Goal: Task Accomplishment & Management: Manage account settings

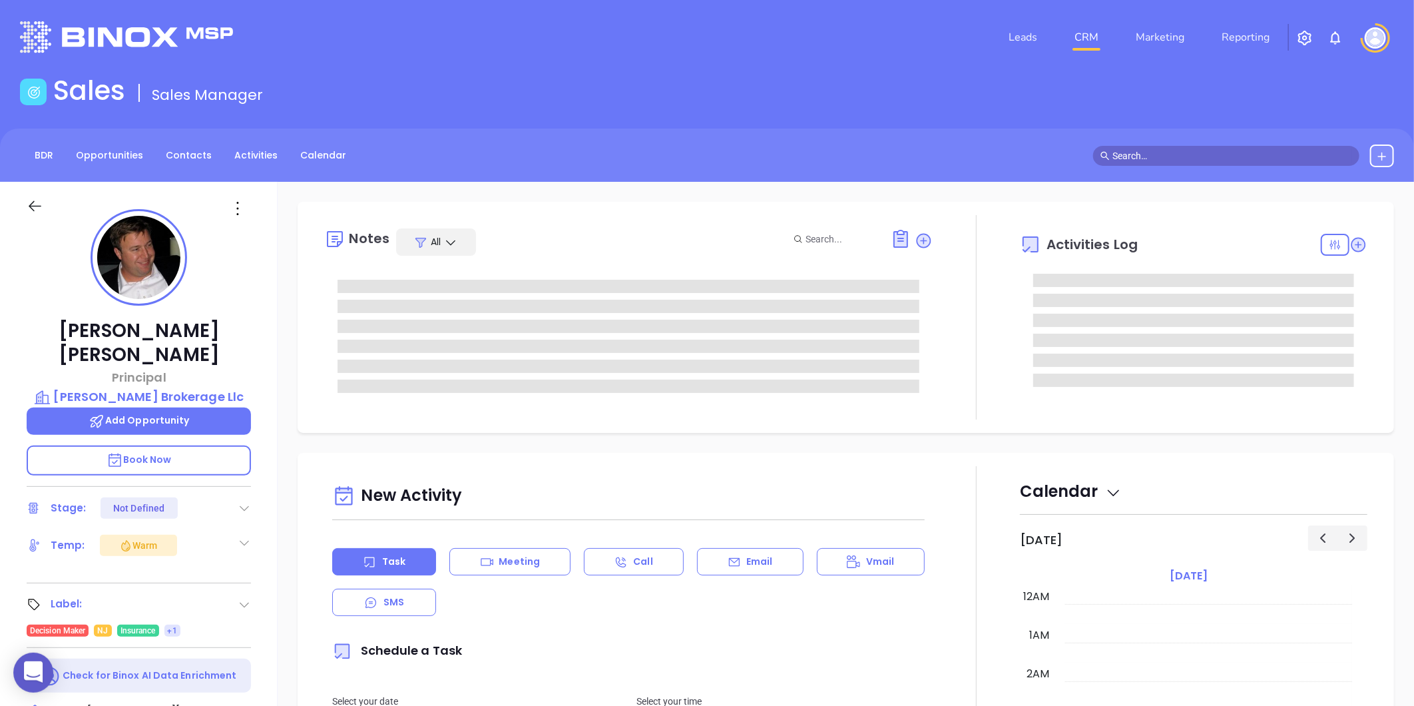
type input "08/27/2025"
type input "Liz Cruz"
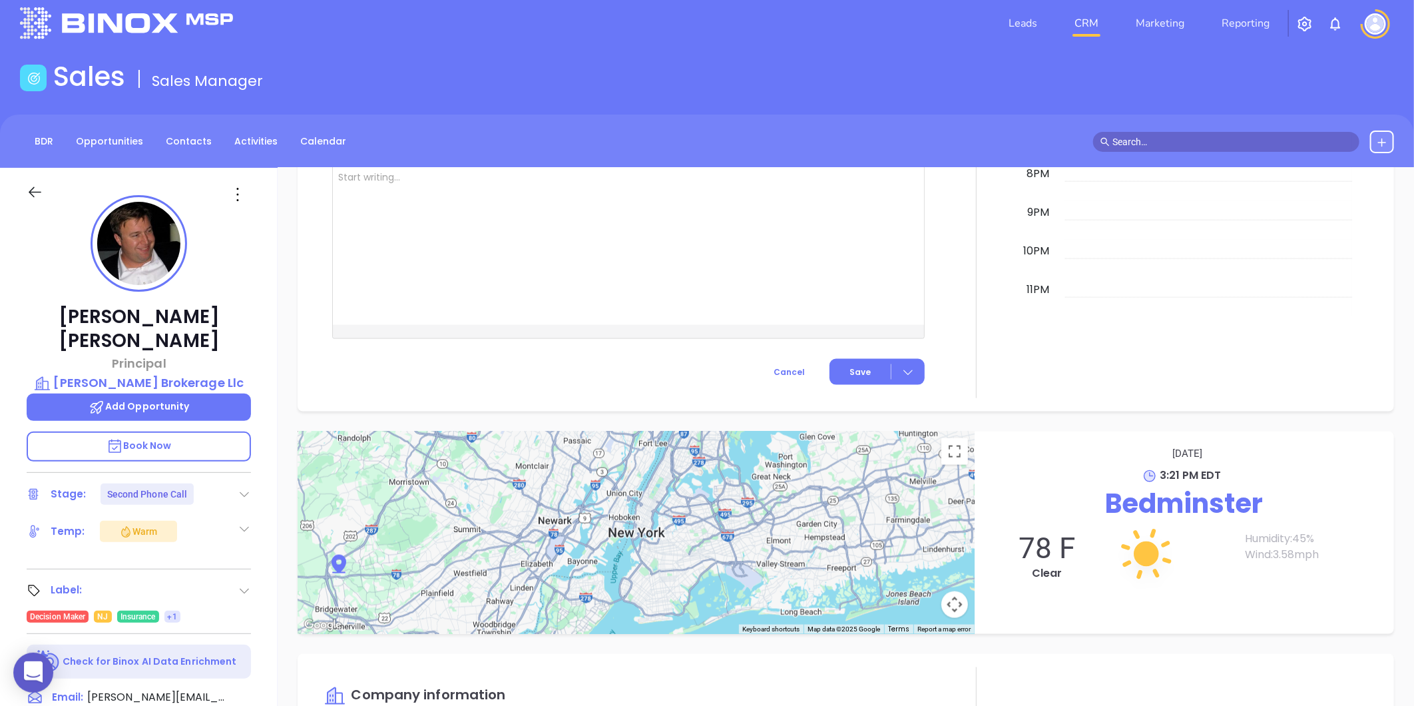
scroll to position [0, 0]
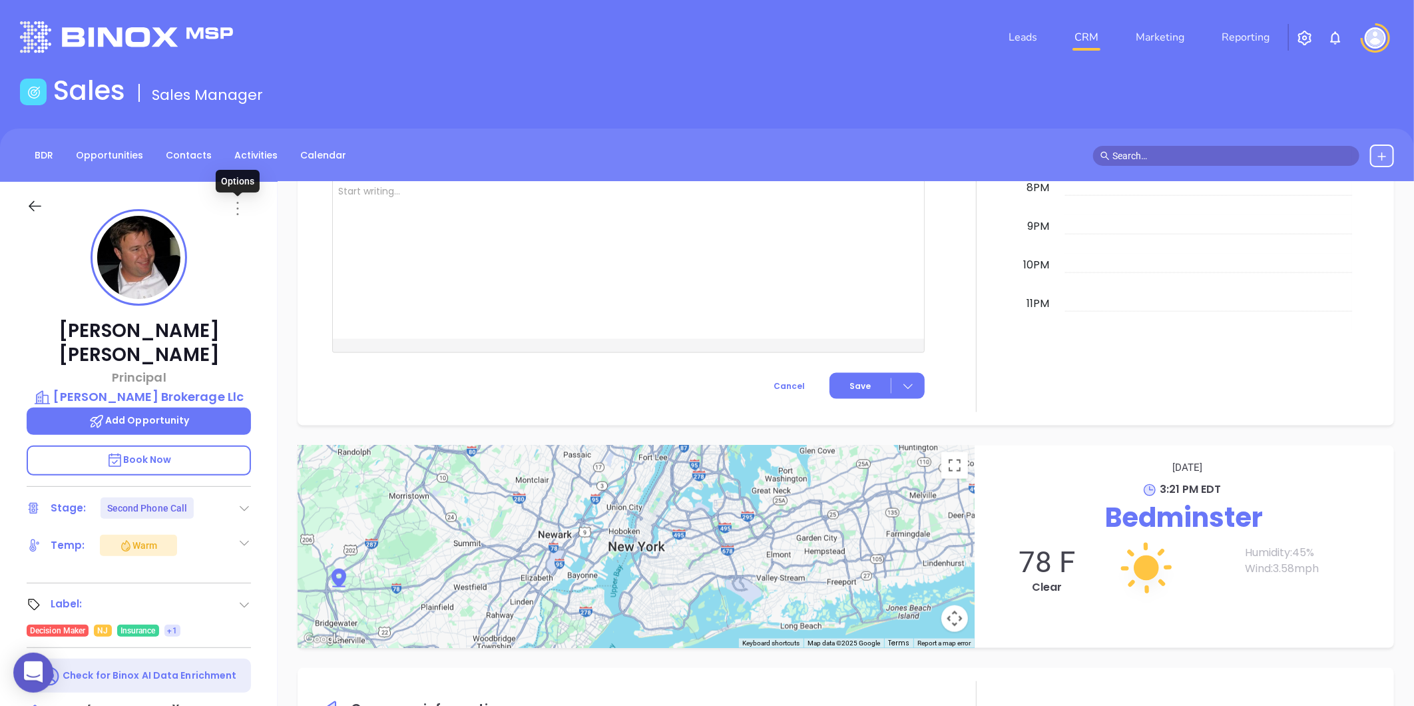
click at [238, 208] on icon at bounding box center [237, 208] width 21 height 21
click at [258, 354] on div "Edit" at bounding box center [303, 351] width 130 height 15
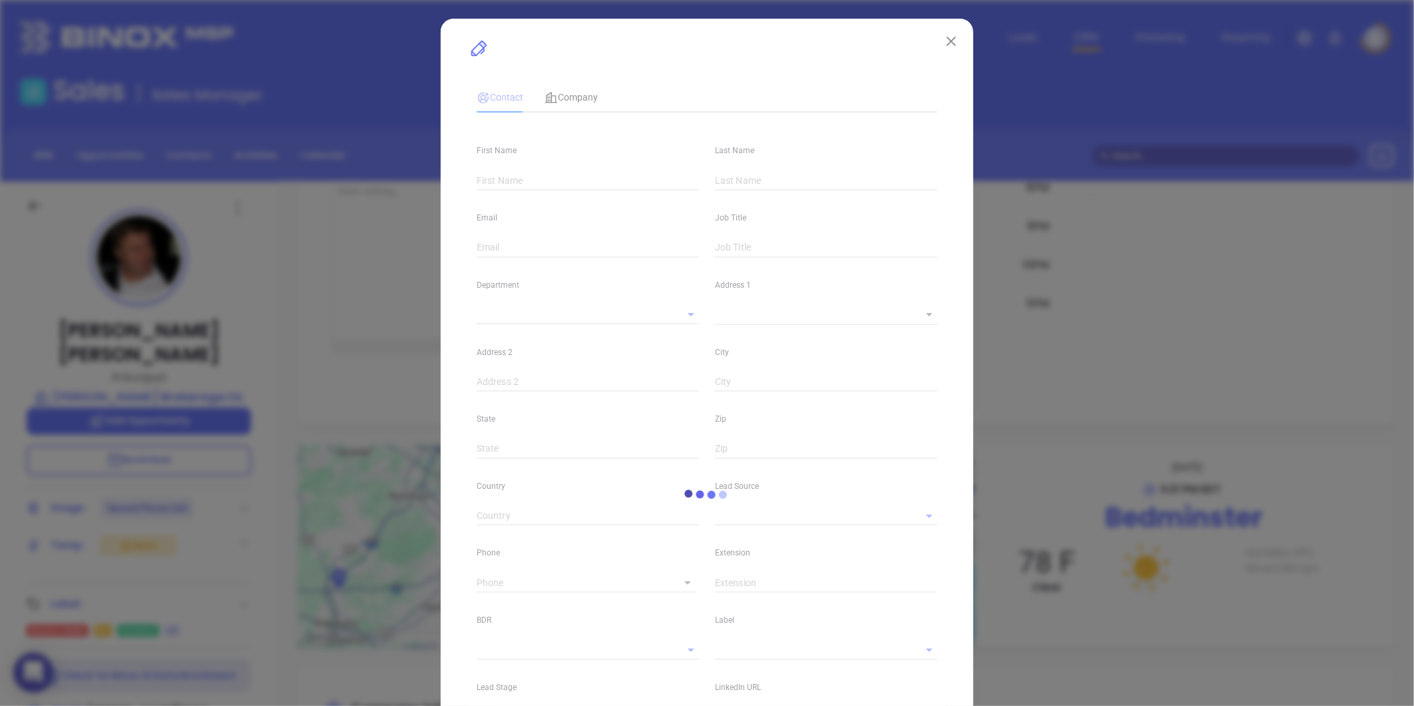
type input "Eli"
type input "Harvey"
type input "eli@chadwickbrokerage.com"
type input "Principal"
type textarea "350 Main Street"
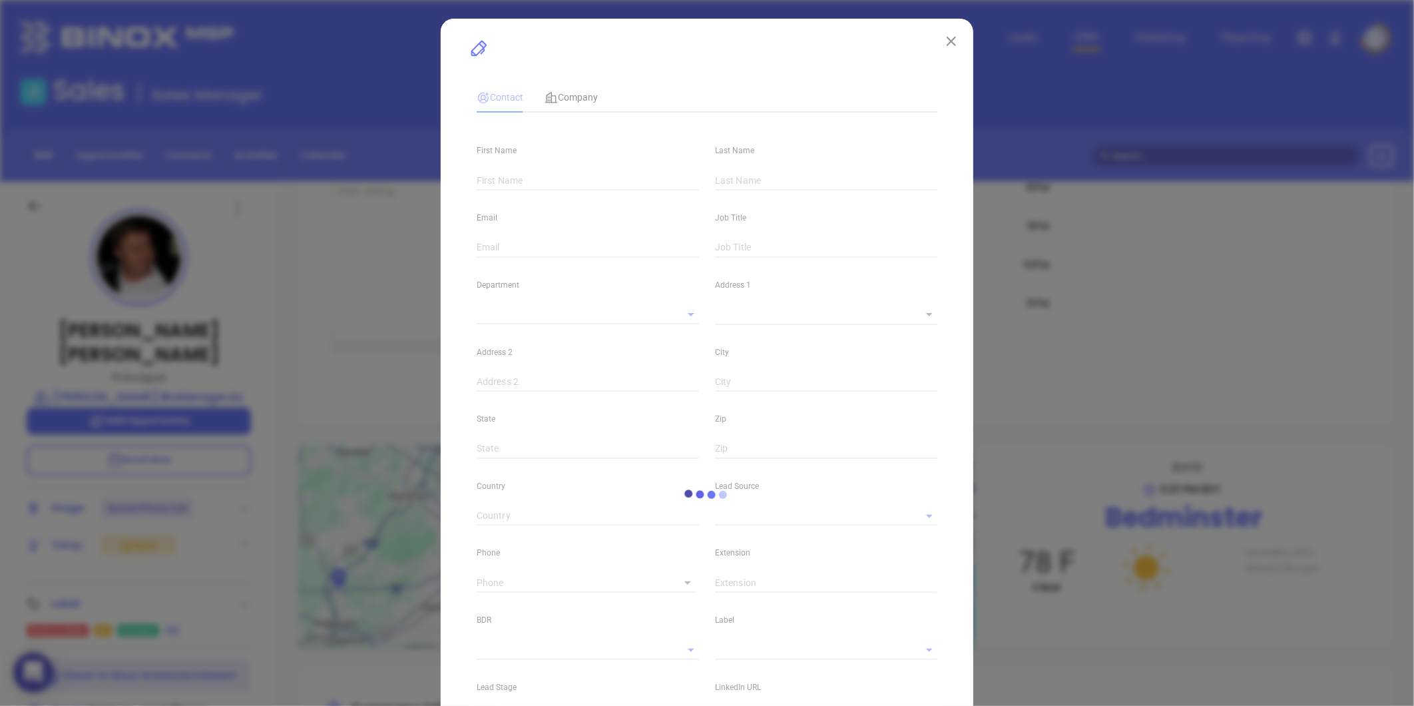
type input "1"
type input "Suite 1"
type input "Bedminster"
type input "New Jersey"
type input "07921"
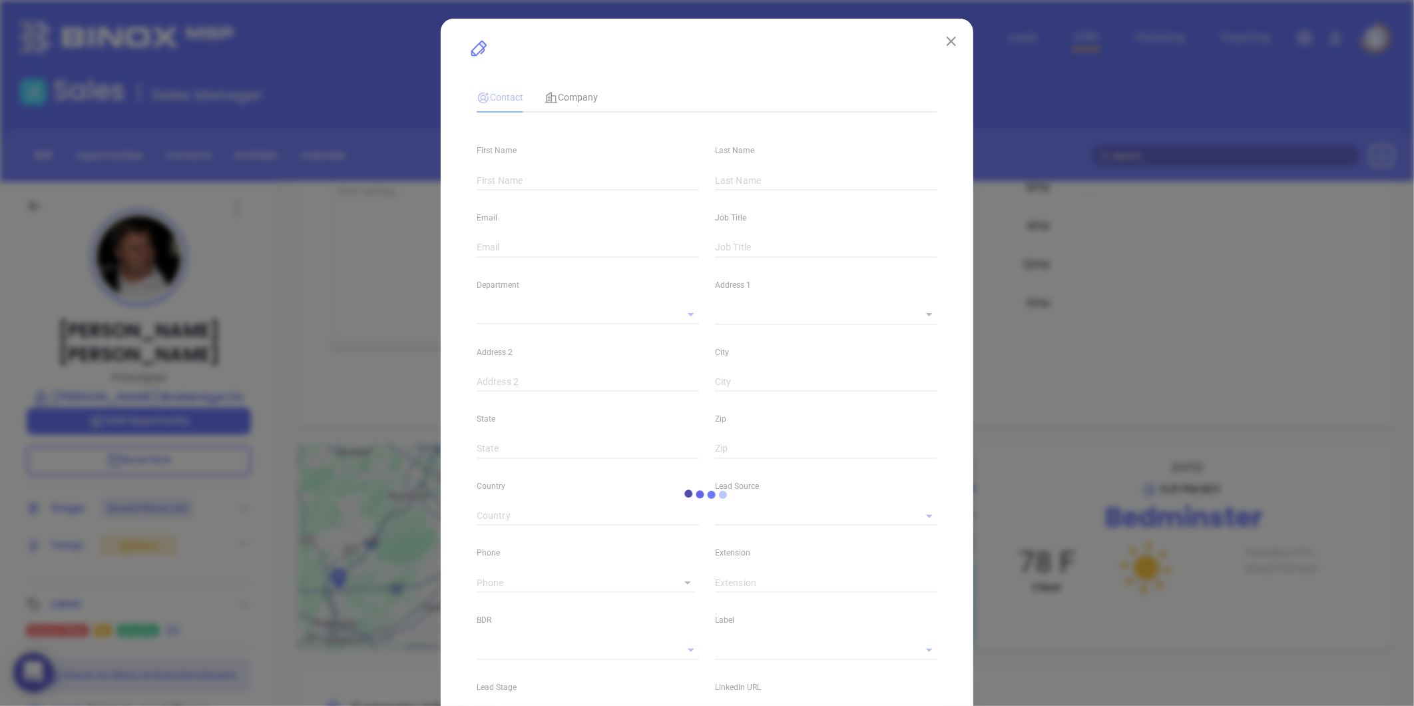
type input "United States"
type input "www.linkedin.com/in/eli-harvey-a366b239/"
type input "Marketing"
type input "Website Reveal"
type input "Karina Genovez"
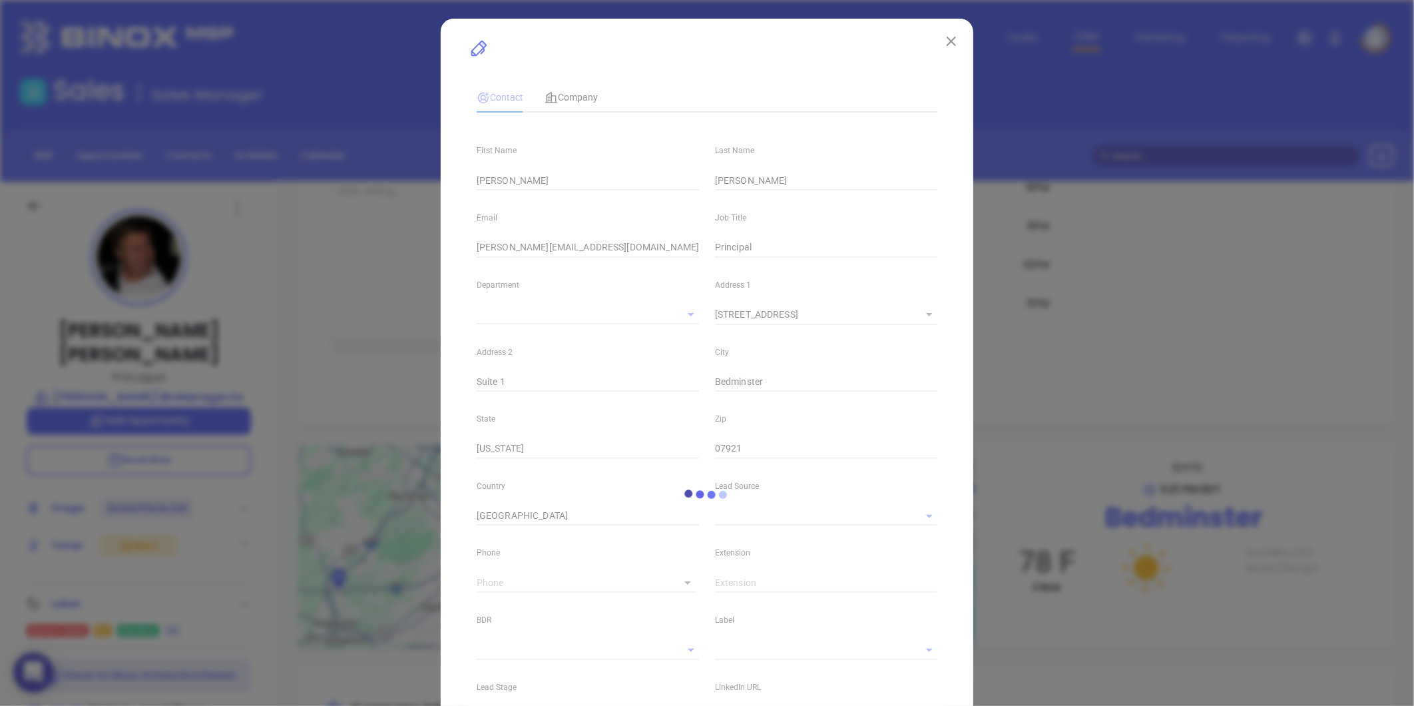
type input "Second Phone Call"
type input "1"
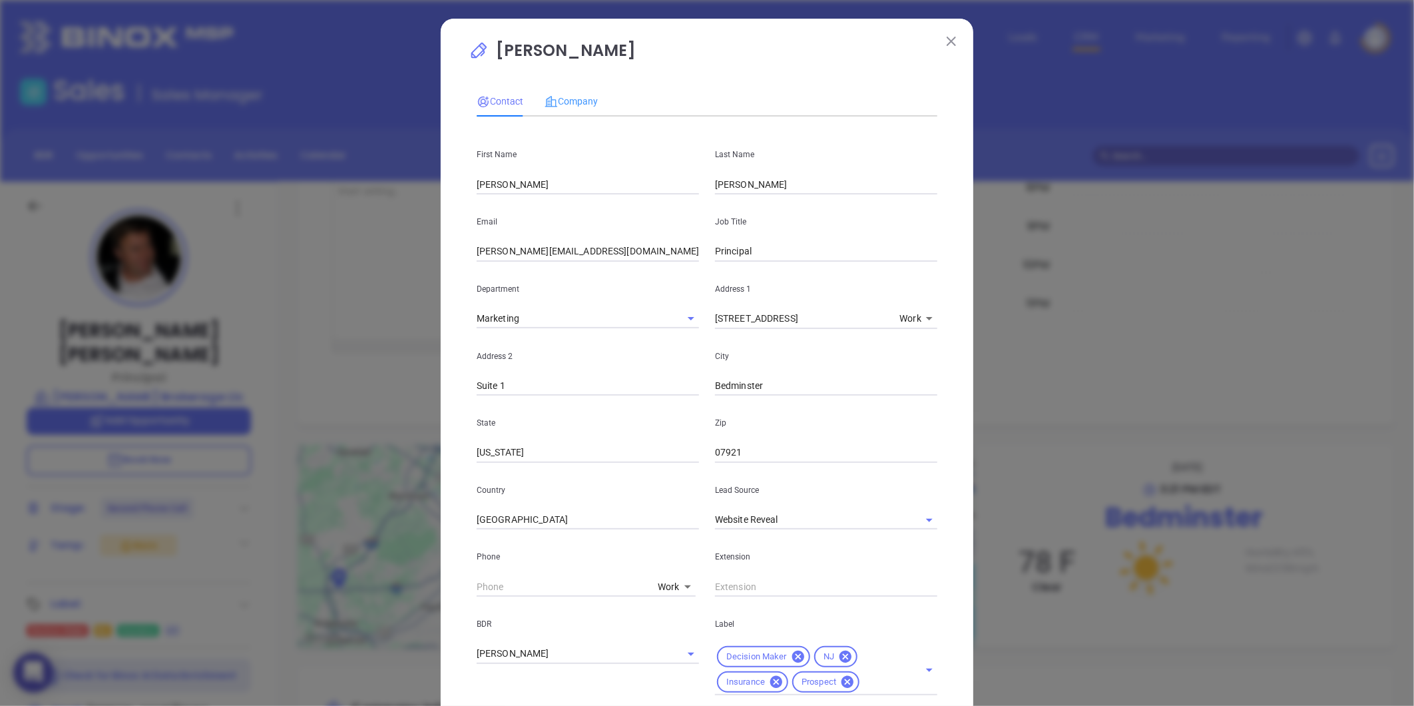
click at [581, 89] on div "Company" at bounding box center [571, 101] width 53 height 31
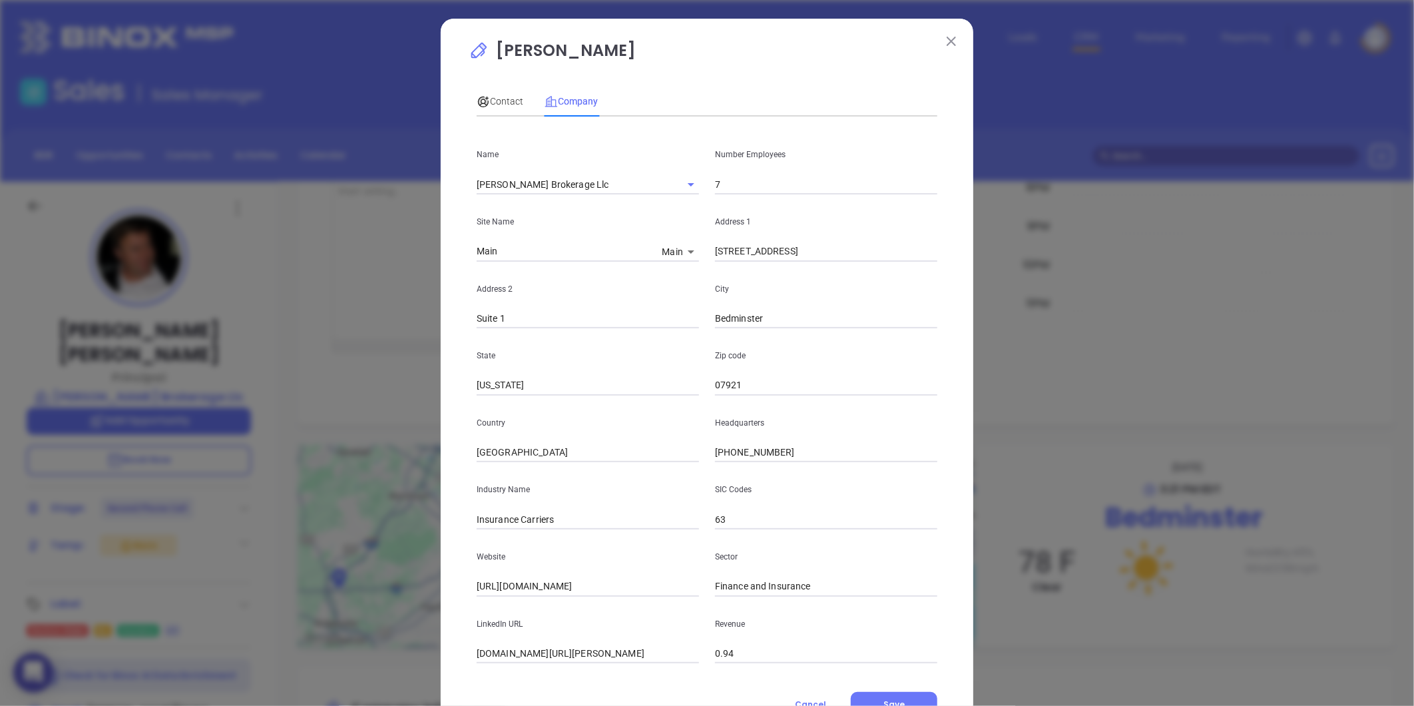
drag, startPoint x: 743, startPoint y: 188, endPoint x: 722, endPoint y: 172, distance: 26.1
click at [742, 188] on input "7" at bounding box center [826, 184] width 222 height 20
type input "9"
click at [563, 264] on div "Address 2 Suite 1" at bounding box center [588, 295] width 238 height 67
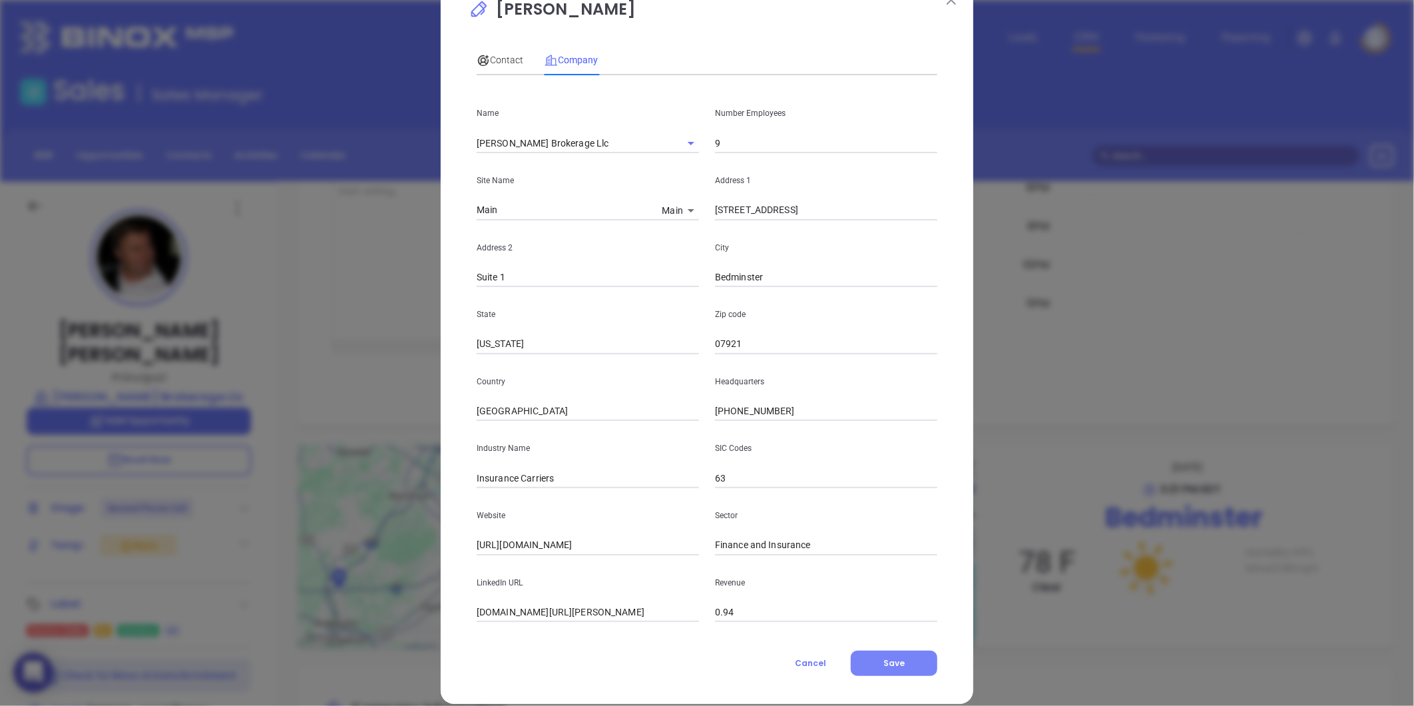
scroll to position [58, 0]
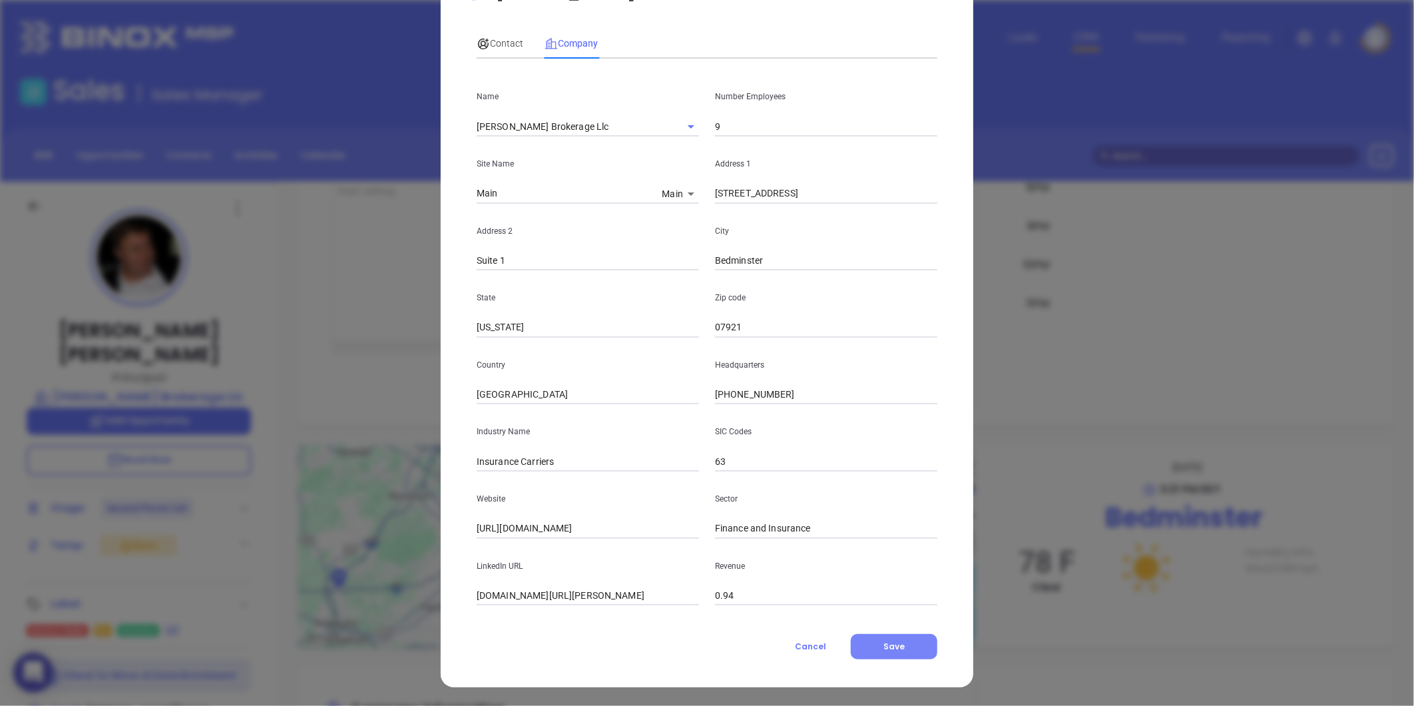
click at [897, 649] on span "Save" at bounding box center [893, 645] width 21 height 11
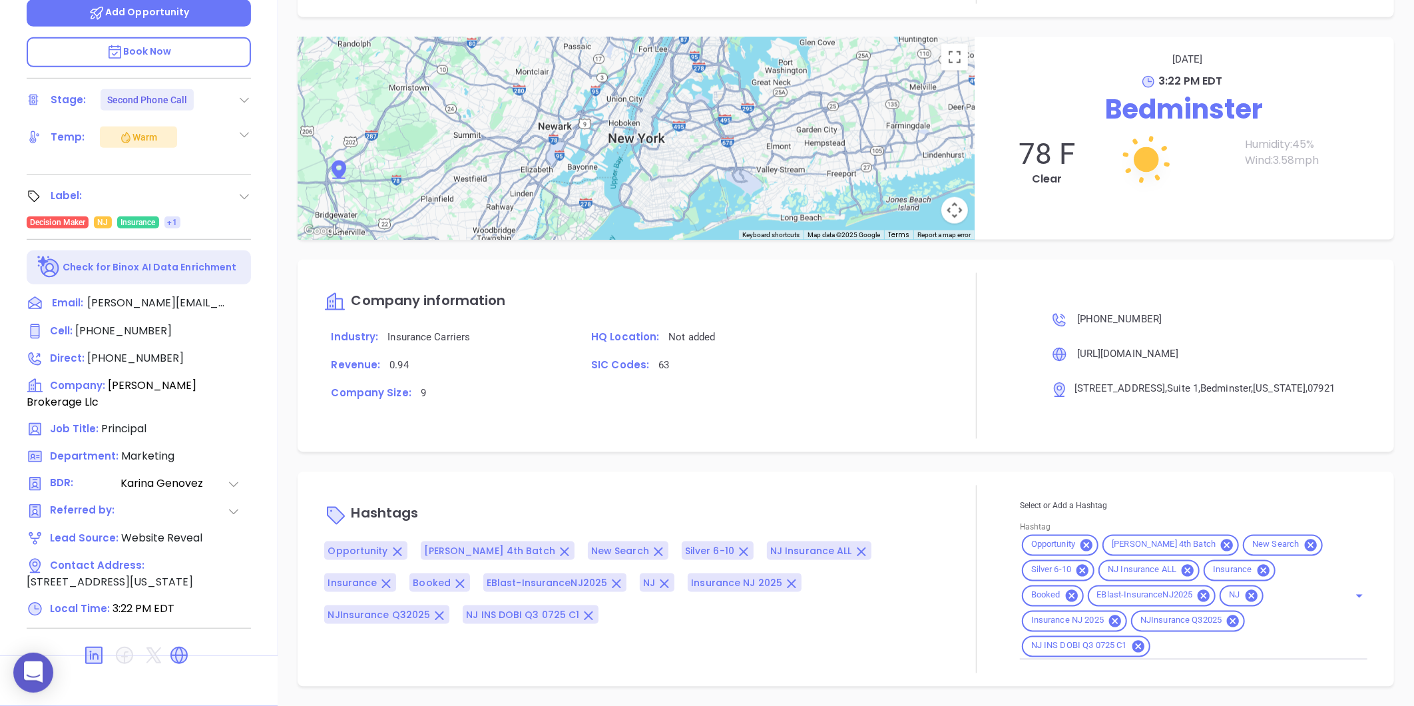
scroll to position [0, 0]
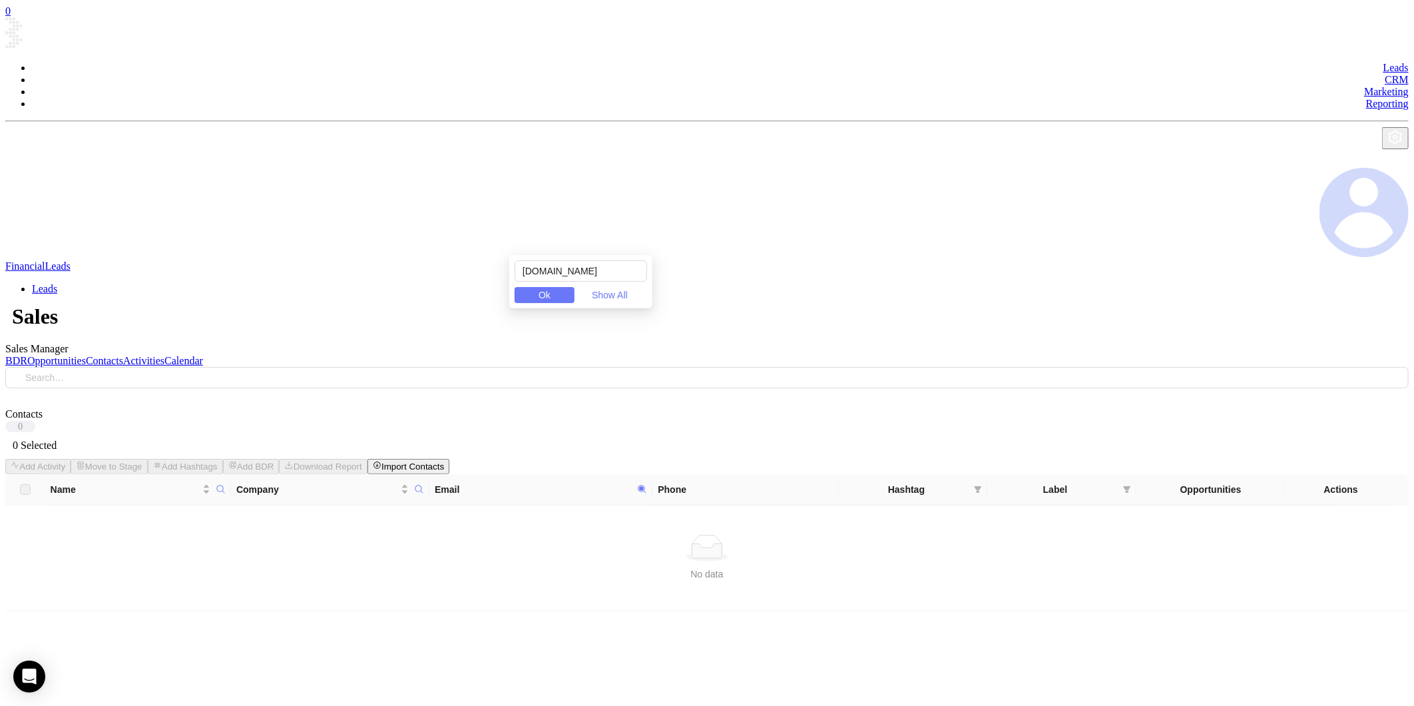
drag, startPoint x: 589, startPoint y: 271, endPoint x: 378, endPoint y: 284, distance: 210.8
click at [378, 284] on body "0 Leads CRM Marketing Reporting Financial Leads Leads Sales Sales Manager BDR O…" at bounding box center [706, 331] width 1403 height 652
paste input "communitymutual"
drag, startPoint x: 630, startPoint y: 269, endPoint x: 413, endPoint y: 270, distance: 217.0
click at [407, 269] on body "0 Leads CRM Marketing Reporting Financial Leads Leads Sales Sales Manager BDR O…" at bounding box center [706, 331] width 1403 height 652
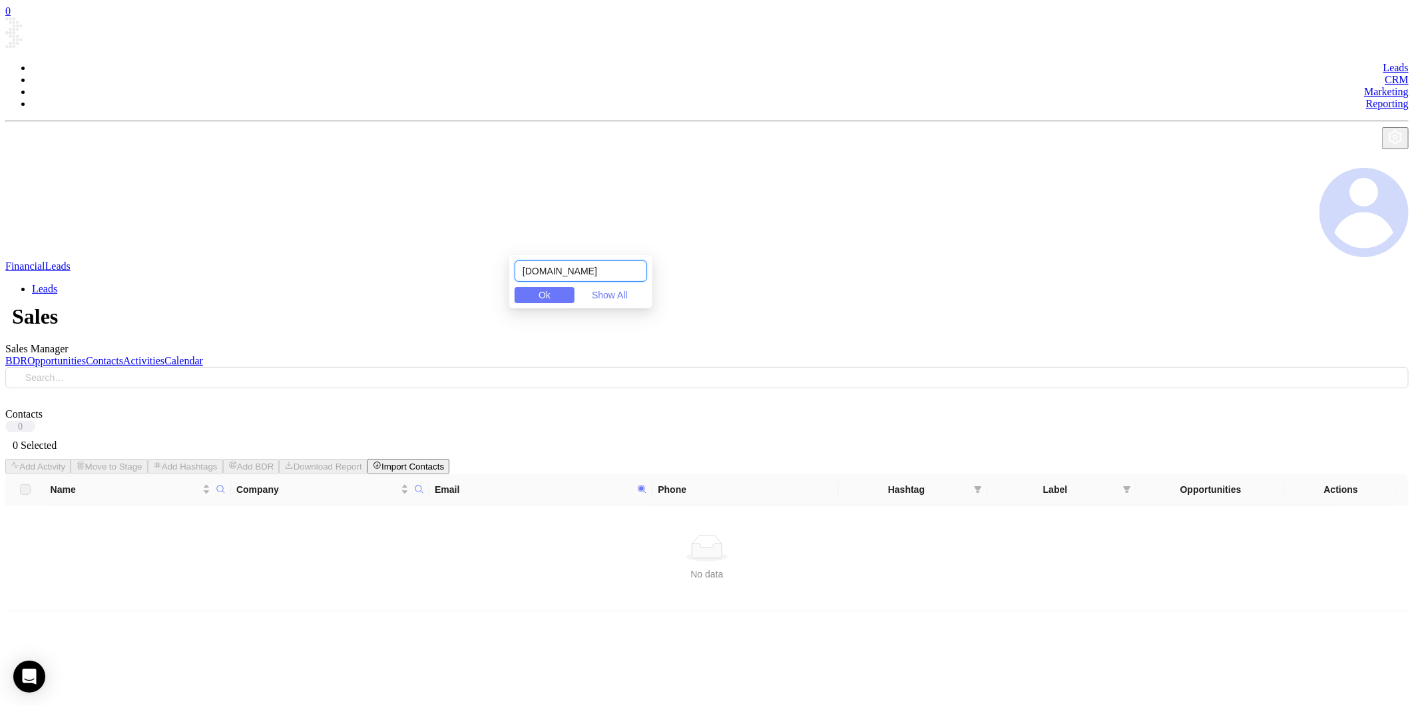
paste input "rsittoagency"
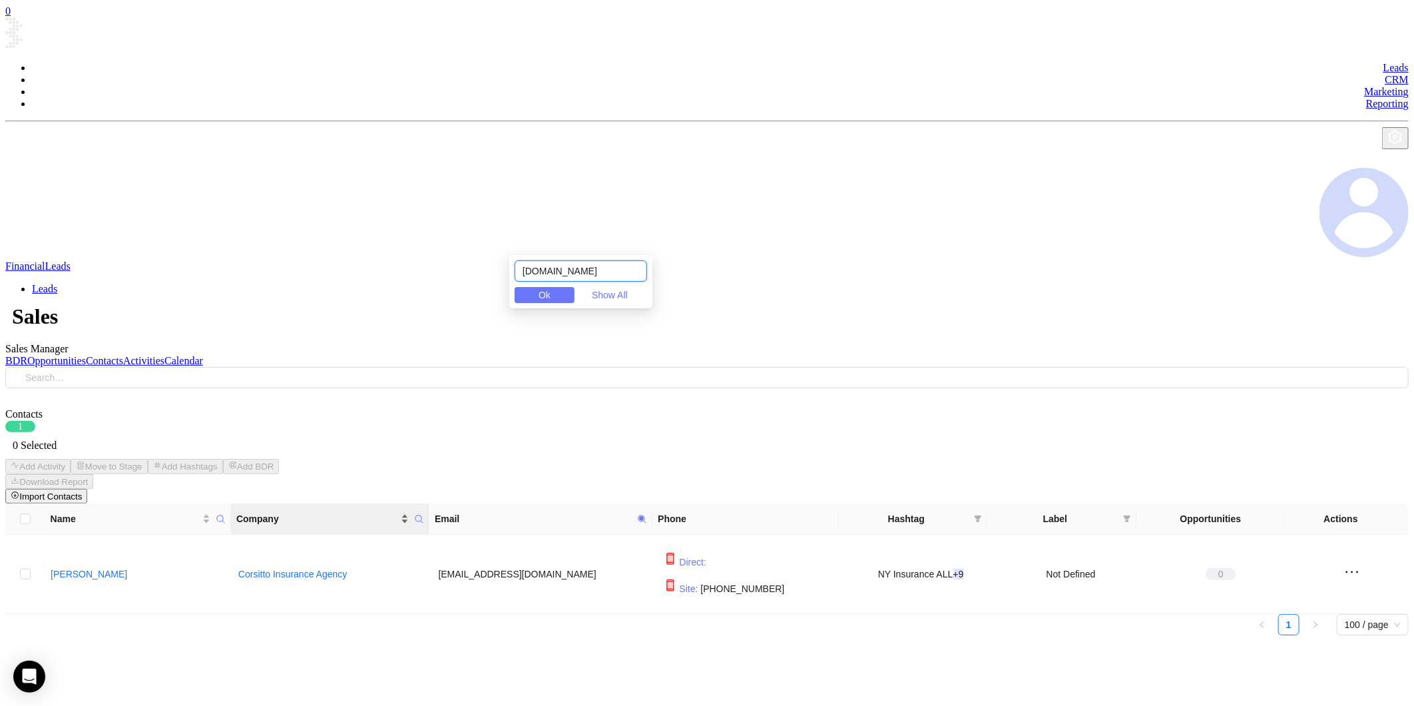
drag, startPoint x: 629, startPoint y: 264, endPoint x: 409, endPoint y: 242, distance: 220.8
click at [416, 244] on body "0 Leads CRM Marketing Reporting Financial Leads Leads Sales Sales Manager BDR O…" at bounding box center [706, 343] width 1403 height 676
paste input "ulnan"
drag, startPoint x: 579, startPoint y: 270, endPoint x: 447, endPoint y: 238, distance: 135.6
click at [413, 235] on body "0 Leads CRM Marketing Reporting Financial Leads Leads Sales Sales Manager BDR O…" at bounding box center [706, 343] width 1403 height 676
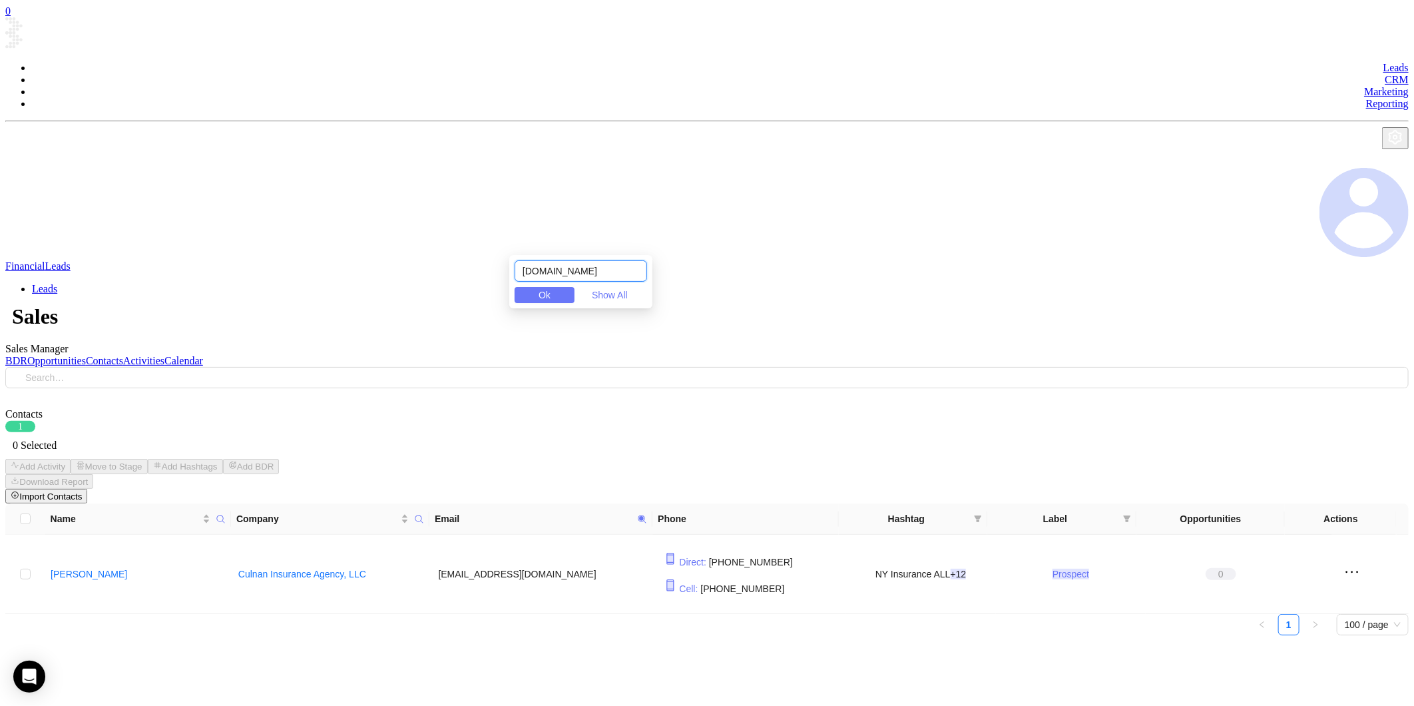
paste input "woltzinsurance"
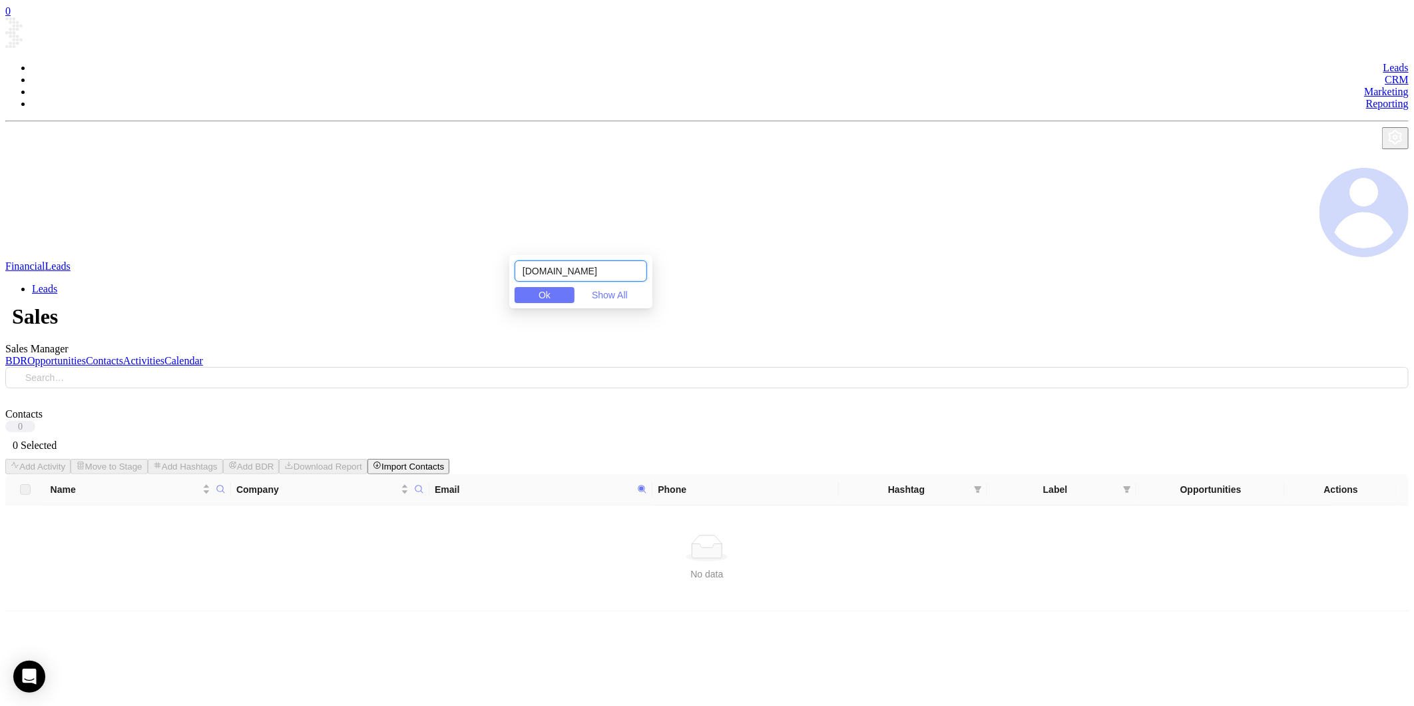
drag, startPoint x: 587, startPoint y: 277, endPoint x: 555, endPoint y: 270, distance: 32.1
click at [519, 269] on div "woltzinsurance.com Ok Show All" at bounding box center [580, 281] width 143 height 53
paste input "degenero"
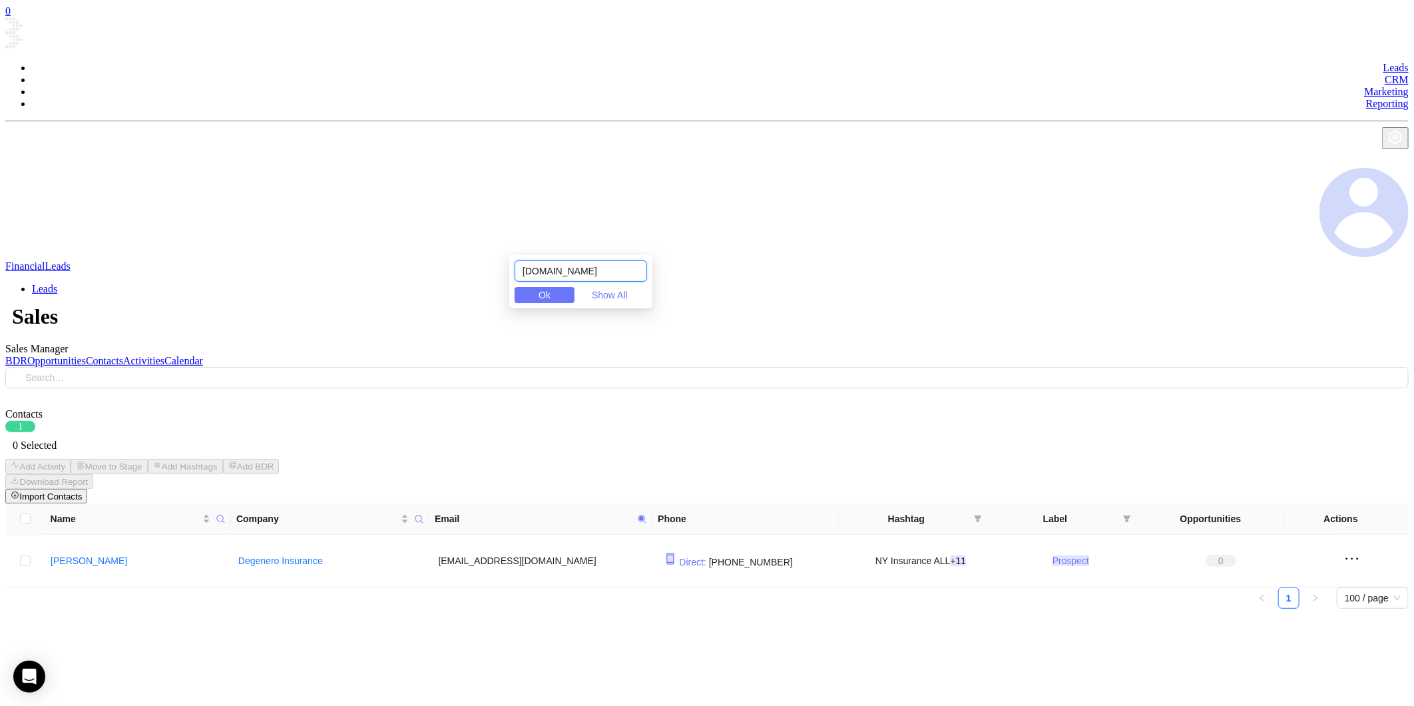
click at [593, 268] on input "degeneroinsurance.com" at bounding box center [581, 270] width 132 height 21
paste input "nismiller"
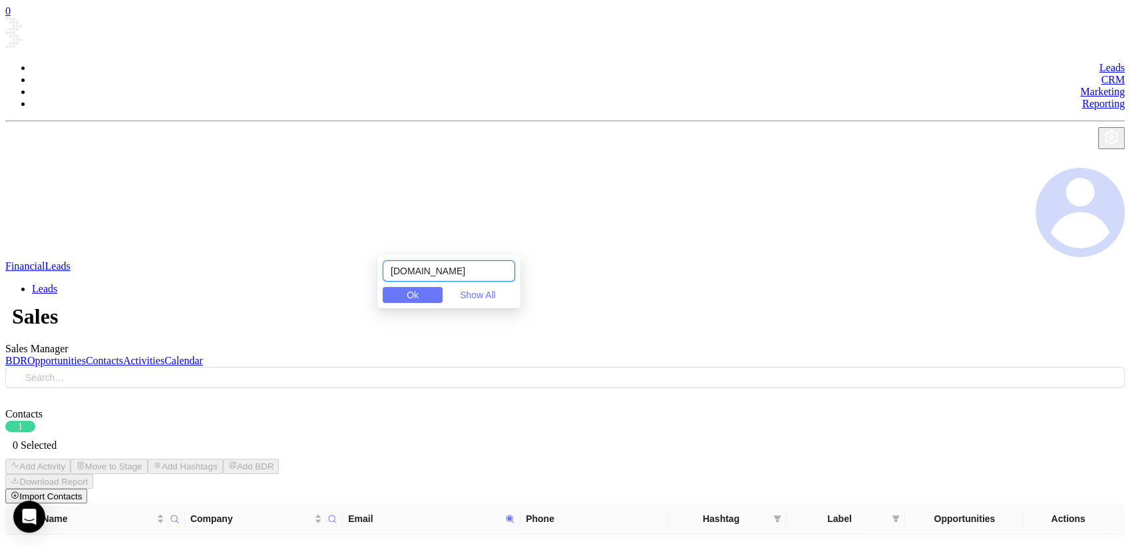
click at [490, 272] on input "denismillerinsurance.com" at bounding box center [449, 270] width 132 height 21
paste input "ten.io"
click at [509, 514] on icon at bounding box center [510, 519] width 10 height 10
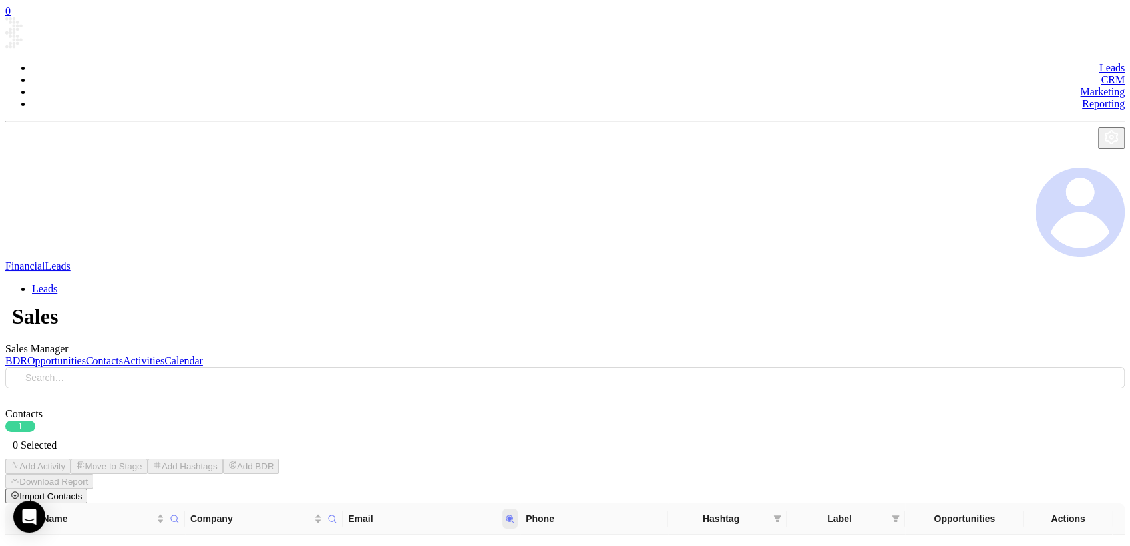
click at [511, 514] on icon at bounding box center [510, 519] width 10 height 10
paste input "hhinsurance.com"
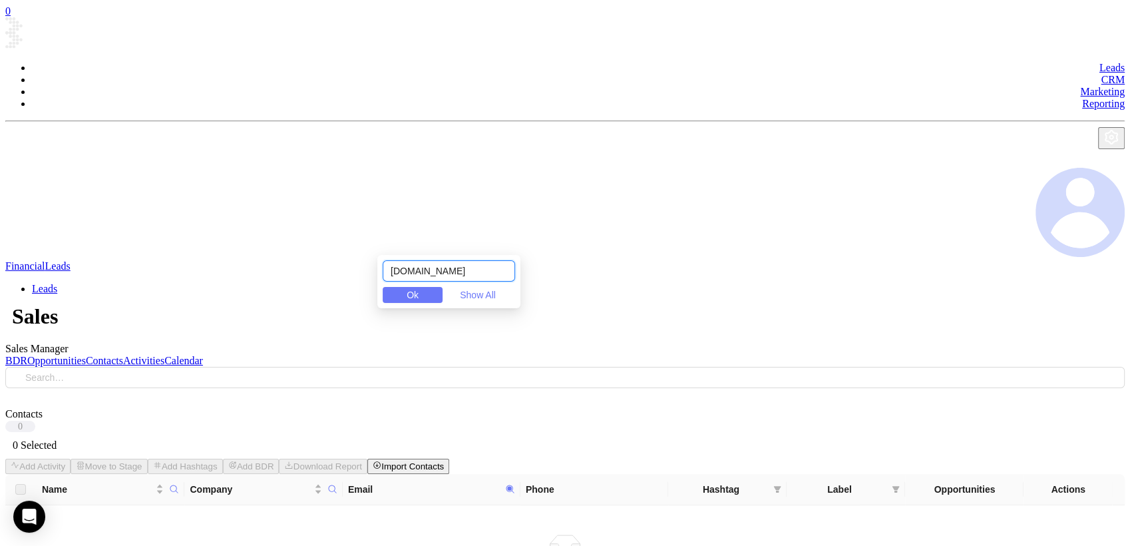
drag, startPoint x: 485, startPoint y: 272, endPoint x: 111, endPoint y: 277, distance: 374.2
click at [110, 280] on body "0 Leads CRM Marketing Reporting Financial Leads Leads Sales Sales Manager BDR O…" at bounding box center [565, 331] width 1120 height 652
drag, startPoint x: 485, startPoint y: 268, endPoint x: 168, endPoint y: 377, distance: 334.5
click at [168, 377] on body "0 Leads CRM Marketing Reporting Financial Leads Leads Sales Sales Manager BDR O…" at bounding box center [565, 331] width 1120 height 652
paste input "jmadvisorygroup"
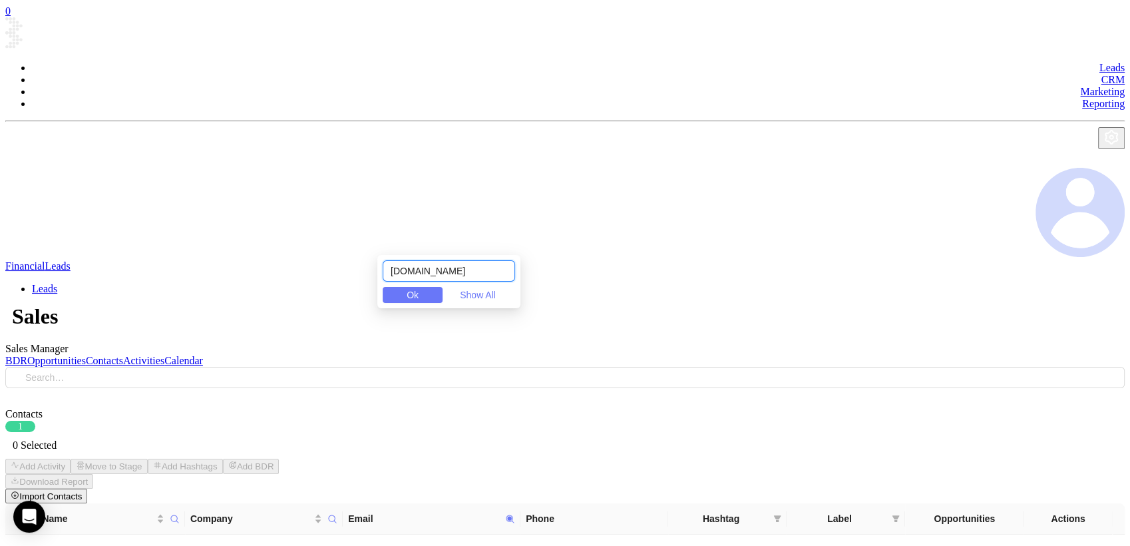
drag, startPoint x: 498, startPoint y: 268, endPoint x: 229, endPoint y: 333, distance: 276.6
click at [229, 333] on body "0 Leads CRM Marketing Reporting Financial Leads Leads Sales Sales Manager BDR O…" at bounding box center [565, 330] width 1120 height 650
paste input "onengaagency"
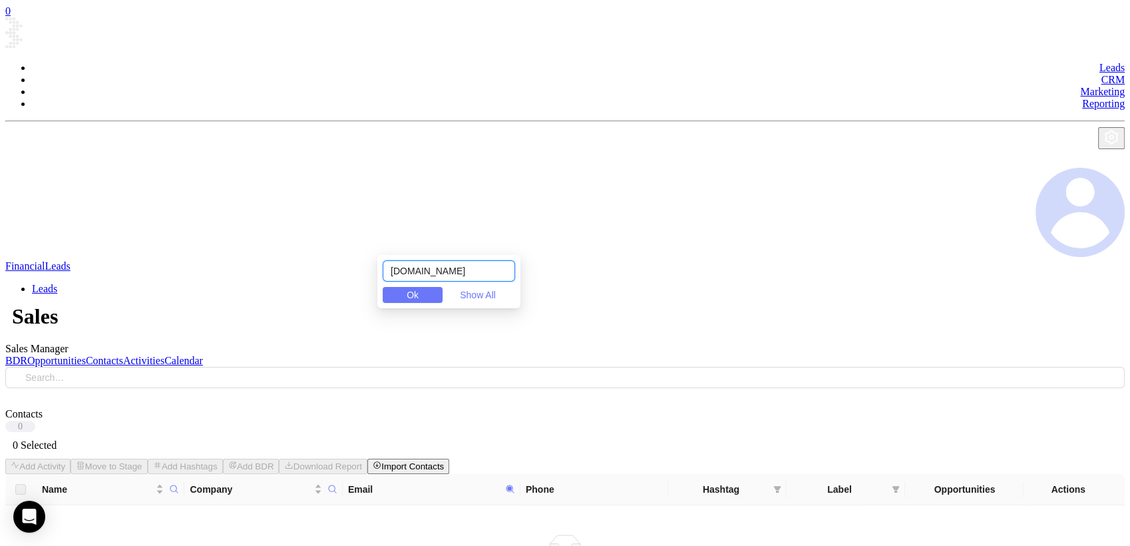
drag, startPoint x: 493, startPoint y: 270, endPoint x: 197, endPoint y: 350, distance: 307.0
click at [197, 350] on body "0 Leads CRM Marketing Reporting Financial Leads Leads Sales Sales Manager BDR O…" at bounding box center [565, 331] width 1120 height 652
paste input "peccapital"
click at [179, 346] on body "0 Leads CRM Marketing Reporting Financial Leads Leads Sales Sales Manager BDR O…" at bounding box center [565, 331] width 1120 height 652
paste input "otooleinsurance"
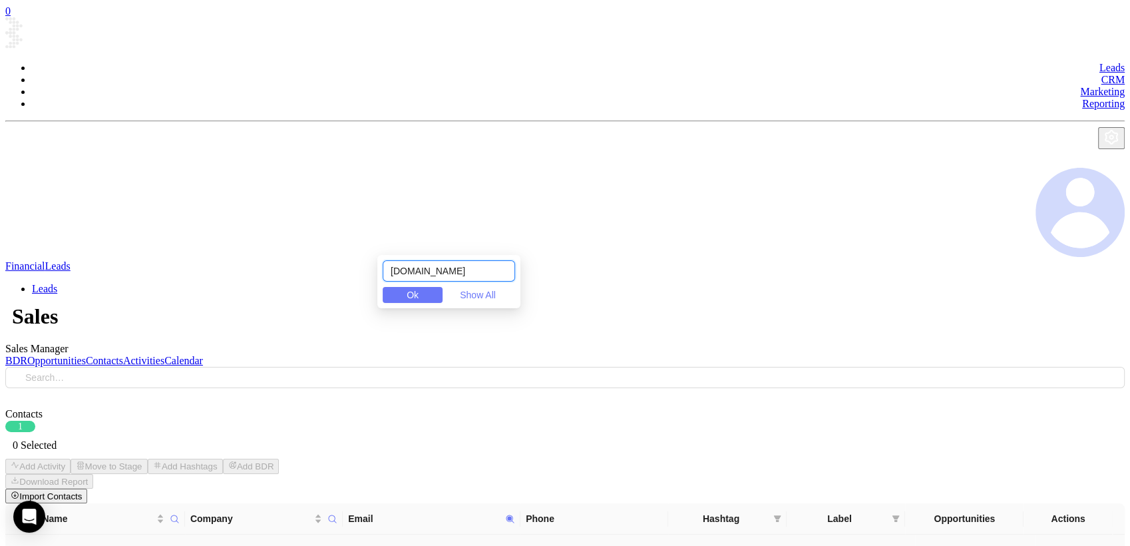
drag, startPoint x: 372, startPoint y: 304, endPoint x: 224, endPoint y: 333, distance: 151.3
click at [213, 336] on body "0 Leads CRM Marketing Reporting Financial Leads Leads Sales Sales Manager BDR O…" at bounding box center [565, 343] width 1120 height 676
paste input "elmsur"
drag, startPoint x: 308, startPoint y: 317, endPoint x: 273, endPoint y: 337, distance: 40.0
click at [190, 347] on body "0 Leads CRM Marketing Reporting Financial Leads Leads Sales Sales Manager BDR O…" at bounding box center [565, 343] width 1120 height 676
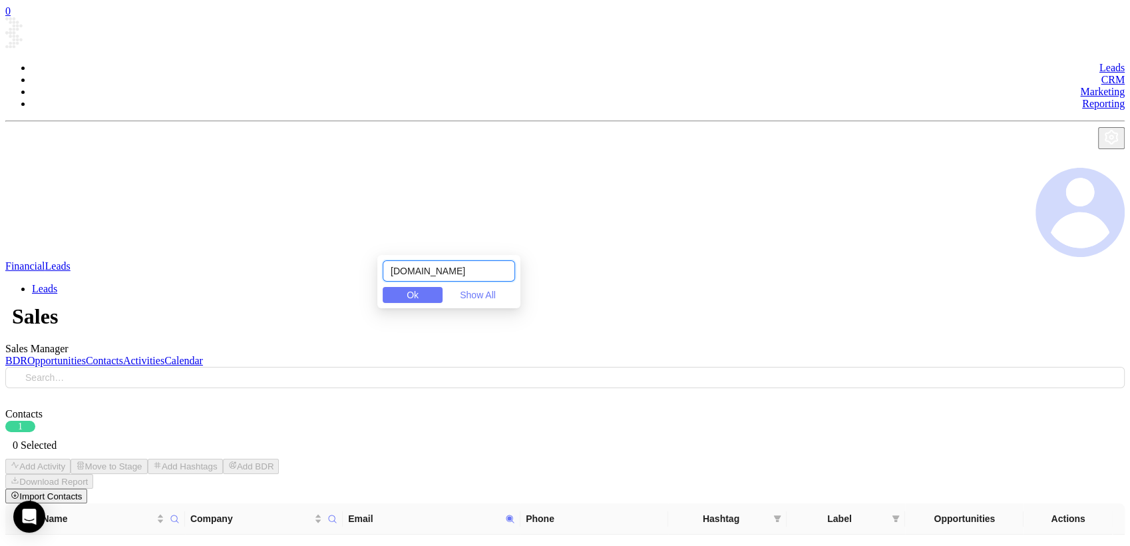
paste input "mpirestate168"
drag, startPoint x: 493, startPoint y: 266, endPoint x: 226, endPoint y: 363, distance: 283.5
click at [229, 363] on body "0 Leads CRM Marketing Reporting Financial Leads Leads Sales Sales Manager BDR O…" at bounding box center [565, 330] width 1120 height 650
paste input "bcweb"
drag, startPoint x: 473, startPoint y: 274, endPoint x: 229, endPoint y: 337, distance: 251.7
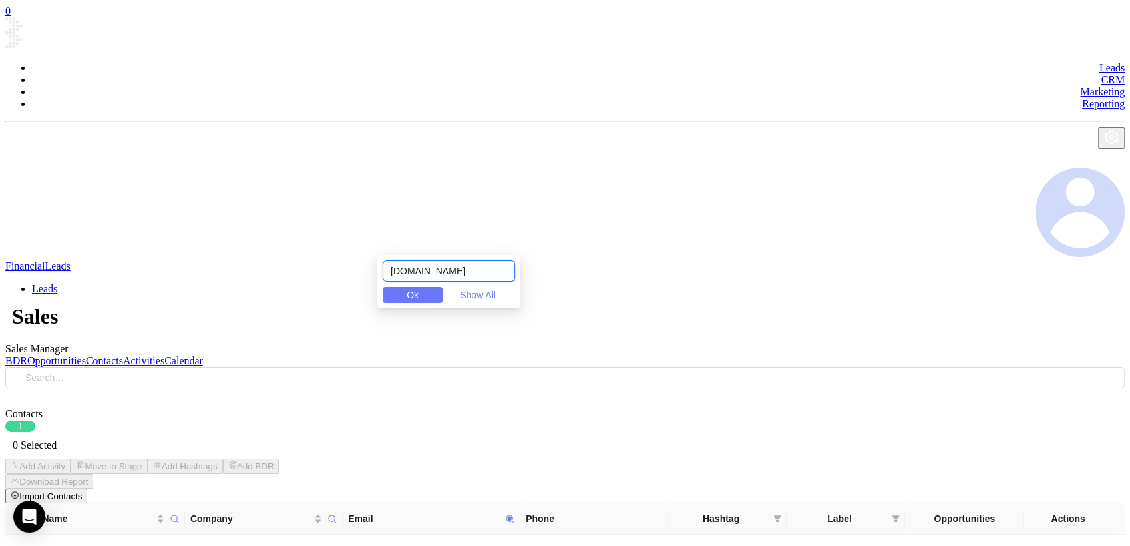
click at [230, 337] on body "0 Leads CRM Marketing Reporting Financial Leads Leads Sales Sales Manager BDR O…" at bounding box center [565, 343] width 1120 height 676
paste input "msrestoration"
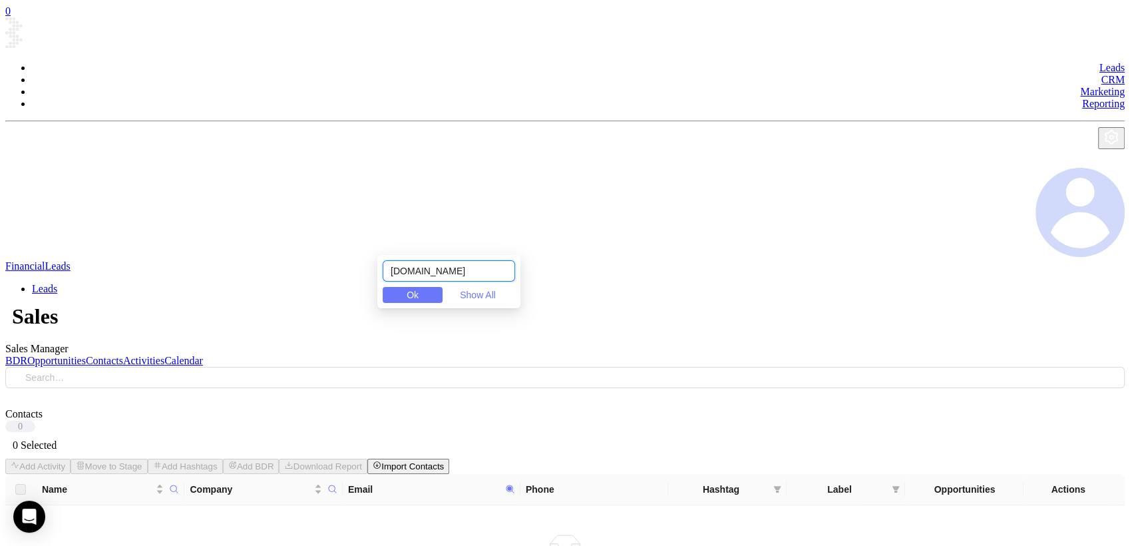
type input "emsrestoration.com"
drag, startPoint x: 476, startPoint y: 278, endPoint x: 483, endPoint y: 276, distance: 7.2
click at [479, 277] on input "emsrestoration.com" at bounding box center [449, 270] width 132 height 21
drag, startPoint x: 483, startPoint y: 276, endPoint x: 288, endPoint y: 290, distance: 195.6
click at [288, 290] on body "0 Leads CRM Marketing Reporting Financial Leads Leads Sales Sales Manager BDR O…" at bounding box center [565, 331] width 1120 height 652
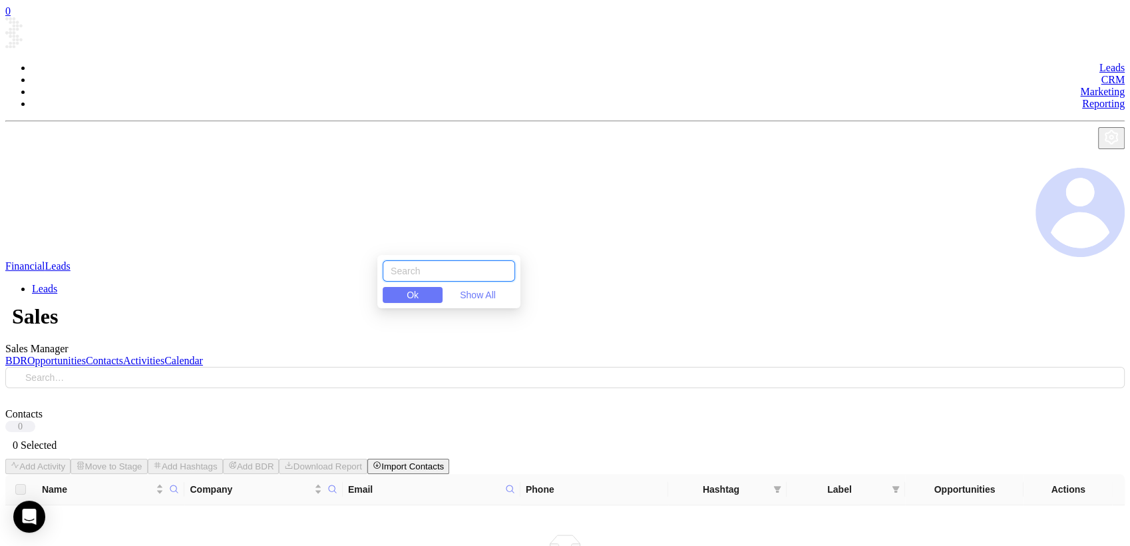
paste input "ebcweb.com"
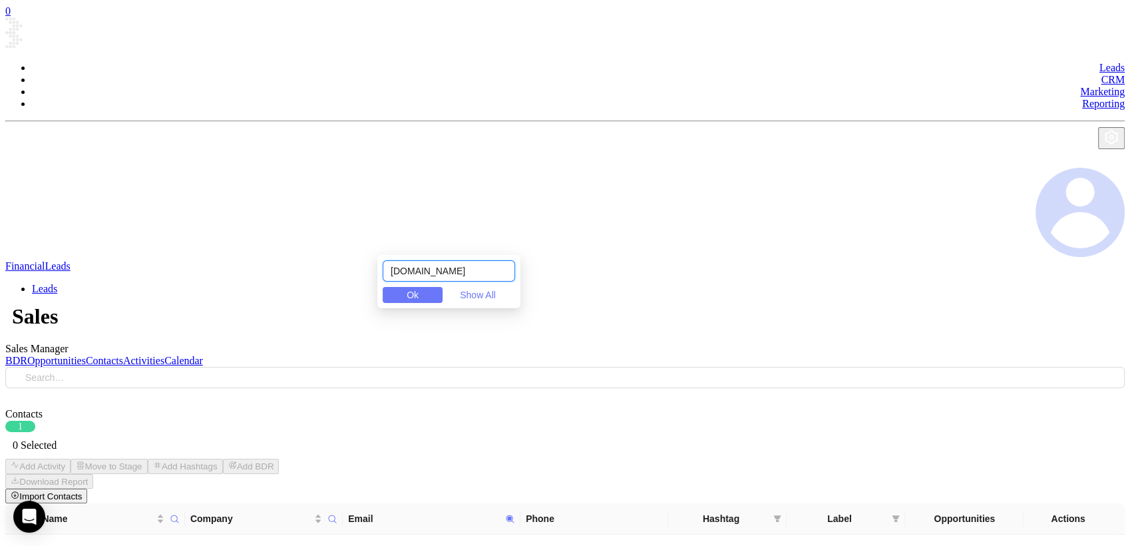
drag, startPoint x: 456, startPoint y: 271, endPoint x: 218, endPoint y: 302, distance: 240.3
click at [226, 305] on body "0 Leads CRM Marketing Reporting Financial Leads Leads Sales Sales Manager BDR O…" at bounding box center [565, 343] width 1120 height 676
paste input "pnevins"
drag, startPoint x: 328, startPoint y: 304, endPoint x: 42, endPoint y: 330, distance: 286.7
click at [55, 328] on body "0 Leads CRM Marketing Reporting Financial Leads Leads Sales Sales Manager BDR O…" at bounding box center [565, 343] width 1120 height 676
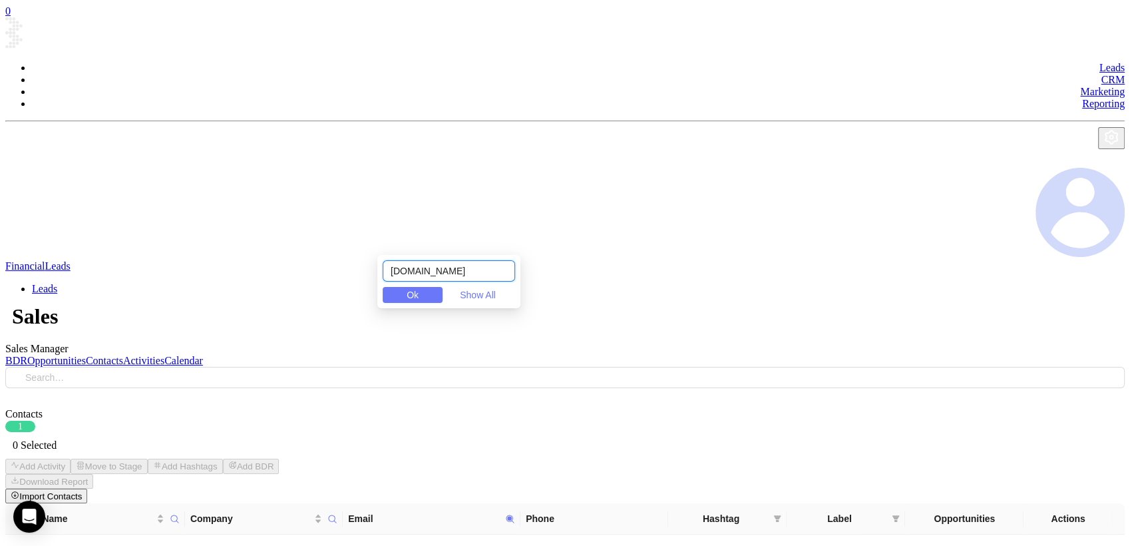
paste input "squiretitleagency"
drag, startPoint x: 507, startPoint y: 266, endPoint x: 185, endPoint y: 304, distance: 323.8
click at [187, 303] on body "0 Leads CRM Marketing Reporting Financial Leads Leads Sales Sales Manager BDR O…" at bounding box center [565, 343] width 1120 height 676
paste input "sentialas"
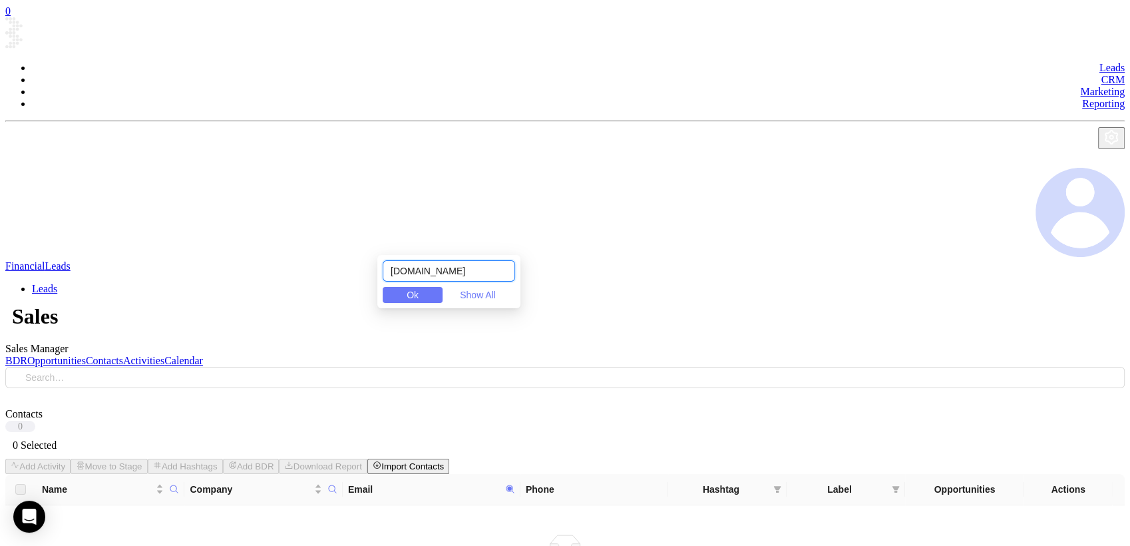
drag, startPoint x: 478, startPoint y: 269, endPoint x: 116, endPoint y: 354, distance: 372.1
click at [116, 354] on body "0 Leads CRM Marketing Reporting Financial Leads Leads Sales Sales Manager BDR O…" at bounding box center [565, 331] width 1120 height 652
paste input "firestoneconsulting"
drag, startPoint x: 506, startPoint y: 270, endPoint x: 264, endPoint y: 318, distance: 246.4
click at [240, 317] on body "0 Leads CRM Marketing Reporting Financial Leads Leads Sales Sales Manager BDR O…" at bounding box center [565, 331] width 1120 height 652
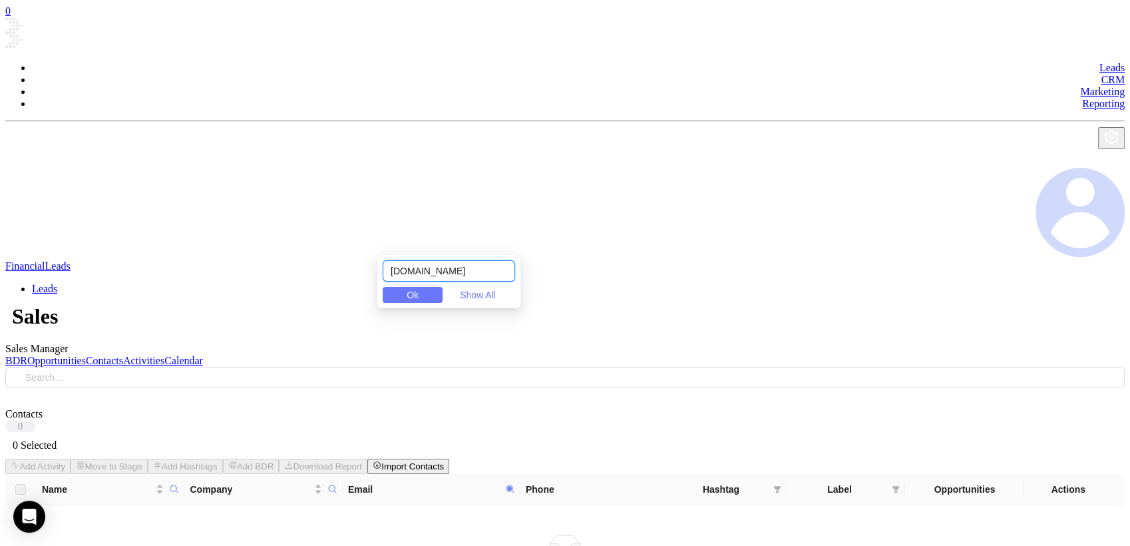
paste input "stmanhattanfinancial"
click at [468, 266] on input "firstmanhattanfinancial.com" at bounding box center [449, 270] width 132 height 21
click at [473, 268] on input "firstmanhattanfinancial.com" at bounding box center [449, 270] width 132 height 21
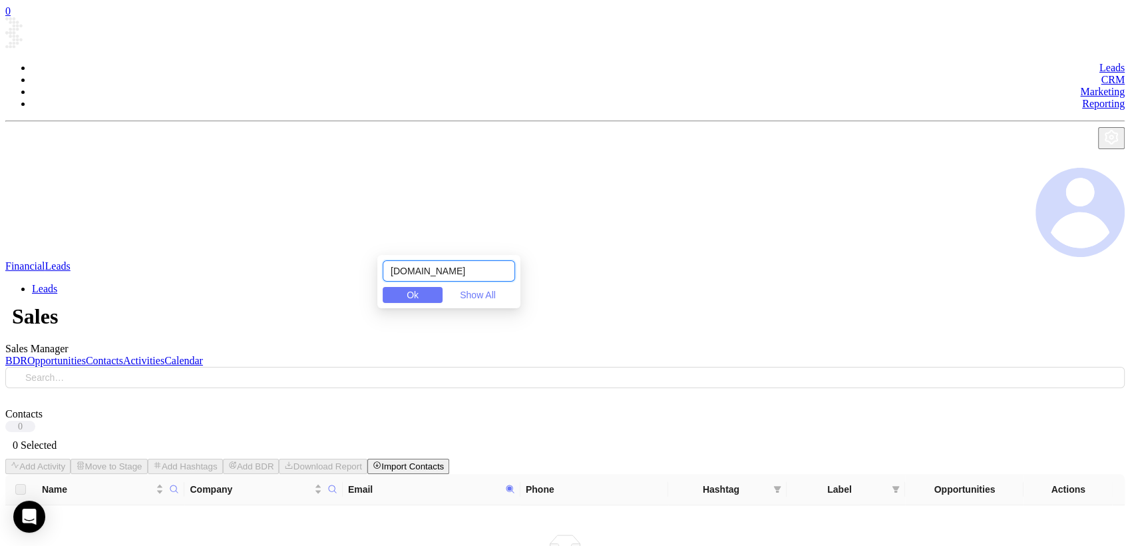
click at [478, 265] on input "firstmanhattanfinancial.com" at bounding box center [449, 270] width 132 height 21
click at [479, 264] on input "firstmanhattanfinancial.com" at bounding box center [449, 270] width 132 height 21
paste input "jmbenefitsadvisors"
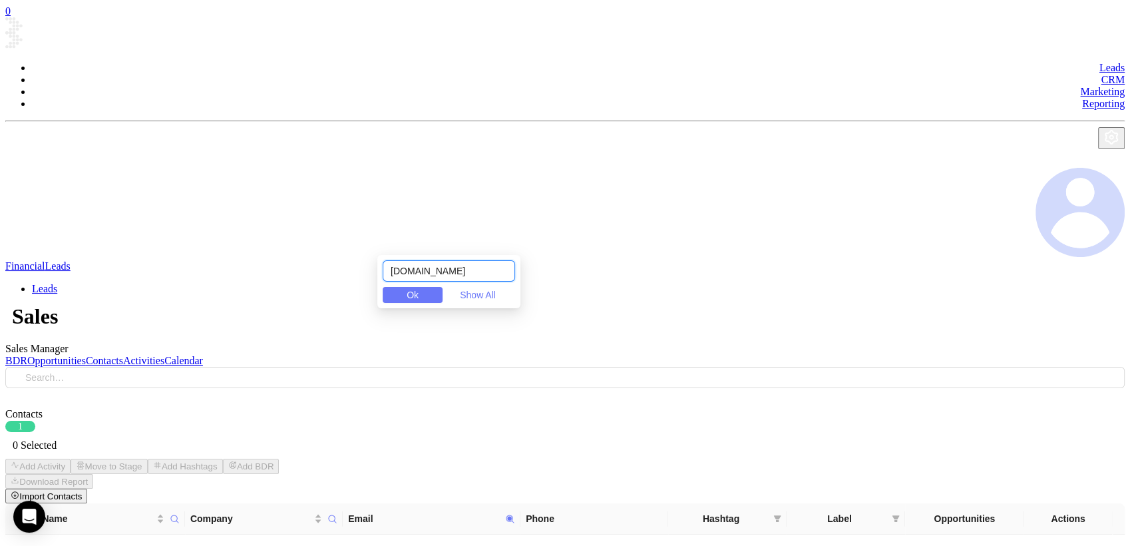
drag, startPoint x: 507, startPoint y: 268, endPoint x: 111, endPoint y: 379, distance: 411.2
click at [111, 375] on body "0 Leads CRM Marketing Reporting Financial Leads Leads Sales Sales Manager BDR O…" at bounding box center [565, 343] width 1120 height 676
paste input "lccredit"
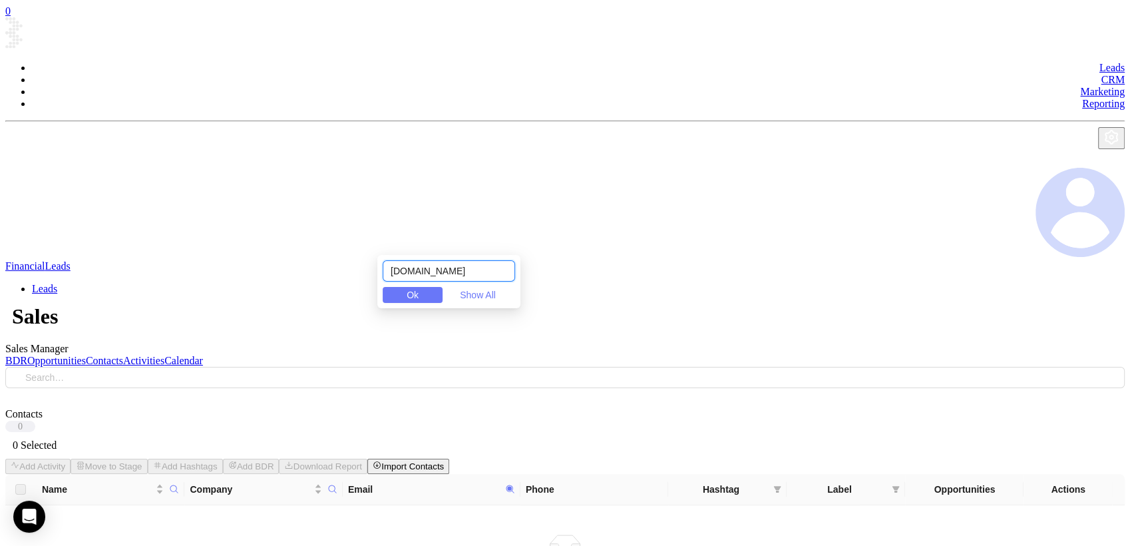
drag, startPoint x: 456, startPoint y: 273, endPoint x: 216, endPoint y: 312, distance: 243.4
click at [194, 318] on body "0 Leads CRM Marketing Reporting Financial Leads Leads Sales Sales Manager BDR O…" at bounding box center [565, 331] width 1120 height 652
paste input "exibleagency"
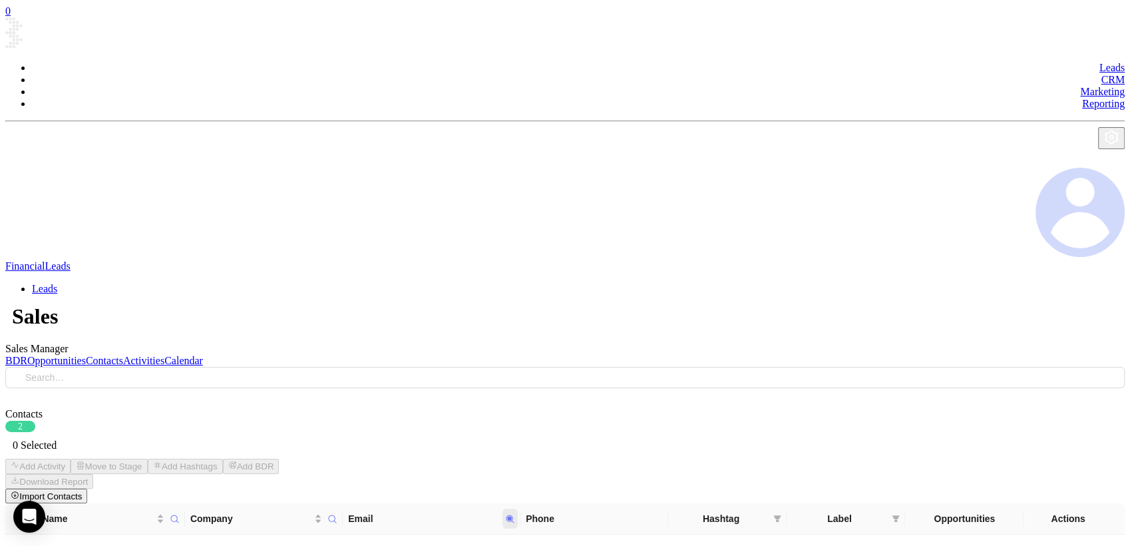
click at [508, 514] on icon at bounding box center [510, 519] width 10 height 10
paste input "oodbroker"
drag, startPoint x: 469, startPoint y: 268, endPoint x: 203, endPoint y: 260, distance: 265.8
click at [174, 260] on body "0 Leads CRM Marketing Reporting Financial Leads Leads Sales Sales Manager BDR O…" at bounding box center [565, 343] width 1120 height 676
paste input "gammacc"
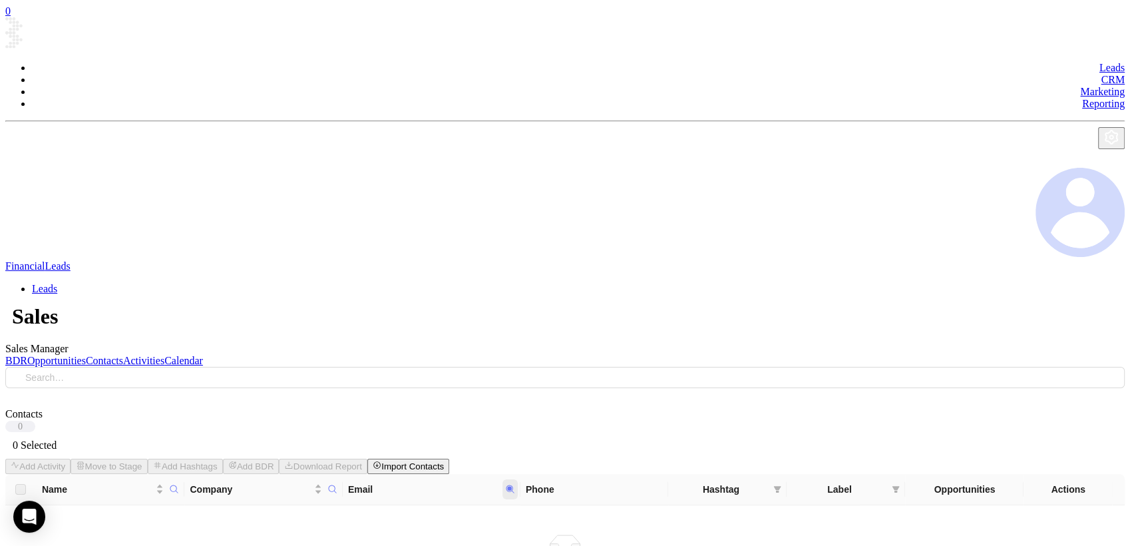
click at [514, 485] on icon at bounding box center [510, 489] width 8 height 8
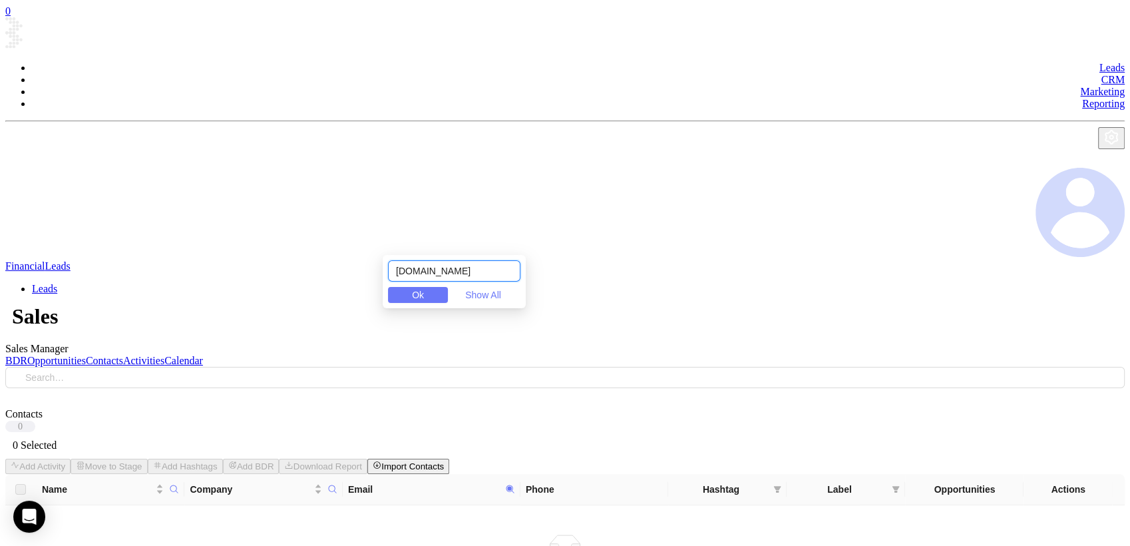
paste input "rbeassociates"
drag, startPoint x: 362, startPoint y: 272, endPoint x: 286, endPoint y: 274, distance: 76.6
click at [276, 272] on body "0 Leads CRM Marketing Reporting Financial Leads Leads Sales Sales Manager BDR O…" at bounding box center [565, 331] width 1120 height 652
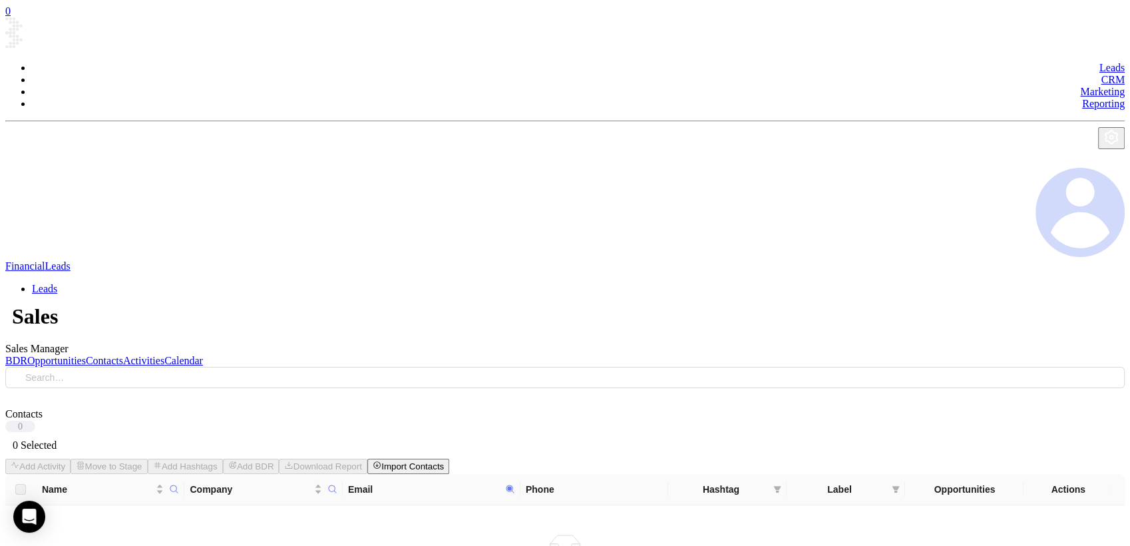
drag, startPoint x: 546, startPoint y: 242, endPoint x: 555, endPoint y: 253, distance: 13.7
click at [547, 474] on th "Phone" at bounding box center [595, 489] width 148 height 31
click at [514, 485] on icon at bounding box center [510, 489] width 8 height 8
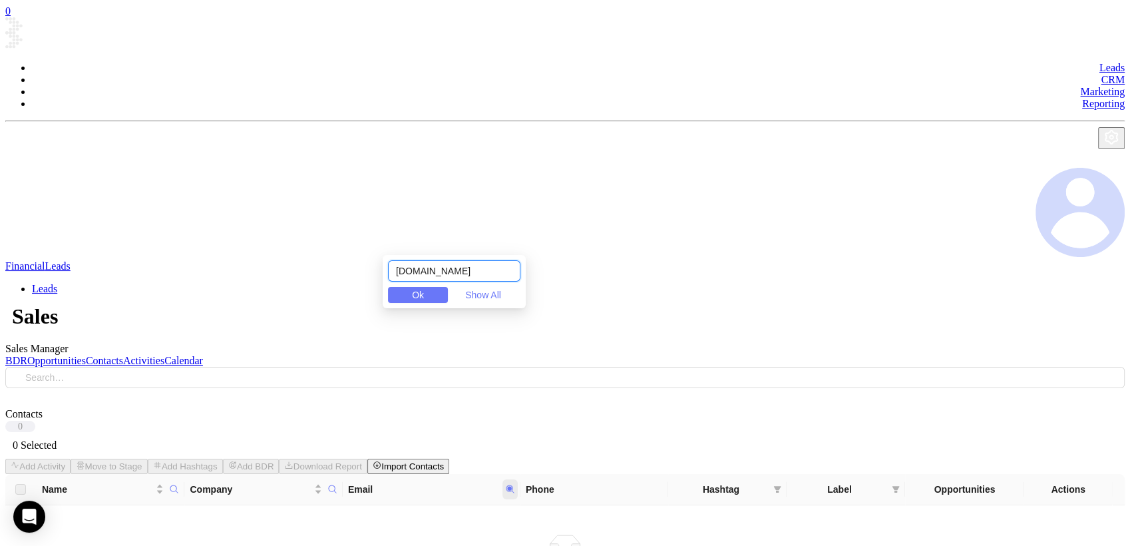
paste input "eminsuranceny"
drag, startPoint x: 457, startPoint y: 280, endPoint x: 291, endPoint y: 311, distance: 169.4
click at [291, 312] on body "0 Leads CRM Marketing Reporting Financial Leads Leads Sales Sales Manager BDR O…" at bounding box center [565, 331] width 1120 height 652
paste input "insurewithgem"
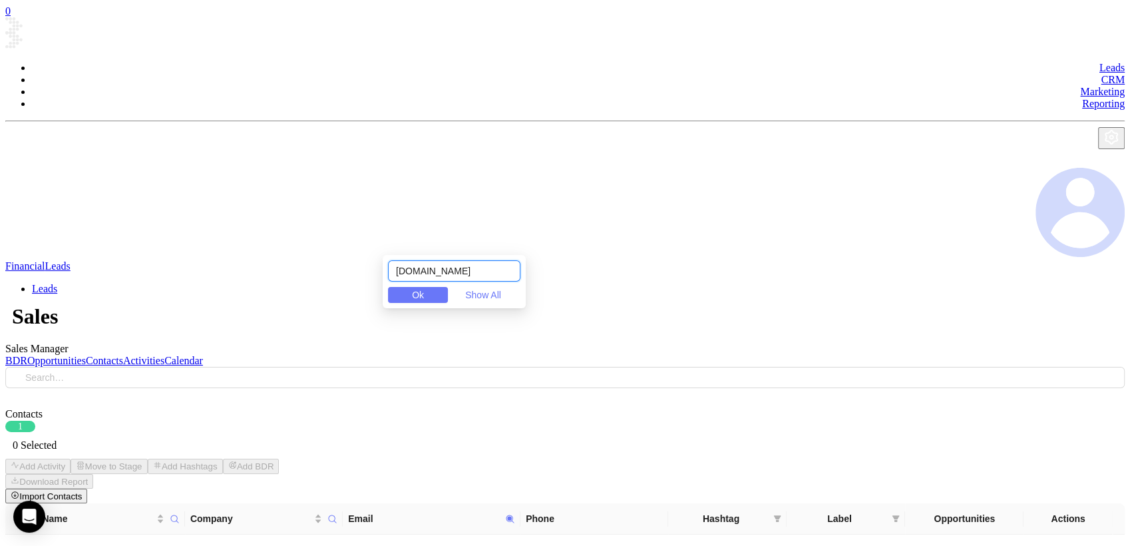
drag, startPoint x: 500, startPoint y: 267, endPoint x: 307, endPoint y: 294, distance: 194.9
click at [259, 305] on body "0 Leads CRM Marketing Reporting Financial Leads Leads Sales Sales Manager BDR O…" at bounding box center [565, 330] width 1120 height 650
paste input "georgeabell"
drag, startPoint x: 362, startPoint y: 307, endPoint x: 229, endPoint y: 340, distance: 137.1
click at [231, 339] on body "0 Leads CRM Marketing Reporting Financial Leads Leads Sales Sales Manager BDR O…" at bounding box center [565, 330] width 1120 height 650
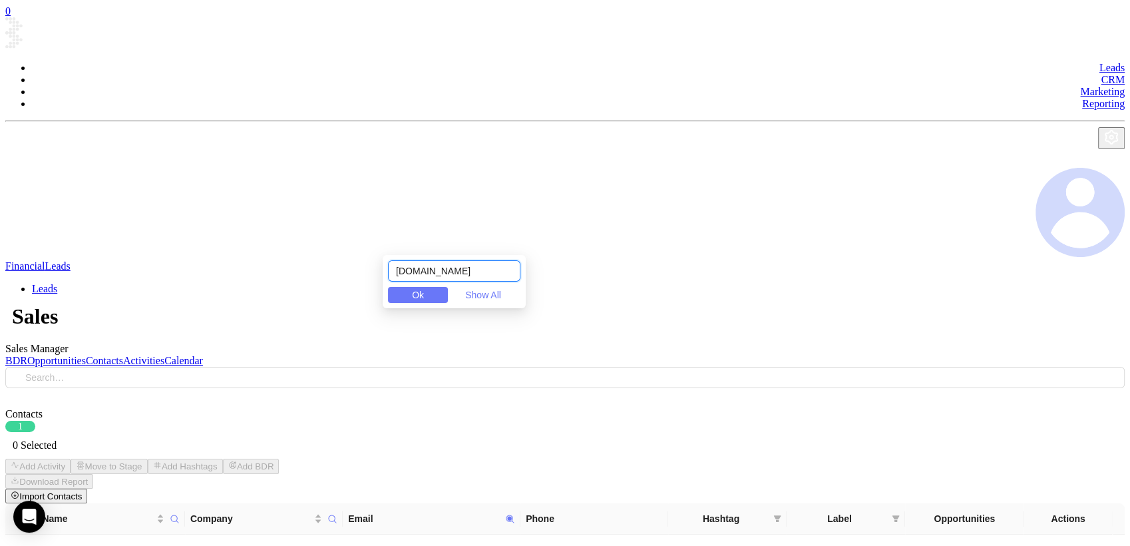
paste input "insureatthompson"
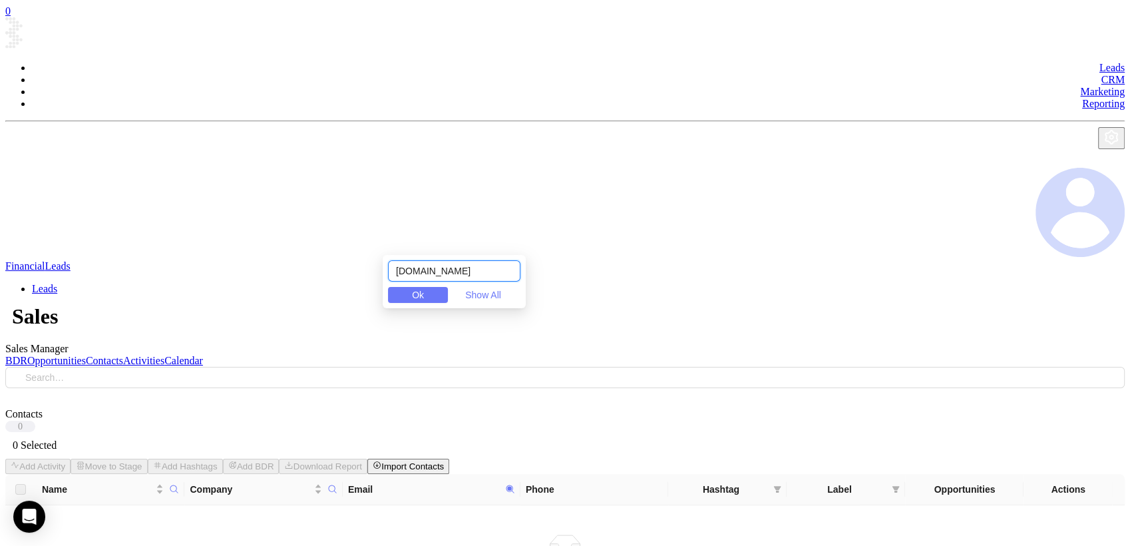
drag, startPoint x: 505, startPoint y: 270, endPoint x: 258, endPoint y: 290, distance: 248.5
click at [246, 284] on body "0 Leads CRM Marketing Reporting Financial Leads Leads Sales Sales Manager BDR O…" at bounding box center [565, 331] width 1120 height 652
paste input "georgetowncapital"
drag, startPoint x: 505, startPoint y: 268, endPoint x: 180, endPoint y: 385, distance: 345.4
click at [241, 334] on body "0 Leads CRM Marketing Reporting Financial Leads Leads Sales Sales Manager BDR O…" at bounding box center [565, 331] width 1120 height 652
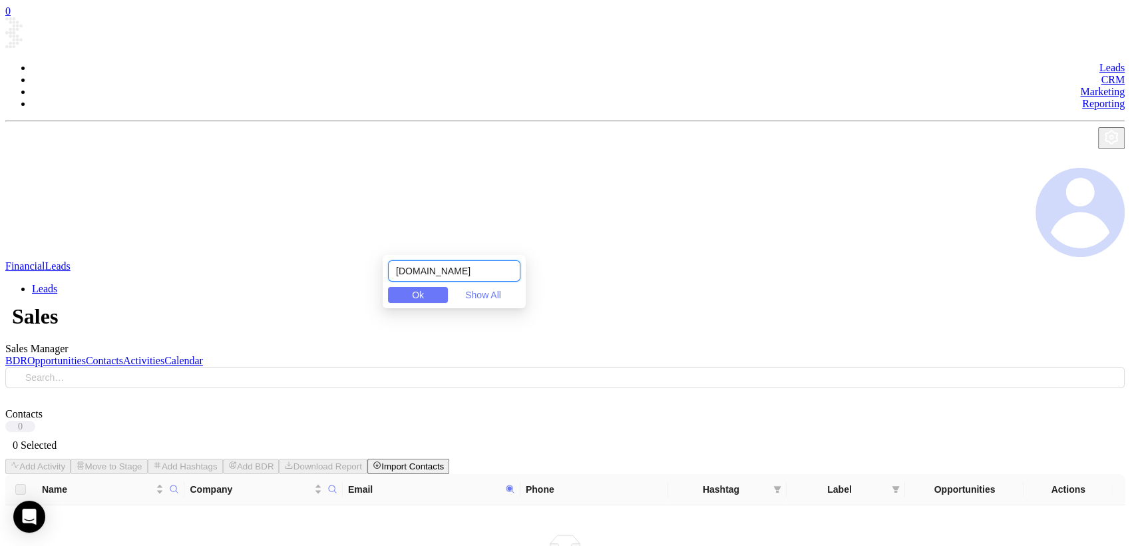
paste input "othamfinanci"
drag, startPoint x: 494, startPoint y: 279, endPoint x: 187, endPoint y: 299, distance: 307.6
click at [186, 299] on body "0 Leads CRM Marketing Reporting Financial Leads Leads Sales Sales Manager BDR O…" at bounding box center [565, 331] width 1120 height 652
paste input "dhughes@ickesoffice"
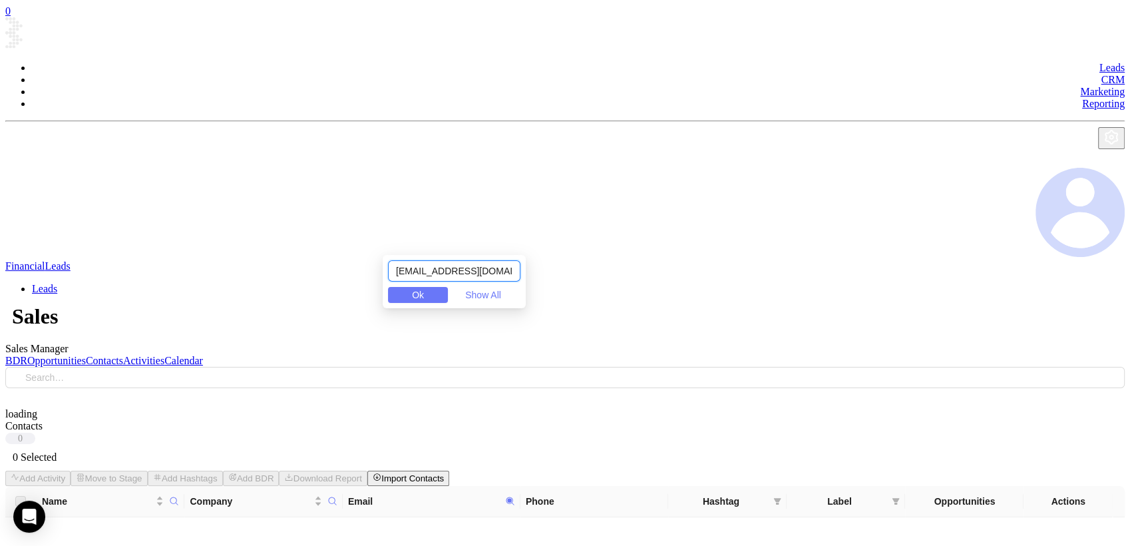
click at [441, 268] on input "dhughes@ickesoffice.com" at bounding box center [454, 270] width 132 height 21
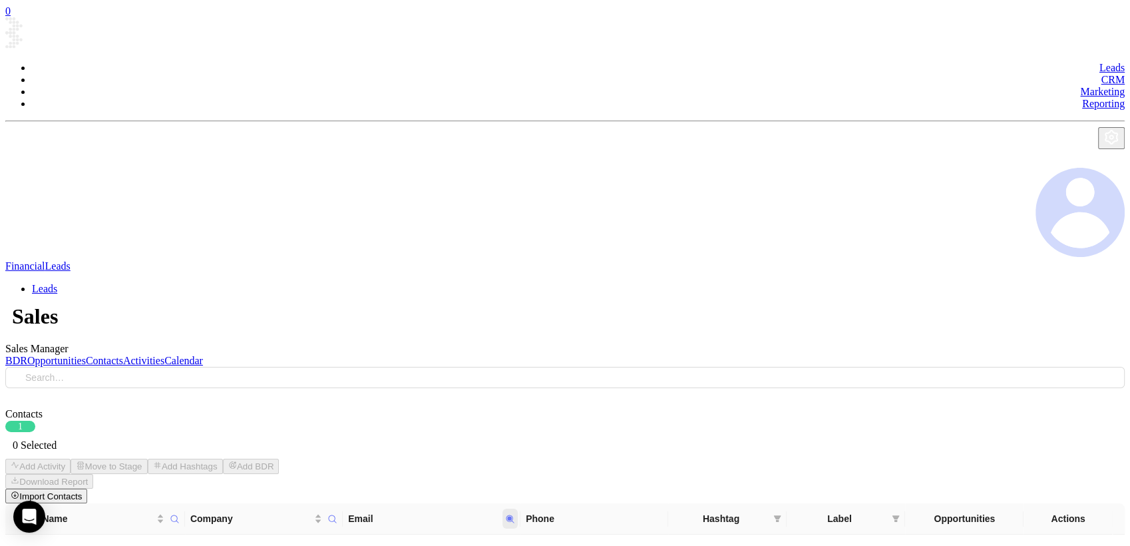
click at [514, 515] on icon at bounding box center [510, 519] width 8 height 8
paste input "sstone@wertinsuran"
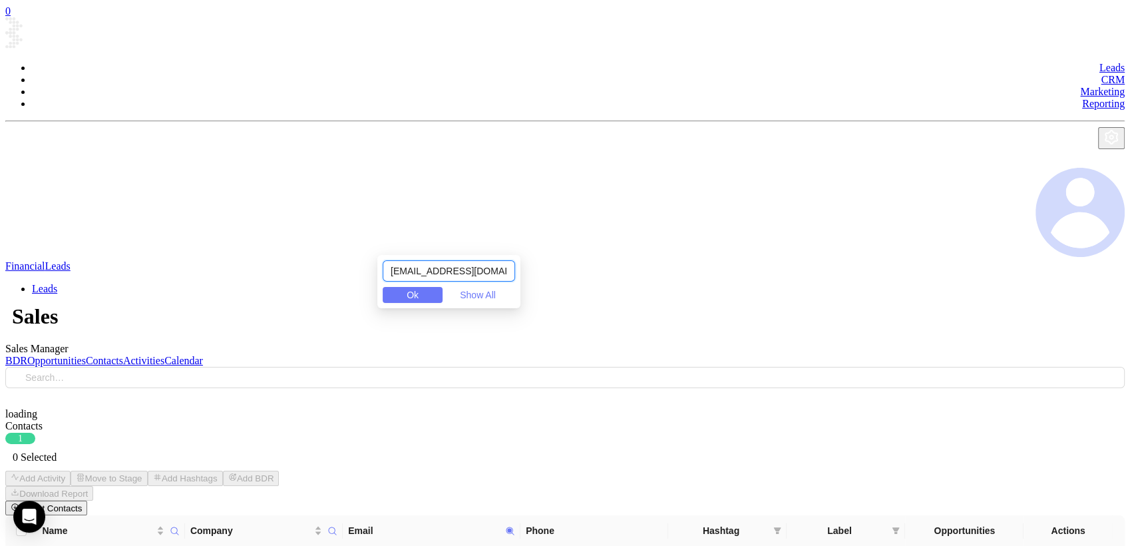
drag, startPoint x: 425, startPoint y: 270, endPoint x: 298, endPoint y: 286, distance: 128.2
click at [298, 286] on body "0 Leads CRM Marketing Reporting Financial Leads Leads Sales Sales Manager BDR O…" at bounding box center [565, 393] width 1120 height 776
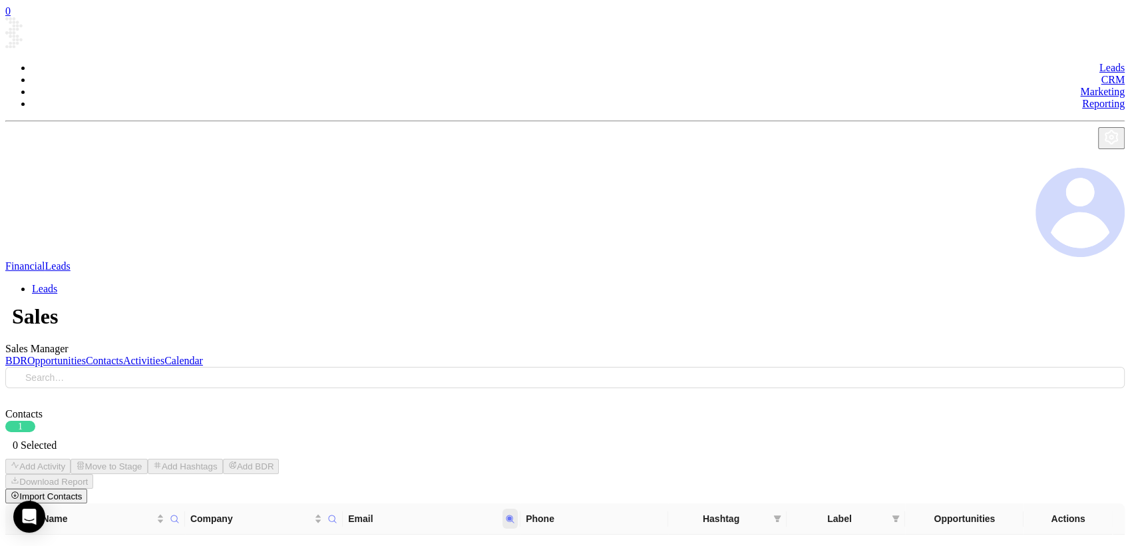
click at [509, 515] on icon at bounding box center [510, 519] width 8 height 8
paste input "m.landis@balsbaugh"
click at [509, 515] on icon at bounding box center [510, 519] width 8 height 8
paste input "lhawk@keystoneinsgrp"
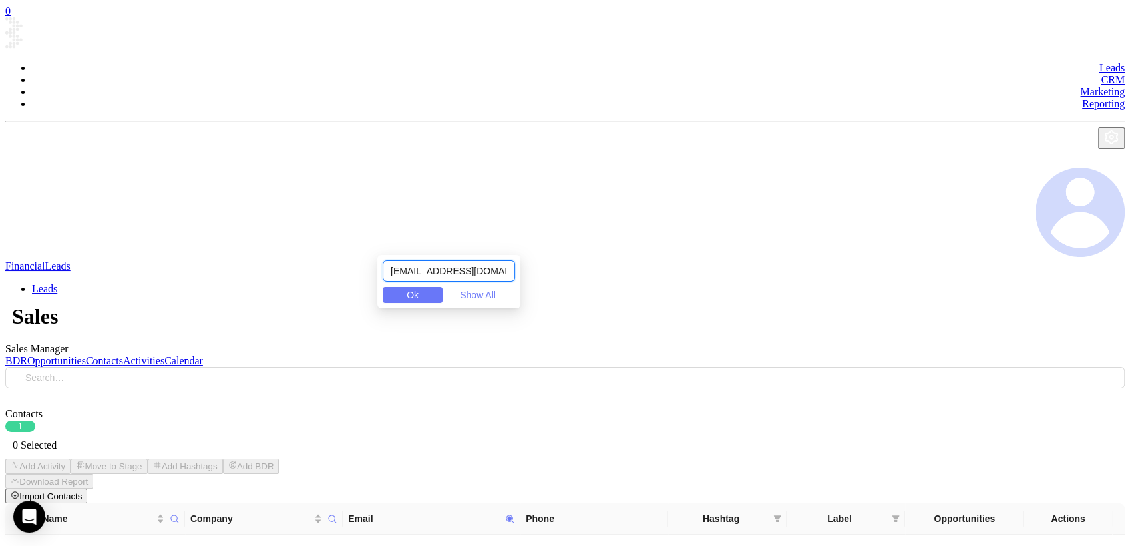
scroll to position [0, 5]
drag, startPoint x: 419, startPoint y: 269, endPoint x: 277, endPoint y: 303, distance: 146.5
click at [278, 303] on body "0 Leads CRM Marketing Reporting Financial Leads Leads Sales Sales Manager BDR O…" at bounding box center [565, 330] width 1120 height 650
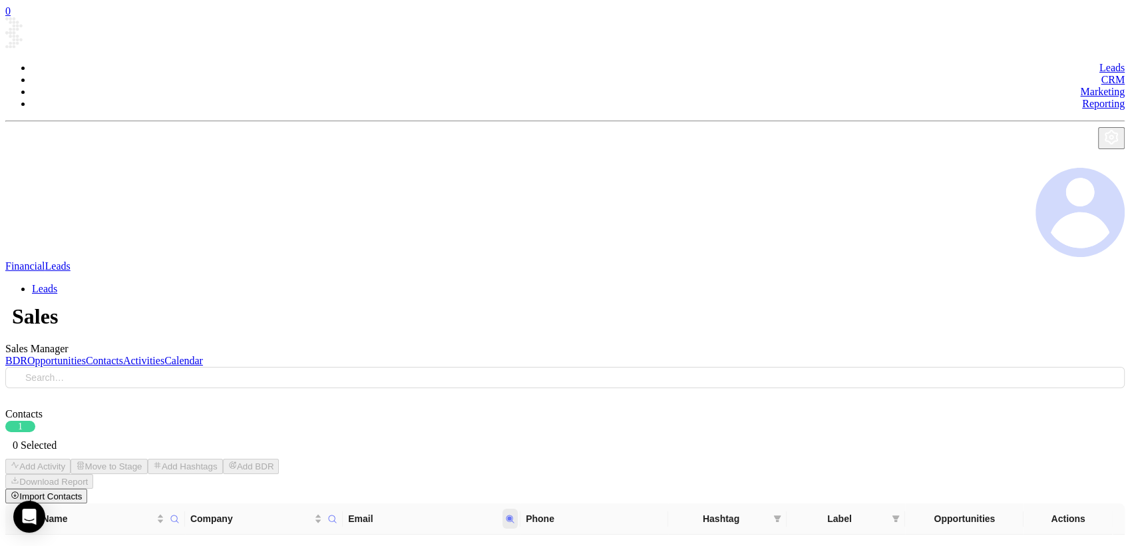
click at [507, 509] on span at bounding box center [510, 519] width 15 height 20
paste input "brooke.leidtke@cornerstone.insure"
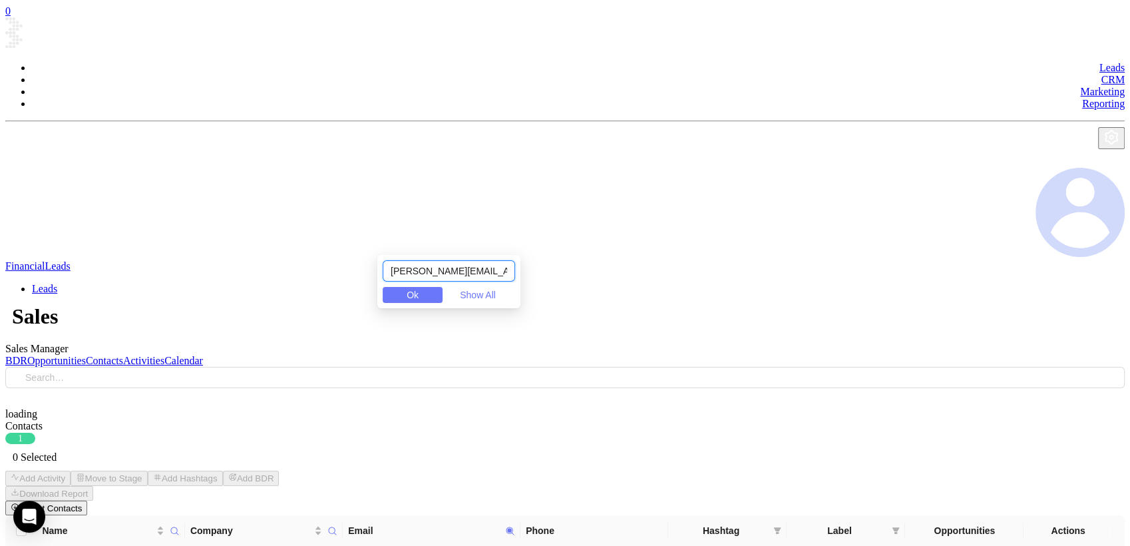
drag, startPoint x: 432, startPoint y: 268, endPoint x: 189, endPoint y: 320, distance: 248.3
click at [189, 320] on body "0 Leads CRM Marketing Reporting Financial Leads Leads Sales Sales Manager BDR O…" at bounding box center [565, 393] width 1120 height 776
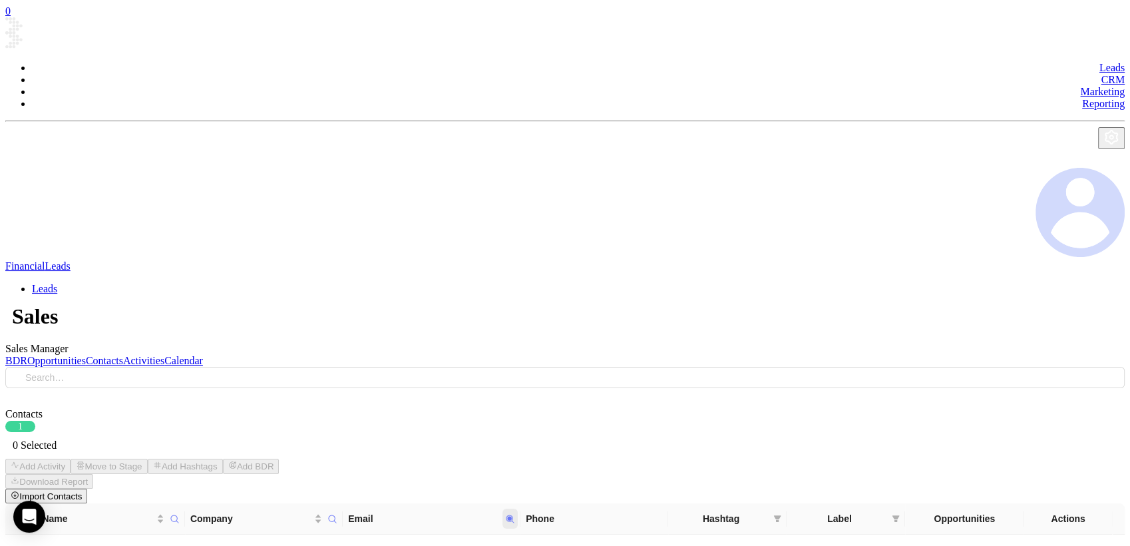
click at [513, 515] on icon at bounding box center [510, 519] width 8 height 8
paste input "kayla.gordon@setterpointins.com"
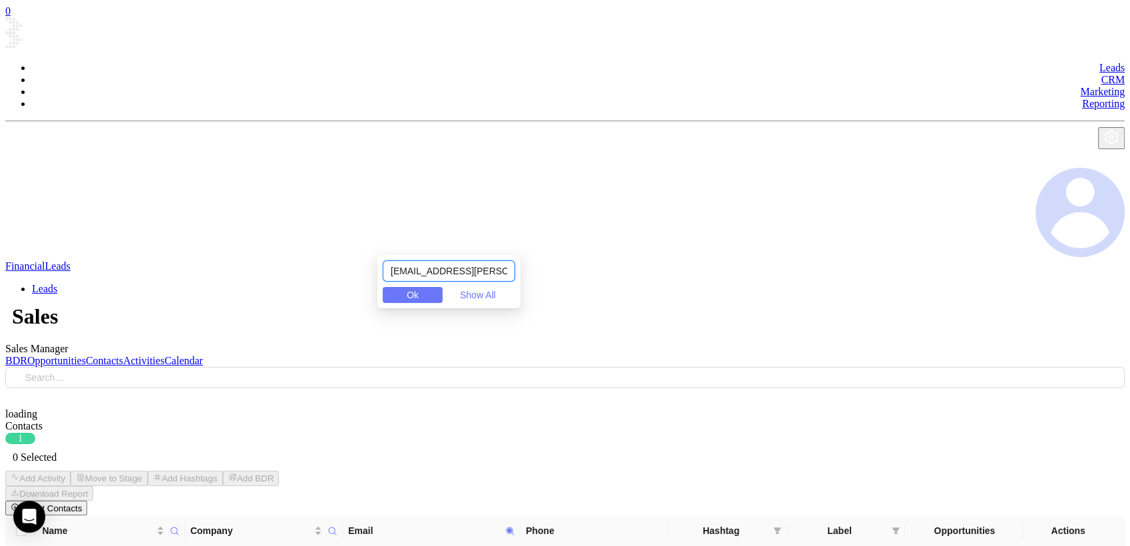
drag, startPoint x: 430, startPoint y: 268, endPoint x: 31, endPoint y: 322, distance: 403.1
click at [52, 310] on body "0 Leads CRM Marketing Reporting Financial Leads Leads Sales Sales Manager BDR O…" at bounding box center [565, 393] width 1120 height 776
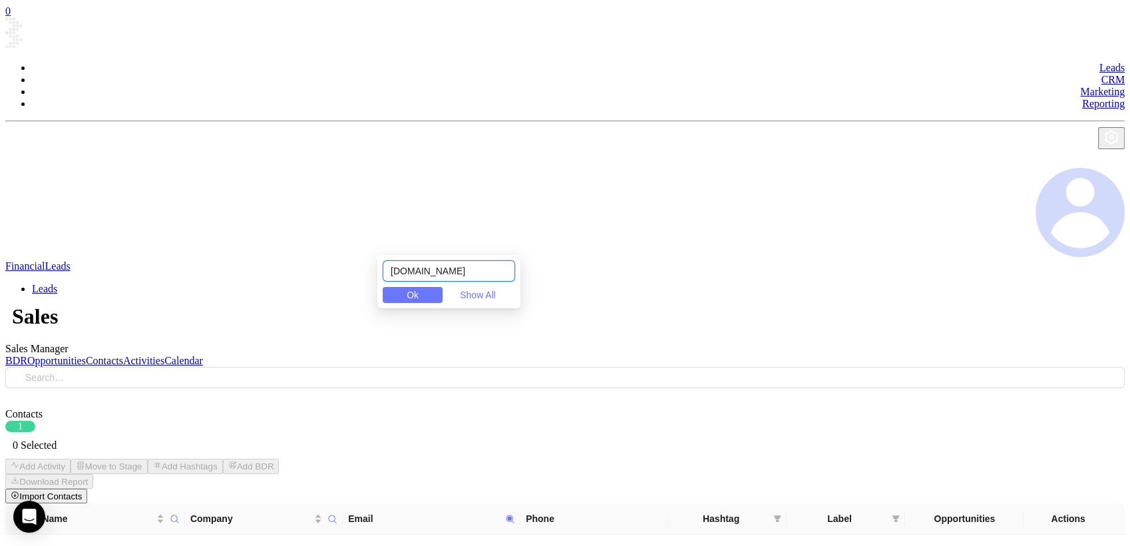
type input "setterpointins.com"
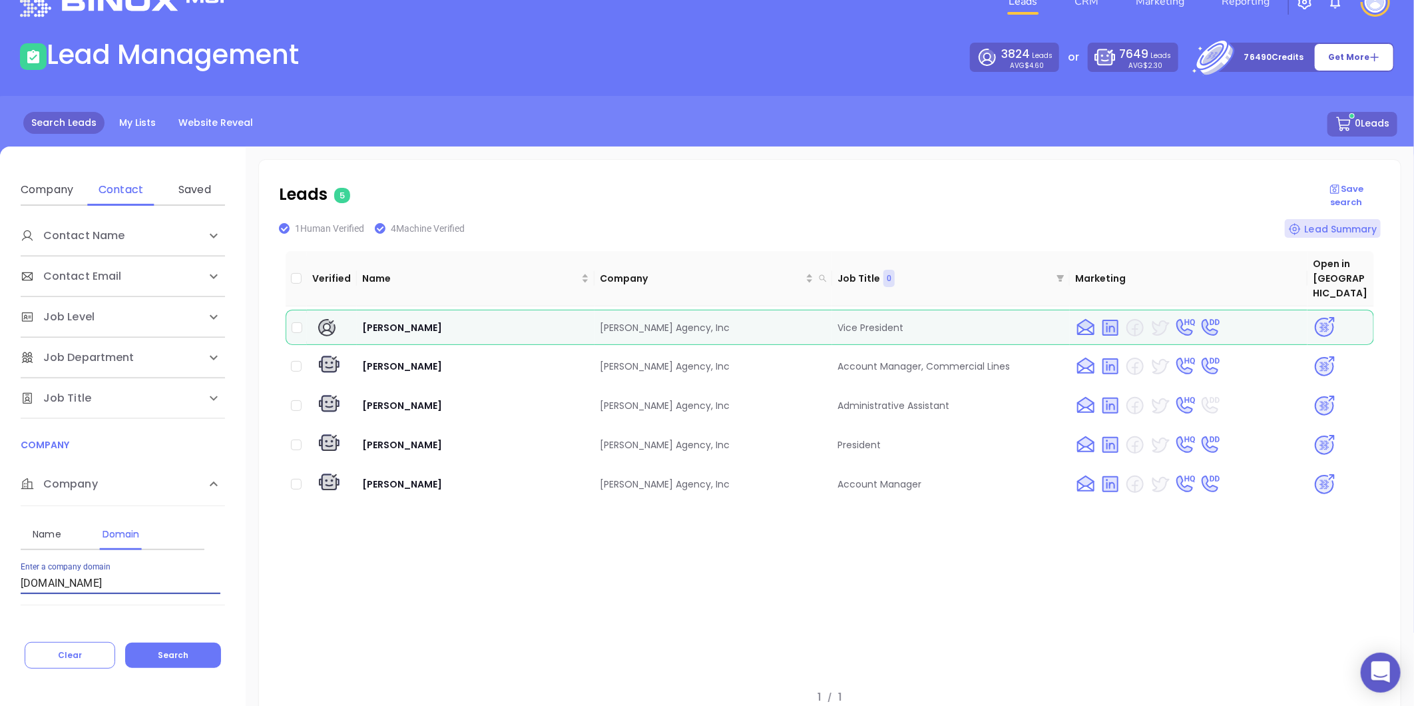
scroll to position [34, 0]
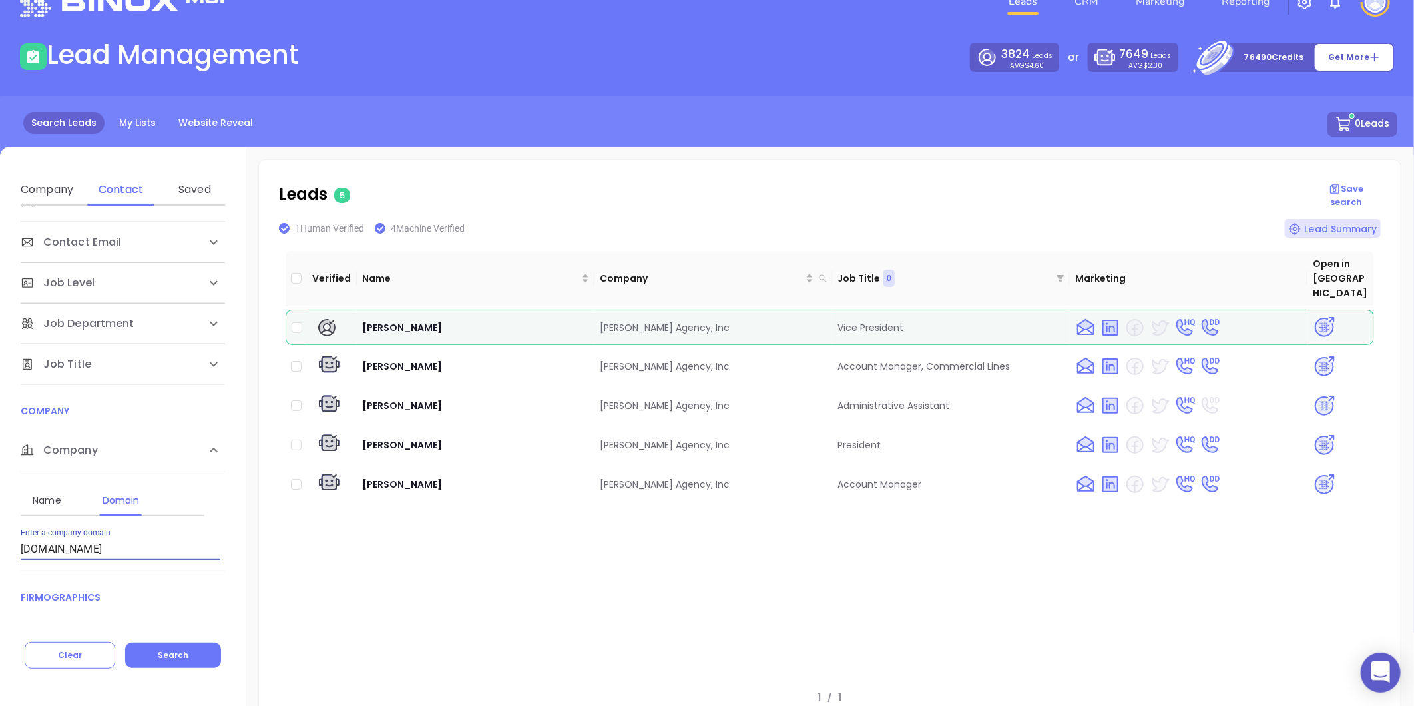
drag, startPoint x: 117, startPoint y: 551, endPoint x: -97, endPoint y: 555, distance: 213.7
click at [0, 555] on html "0 Leads CRM Marketing Reporting Financial Leads Leads Lead Management 3824 Lead…" at bounding box center [707, 317] width 1414 height 706
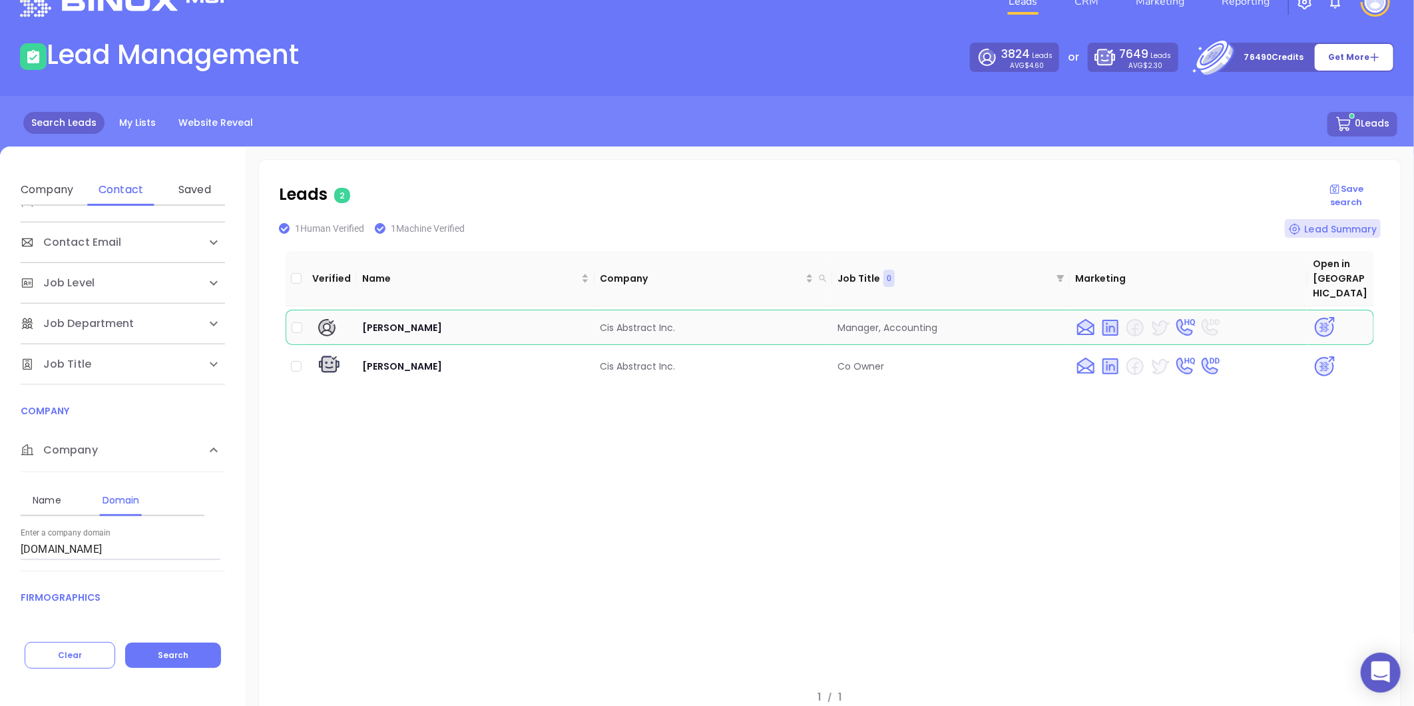
click at [1318, 316] on img at bounding box center [1324, 327] width 23 height 23
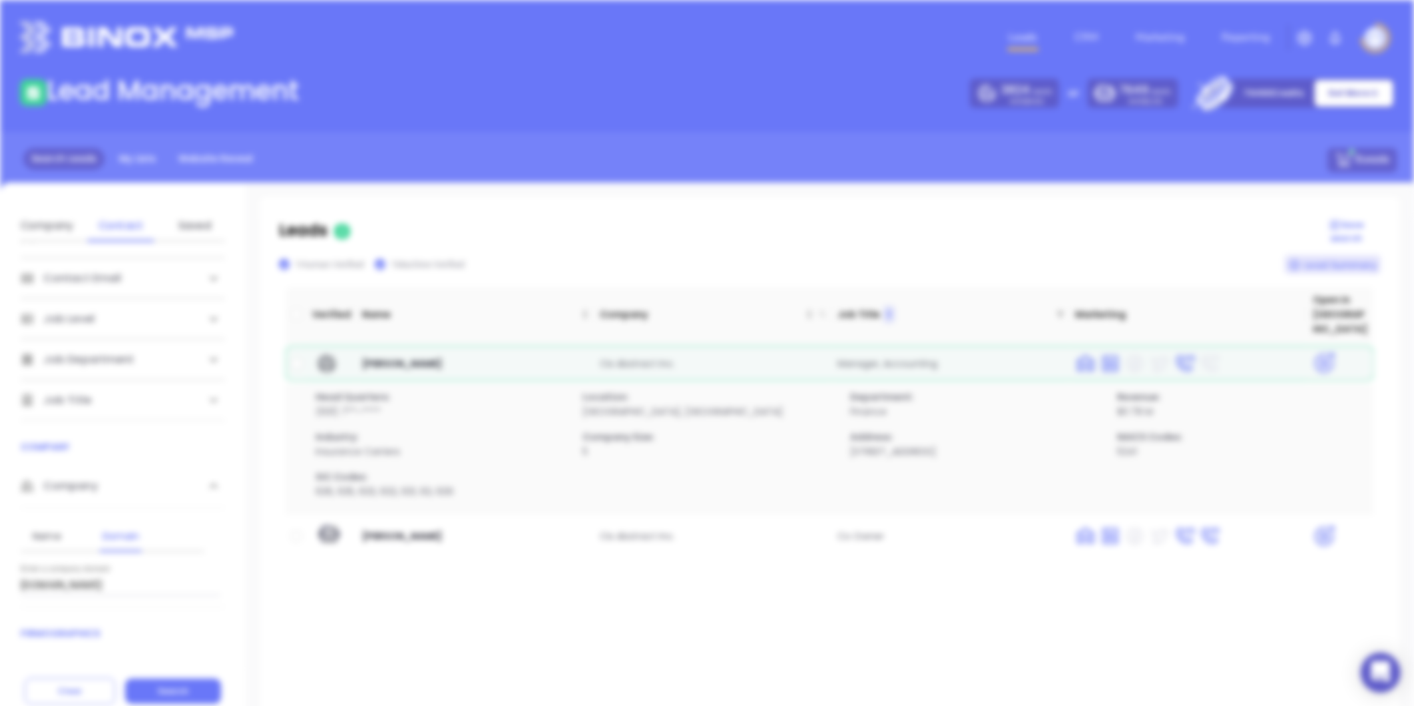
scroll to position [0, 0]
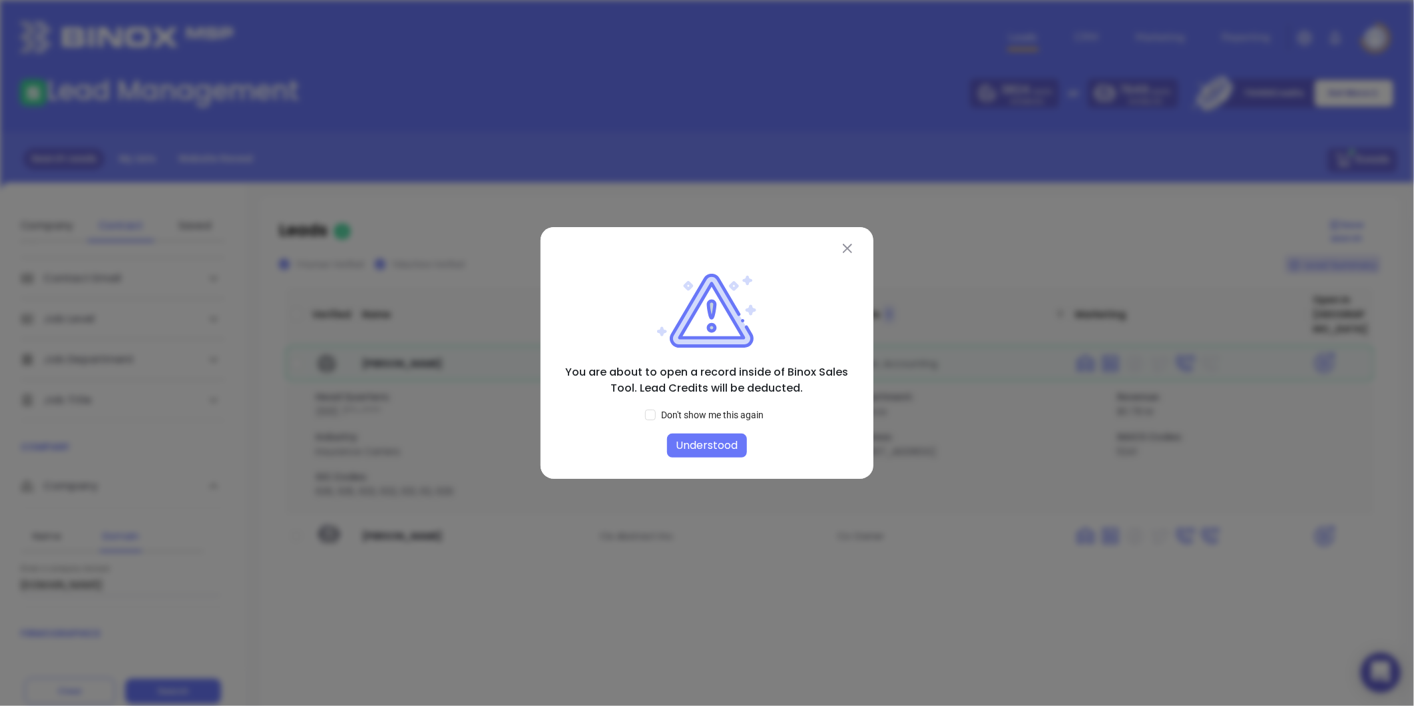
click at [843, 244] on img at bounding box center [847, 248] width 9 height 9
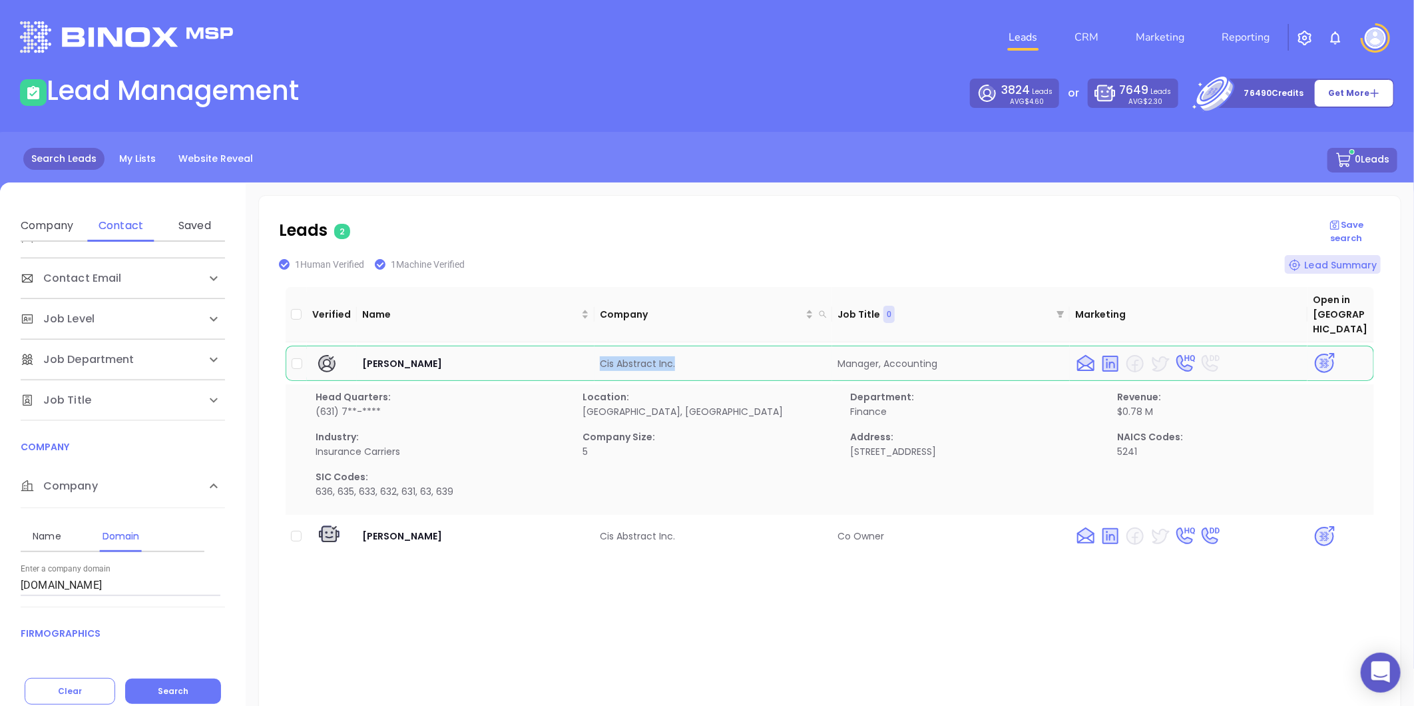
drag, startPoint x: 591, startPoint y: 344, endPoint x: 750, endPoint y: 356, distance: 159.5
click at [752, 356] on tr "Debra Buckley Cis Abstract Inc. Manager, Accounting" at bounding box center [830, 363] width 1088 height 35
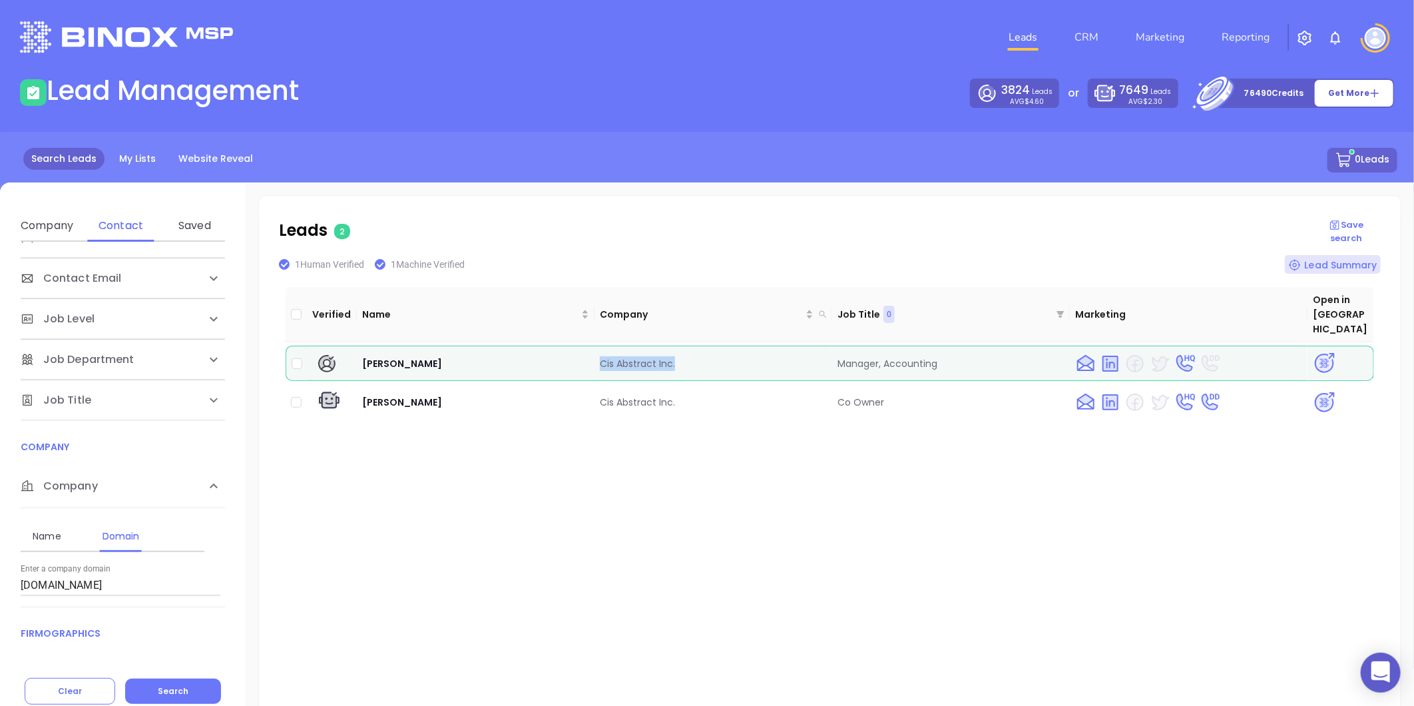
copy tr "Cis Abstract Inc."
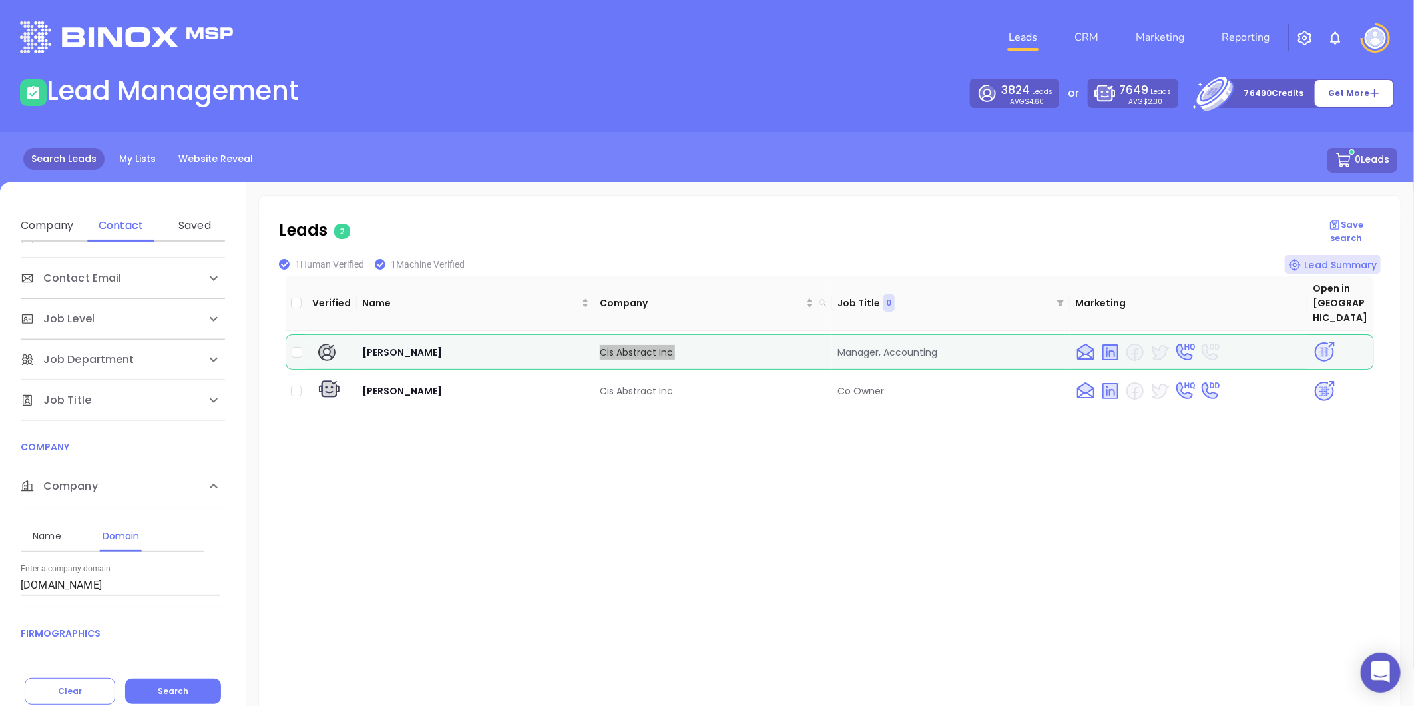
scroll to position [15, 0]
click at [1316, 337] on img at bounding box center [1324, 348] width 23 height 23
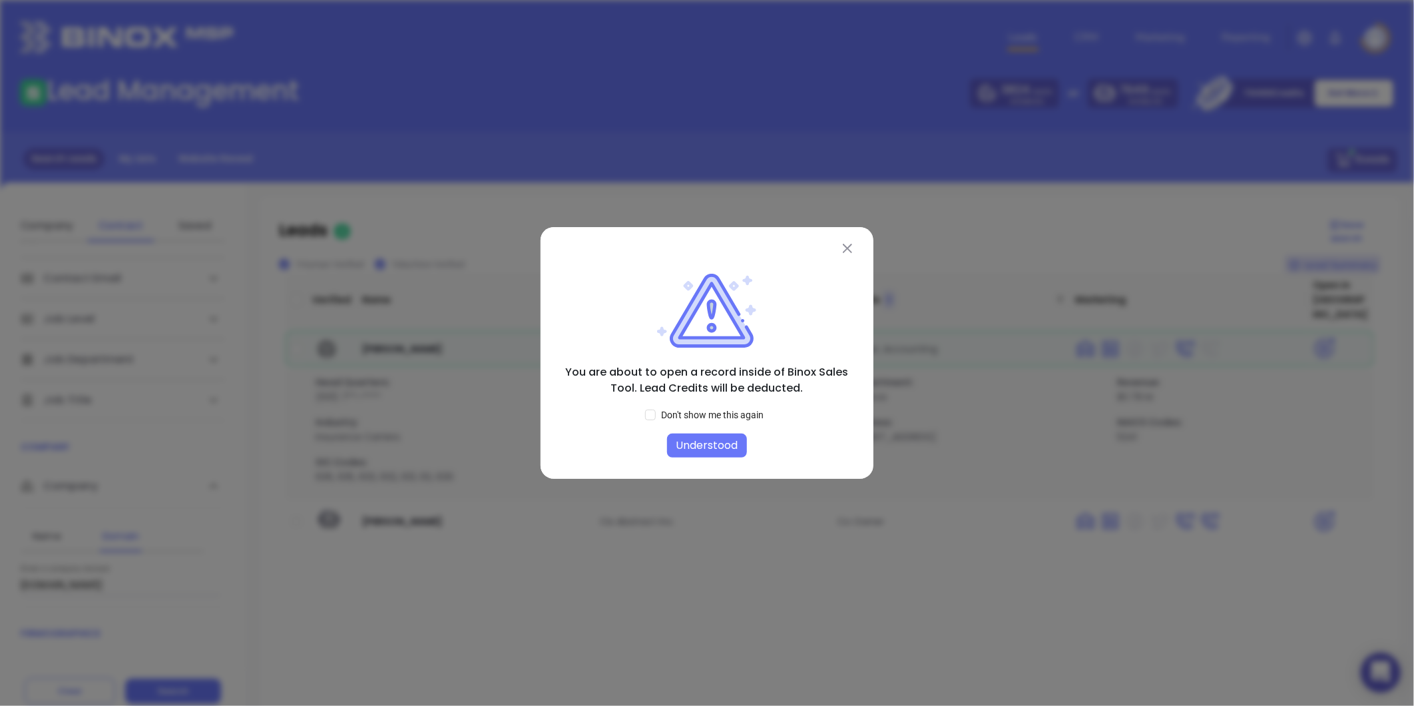
click at [710, 447] on button "Understood" at bounding box center [707, 445] width 80 height 24
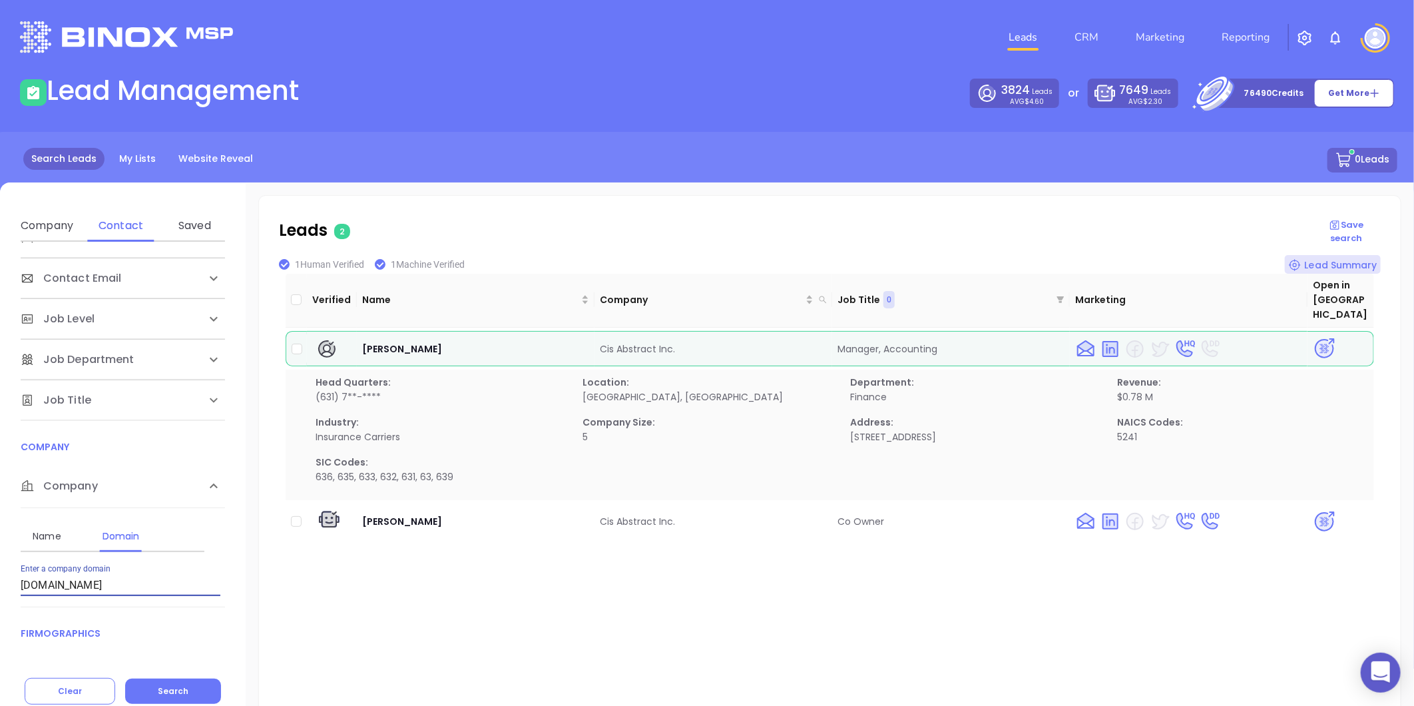
drag, startPoint x: 77, startPoint y: 589, endPoint x: -51, endPoint y: 565, distance: 130.1
click at [0, 565] on html "0 Leads CRM Marketing Reporting Financial Leads Leads Lead Management 3824 Lead…" at bounding box center [707, 353] width 1414 height 706
paste input "woltzinsurance"
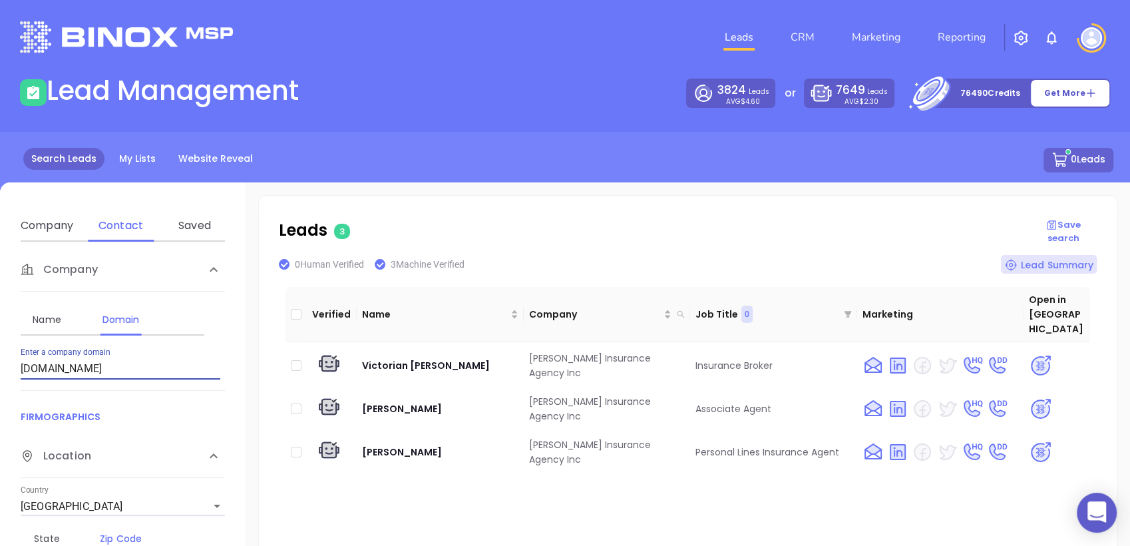
scroll to position [256, 0]
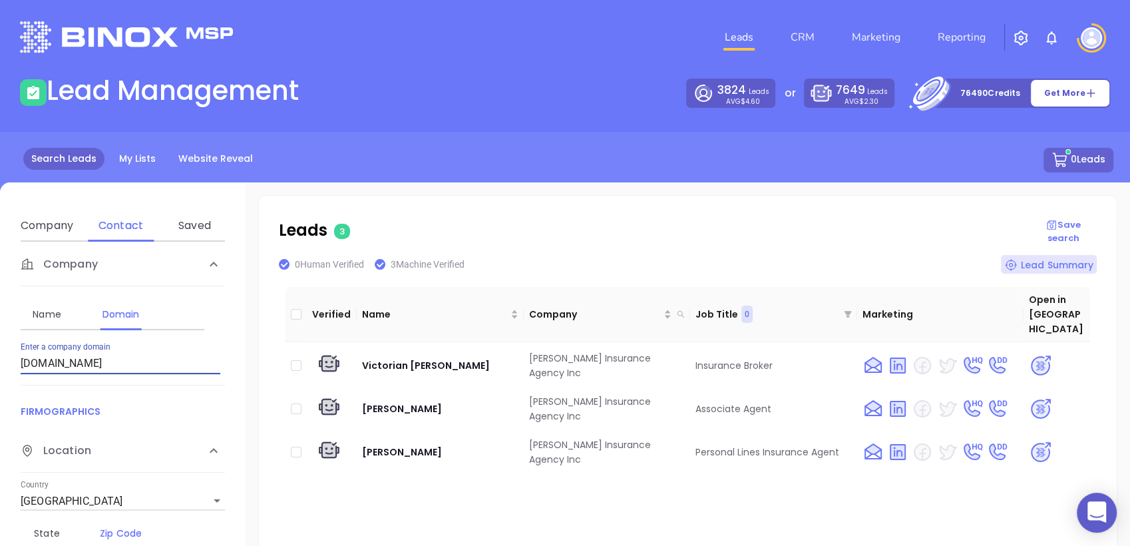
drag, startPoint x: 120, startPoint y: 361, endPoint x: -3, endPoint y: 361, distance: 123.8
click at [0, 361] on html "0 Leads CRM Marketing Reporting Financial Leads Leads Lead Management 3824 Lead…" at bounding box center [565, 273] width 1130 height 546
paste input "denten.io"
type input "denten.io"
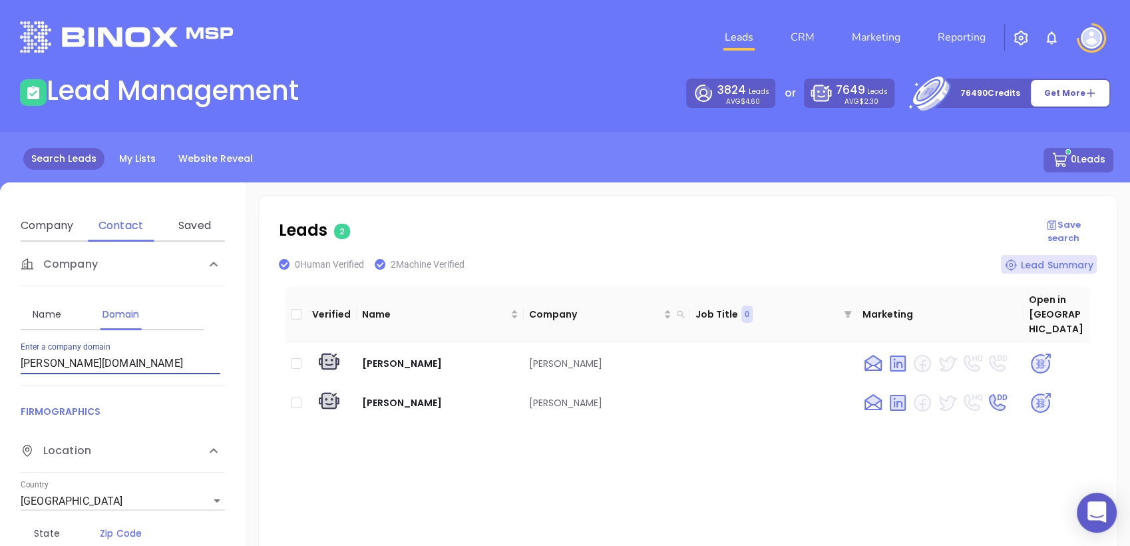
drag, startPoint x: 95, startPoint y: 370, endPoint x: -3, endPoint y: 393, distance: 101.1
click at [0, 393] on html "0 Leads CRM Marketing Reporting Financial Leads Leads Lead Management 3824 Lead…" at bounding box center [565, 273] width 1130 height 546
paste input "dhhinsurance.com"
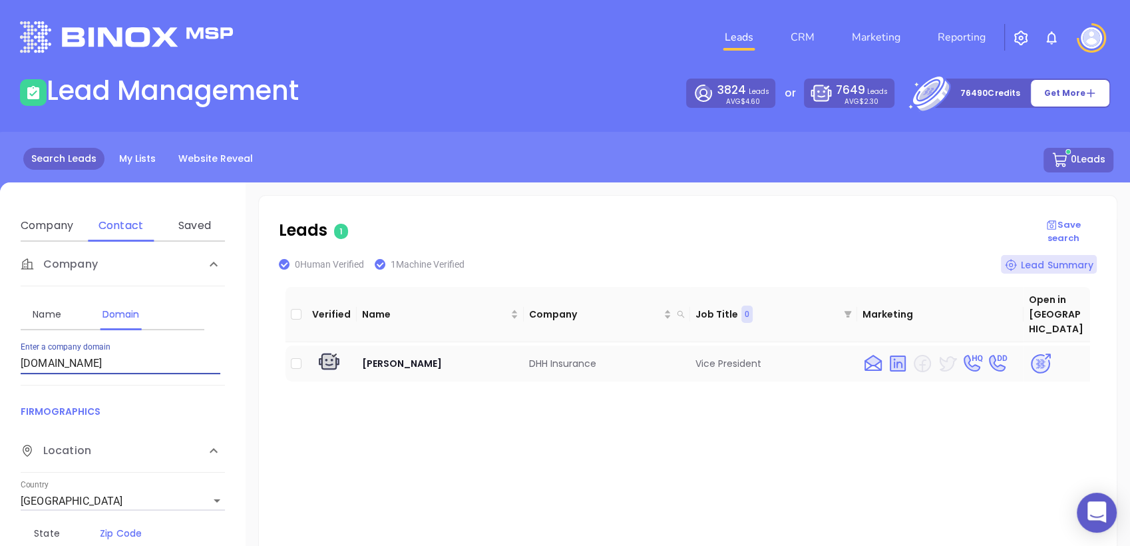
click at [1029, 352] on img at bounding box center [1040, 363] width 23 height 23
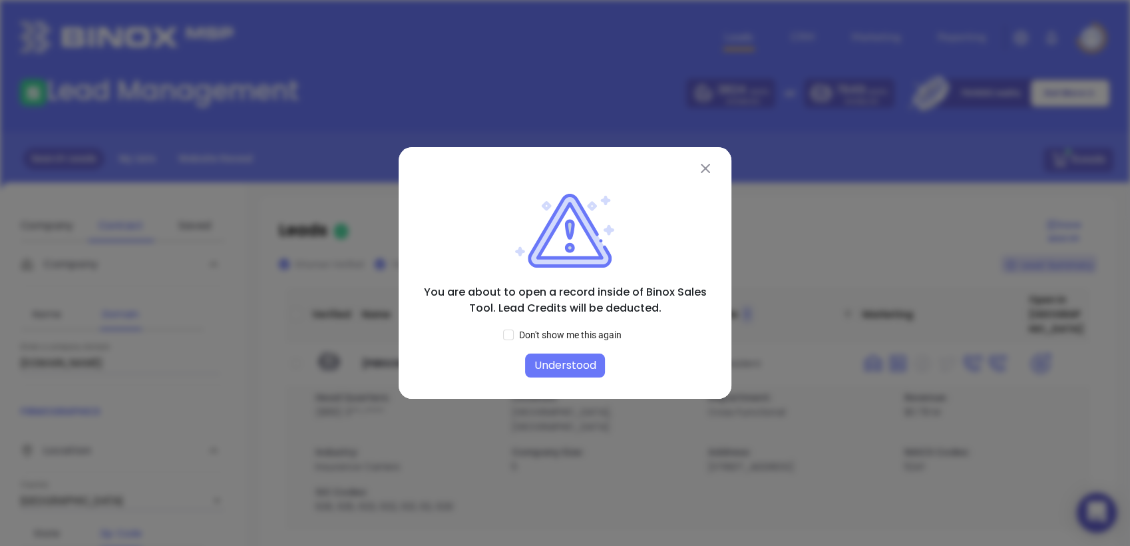
click at [584, 364] on button "Understood" at bounding box center [565, 366] width 80 height 24
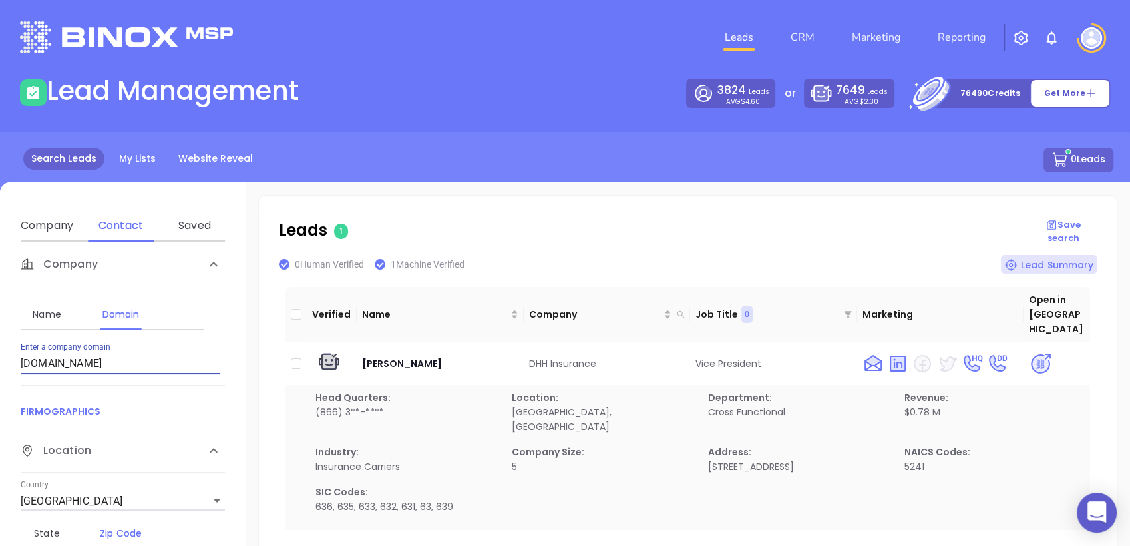
drag, startPoint x: 118, startPoint y: 365, endPoint x: 69, endPoint y: 403, distance: 62.6
click at [0, 422] on html "0 Leads CRM Marketing Reporting Financial Leads Leads Lead Management 3824 Lead…" at bounding box center [565, 273] width 1130 height 546
paste input "onengaagency"
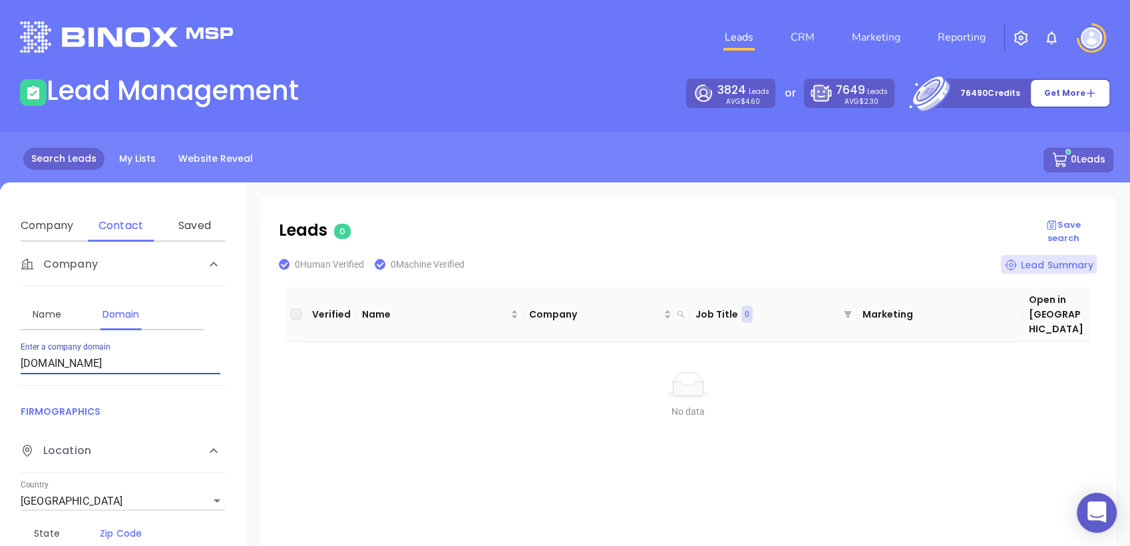
drag, startPoint x: 122, startPoint y: 355, endPoint x: 27, endPoint y: 456, distance: 139.4
click at [0, 461] on html "0 Leads CRM Marketing Reporting Financial Leads Leads Lead Management 3824 Lead…" at bounding box center [565, 273] width 1130 height 546
paste input "peccapital"
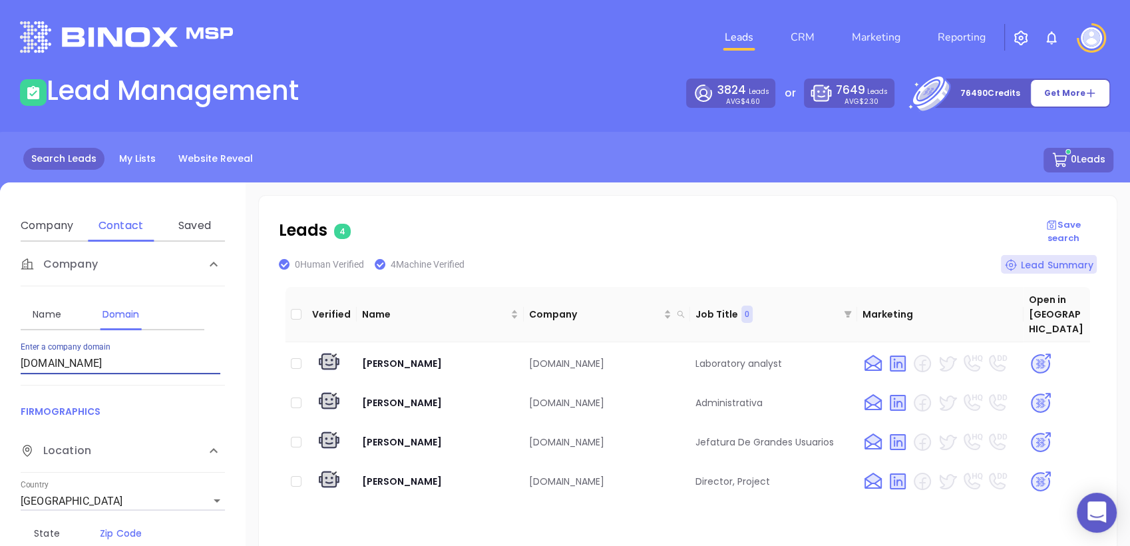
drag, startPoint x: 107, startPoint y: 363, endPoint x: 0, endPoint y: 401, distance: 113.3
click at [0, 401] on html "0 Leads CRM Marketing Reporting Financial Leads Leads Lead Management 3824 Lead…" at bounding box center [565, 273] width 1130 height 546
paste input "otooleinsurance"
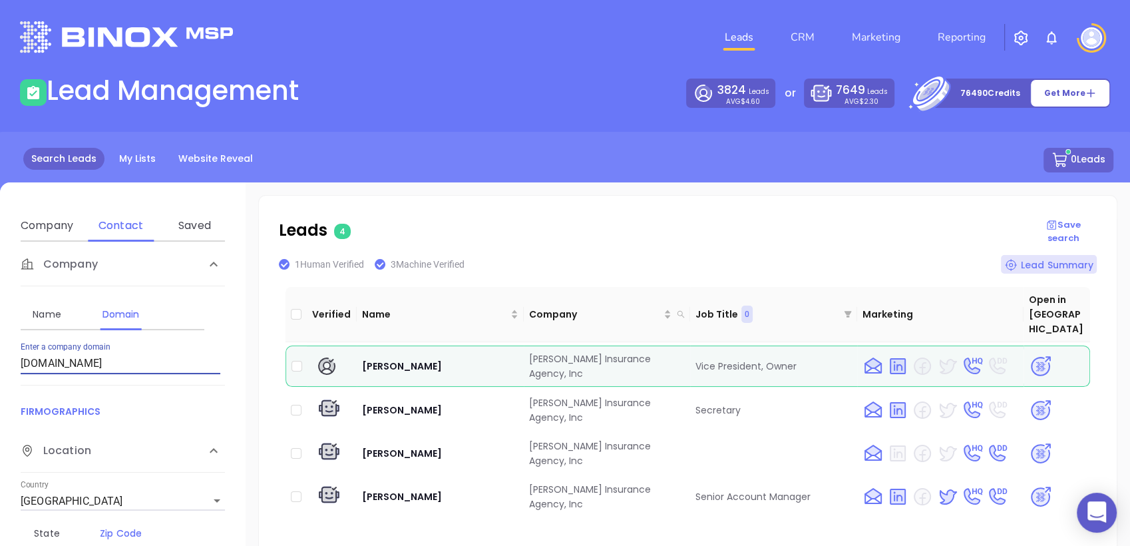
click at [0, 391] on html "0 Leads CRM Marketing Reporting Financial Leads Leads Lead Management 3824 Lead…" at bounding box center [565, 273] width 1130 height 546
paste input "emsrestoration"
type input "emsrestoration.com"
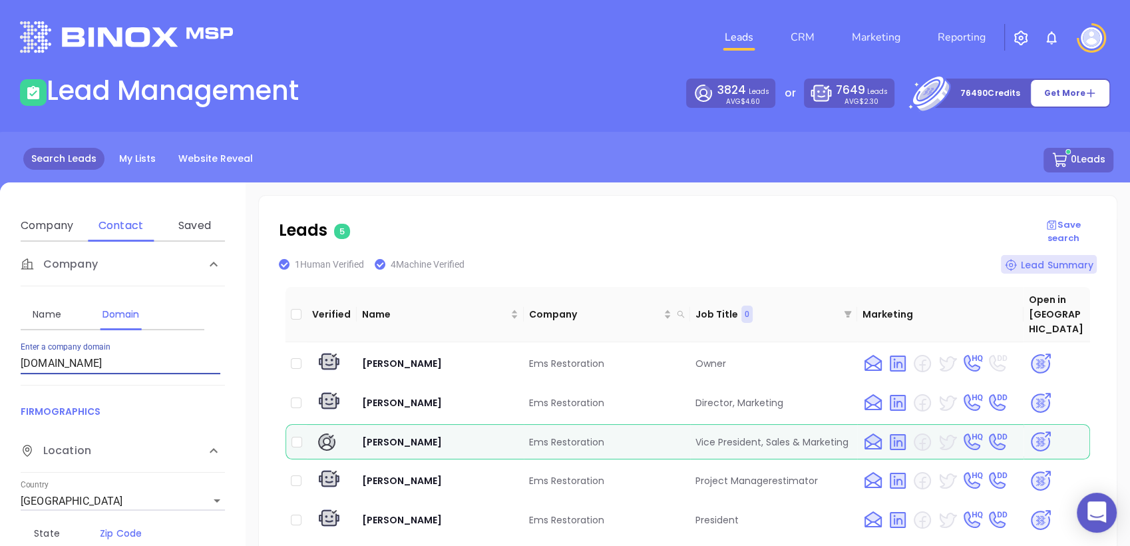
drag, startPoint x: 37, startPoint y: 395, endPoint x: 0, endPoint y: 469, distance: 82.2
click at [0, 468] on html "0 Leads CRM Marketing Reporting Financial Leads Leads Lead Management 3824 Lead…" at bounding box center [565, 273] width 1130 height 546
paste input "firstmanhattanfinancial.com"
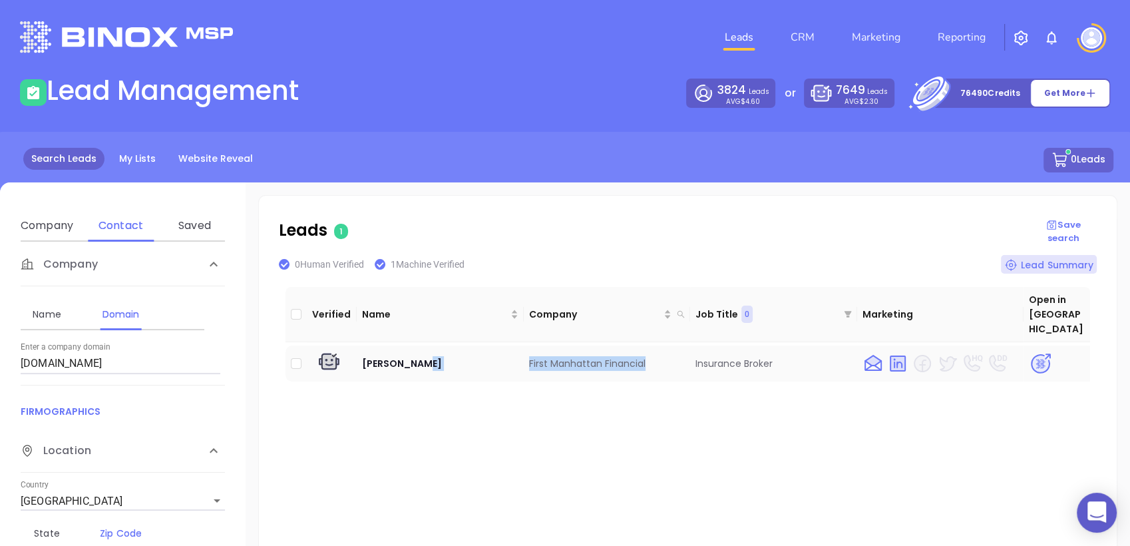
drag, startPoint x: 520, startPoint y: 344, endPoint x: 645, endPoint y: 354, distance: 125.5
click at [650, 349] on tr "Bruno Silva First Manhattan Financial Insurance Broker" at bounding box center [688, 364] width 805 height 36
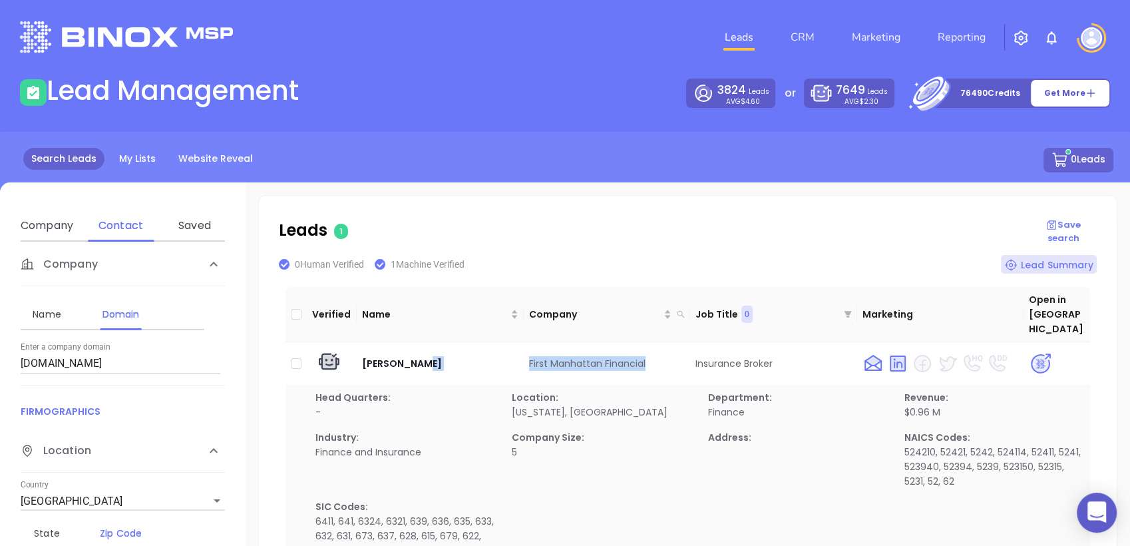
copy tr "First Manhattan Financial"
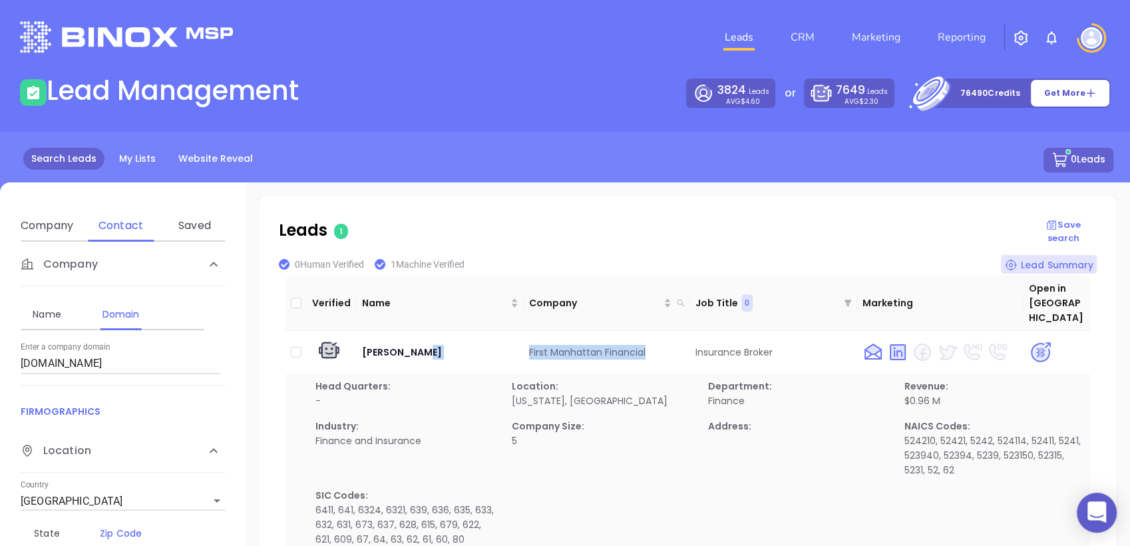
scroll to position [15, 0]
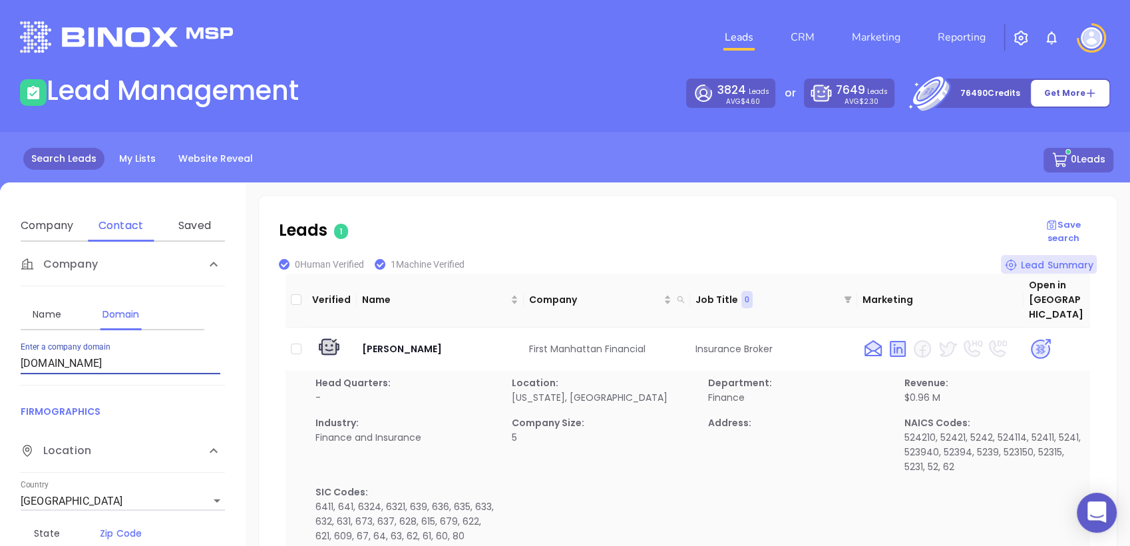
drag, startPoint x: -3, startPoint y: 376, endPoint x: 5, endPoint y: 395, distance: 21.2
click at [0, 391] on html "0 Leads CRM Marketing Reporting Financial Leads Leads Lead Management 3824 Lead…" at bounding box center [565, 273] width 1130 height 546
paste input "geminsuranceny"
click at [94, 386] on div "Contact Name First Name Last Name Contact Email Work or Personal Email Job Leve…" at bounding box center [123, 451] width 246 height 419
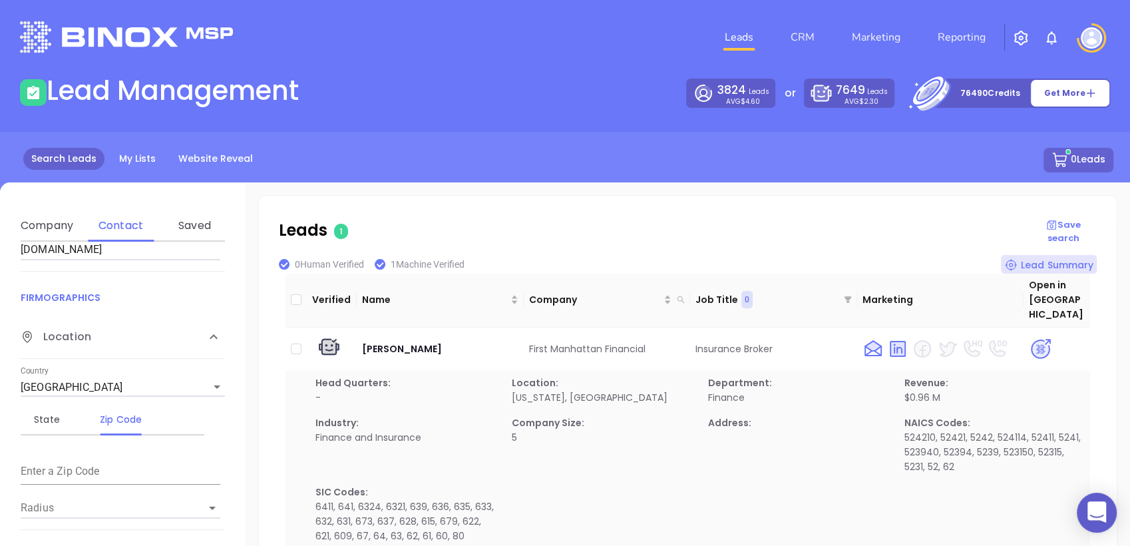
click at [84, 274] on div "Contact Name First Name Last Name Contact Email Work or Personal Email Job Leve…" at bounding box center [123, 451] width 246 height 419
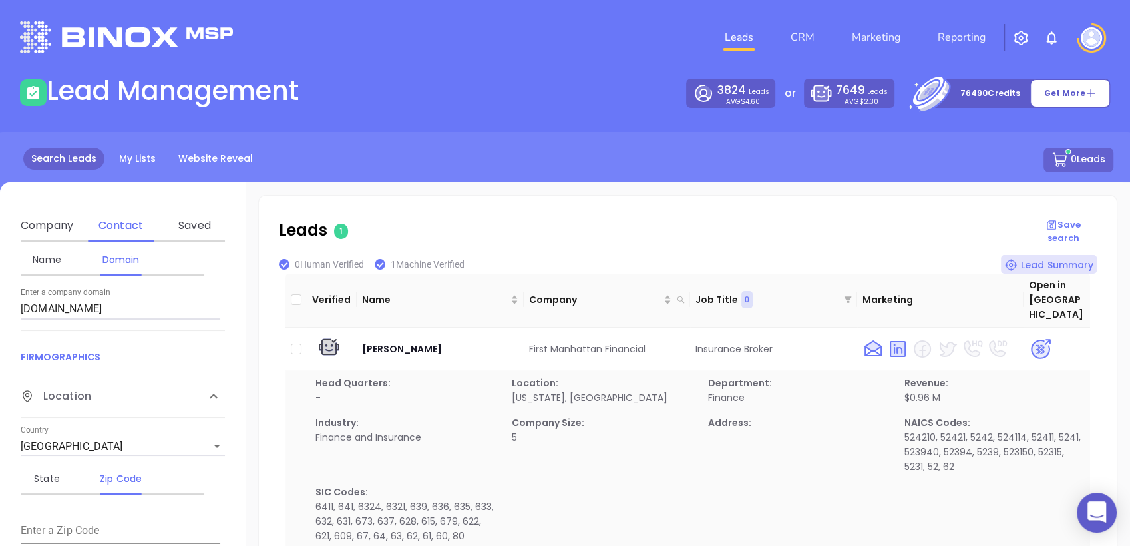
scroll to position [148, 0]
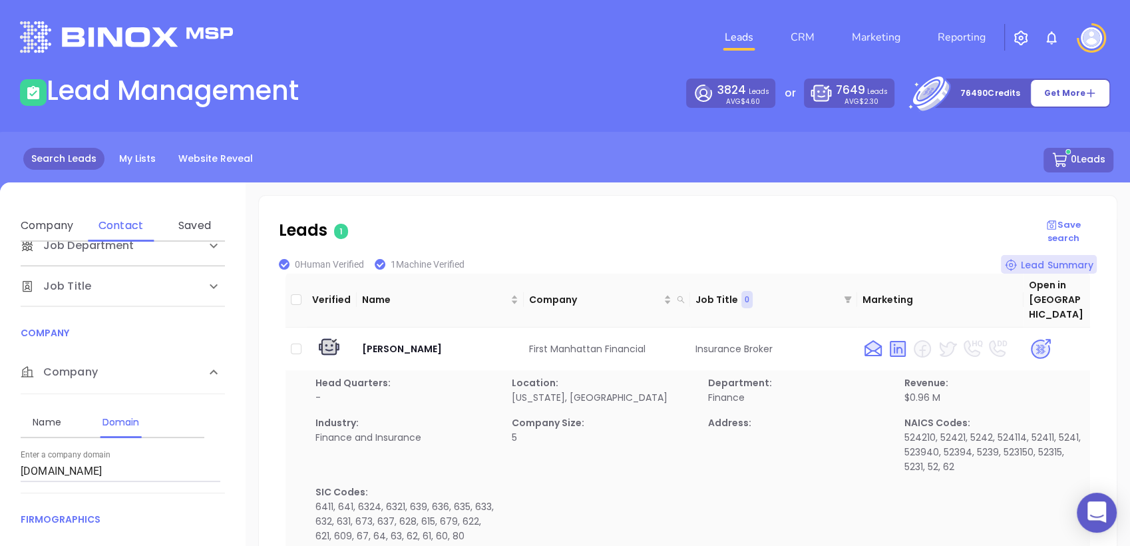
click at [65, 461] on input "geminsuranceny.com" at bounding box center [121, 471] width 200 height 21
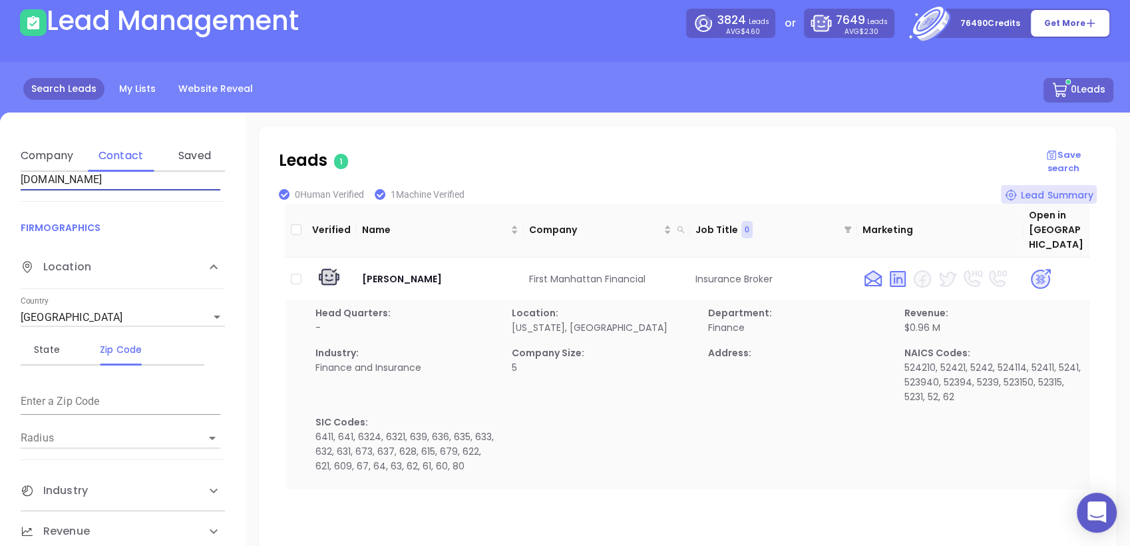
scroll to position [229, 0]
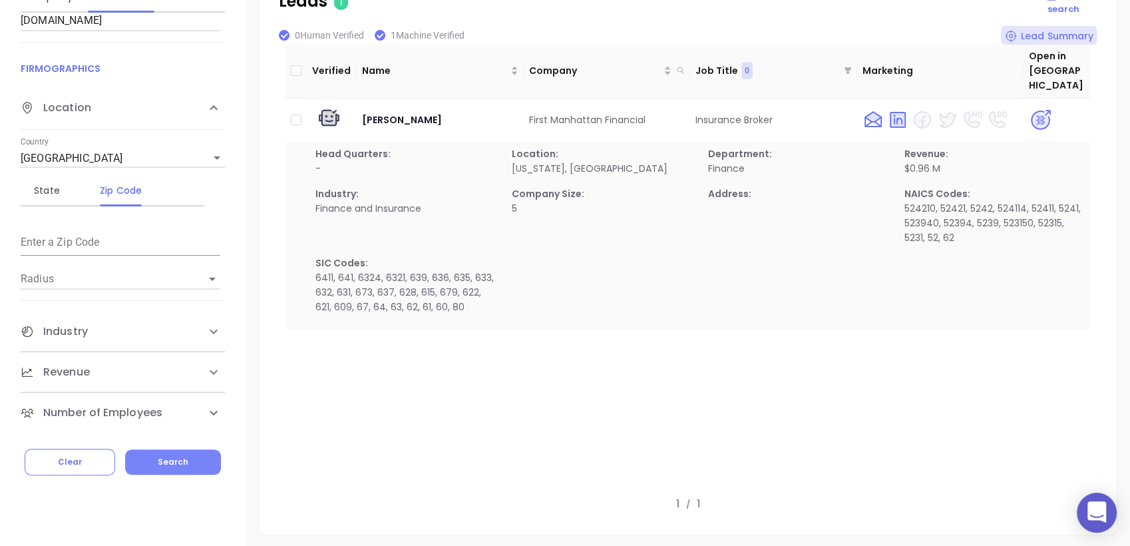
click at [170, 459] on span "Search" at bounding box center [173, 461] width 31 height 11
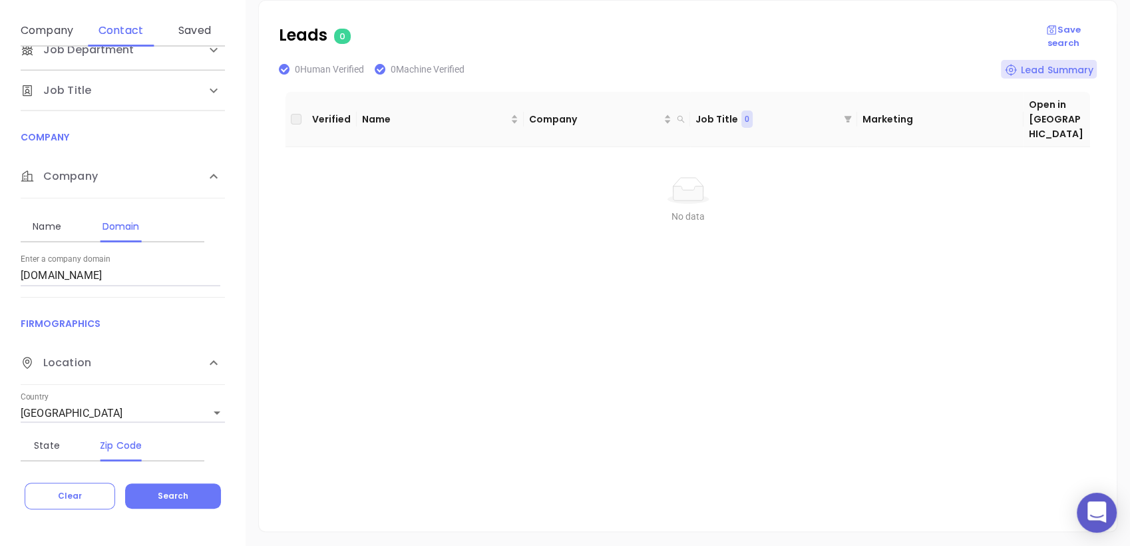
scroll to position [148, 0]
drag, startPoint x: 107, startPoint y: 285, endPoint x: -3, endPoint y: 365, distance: 136.2
click at [0, 351] on html "0 Leads CRM Marketing Reporting Financial Leads Leads Lead Management 3824 Lead…" at bounding box center [565, 78] width 1130 height 546
click at [0, 363] on div "Contact Name First Name Last Name Contact Email Work or Personal Email Job Leve…" at bounding box center [123, 256] width 246 height 419
drag, startPoint x: 565, startPoint y: 258, endPoint x: 396, endPoint y: 220, distance: 172.7
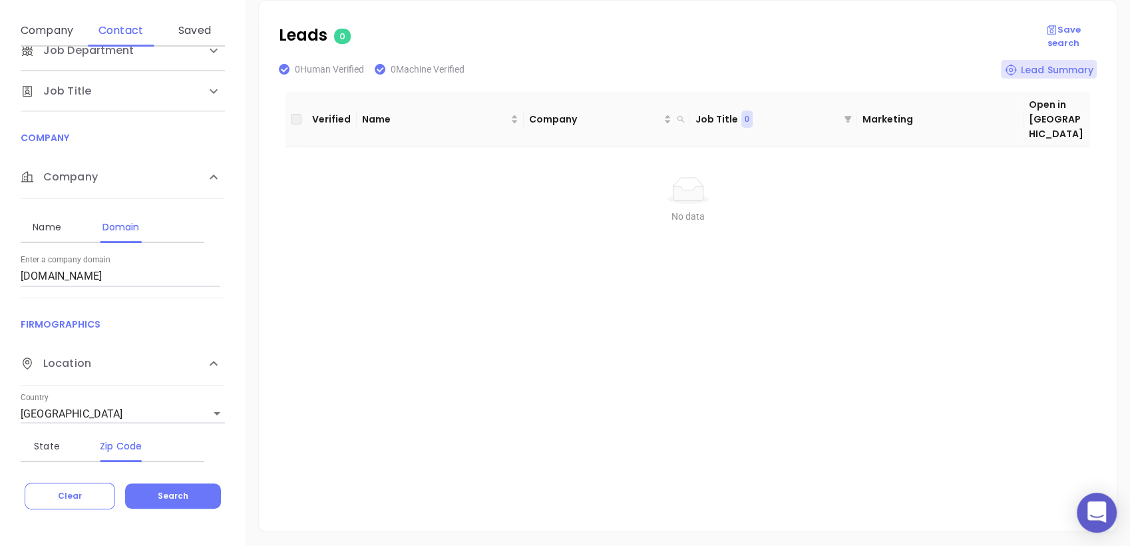
click at [554, 248] on div "Verified Name Company Job Title 0 Marketing Open in Binox No data No data" at bounding box center [688, 302] width 805 height 426
click at [99, 276] on input "geminsuranceny.com" at bounding box center [121, 276] width 200 height 21
paste input "insureatthompson"
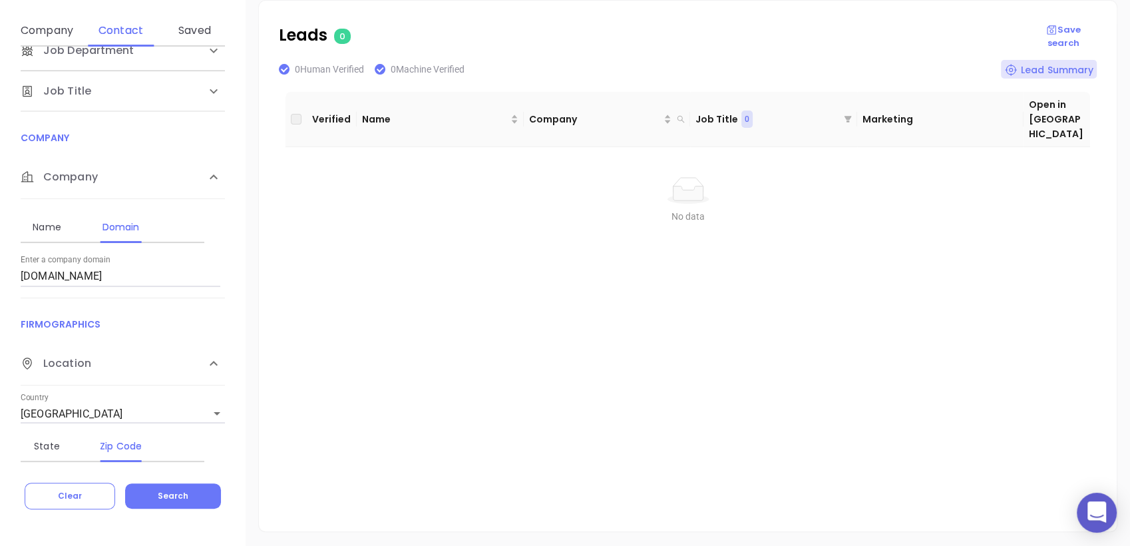
drag, startPoint x: 178, startPoint y: 487, endPoint x: 243, endPoint y: 421, distance: 92.3
click at [178, 487] on button "Search" at bounding box center [173, 495] width 96 height 25
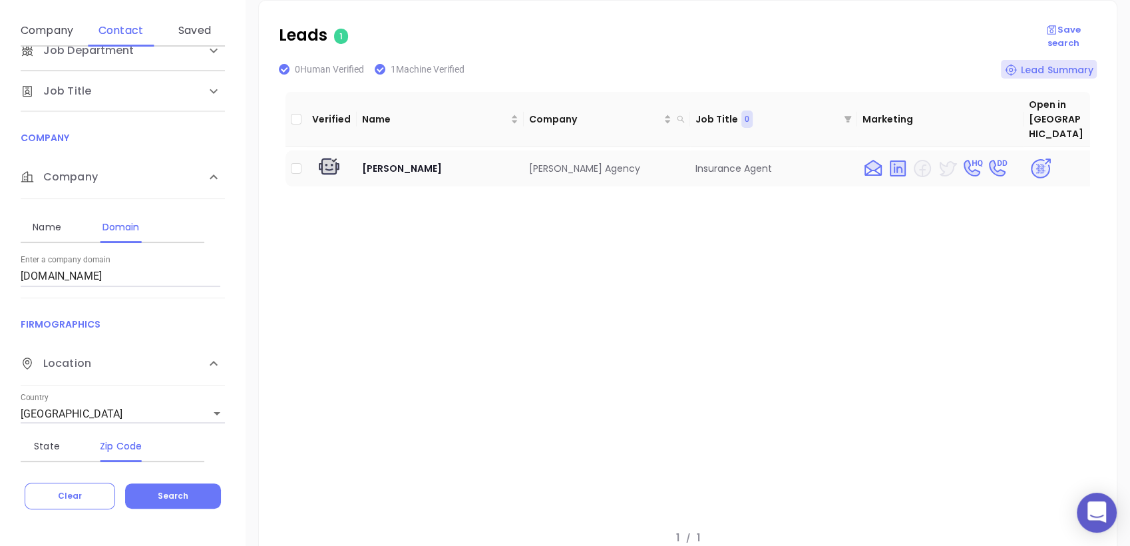
drag, startPoint x: 527, startPoint y: 144, endPoint x: 656, endPoint y: 151, distance: 129.3
click at [656, 151] on td "George Thompson Agency" at bounding box center [607, 168] width 167 height 36
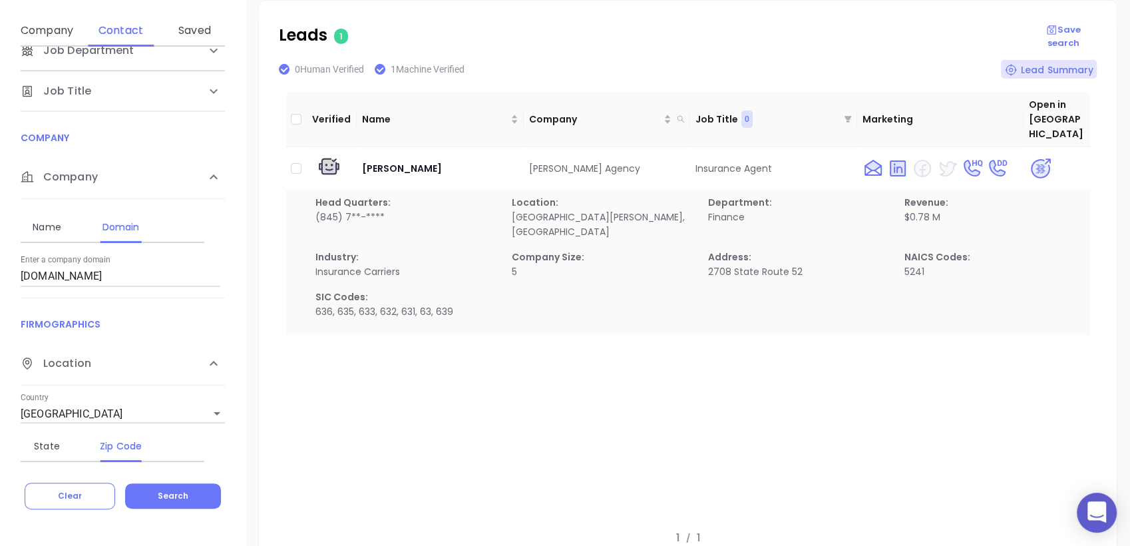
copy td "George Thompson Agency"
drag, startPoint x: 72, startPoint y: 298, endPoint x: -3, endPoint y: 348, distance: 90.7
click at [0, 348] on html "0 Leads CRM Marketing Reporting Financial Leads Leads Lead Management 3824 Lead…" at bounding box center [565, 78] width 1130 height 546
paste input "gothamfinancial"
type input "gothamfinancial.com"
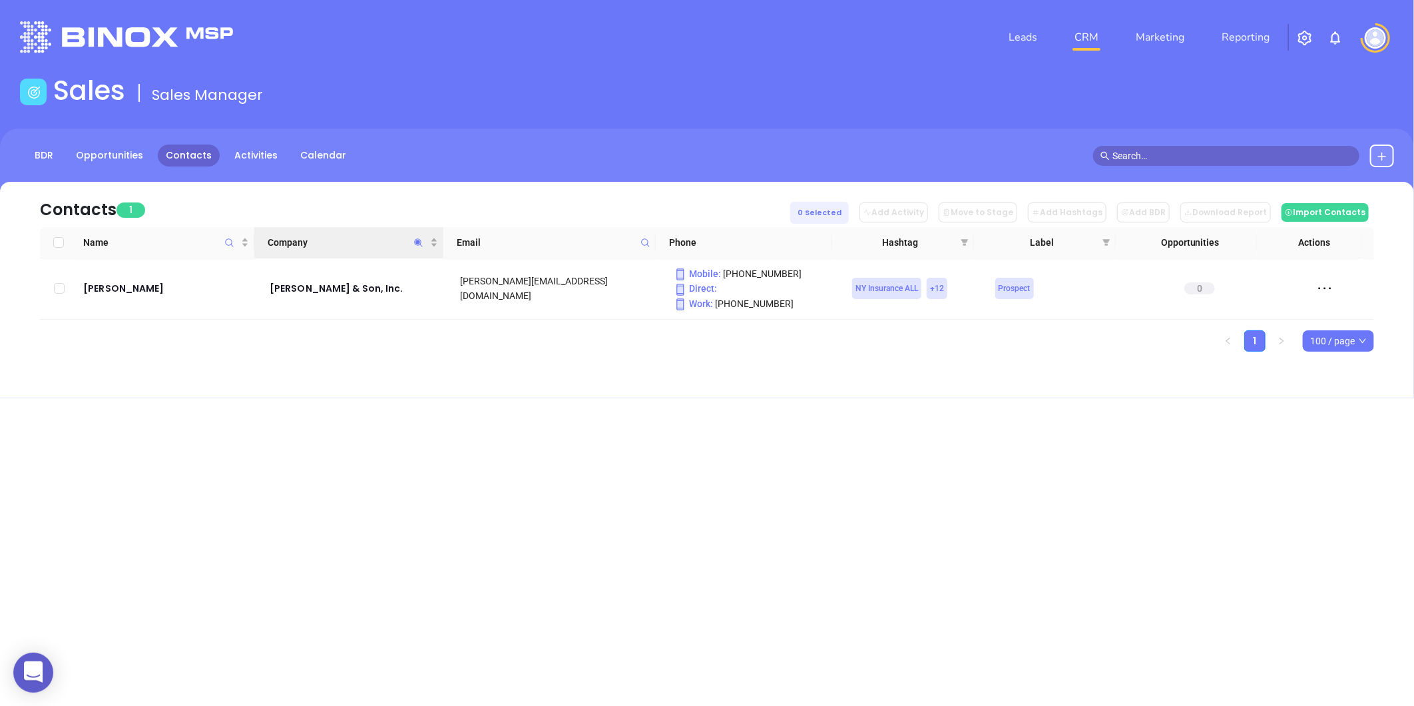
click at [416, 238] on icon "Company" at bounding box center [418, 243] width 10 height 10
paste input "Cis Abstract Inc."
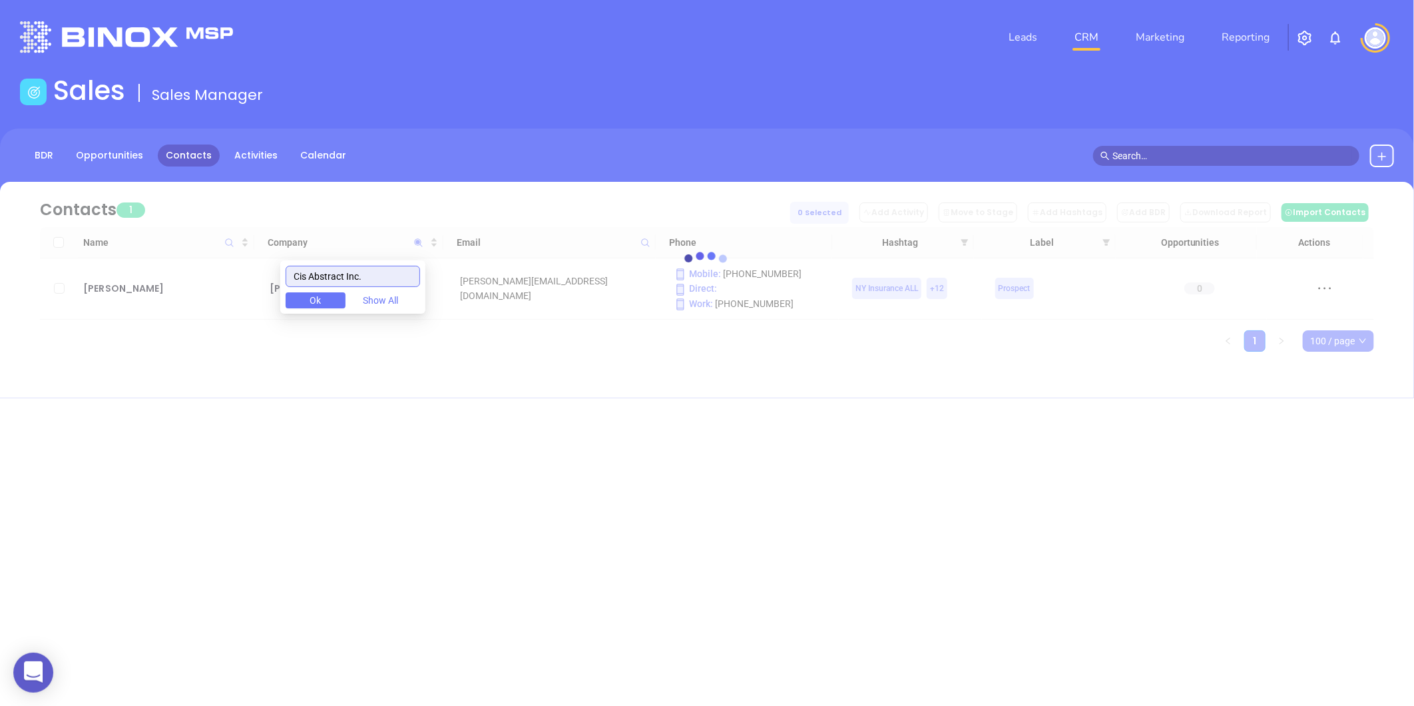
click at [322, 278] on input "Cis Abstract Inc." at bounding box center [353, 276] width 134 height 21
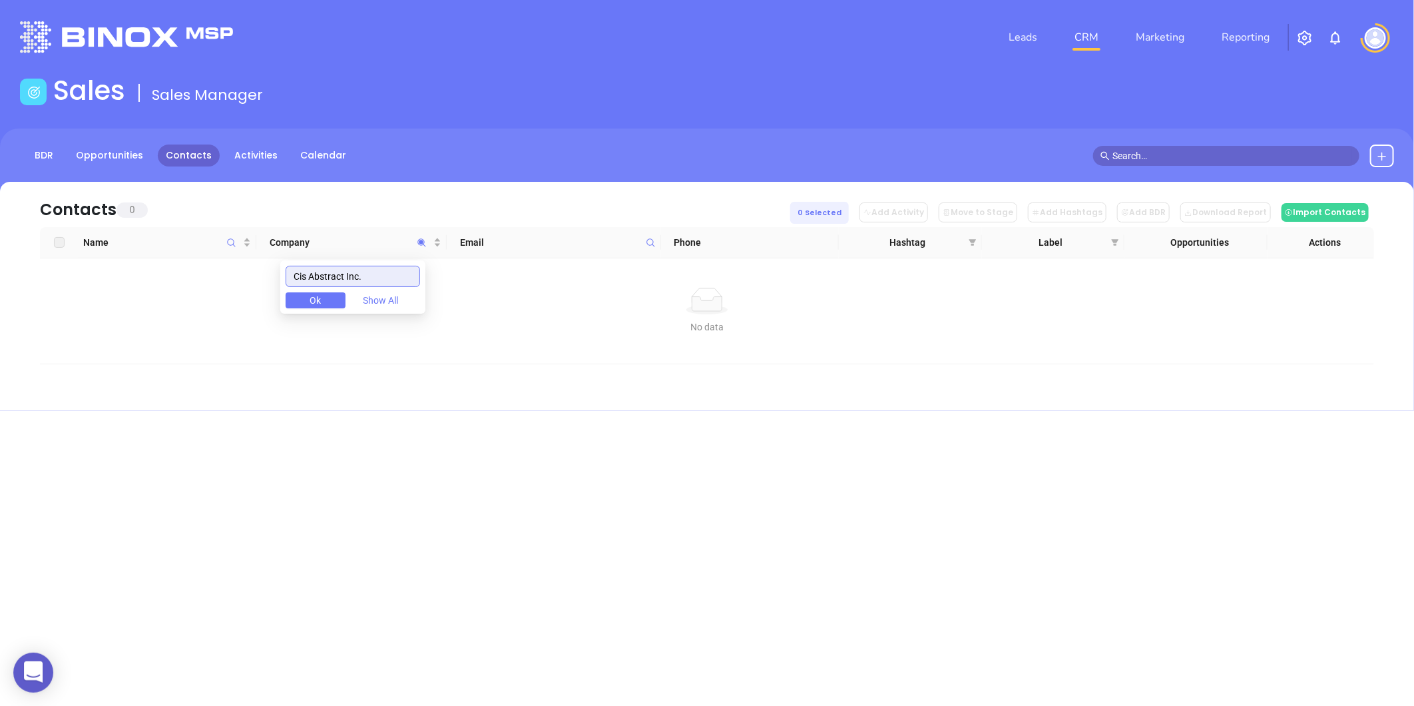
drag, startPoint x: 317, startPoint y: 278, endPoint x: 234, endPoint y: 304, distance: 86.5
click at [232, 300] on body "0 Leads CRM Marketing Reporting Financial Leads Leads Sales Sales Manager BDR O…" at bounding box center [707, 353] width 1414 height 706
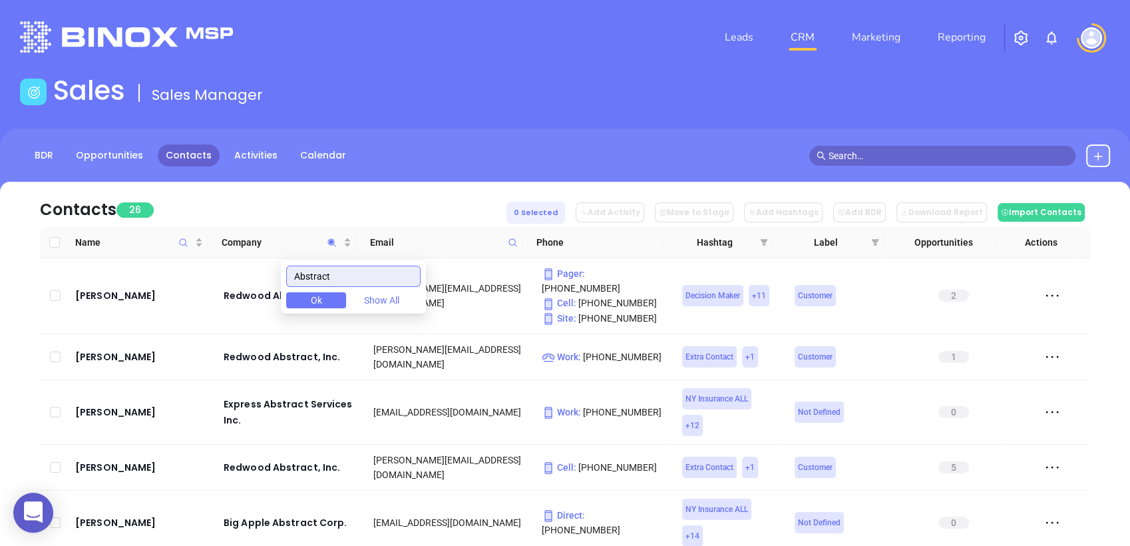
drag, startPoint x: 338, startPoint y: 276, endPoint x: 208, endPoint y: 269, distance: 130.0
click at [208, 269] on body "0 Leads CRM Marketing Reporting Financial Leads Leads Sales Sales Manager BDR O…" at bounding box center [565, 273] width 1130 height 546
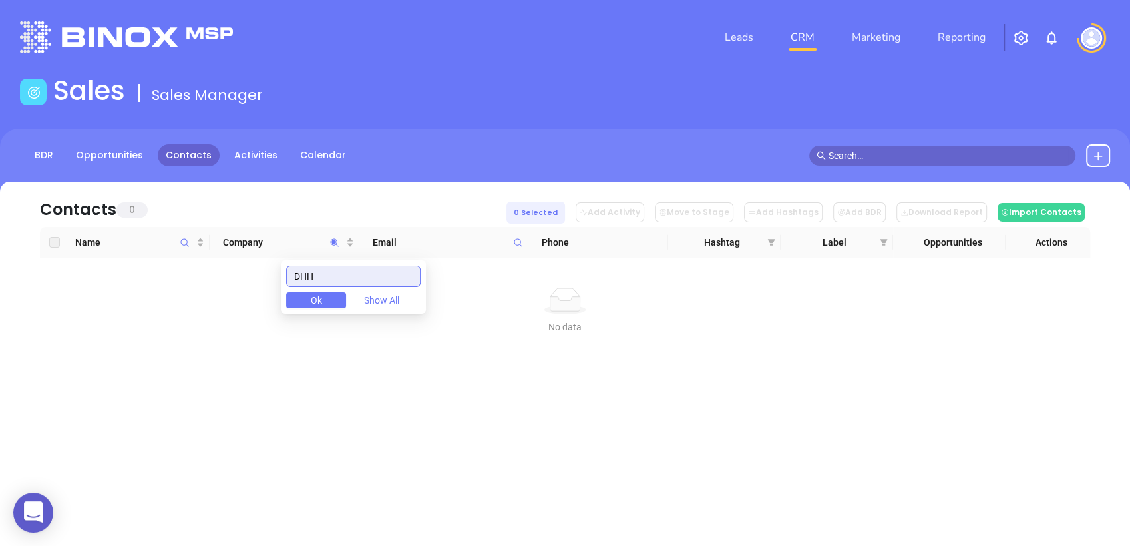
drag, startPoint x: 324, startPoint y: 280, endPoint x: 261, endPoint y: 306, distance: 67.8
click at [264, 304] on body "0 Leads CRM Marketing Reporting Financial Leads Leads Sales Sales Manager BDR O…" at bounding box center [565, 273] width 1130 height 546
paste input "First Manhattan Financial"
click at [332, 243] on icon "Company" at bounding box center [335, 243] width 10 height 10
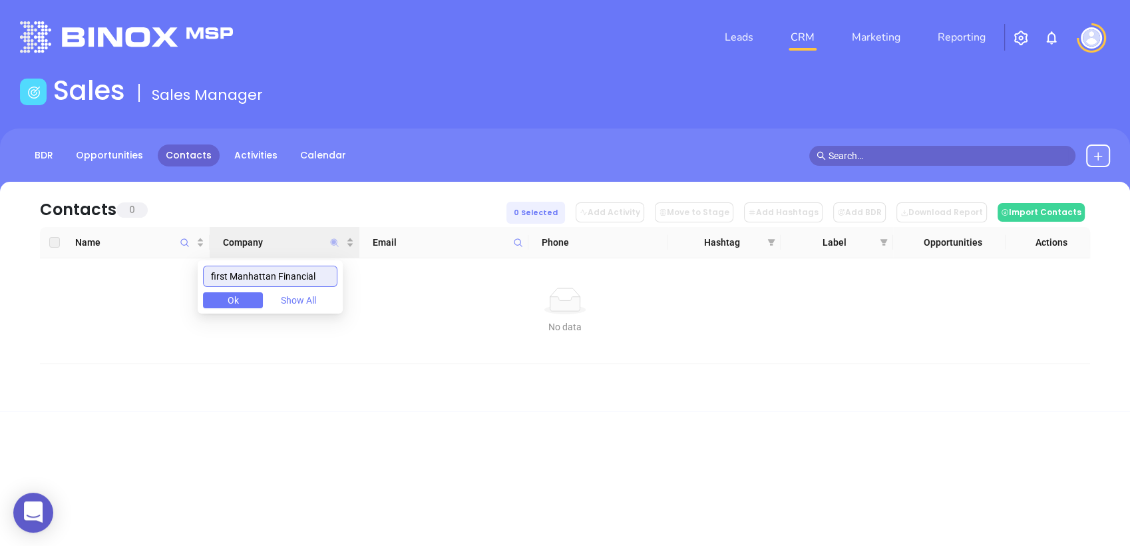
paste input "[PERSON_NAME] Agency"
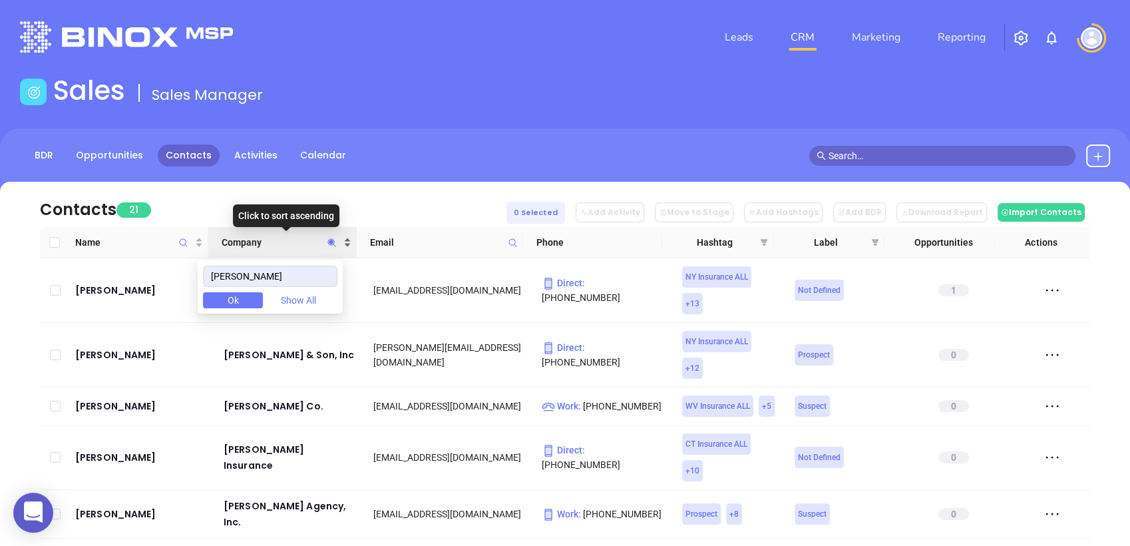
click at [348, 237] on div "Company" at bounding box center [287, 242] width 130 height 15
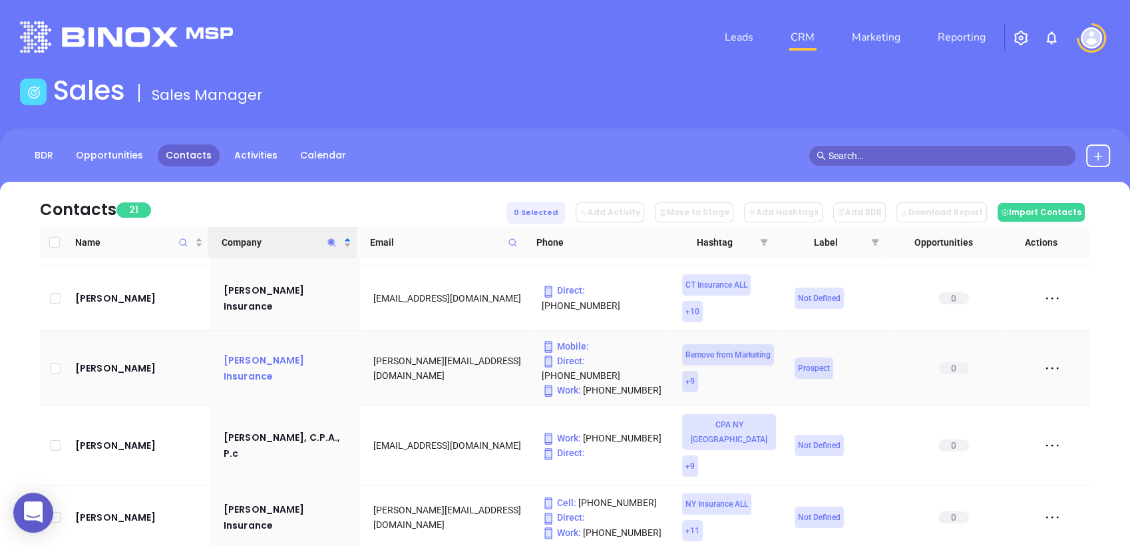
scroll to position [765, 0]
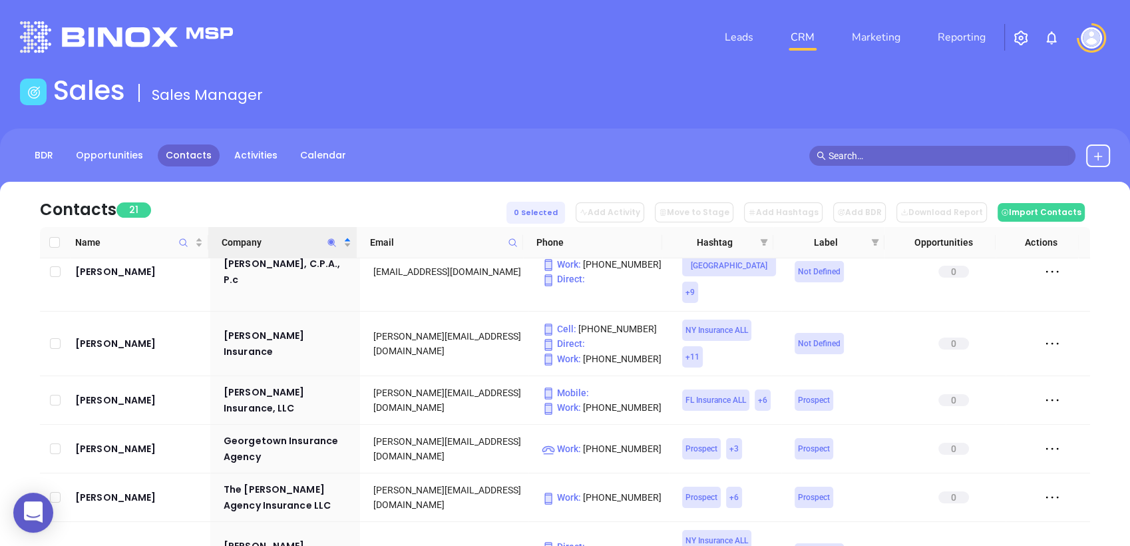
click at [330, 238] on icon "Company" at bounding box center [332, 243] width 10 height 10
paste input "otham Financial Services"
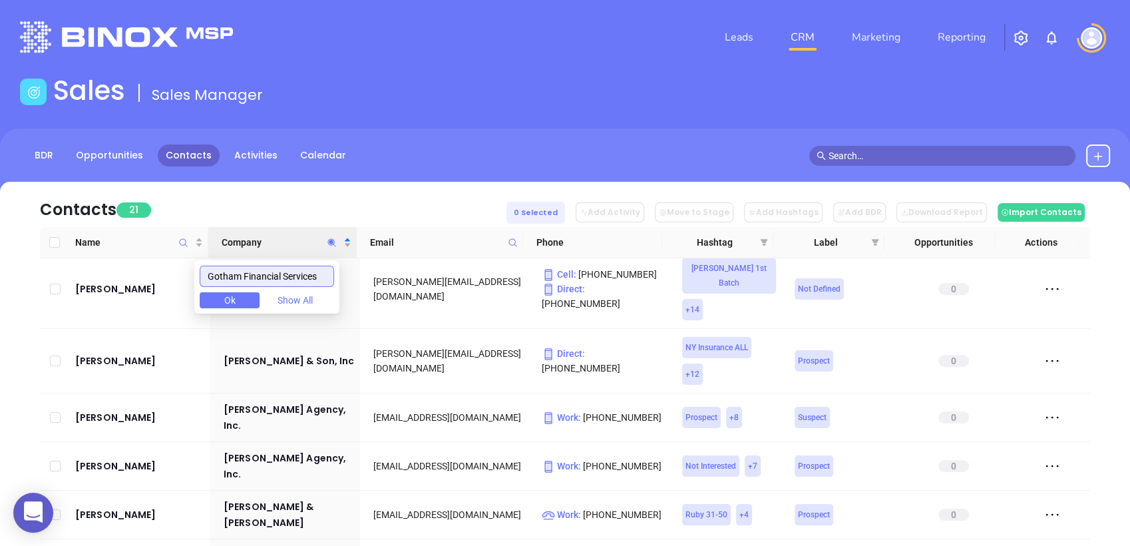
scroll to position [0, 0]
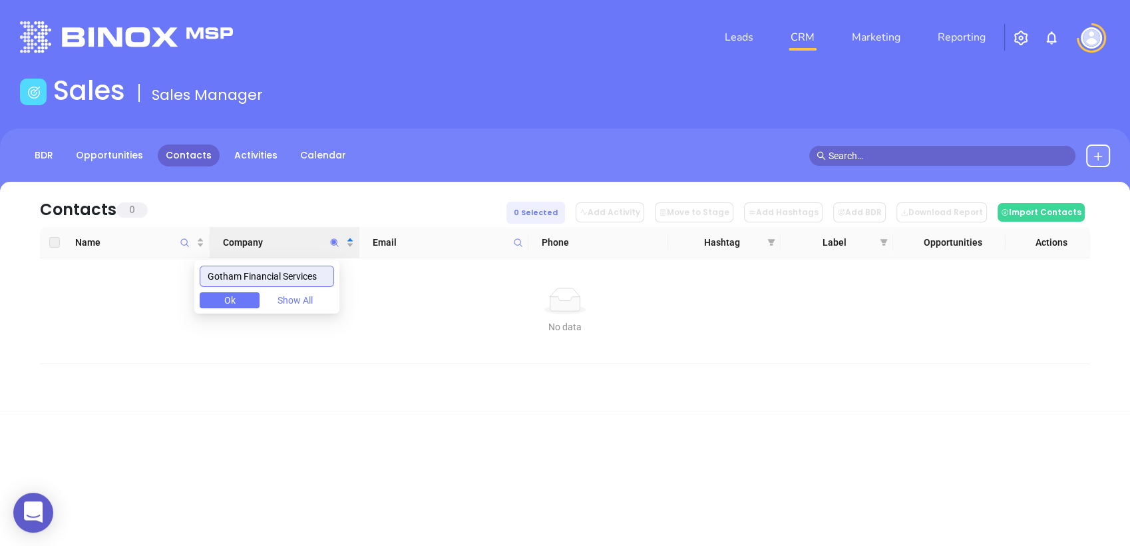
click at [214, 275] on input "Gotham Financial Services" at bounding box center [267, 276] width 134 height 21
drag, startPoint x: 256, startPoint y: 269, endPoint x: 509, endPoint y: 240, distance: 254.7
click at [509, 240] on body "0 Leads CRM Marketing Reporting Financial Leads Leads Sales Sales Manager BDR O…" at bounding box center [565, 273] width 1130 height 546
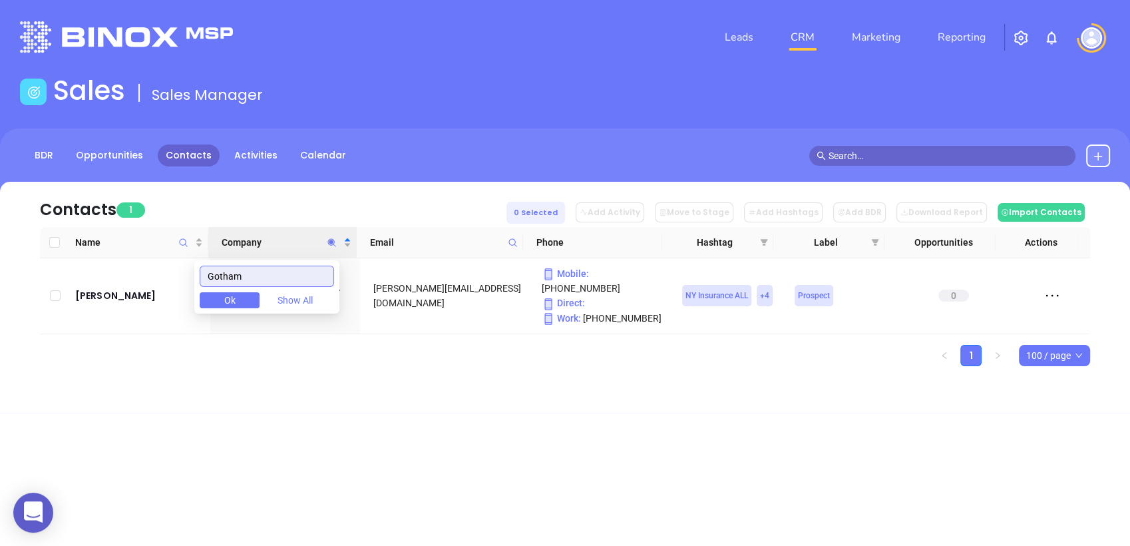
type input "Gotham"
drag, startPoint x: 508, startPoint y: 381, endPoint x: 501, endPoint y: 385, distance: 8.1
click at [507, 381] on div "Contacts 1 0 Selected Add Activity Move to Stage Add Hashtags Add BDR Download …" at bounding box center [565, 297] width 1130 height 231
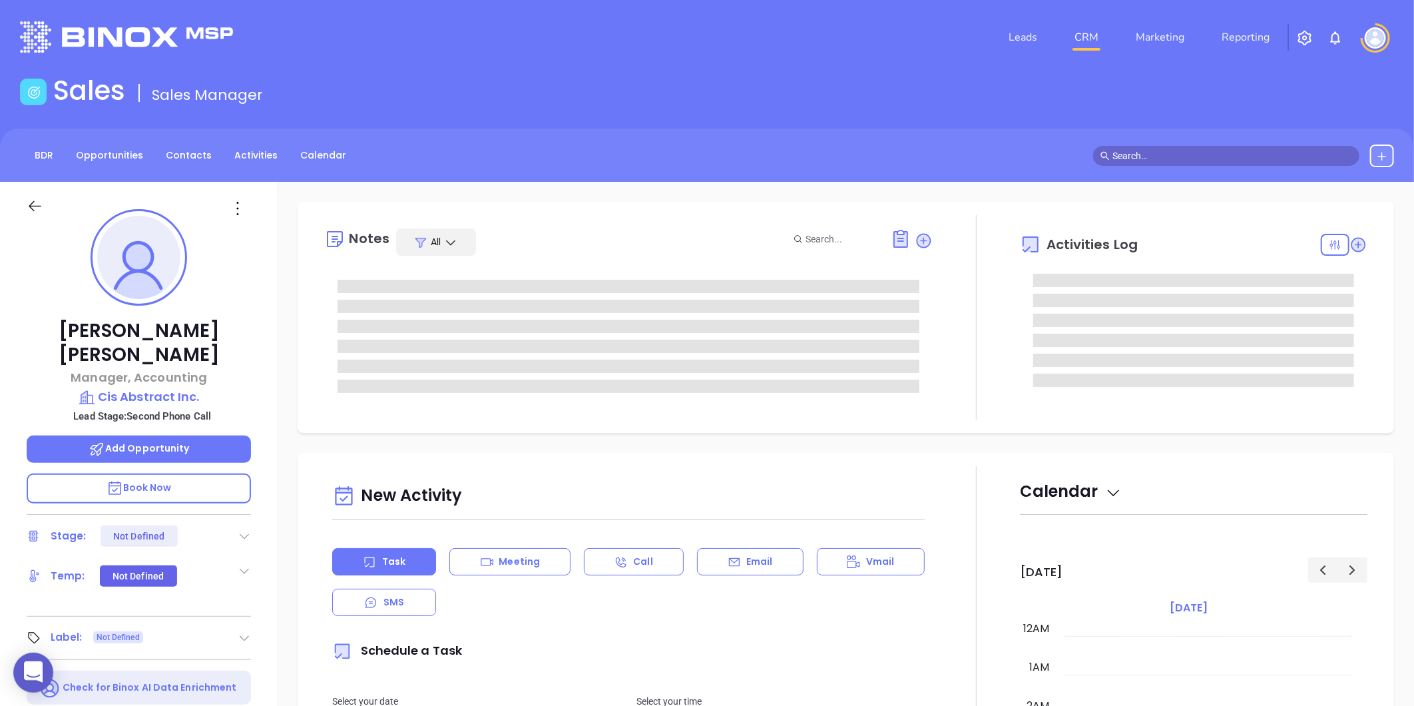
type input "[DATE]"
type input "[PERSON_NAME]"
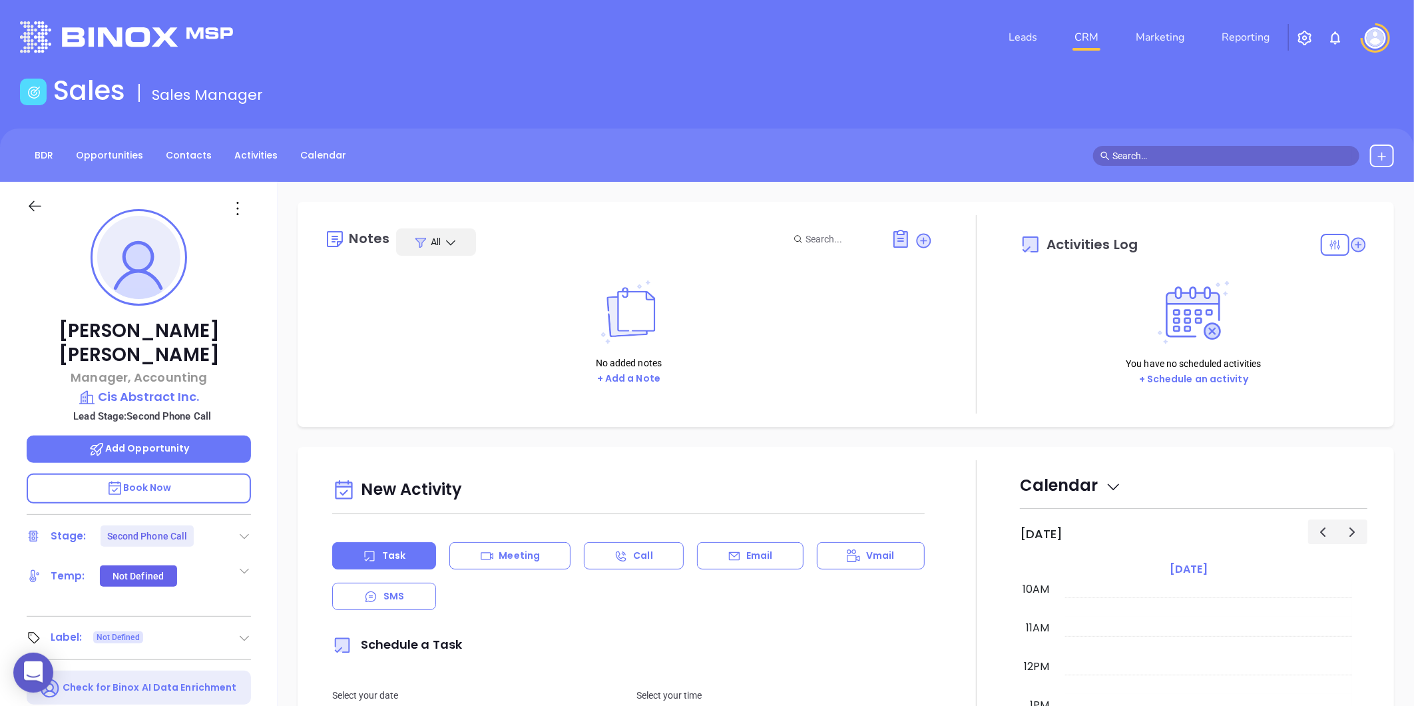
click at [249, 529] on icon at bounding box center [244, 535] width 13 height 13
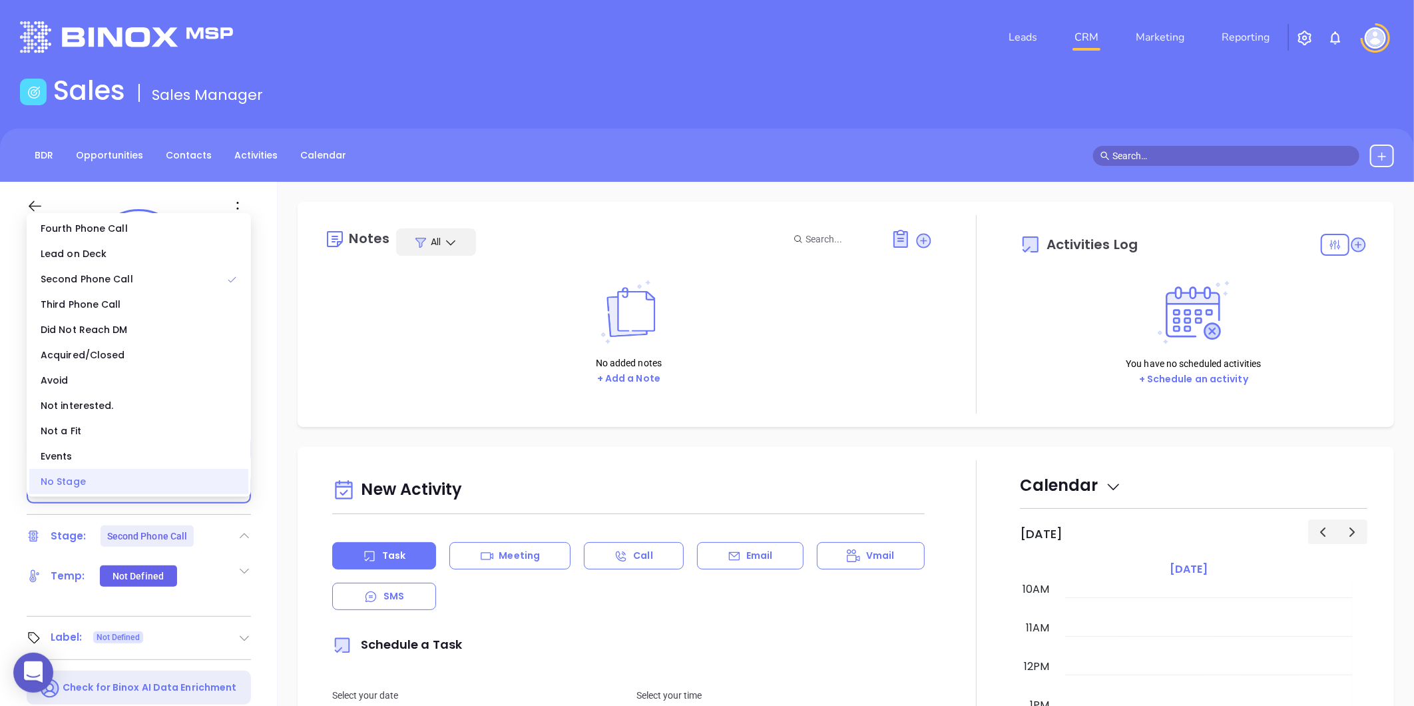
click at [171, 485] on div "No Stage" at bounding box center [138, 481] width 219 height 25
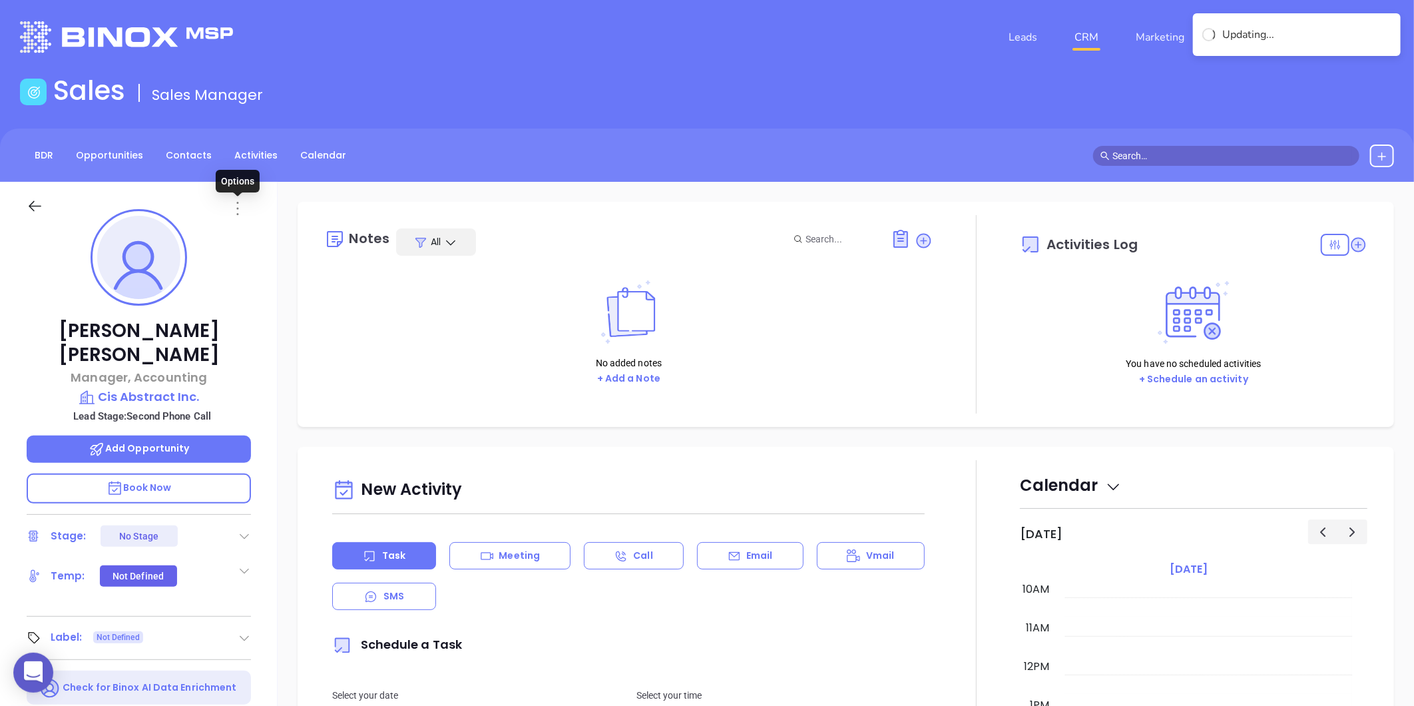
click at [237, 213] on icon at bounding box center [238, 208] width 2 height 13
click at [268, 349] on div "Edit" at bounding box center [303, 351] width 130 height 15
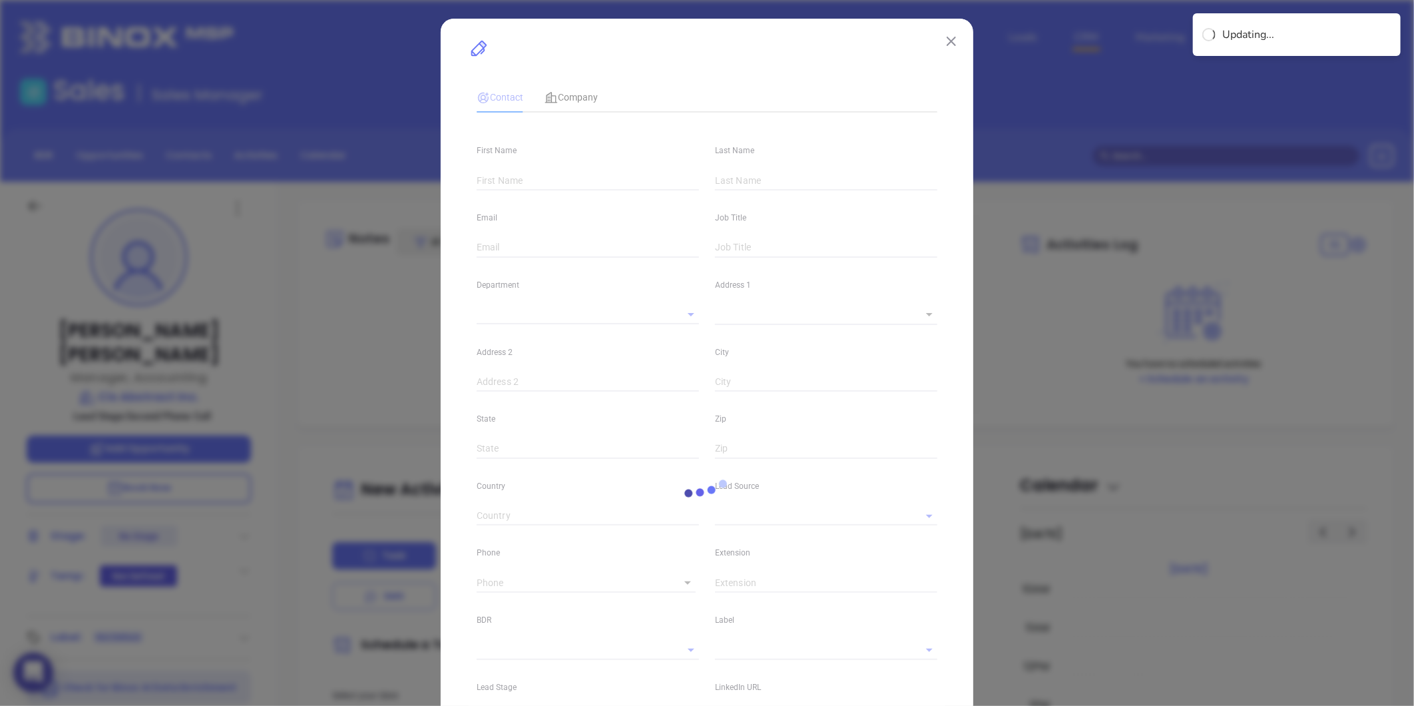
type input "[PERSON_NAME]"
type input "[EMAIL_ADDRESS][DOMAIN_NAME]"
type input "Manager, Accounting"
type input "1"
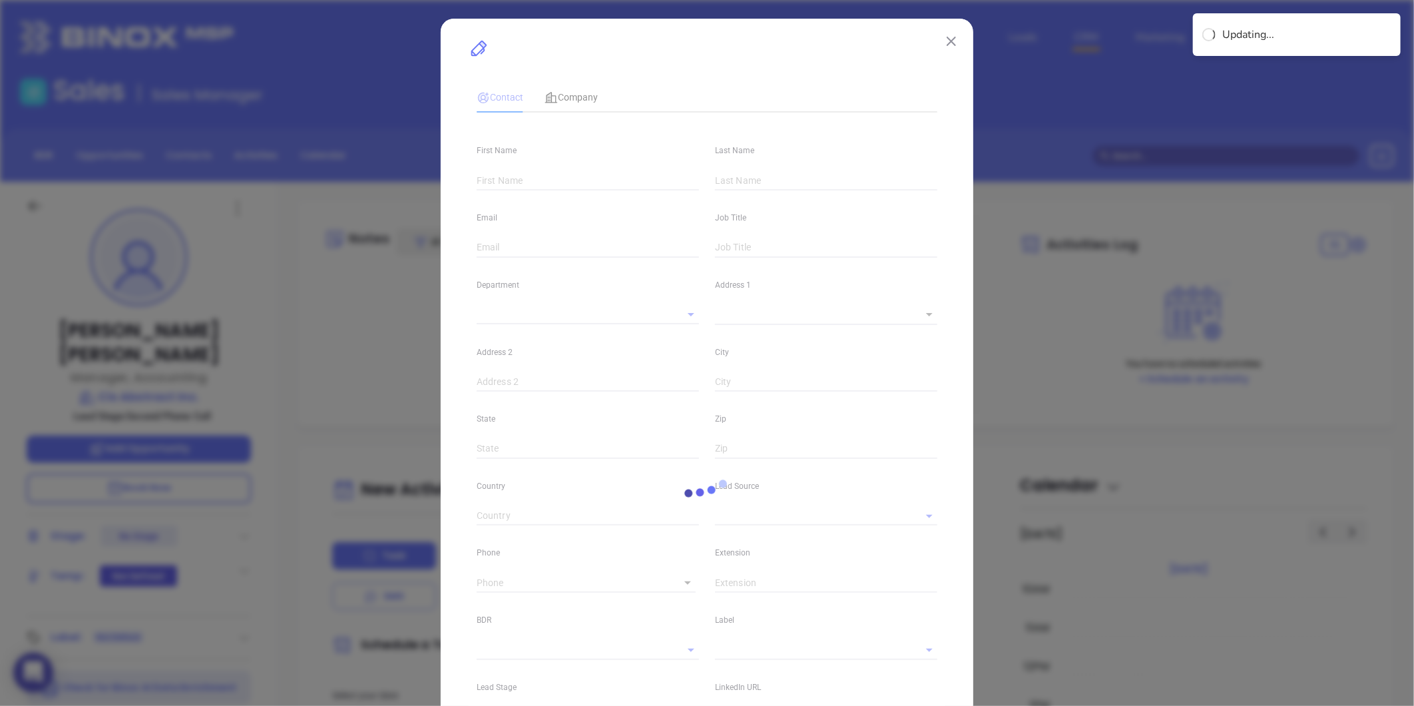
type input "[DOMAIN_NAME][URL][PERSON_NAME]"
type input "Marketing"
type input "Website Reveal"
type input "undefined undefined"
type input "[PHONE_NUMBER]"
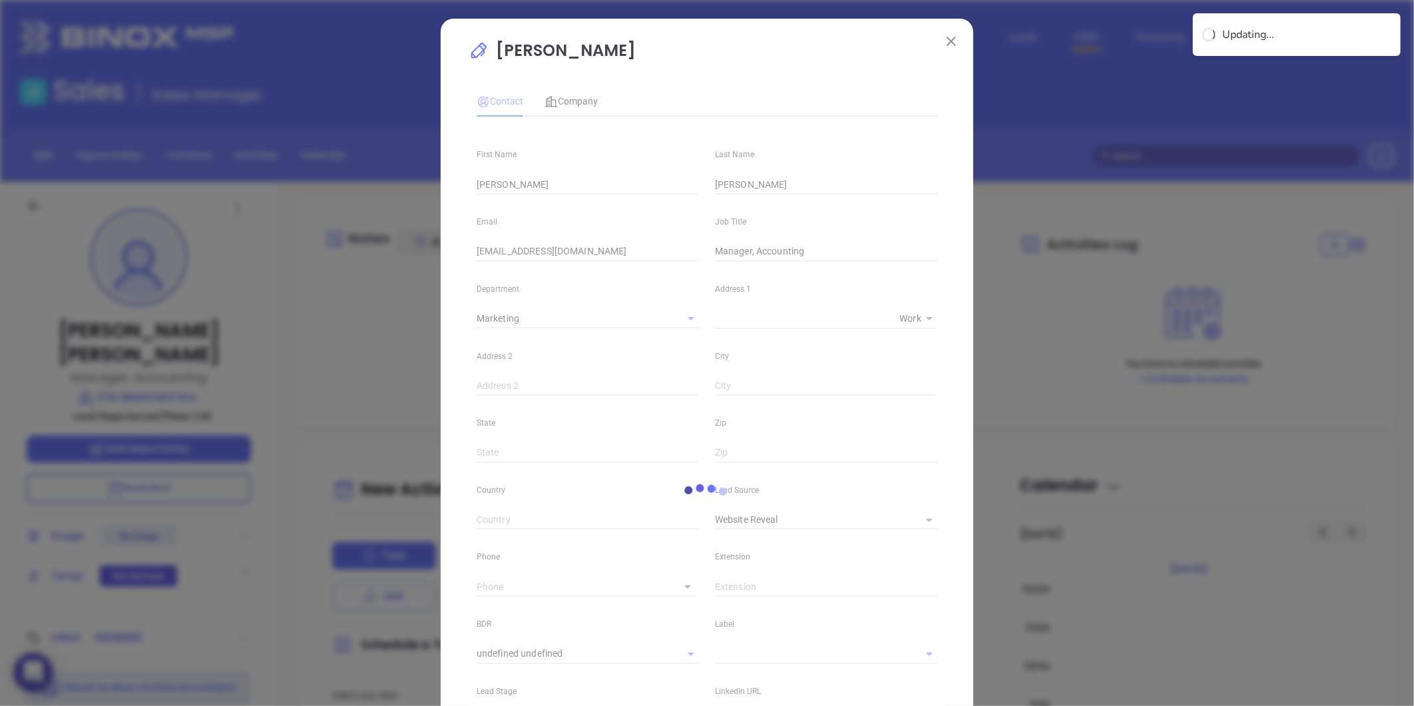
type input "1"
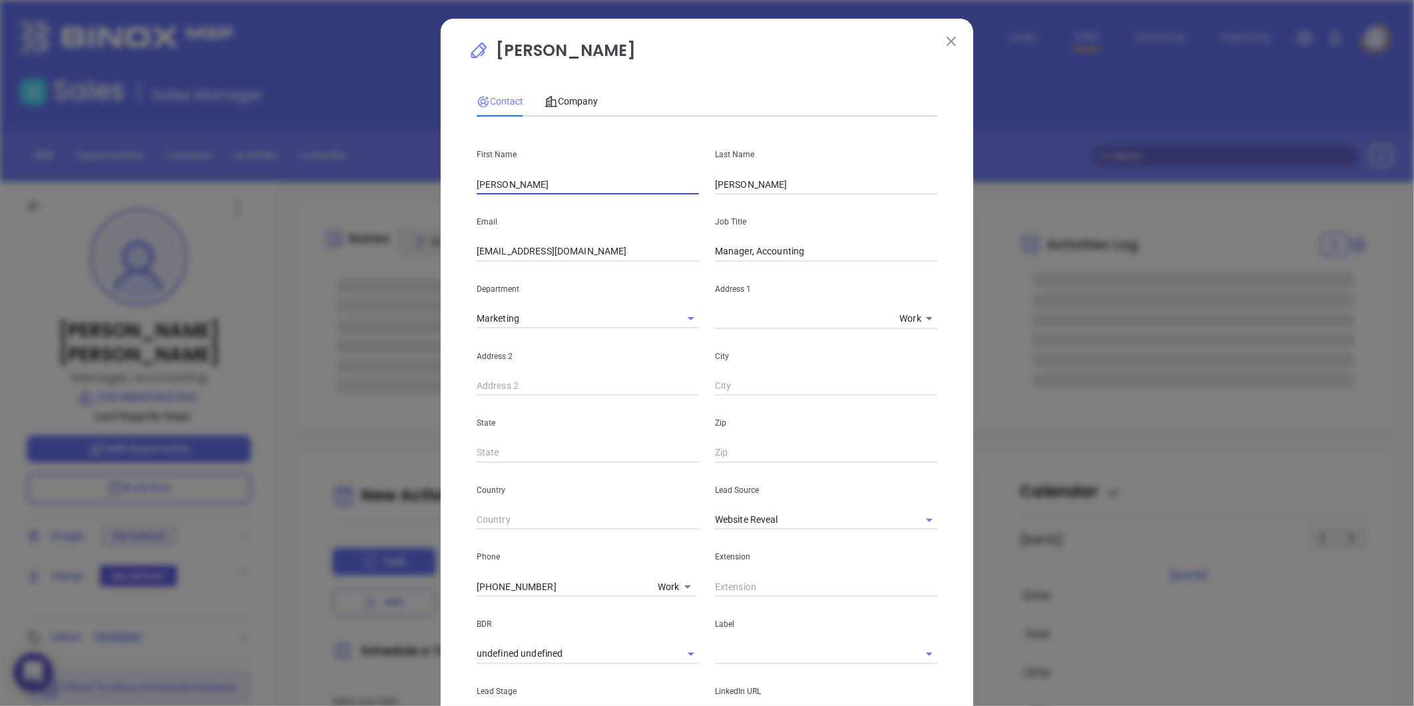
drag, startPoint x: 495, startPoint y: 187, endPoint x: 451, endPoint y: 188, distance: 44.0
click at [451, 188] on div "[PERSON_NAME] Contact Company First Name [PERSON_NAME] Last Name [PERSON_NAME] …" at bounding box center [707, 483] width 533 height 928
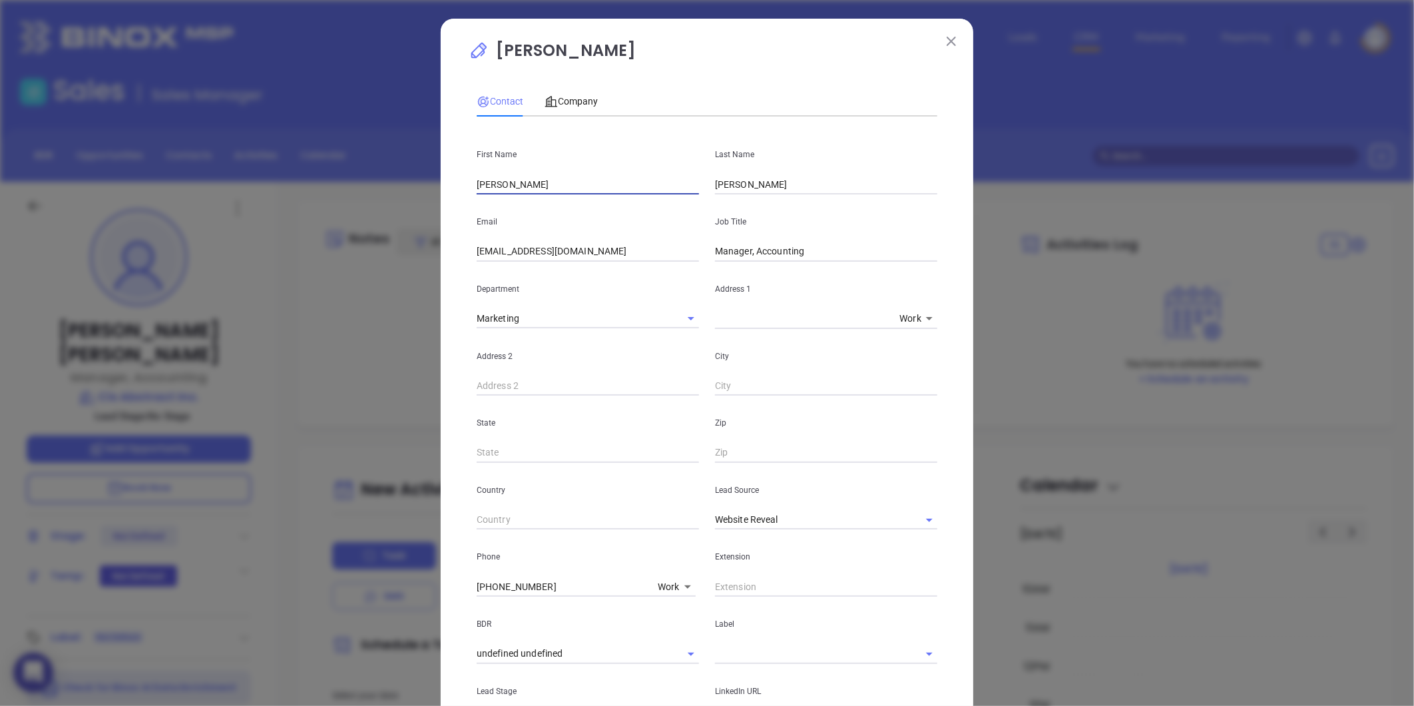
type input "[PERSON_NAME]"
type input "V"
type input "CEO"
drag, startPoint x: 509, startPoint y: 254, endPoint x: 376, endPoint y: 231, distance: 135.1
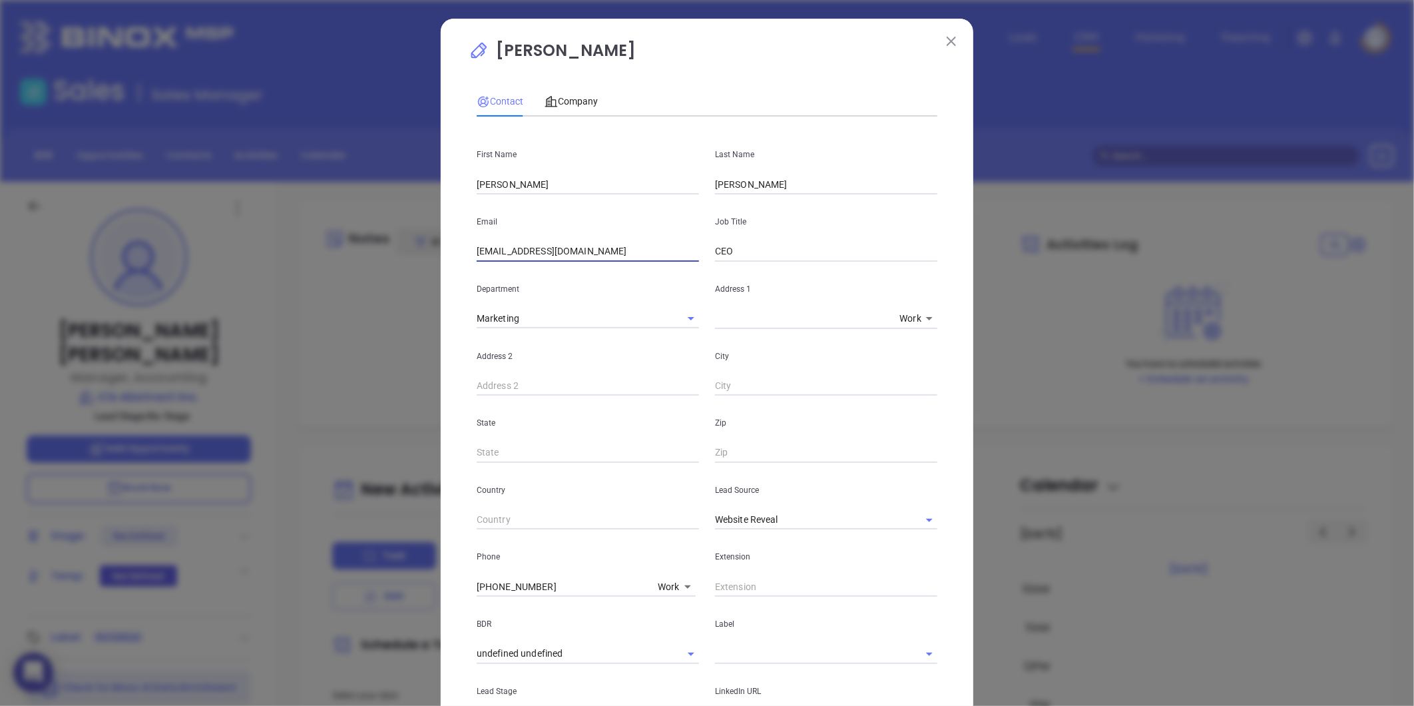
click at [376, 231] on div "Debra Buckley Contact Company First Name Dennis Last Name Deangelis Email dbuck…" at bounding box center [707, 353] width 1414 height 706
click at [905, 518] on icon "Clear" at bounding box center [911, 519] width 13 height 13
type input "dennis@titleny.com"
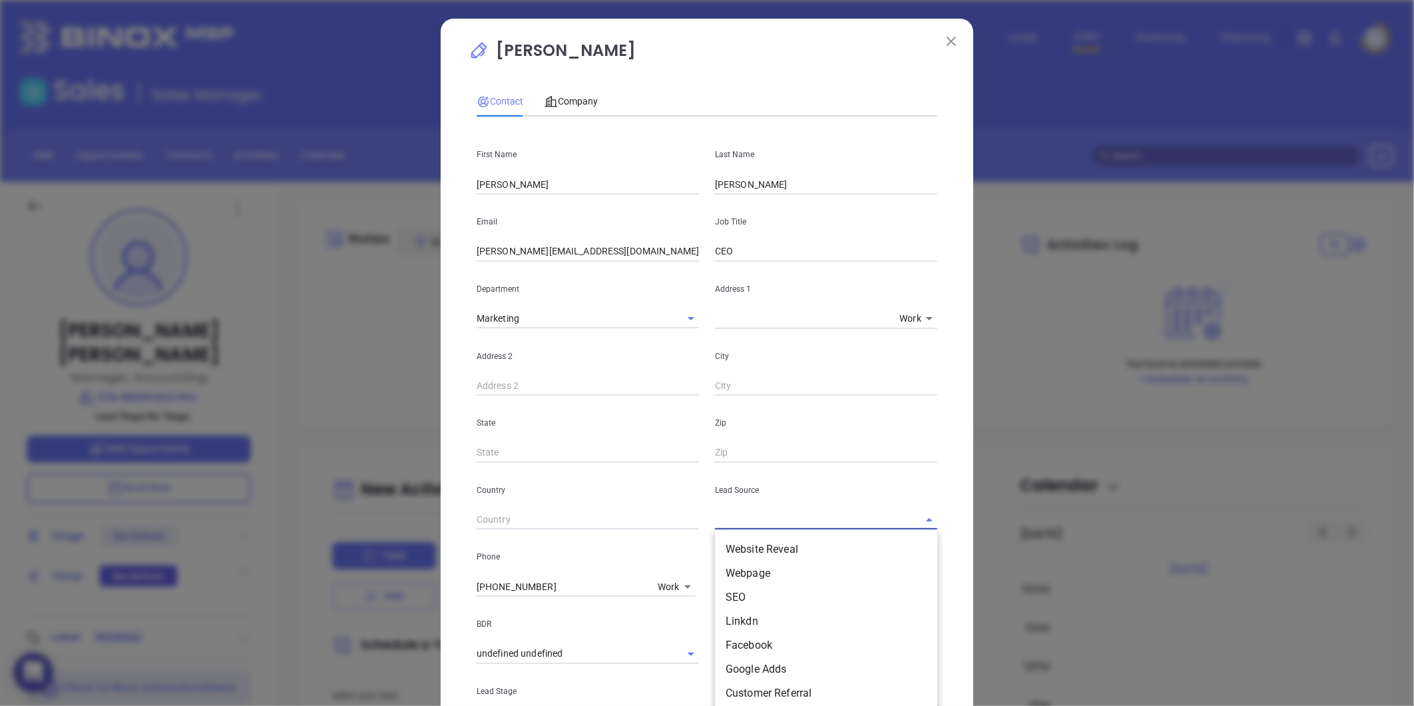
click at [850, 517] on input "text" at bounding box center [807, 519] width 185 height 19
click at [792, 549] on li "Binox" at bounding box center [826, 549] width 222 height 24
type input "Binox"
drag, startPoint x: 547, startPoint y: 590, endPoint x: 370, endPoint y: 571, distance: 178.1
click at [366, 571] on div "Debra Buckley Contact Company First Name Dennis Last Name Deangelis Email denni…" at bounding box center [707, 353] width 1414 height 706
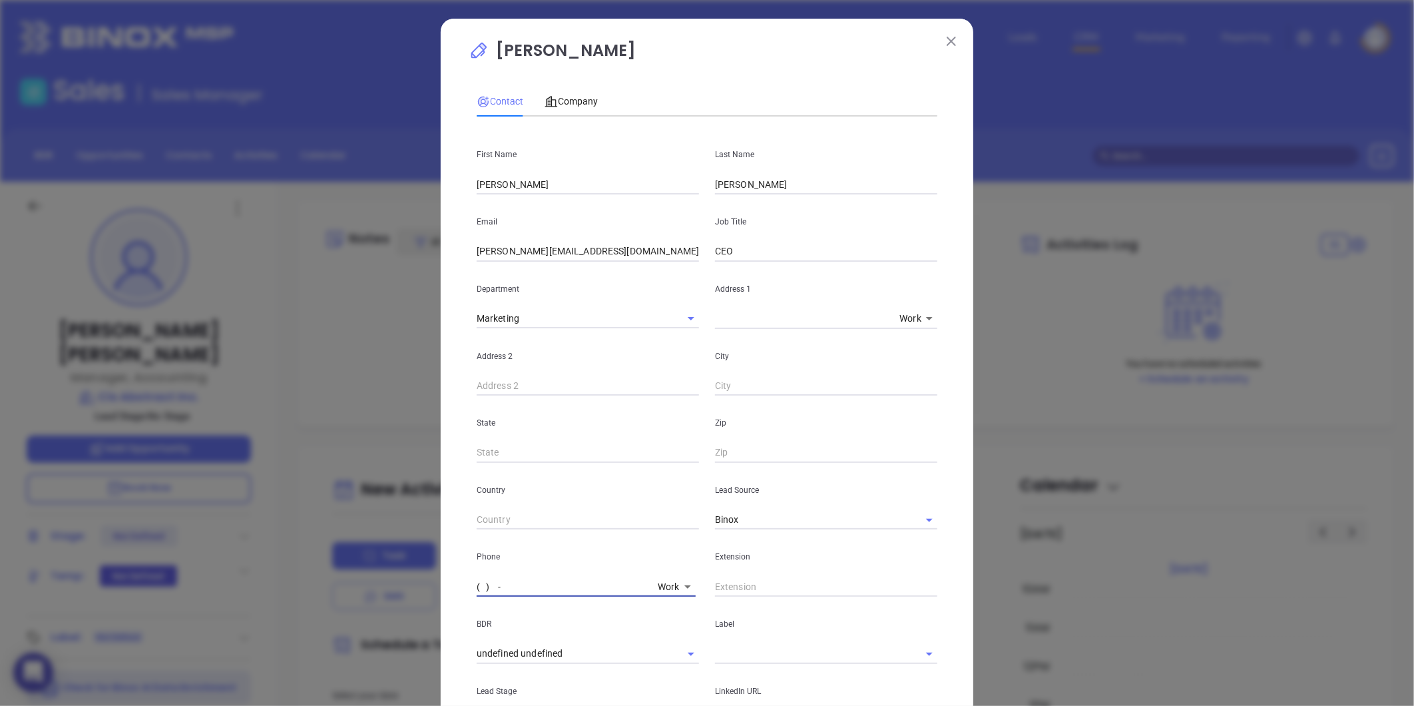
type input "( ) -"
click at [662, 586] on body "0 Leads CRM Marketing Reporting Financial Leads Leads Sales Sales Manager BDR O…" at bounding box center [707, 353] width 1414 height 706
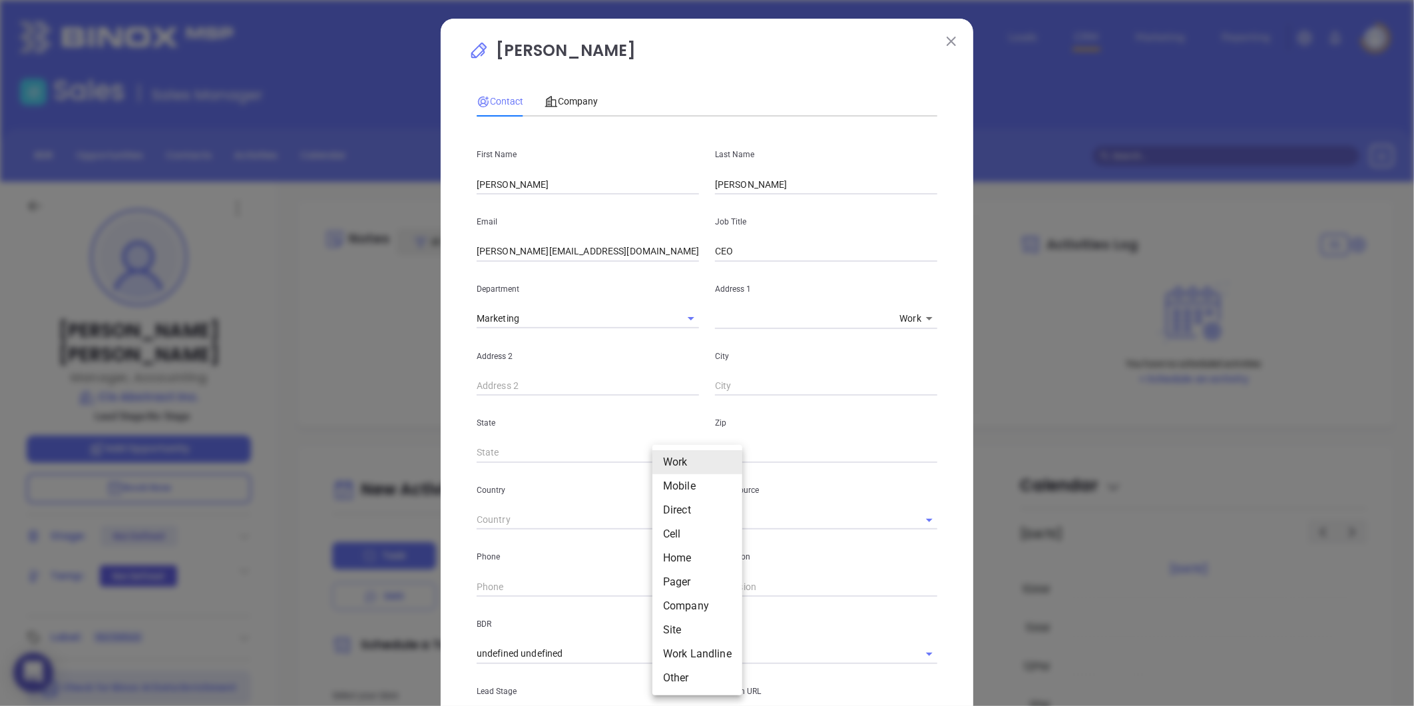
drag, startPoint x: 677, startPoint y: 630, endPoint x: 668, endPoint y: 627, distance: 9.1
click at [677, 629] on li "Site" at bounding box center [697, 630] width 90 height 24
type input "11"
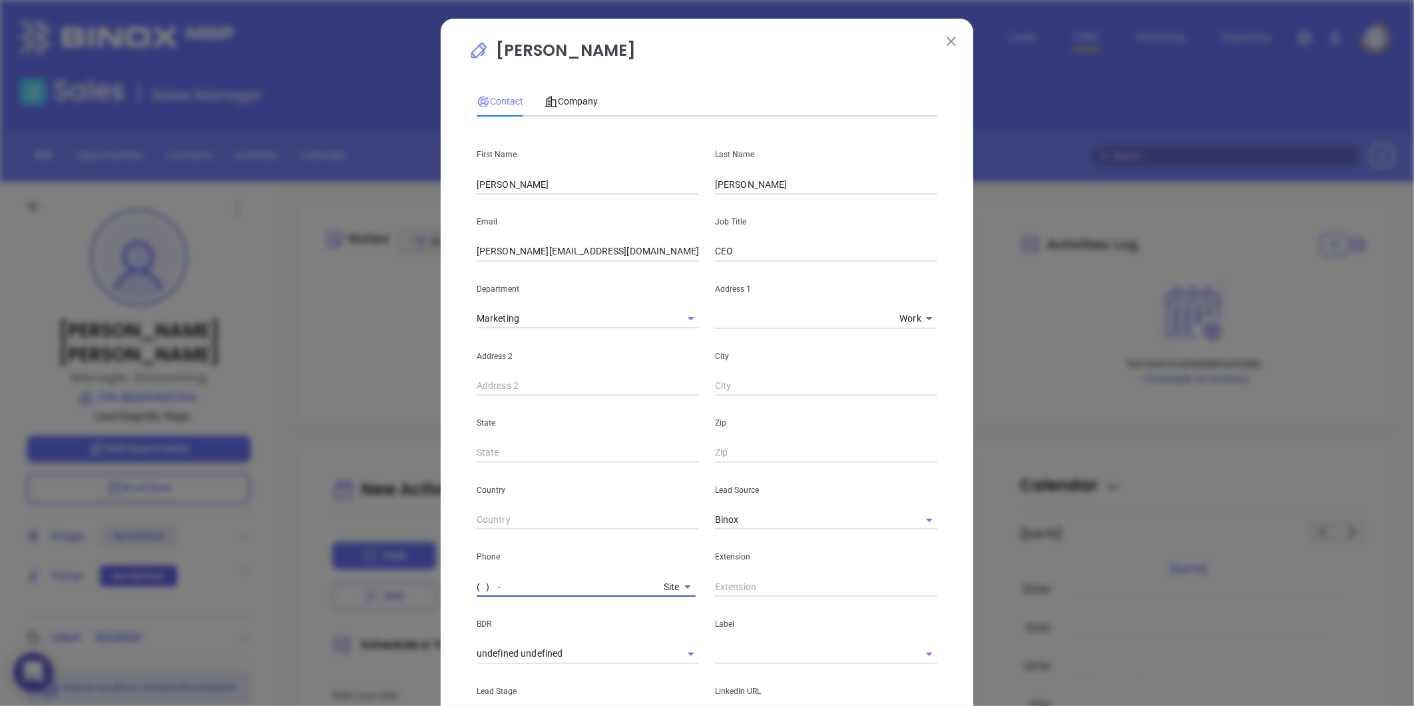
click at [567, 585] on input "( ) -" at bounding box center [568, 587] width 182 height 20
paste input "631) 754-8486"
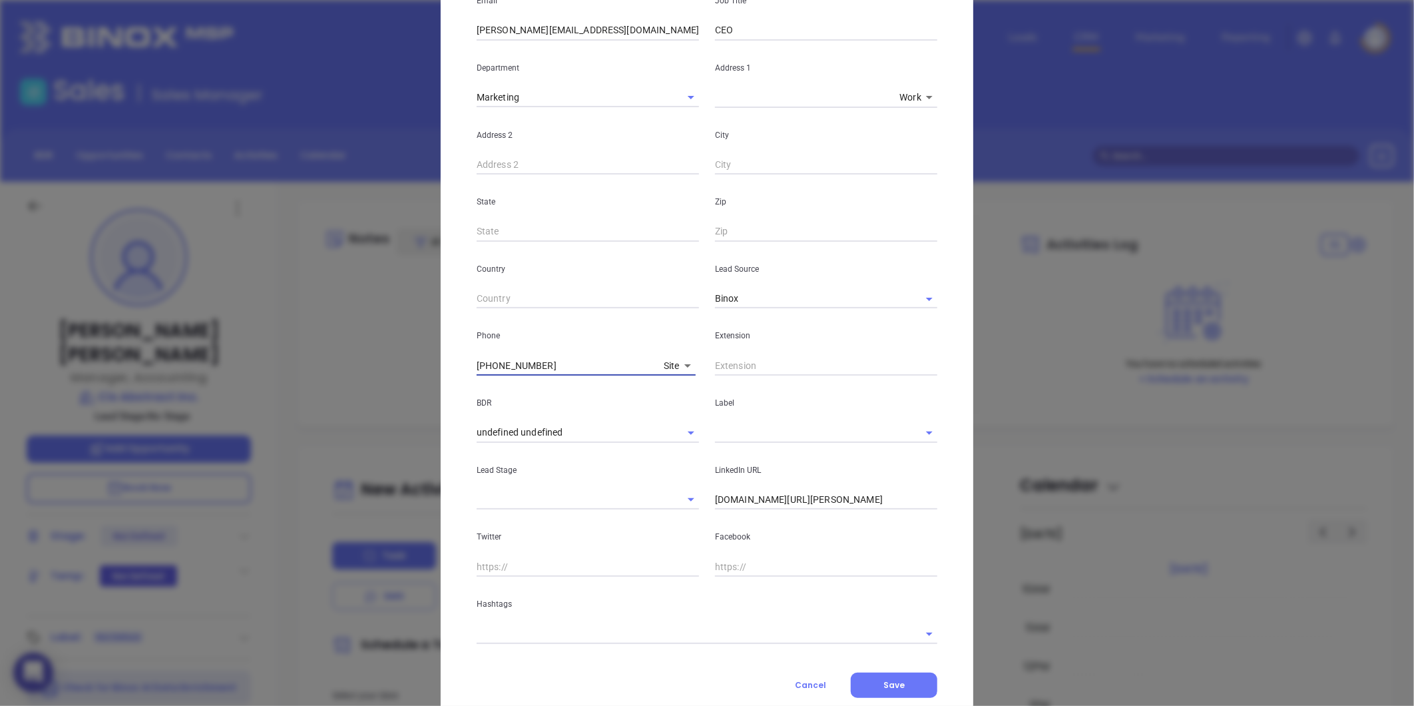
scroll to position [222, 0]
type input "(631) 754-8486"
click at [726, 433] on input "text" at bounding box center [807, 431] width 185 height 19
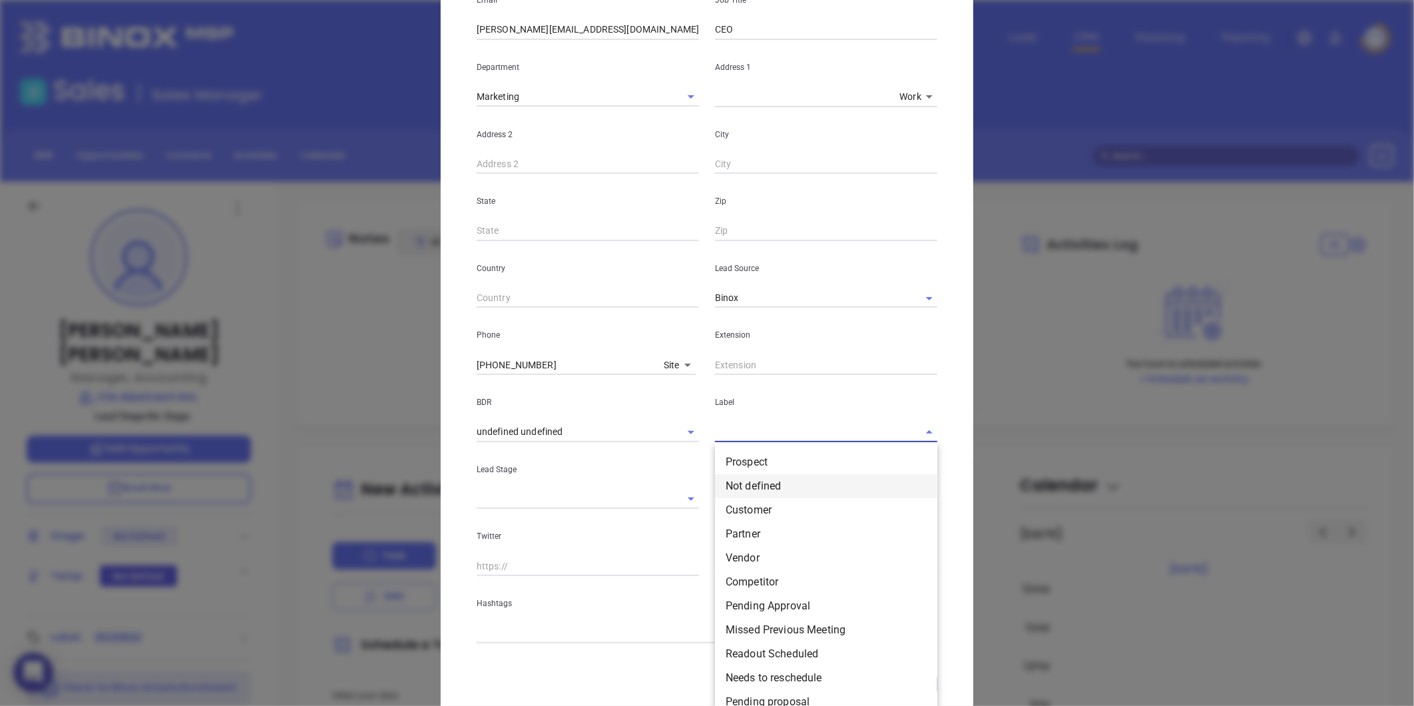
click at [748, 462] on li "Prospect" at bounding box center [826, 462] width 222 height 24
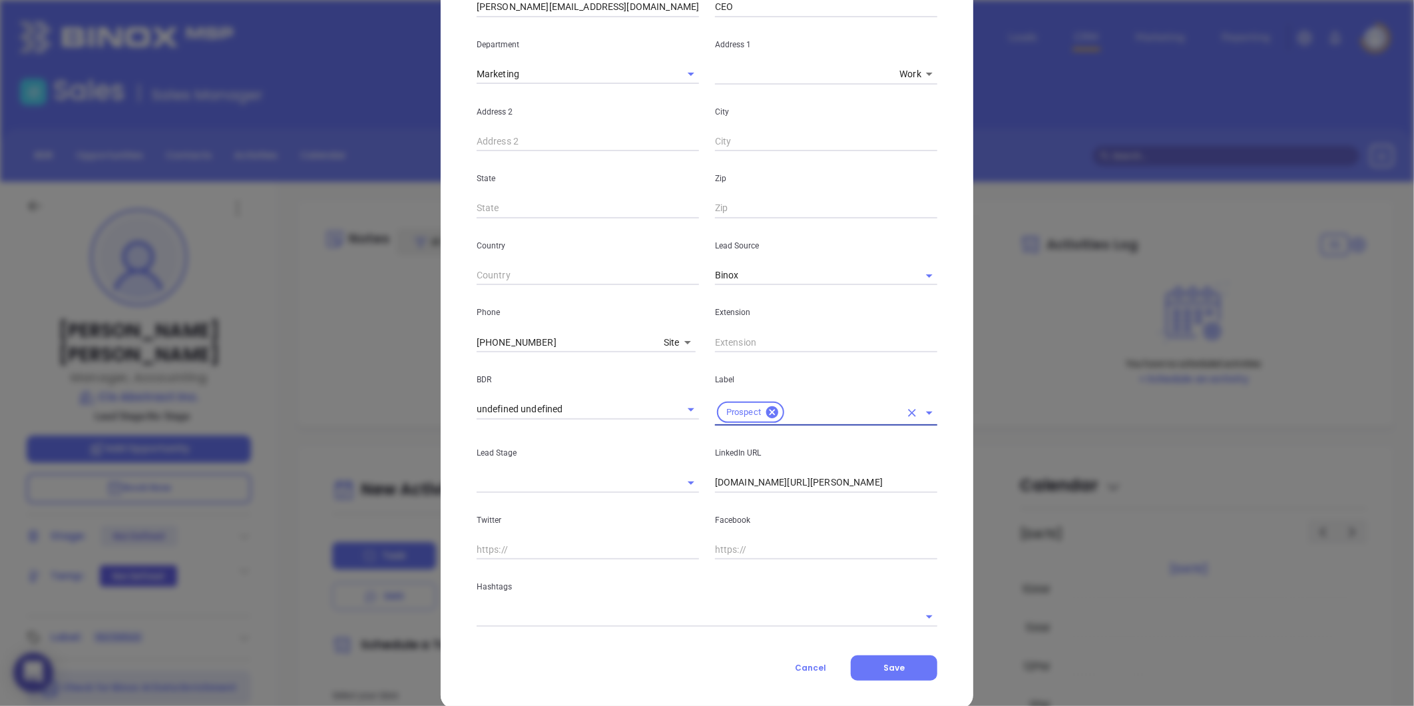
scroll to position [265, 0]
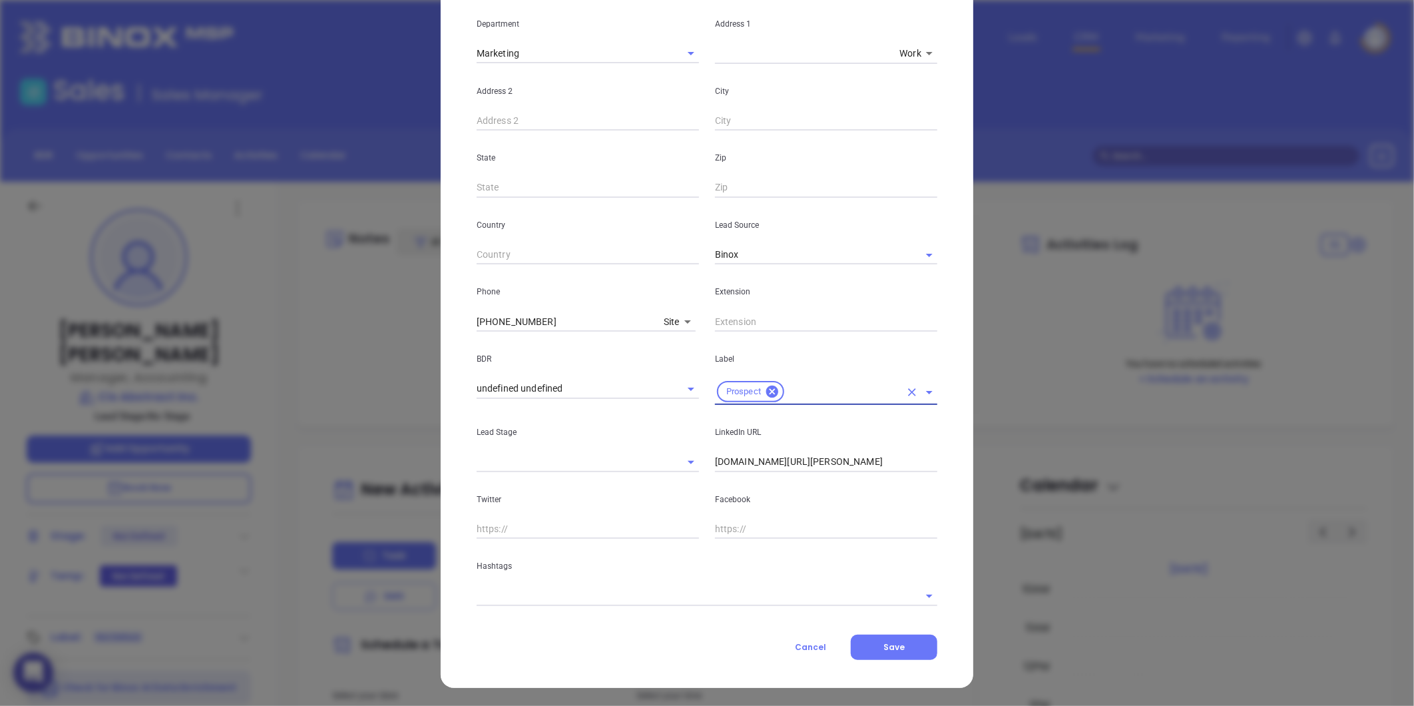
click at [521, 595] on input "text" at bounding box center [688, 595] width 423 height 19
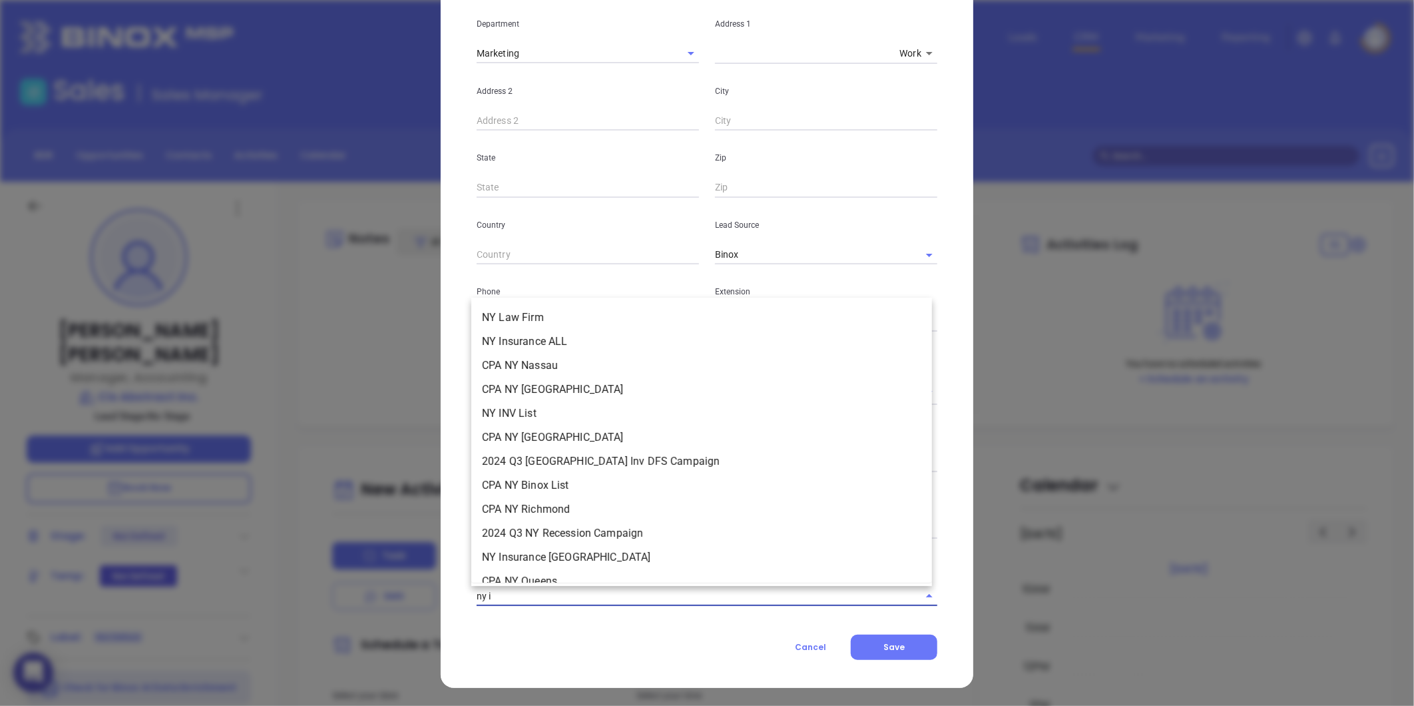
type input "ny in"
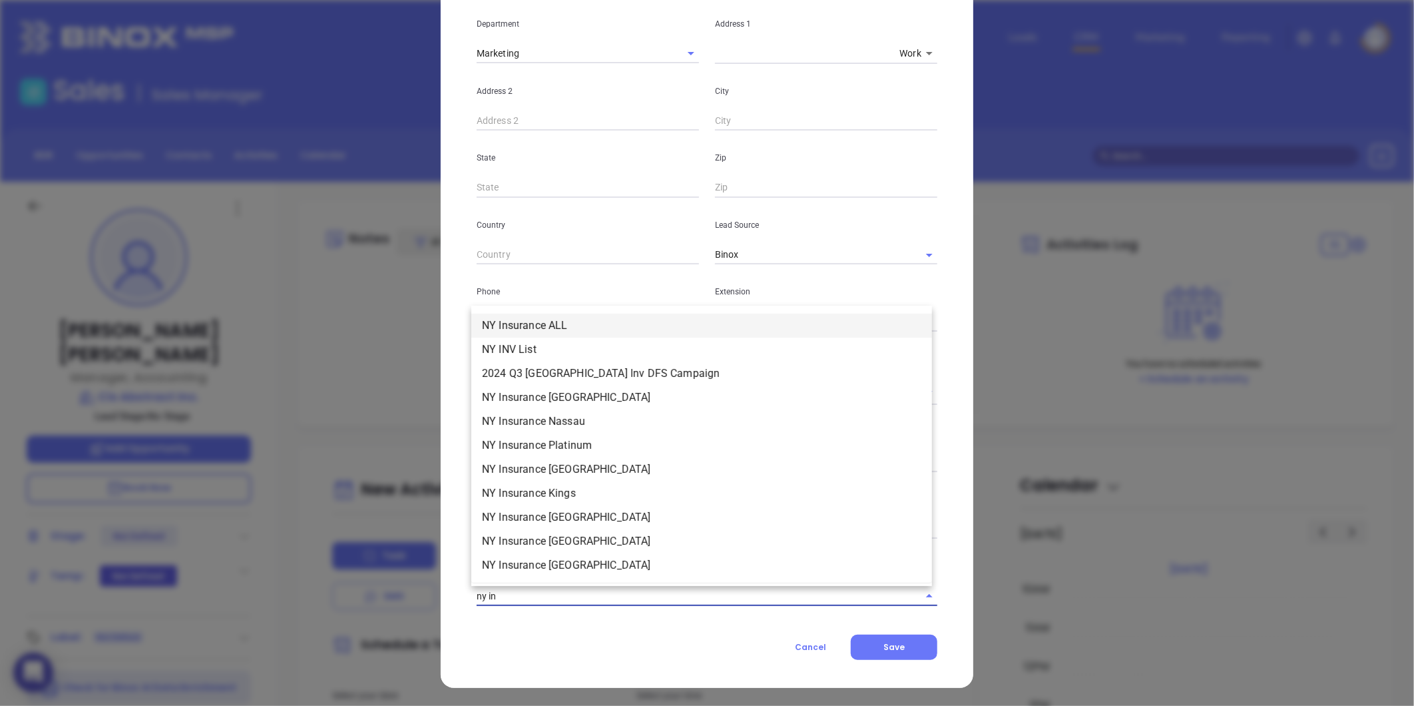
click at [575, 320] on li "NY Insurance ALL" at bounding box center [701, 326] width 461 height 24
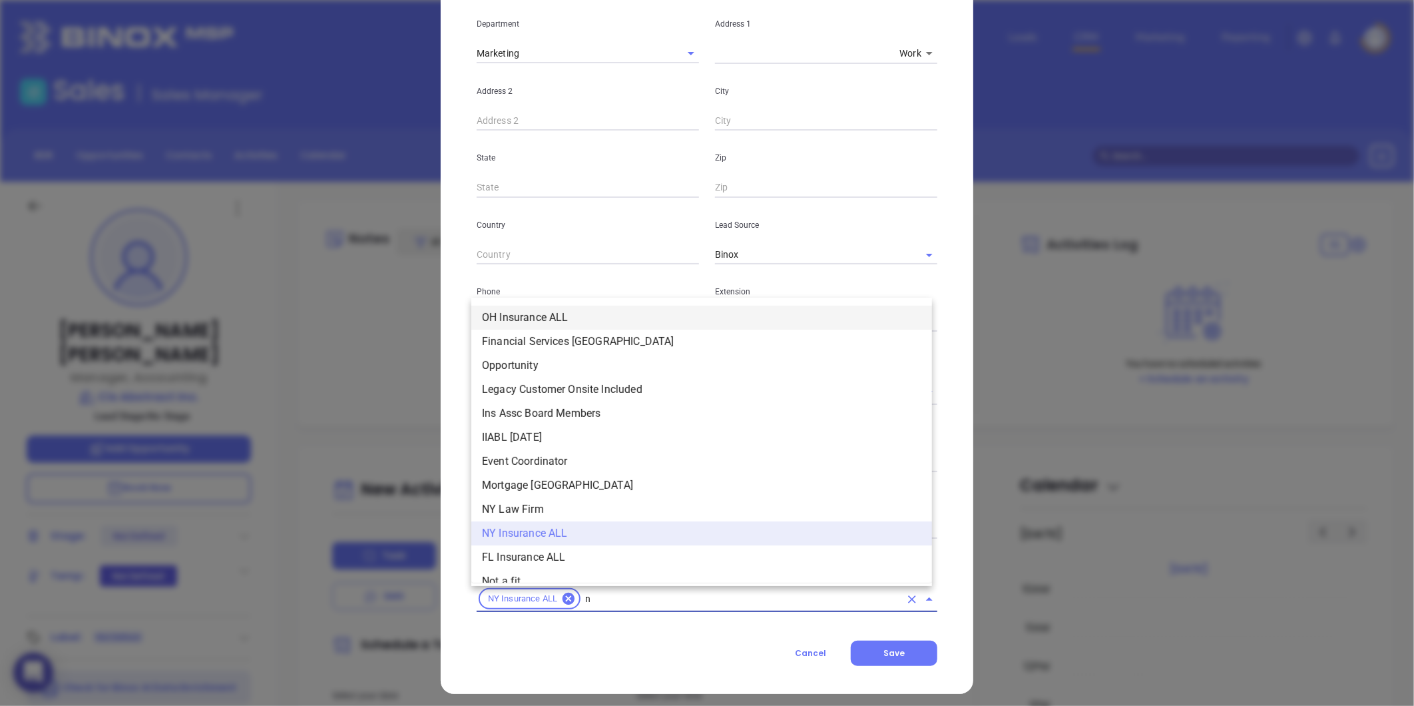
type input "ny"
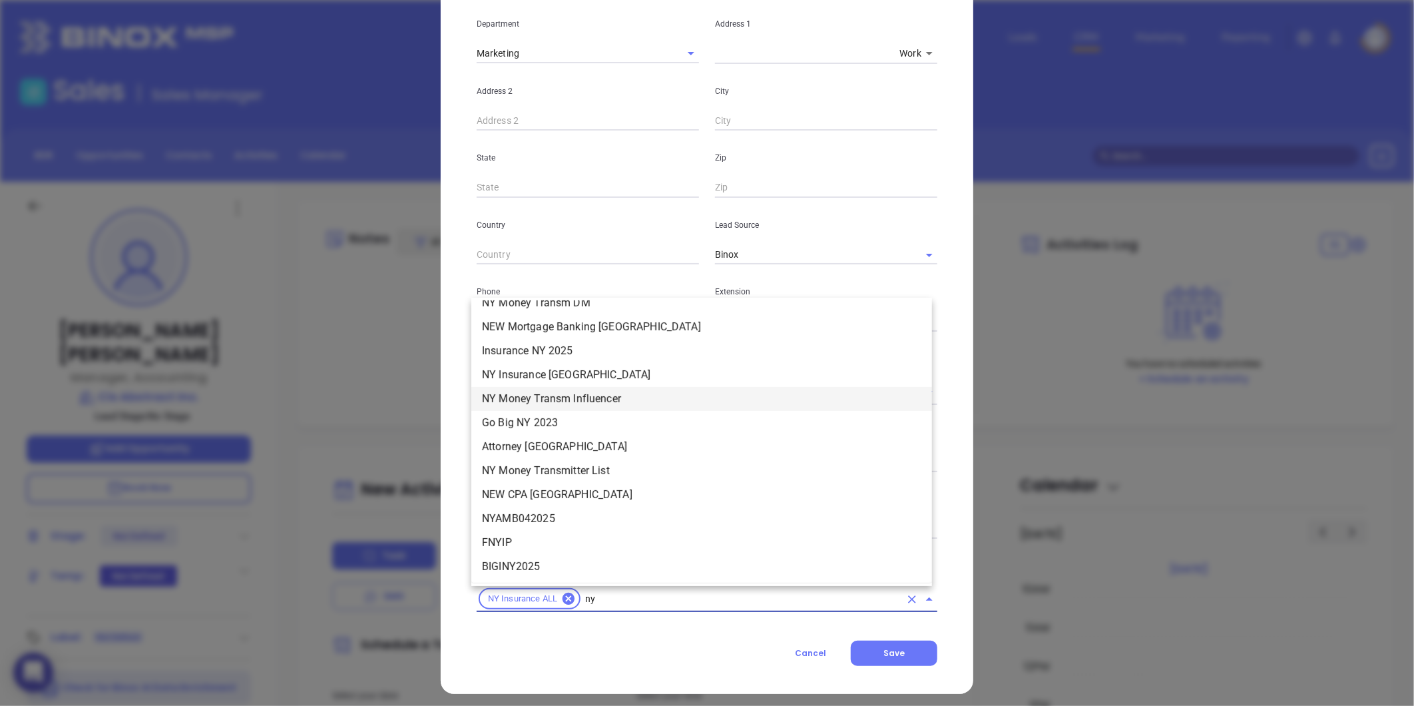
scroll to position [1183, 0]
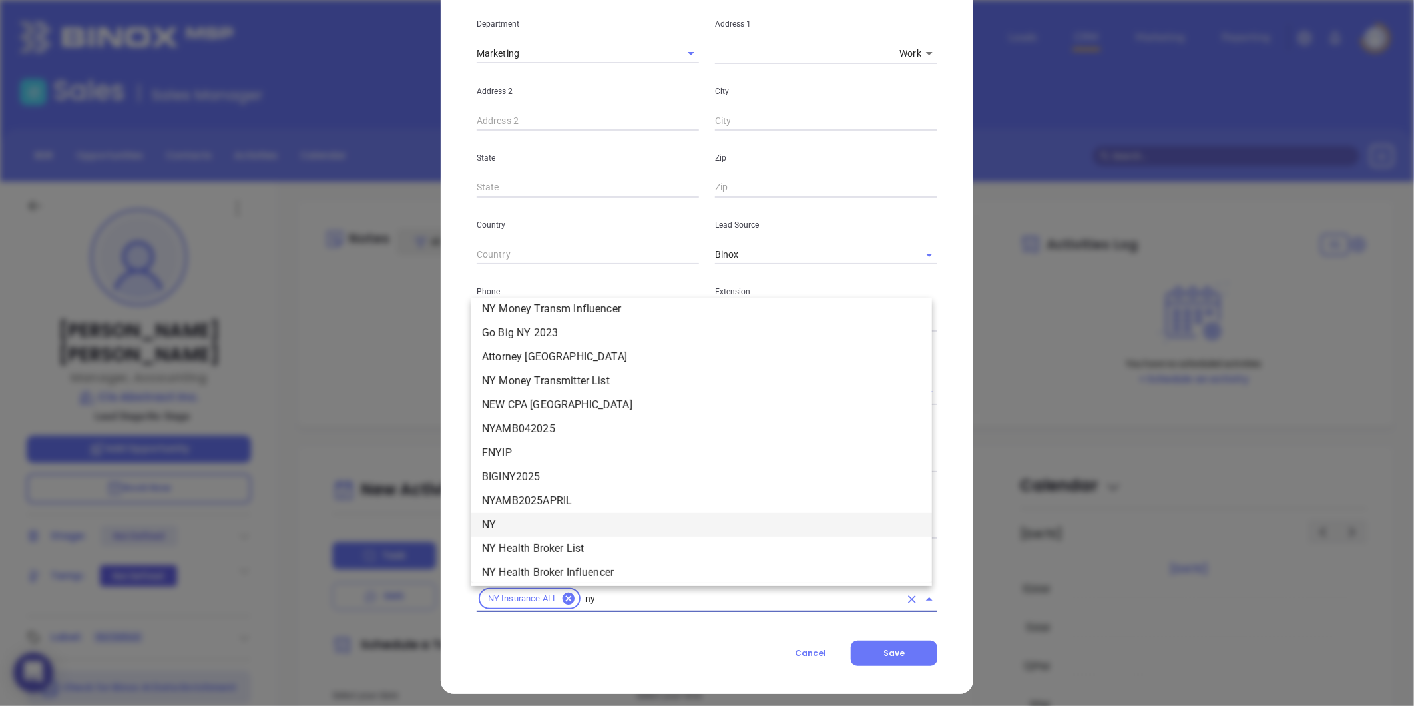
drag, startPoint x: 511, startPoint y: 518, endPoint x: 495, endPoint y: 502, distance: 22.6
click at [510, 516] on li "NY" at bounding box center [701, 525] width 461 height 24
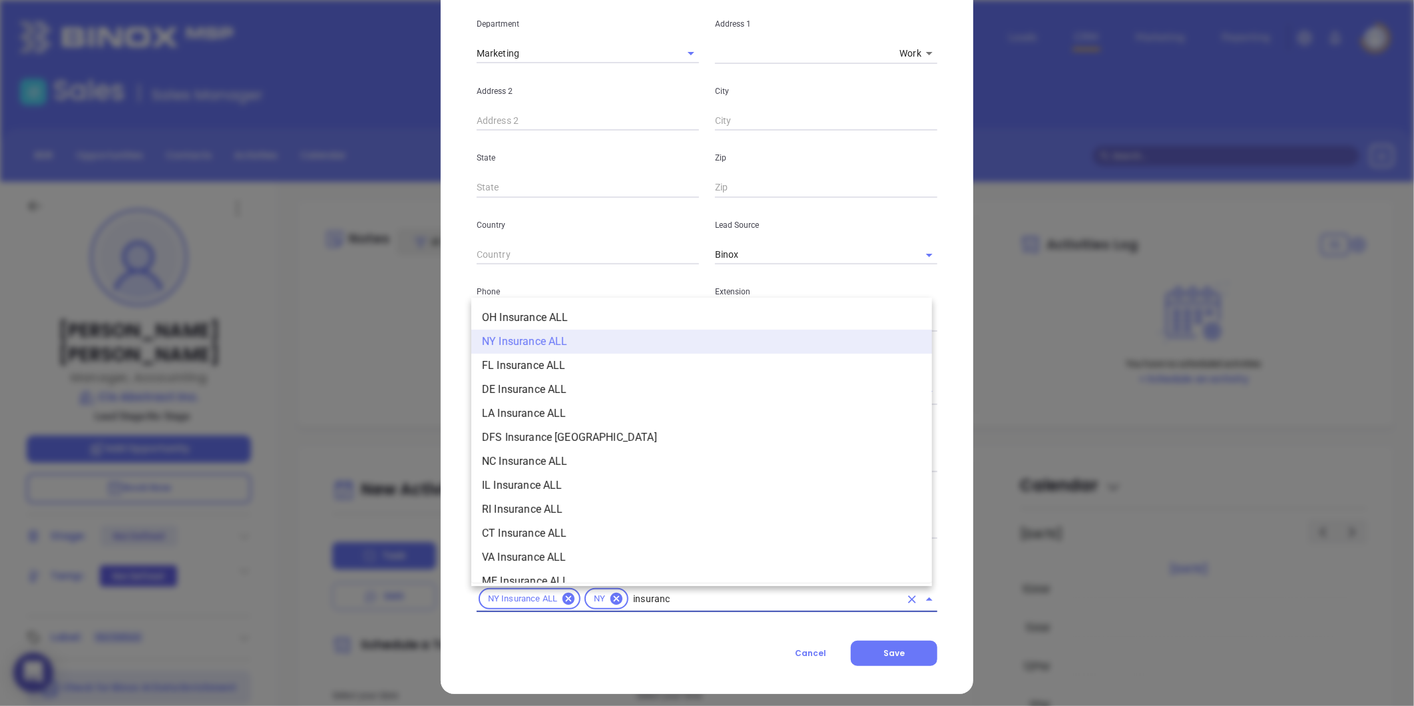
type input "insurance"
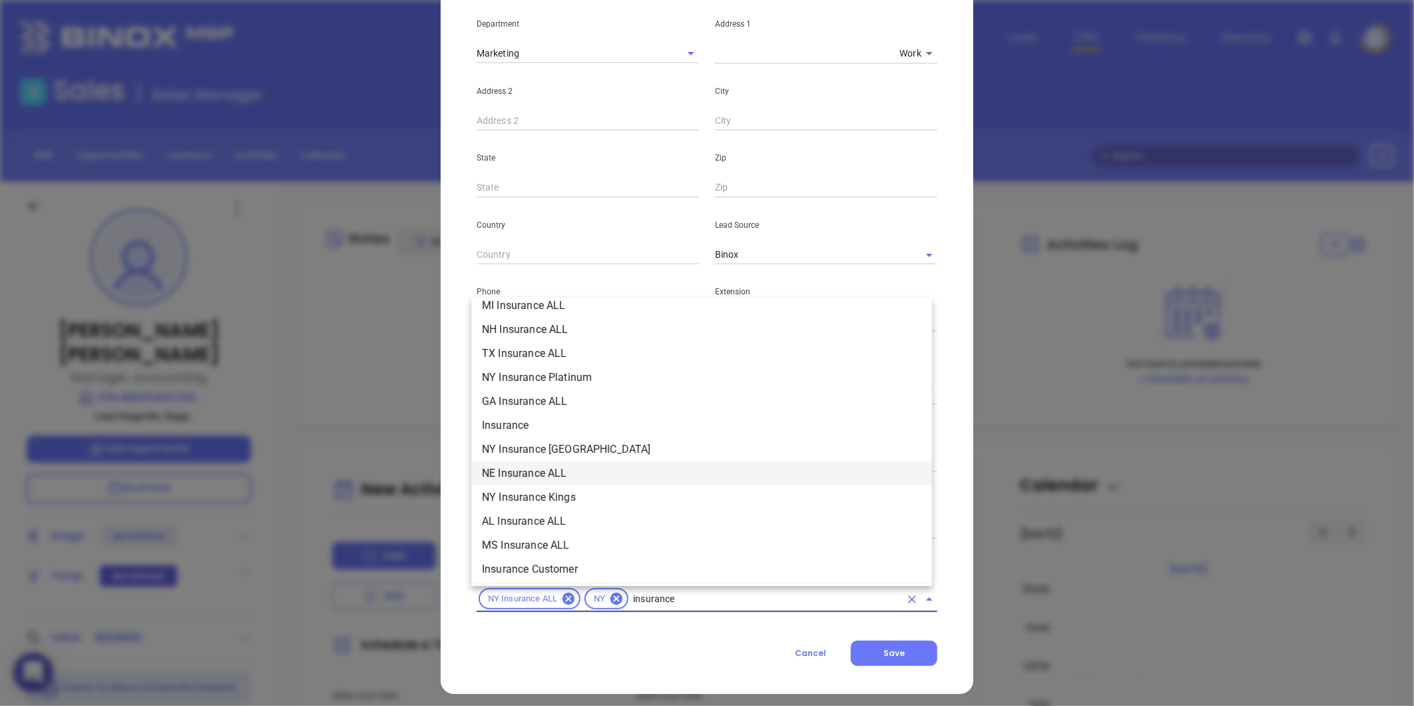
scroll to position [517, 0]
click at [523, 350] on li "Insurance" at bounding box center [701, 352] width 461 height 24
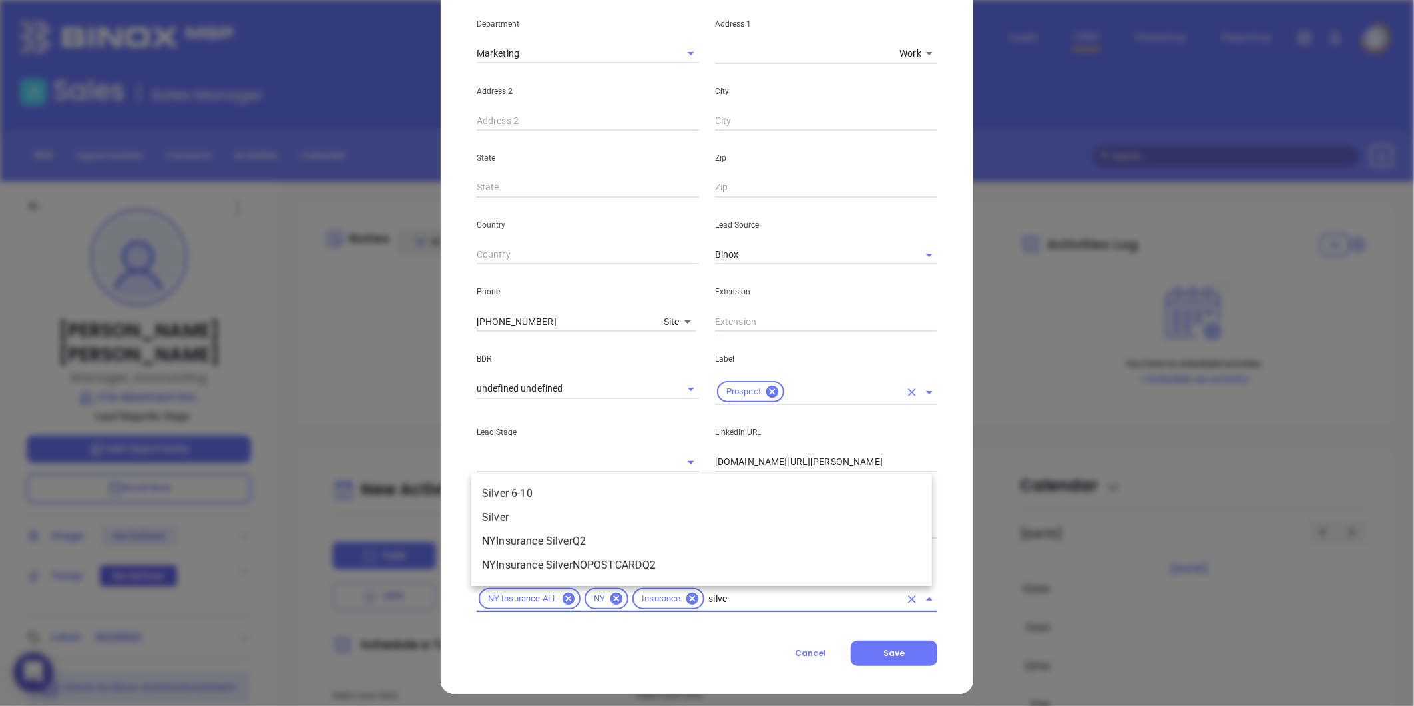
type input "silver"
click at [565, 491] on li "Silver 6-10" at bounding box center [701, 493] width 461 height 24
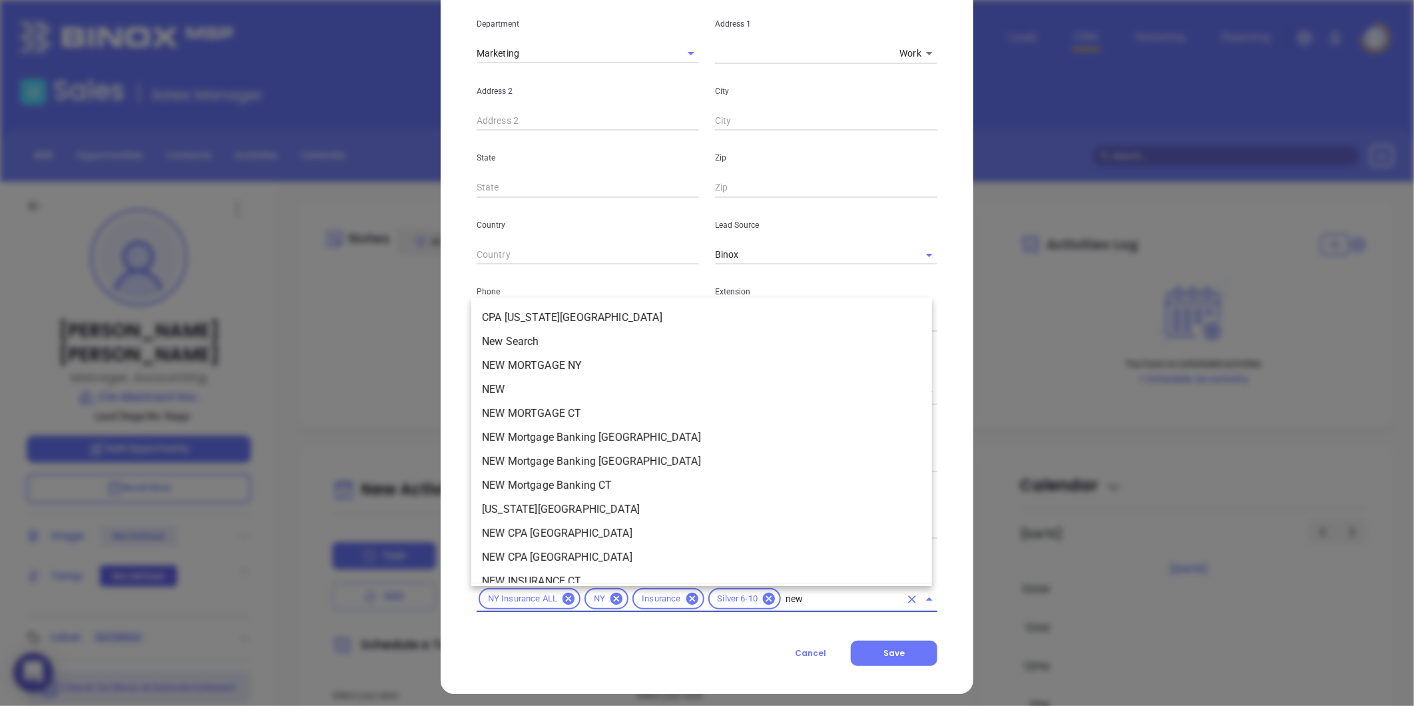
type input "new2"
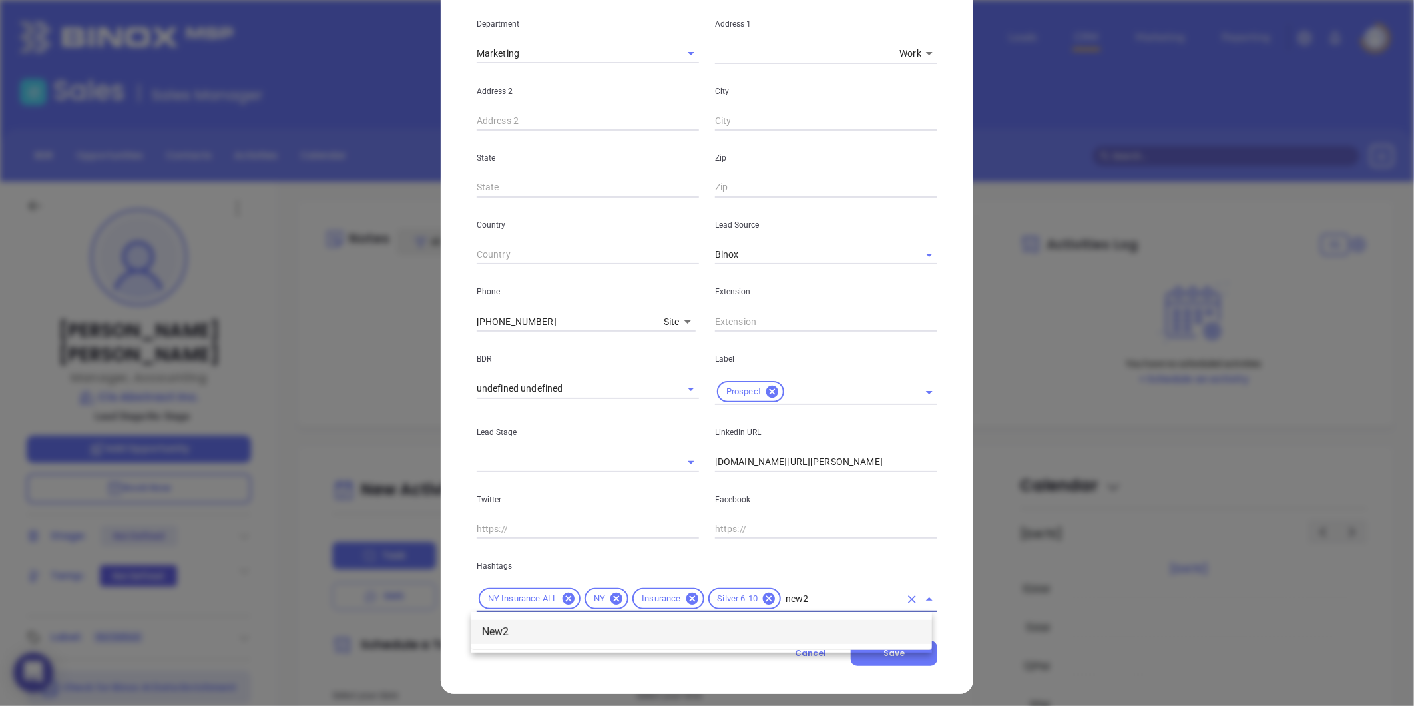
click at [547, 640] on li "New2" at bounding box center [701, 632] width 461 height 24
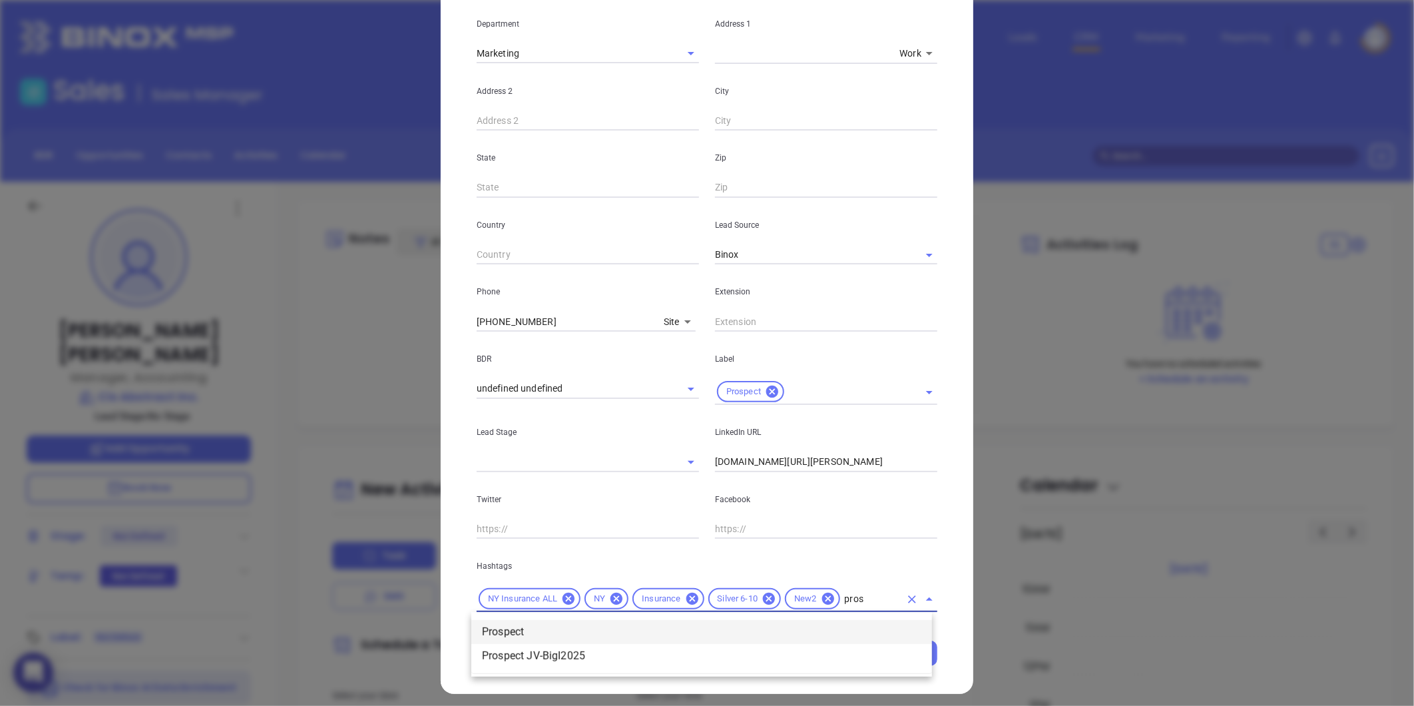
type input "prosp"
click at [539, 632] on li "Prospect" at bounding box center [701, 632] width 461 height 24
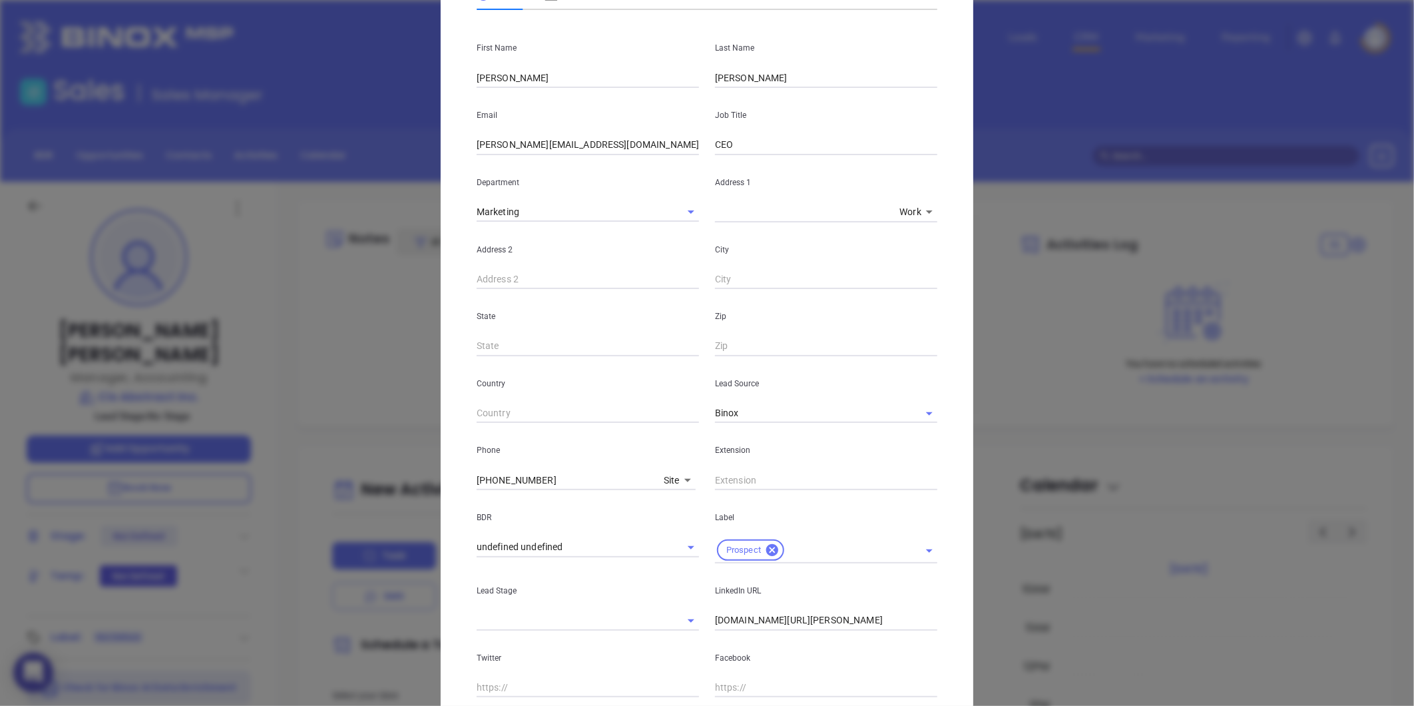
scroll to position [0, 0]
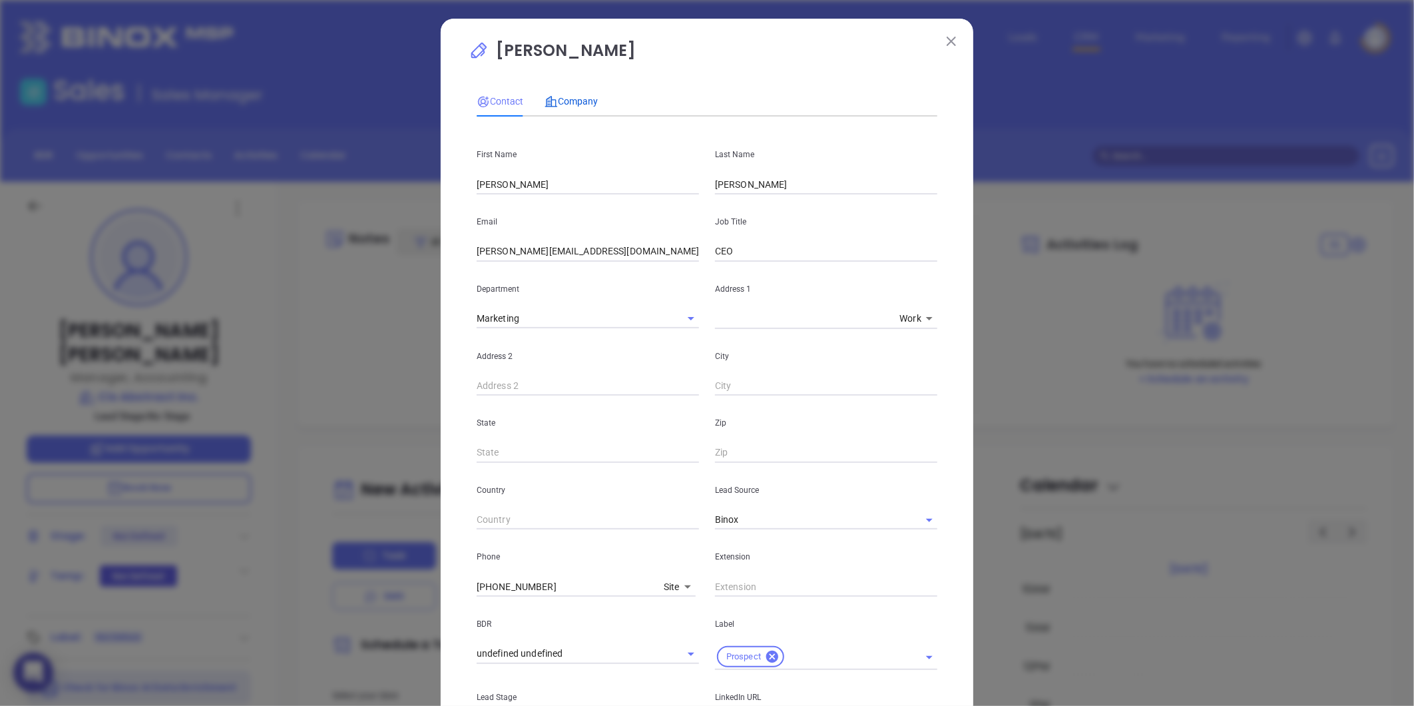
click at [559, 103] on span "Company" at bounding box center [571, 101] width 53 height 11
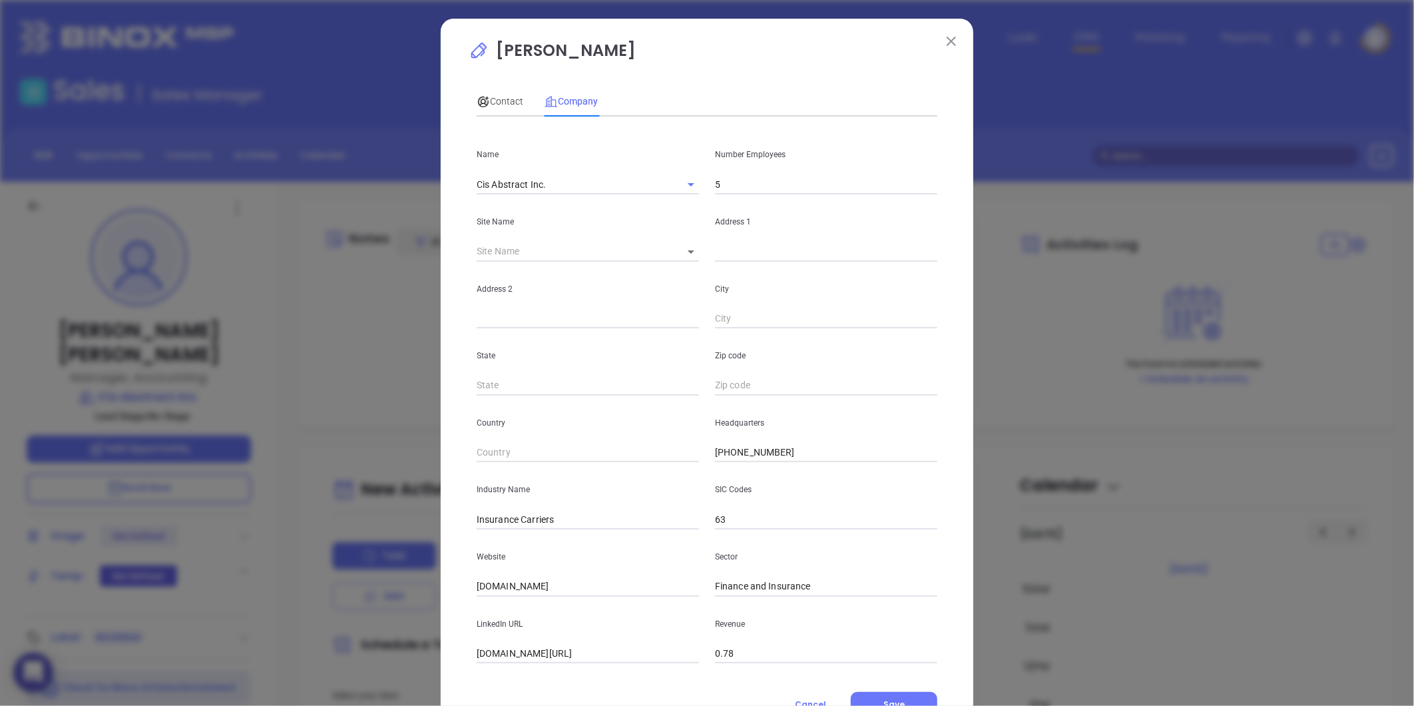
click at [391, 178] on div "Debra Buckley Contact Company First Name Dennis Last Name Deangelis Email denni…" at bounding box center [707, 353] width 1414 height 706
click at [589, 650] on input "linkedin.com/company/cis-abstract-inc" at bounding box center [588, 654] width 222 height 20
paste input "https://www.linkedin.com/company/cis-abstract-inc/about/"
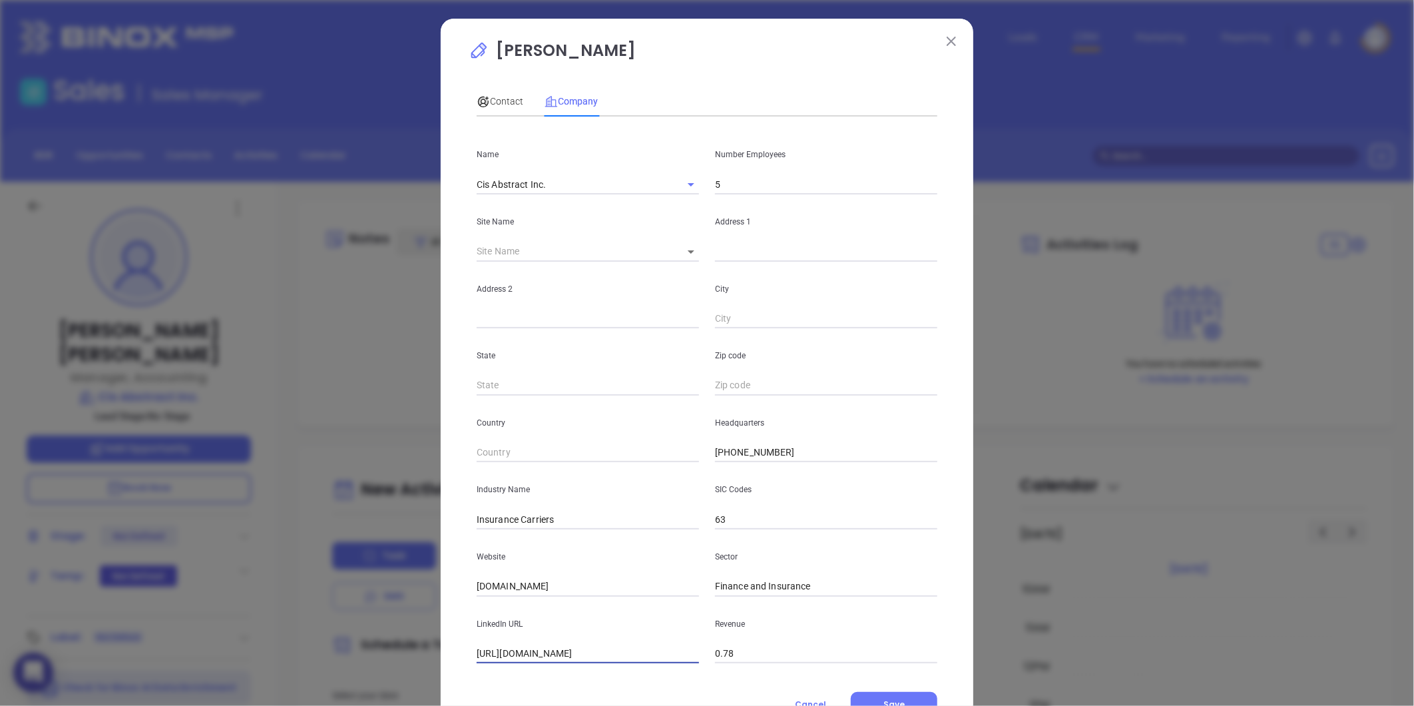
scroll to position [0, 29]
type input "https://www.linkedin.com/company/cis-abstract-inc/about/"
click at [508, 94] on div "Contact" at bounding box center [500, 101] width 47 height 15
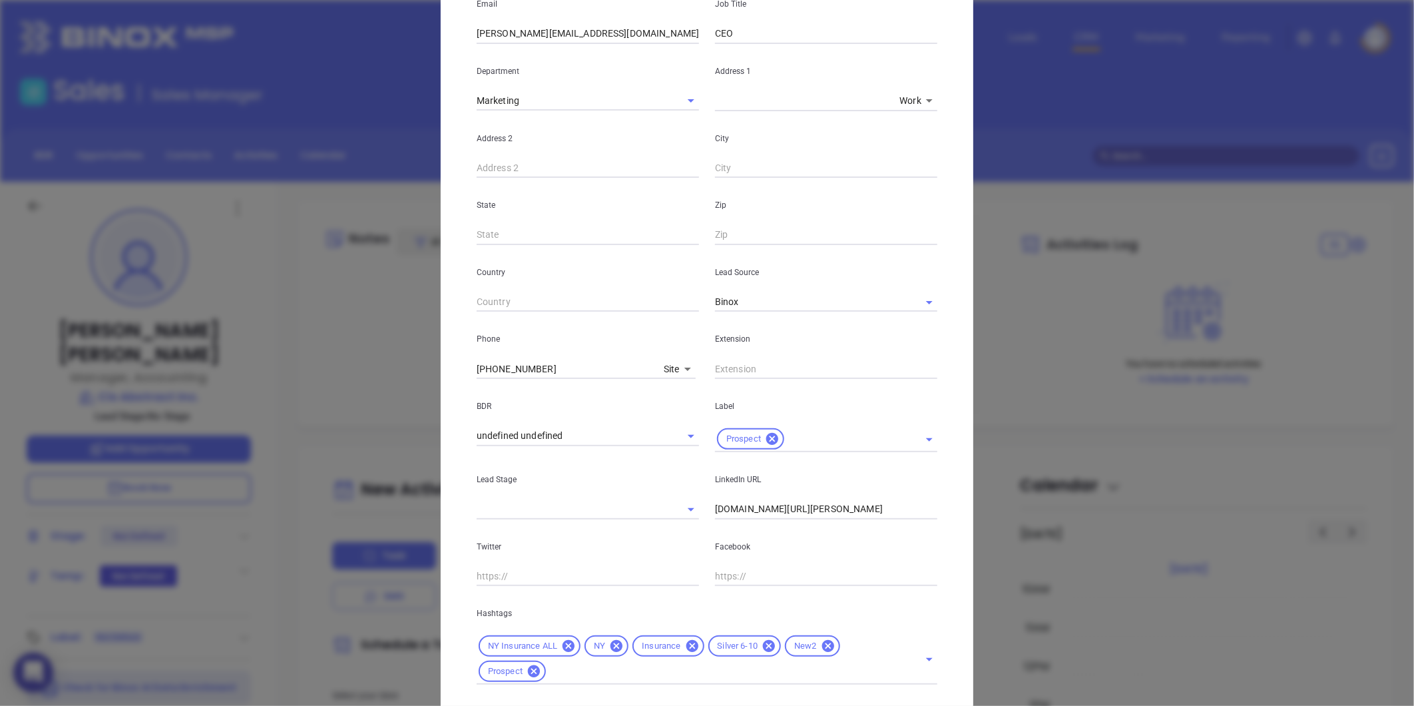
scroll to position [222, 0]
click at [773, 508] on input "linkedin.com/in/debra-deangelis-buckley-65613732" at bounding box center [826, 505] width 222 height 20
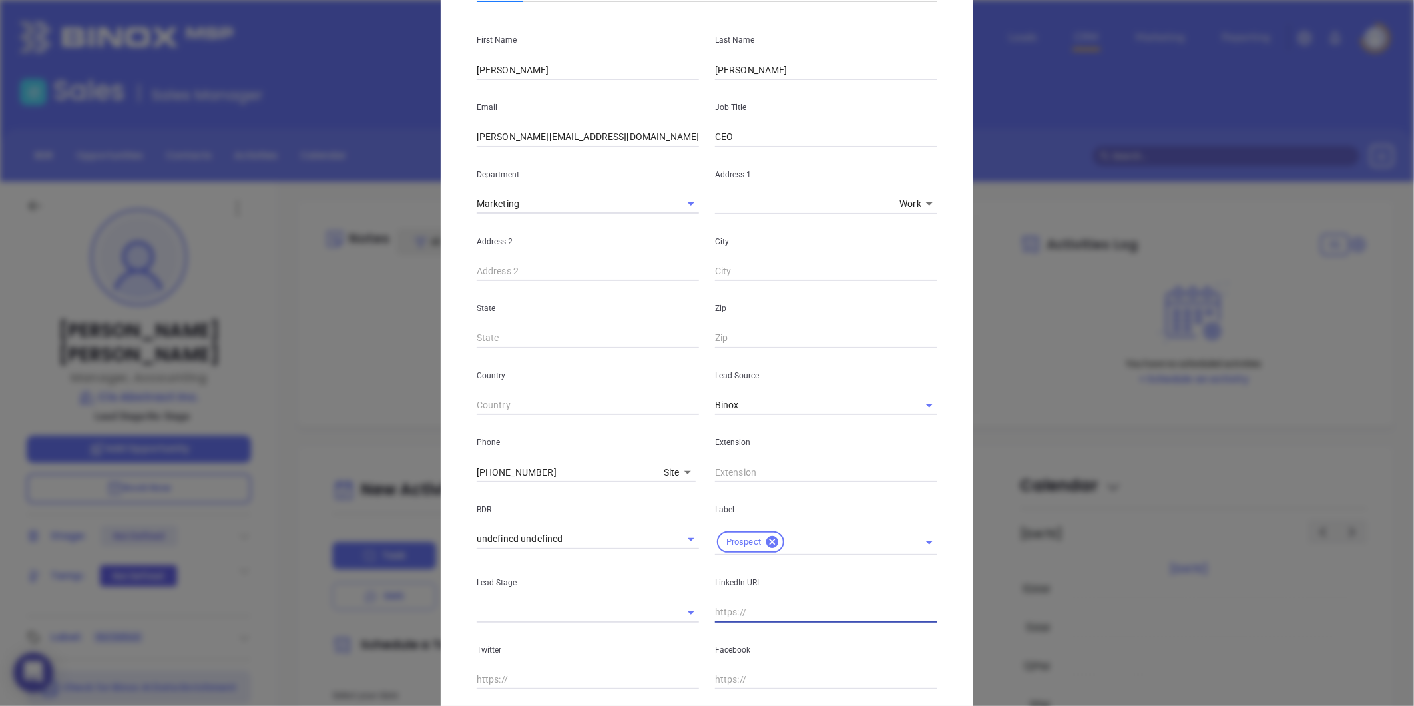
scroll to position [0, 0]
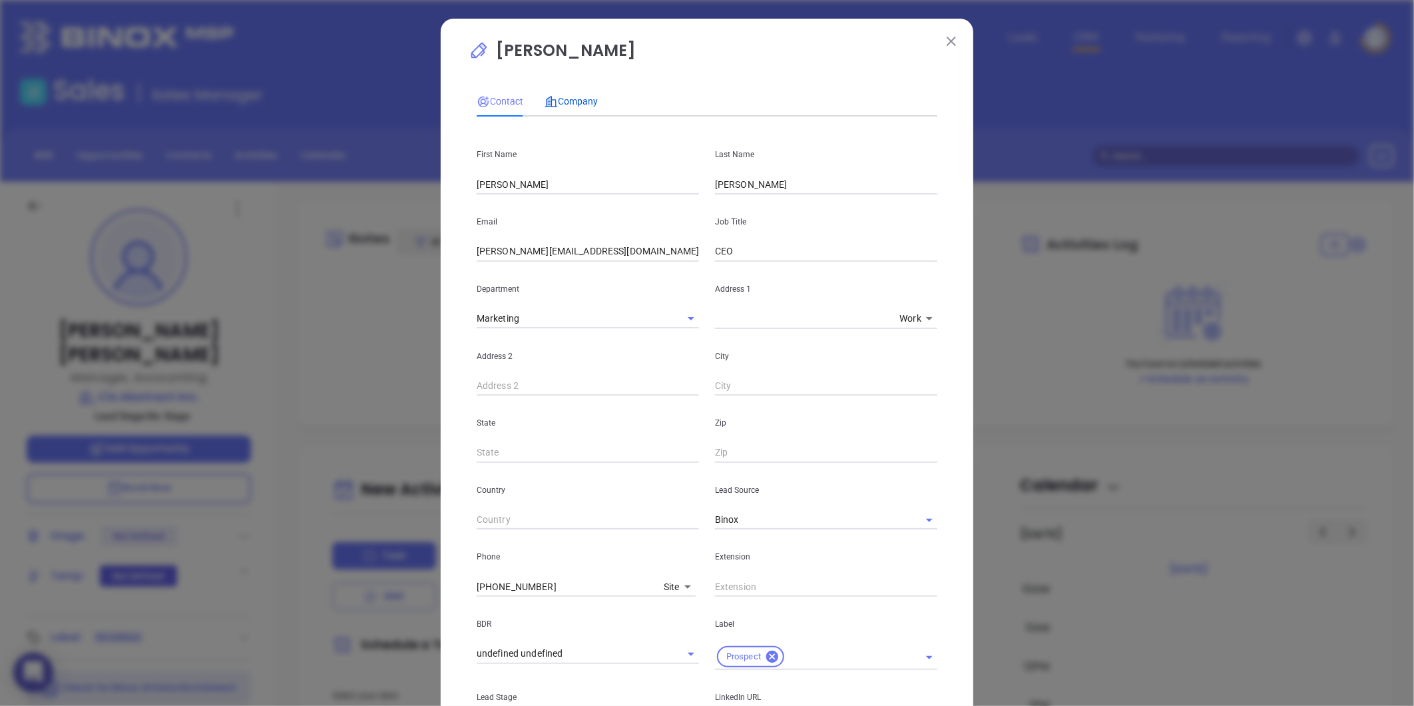
click at [547, 94] on div "Company" at bounding box center [571, 101] width 53 height 15
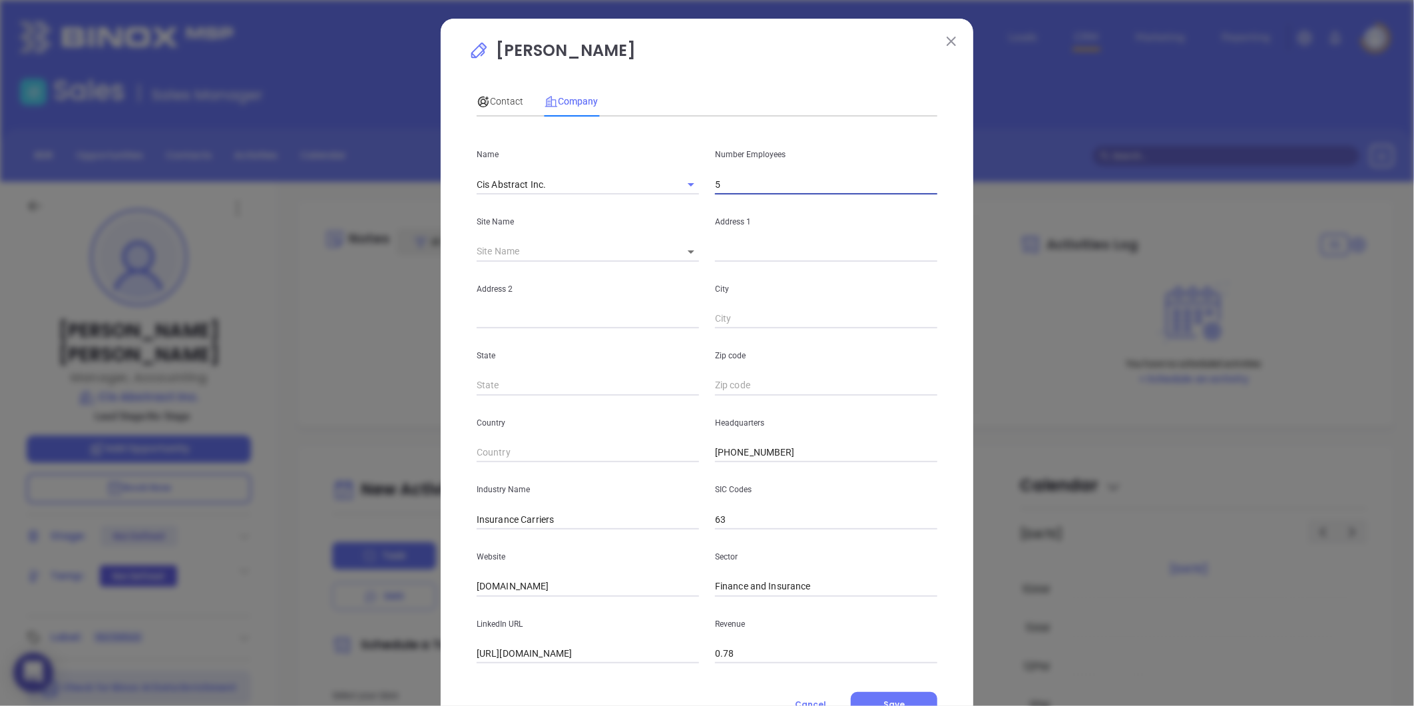
click at [720, 182] on input "5" at bounding box center [826, 184] width 222 height 20
type input "6"
drag, startPoint x: 609, startPoint y: 285, endPoint x: 602, endPoint y: 286, distance: 7.4
click at [608, 285] on p "Address 2" at bounding box center [588, 289] width 222 height 15
click at [754, 253] on input "text" at bounding box center [826, 252] width 222 height 20
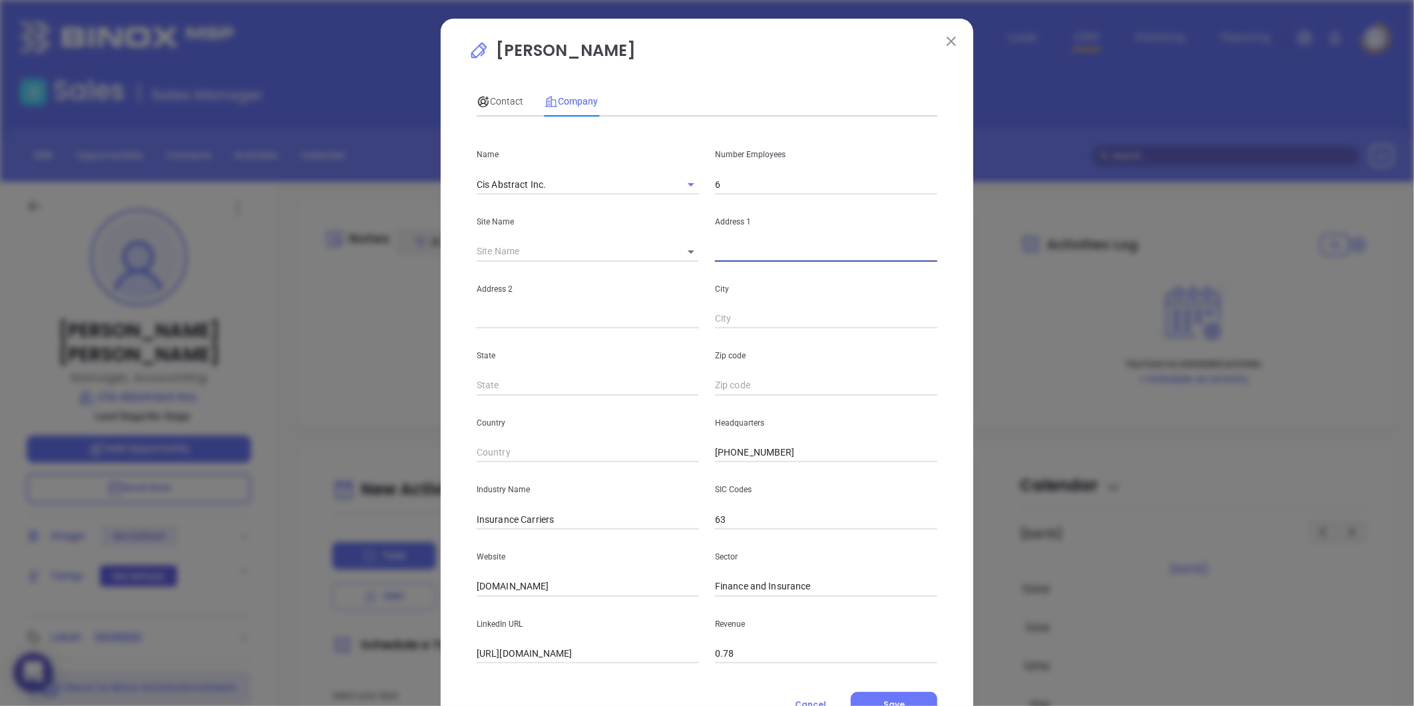
paste input "24 WOODBINE AVE, SUITE 16, NORTHPORT NEW YORK, 11768"
drag, startPoint x: 754, startPoint y: 250, endPoint x: 1248, endPoint y: 276, distance: 494.7
click at [1246, 276] on div "Debra Buckley Contact Company First Name Dennis Last Name Deangelis Email denni…" at bounding box center [707, 353] width 1414 height 706
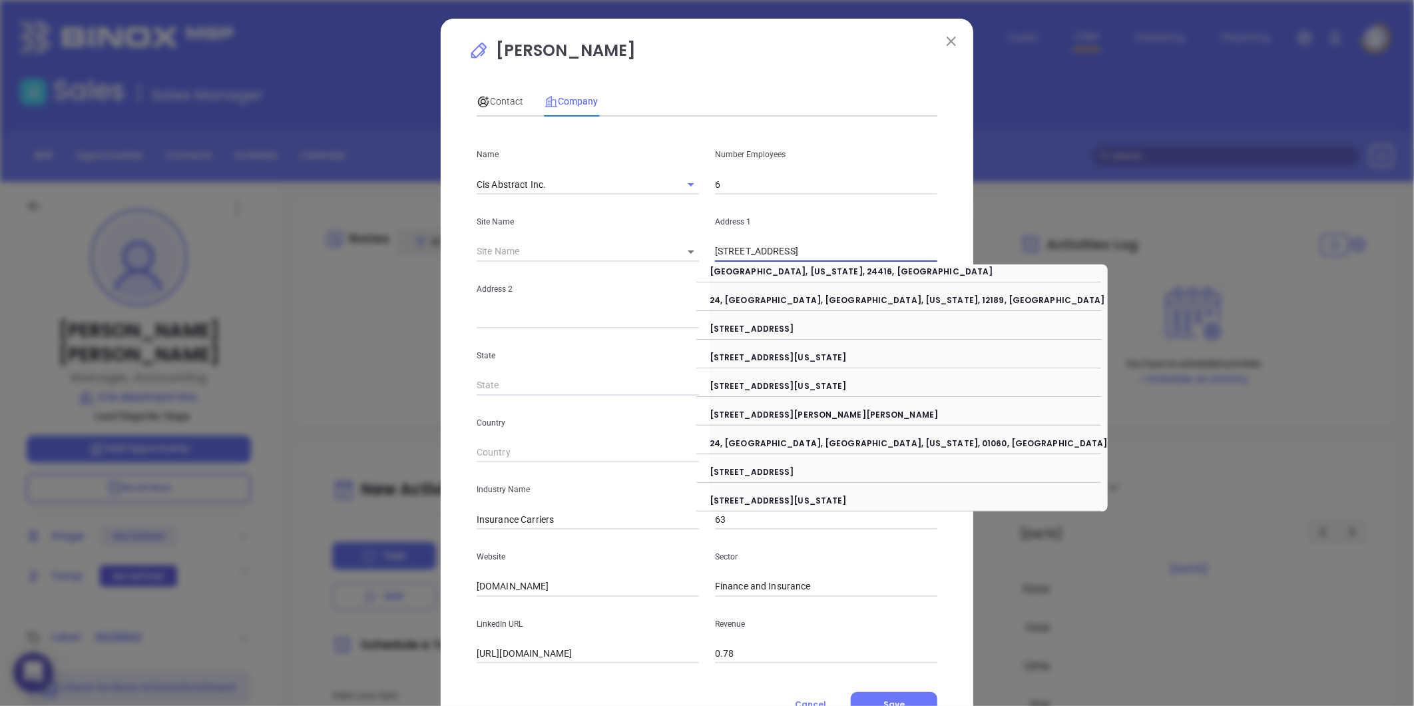
type input "24 Woodbine Ave"
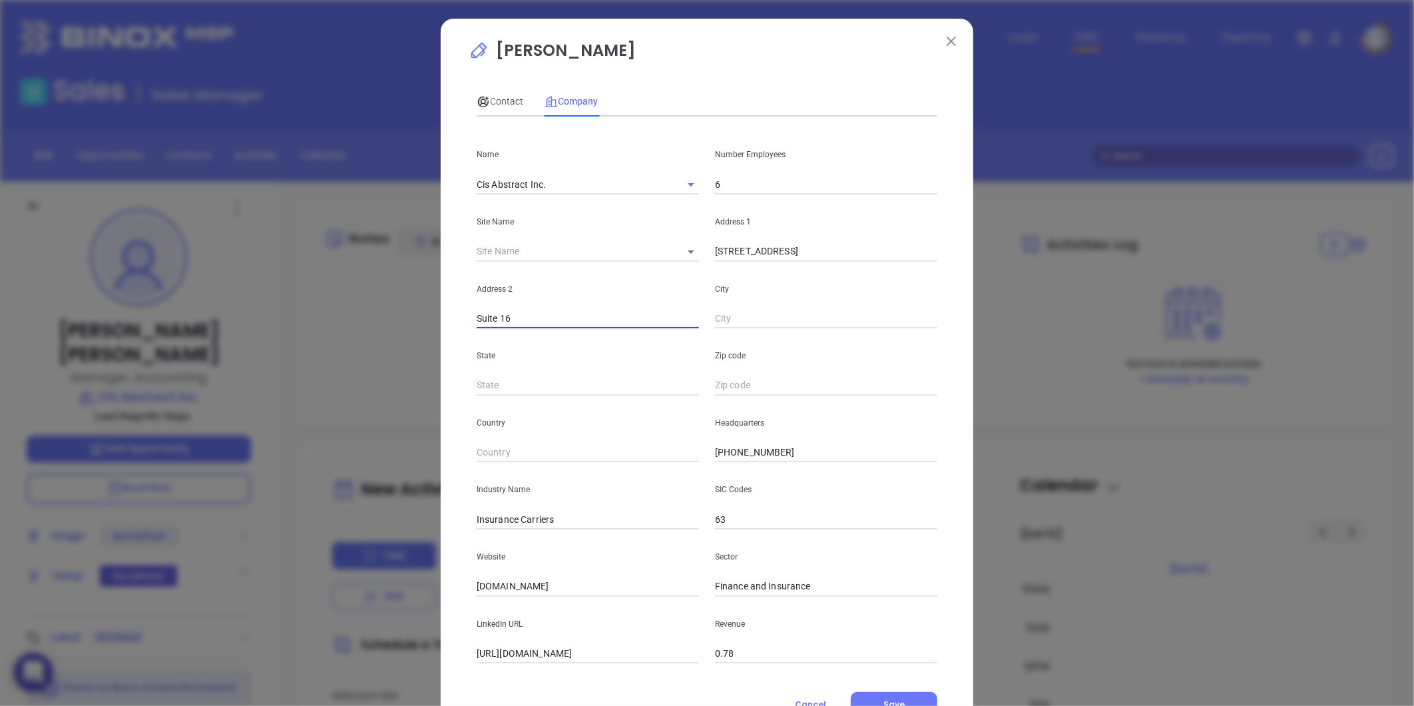
type input "Suite 16"
type input "Northport"
click at [515, 383] on input "text" at bounding box center [588, 385] width 222 height 20
type input "NY"
paste input "SUITE 16, NORTHPORT NEW YORK, 11768"
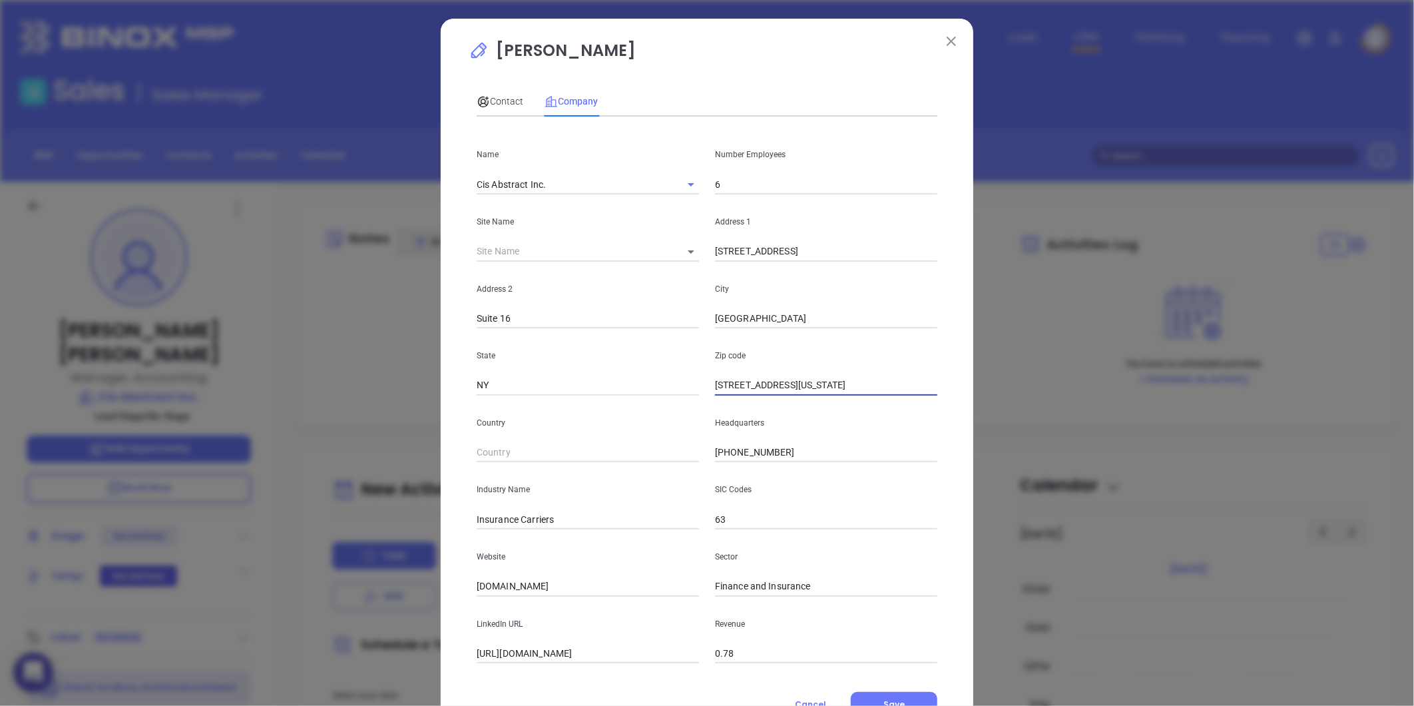
drag, startPoint x: 863, startPoint y: 387, endPoint x: 379, endPoint y: 295, distance: 492.6
click at [379, 295] on div "Debra Buckley Contact Company First Name Dennis Last Name Deangelis Email denni…" at bounding box center [707, 353] width 1414 height 706
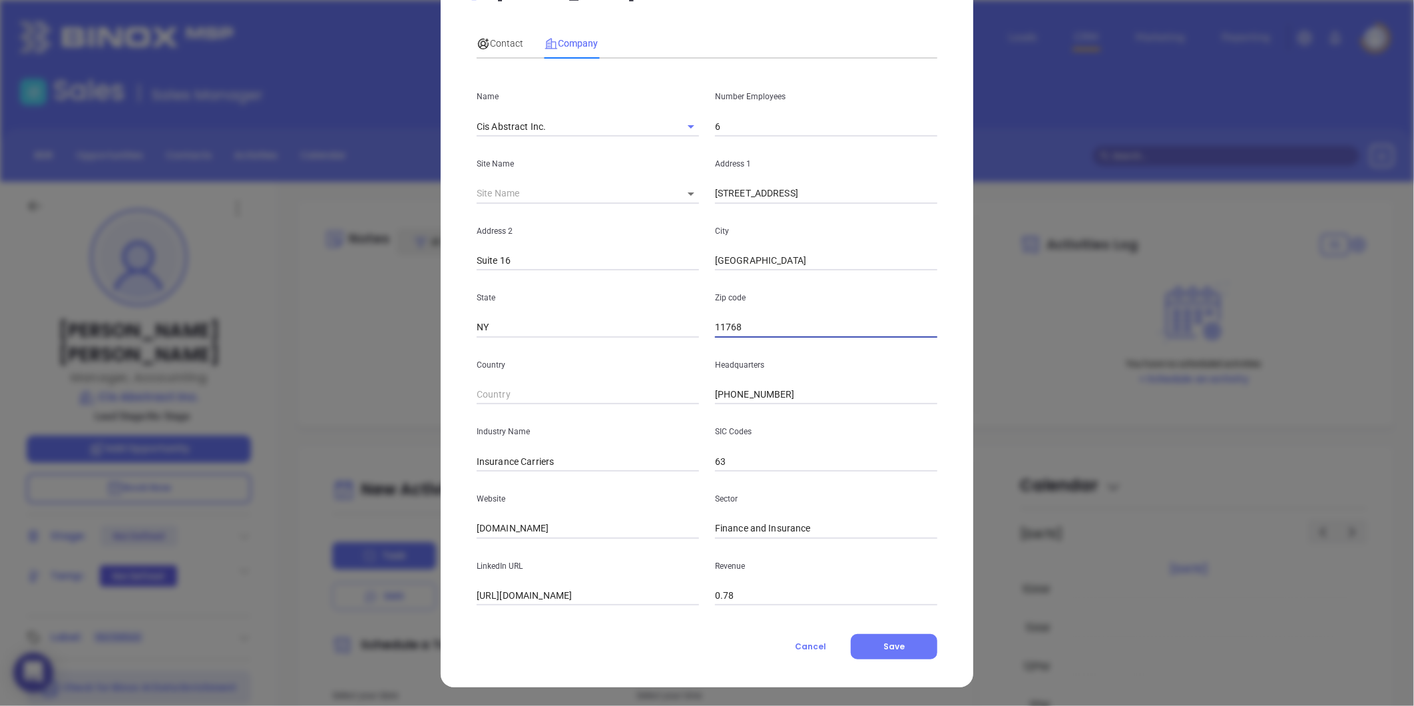
type input "11768"
drag, startPoint x: 520, startPoint y: 469, endPoint x: 803, endPoint y: 511, distance: 286.0
click at [803, 511] on div "Name Cis Abstract Inc. Number Employees 6 Site Name ​ Address 1 24 Woodbine Ave…" at bounding box center [707, 337] width 461 height 536
type input "Insurance"
drag, startPoint x: 526, startPoint y: 527, endPoint x: 431, endPoint y: 507, distance: 96.8
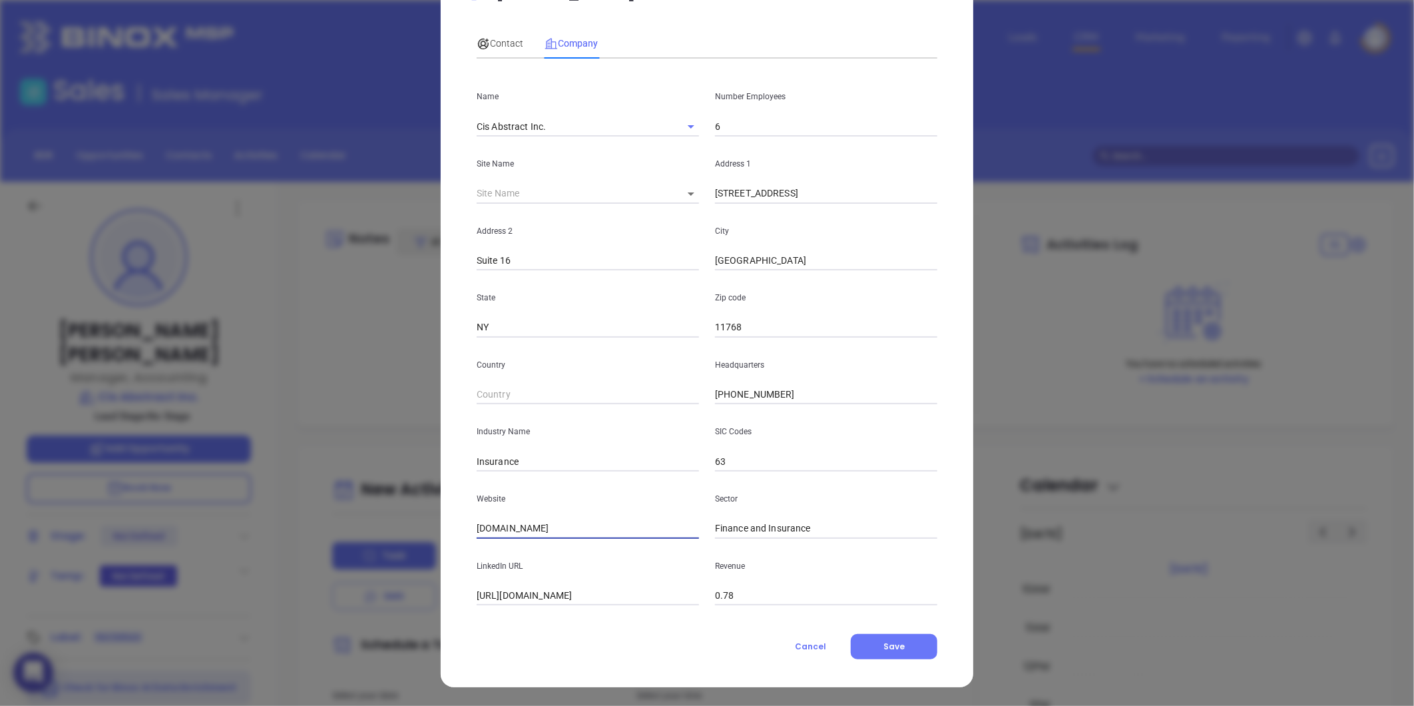
click at [397, 504] on div "Debra Buckley Contact Company First Name Dennis Last Name Deangelis Email denni…" at bounding box center [707, 353] width 1414 height 706
paste input "http://www.titleny.com/"
type input "http://www.titleny.com/"
click at [493, 44] on span "Contact" at bounding box center [500, 43] width 47 height 11
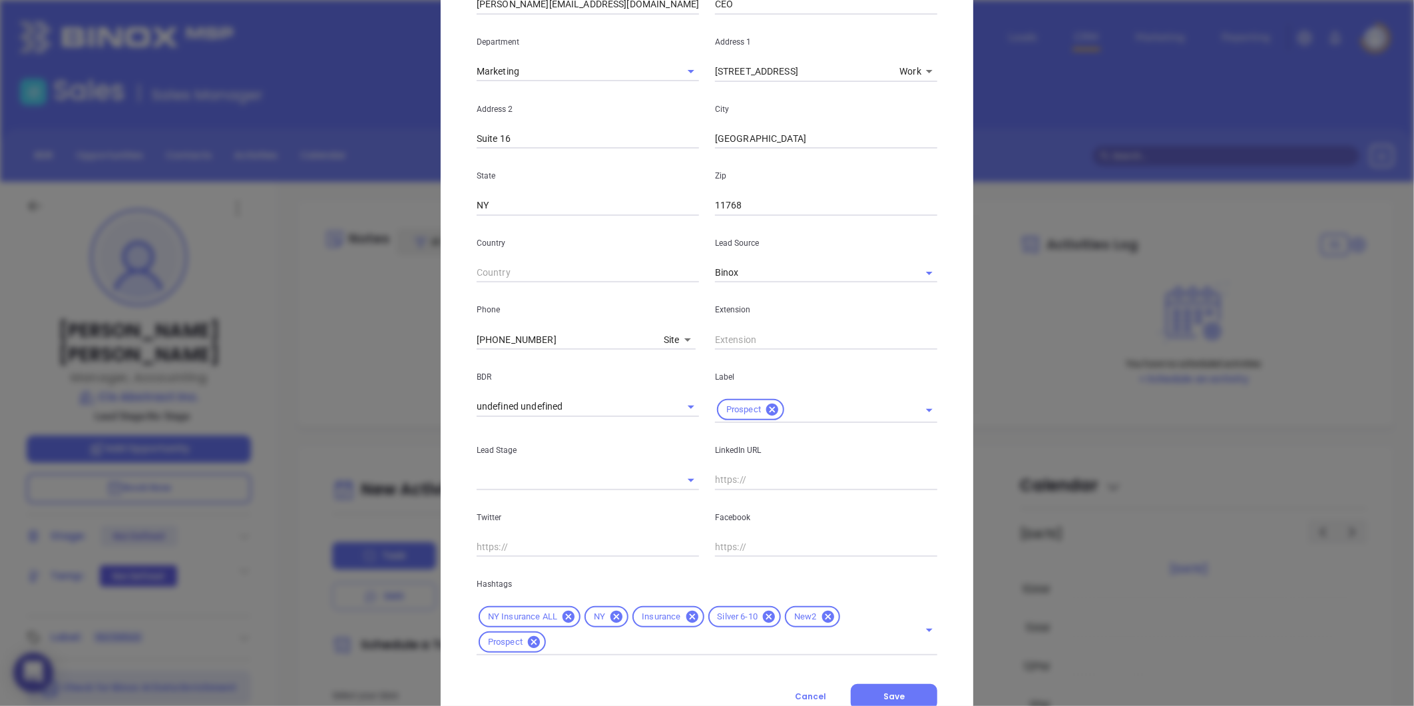
scroll to position [297, 0]
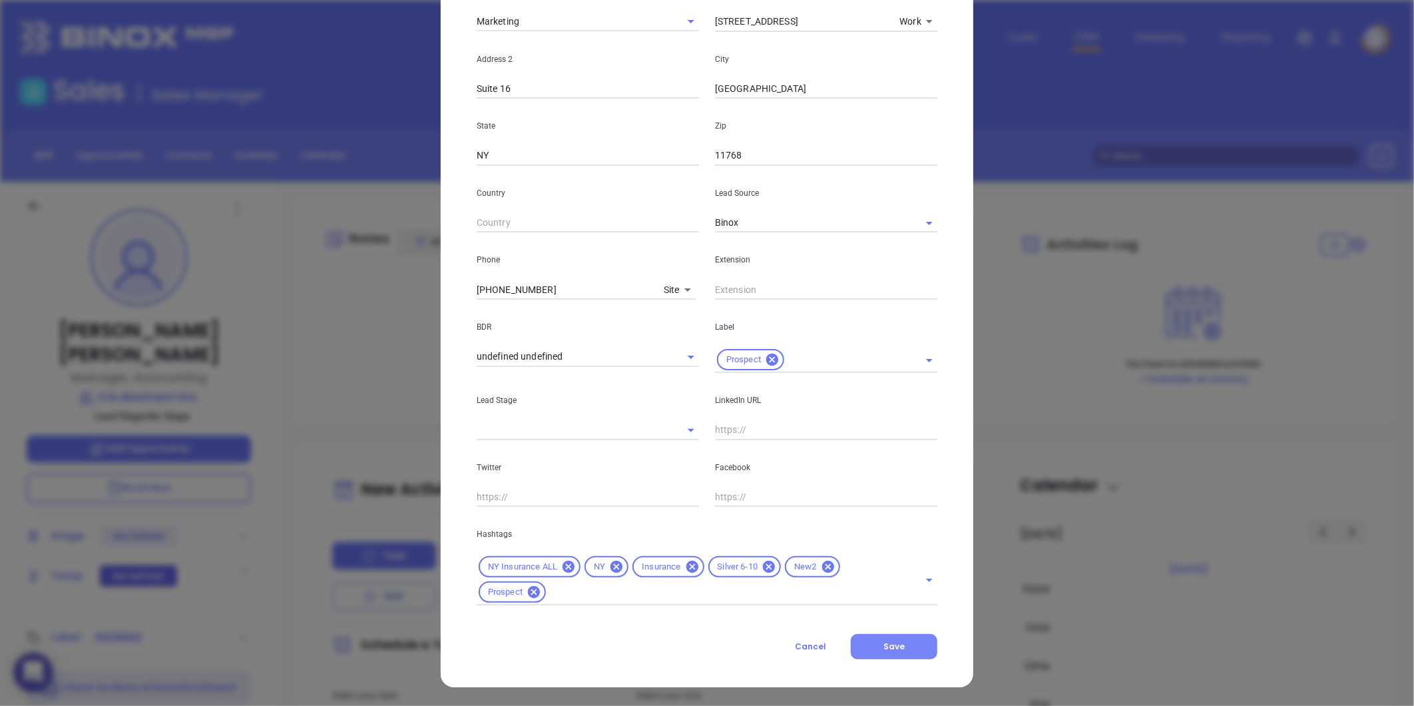
click at [901, 650] on button "Save" at bounding box center [894, 646] width 87 height 25
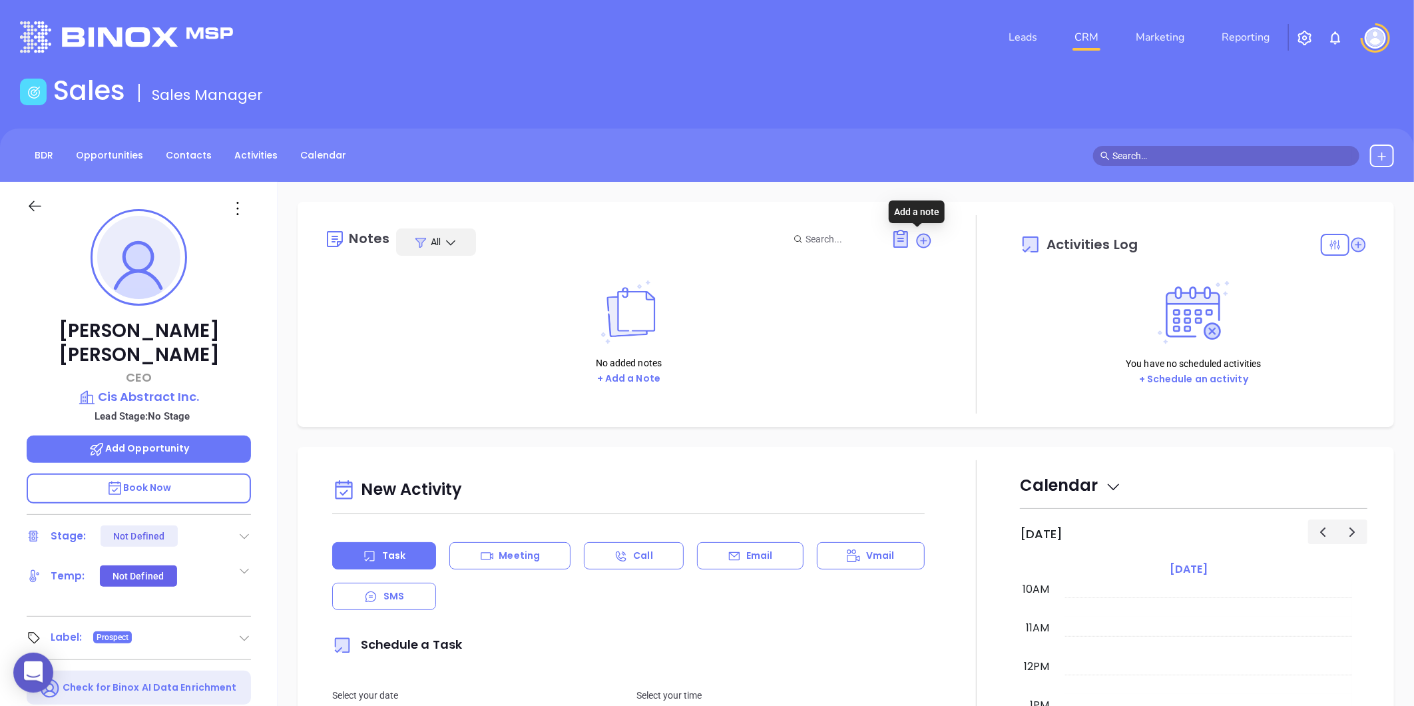
drag, startPoint x: 913, startPoint y: 242, endPoint x: 828, endPoint y: 254, distance: 86.8
click at [917, 242] on icon at bounding box center [923, 240] width 13 height 13
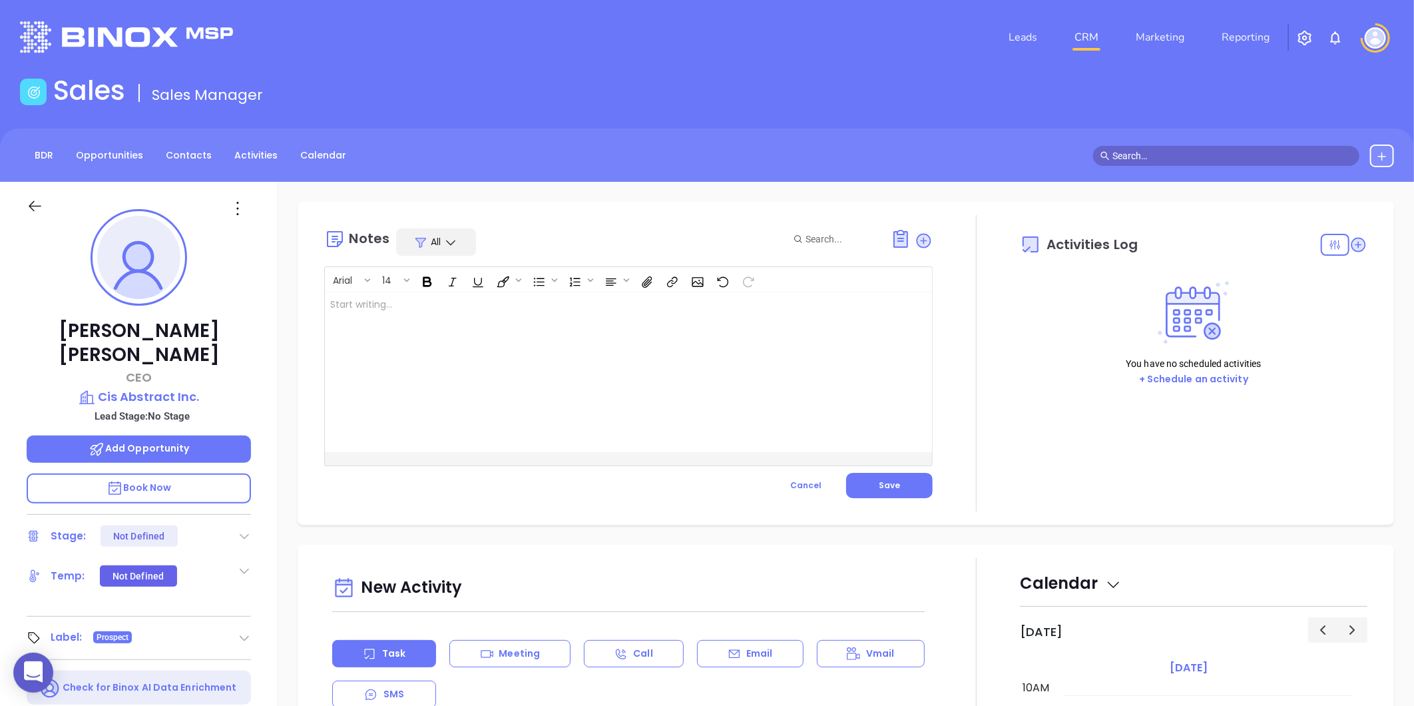
click at [421, 314] on div at bounding box center [607, 372] width 565 height 160
click at [694, 413] on div "Cert Not Secure. Dennis LinkedIn profile not found ﻿" at bounding box center [607, 372] width 565 height 160
click at [879, 489] on span "Save" at bounding box center [889, 484] width 21 height 11
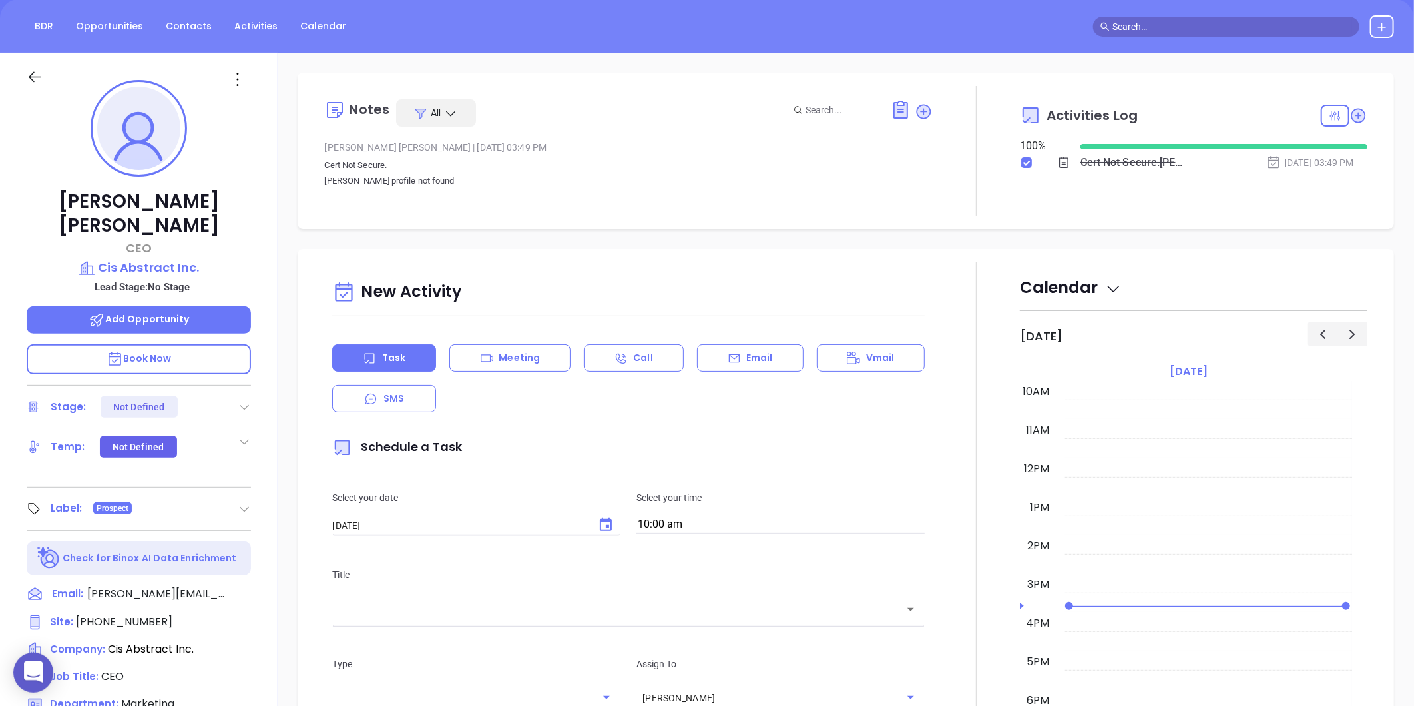
scroll to position [112, 0]
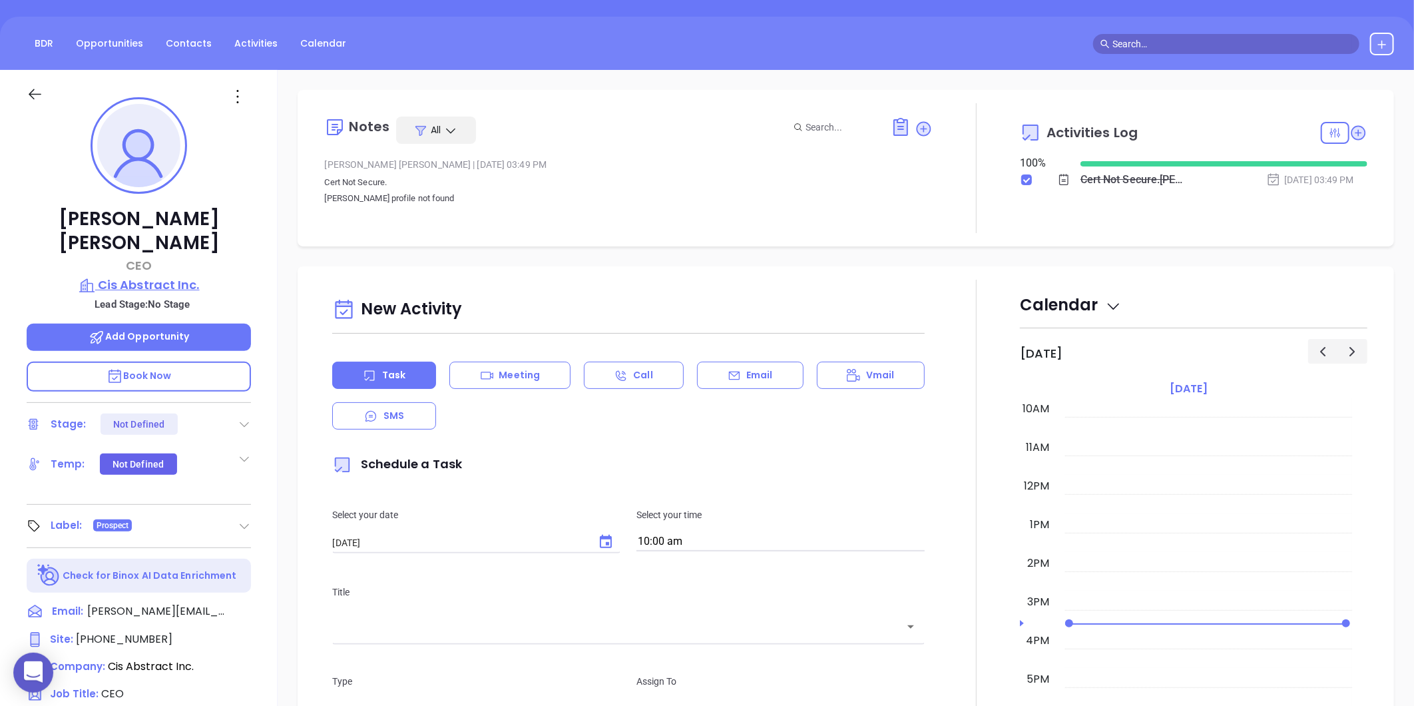
click at [164, 276] on p "Cis Abstract Inc." at bounding box center [139, 285] width 224 height 19
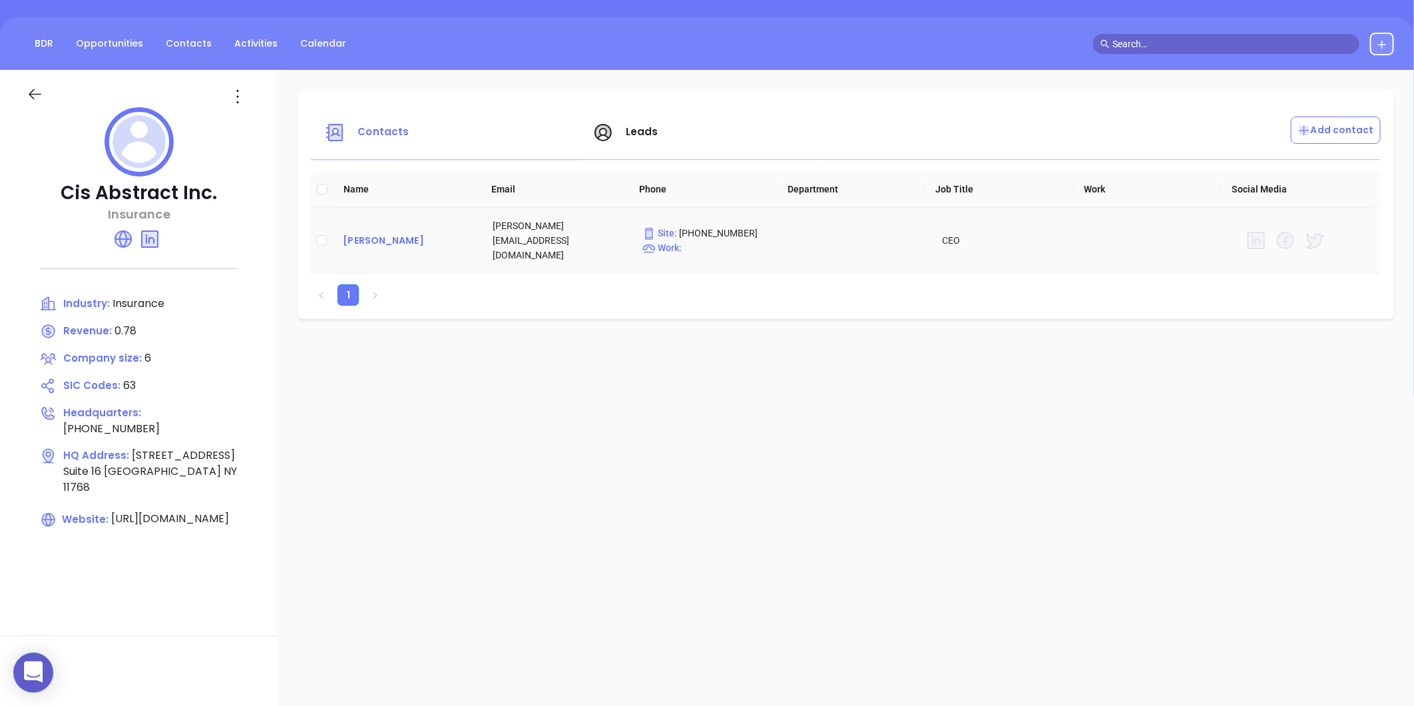
click at [386, 236] on div "Dennis Deangelis" at bounding box center [407, 240] width 128 height 16
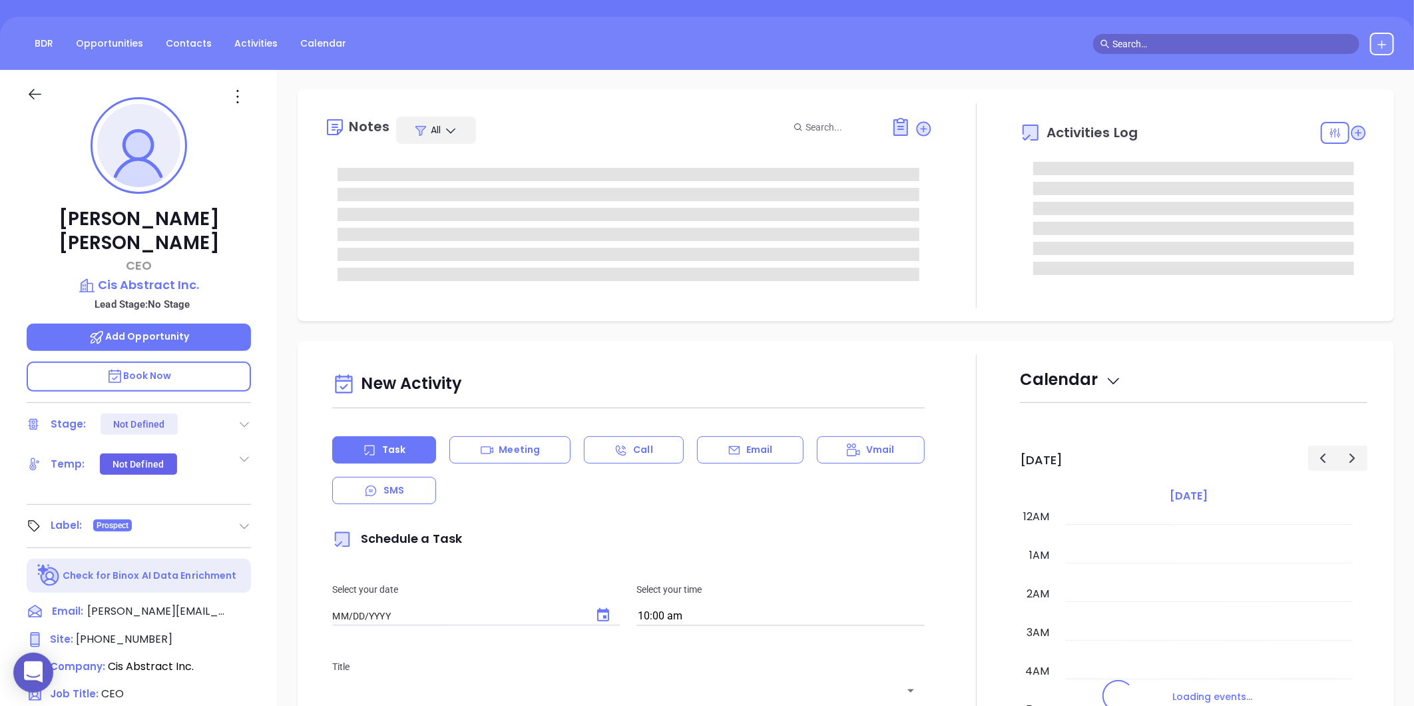
type input "[DATE]"
type input "[PERSON_NAME]"
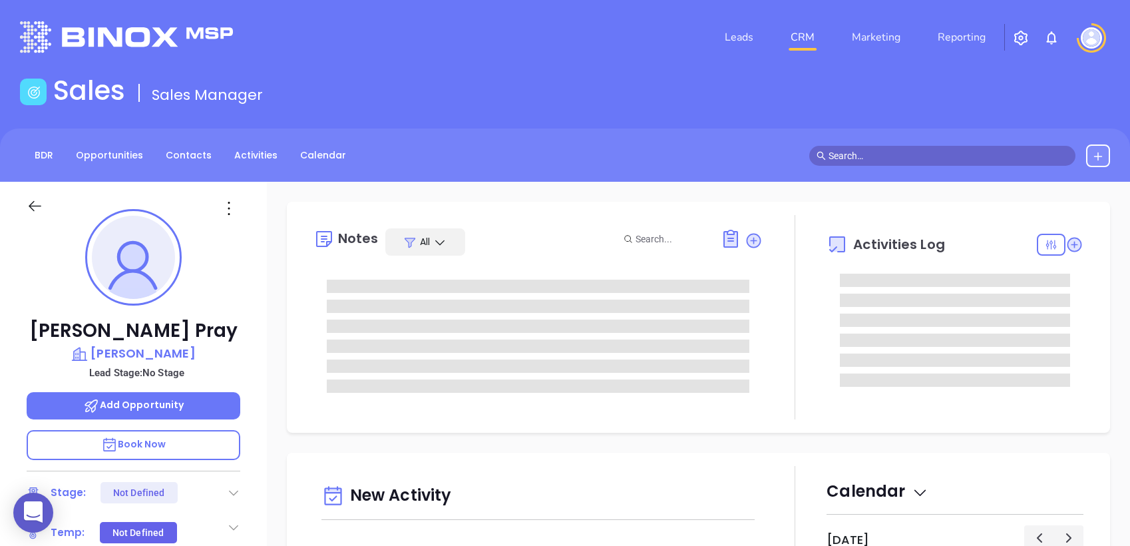
type input "[DATE]"
type input "[PERSON_NAME]"
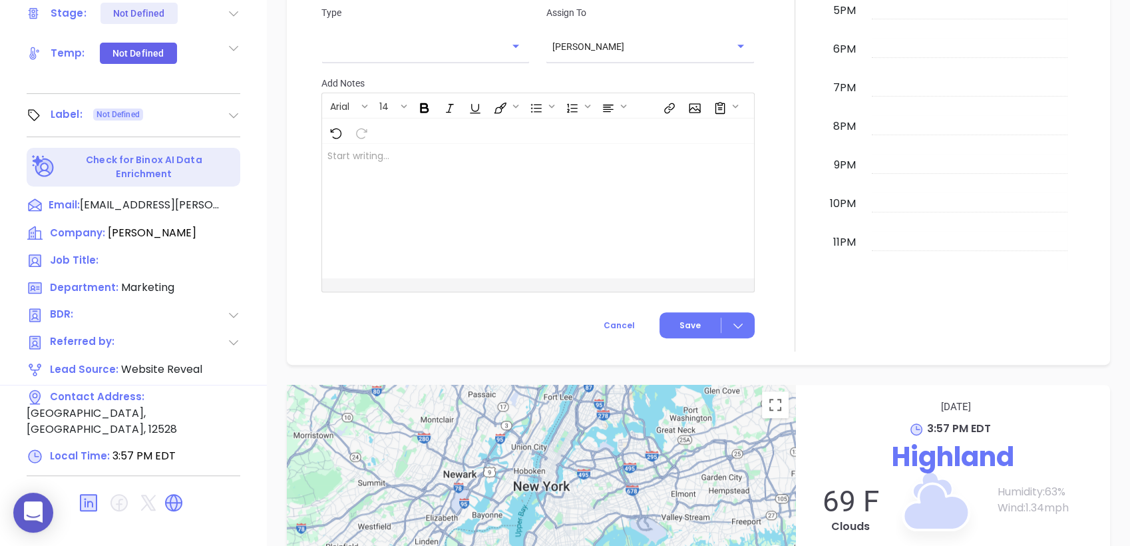
scroll to position [567, 0]
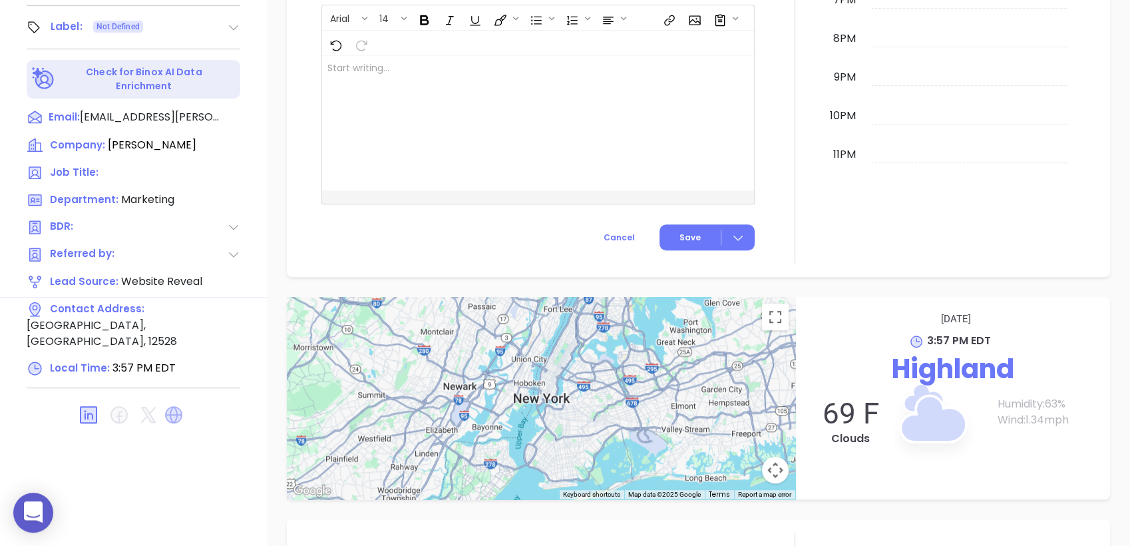
click at [166, 406] on icon at bounding box center [173, 414] width 17 height 17
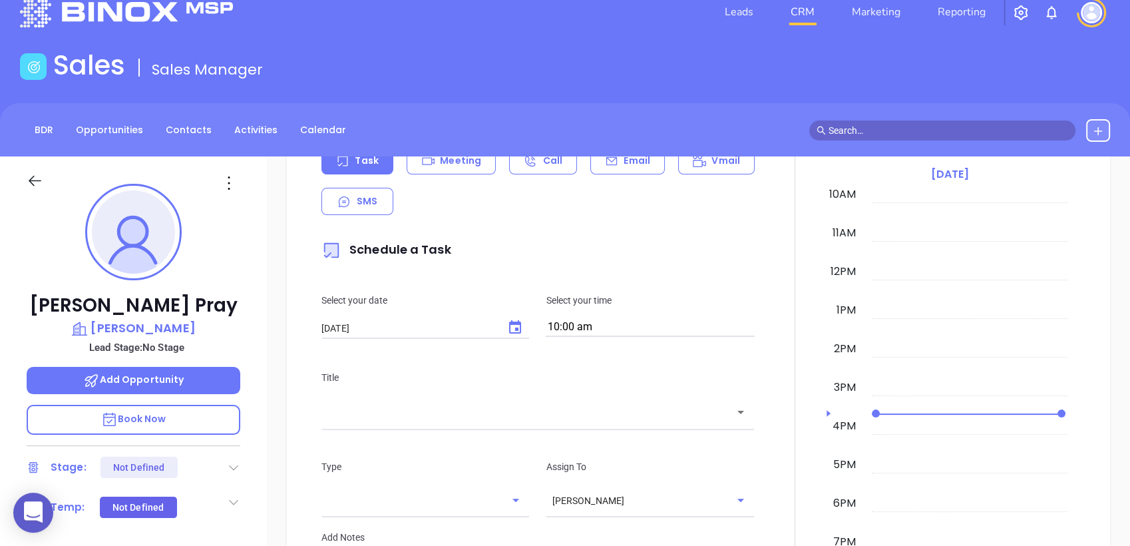
scroll to position [0, 0]
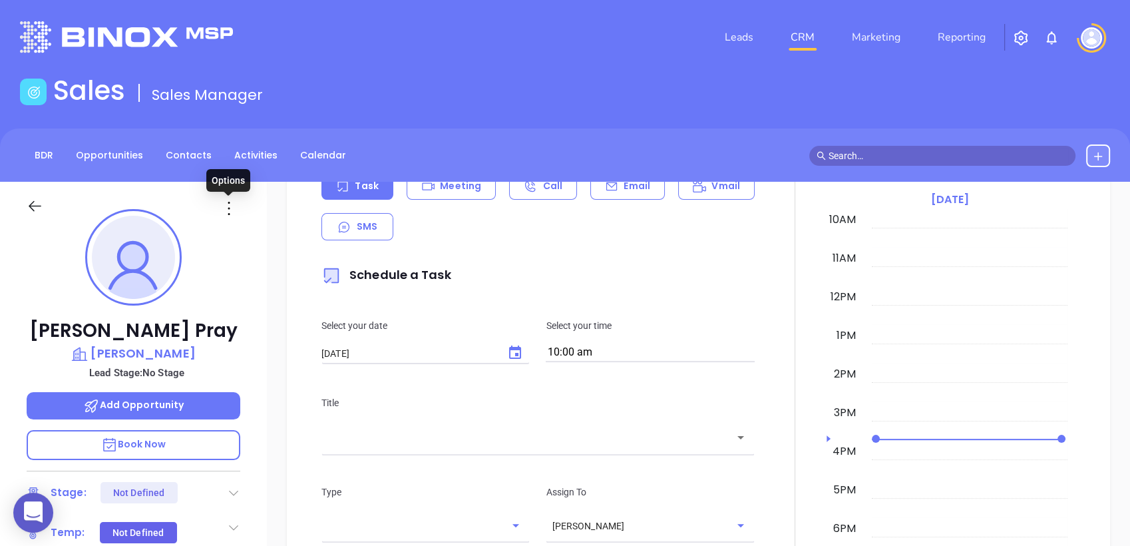
click at [233, 211] on icon at bounding box center [228, 208] width 21 height 21
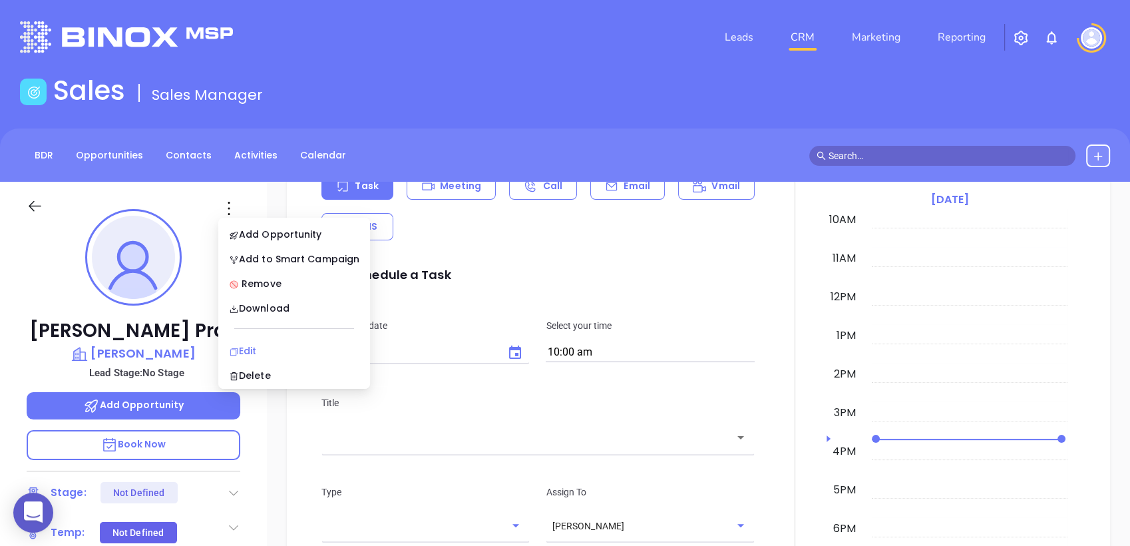
click at [250, 351] on div "Edit" at bounding box center [294, 351] width 130 height 15
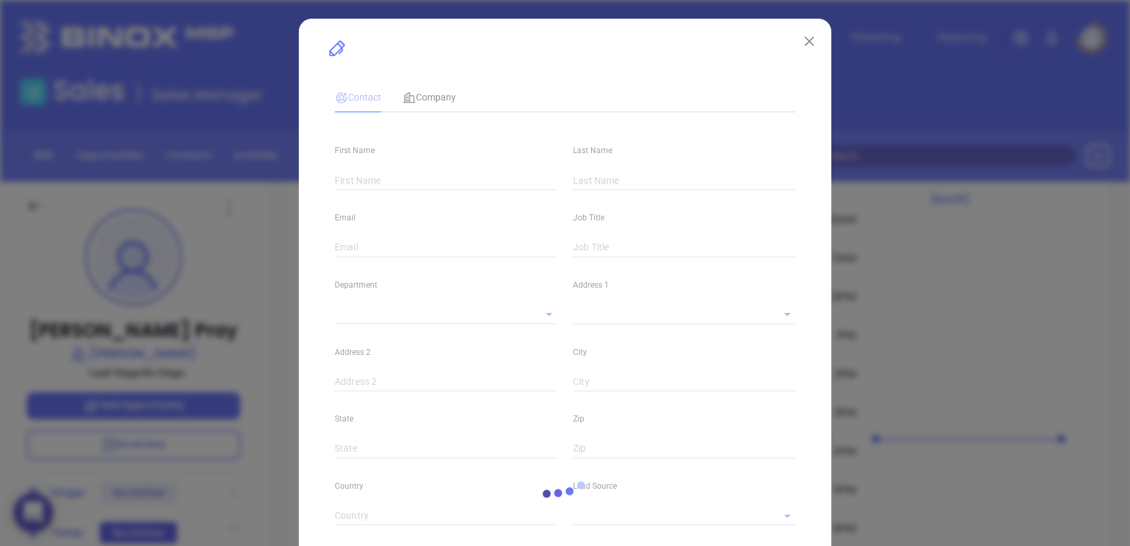
type input "[PERSON_NAME]"
type input "Pray"
type input "[EMAIL_ADDRESS][PERSON_NAME][DOMAIN_NAME]"
type input "1"
type input "[DOMAIN_NAME][URL][PERSON_NAME]"
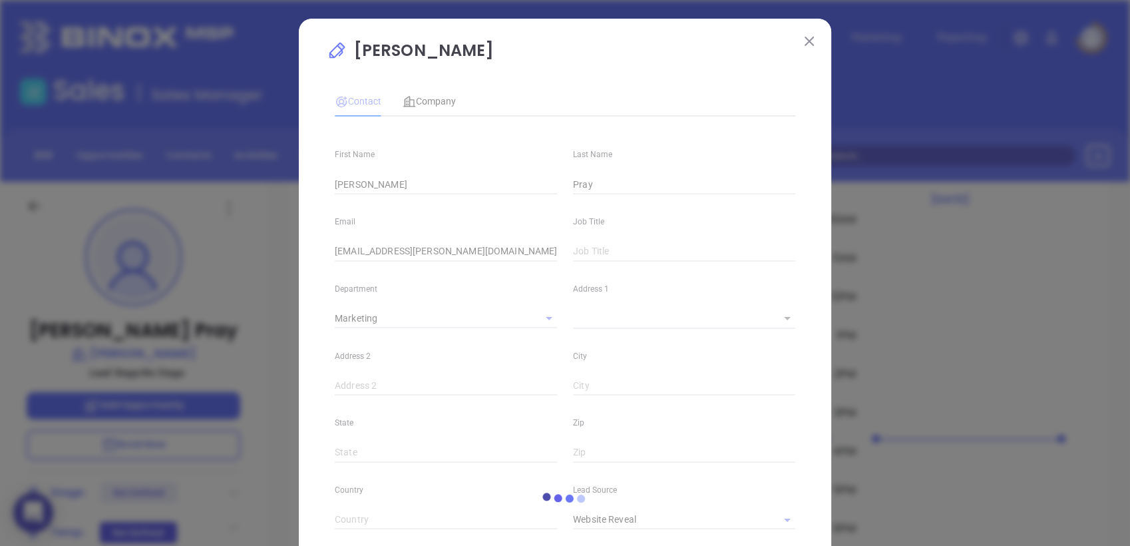
type input "Marketing"
type input "Website Reveal"
type input "undefined undefined"
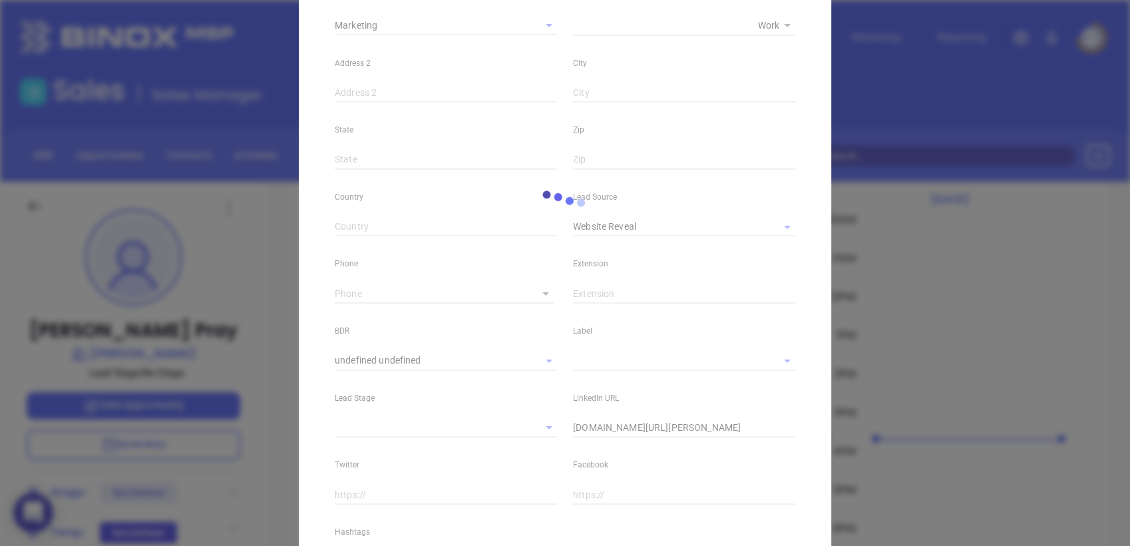
type input "1"
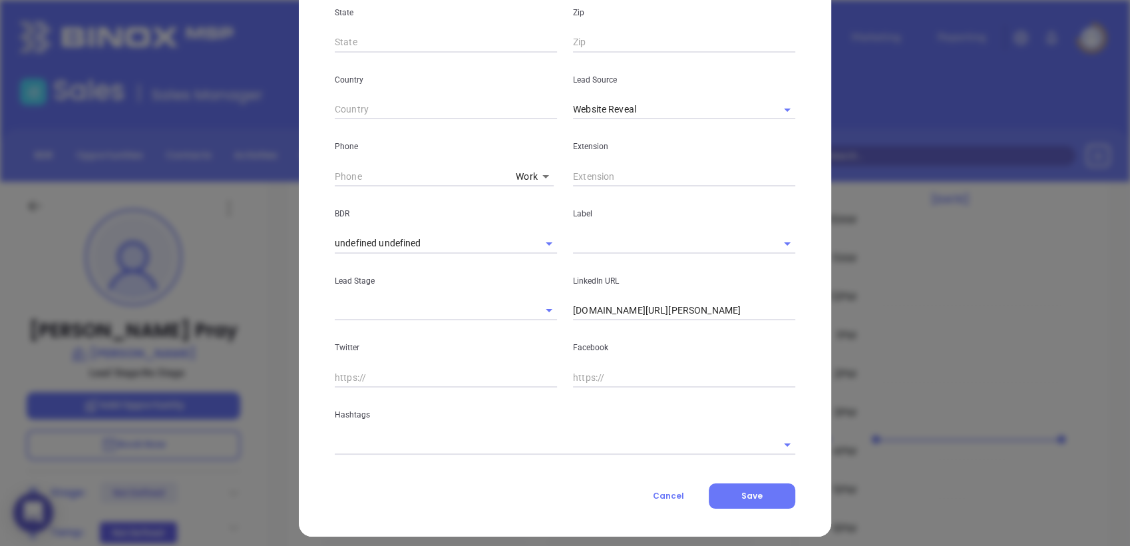
scroll to position [419, 0]
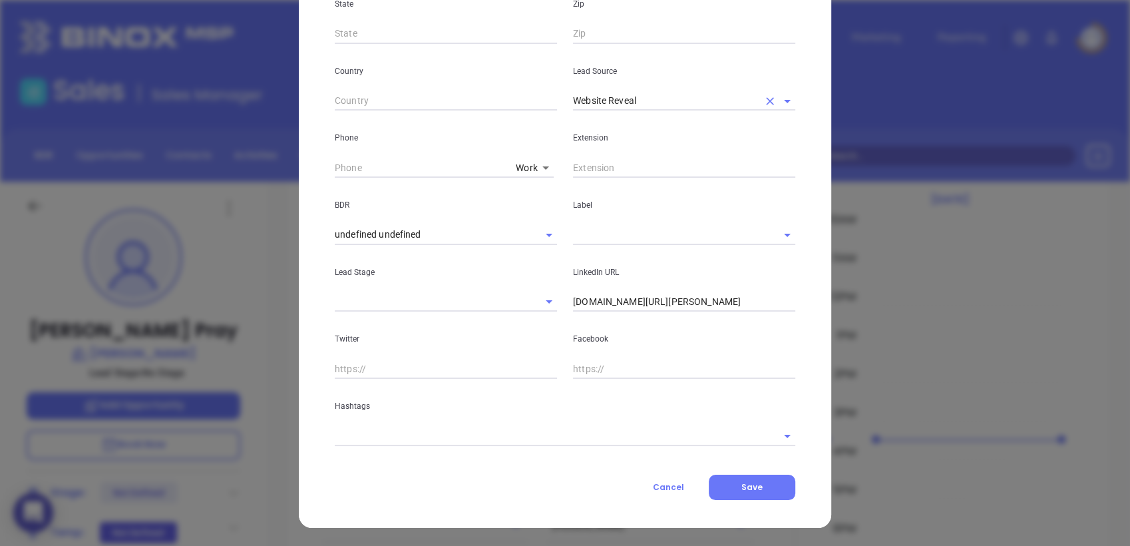
click at [764, 99] on icon "Clear" at bounding box center [770, 101] width 13 height 13
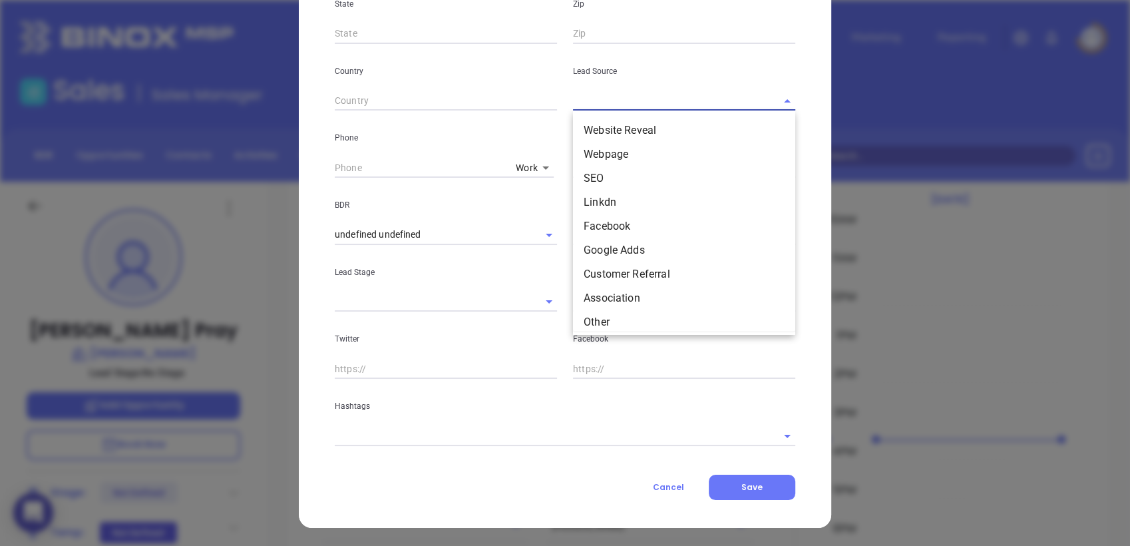
click at [687, 101] on input "text" at bounding box center [665, 100] width 185 height 19
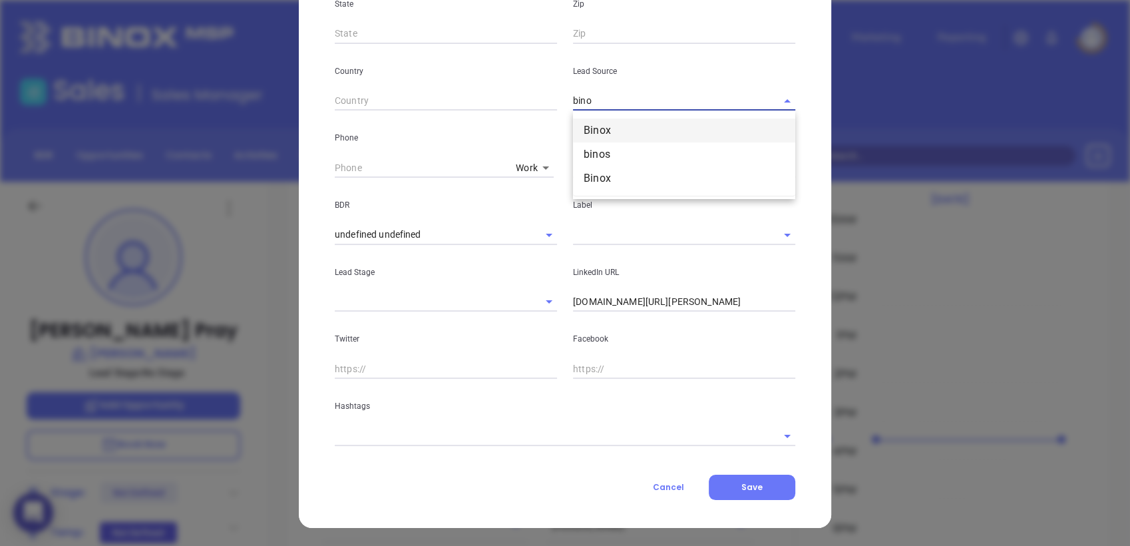
click at [607, 130] on li "Binox" at bounding box center [684, 131] width 222 height 24
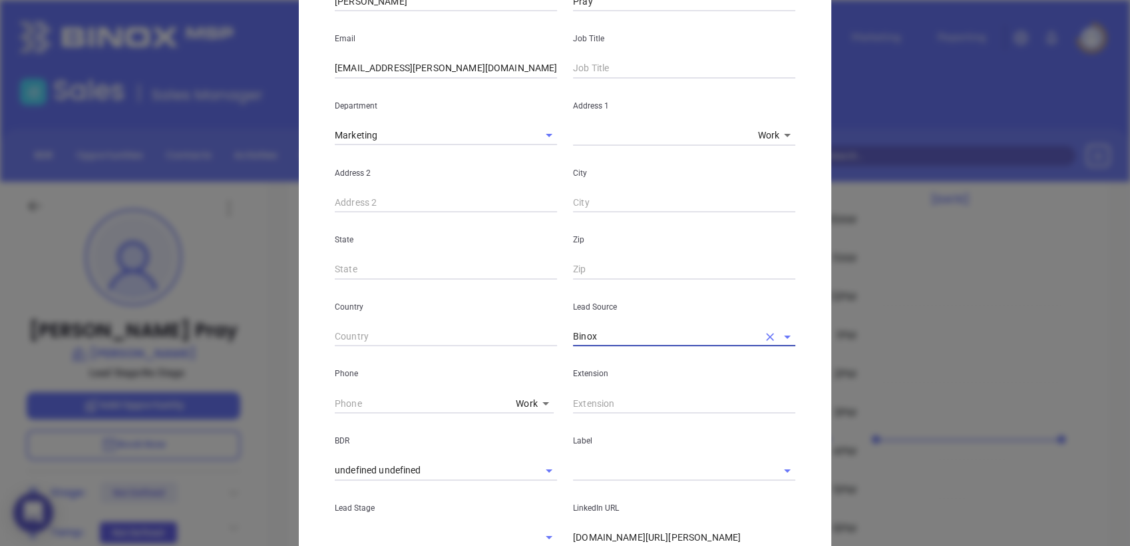
scroll to position [0, 0]
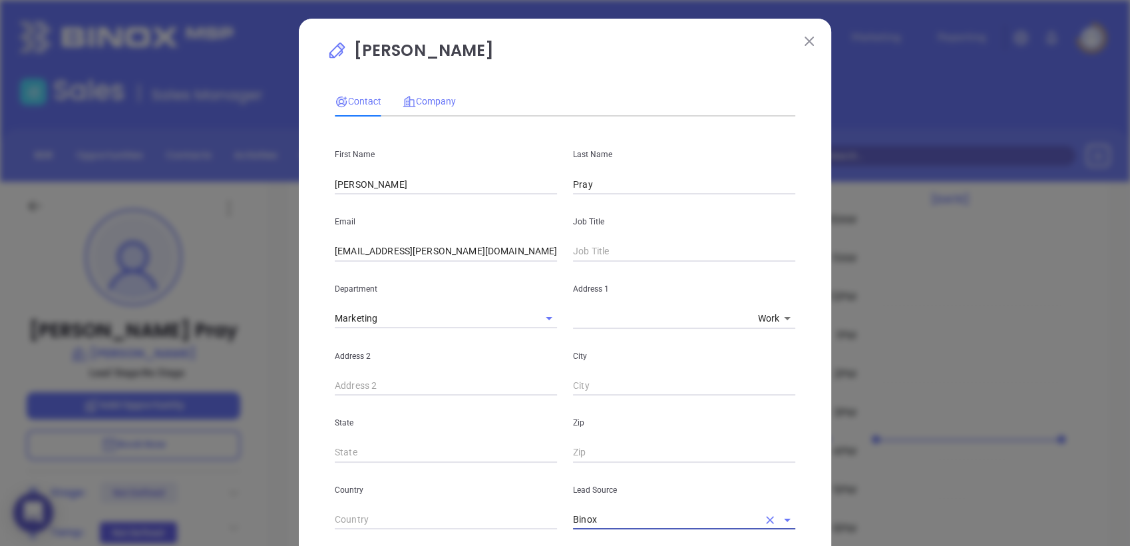
type input "Binox"
click at [429, 104] on span "Company" at bounding box center [429, 101] width 53 height 11
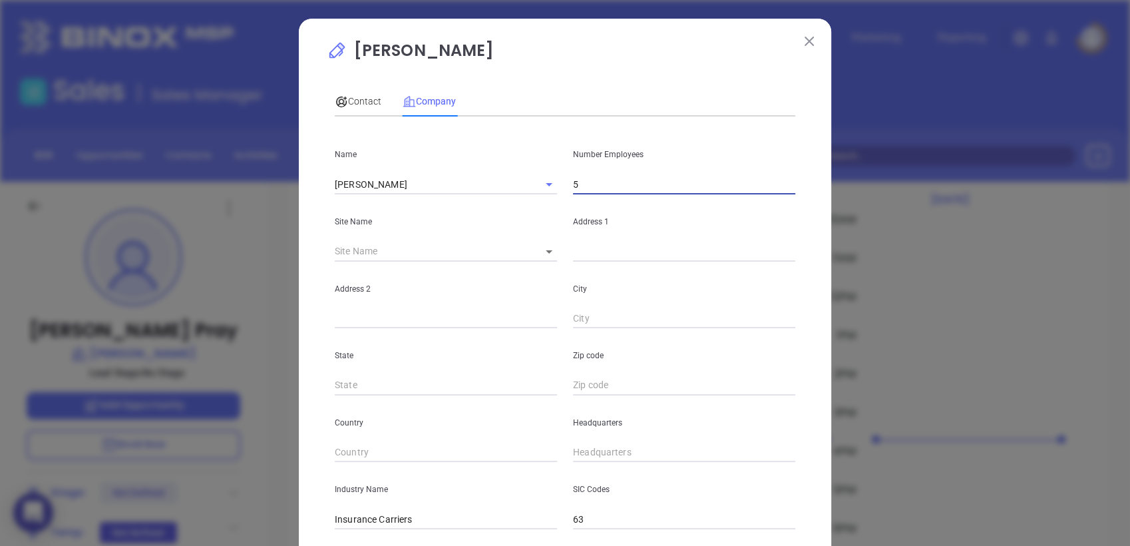
click at [614, 184] on input "5" at bounding box center [684, 184] width 222 height 20
type input "4"
click at [449, 140] on div "Name [PERSON_NAME]" at bounding box center [446, 160] width 238 height 67
click at [349, 99] on span "Contact" at bounding box center [358, 101] width 47 height 11
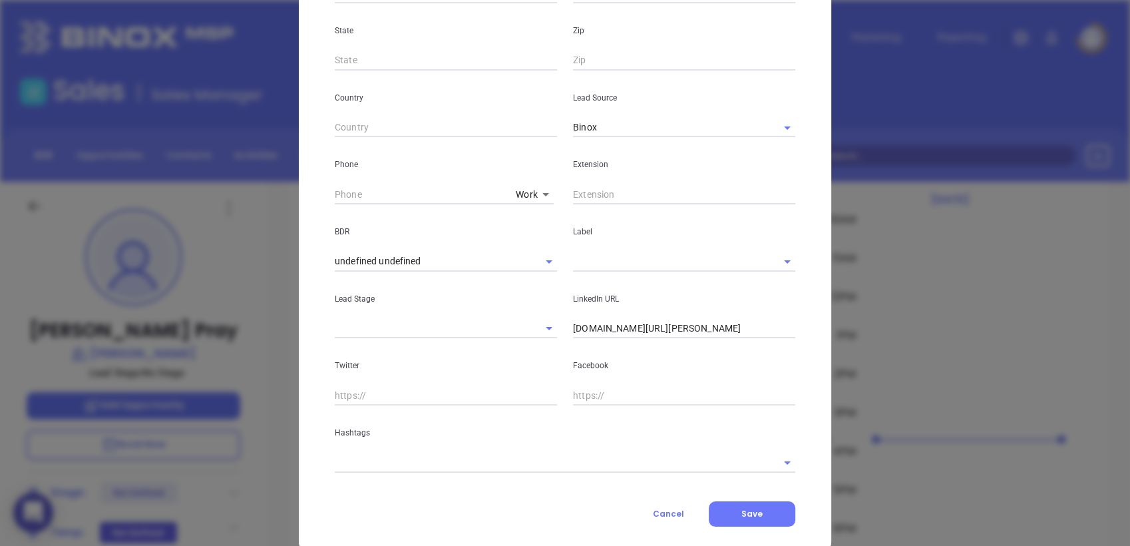
scroll to position [419, 0]
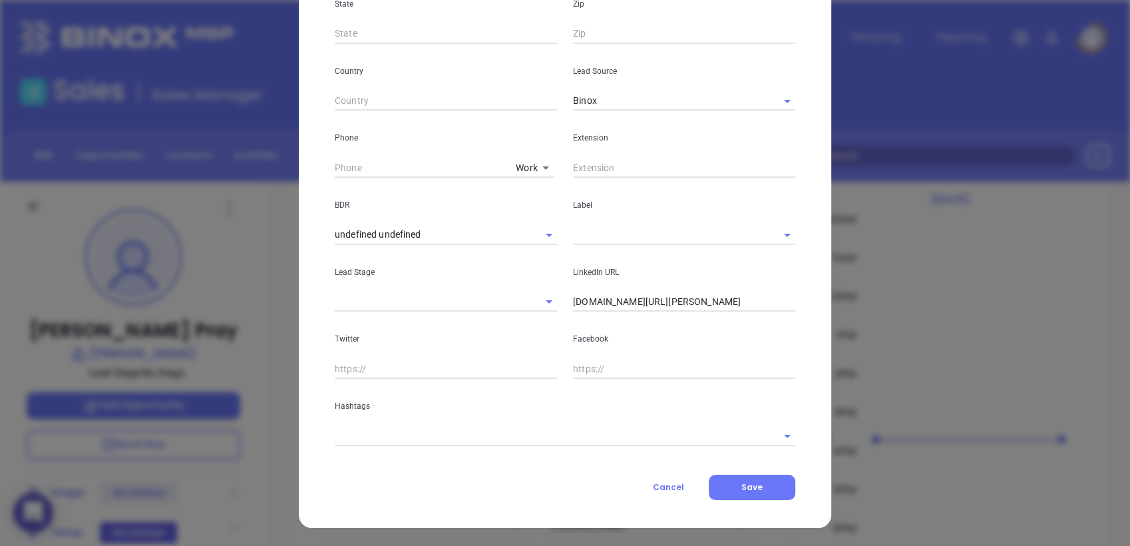
click at [452, 437] on input "text" at bounding box center [546, 435] width 423 height 19
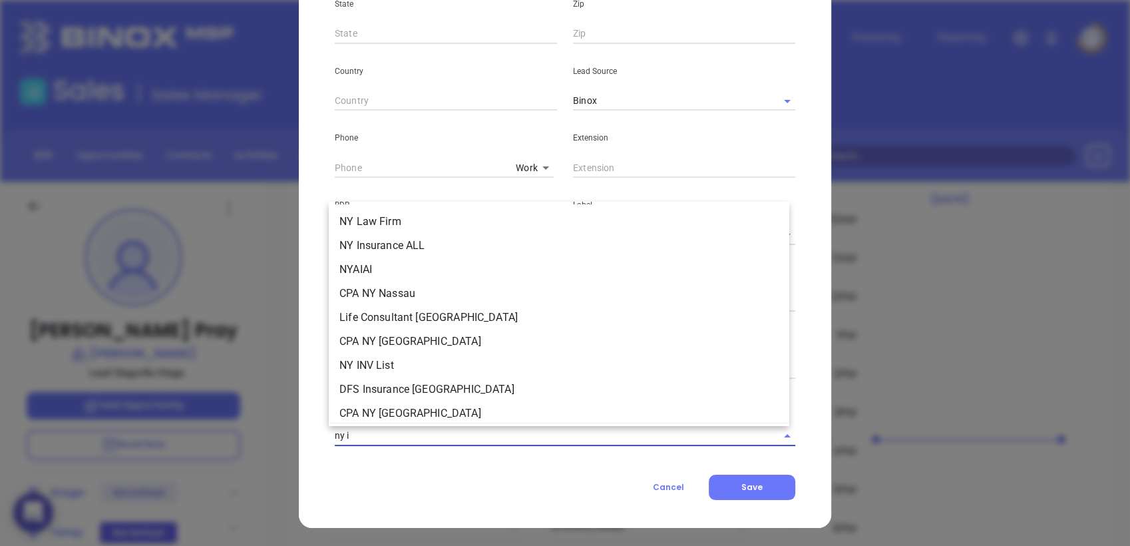
type input "ny in"
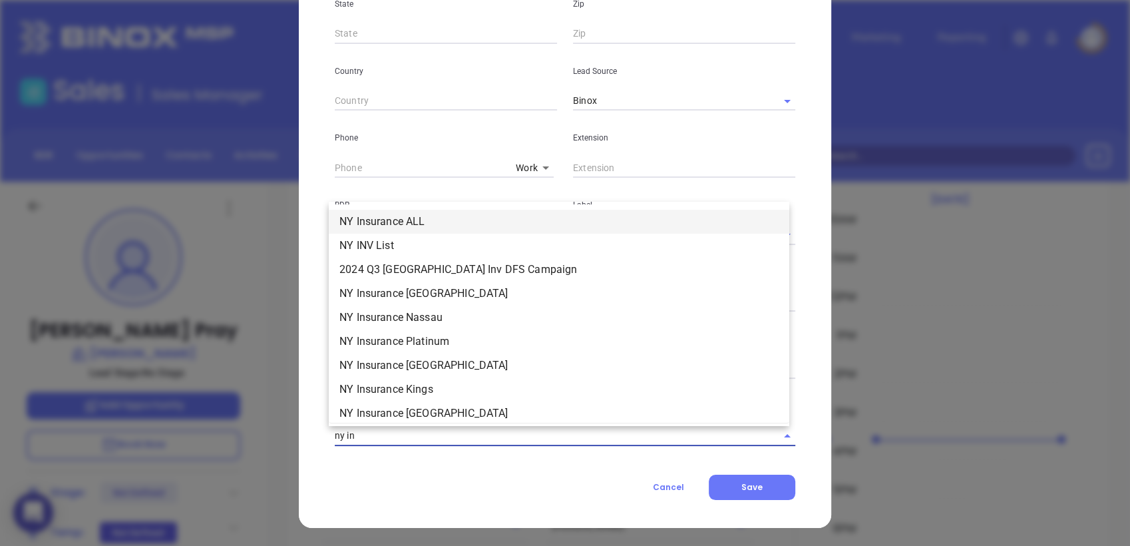
click at [459, 220] on li "NY Insurance ALL" at bounding box center [559, 222] width 461 height 24
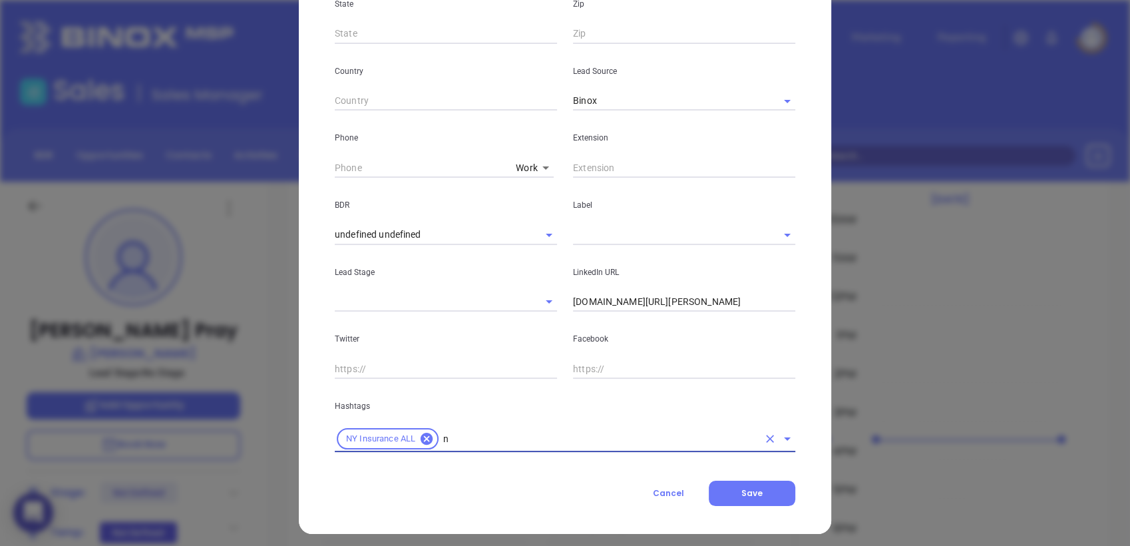
type input "ny"
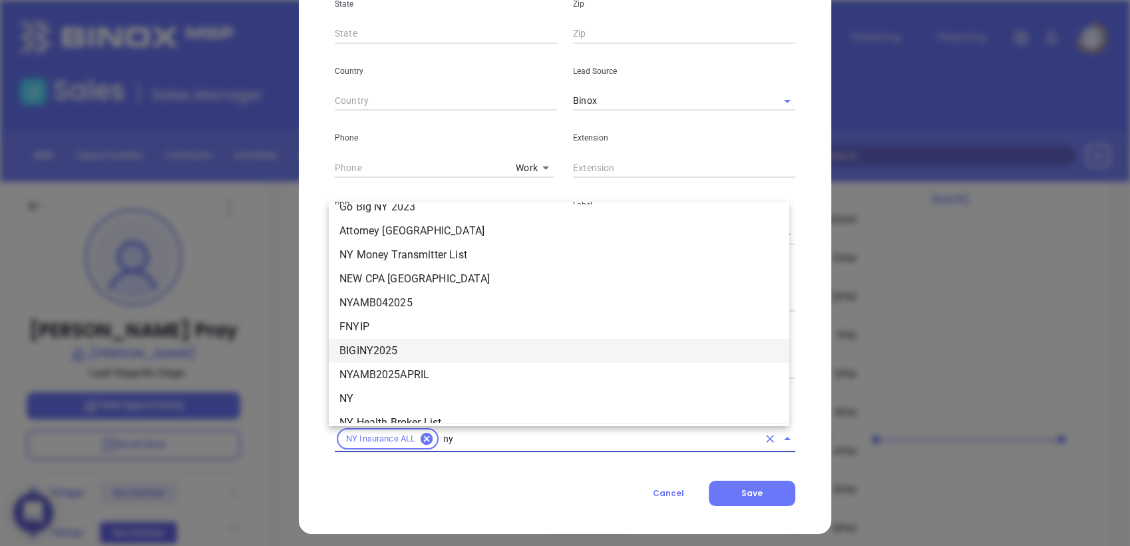
scroll to position [1361, 0]
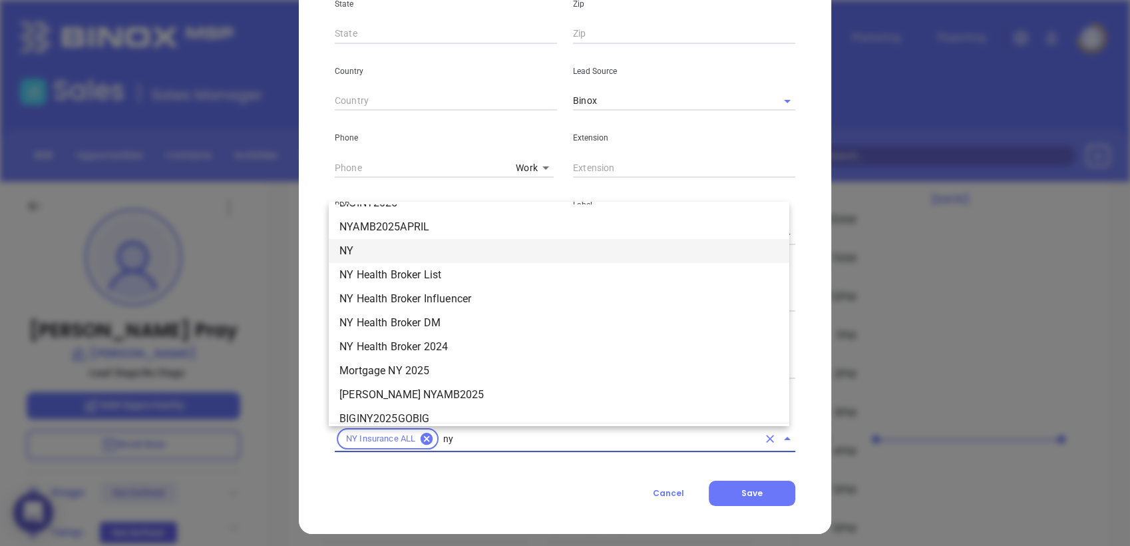
click at [401, 249] on li "NY" at bounding box center [559, 251] width 461 height 24
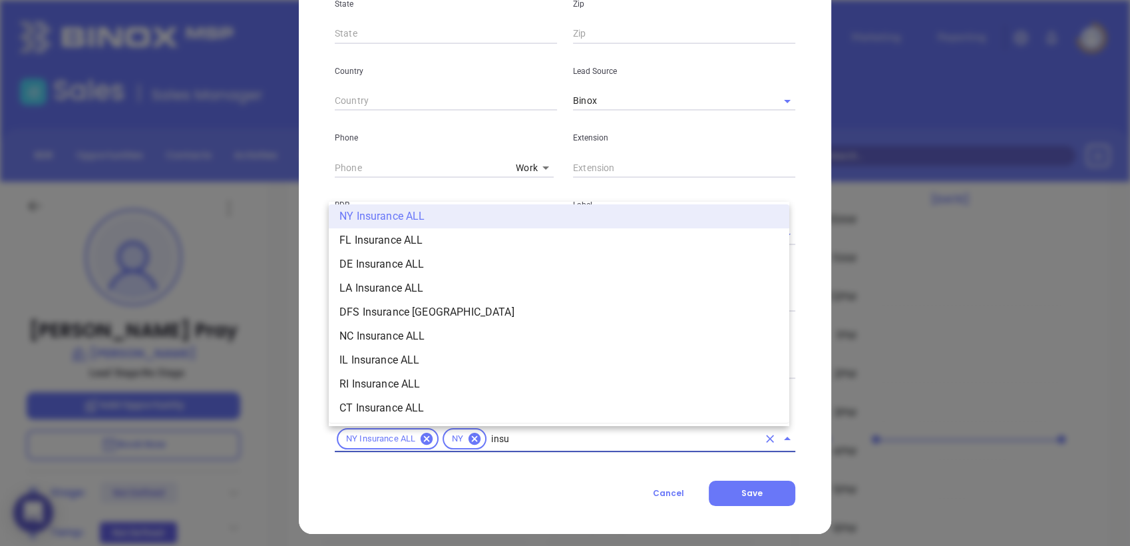
scroll to position [32, 0]
type input "insurance"
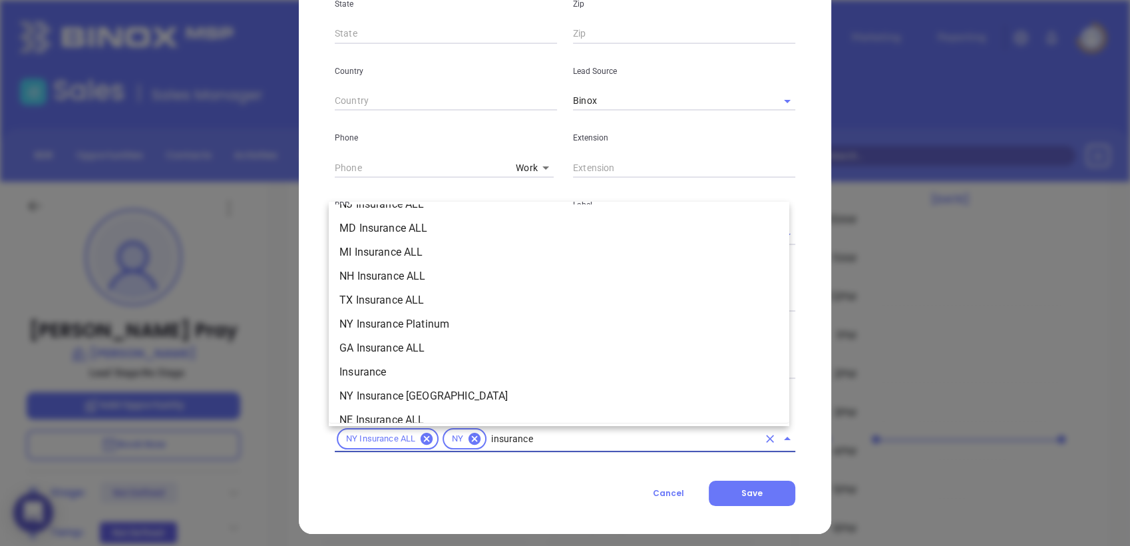
scroll to position [401, 0]
click at [361, 370] on li "Insurance" at bounding box center [559, 372] width 461 height 24
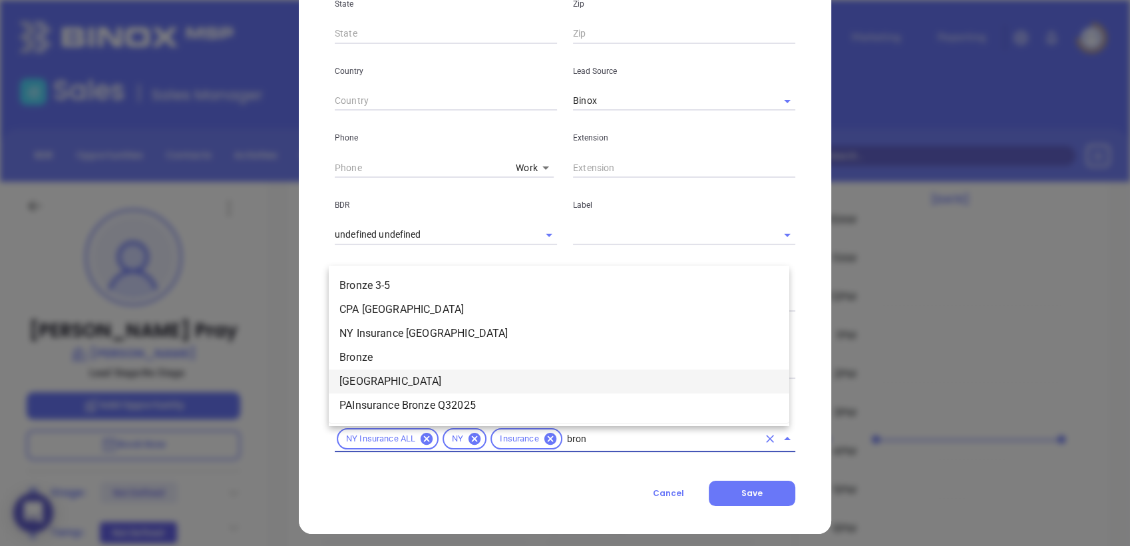
type input "bronz"
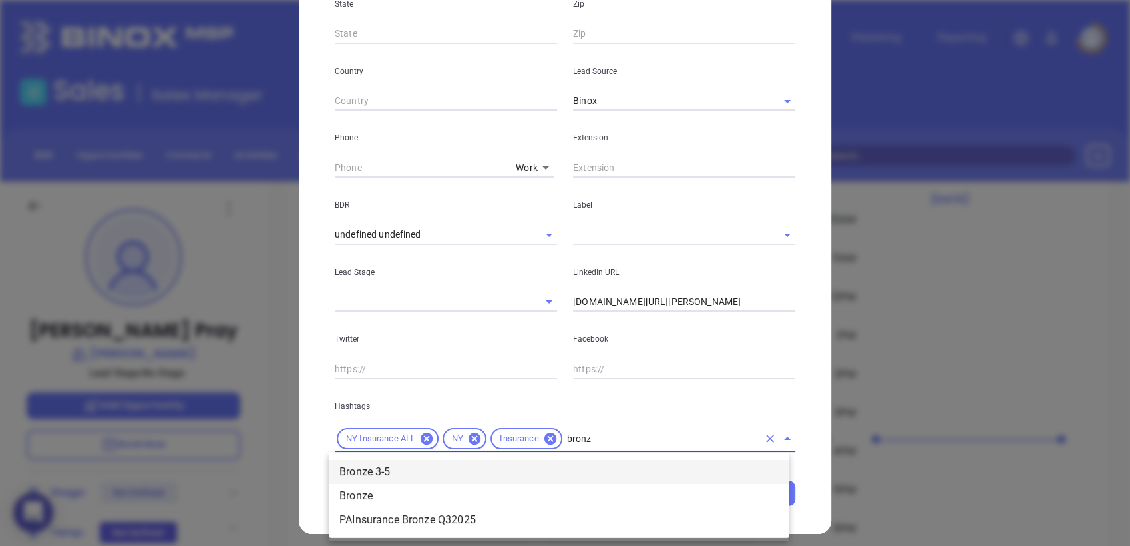
click at [385, 469] on li "Bronze 3-5" at bounding box center [559, 472] width 461 height 24
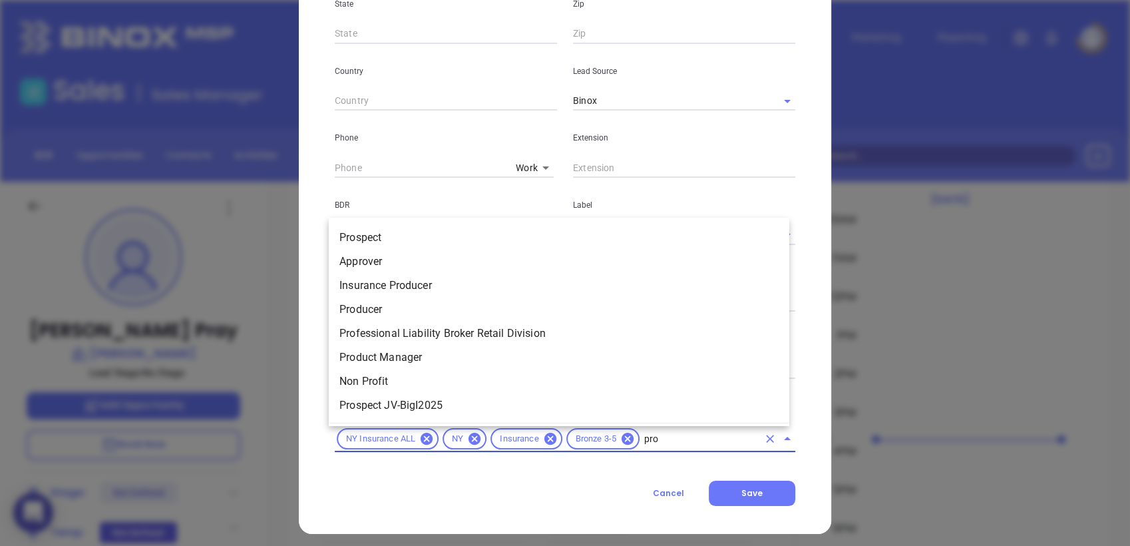
type input "pros"
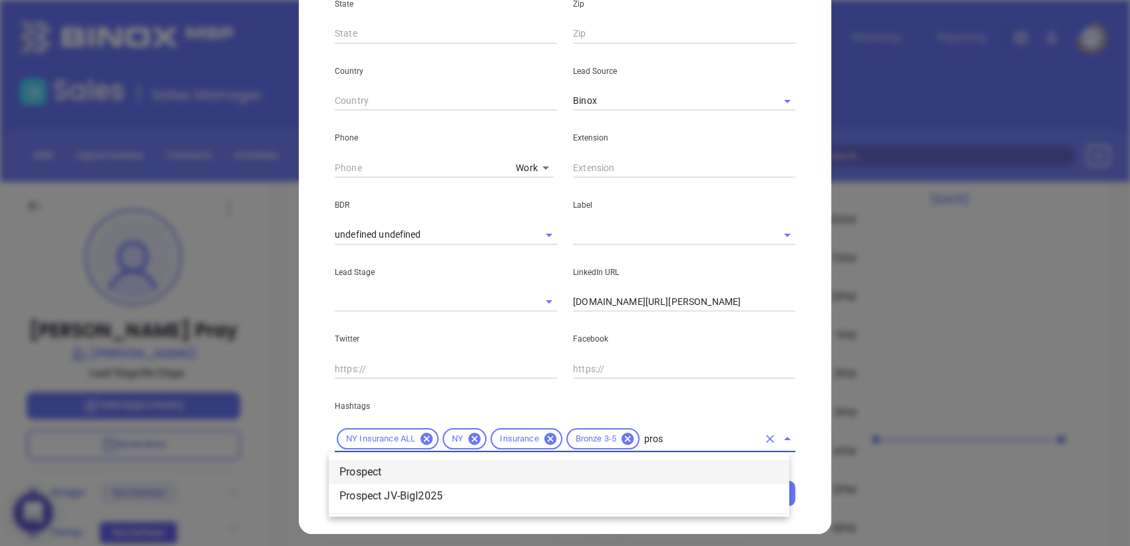
click at [399, 475] on li "Prospect" at bounding box center [559, 472] width 461 height 24
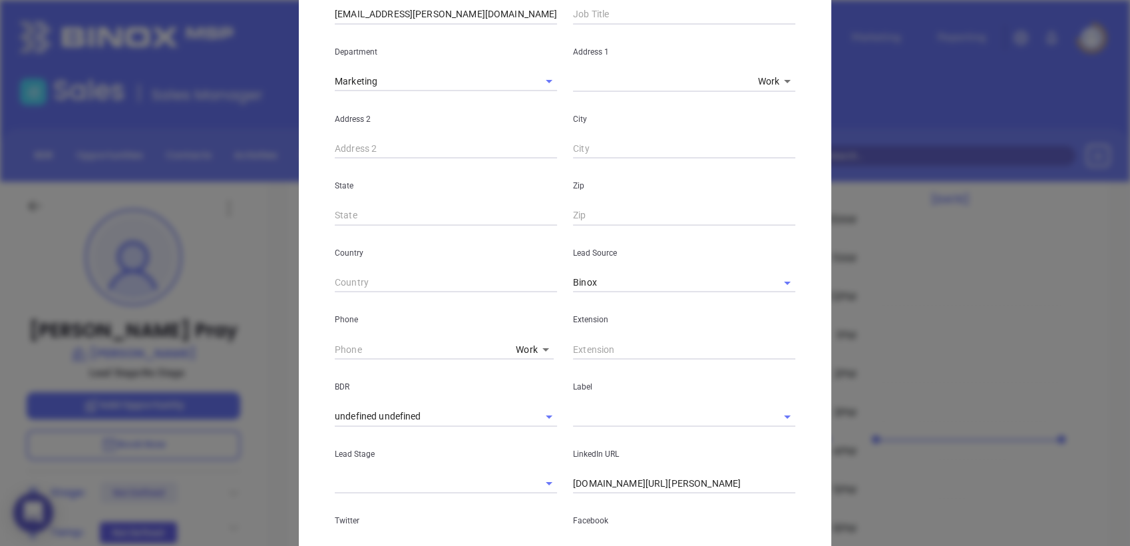
scroll to position [425, 0]
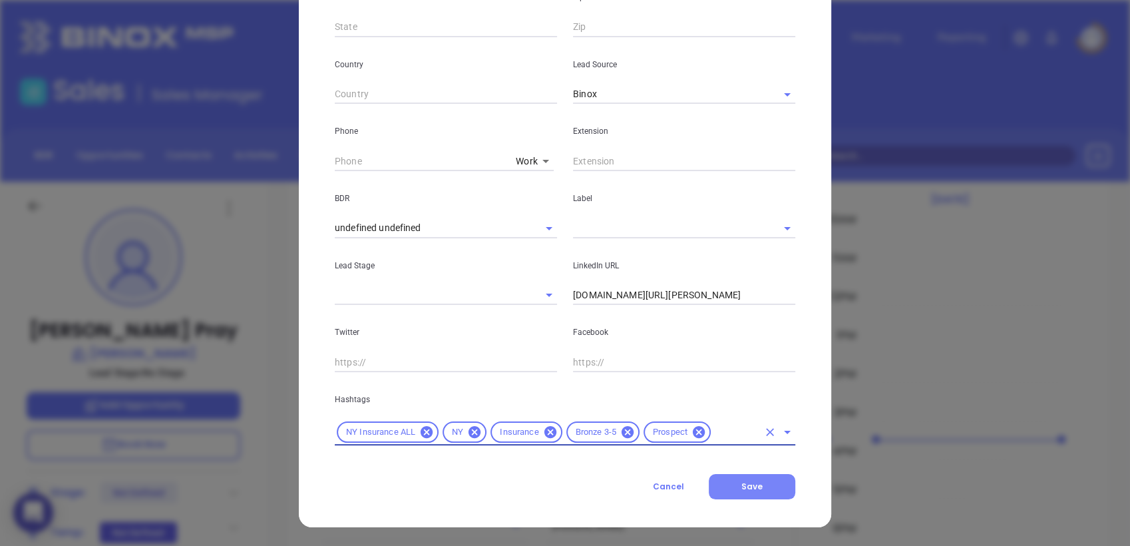
click at [750, 489] on span "Save" at bounding box center [752, 486] width 21 height 11
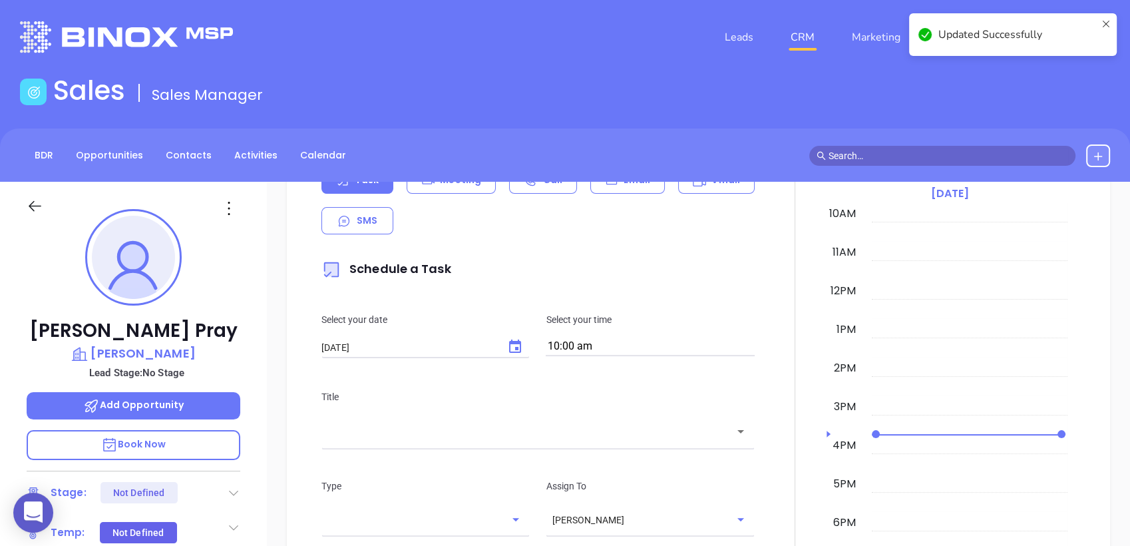
scroll to position [369, 0]
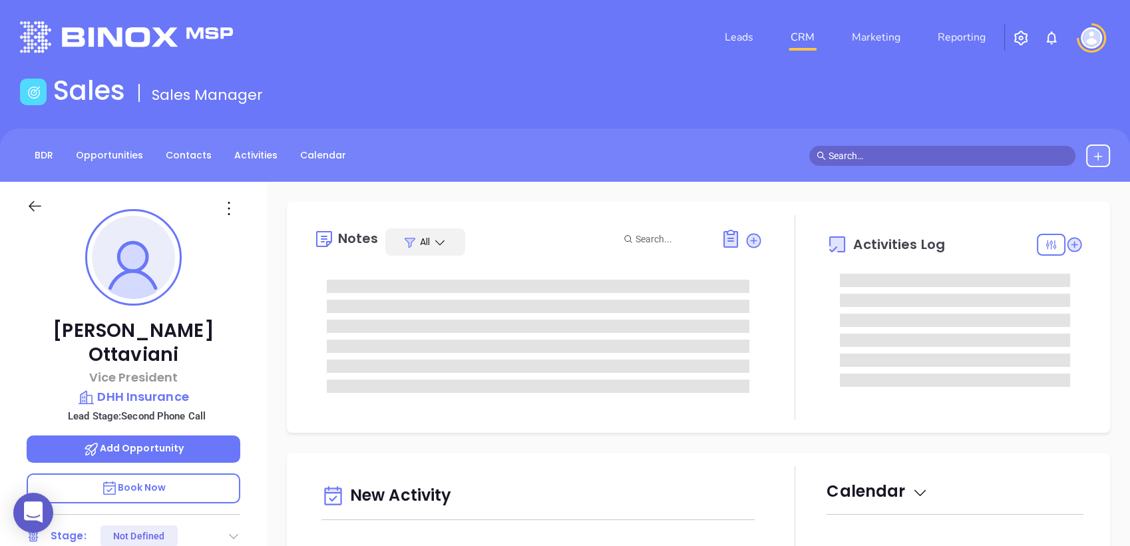
type input "[DATE]"
type input "[PERSON_NAME]"
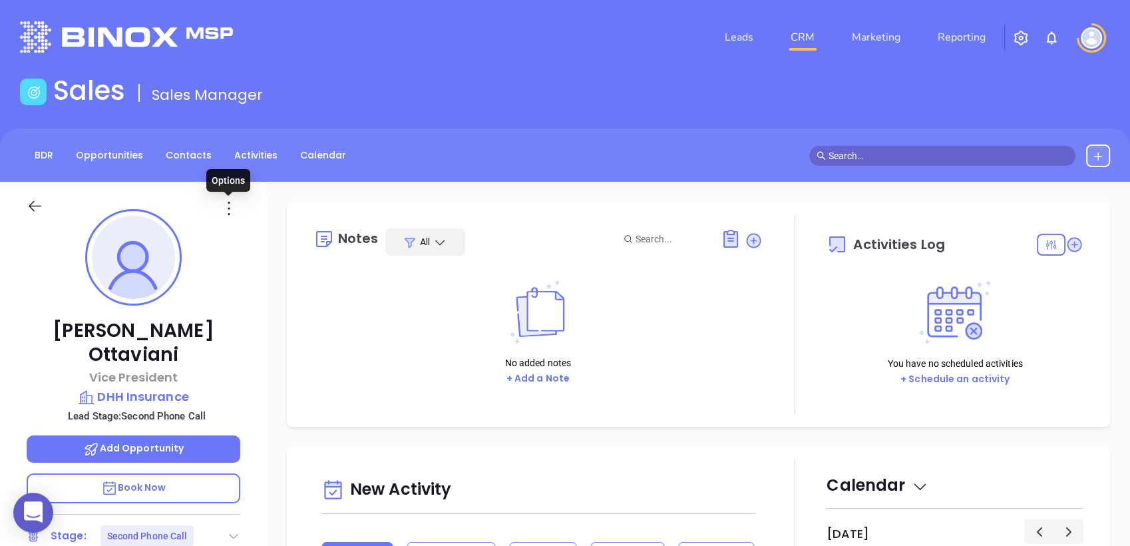
click at [229, 210] on icon at bounding box center [228, 208] width 21 height 21
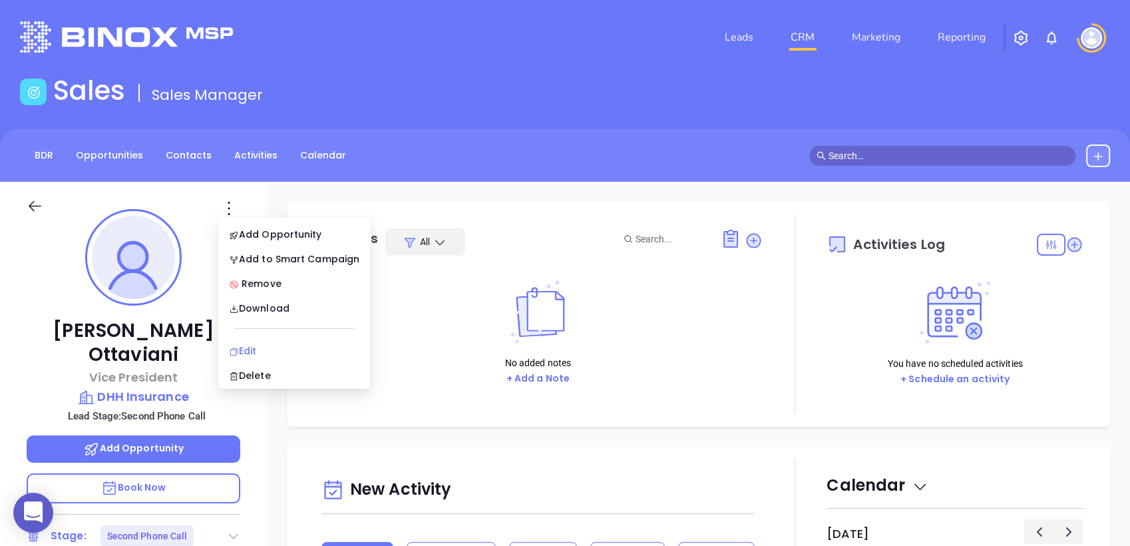
click at [261, 344] on div "Edit" at bounding box center [294, 351] width 130 height 15
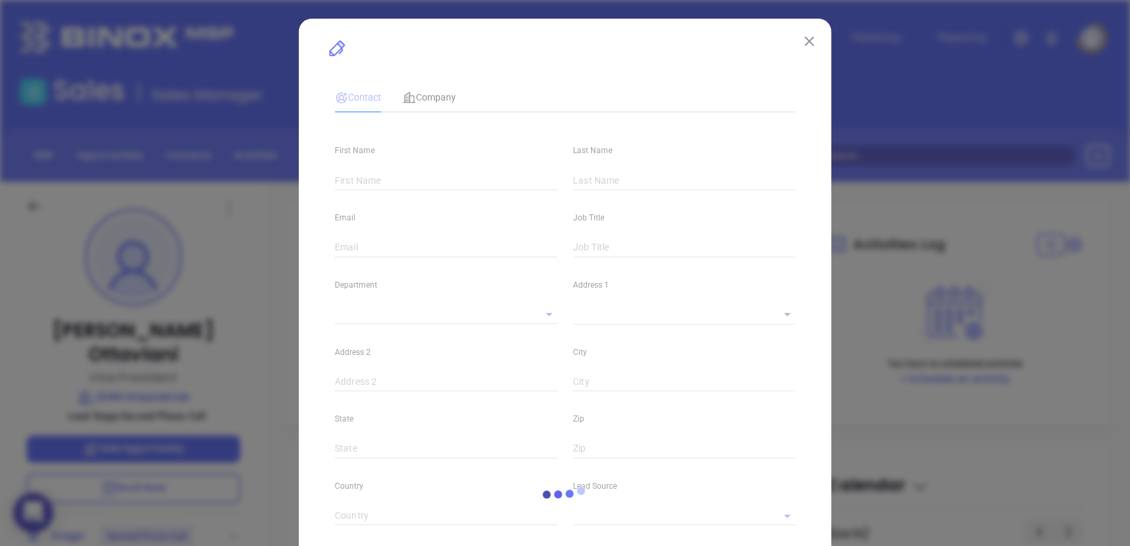
type input "[PERSON_NAME]"
type input "Ottaviani"
type input "[EMAIL_ADDRESS][DOMAIN_NAME]"
type input "Vice President"
type input "1"
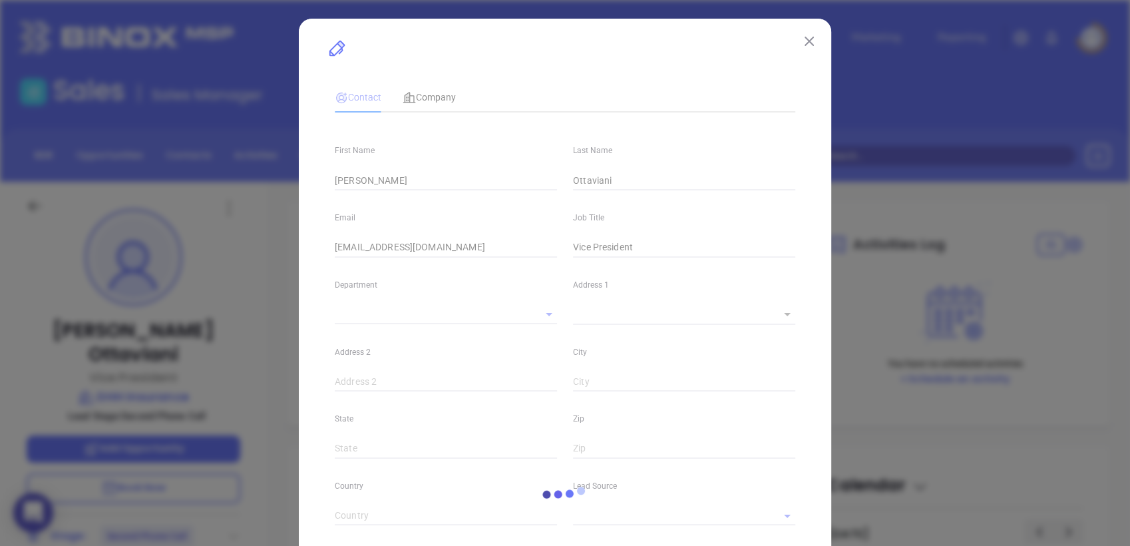
type input "[DOMAIN_NAME][URL][PERSON_NAME]"
type input "Marketing"
type input "Website Reveal"
type input "undefined undefined"
type input "Second Phone Call"
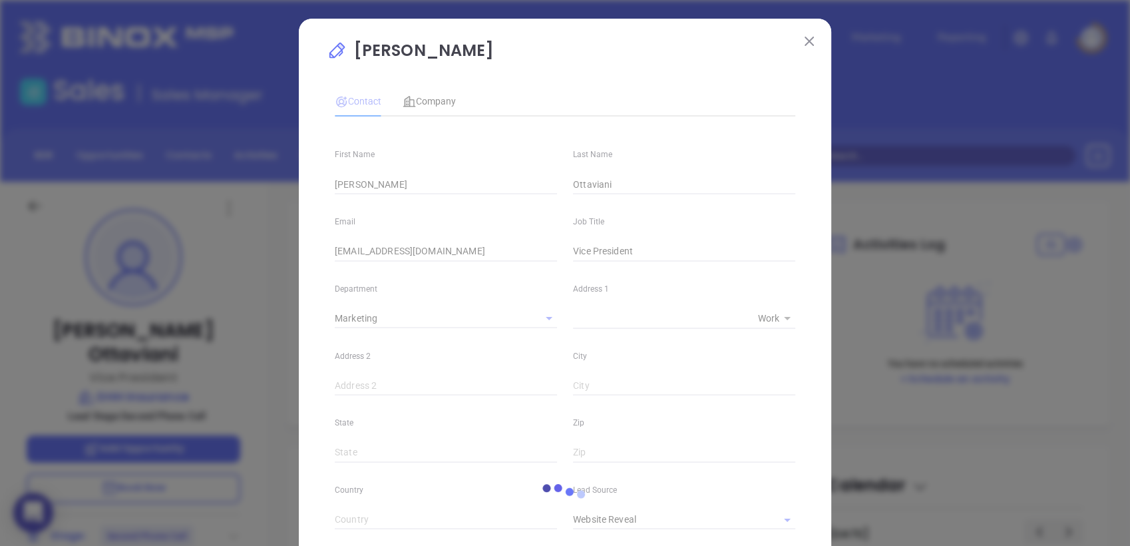
type input "[PHONE_NUMBER]"
type input "1"
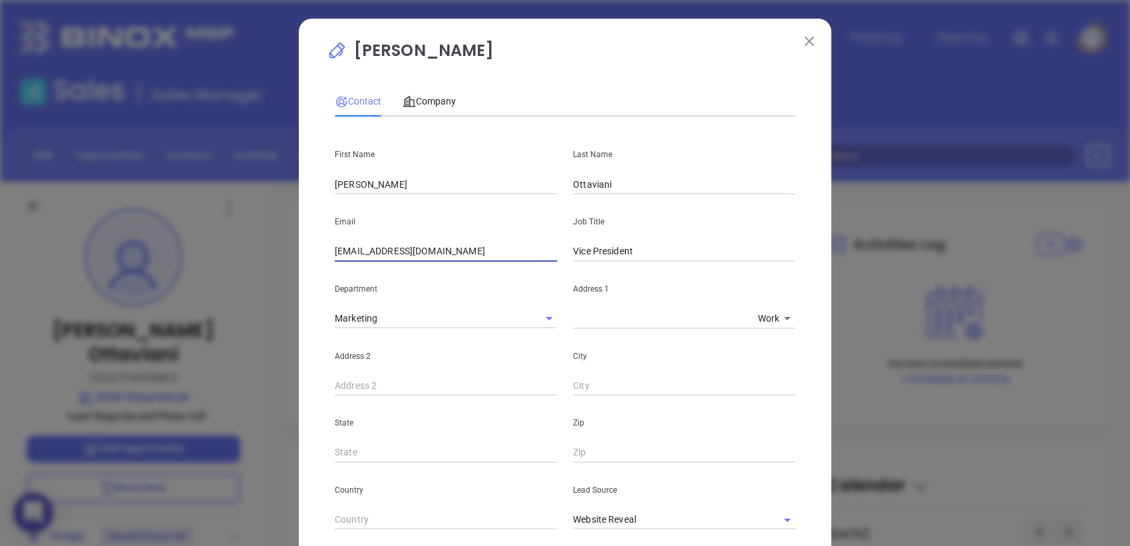
drag, startPoint x: 451, startPoint y: 254, endPoint x: 157, endPoint y: 310, distance: 298.9
click at [157, 310] on div "[PERSON_NAME] Contact Company First Name [PERSON_NAME] Last Name [PERSON_NAME] …" at bounding box center [565, 273] width 1130 height 546
paste input "GMeyer@DHH"
type input "[EMAIL_ADDRESS][DOMAIN_NAME]"
drag, startPoint x: 367, startPoint y: 184, endPoint x: 136, endPoint y: 234, distance: 236.5
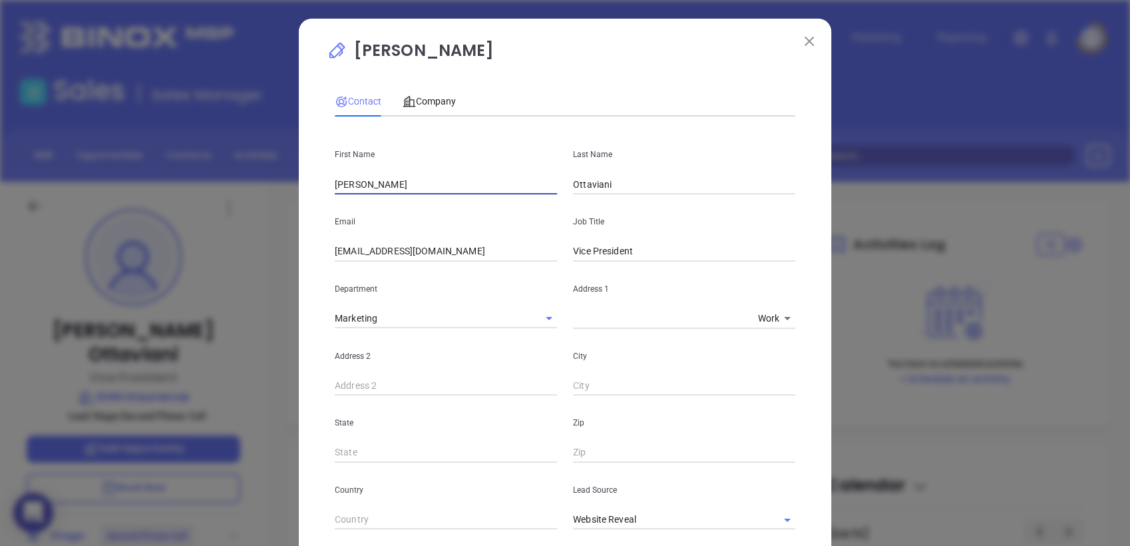
click at [133, 237] on div "[PERSON_NAME] Contact Company First Name [PERSON_NAME] Last Name [PERSON_NAME] …" at bounding box center [565, 273] width 1130 height 546
type input "g"
type input "[PERSON_NAME]"
type input "Meyer"
type input "Founder"
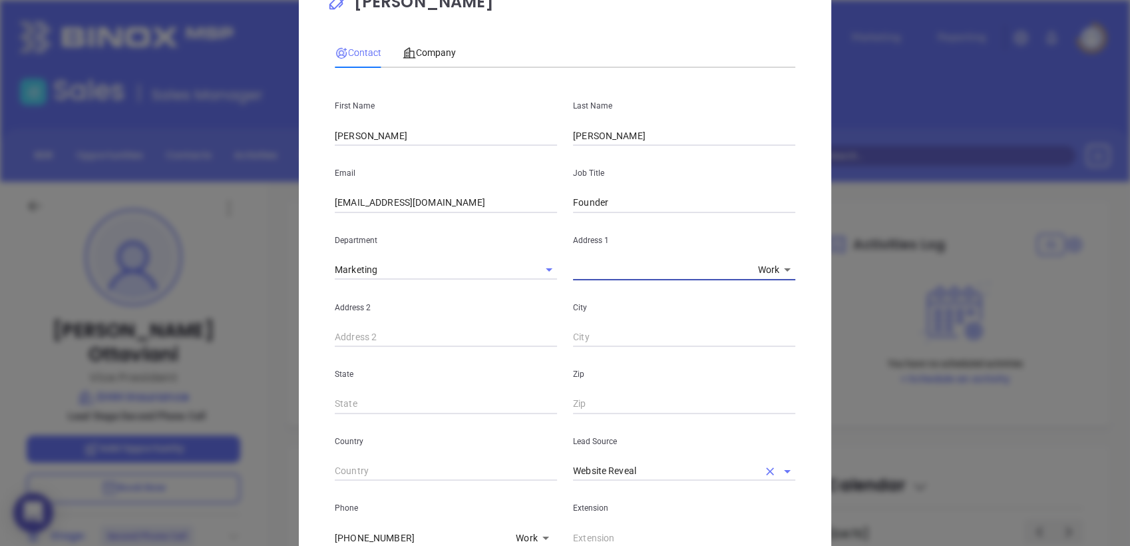
scroll to position [74, 0]
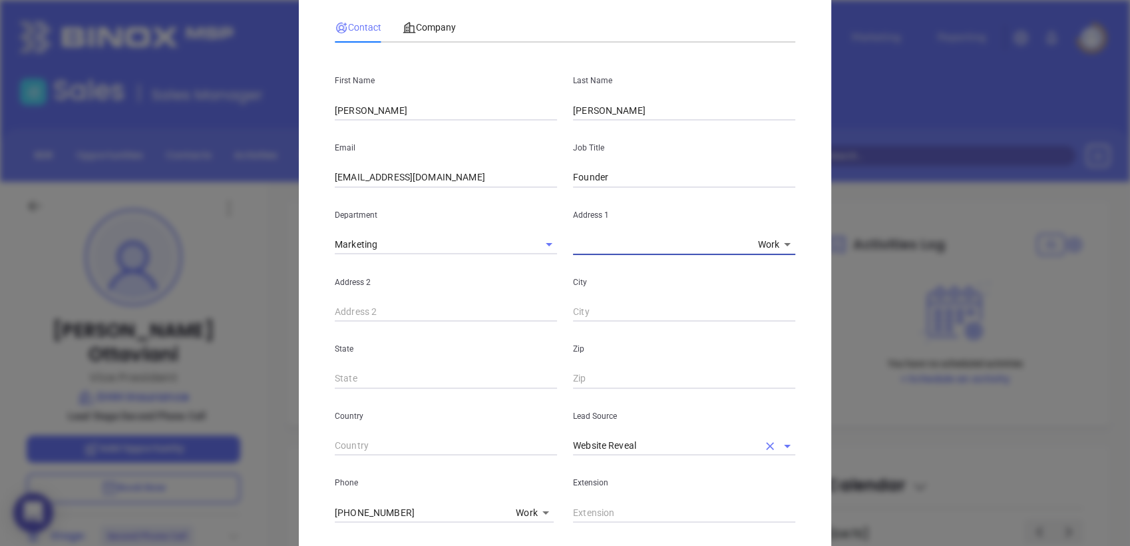
drag, startPoint x: 762, startPoint y: 445, endPoint x: 689, endPoint y: 448, distance: 72.6
click at [754, 443] on div "Website Reveal" at bounding box center [684, 446] width 222 height 20
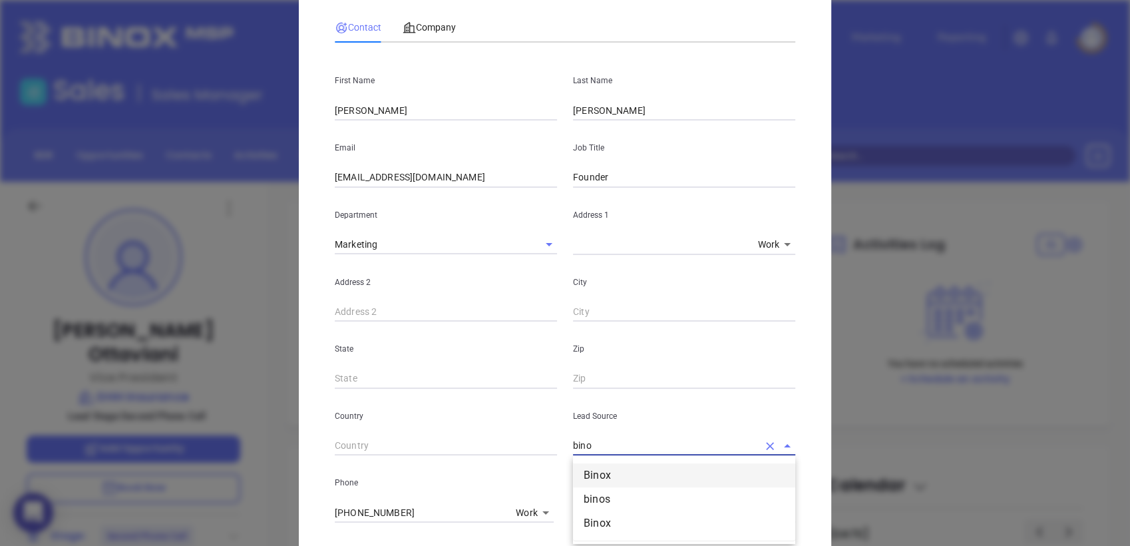
click at [626, 473] on li "Binox" at bounding box center [684, 475] width 222 height 24
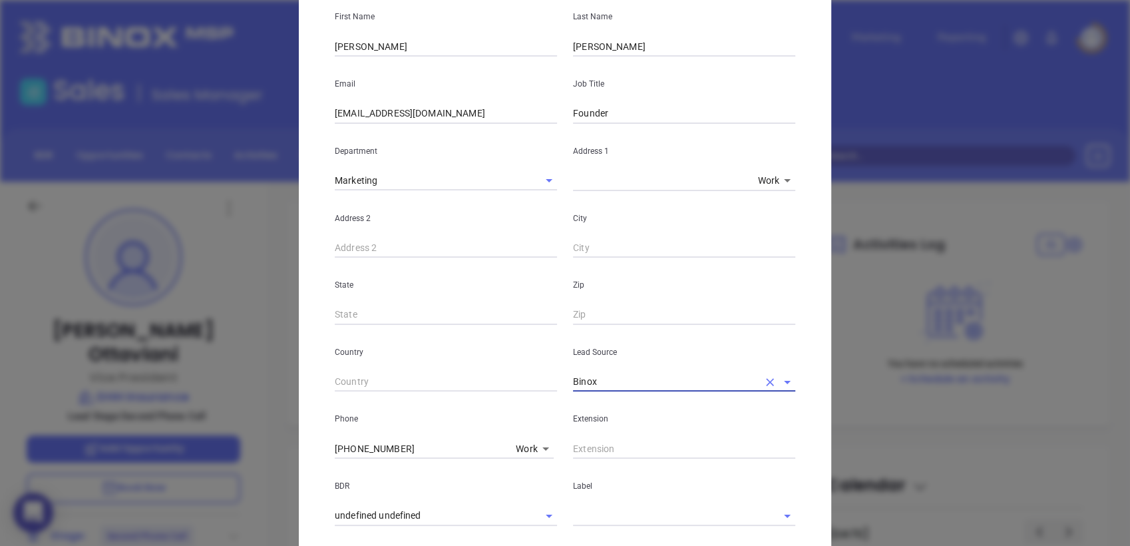
scroll to position [222, 0]
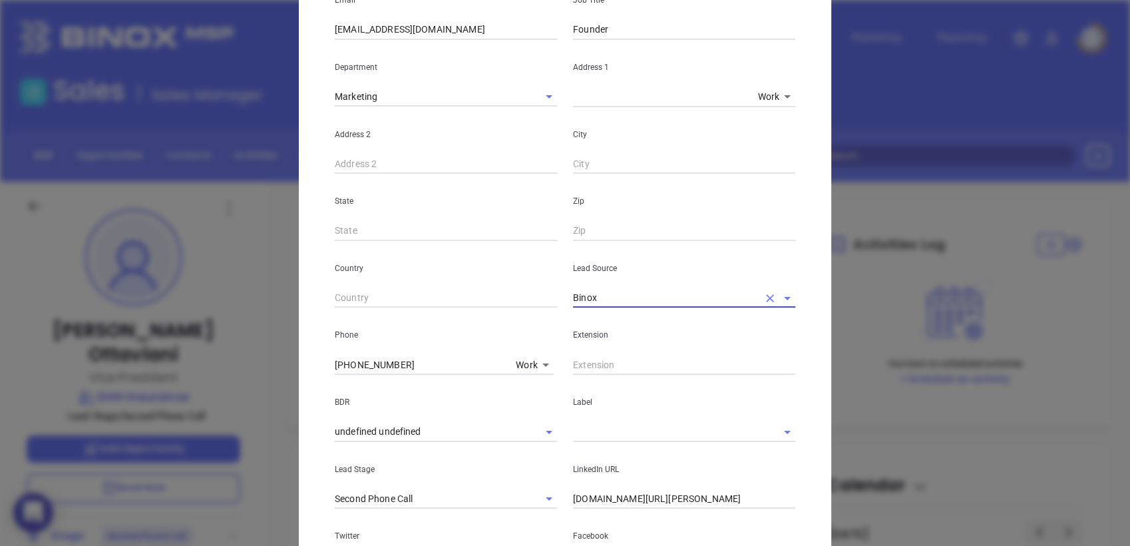
type input "Binox"
click at [614, 491] on input "linkedin.com/in/gary-meyer-74309121" at bounding box center [684, 499] width 222 height 20
paste input "linkedin.com/in/gary-meyer-74309121"
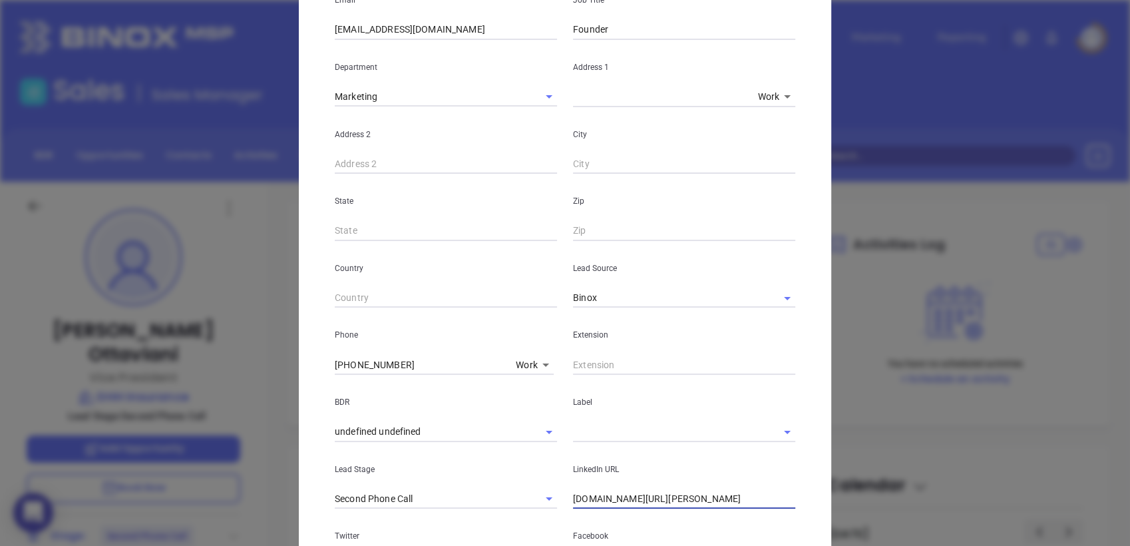
type input "[DOMAIN_NAME][URL][PERSON_NAME]"
drag, startPoint x: 413, startPoint y: 364, endPoint x: 194, endPoint y: 409, distance: 224.2
click at [192, 409] on div "Fabrizio Ottaviani Contact Company First Name Gary Last Name Meyer Email GMeyer…" at bounding box center [565, 273] width 1130 height 546
type input "( ) -"
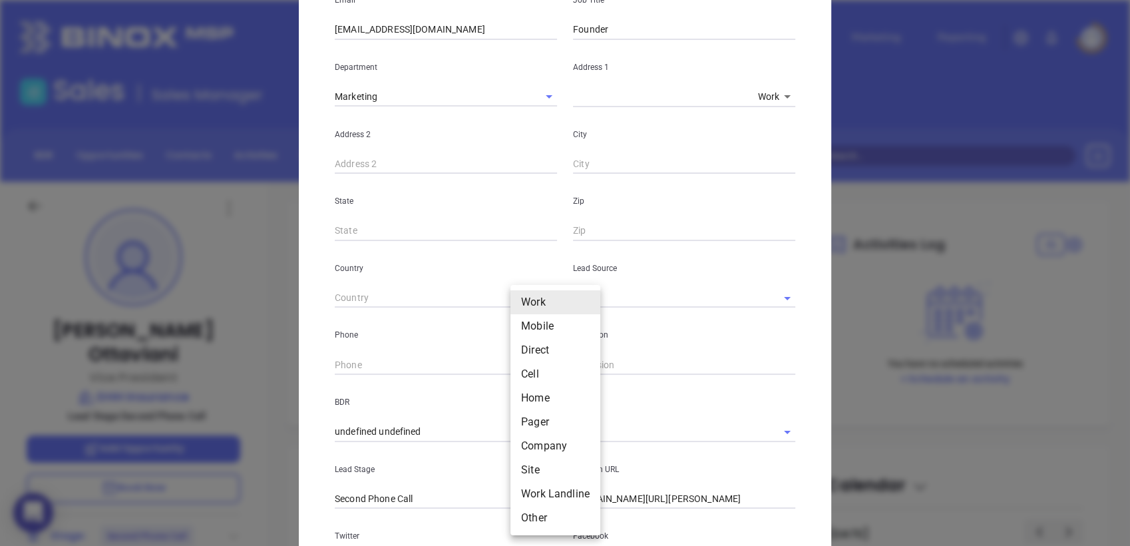
click at [516, 364] on body "0 Leads CRM Marketing Reporting Financial Leads Leads Sales Sales Manager BDR O…" at bounding box center [565, 273] width 1130 height 546
click at [543, 469] on li "Site" at bounding box center [556, 470] width 90 height 24
type input "11"
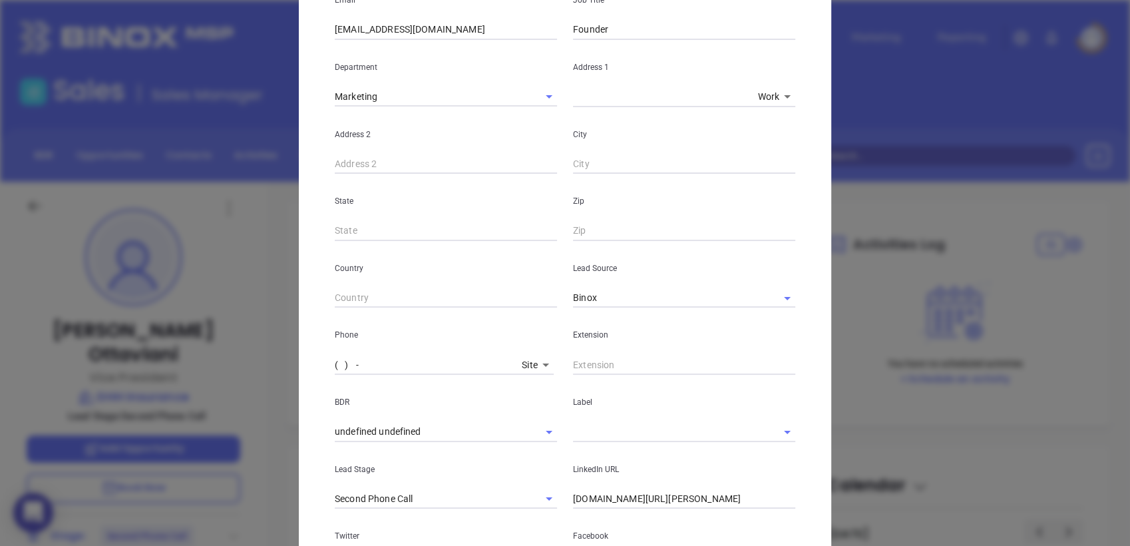
click at [373, 365] on input "( ) -" at bounding box center [426, 365] width 182 height 20
paste input "866) 371-8830"
type input "[PHONE_NUMBER]"
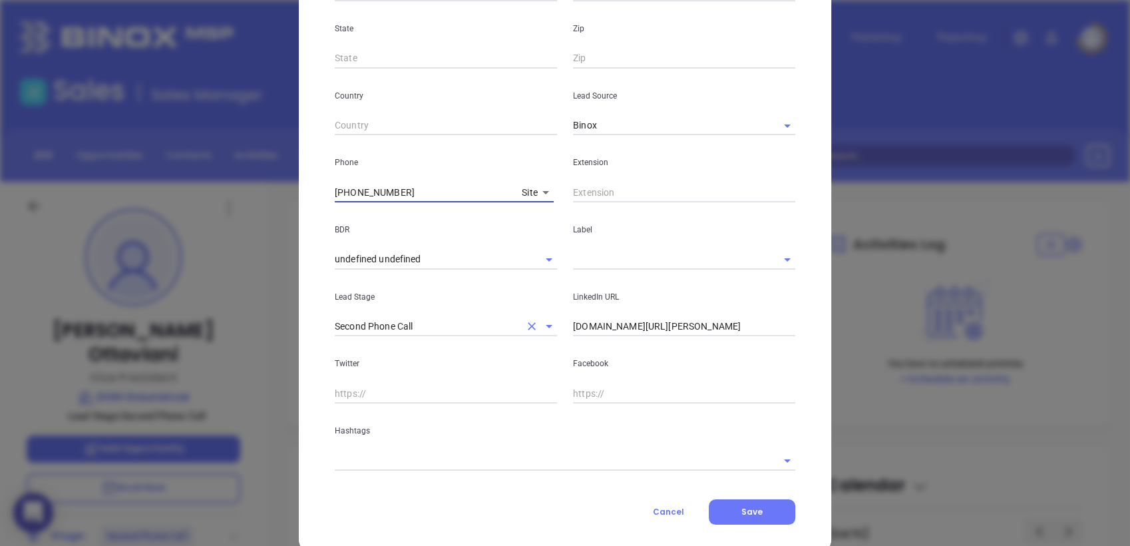
scroll to position [419, 0]
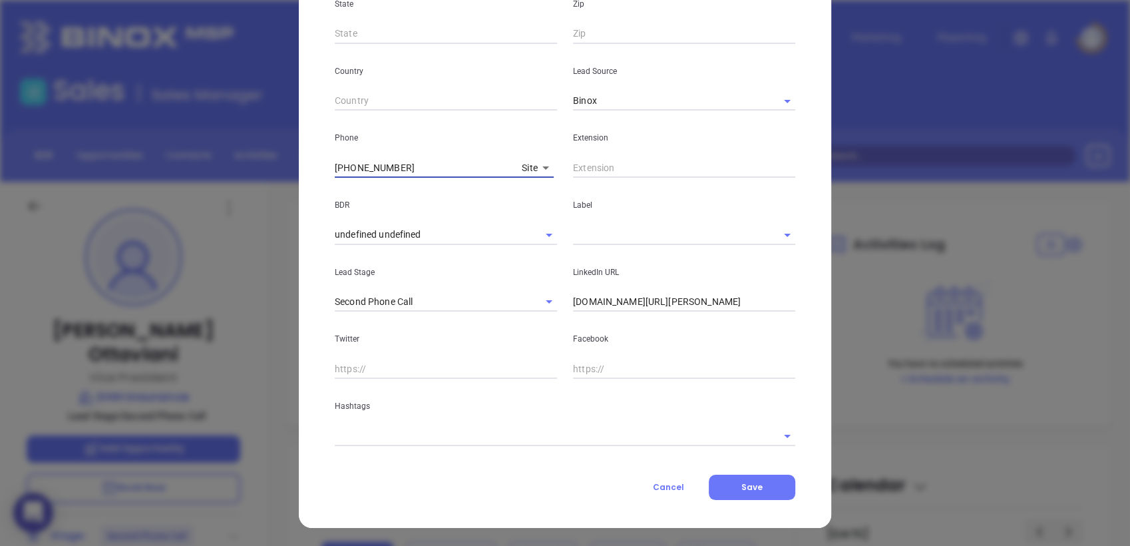
click at [495, 431] on input "text" at bounding box center [546, 435] width 423 height 19
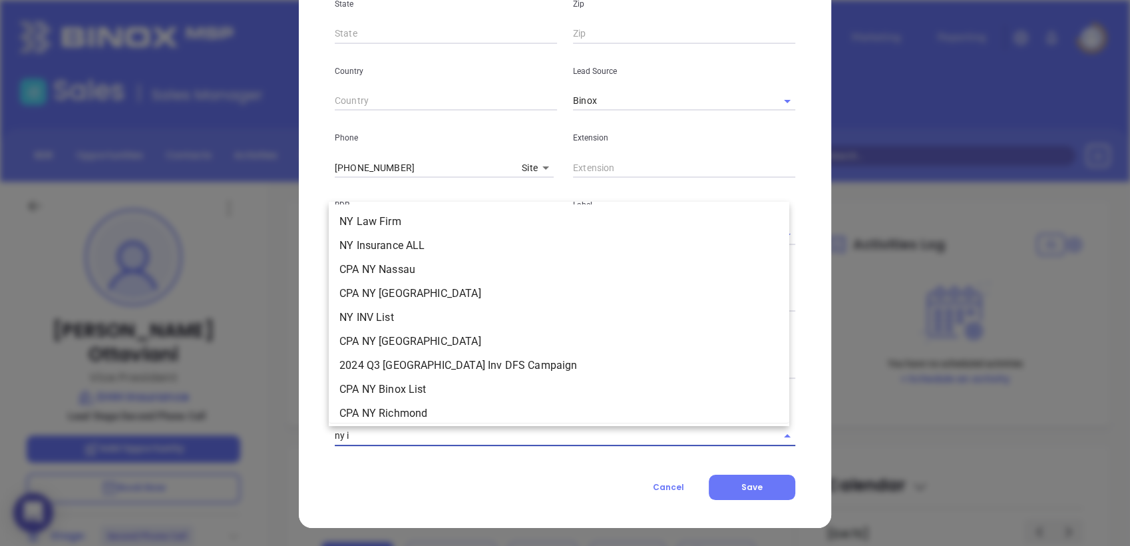
type input "ny in"
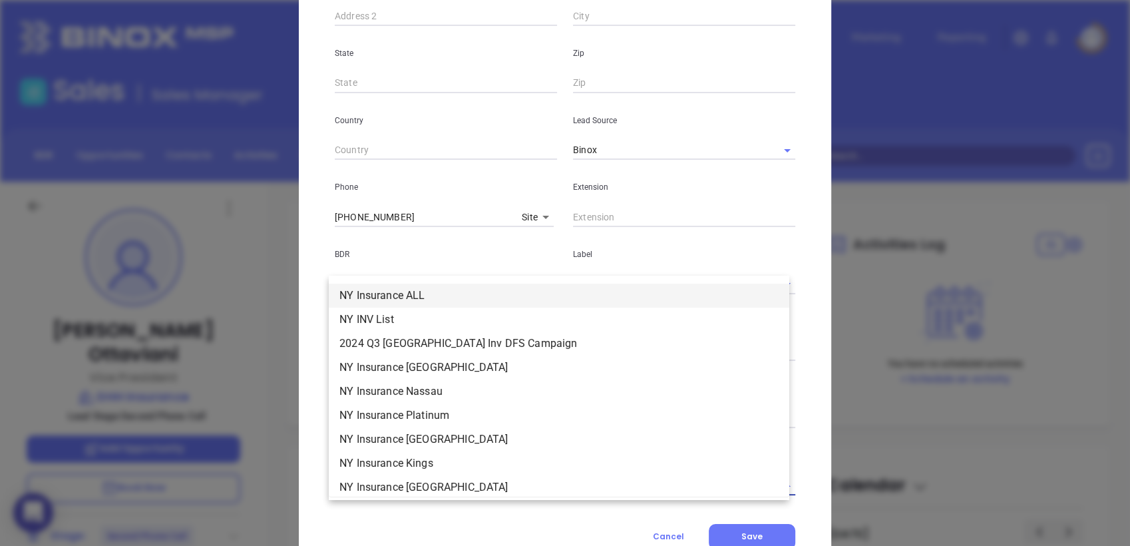
scroll to position [345, 0]
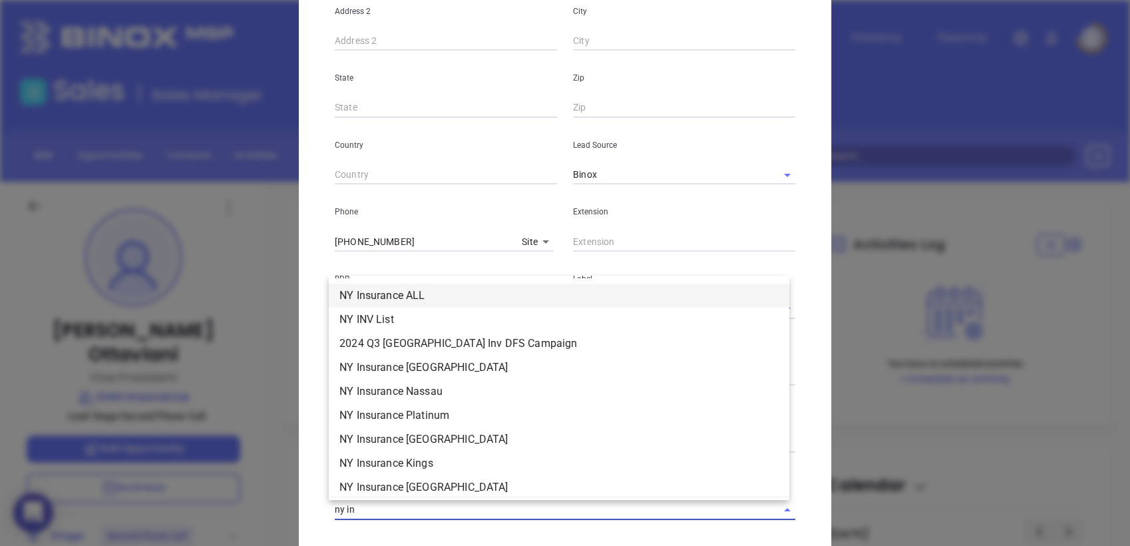
click at [434, 293] on li "NY Insurance ALL" at bounding box center [559, 296] width 461 height 24
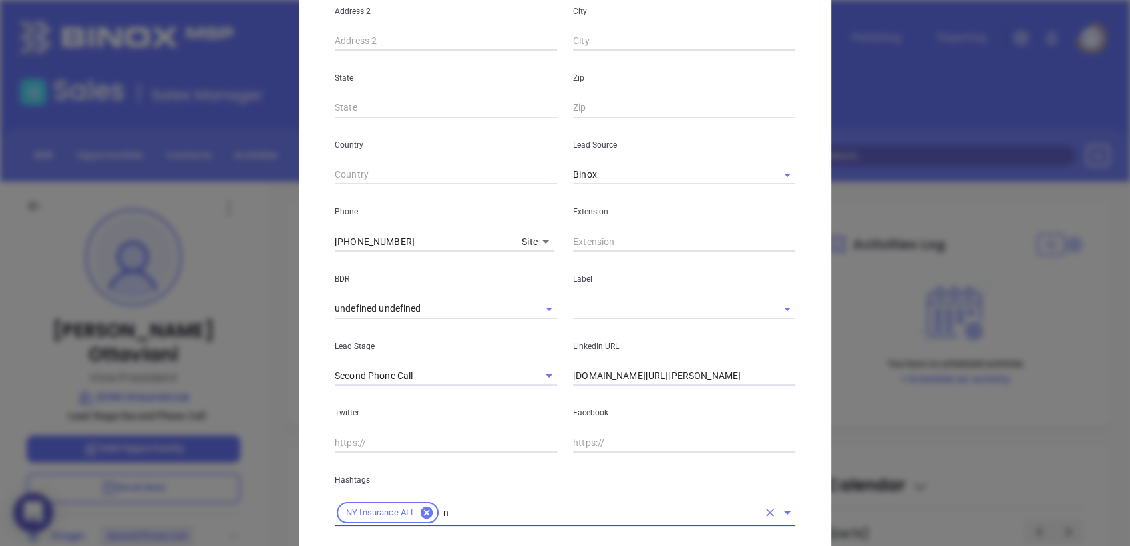
type input "ny"
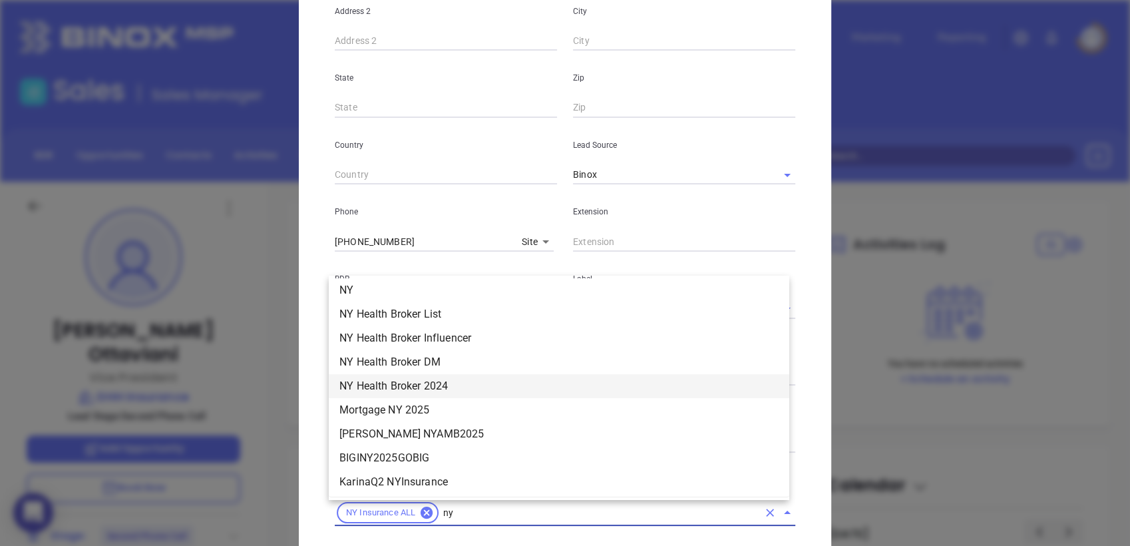
scroll to position [1361, 0]
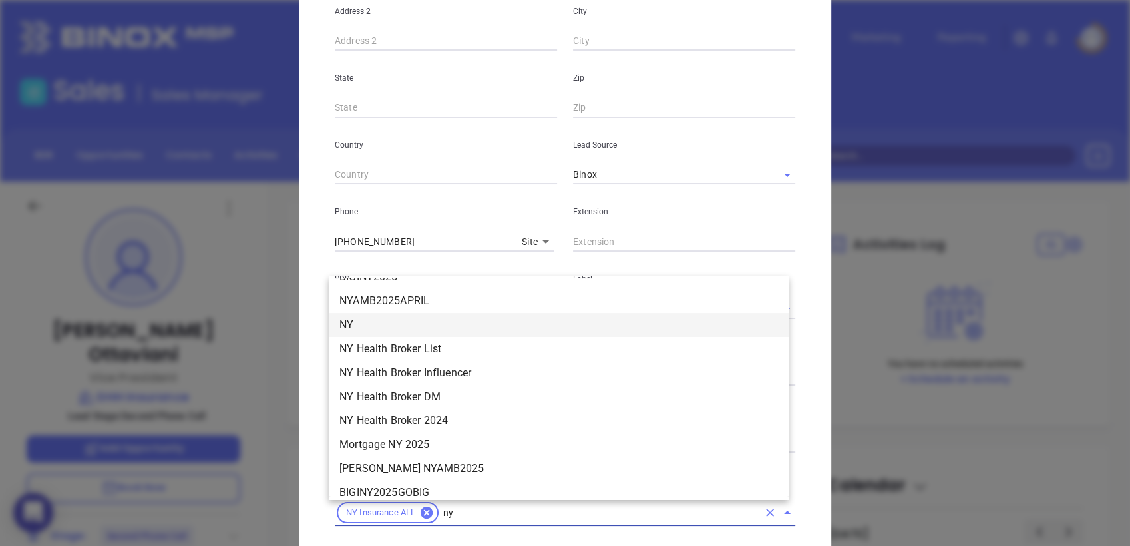
click at [380, 328] on li "NY" at bounding box center [559, 325] width 461 height 24
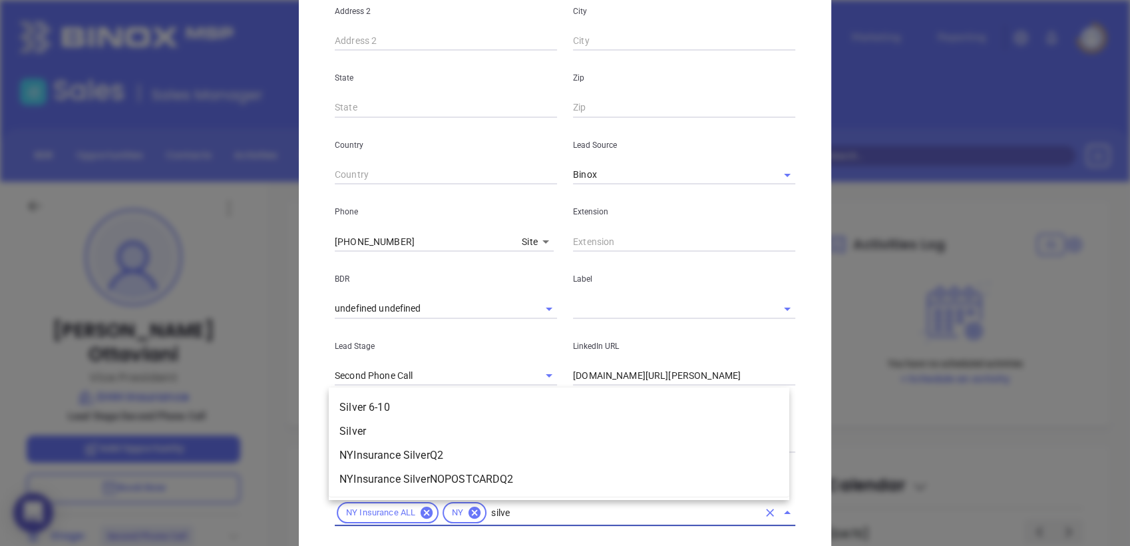
type input "silver"
click at [392, 407] on li "Silver 6-10" at bounding box center [559, 407] width 461 height 24
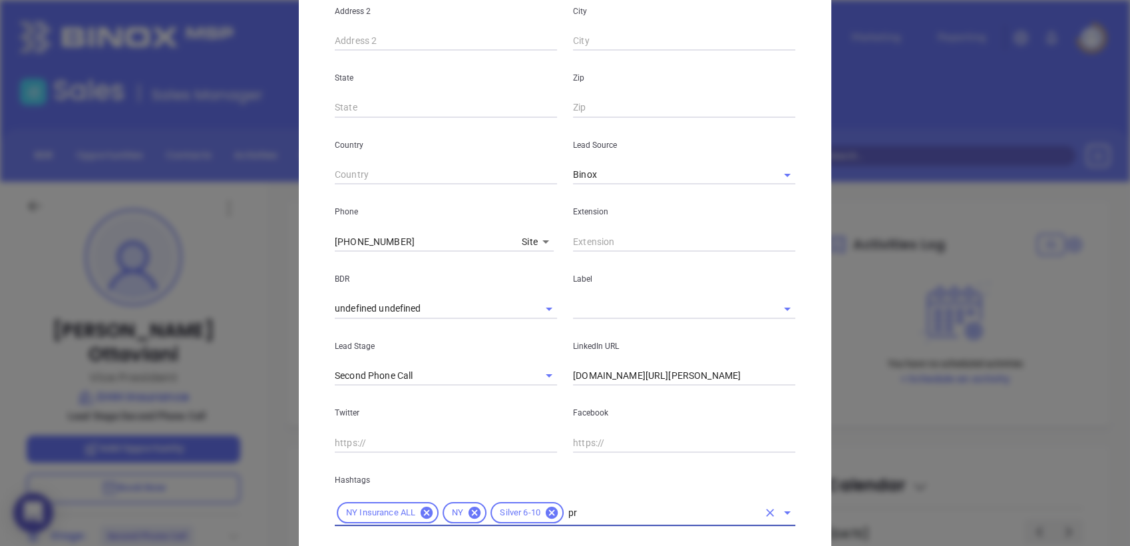
type input "pro"
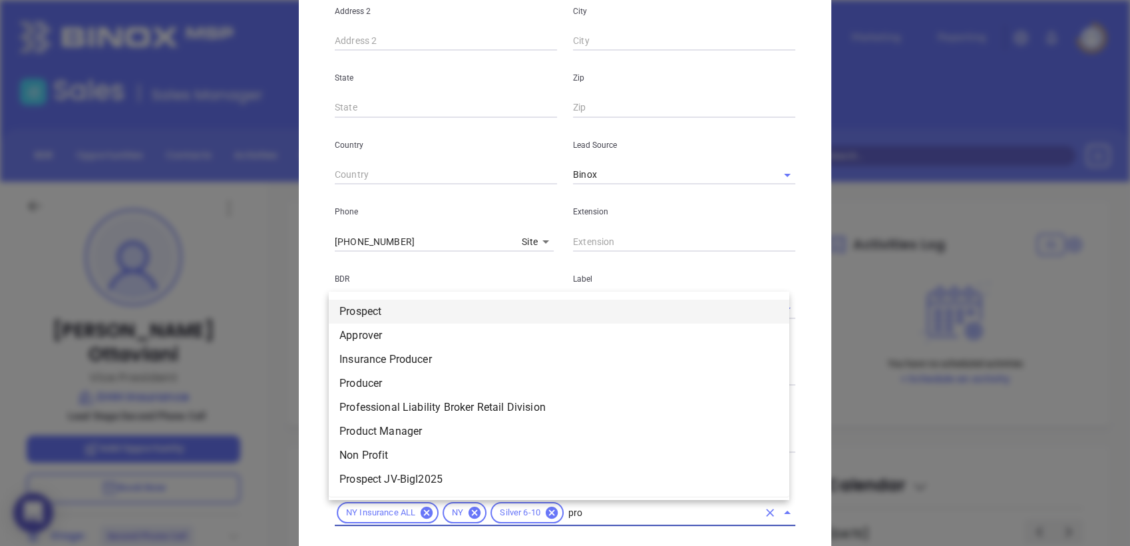
click at [413, 310] on li "Prospect" at bounding box center [559, 312] width 461 height 24
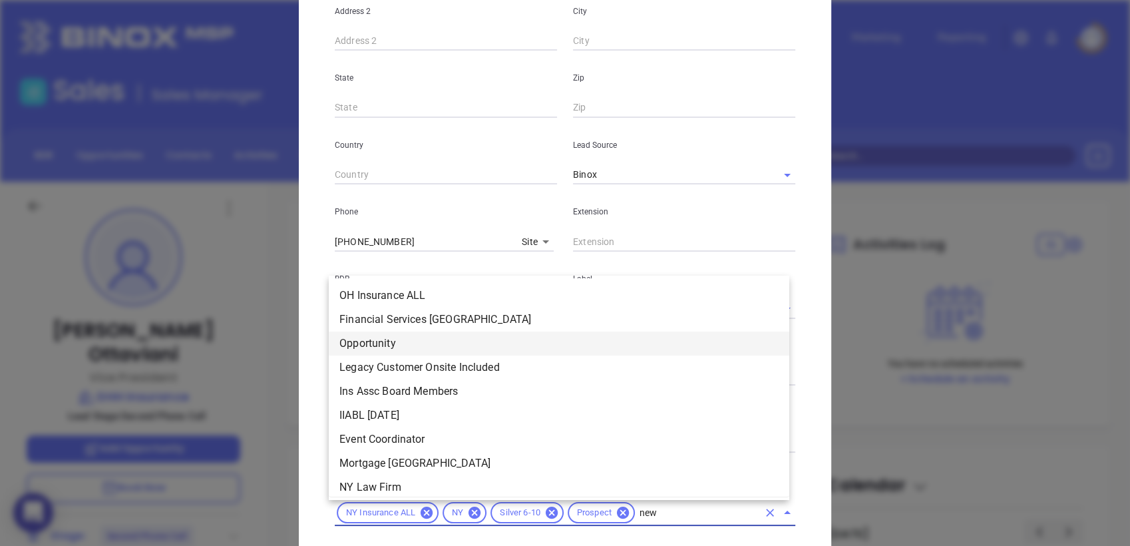
scroll to position [0, 0]
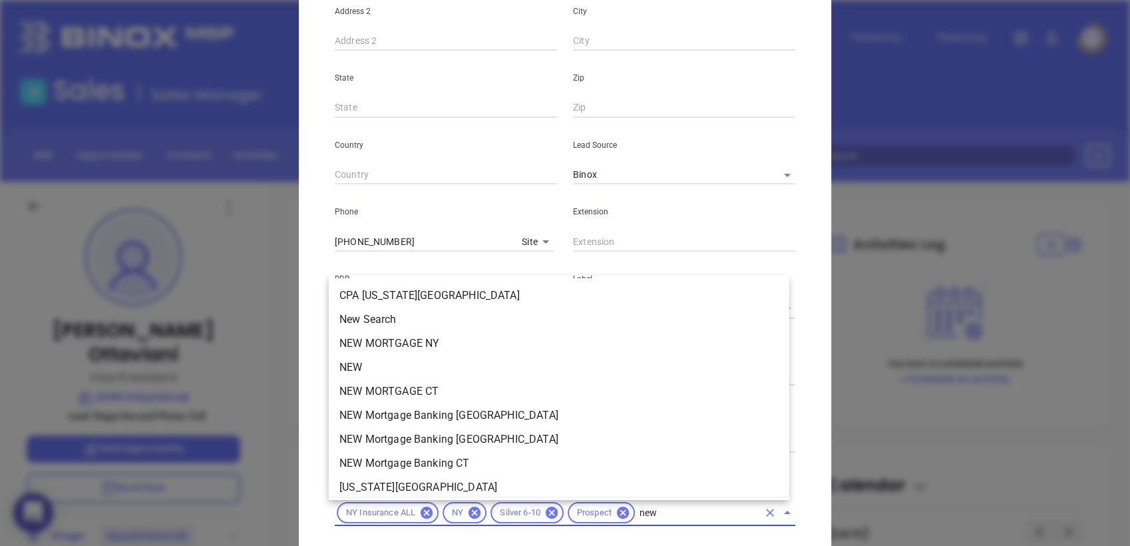
type input "new2"
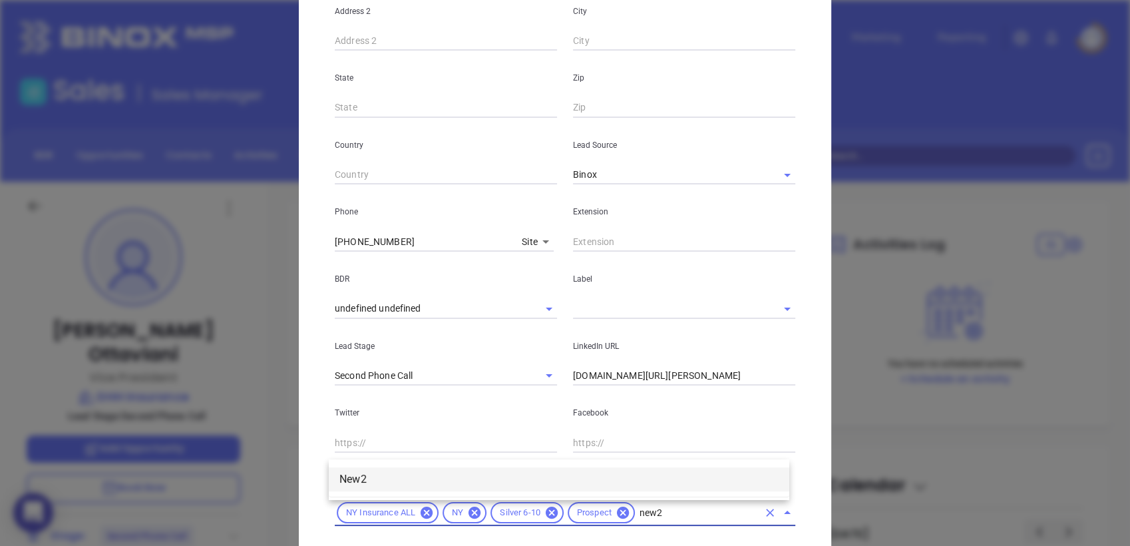
click at [382, 469] on li "New2" at bounding box center [559, 479] width 461 height 24
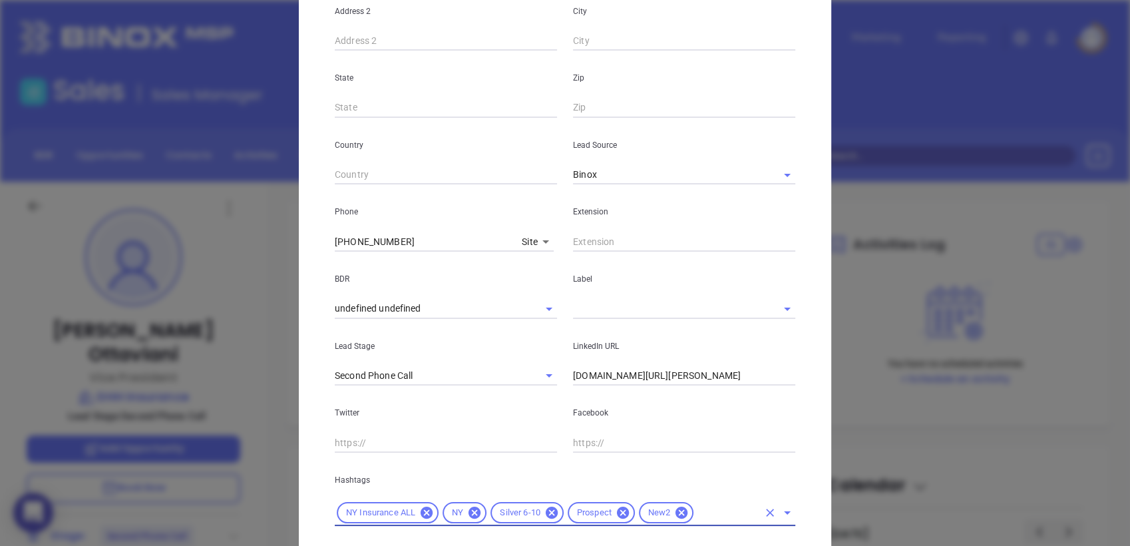
click at [699, 514] on input "text" at bounding box center [727, 513] width 63 height 17
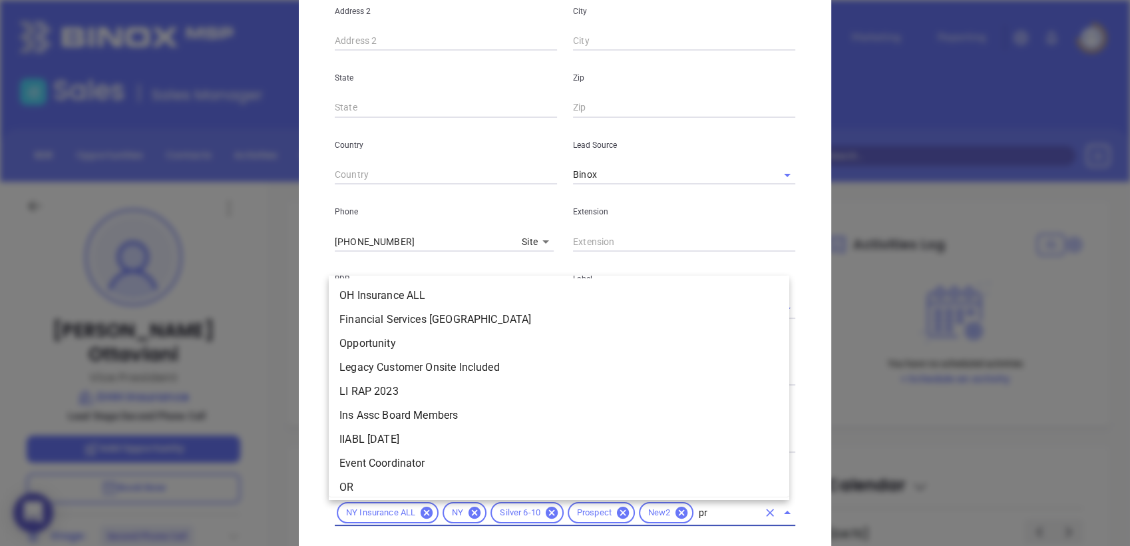
type input "pro"
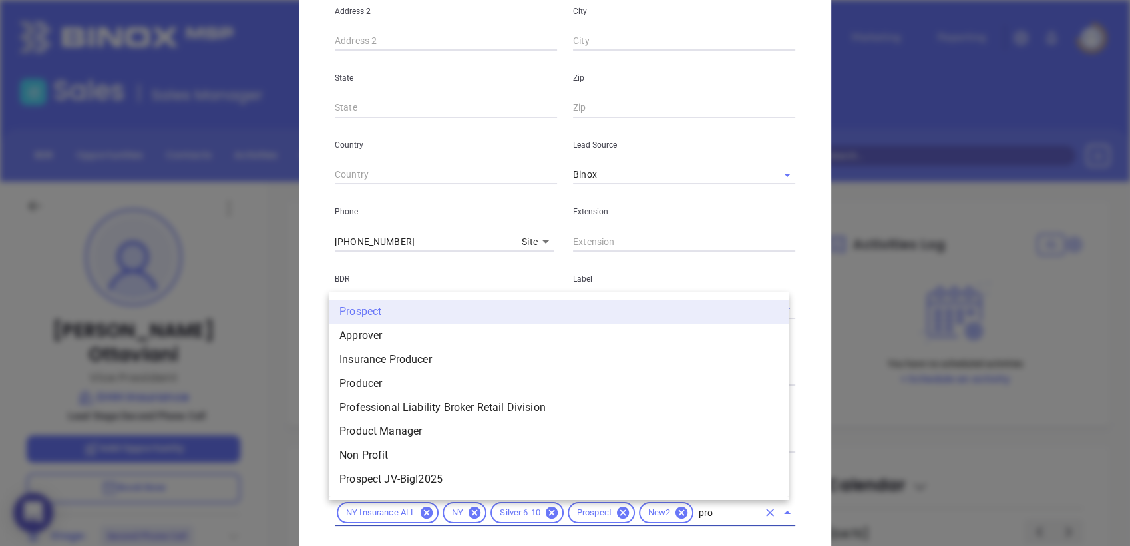
click at [517, 310] on li "Prospect" at bounding box center [559, 312] width 461 height 24
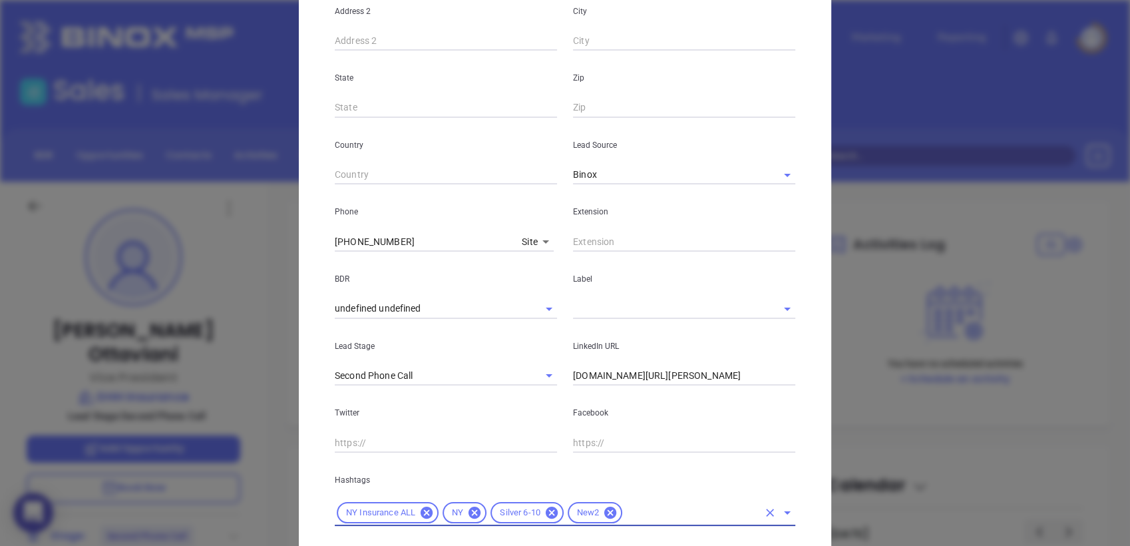
click at [602, 307] on input "text" at bounding box center [665, 308] width 185 height 19
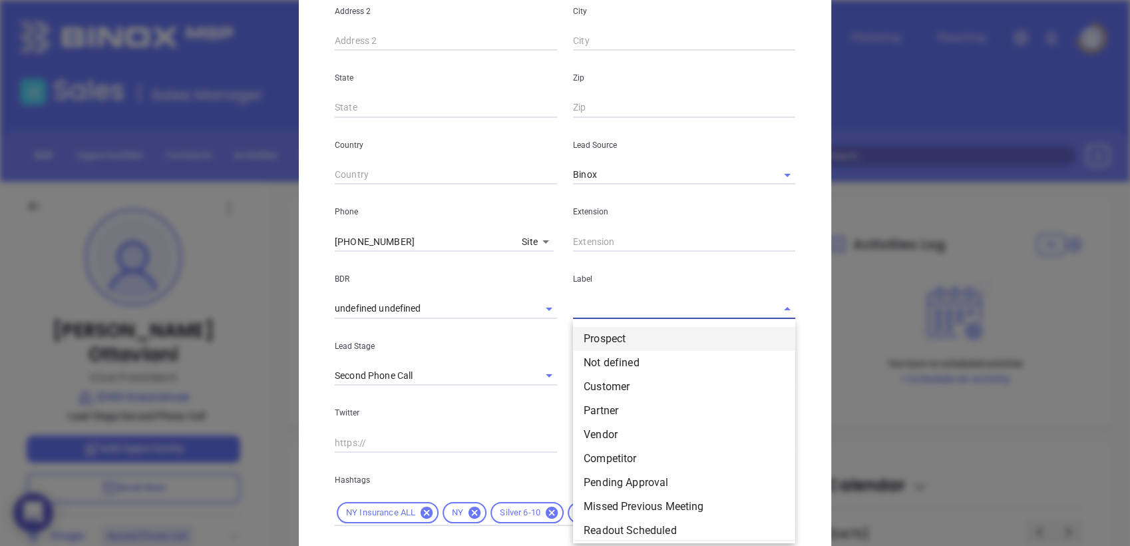
click at [589, 341] on li "Prospect" at bounding box center [684, 339] width 222 height 24
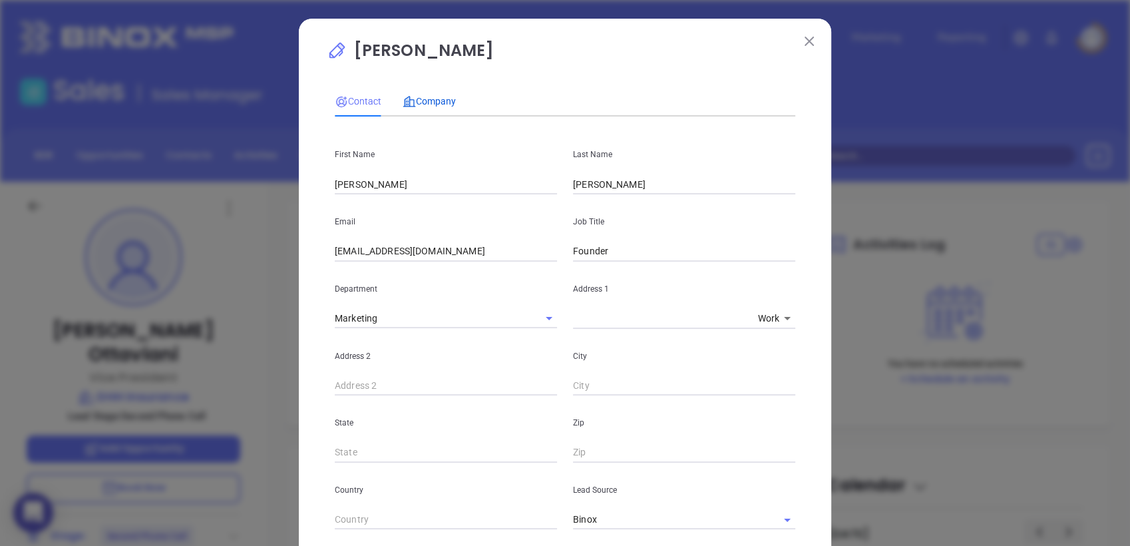
click at [434, 101] on span "Company" at bounding box center [429, 101] width 53 height 11
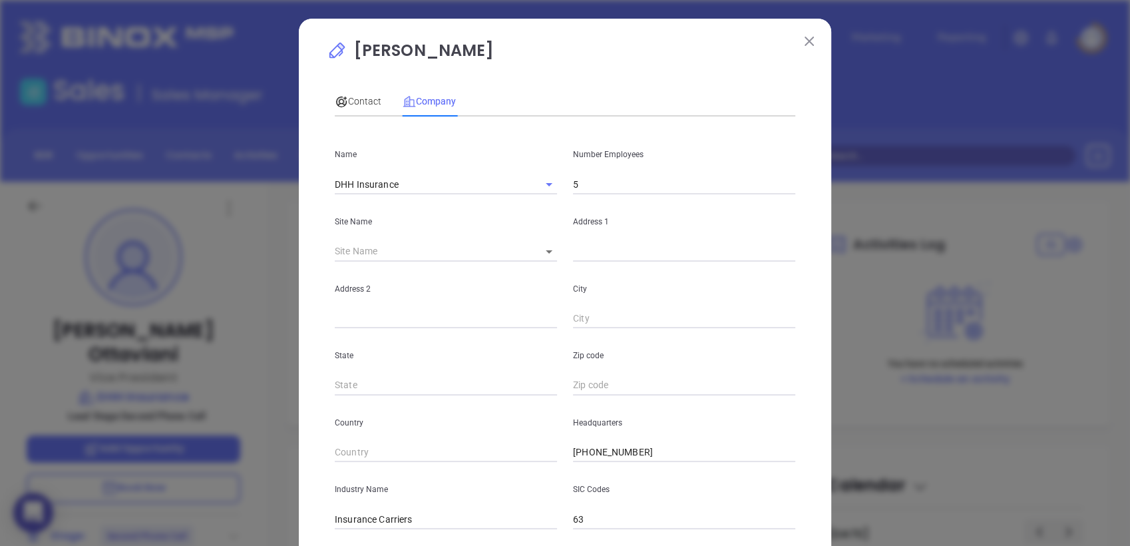
click at [589, 174] on input "5" at bounding box center [684, 184] width 222 height 20
click at [589, 257] on input "text" at bounding box center [684, 252] width 222 height 20
paste input "CH Insurance 100 S Salina St #370, Syracuse, NY 13202"
click at [607, 253] on input "CH Insurance 100 S Salina St #370, Syracuse, NY 13202" at bounding box center [684, 252] width 222 height 20
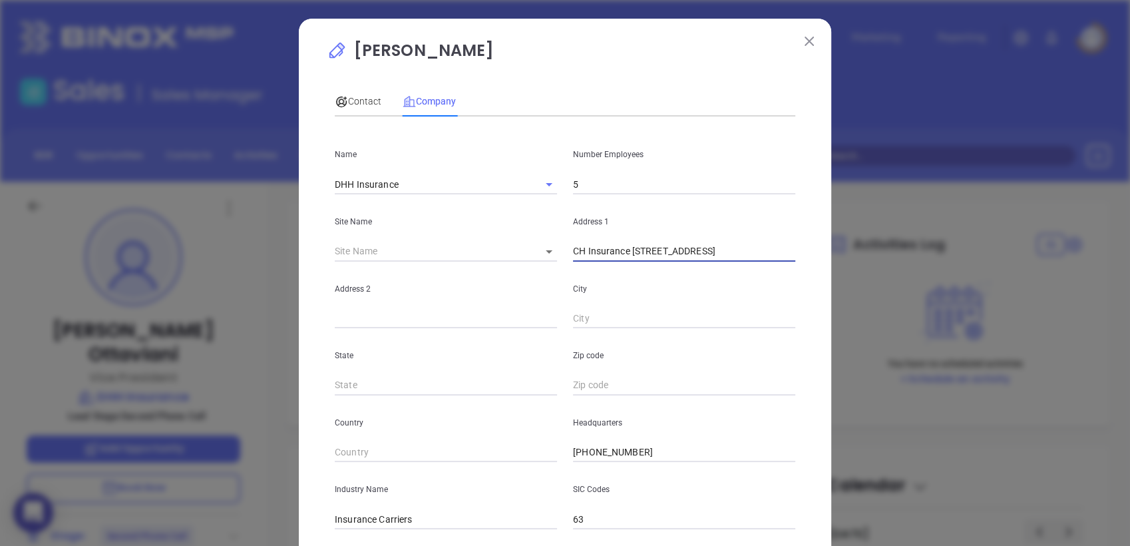
scroll to position [0, 0]
drag, startPoint x: 644, startPoint y: 250, endPoint x: 976, endPoint y: 182, distance: 339.2
click at [975, 200] on div "Fabrizio Ottaviani Contact Company First Name Gary Last Name Meyer Email GMeyer…" at bounding box center [565, 273] width 1130 height 546
type input "100 S Salina St"
paste input "#370, Syracuse, NY 13202"
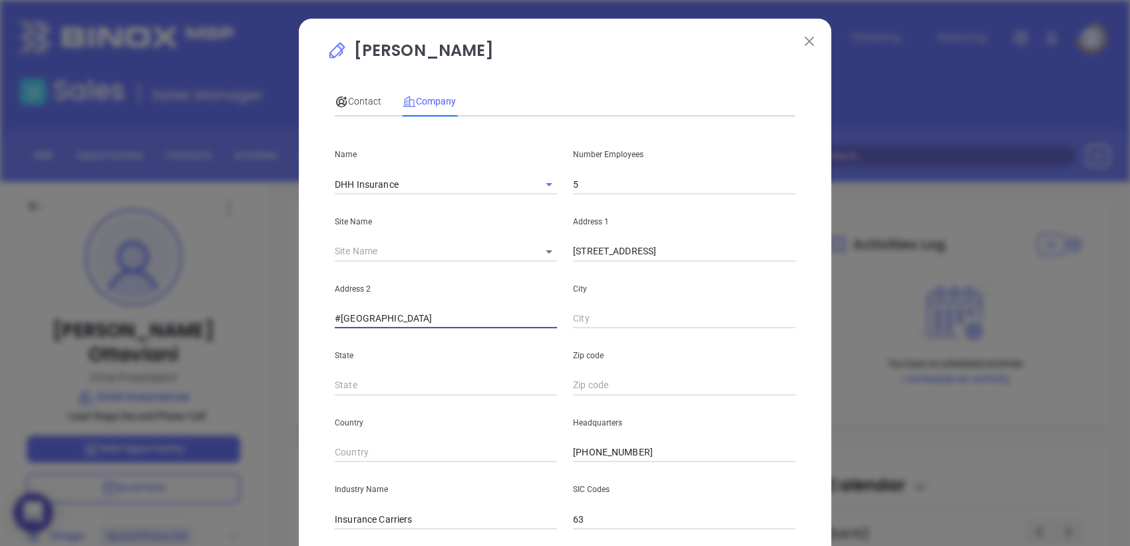
drag, startPoint x: 357, startPoint y: 313, endPoint x: 652, endPoint y: 290, distance: 296.5
click at [650, 292] on div "Address 2 #370, Syracuse, NY 13202 City" at bounding box center [565, 295] width 477 height 67
type input "#370"
paste input "Syracuse, NY 13202"
drag, startPoint x: 612, startPoint y: 313, endPoint x: 884, endPoint y: 246, distance: 280.5
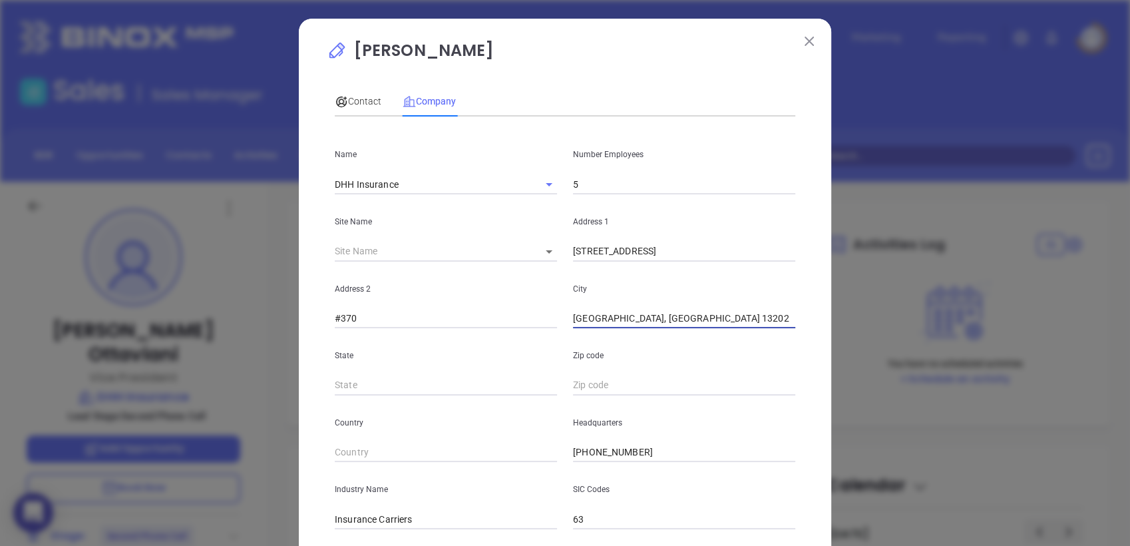
click at [884, 246] on div "Fabrizio Ottaviani Contact Company First Name Gary Last Name Meyer Email GMeyer…" at bounding box center [565, 273] width 1130 height 546
type input "Syracuse"
type input "NY"
paste input "NY 13202"
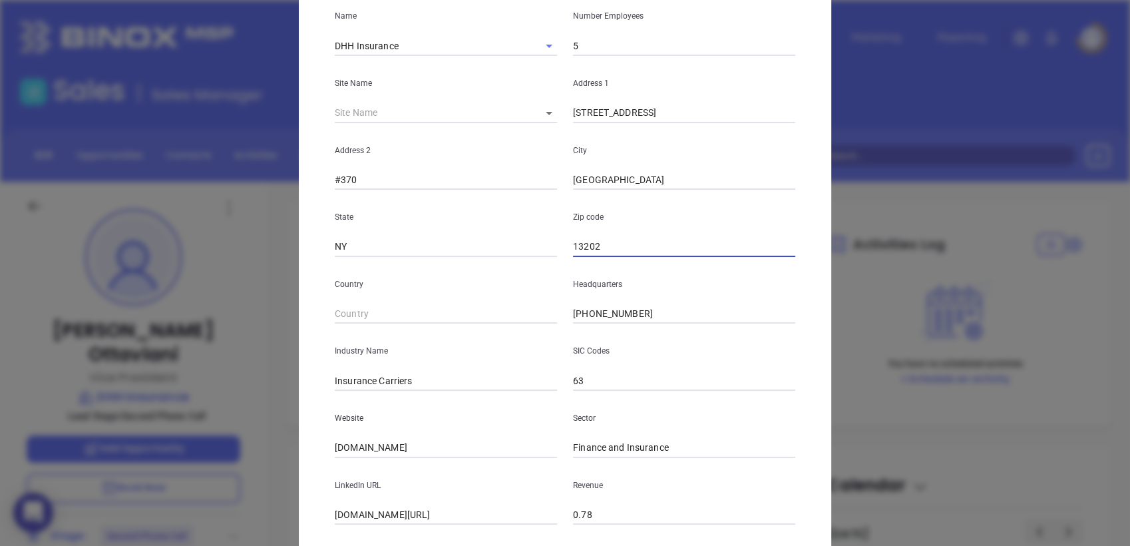
scroll to position [218, 0]
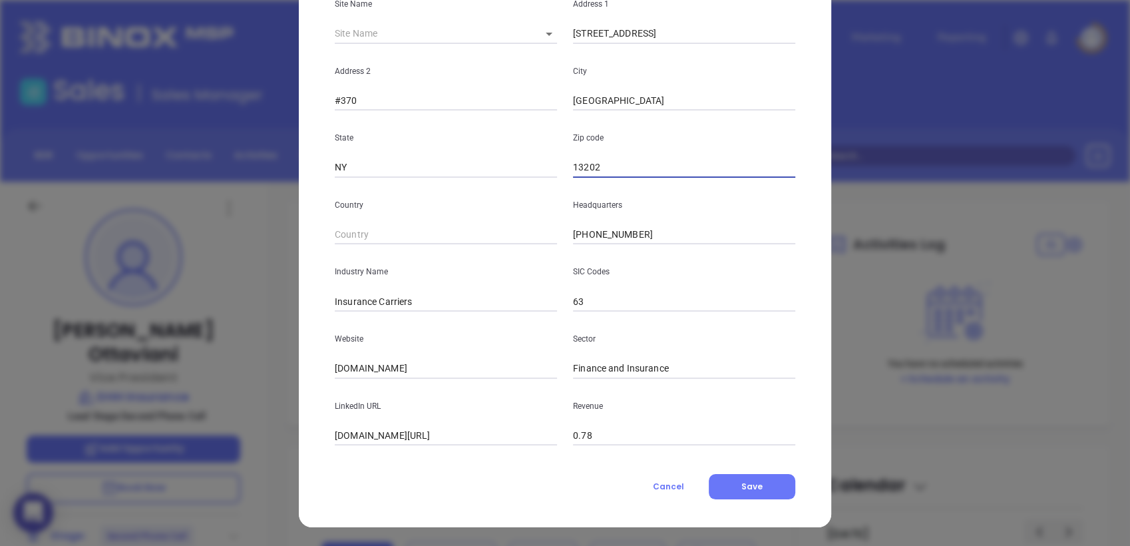
type input "13202"
drag, startPoint x: 397, startPoint y: 294, endPoint x: 507, endPoint y: 279, distance: 110.9
click at [507, 279] on div "Industry Name Insurance Carriers" at bounding box center [446, 277] width 238 height 67
click at [393, 301] on input "Insurance" at bounding box center [446, 302] width 222 height 20
type input "Insurance"
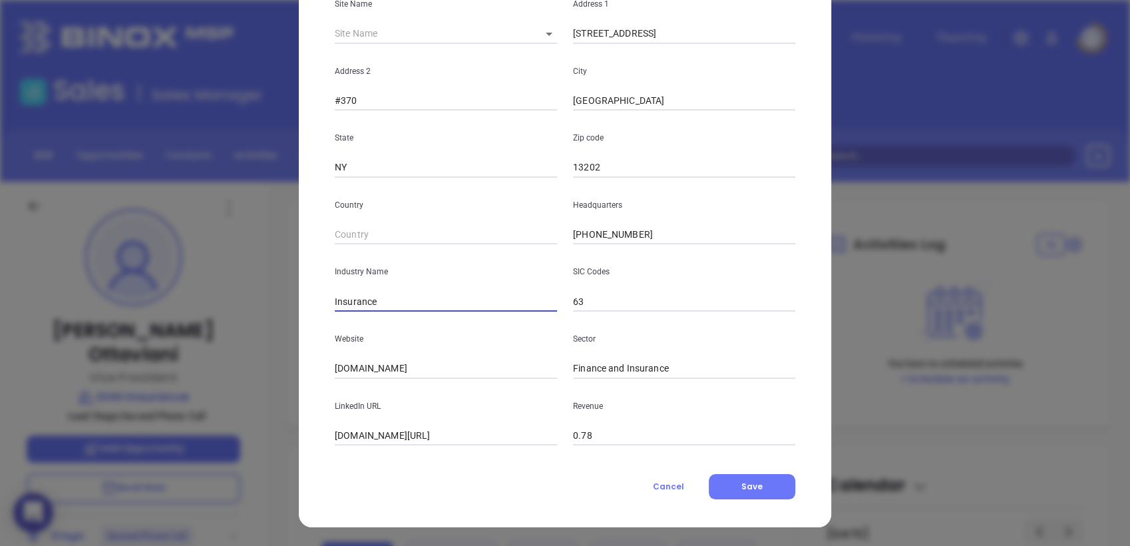
click at [437, 264] on div "Industry Name Insurance" at bounding box center [446, 277] width 238 height 67
drag, startPoint x: 421, startPoint y: 366, endPoint x: 330, endPoint y: 397, distance: 95.6
click at [232, 412] on div "Fabrizio Ottaviani Contact Company First Name Gary Last Name Meyer Email GMeyer…" at bounding box center [565, 273] width 1130 height 546
paste input "https://dhhinsurance.com/"
type input "https://dhhinsurance.com/"
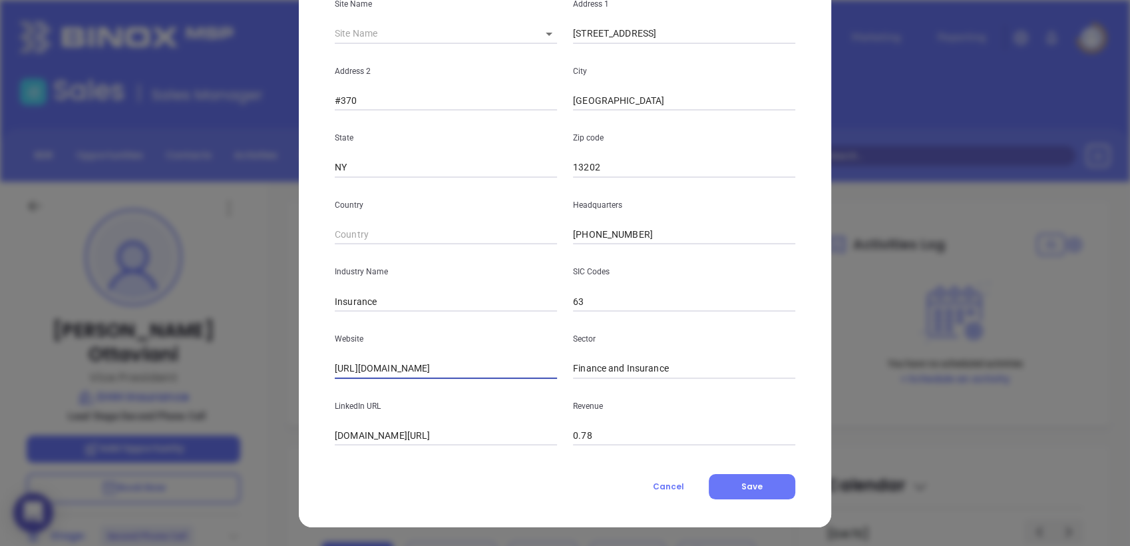
click at [409, 437] on input "linkedin.com/company/dhh-insurance" at bounding box center [446, 436] width 222 height 20
paste input "https://www.linkedin.com/company/dhh-insurance/"
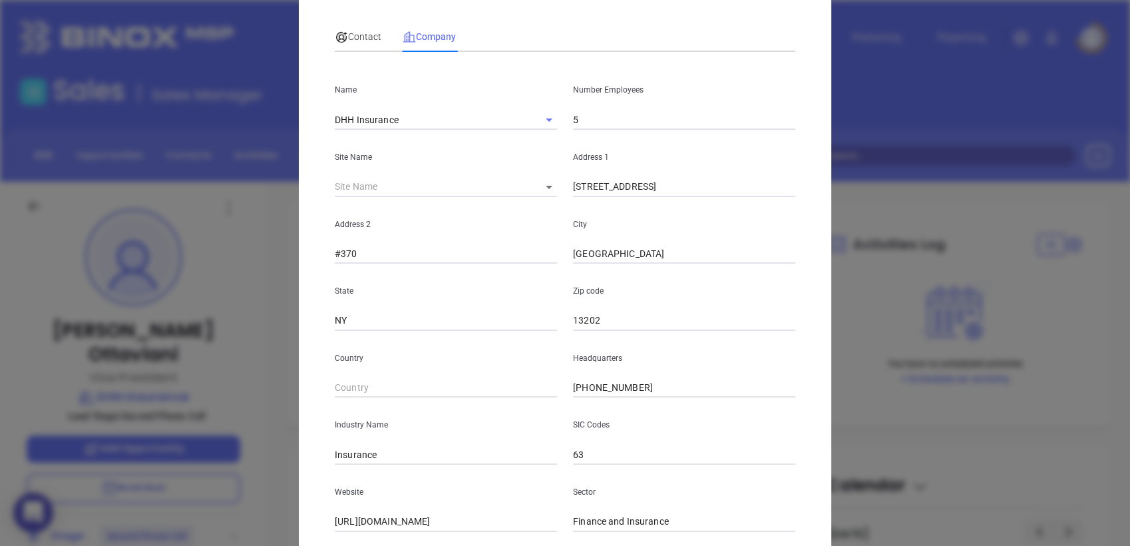
scroll to position [0, 0]
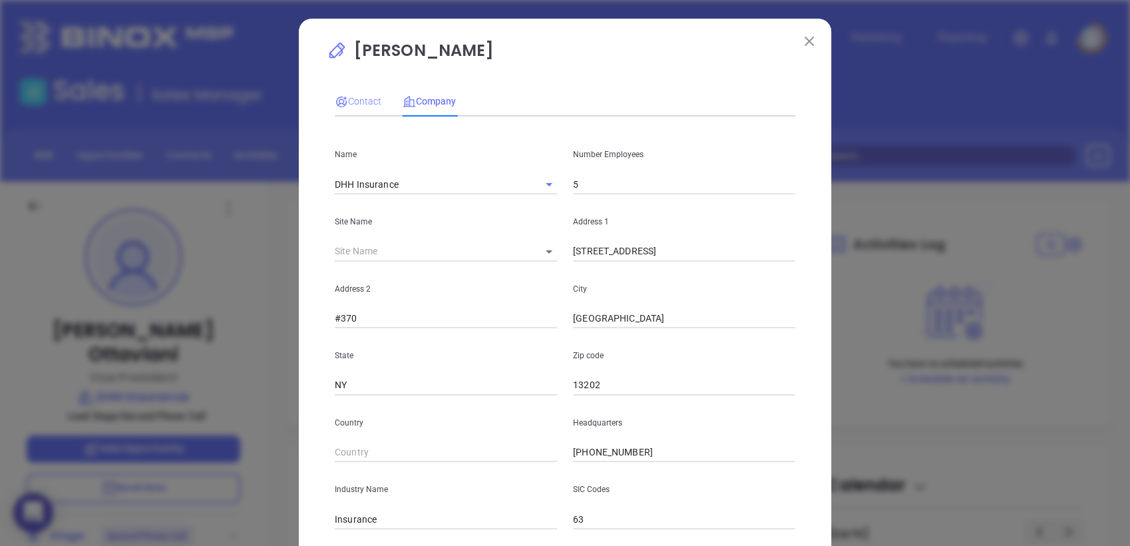
type input "https://www.linkedin.com/company/dhh-insurance/"
click at [365, 101] on span "Contact" at bounding box center [358, 101] width 47 height 11
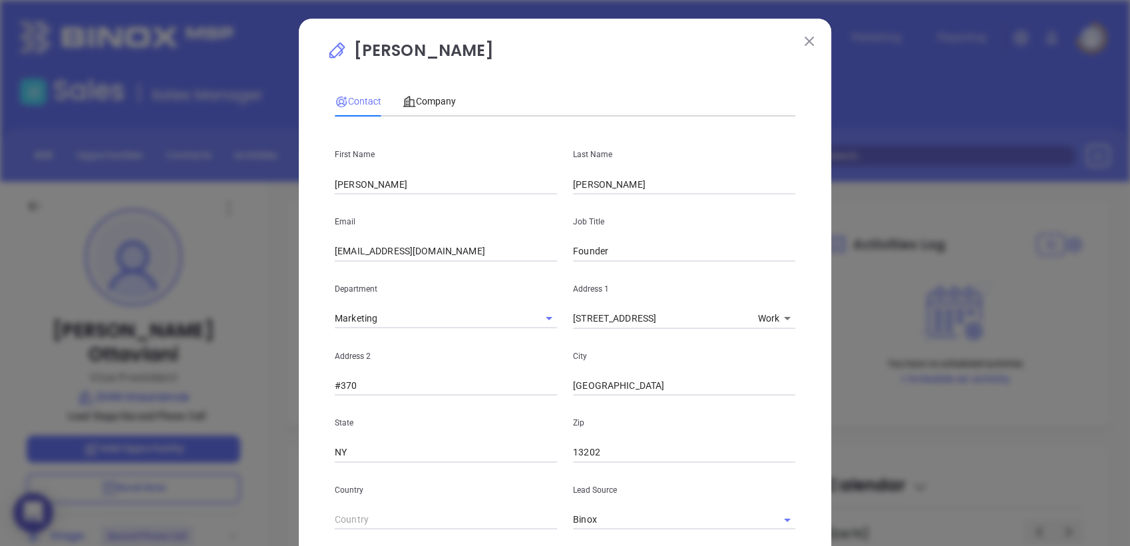
click at [618, 349] on p "City" at bounding box center [684, 356] width 222 height 15
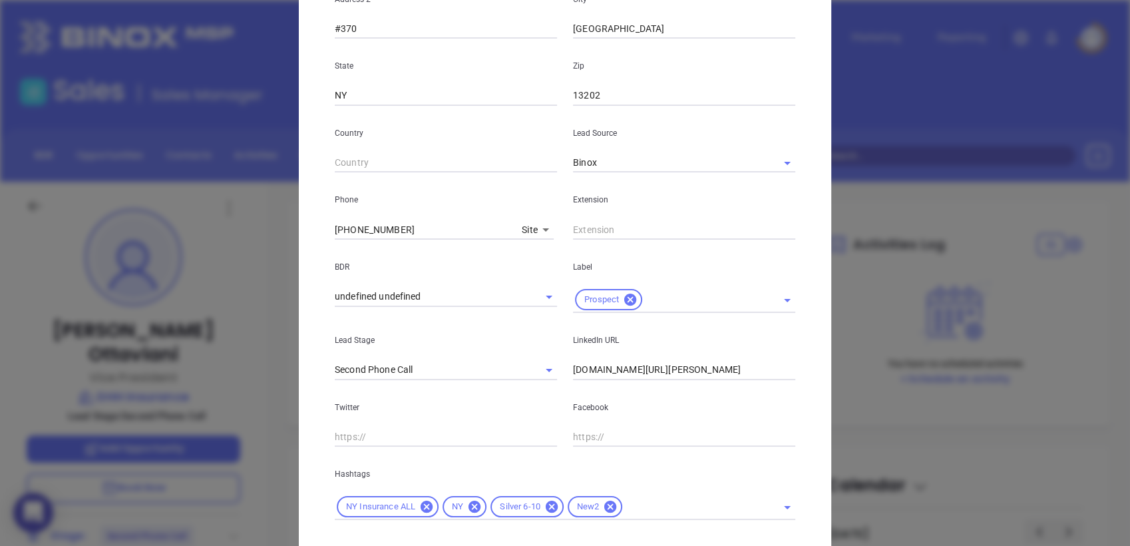
scroll to position [431, 0]
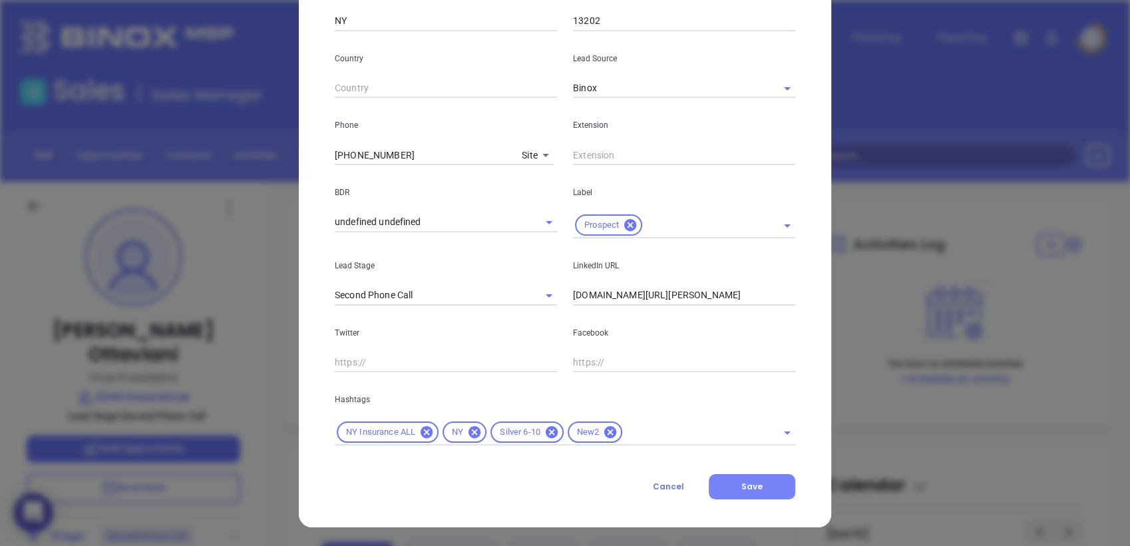
click at [742, 481] on span "Save" at bounding box center [752, 486] width 21 height 11
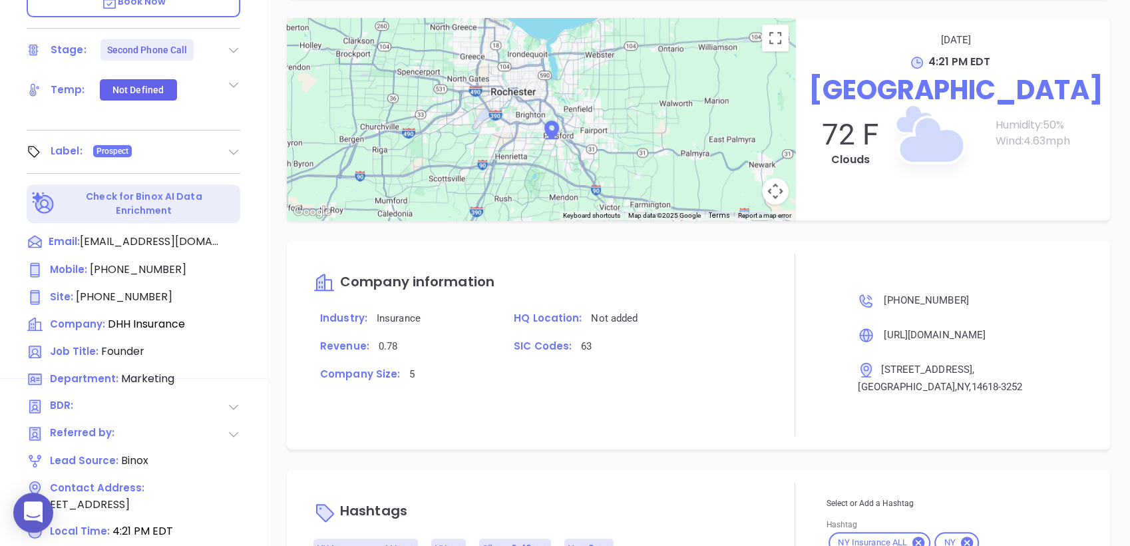
scroll to position [567, 0]
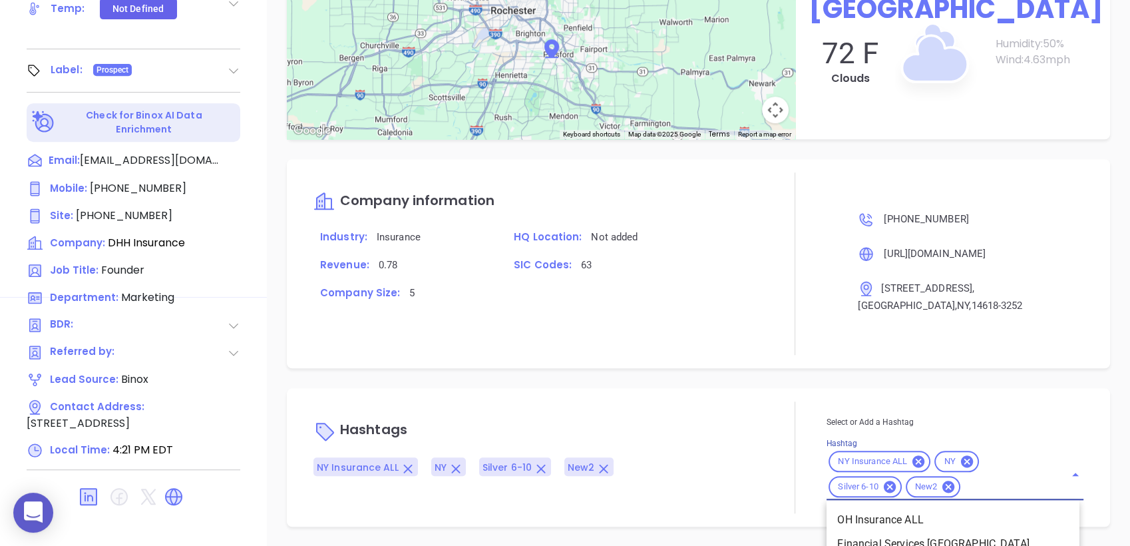
click at [964, 482] on input "Hashtag" at bounding box center [1005, 487] width 84 height 17
type input "PRO"
click at [857, 517] on li "Prospect" at bounding box center [953, 520] width 253 height 24
type input "INSURANCE"
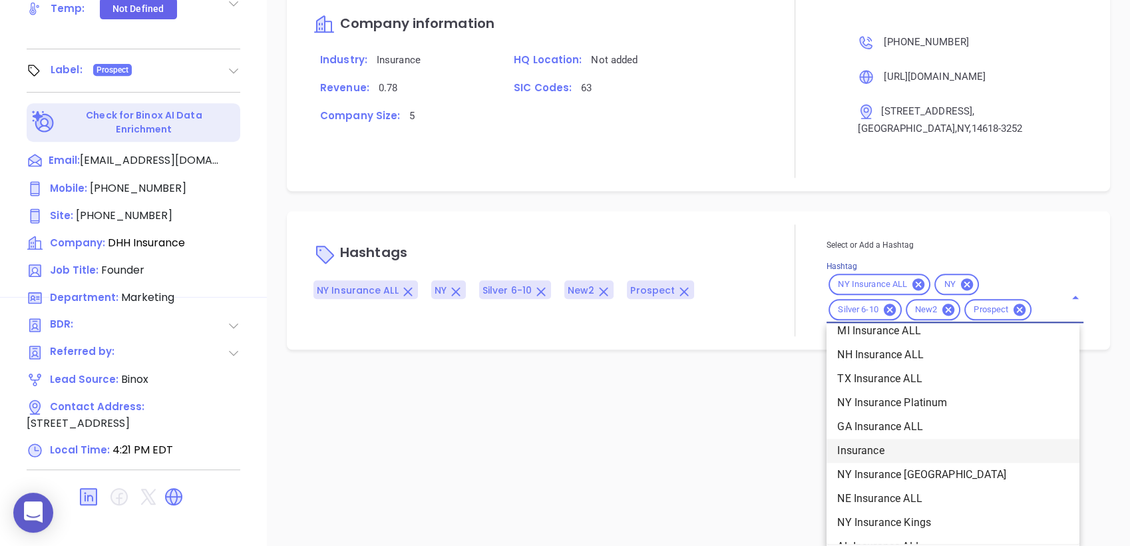
scroll to position [517, 0]
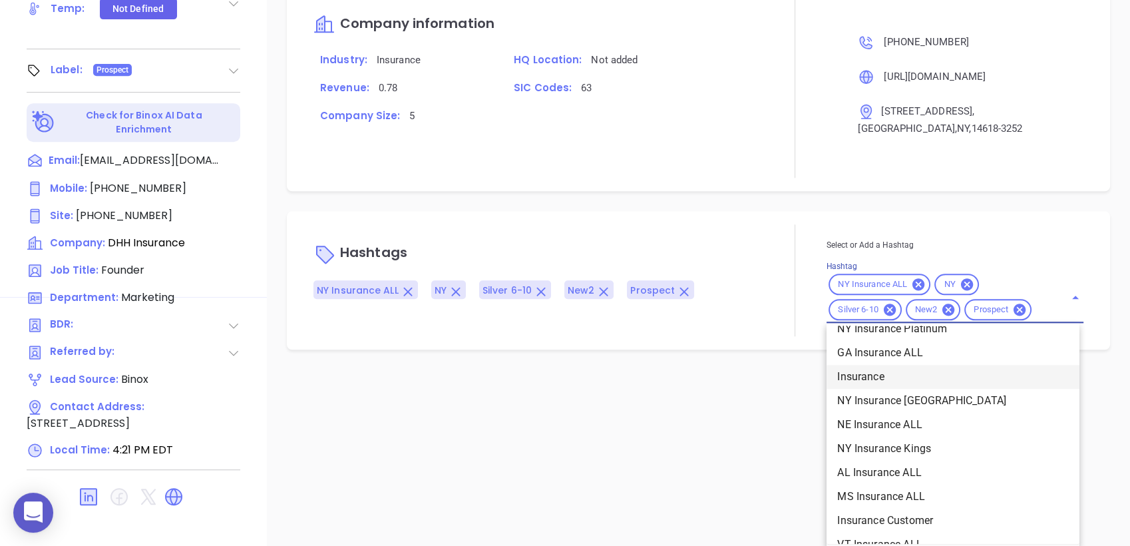
click at [871, 373] on li "Insurance" at bounding box center [953, 377] width 253 height 24
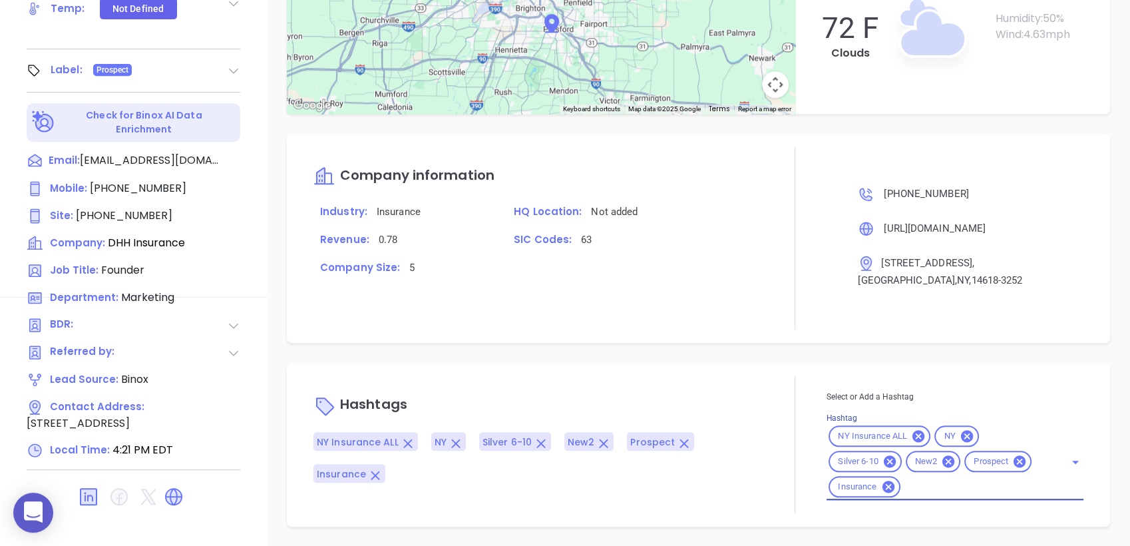
scroll to position [754, 0]
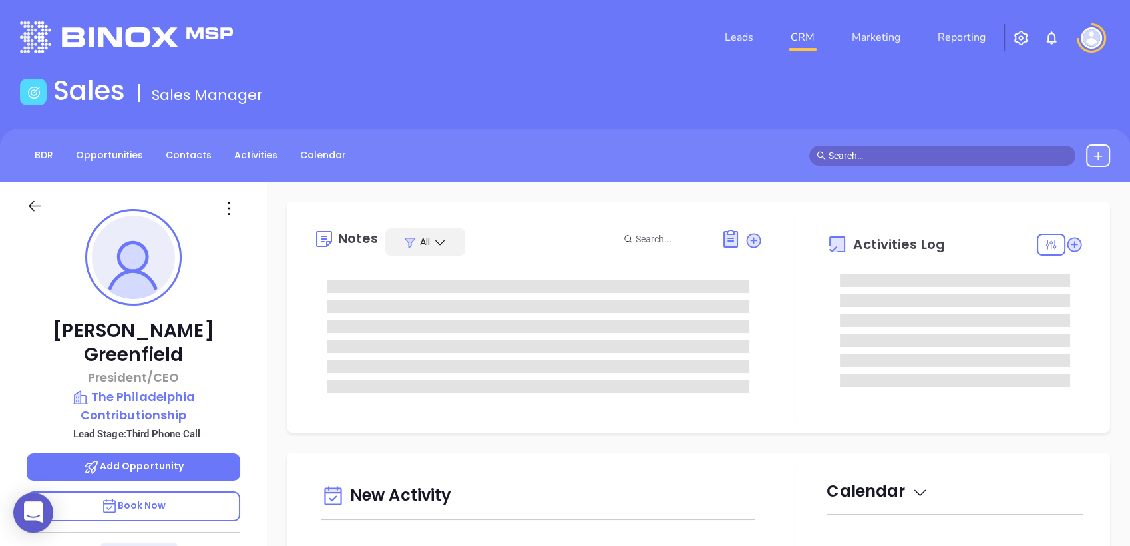
type input "[DATE]"
type input "[PERSON_NAME]"
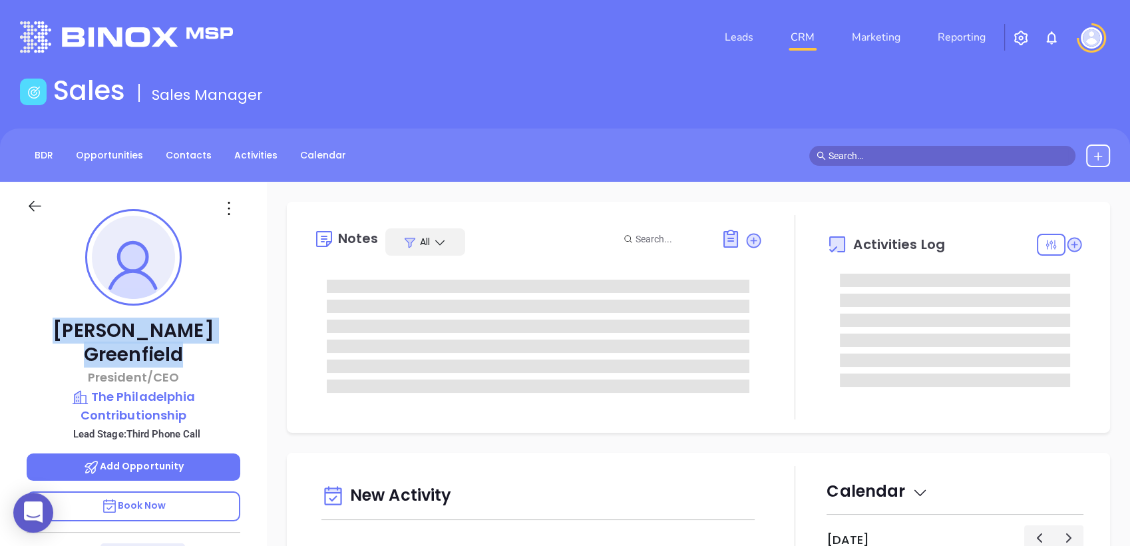
drag, startPoint x: 51, startPoint y: 349, endPoint x: 63, endPoint y: 330, distance: 22.7
click at [63, 330] on p "Tom Greenfield" at bounding box center [134, 343] width 214 height 48
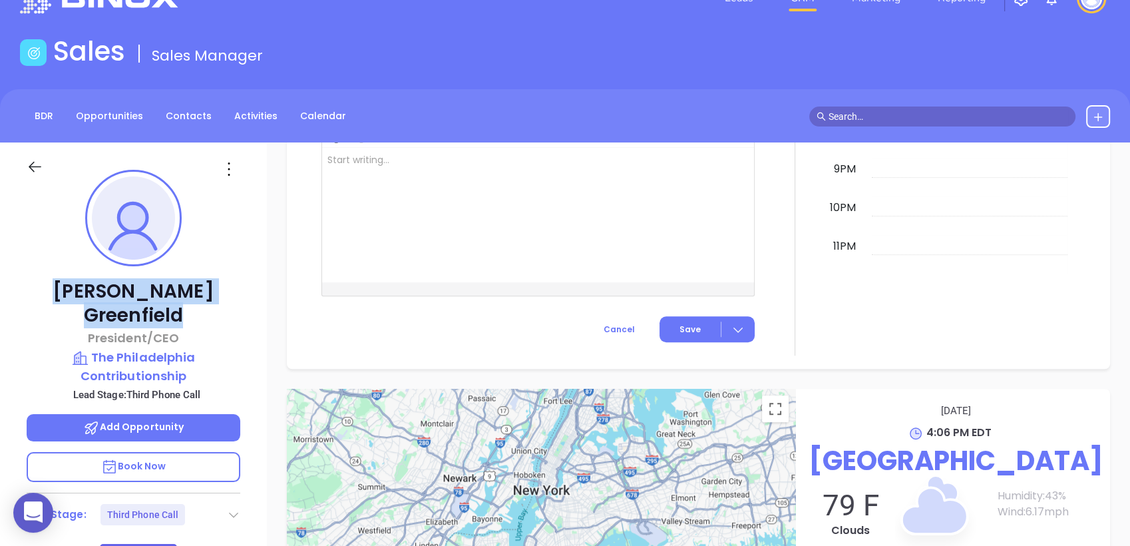
scroll to position [0, 0]
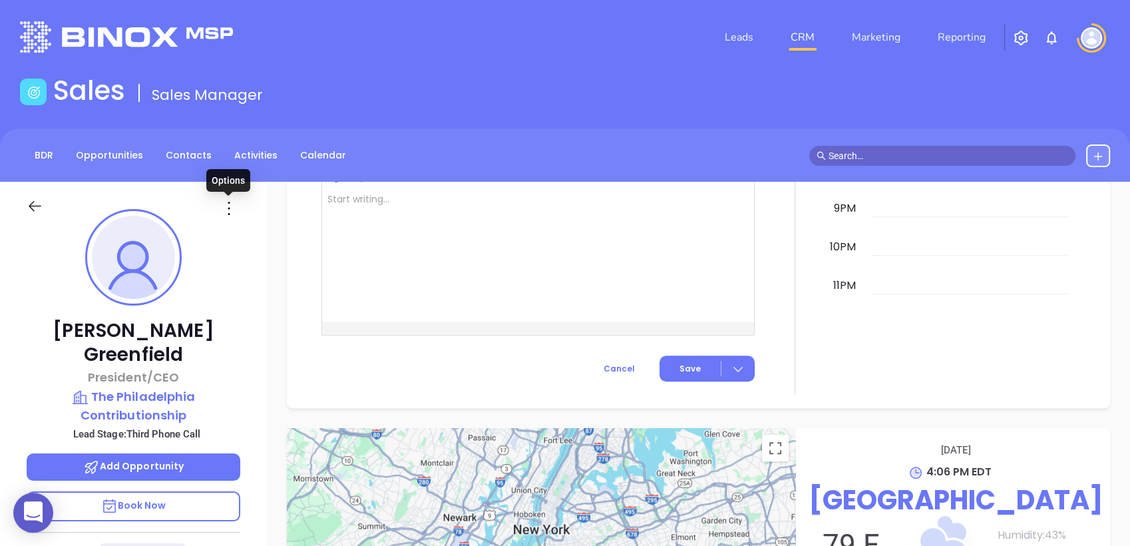
click at [225, 209] on icon at bounding box center [228, 208] width 21 height 21
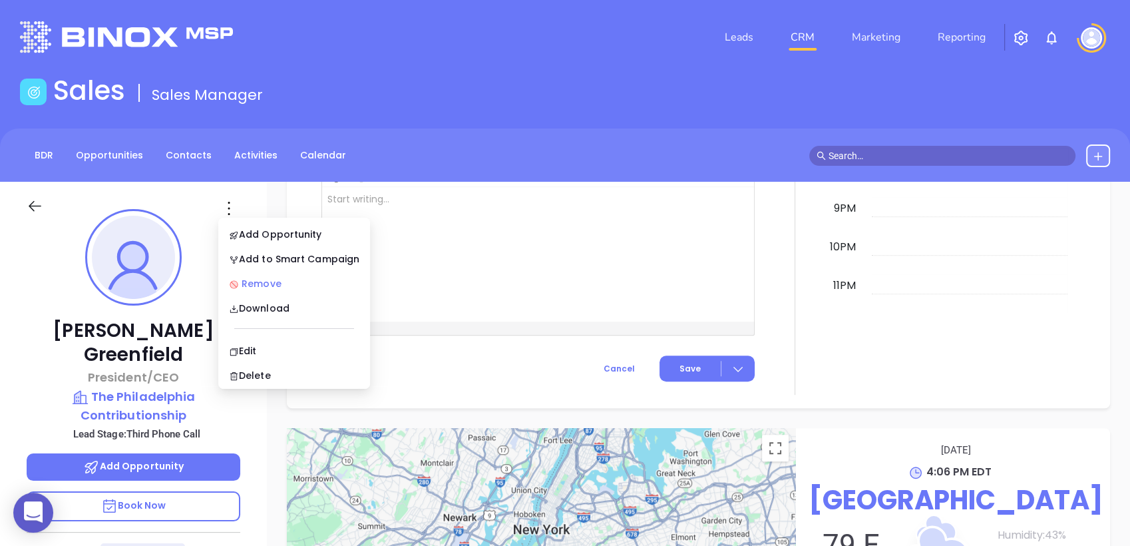
click at [254, 281] on div "Remove" at bounding box center [294, 283] width 130 height 15
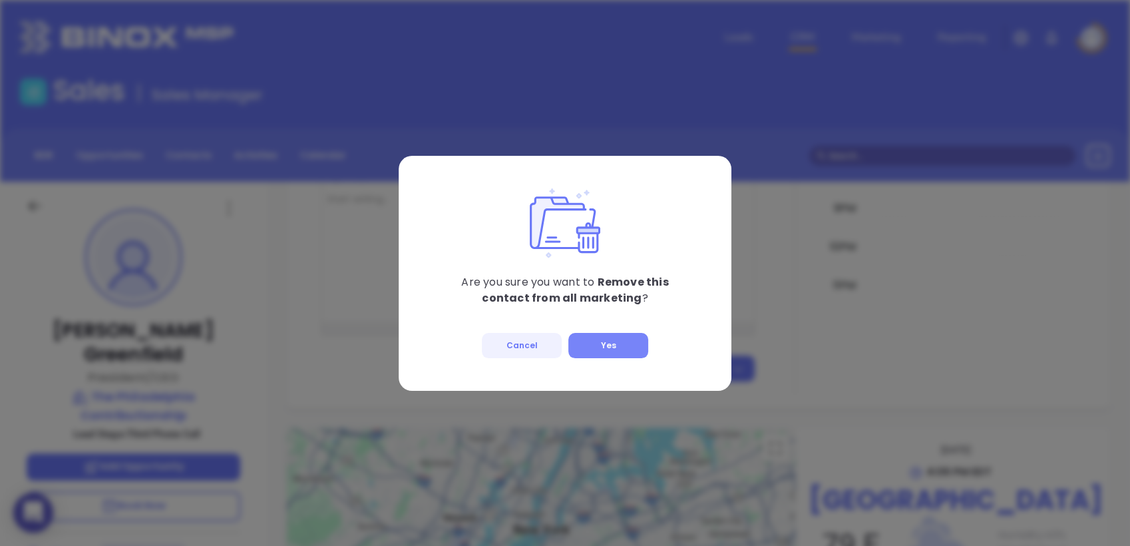
click at [602, 347] on button "Yes" at bounding box center [609, 345] width 80 height 25
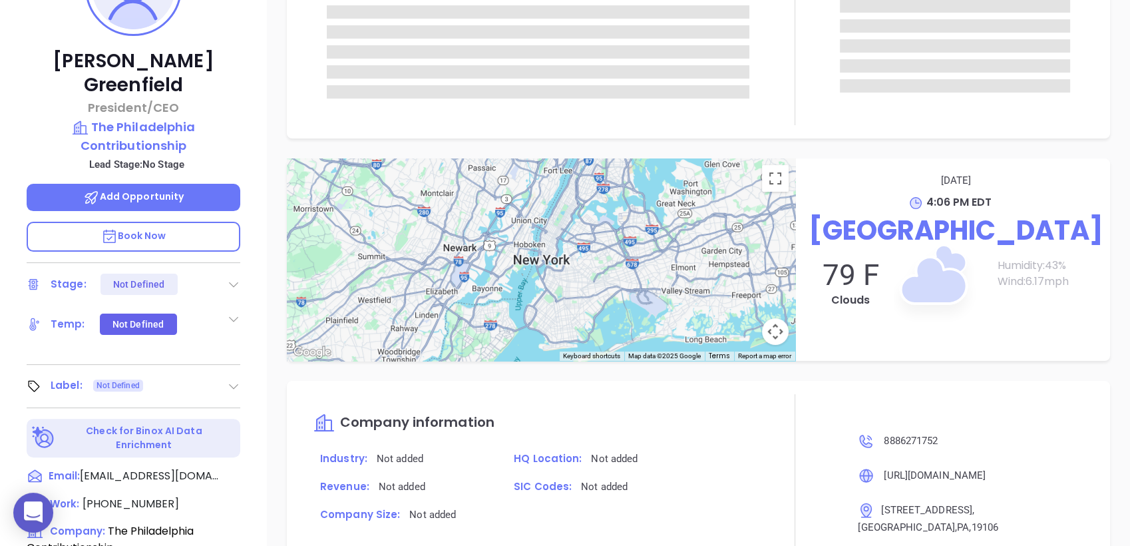
scroll to position [296, 0]
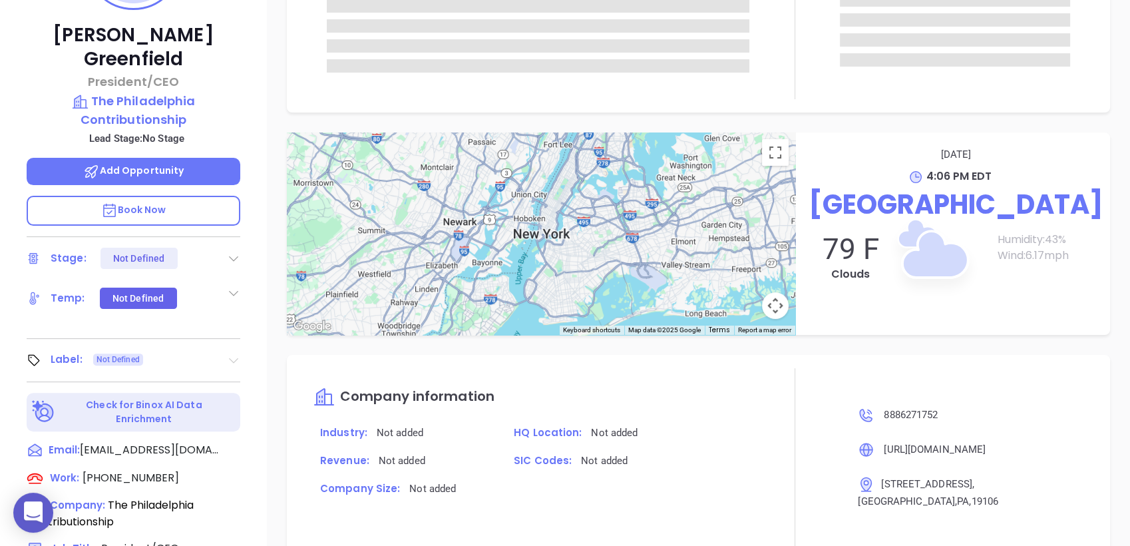
click at [232, 358] on icon at bounding box center [233, 360] width 9 height 5
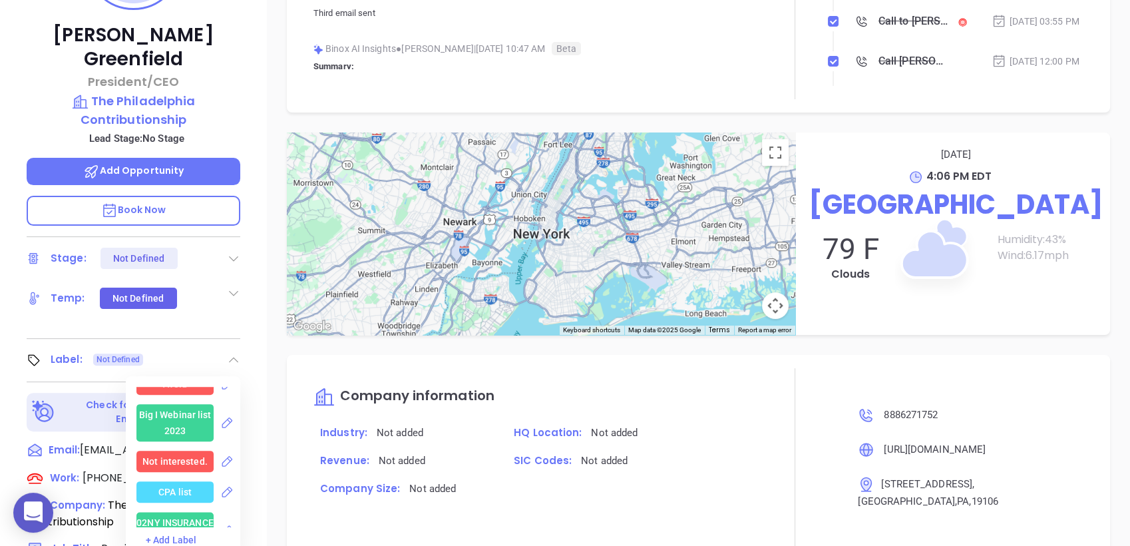
scroll to position [2274, 0]
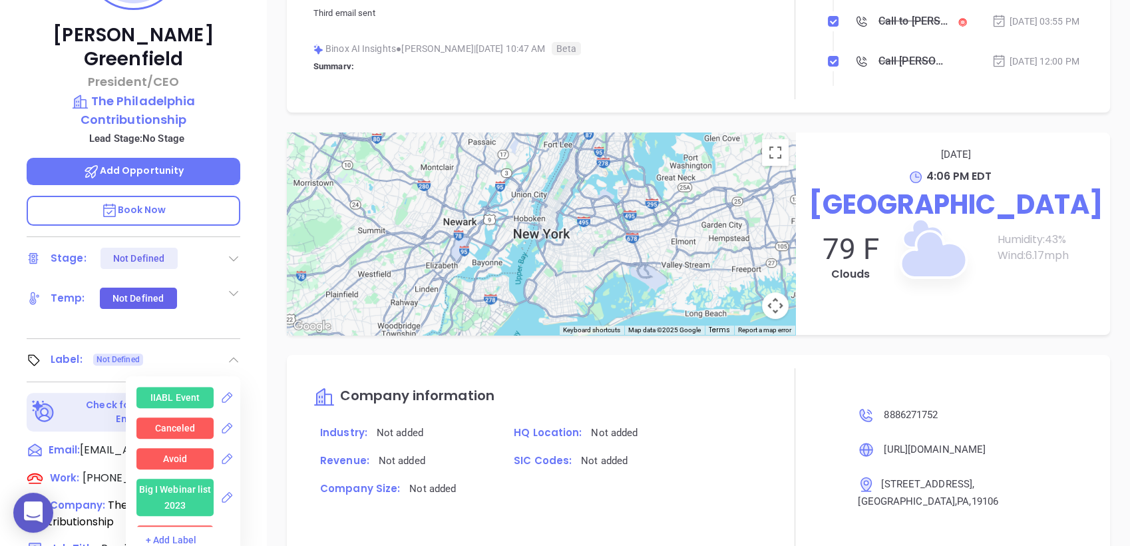
click at [180, 448] on div "Avoid" at bounding box center [175, 458] width 25 height 21
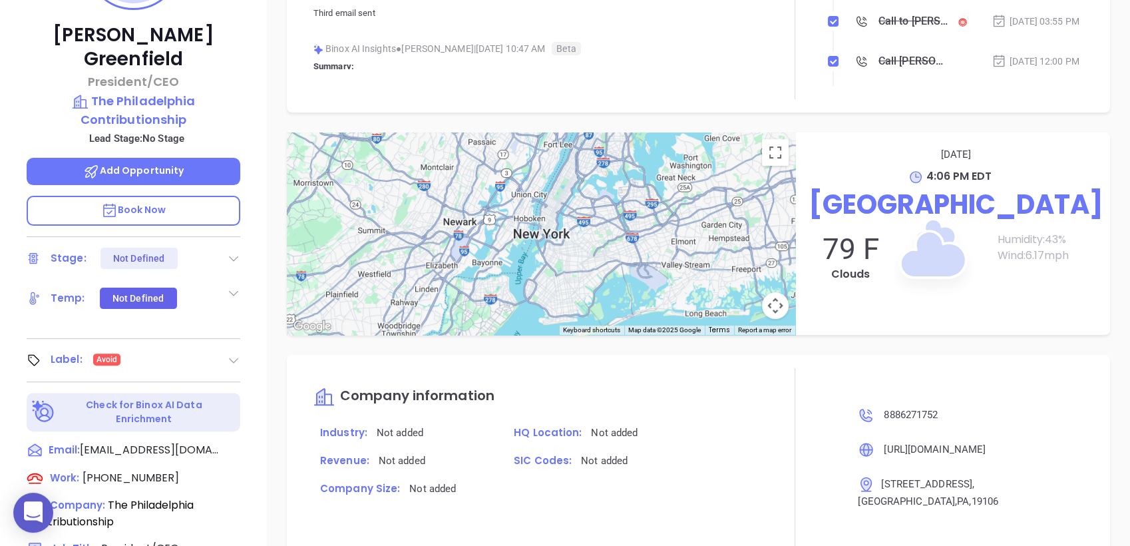
click at [260, 188] on div "Tom Greenfield President/CEO The Philadelphia Contributionship Lead Stage: No S…" at bounding box center [133, 227] width 267 height 682
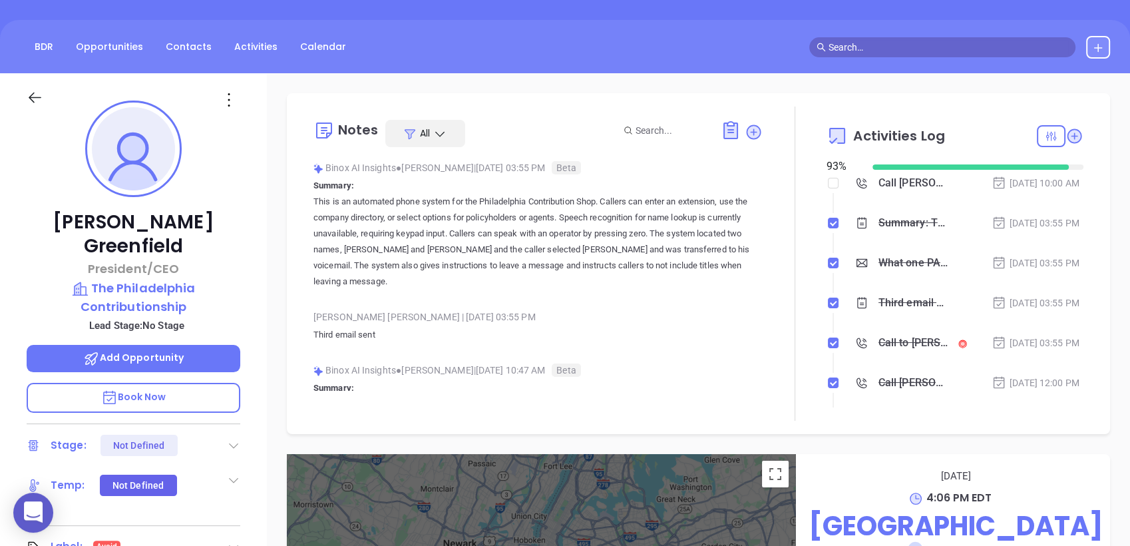
scroll to position [0, 0]
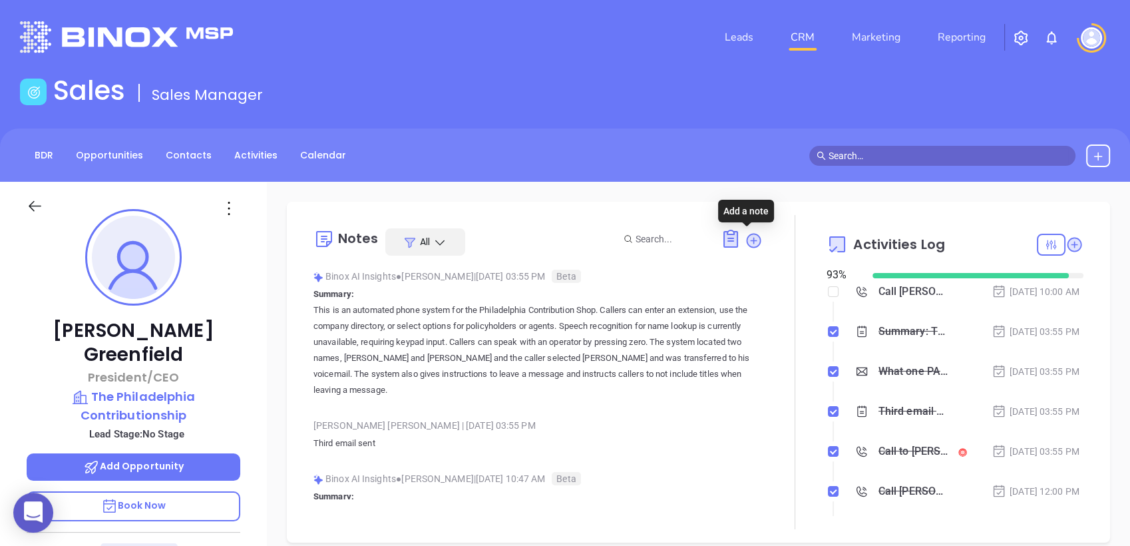
drag, startPoint x: 746, startPoint y: 241, endPoint x: 729, endPoint y: 253, distance: 20.5
click at [747, 241] on icon at bounding box center [753, 240] width 13 height 13
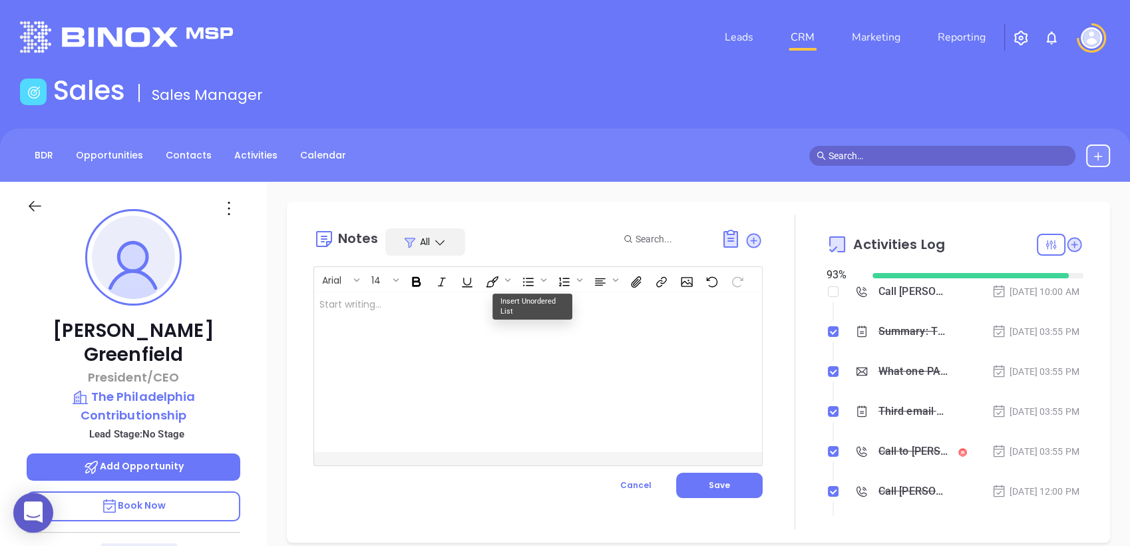
click at [377, 317] on div at bounding box center [522, 372] width 417 height 160
click at [505, 304] on p "Contact removed from marketing list ﻿ ﻿" at bounding box center [523, 319] width 406 height 42
click at [724, 487] on button "Save" at bounding box center [719, 485] width 87 height 25
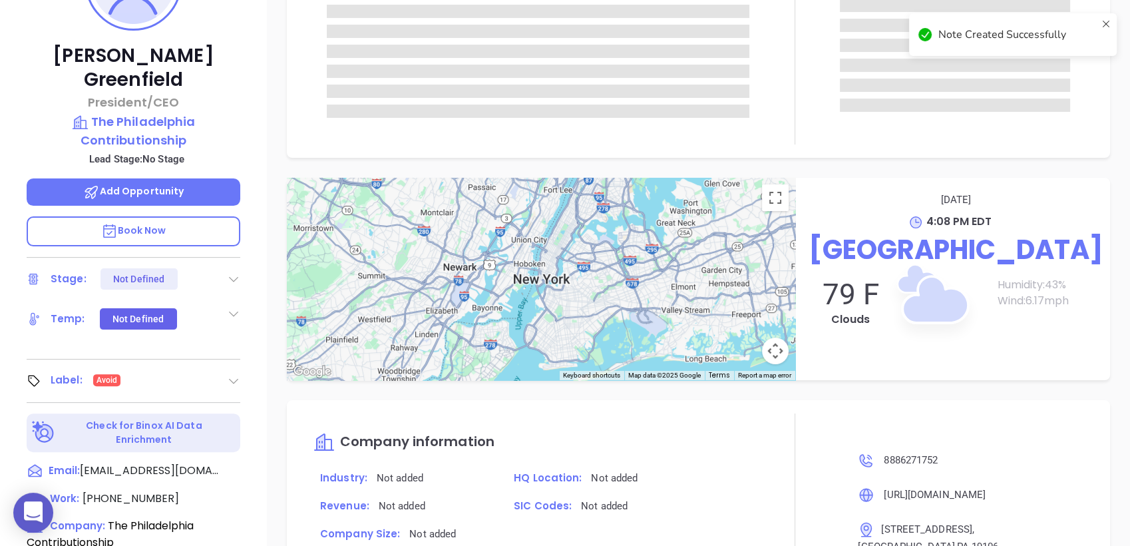
scroll to position [197, 0]
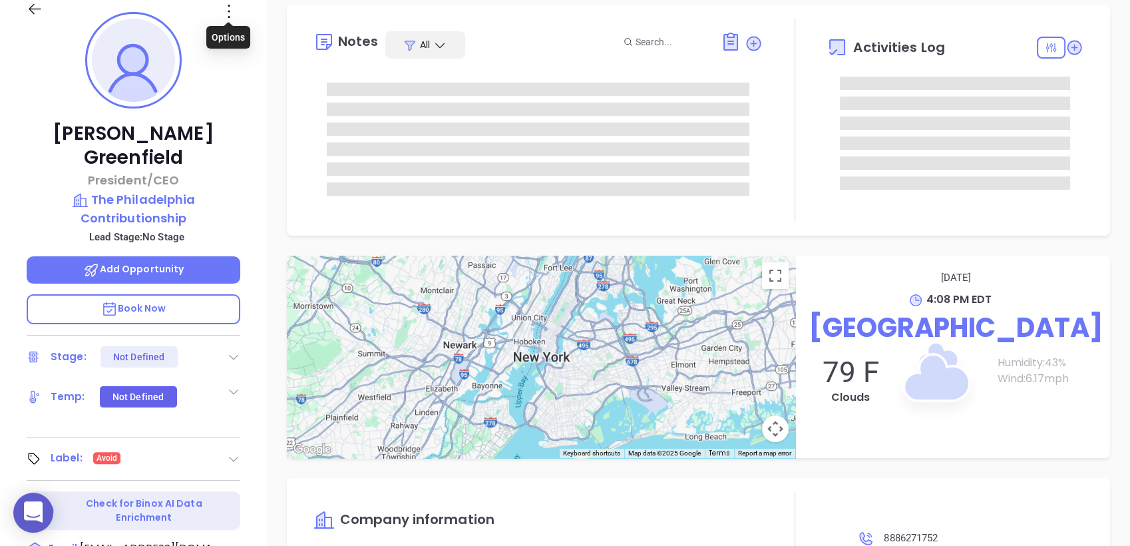
click at [230, 11] on icon at bounding box center [228, 11] width 21 height 21
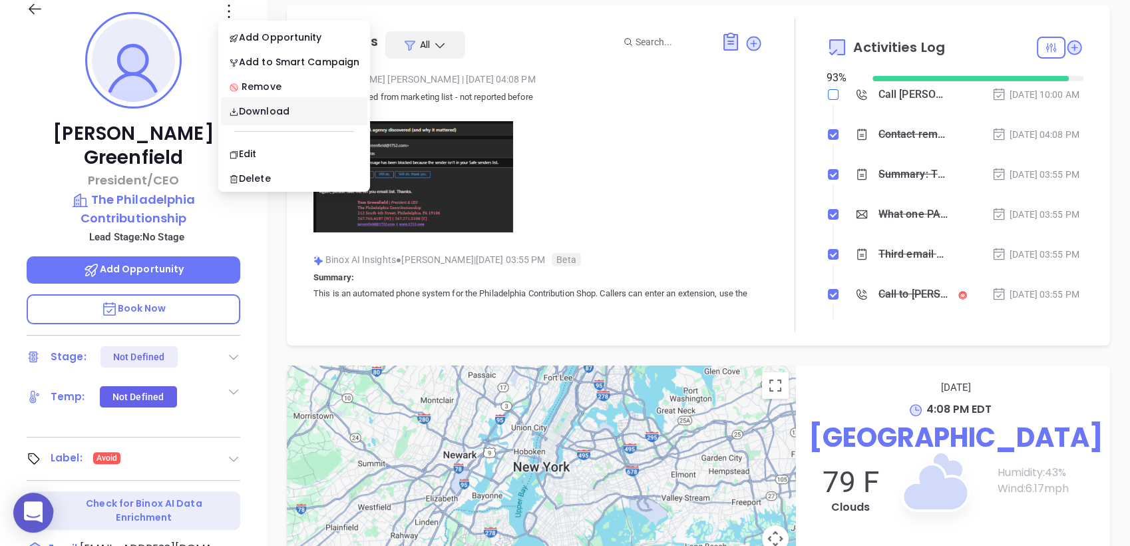
click at [828, 93] on input "checkbox" at bounding box center [833, 94] width 11 height 11
checkbox input "true"
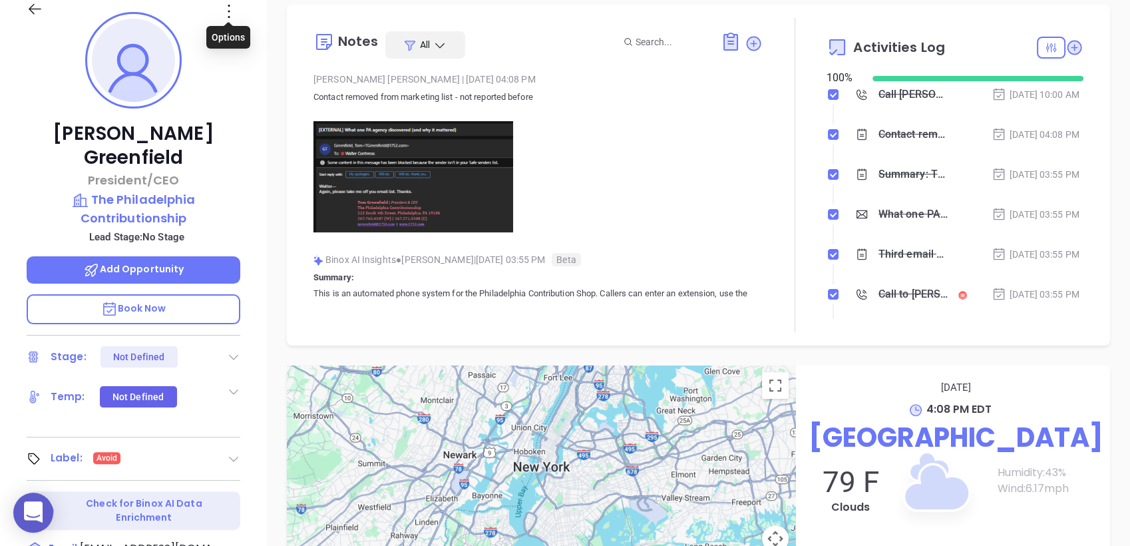
drag, startPoint x: 226, startPoint y: 8, endPoint x: 225, endPoint y: 29, distance: 21.3
click at [227, 6] on icon at bounding box center [228, 11] width 21 height 21
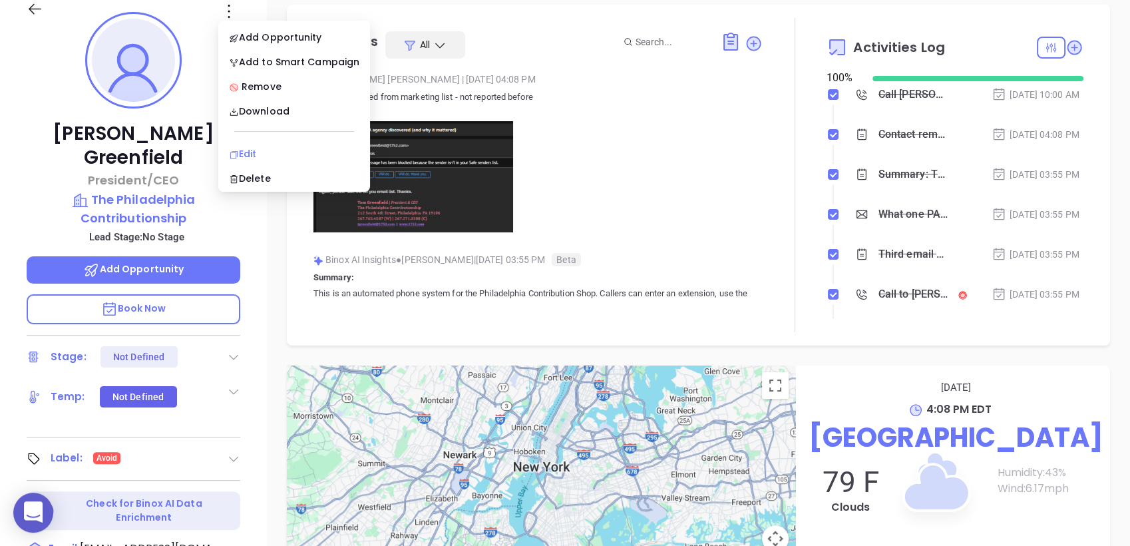
click at [254, 156] on div "Edit" at bounding box center [294, 153] width 130 height 15
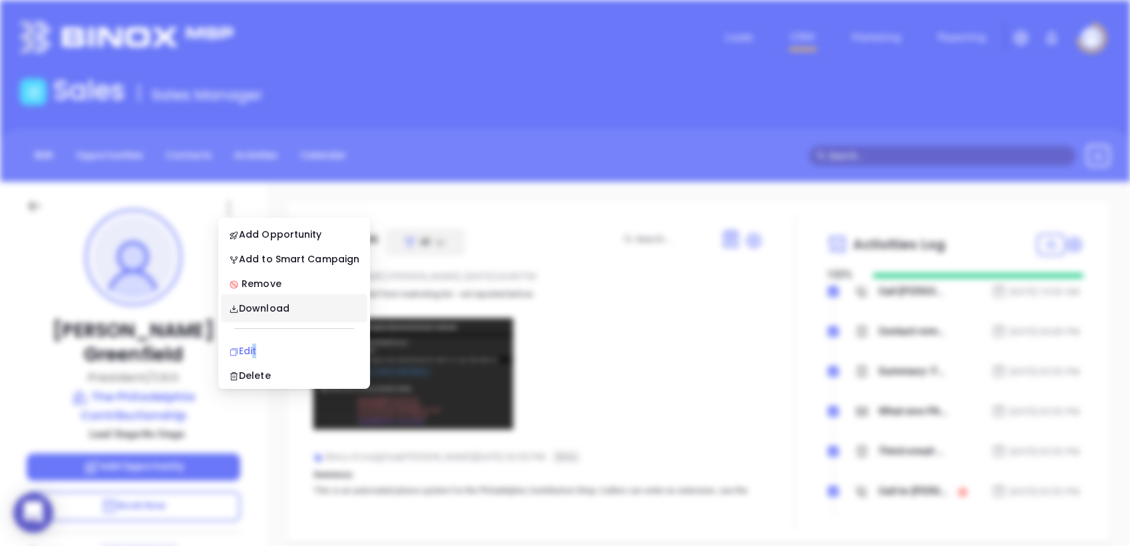
scroll to position [0, 0]
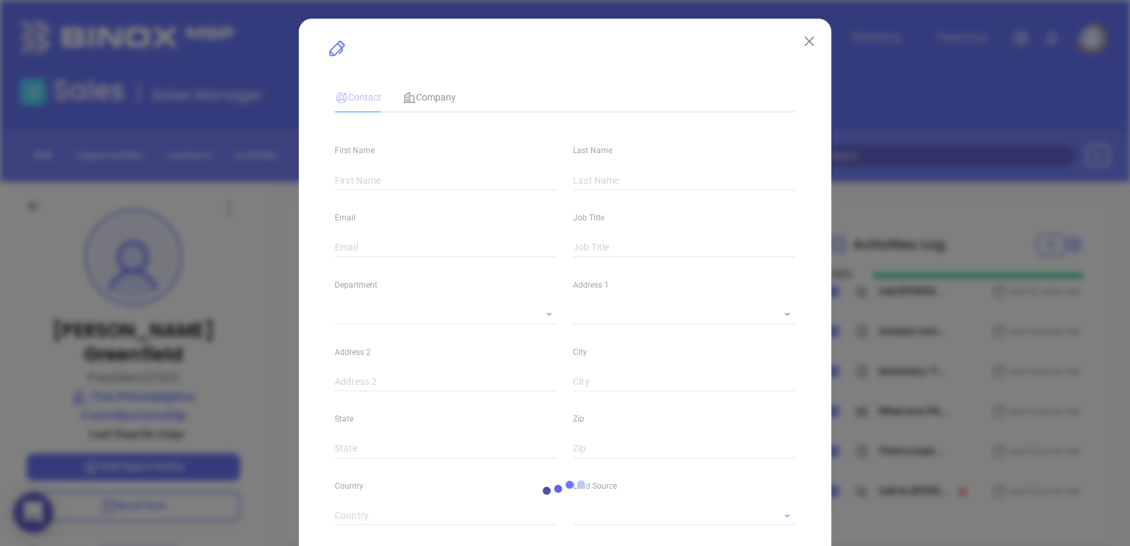
type input "Tom"
type input "Greenfield"
type input "tgreenfield@1752.com"
type input "President/CEO"
type input "1"
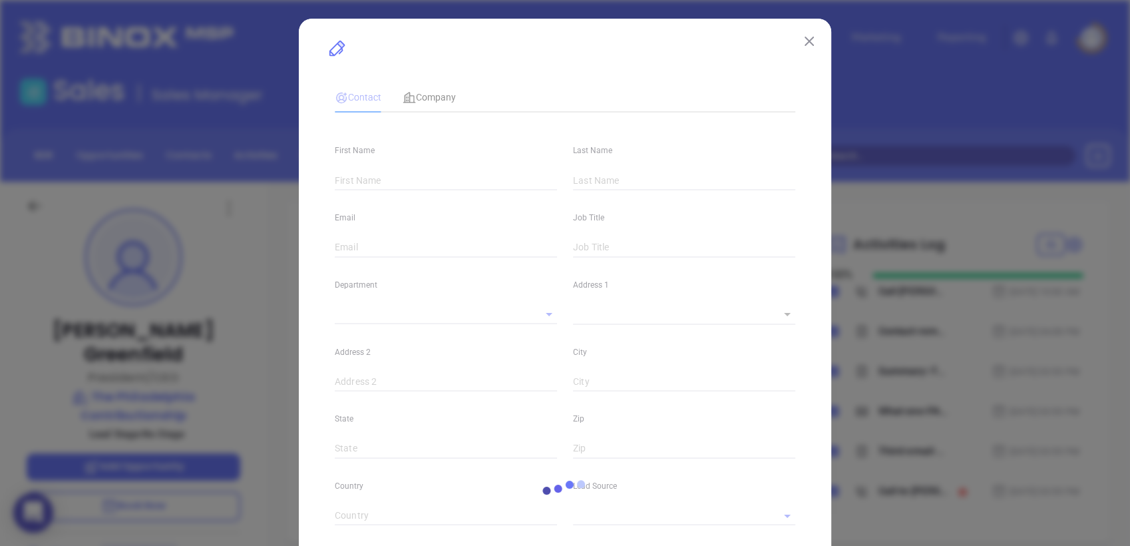
type input "www.linkedin.com/in/tom-greenfield-a5548011"
type input "Marketing"
type input "Other"
type input "[PERSON_NAME]"
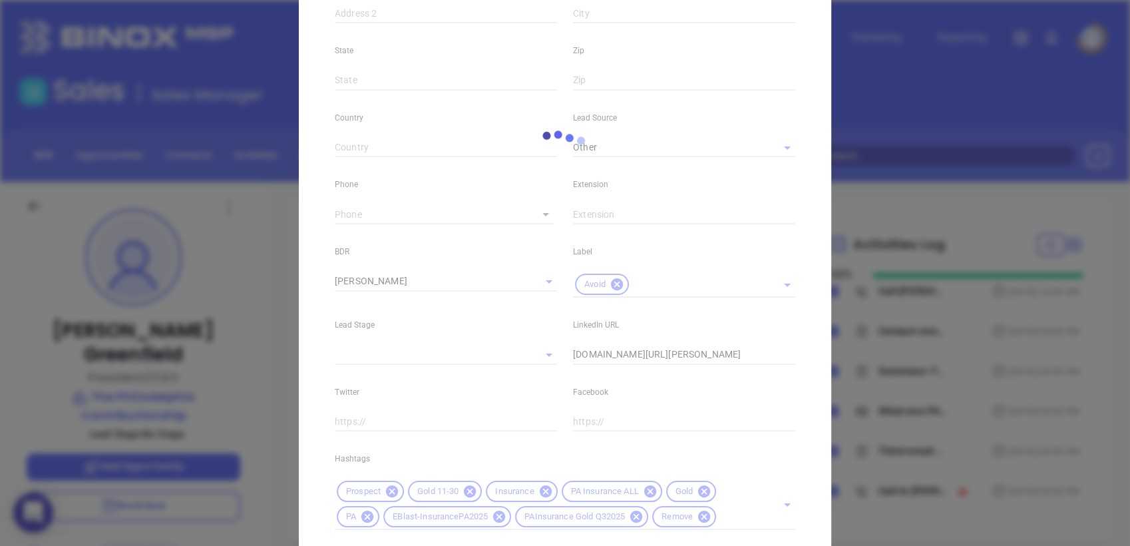
scroll to position [457, 0]
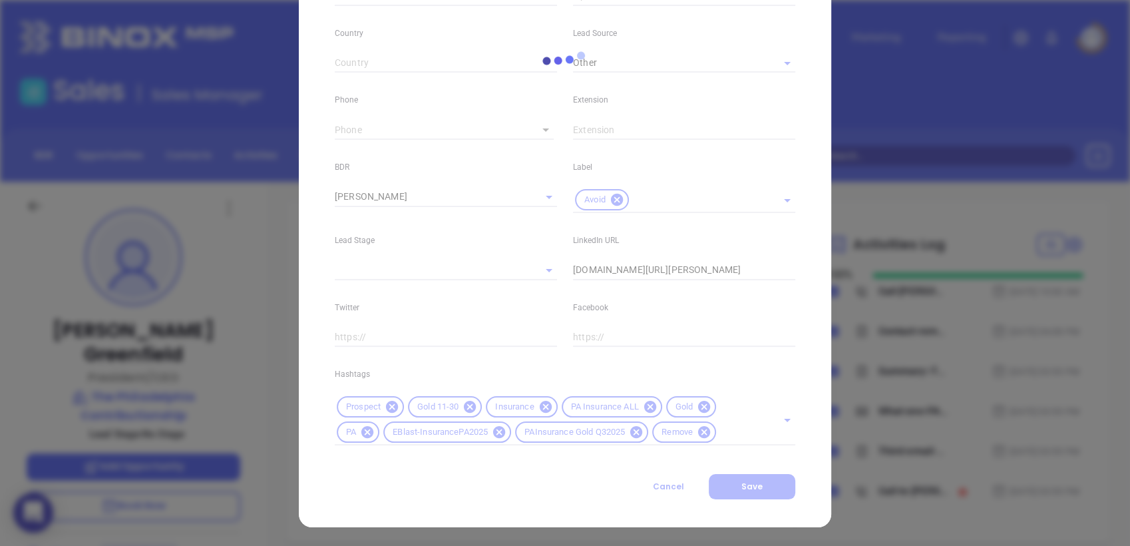
type input "(888) 627-1752"
type input "1"
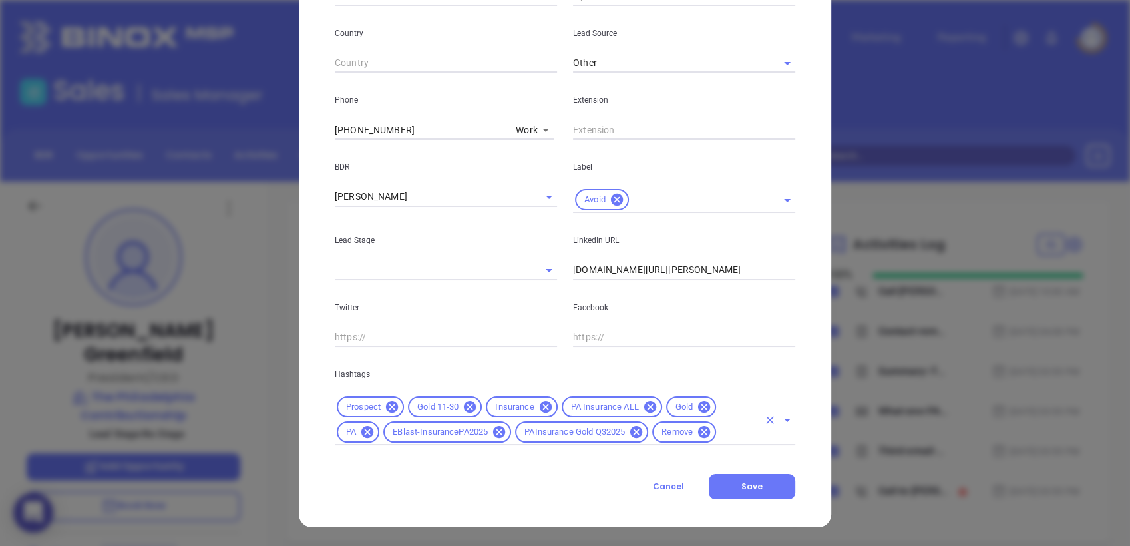
click at [700, 403] on icon at bounding box center [704, 407] width 12 height 12
click at [680, 439] on input "text" at bounding box center [715, 432] width 87 height 17
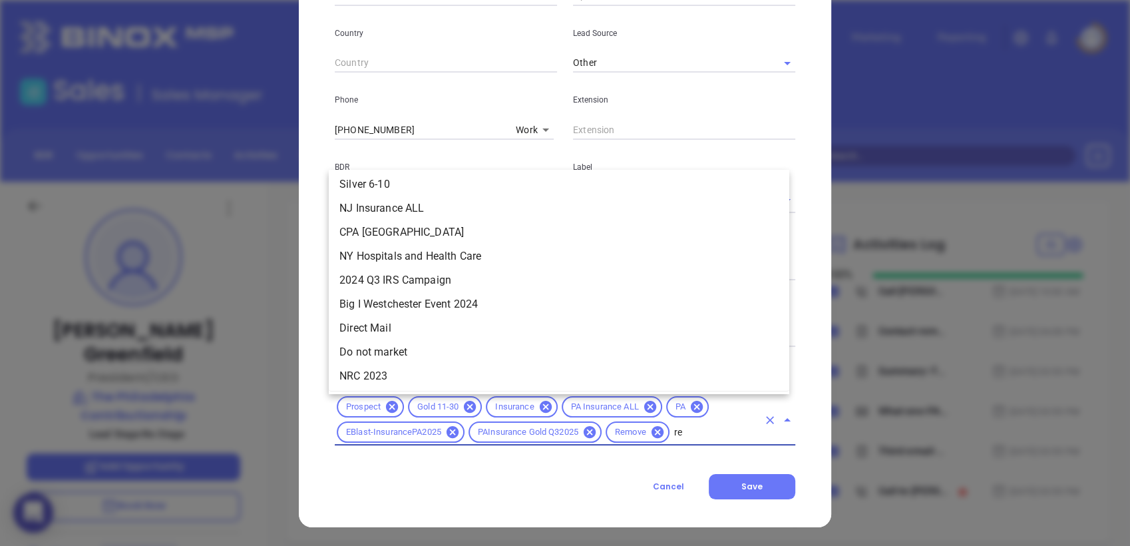
scroll to position [0, 0]
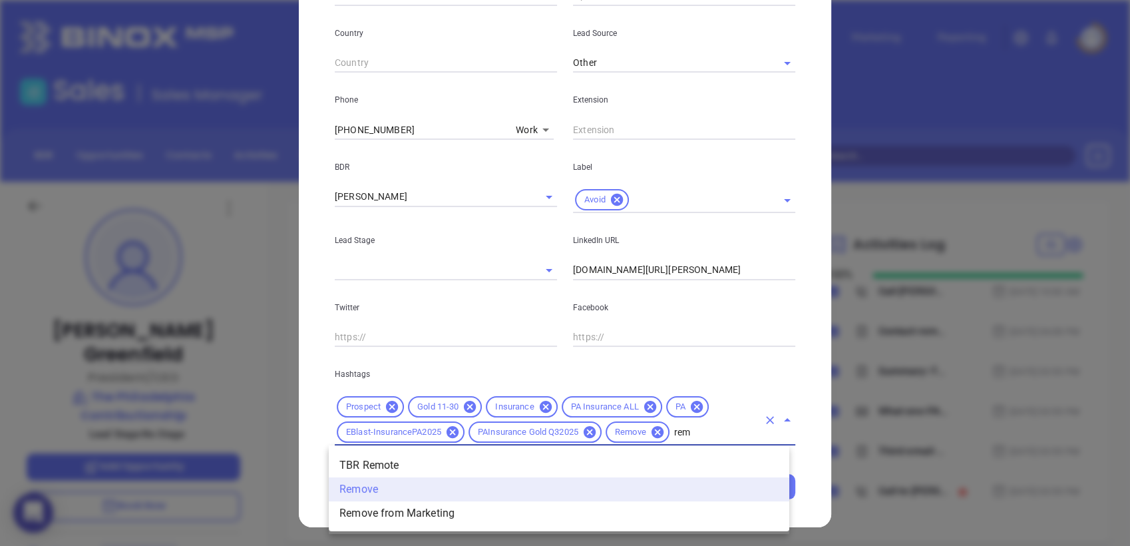
type input "remo"
click at [462, 514] on li "Remove from Marketing" at bounding box center [559, 513] width 461 height 24
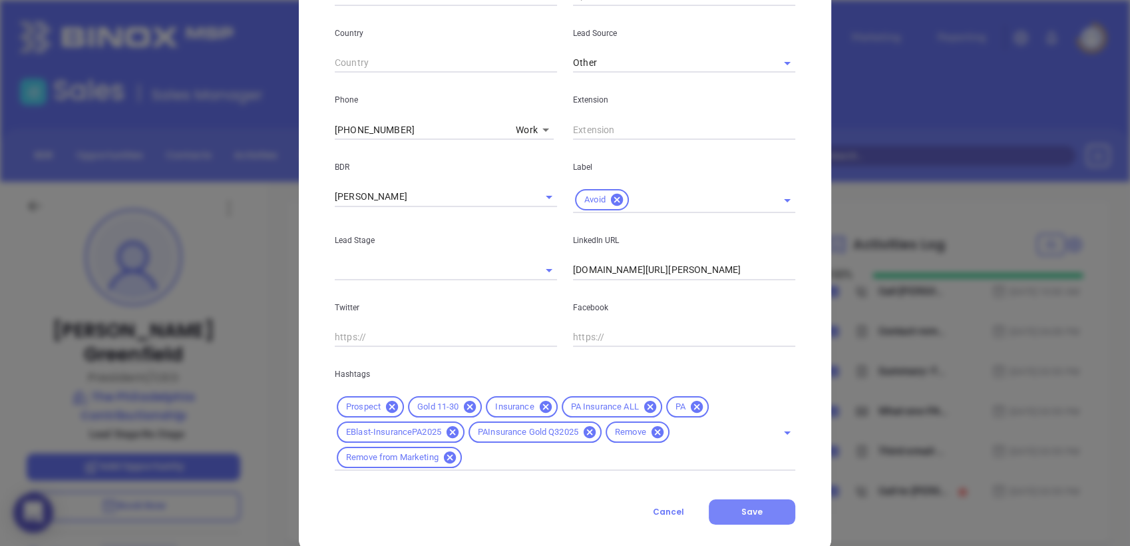
click at [764, 509] on button "Save" at bounding box center [752, 511] width 87 height 25
click at [526, 192] on icon "Clear" at bounding box center [531, 196] width 13 height 13
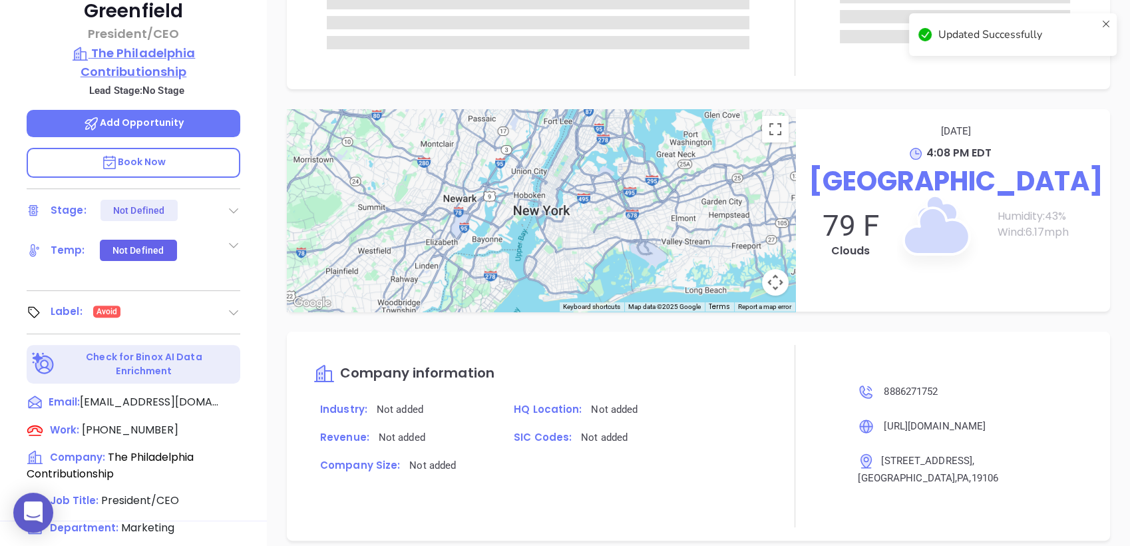
scroll to position [49, 0]
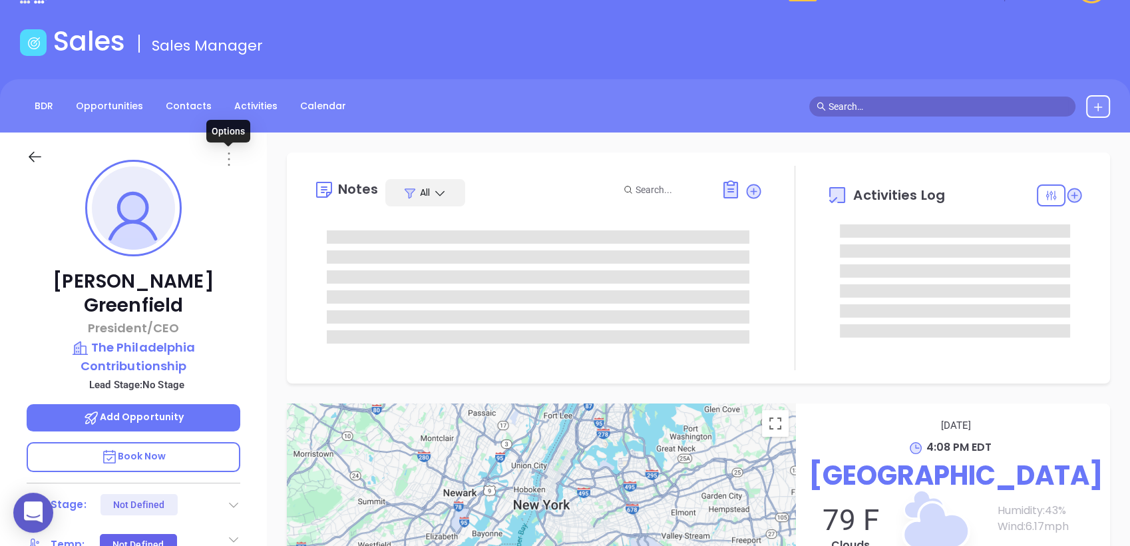
click at [229, 158] on icon at bounding box center [229, 158] width 2 height 13
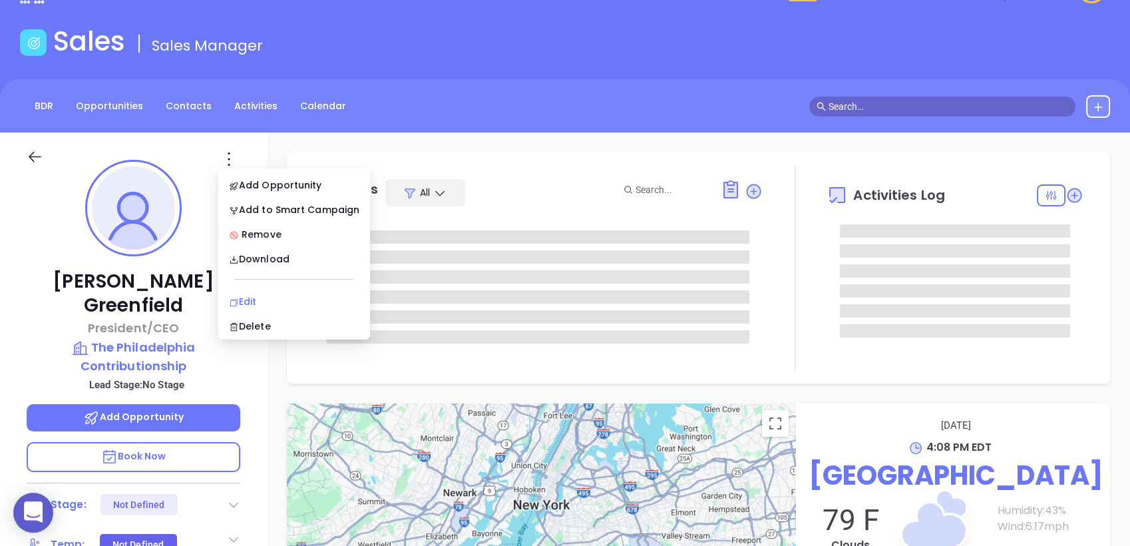
click at [256, 296] on div "Edit" at bounding box center [294, 301] width 130 height 15
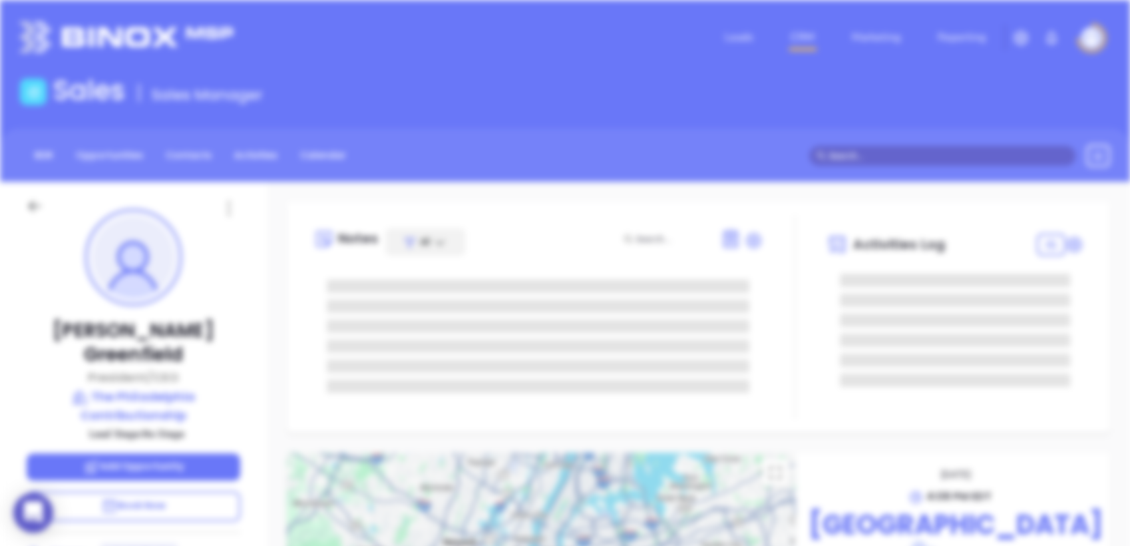
scroll to position [0, 0]
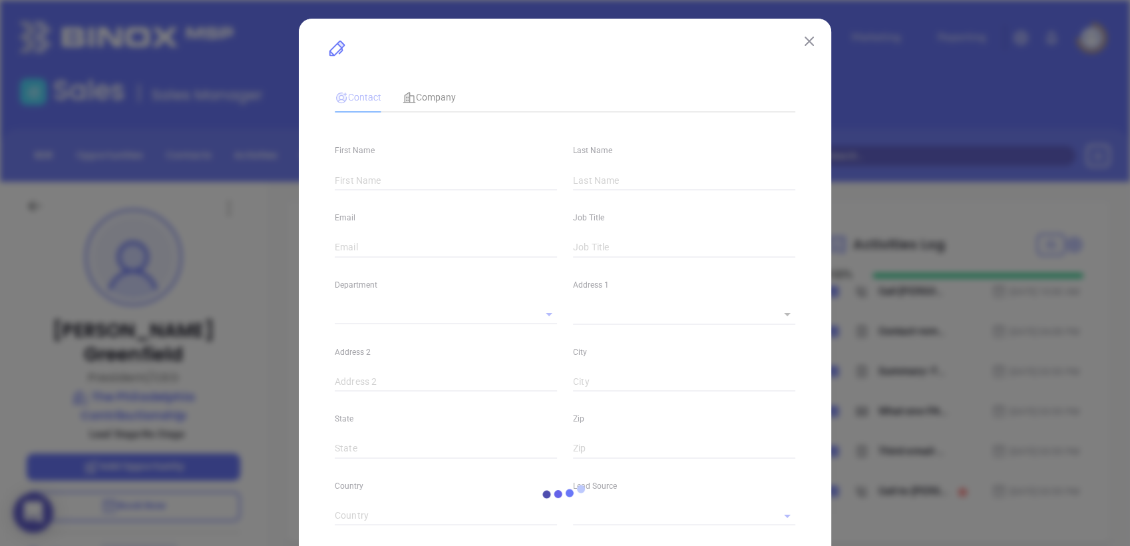
type input "Tom"
type input "Greenfield"
type input "tgreenfield@1752.com"
type input "President/CEO"
type input "1"
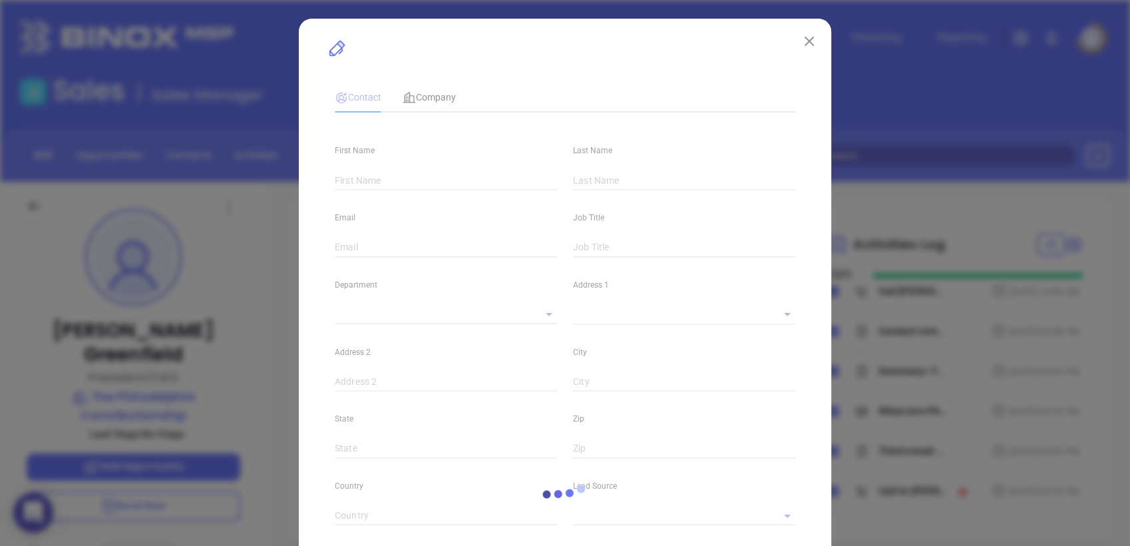
type input "www.linkedin.com/in/tom-greenfield-a5548011"
type input "Marketing"
type input "Other"
type input "[PERSON_NAME]"
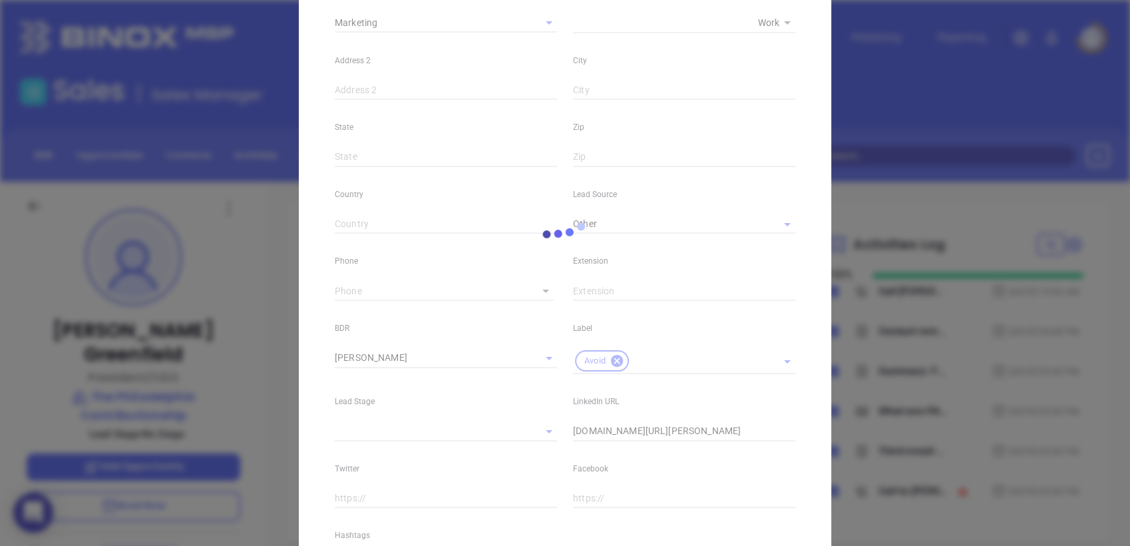
type input "(888) 627-1752"
type input "1"
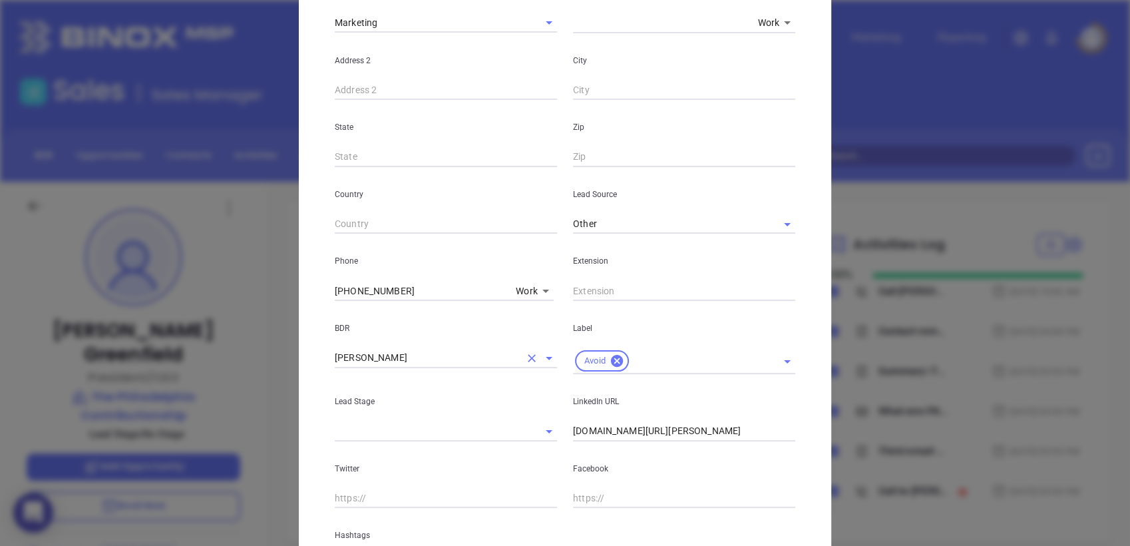
click at [525, 354] on icon "Clear" at bounding box center [531, 358] width 13 height 13
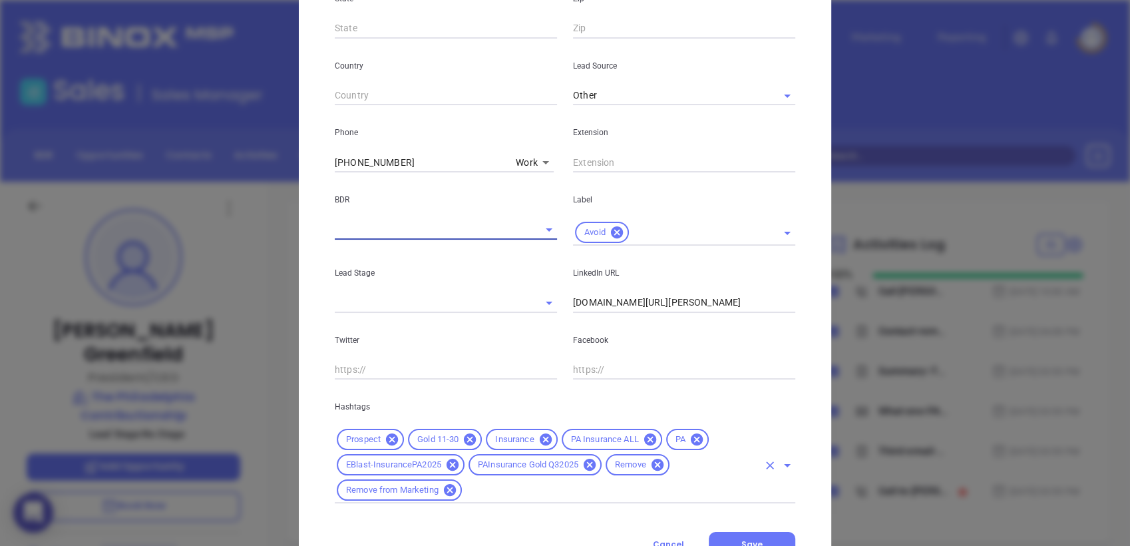
scroll to position [482, 0]
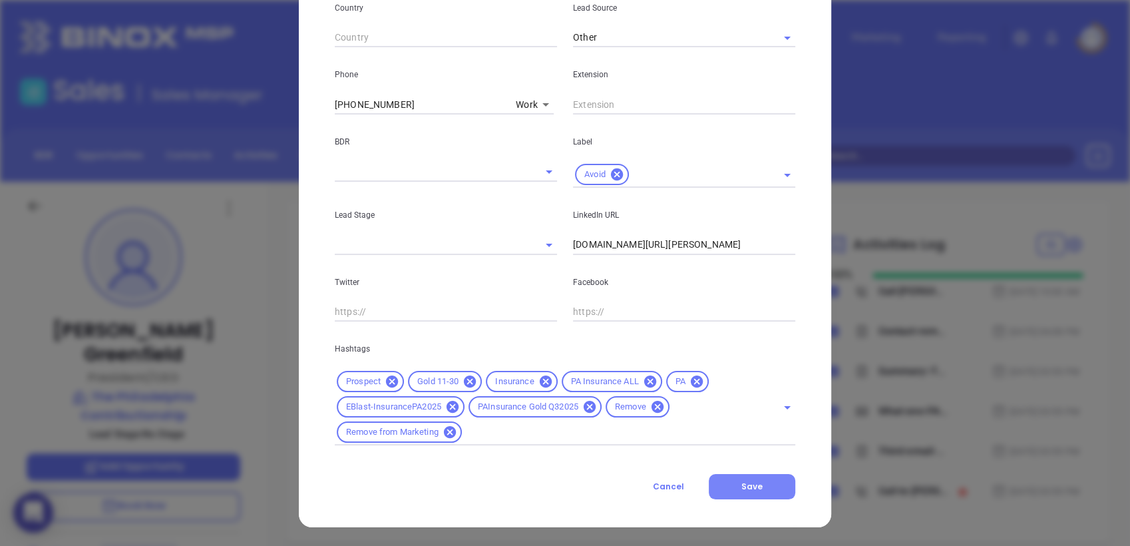
click at [752, 483] on span "Save" at bounding box center [752, 486] width 21 height 11
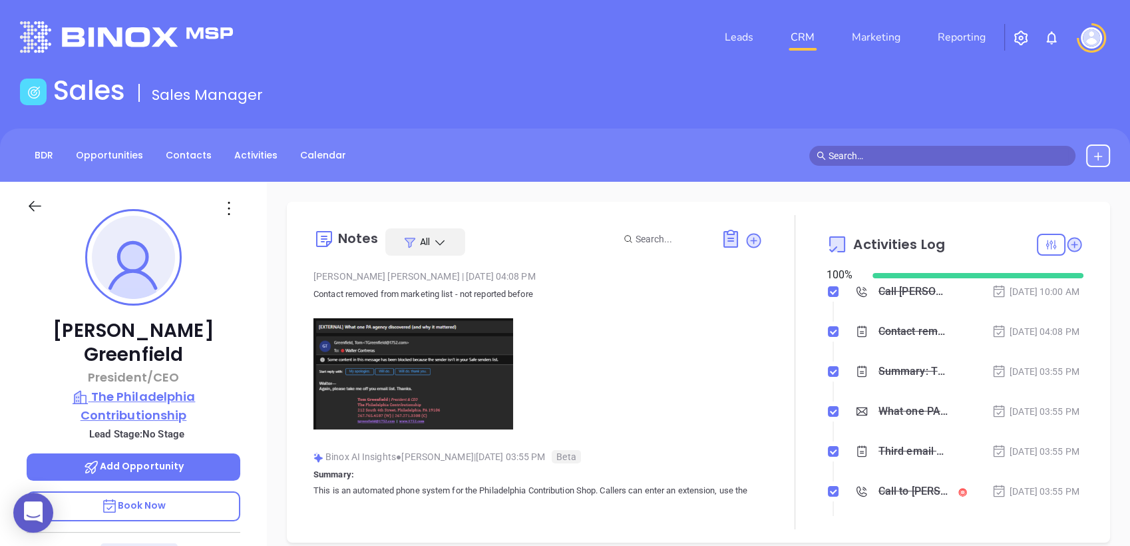
click at [152, 387] on p "The Philadelphia Contributionship" at bounding box center [134, 405] width 214 height 37
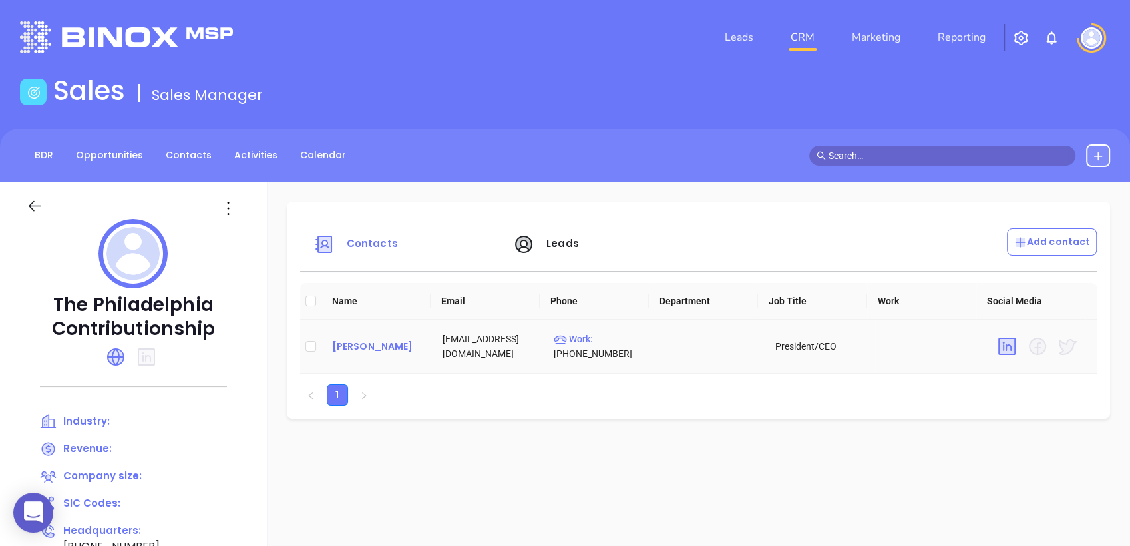
click at [378, 348] on div "Tom Greenfield" at bounding box center [376, 346] width 89 height 16
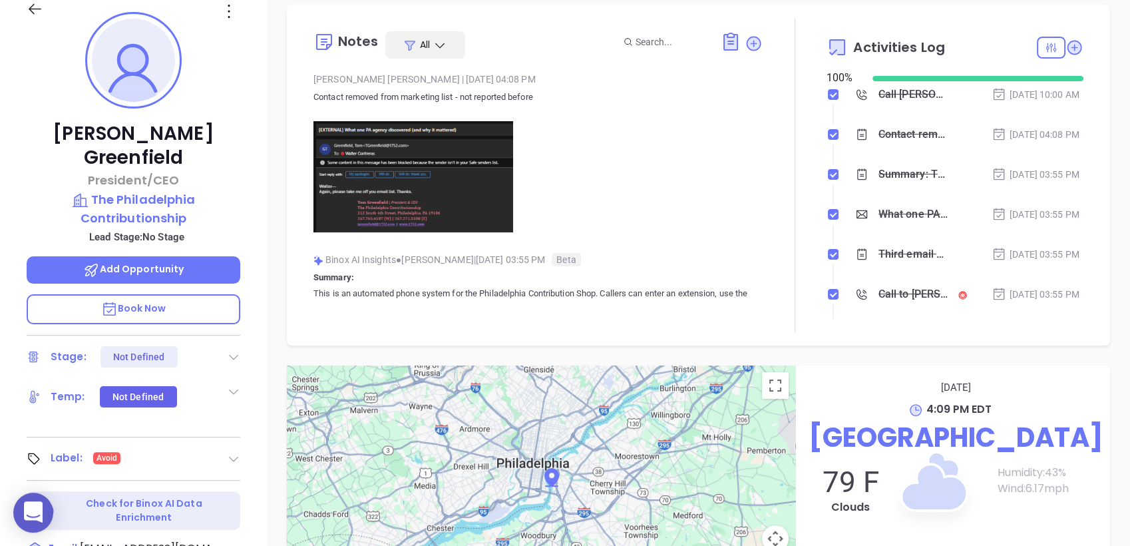
scroll to position [49, 0]
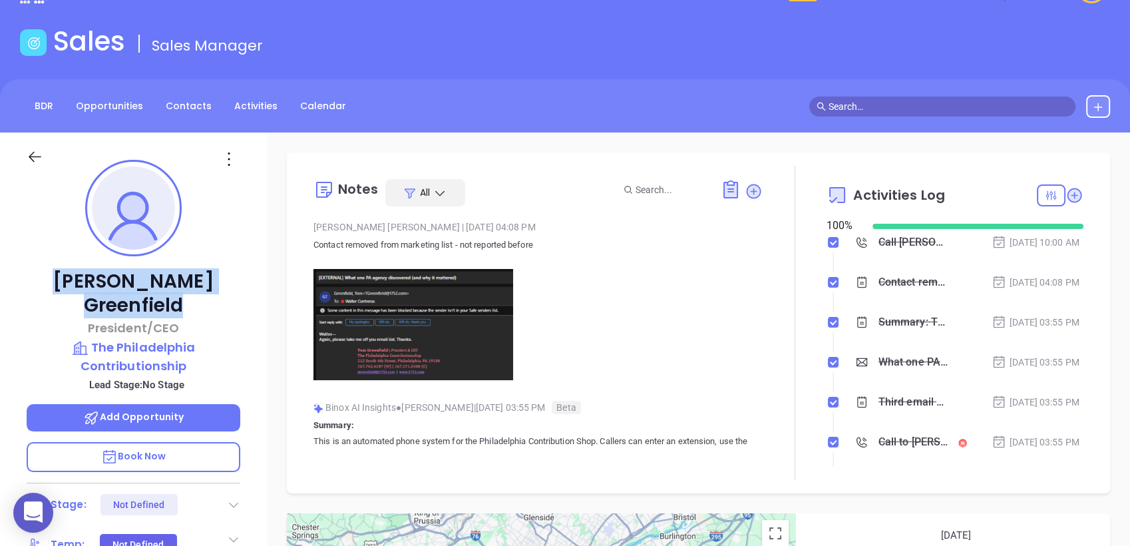
drag, startPoint x: 214, startPoint y: 285, endPoint x: 53, endPoint y: 285, distance: 161.1
click at [53, 285] on p "Tom Greenfield" at bounding box center [134, 294] width 214 height 48
copy p "Tom Greenfield"
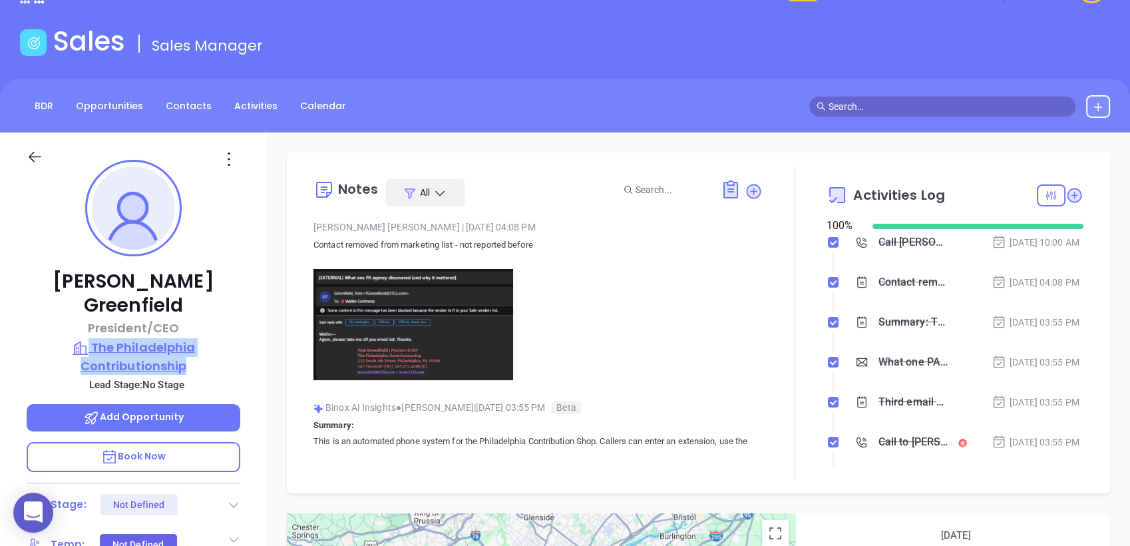
drag, startPoint x: 205, startPoint y: 312, endPoint x: 193, endPoint y: 344, distance: 34.1
click at [193, 344] on div "Tom Greenfield President/CEO The Philadelphia Contributionship Lead Stage: No S…" at bounding box center [133, 473] width 267 height 682
copy div "The Philadelphia Contributionship"
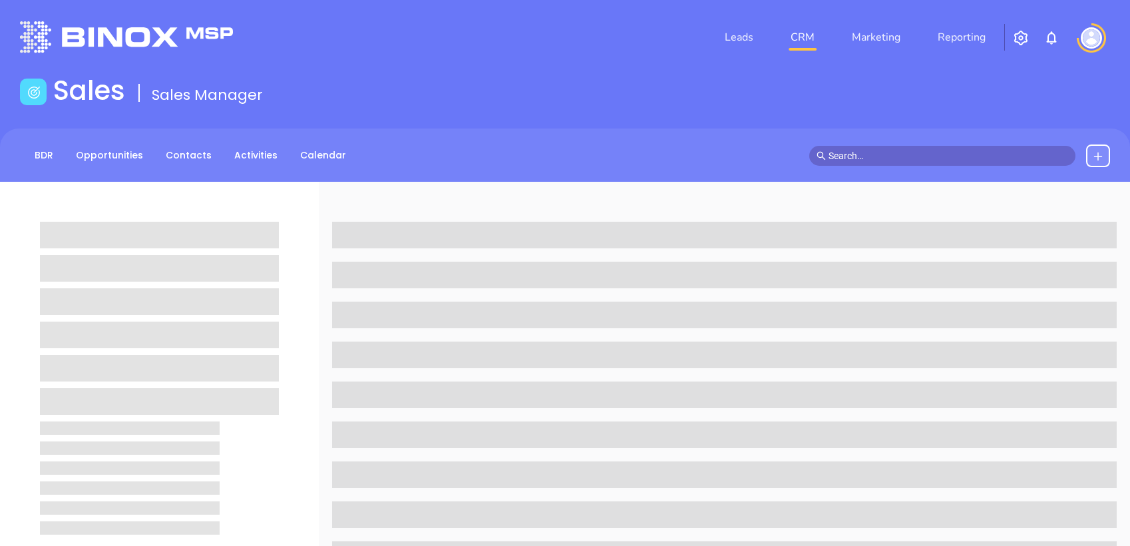
scroll to position [567, 0]
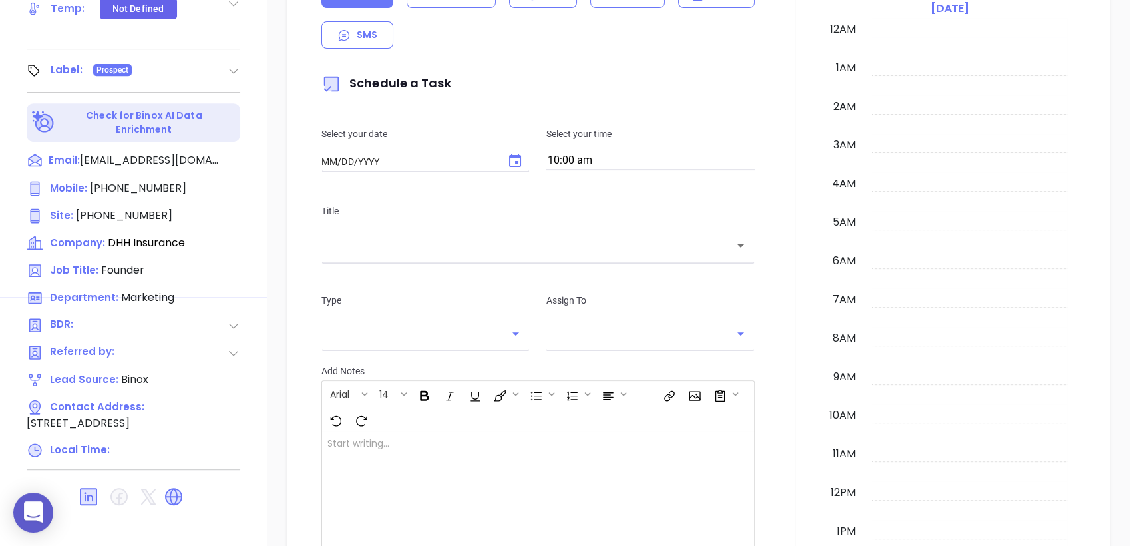
type input "[DATE]"
type input "[PERSON_NAME]"
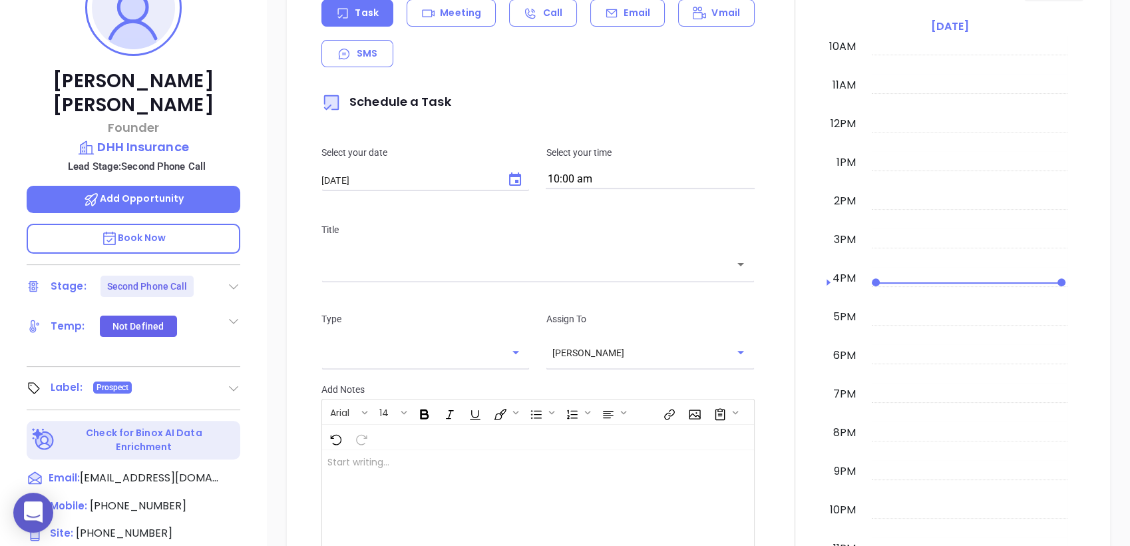
scroll to position [49, 0]
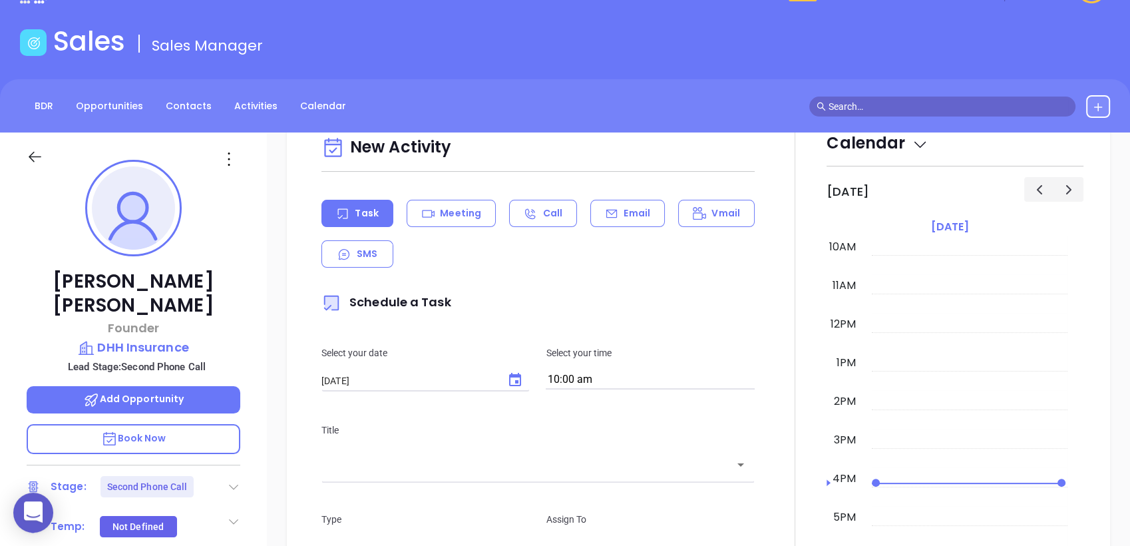
click at [230, 480] on icon at bounding box center [233, 486] width 13 height 13
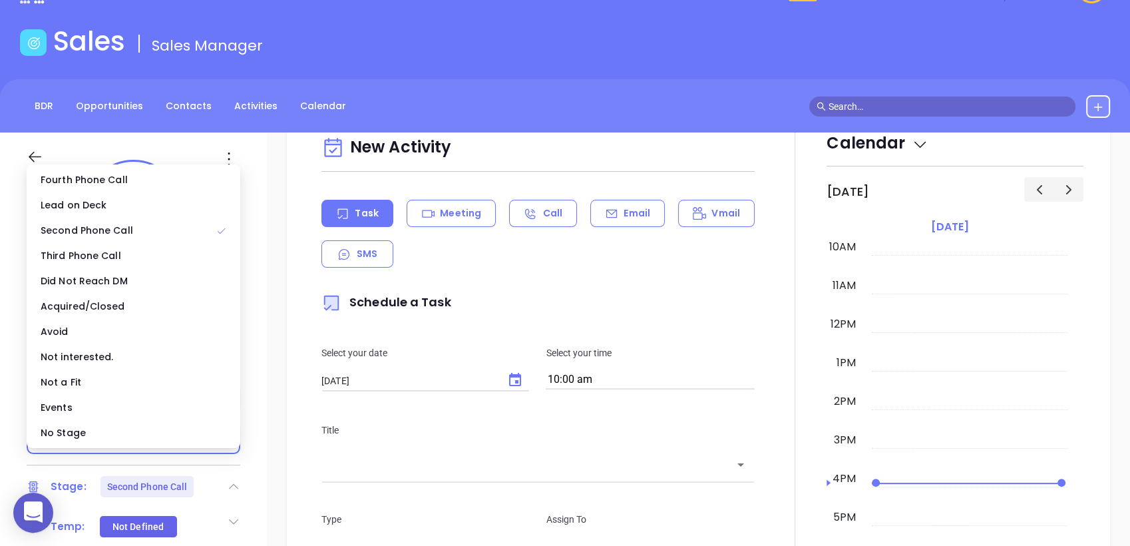
click at [175, 445] on ul "Fourth Phone Call Lead on Deck Second Phone Call Third Phone Call Did Not Reach…" at bounding box center [134, 306] width 214 height 284
click at [175, 435] on div "No Stage" at bounding box center [133, 432] width 208 height 25
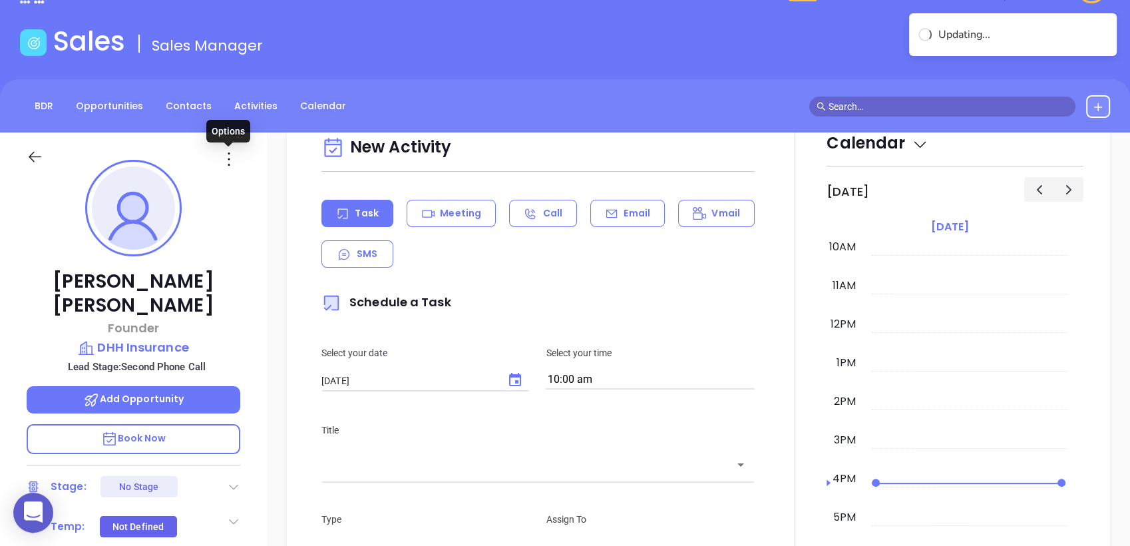
click at [223, 154] on icon at bounding box center [228, 158] width 21 height 21
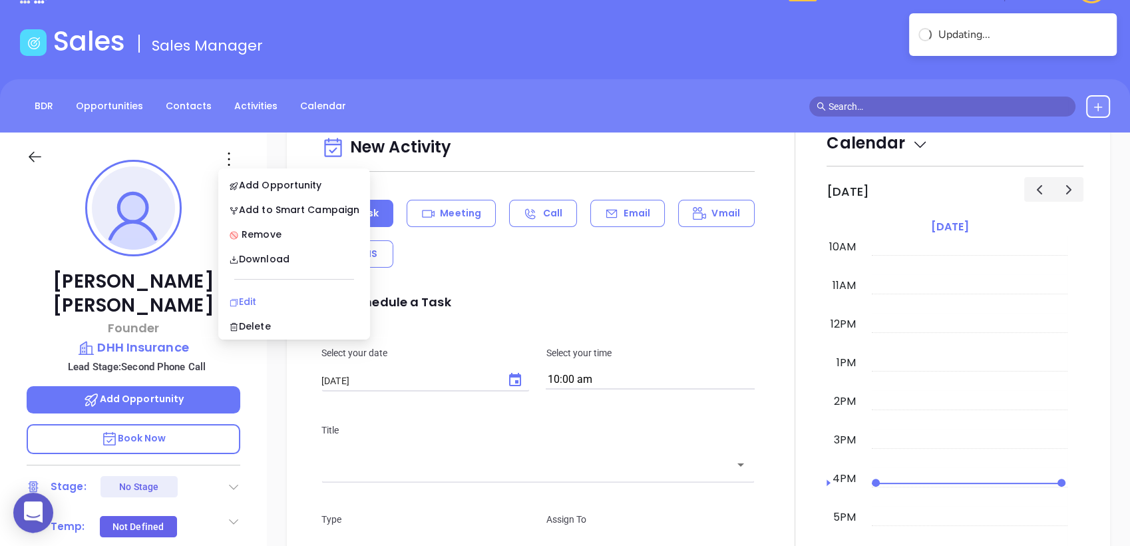
click at [261, 297] on div "Edit" at bounding box center [294, 301] width 130 height 15
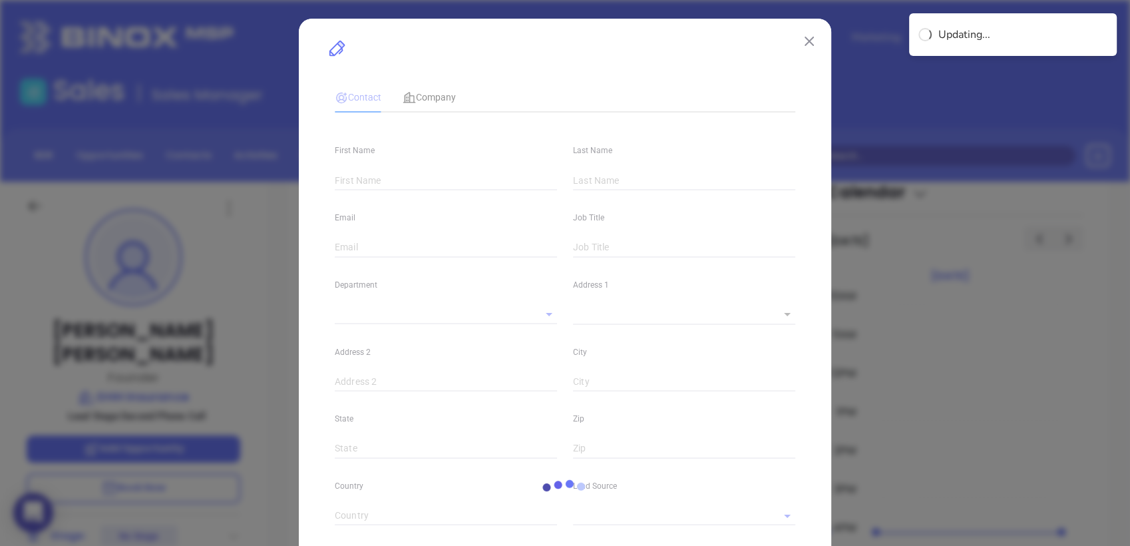
type input "[PERSON_NAME]"
type input "[EMAIL_ADDRESS][DOMAIN_NAME]"
type input "Founder"
type textarea "[STREET_ADDRESS]"
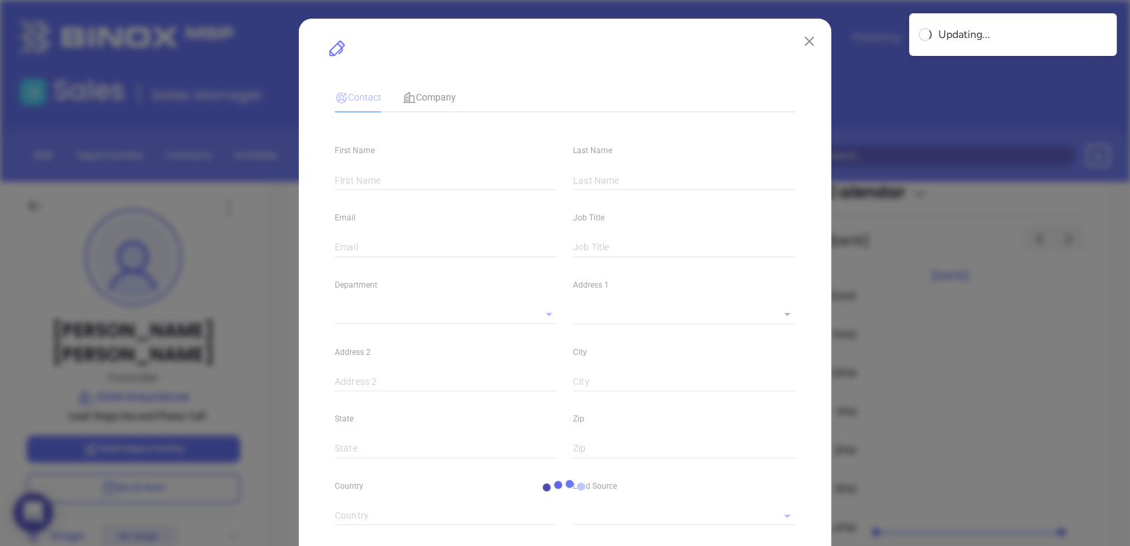
type input "1"
type input "#370"
type input "Syracuse"
type input "NY"
type input "13202"
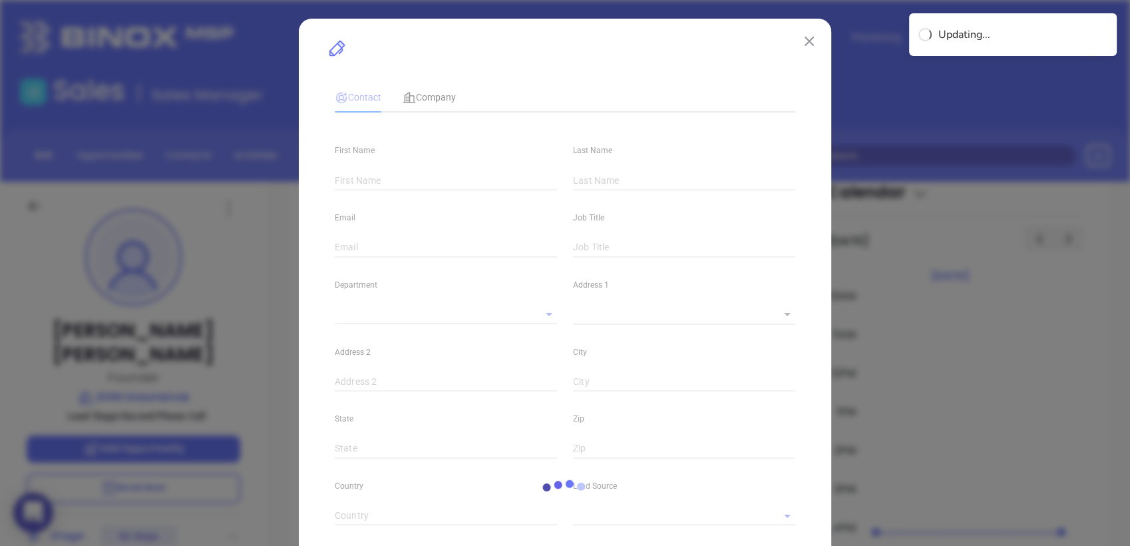
type input "www.linkedin.com/in/gary-meyer-74309121"
type input "Marketing"
type input "Binox"
type input "undefined undefined"
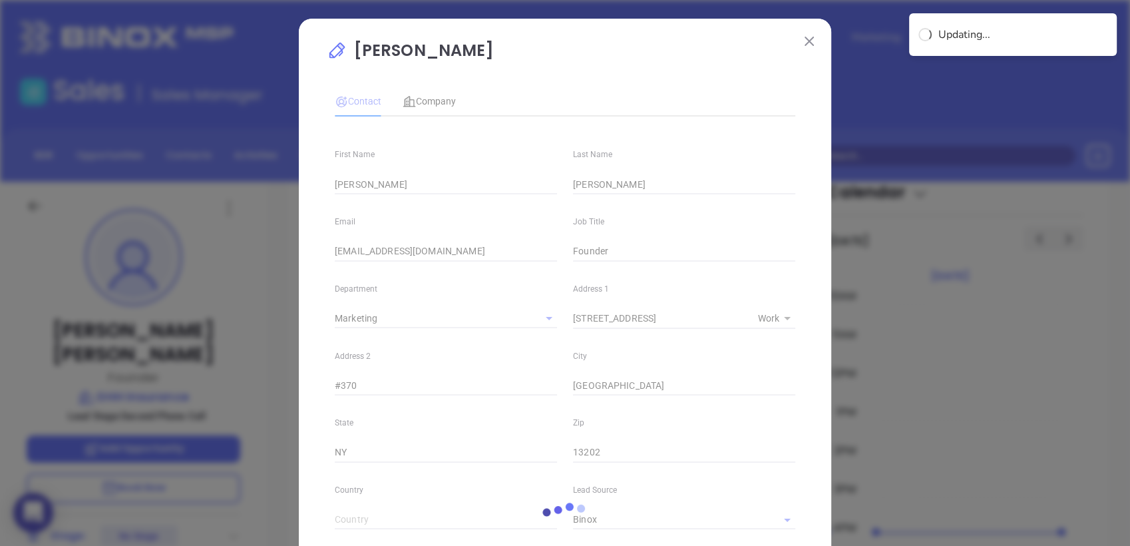
scroll to position [299, 0]
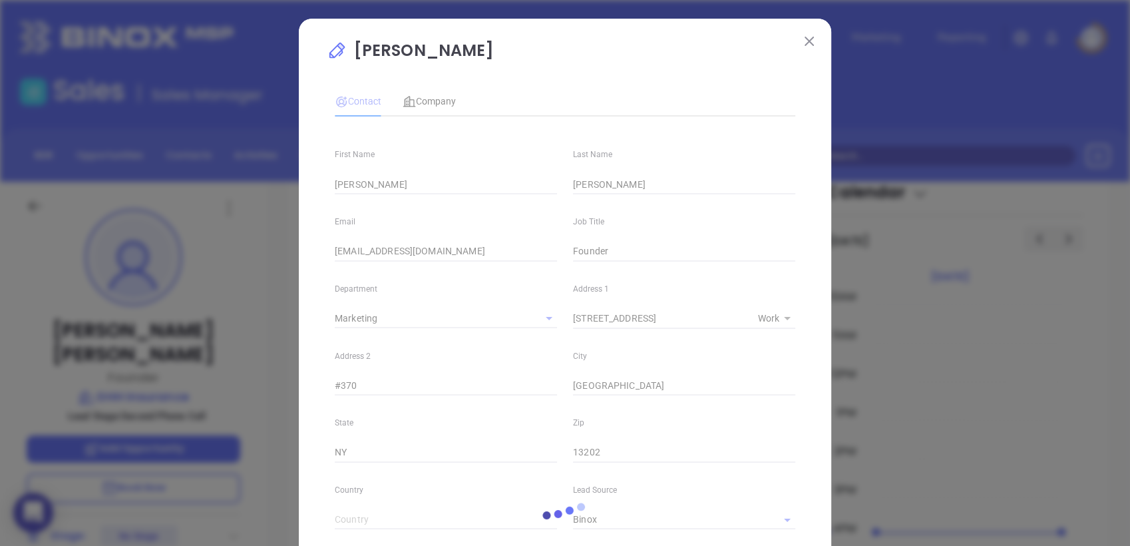
type input "1"
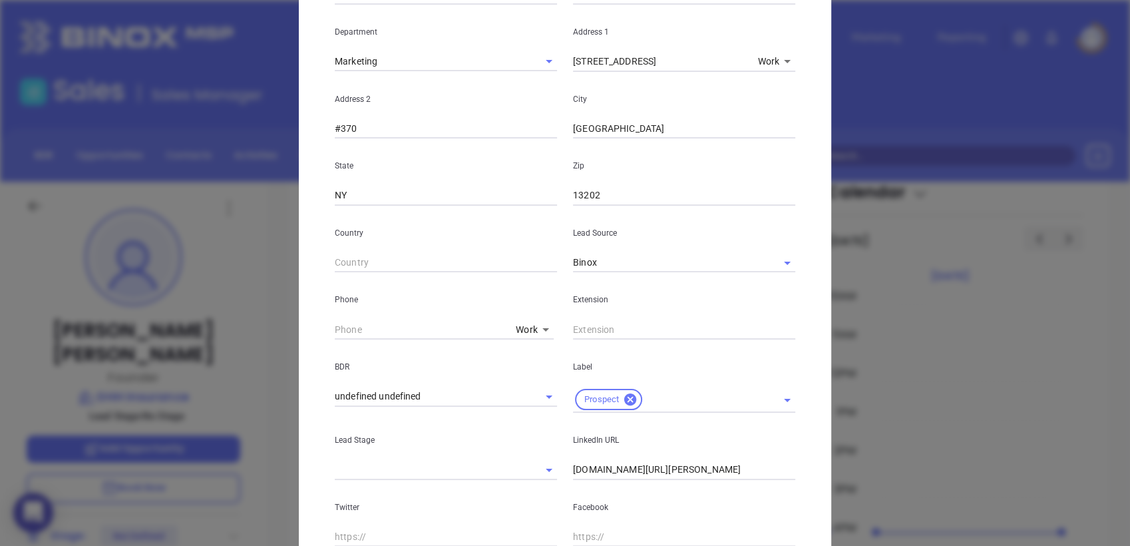
scroll to position [296, 0]
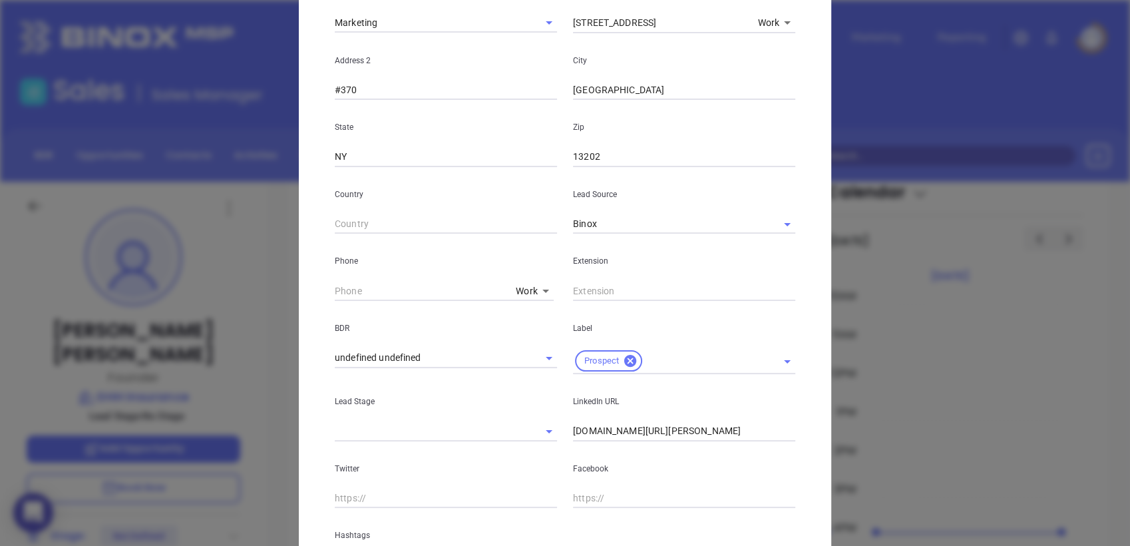
click at [513, 292] on body "0 Leads CRM Marketing Reporting Financial Leads Leads Sales Sales Manager BDR O…" at bounding box center [565, 273] width 1130 height 546
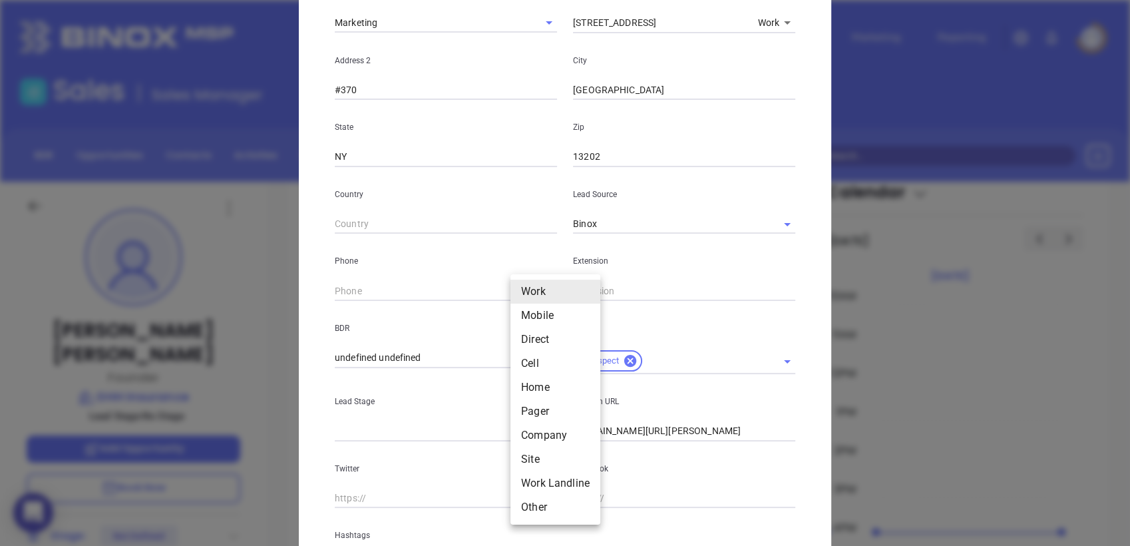
click at [541, 322] on li "Mobile" at bounding box center [556, 316] width 90 height 24
type input "(585) 317-0988"
type input "2"
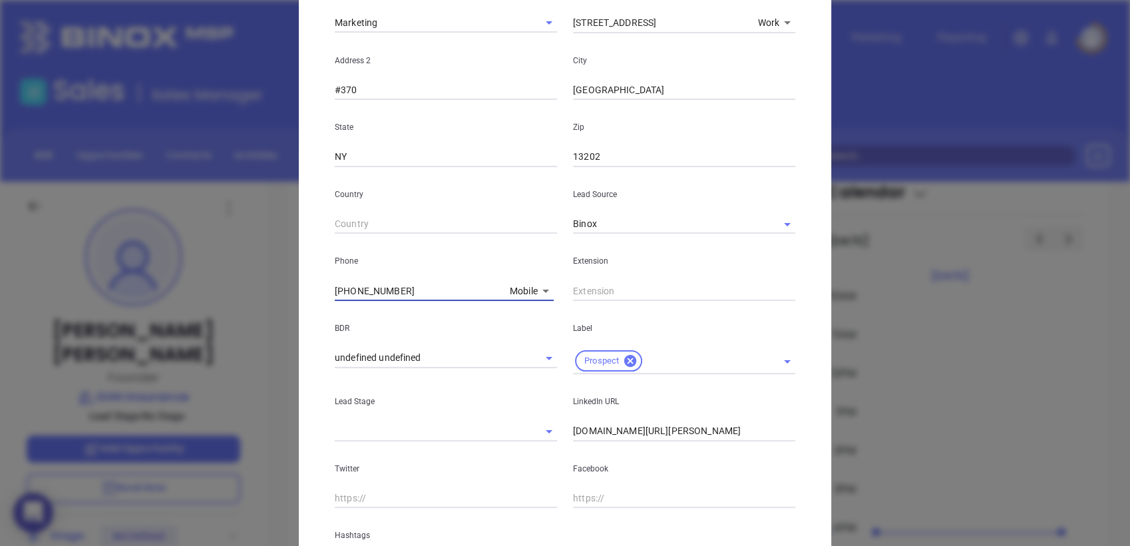
drag, startPoint x: 393, startPoint y: 296, endPoint x: 61, endPoint y: 397, distance: 347.1
click at [65, 391] on div "Gary Meyer Contact Company First Name Gary Last Name Meyer Email GMeyer@DHHinsu…" at bounding box center [565, 273] width 1130 height 546
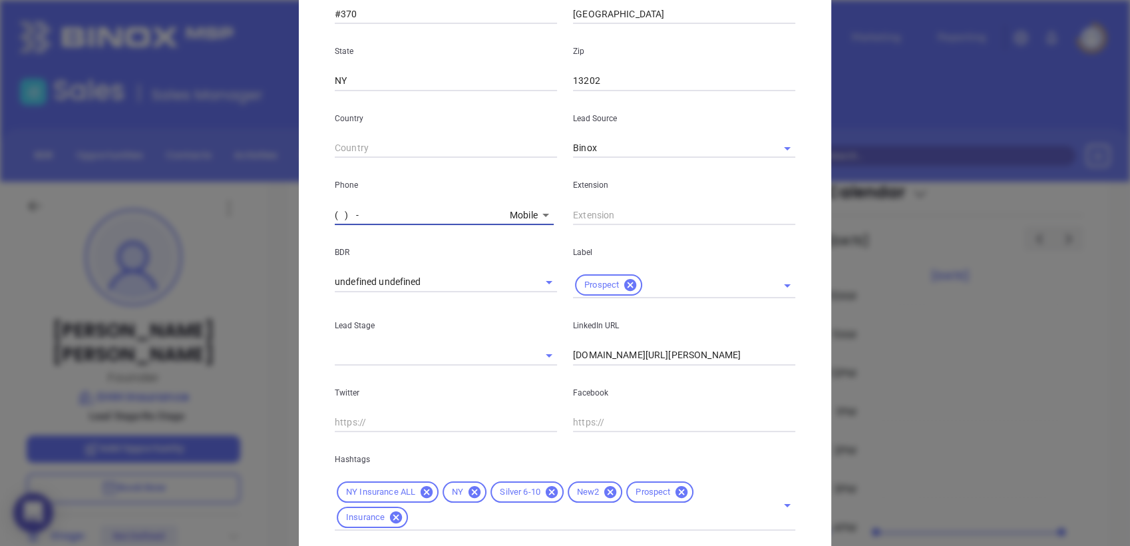
scroll to position [457, 0]
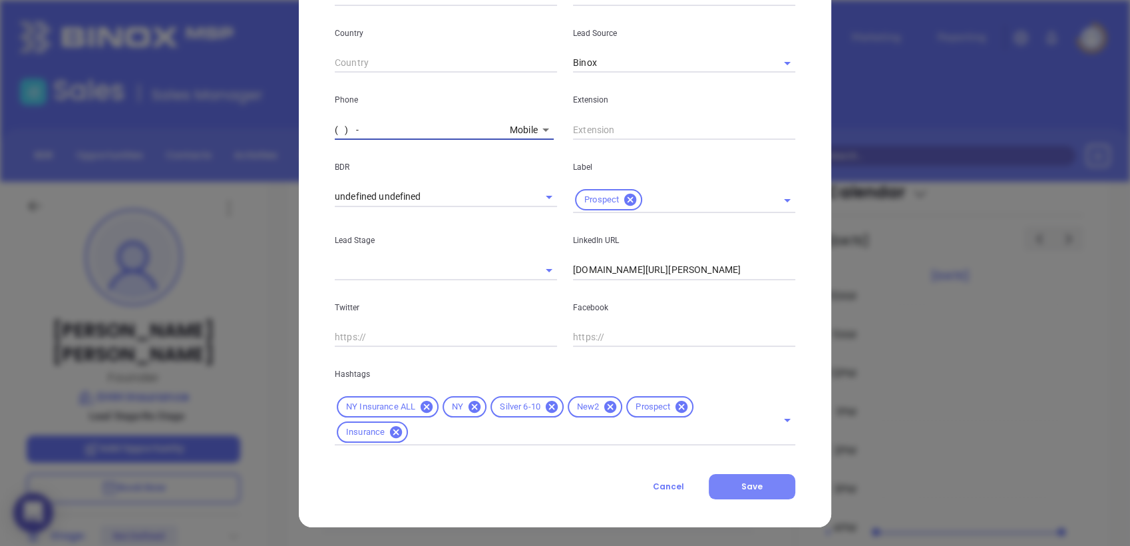
type input "( ) -"
click at [749, 483] on span "Save" at bounding box center [752, 486] width 21 height 11
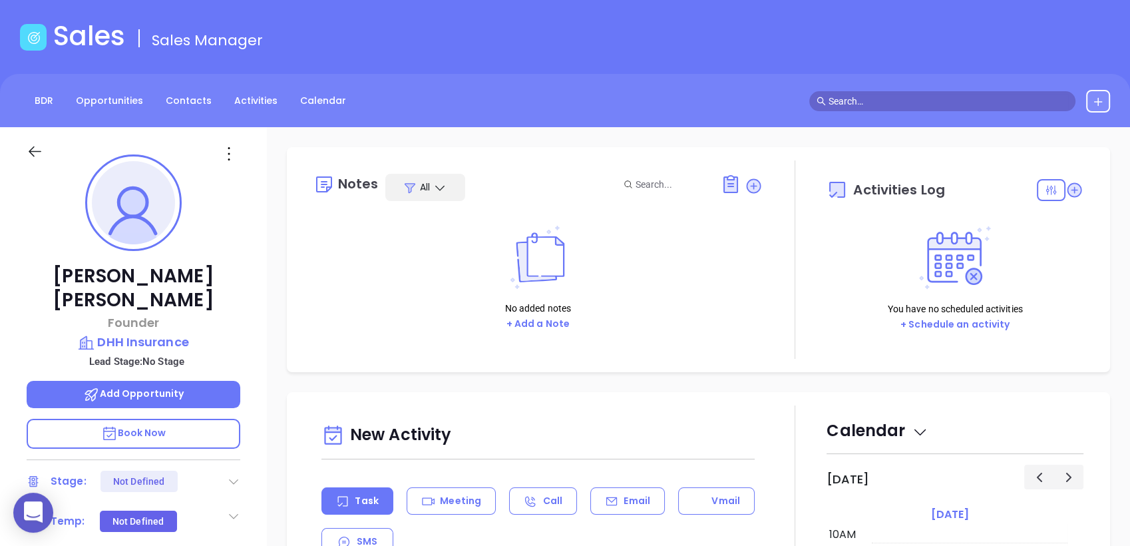
scroll to position [0, 0]
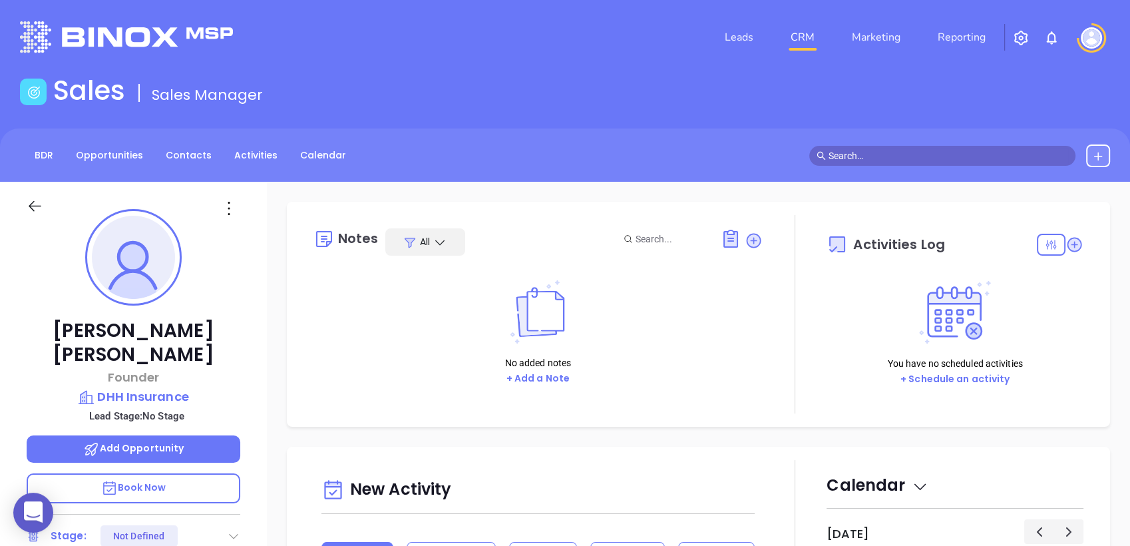
click at [748, 240] on icon at bounding box center [753, 240] width 13 height 13
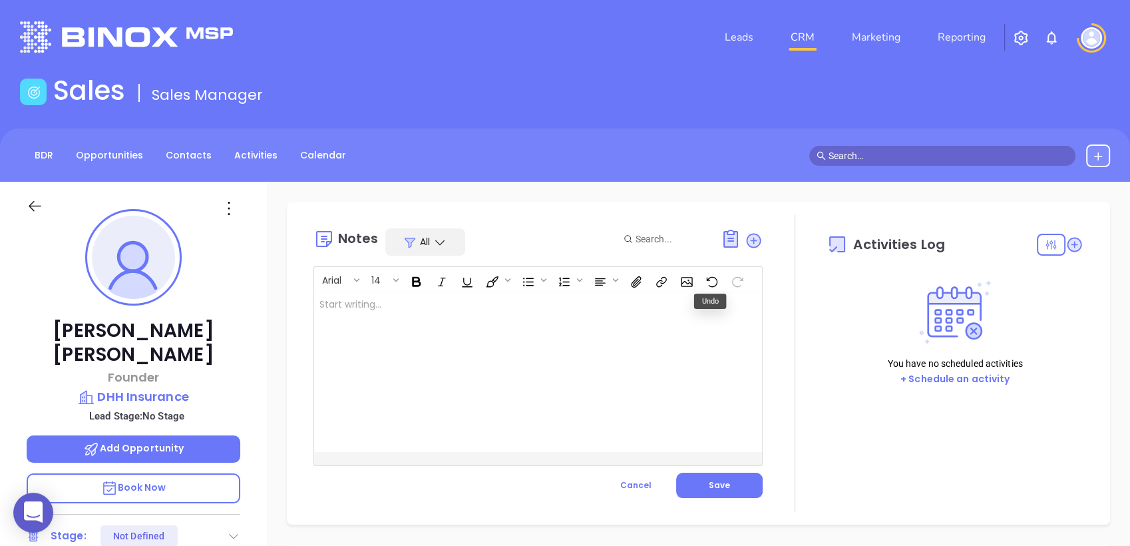
click at [433, 312] on div at bounding box center [522, 372] width 417 height 160
drag, startPoint x: 721, startPoint y: 479, endPoint x: 769, endPoint y: 481, distance: 48.0
click at [721, 479] on span "Save" at bounding box center [719, 484] width 21 height 11
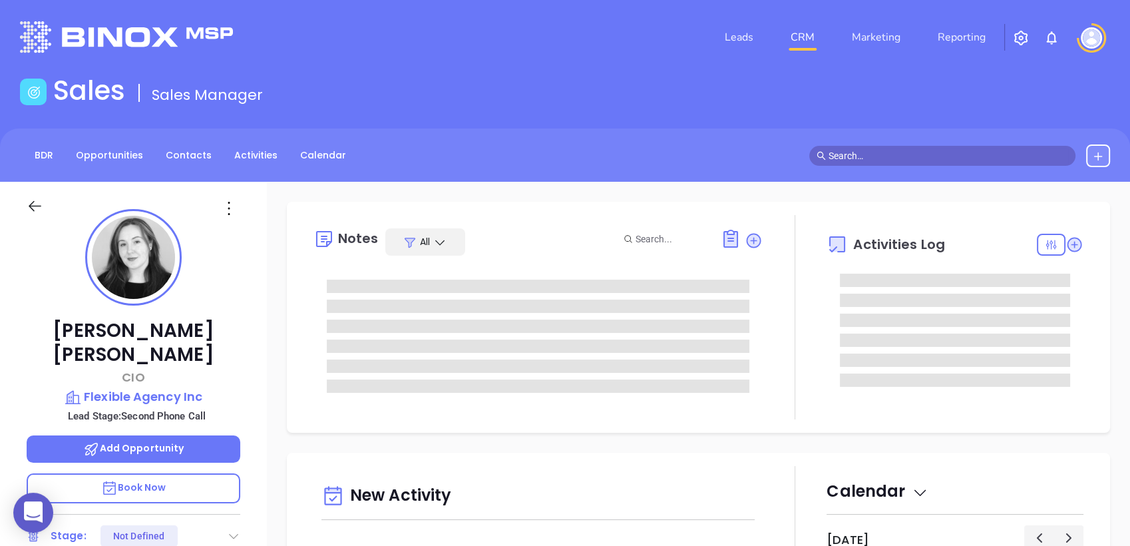
type input "[DATE]"
type input "[PERSON_NAME]"
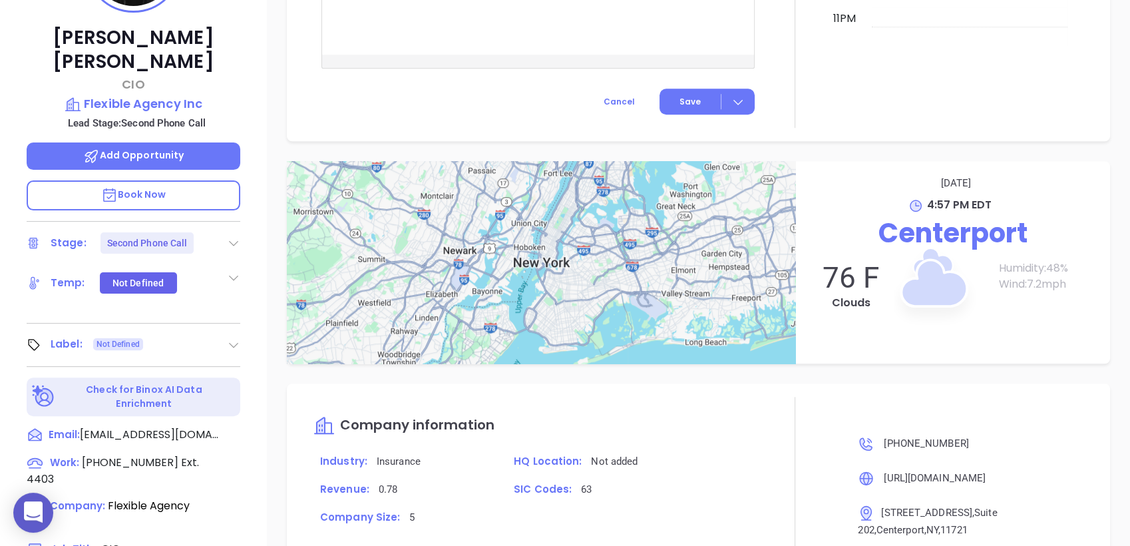
scroll to position [567, 0]
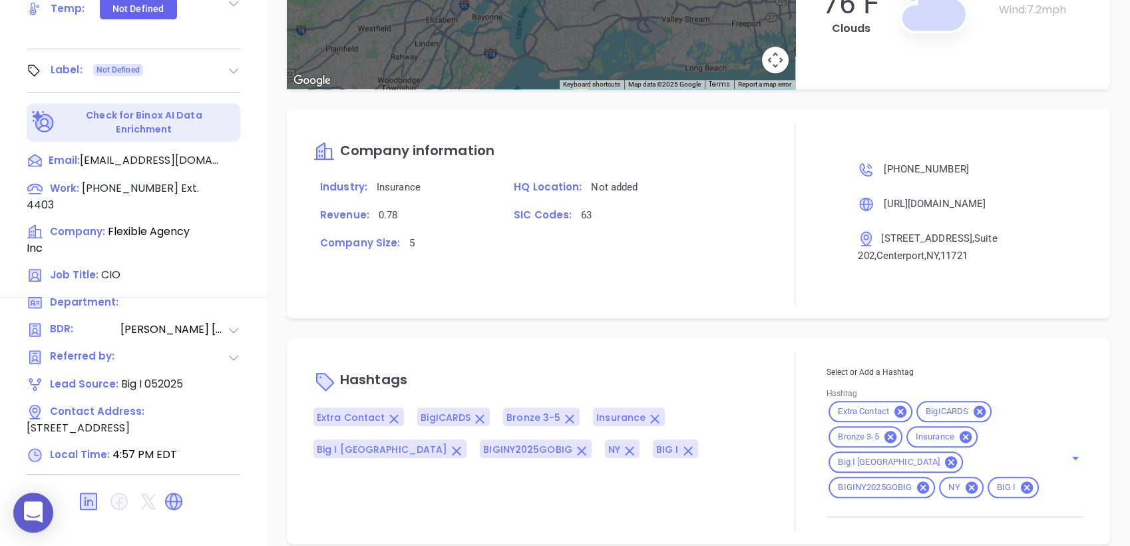
click at [937, 500] on input "Hashtag" at bounding box center [937, 508] width 220 height 17
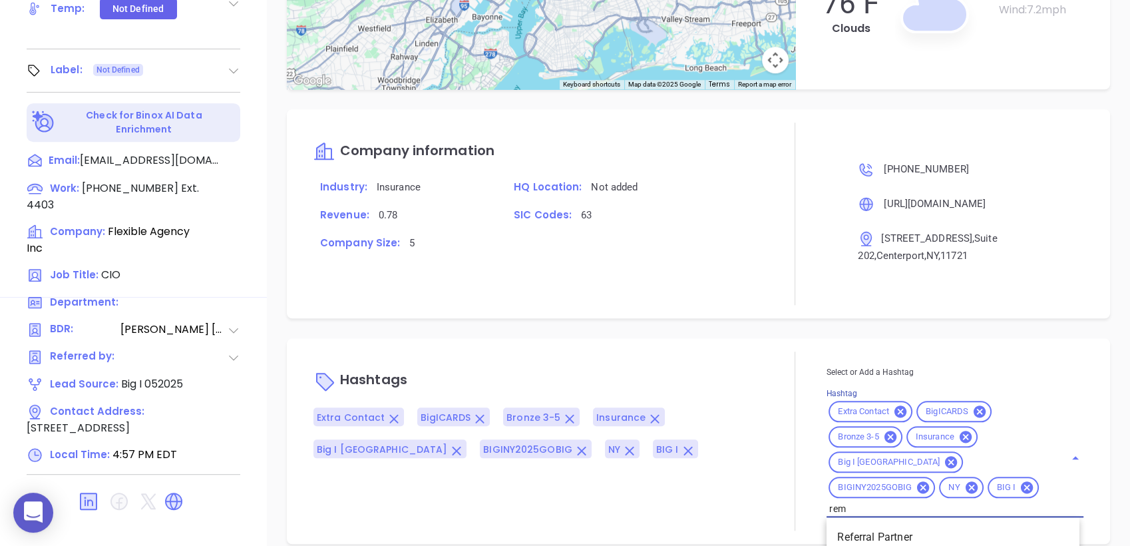
type input "remo"
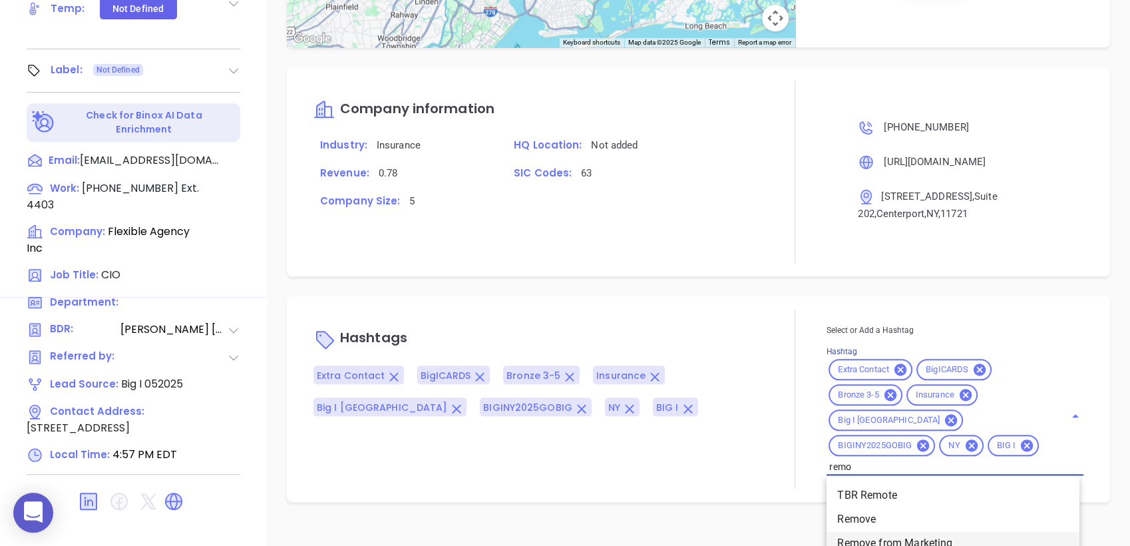
click at [903, 531] on li "Remove from Marketing" at bounding box center [953, 543] width 253 height 24
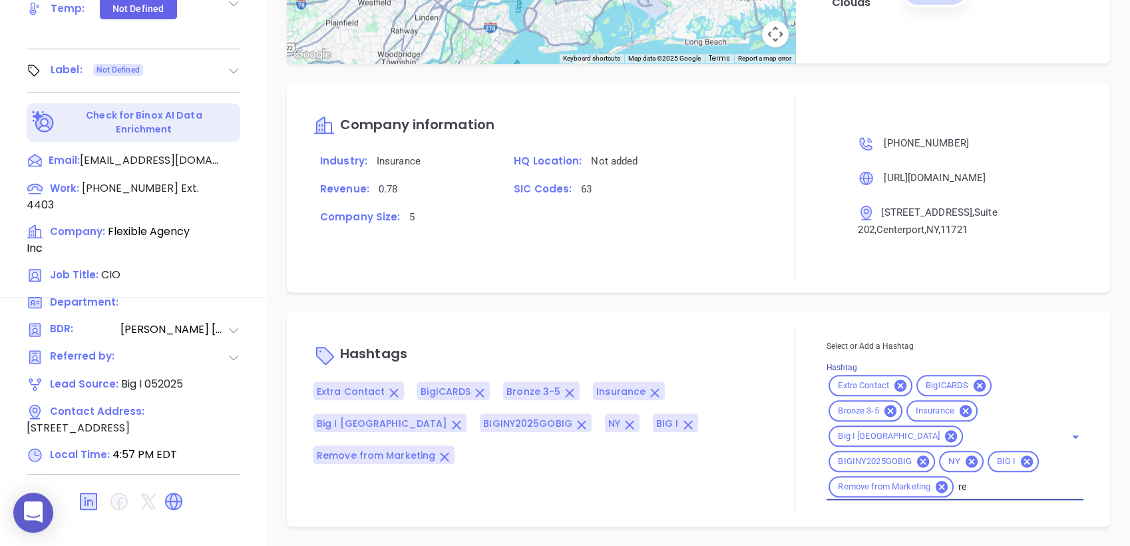
scroll to position [937, 0]
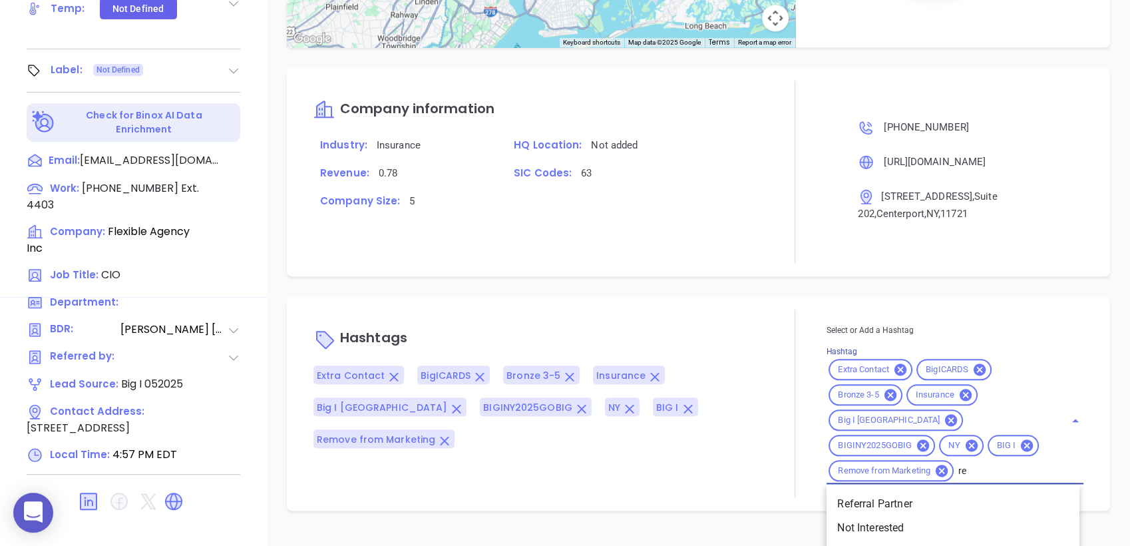
type input "r"
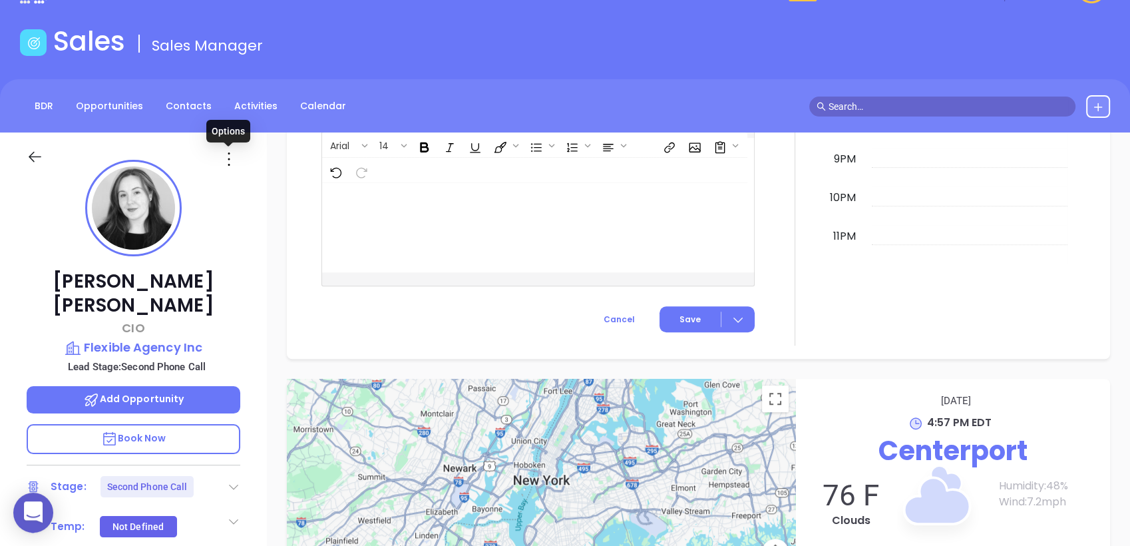
scroll to position [921, 0]
click at [229, 155] on icon at bounding box center [228, 158] width 21 height 21
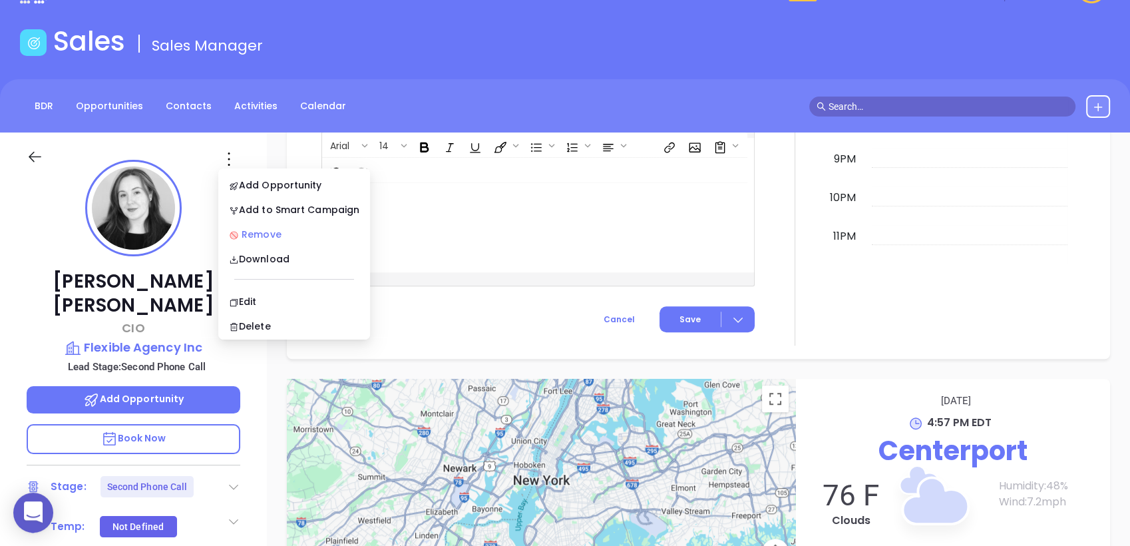
click at [272, 230] on div "Remove" at bounding box center [294, 234] width 130 height 15
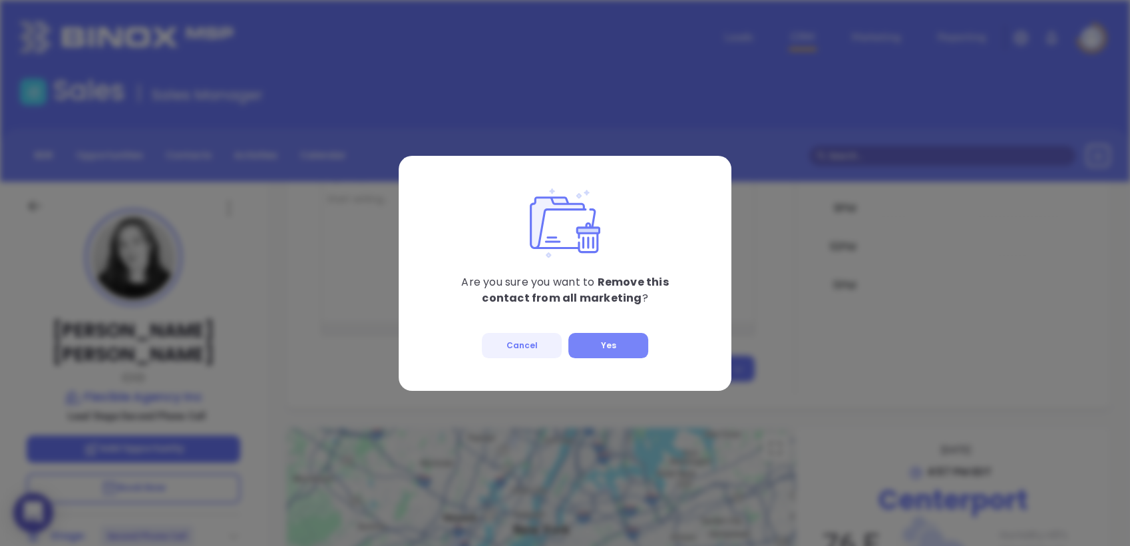
click at [594, 346] on button "Yes" at bounding box center [609, 345] width 80 height 25
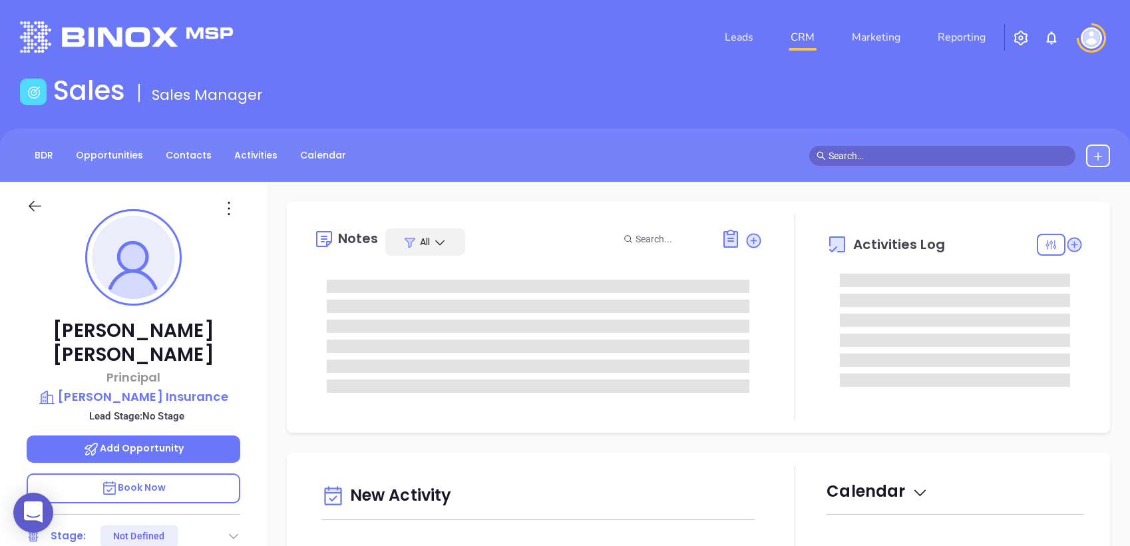
type input "[DATE]"
type input "[PERSON_NAME]"
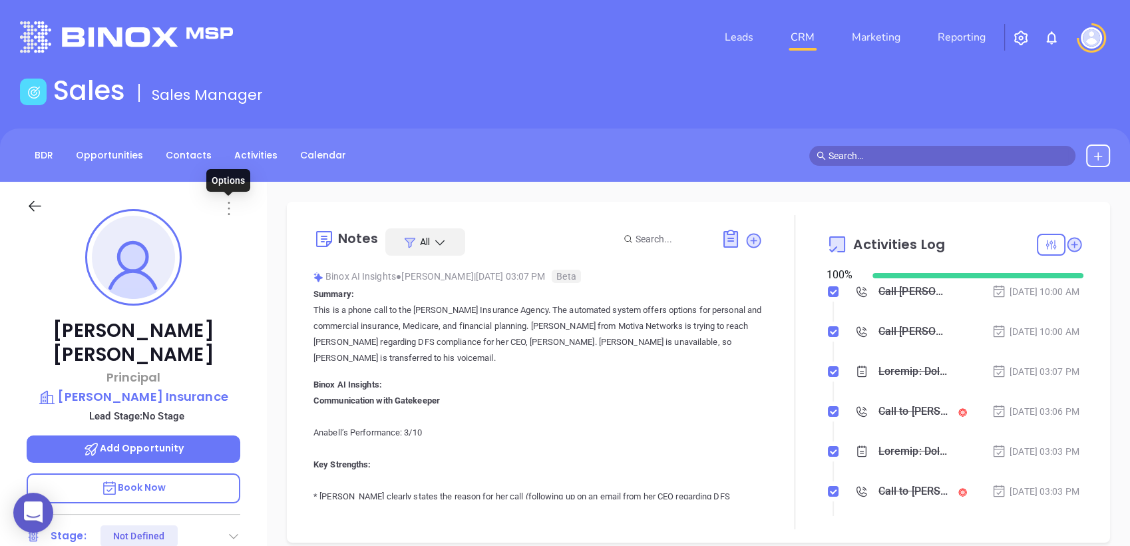
click at [229, 214] on icon at bounding box center [229, 208] width 2 height 13
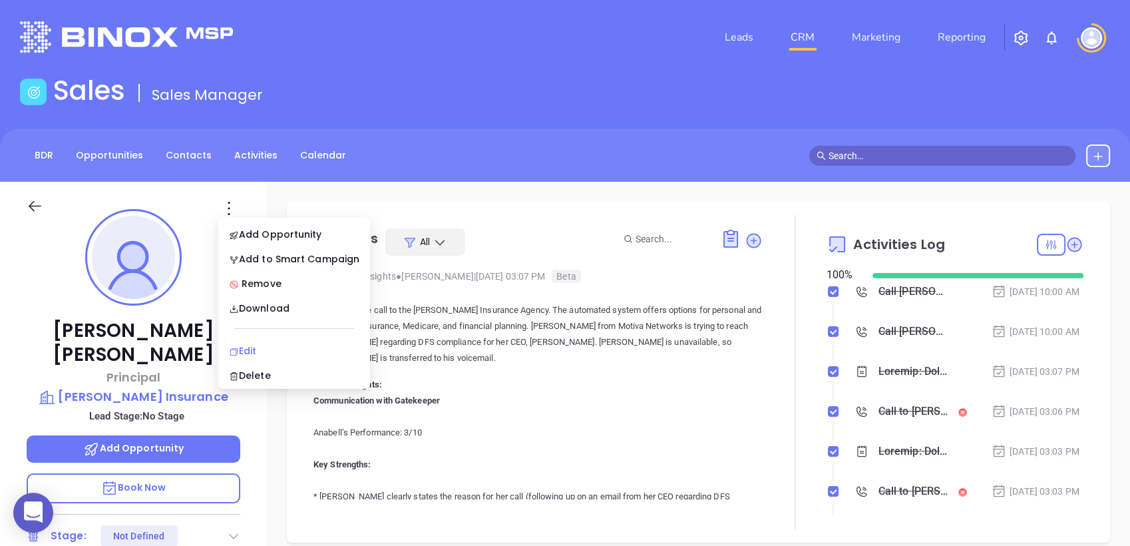
click at [251, 344] on div "Edit" at bounding box center [294, 351] width 130 height 15
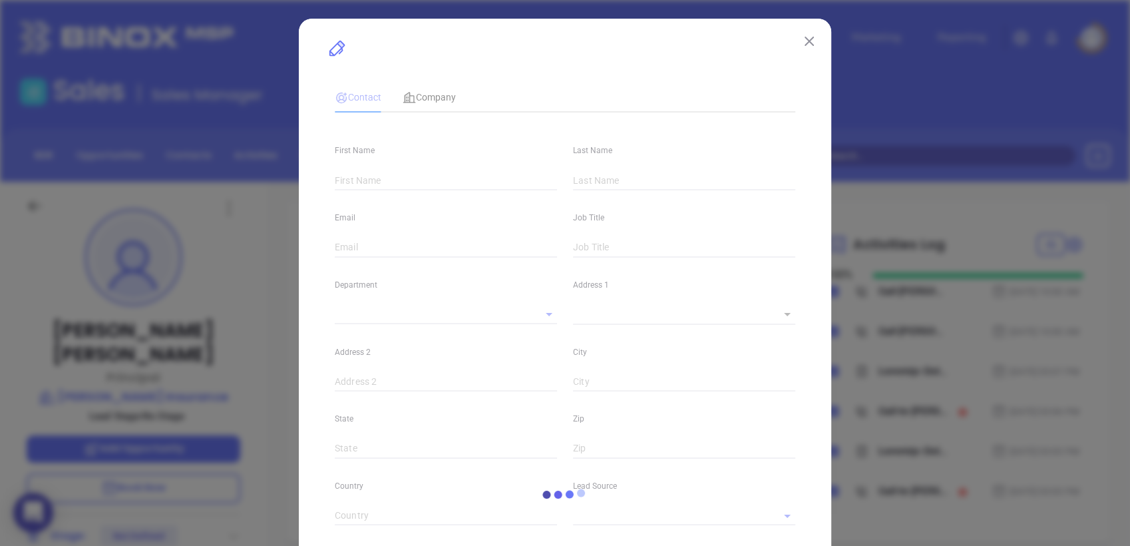
type input "Sean"
type input "Curran"
type input "sean@gtahv.com"
type input "Principal"
type textarea "PO Box 667"
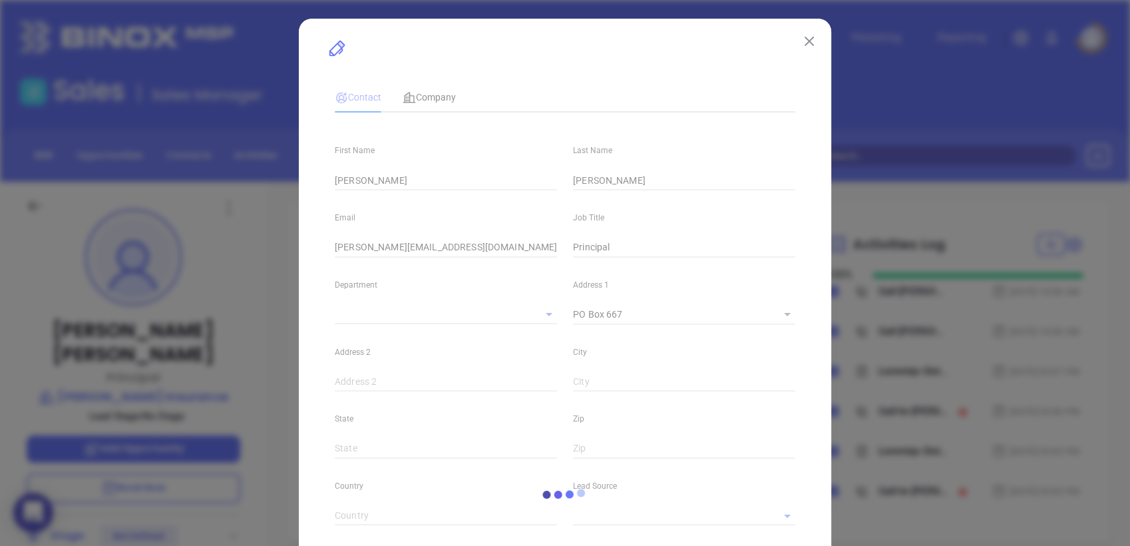
type input "1"
type input "2708 NY-52"
type input "Pine Bush"
type input "NY"
type input "12566"
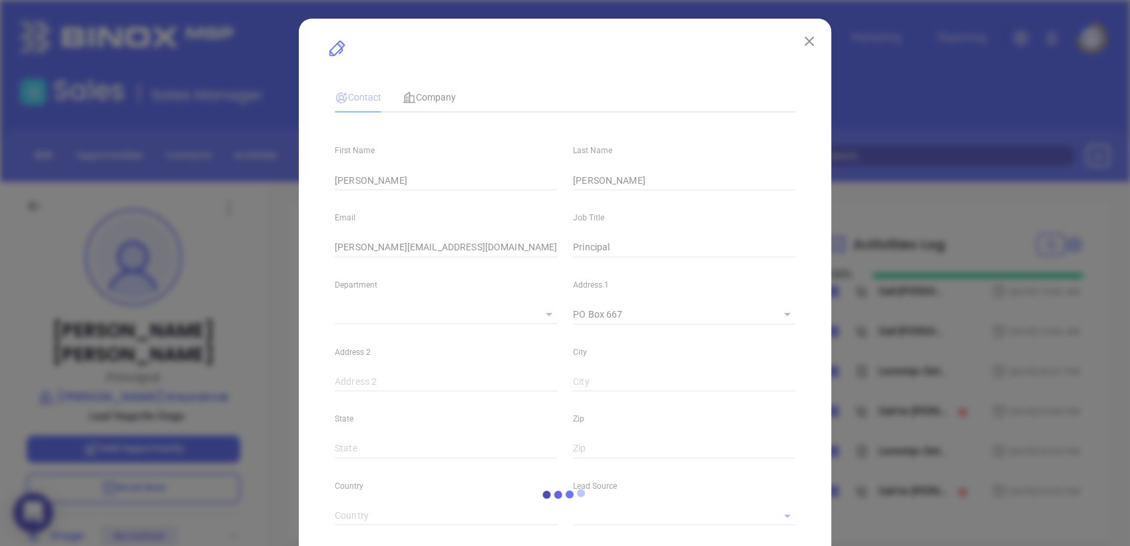
type input "www.linkedin.com/in/sean-curran-b34112111"
type input "Binox"
type input "Anabell Dominguez"
type input "(845) 744-3074"
type input "1"
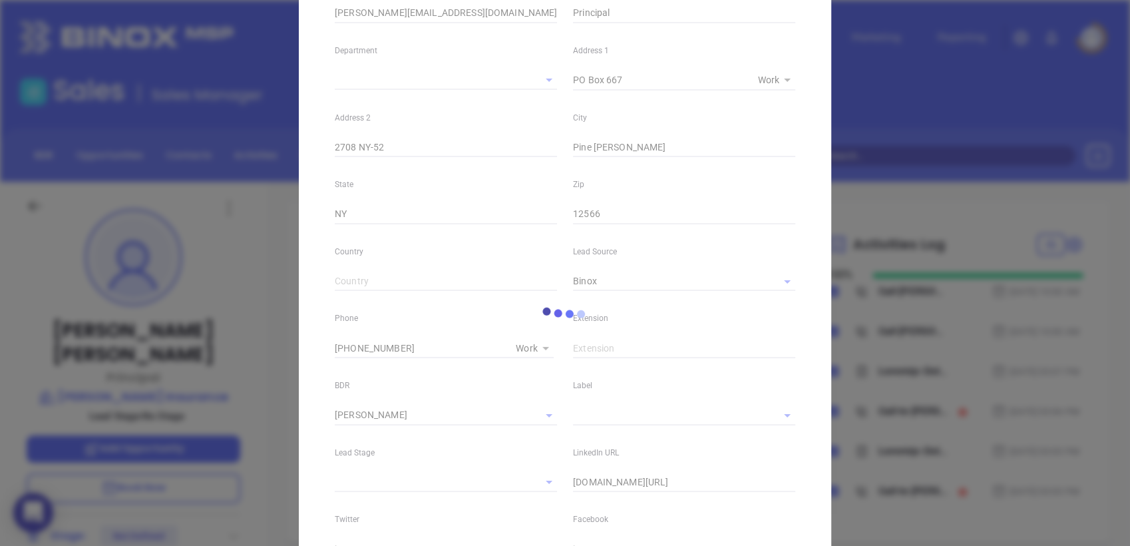
scroll to position [369, 0]
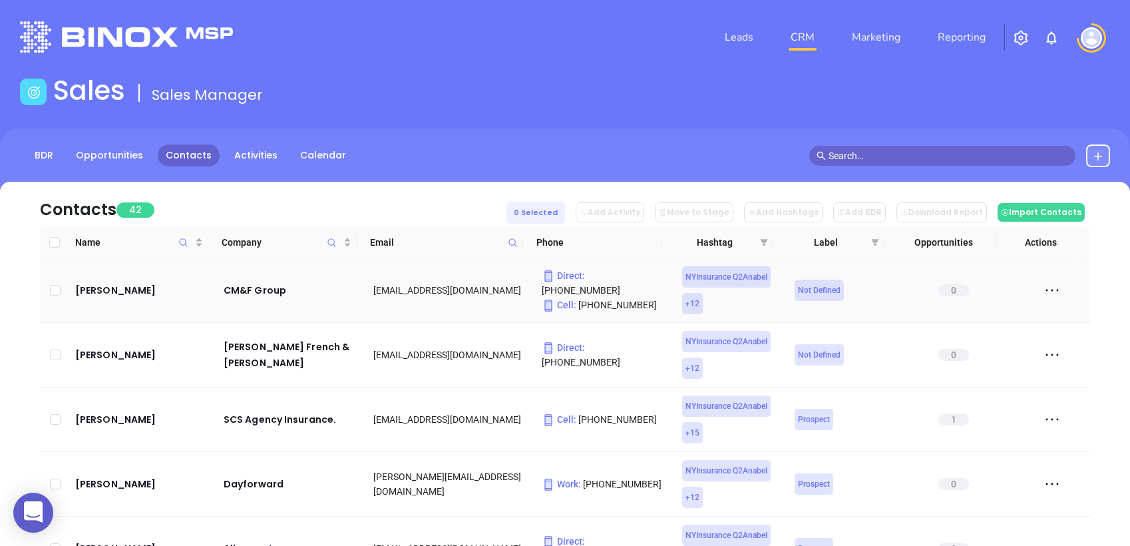
scroll to position [30, 0]
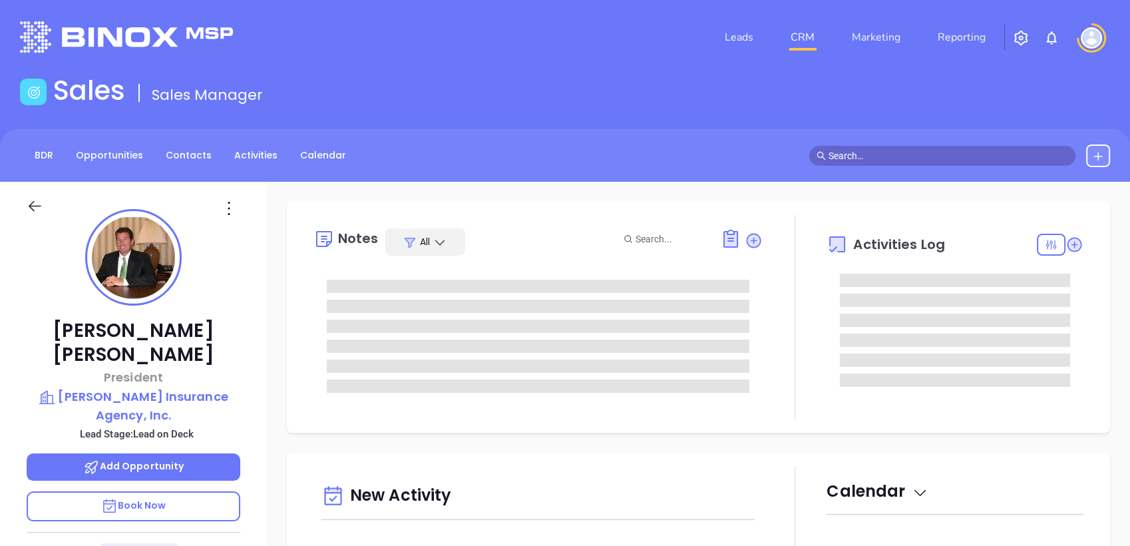
type input "[DATE]"
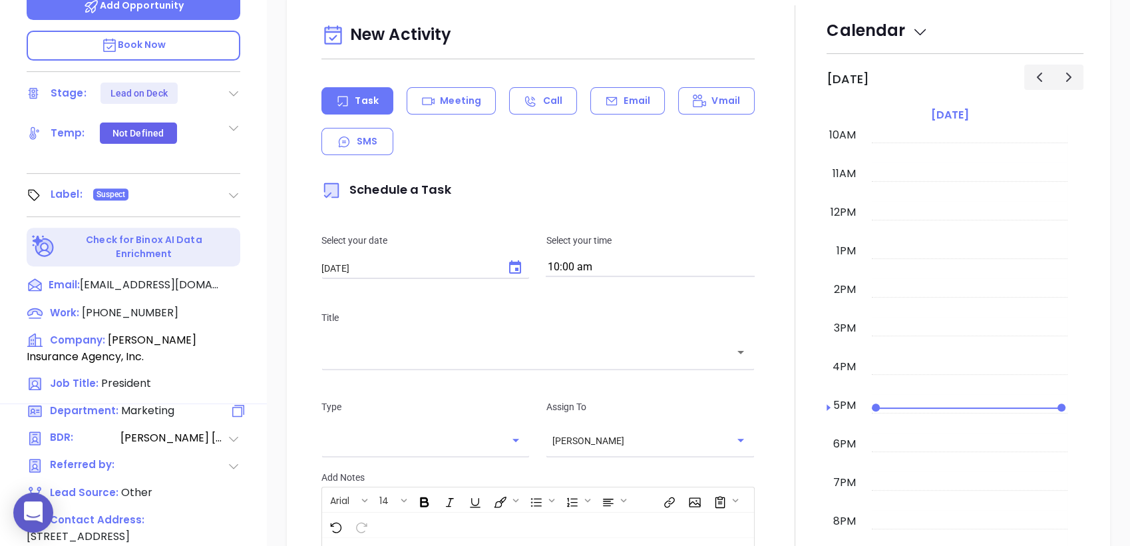
type input "[PERSON_NAME]"
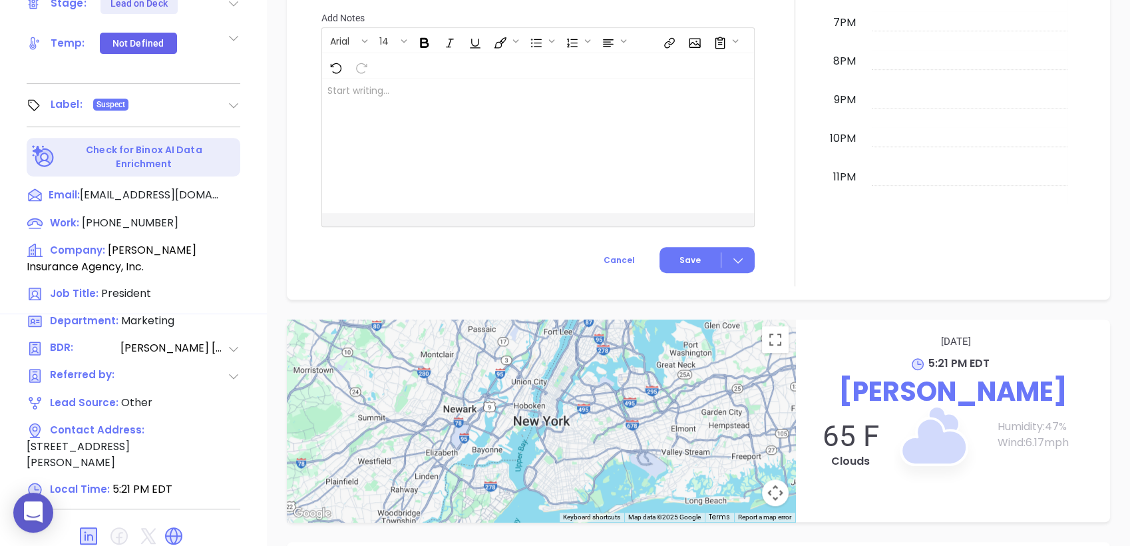
scroll to position [567, 0]
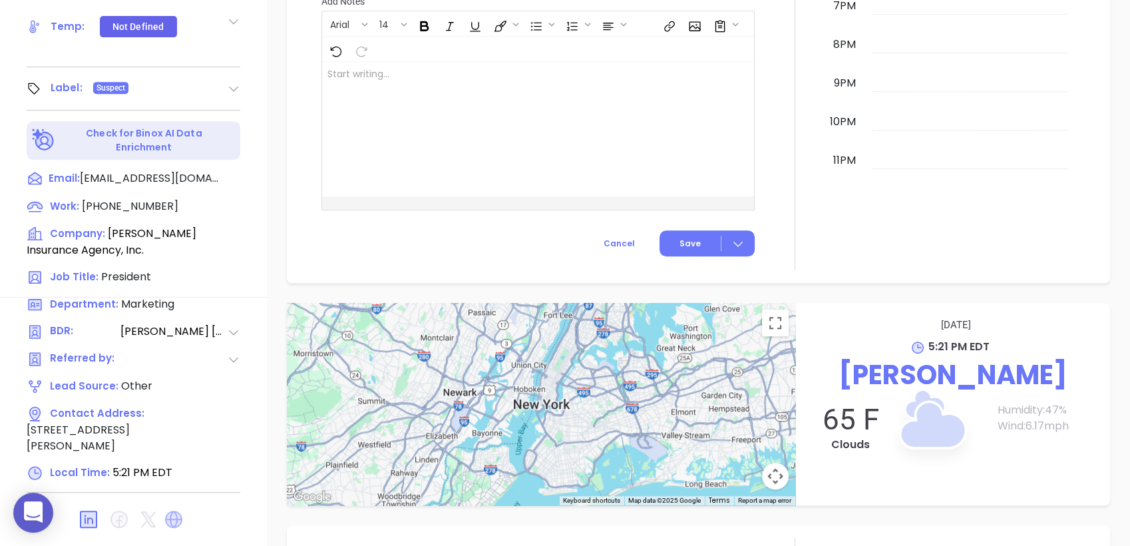
click at [172, 511] on icon at bounding box center [173, 519] width 17 height 17
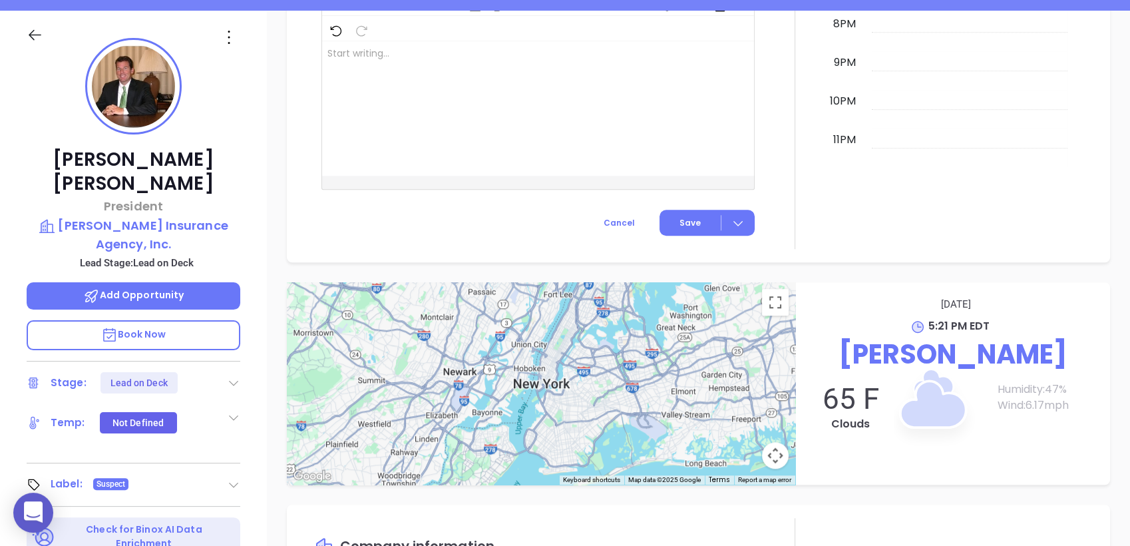
scroll to position [197, 0]
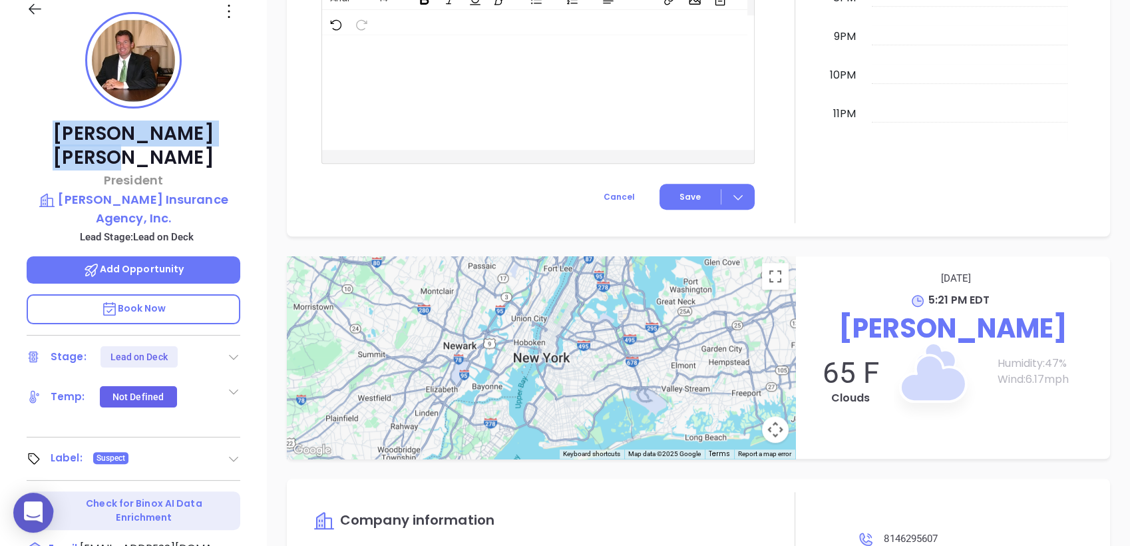
drag, startPoint x: 198, startPoint y: 131, endPoint x: 67, endPoint y: 117, distance: 132.0
click at [67, 117] on div "David Hughes President Ickes Insurance Agency, Inc. Lead Stage: Lead on Deck Ad…" at bounding box center [133, 326] width 267 height 682
copy p "David Hughes"
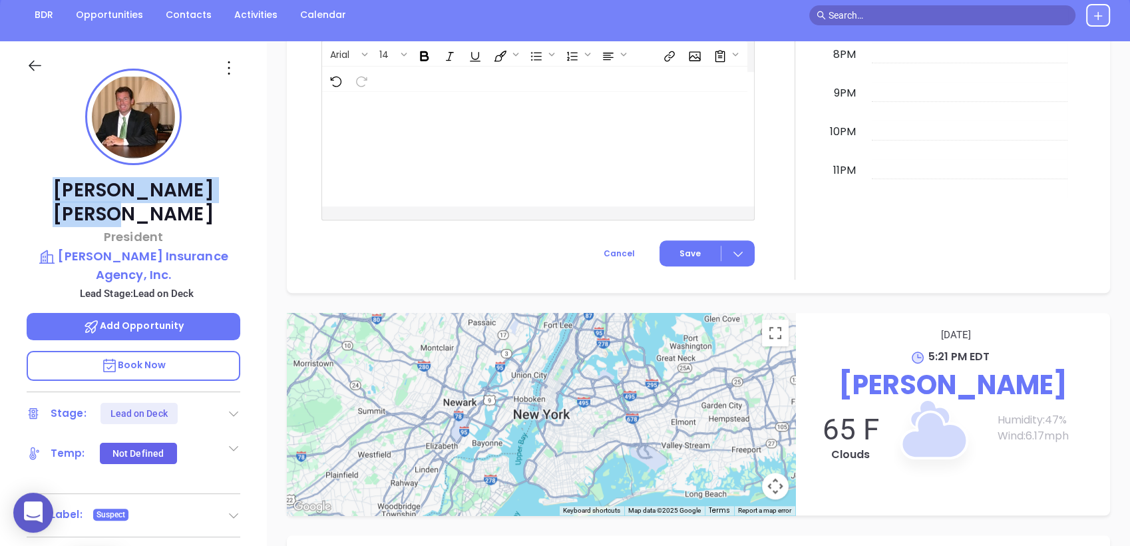
scroll to position [0, 0]
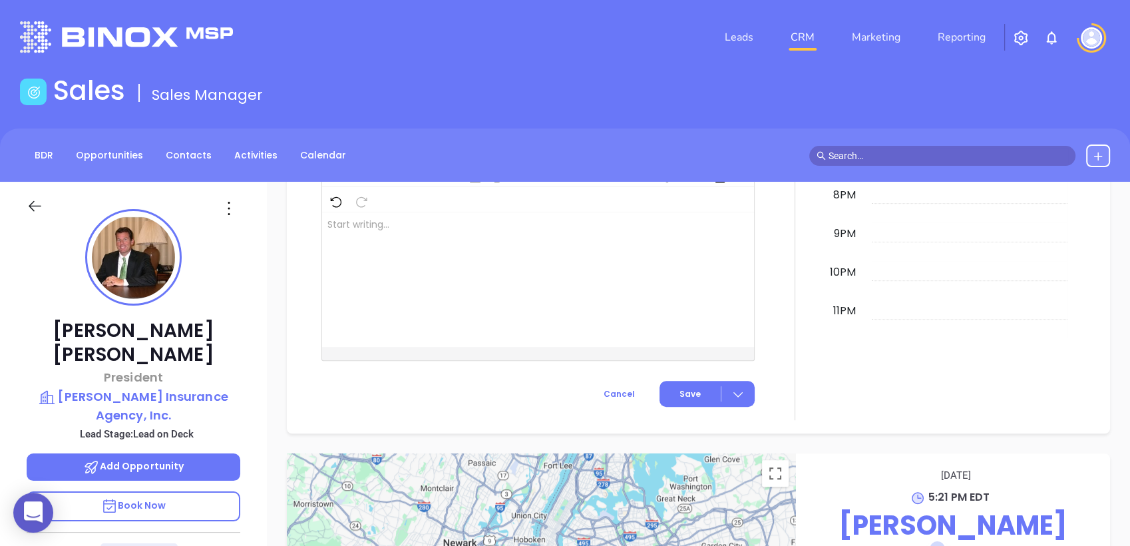
click at [225, 210] on icon at bounding box center [228, 208] width 21 height 21
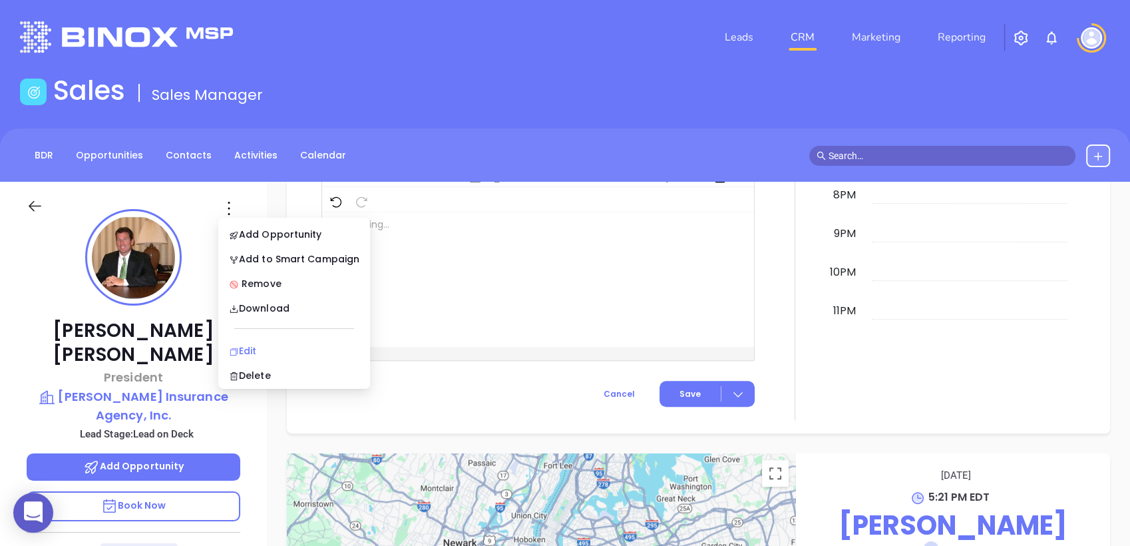
click at [256, 344] on div "Edit" at bounding box center [294, 351] width 130 height 15
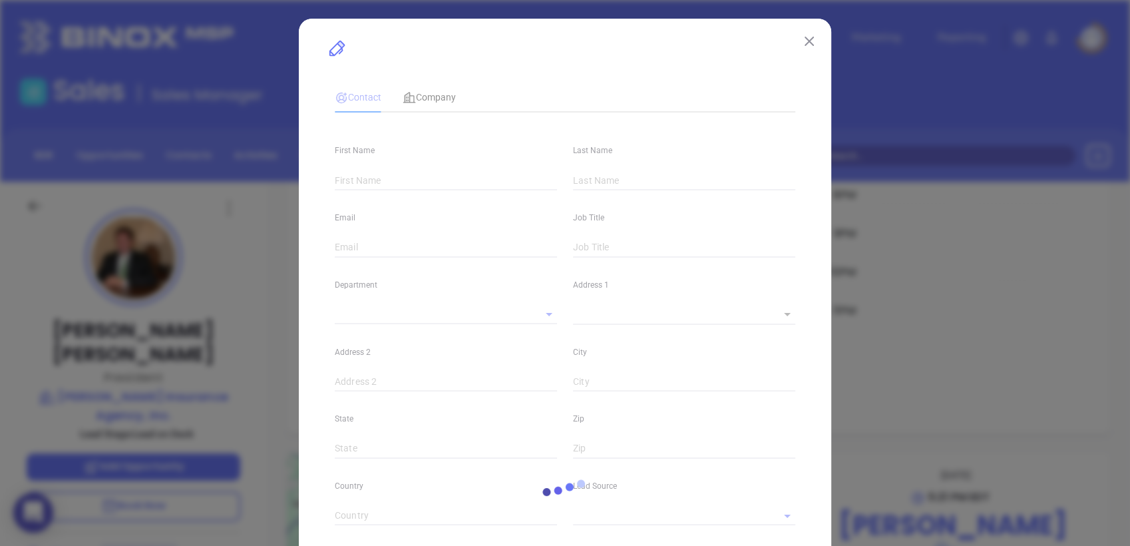
type input "David"
type input "Hughes"
type input "dhughes@ickesoffice.com"
type input "President"
type input "1"
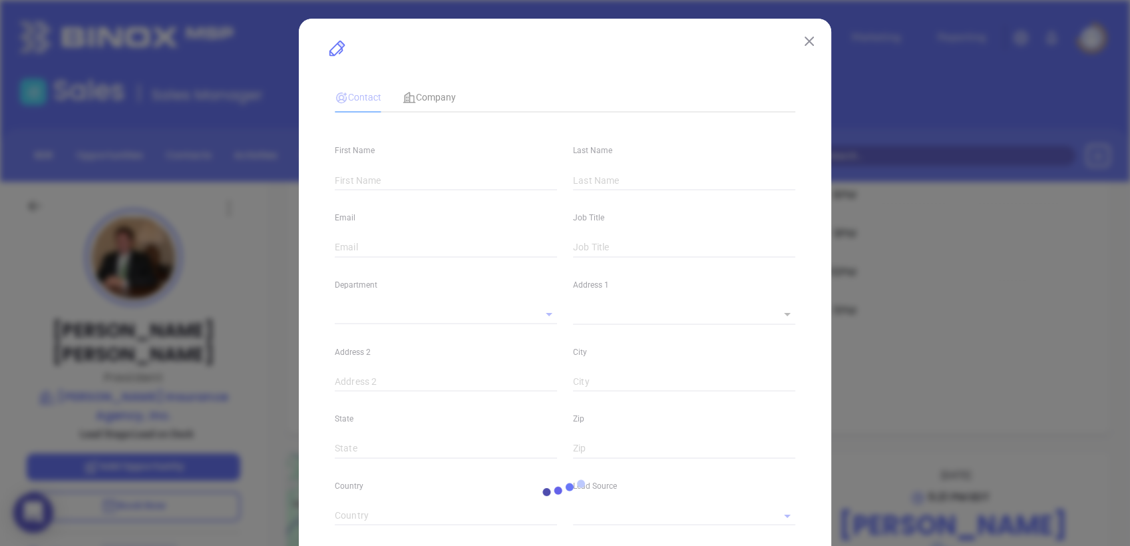
type input "www.linkedin.com/in/david-hughes-sprowlsins"
type input "Marketing"
type input "Other"
type input "[PERSON_NAME]"
type input "Lead on Deck"
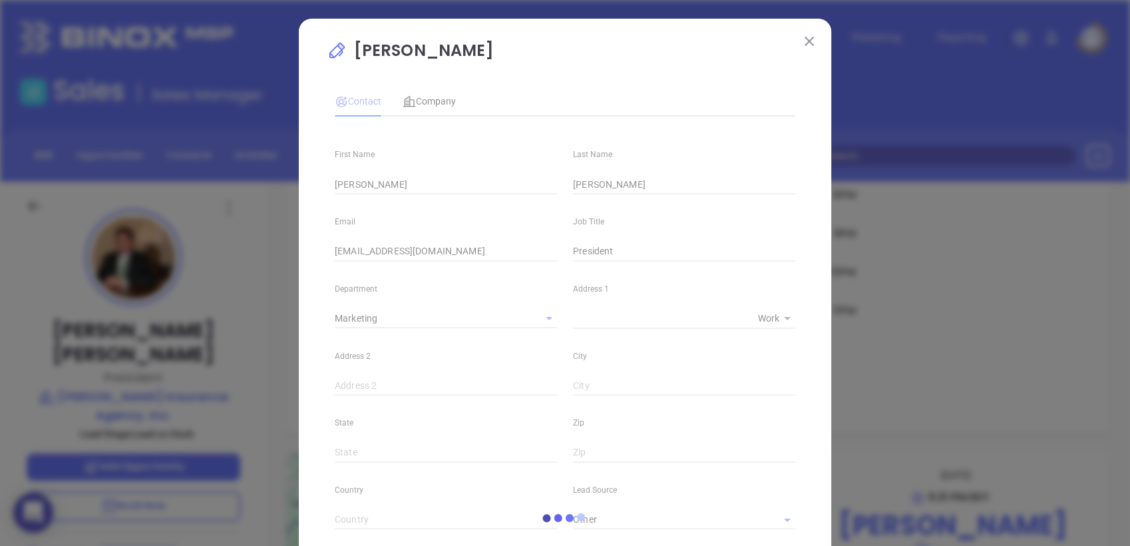
type input "(814) 629-5607"
type input "1"
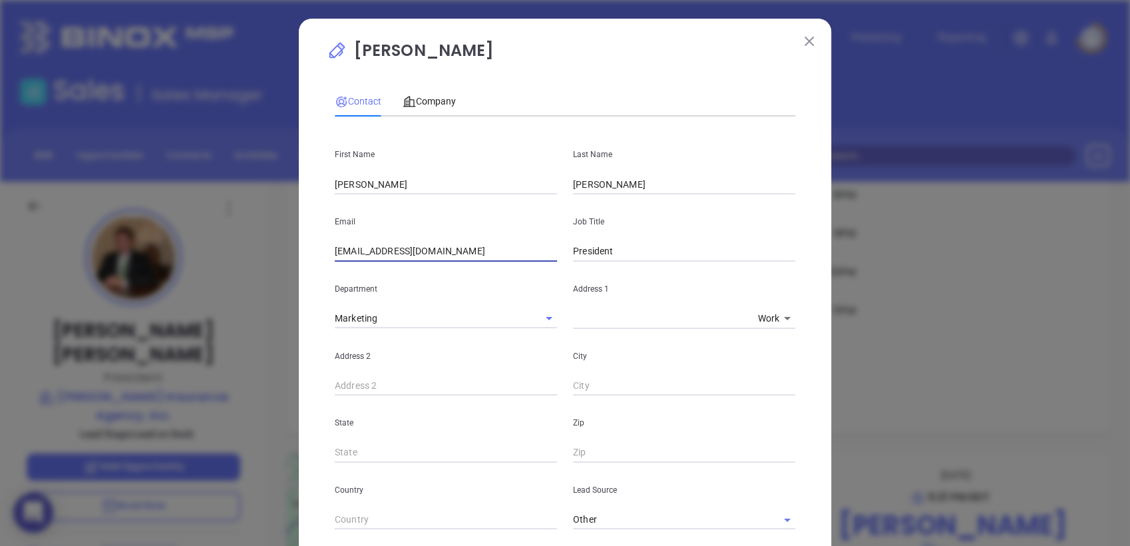
drag, startPoint x: 150, startPoint y: 258, endPoint x: 238, endPoint y: 259, distance: 87.9
click at [130, 260] on div "David Hughes Contact Company First Name David Last Name Hughes Email dhughes@ic…" at bounding box center [565, 273] width 1130 height 546
paste input "agency"
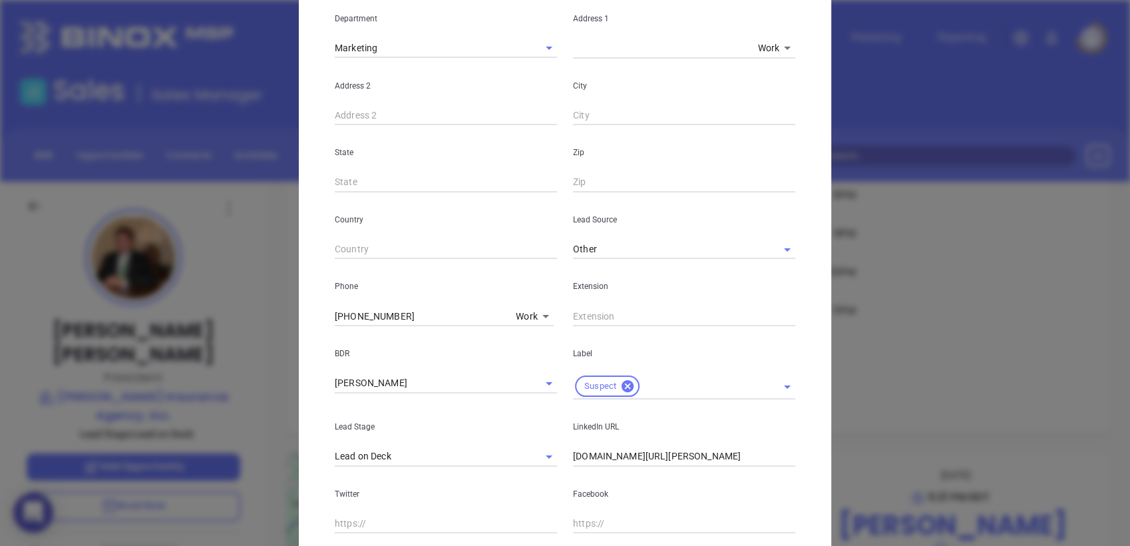
scroll to position [443, 0]
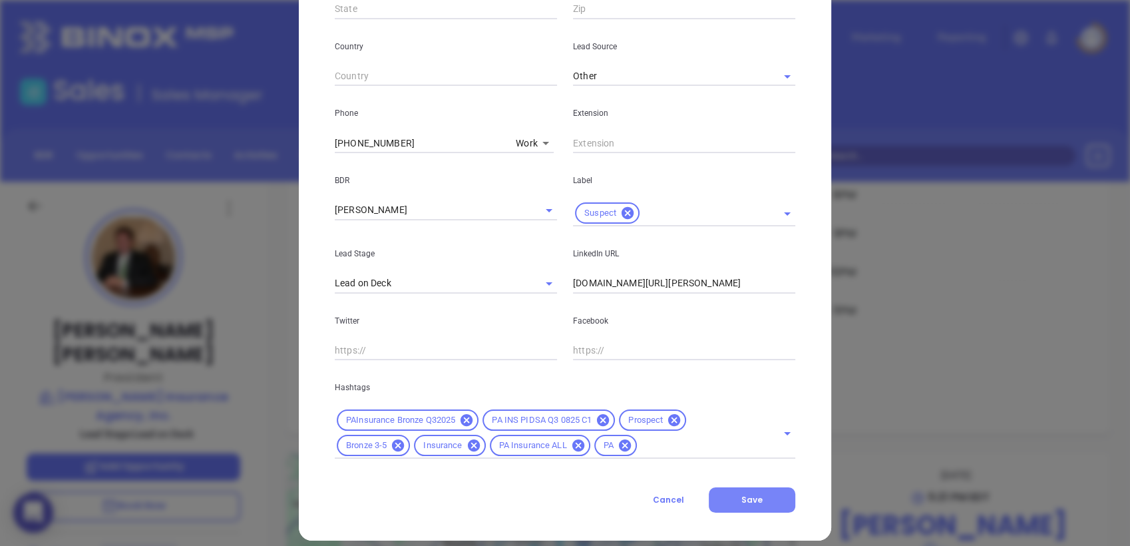
type input "agency@ickesoffice.com"
click at [742, 499] on span "Save" at bounding box center [752, 499] width 21 height 11
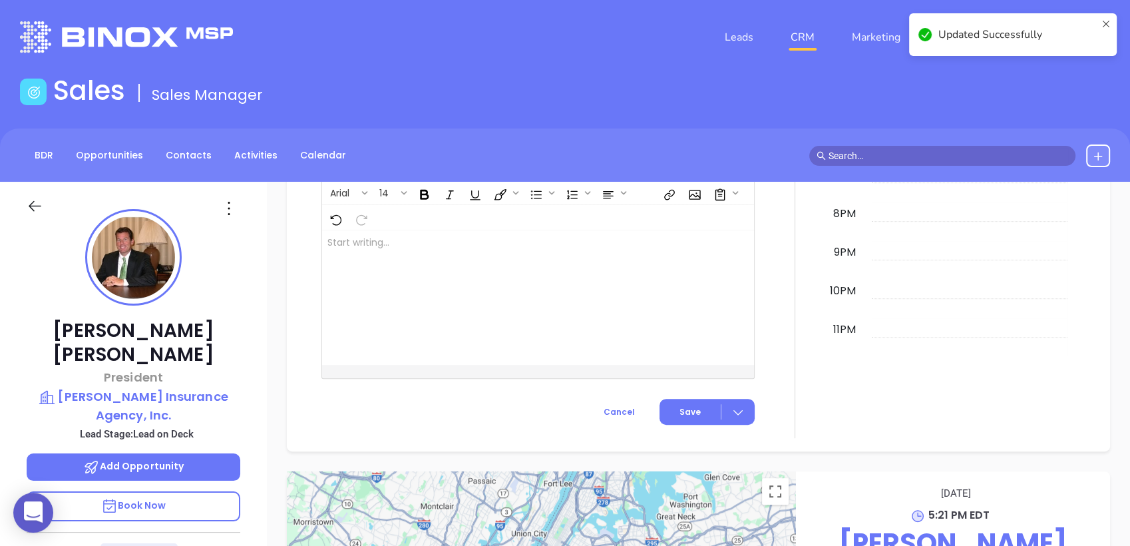
scroll to position [0, 0]
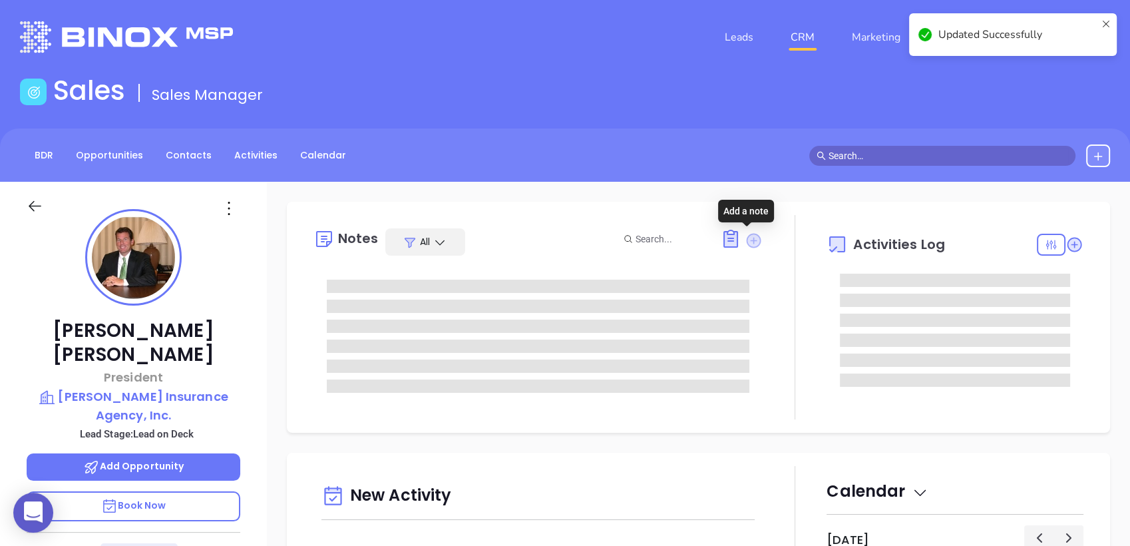
click at [746, 240] on icon at bounding box center [753, 240] width 15 height 15
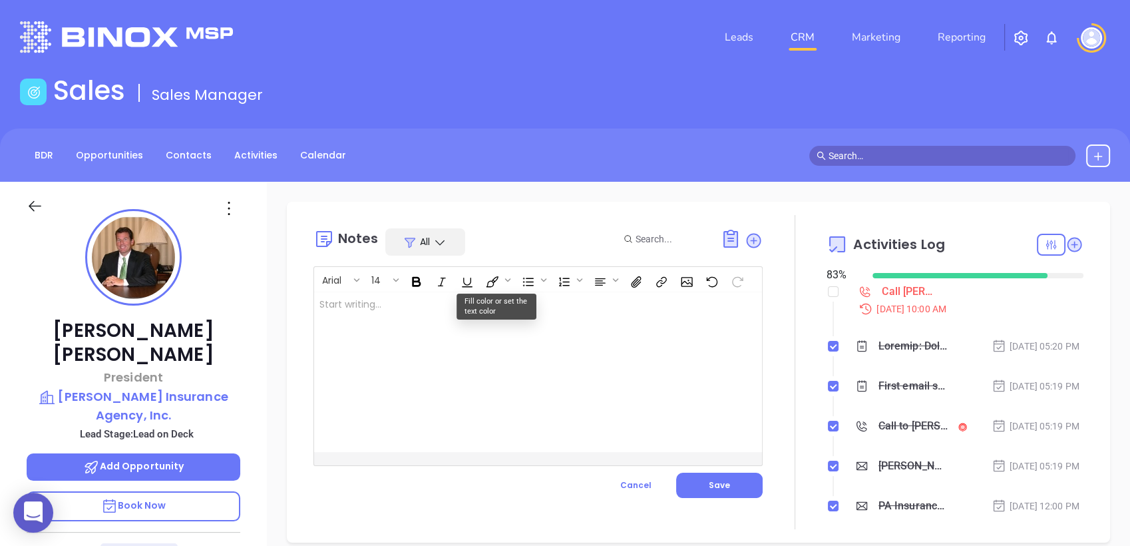
click at [420, 314] on div at bounding box center [522, 372] width 417 height 160
click at [713, 479] on span "Save" at bounding box center [719, 484] width 21 height 11
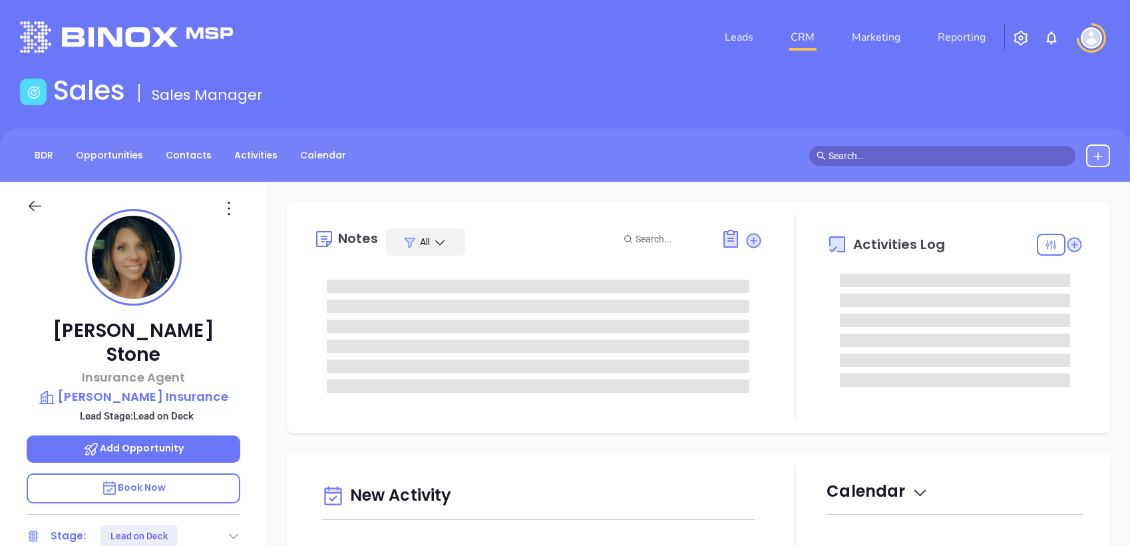
type input "[PERSON_NAME]"
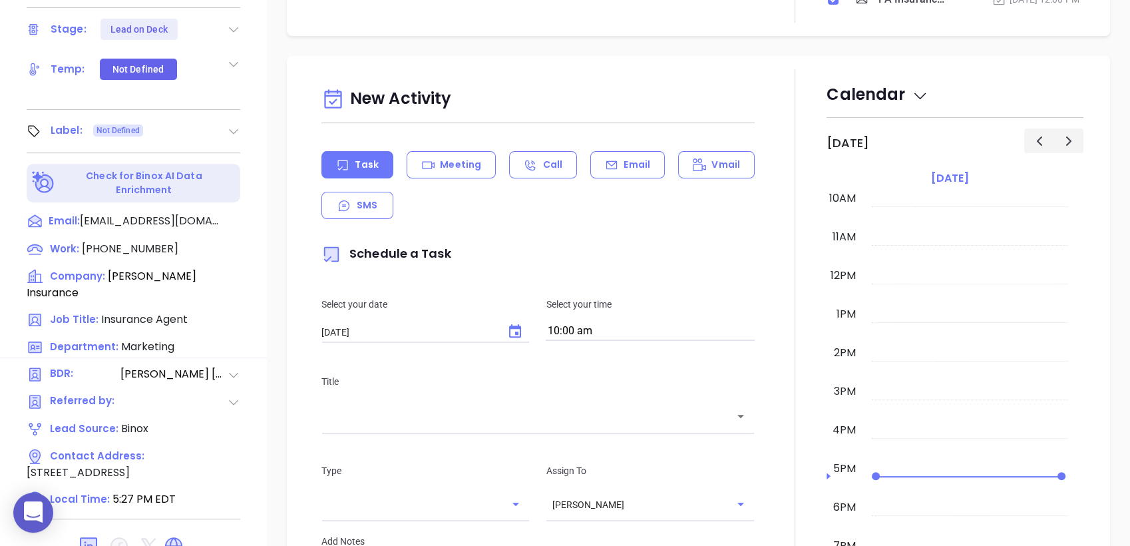
scroll to position [567, 0]
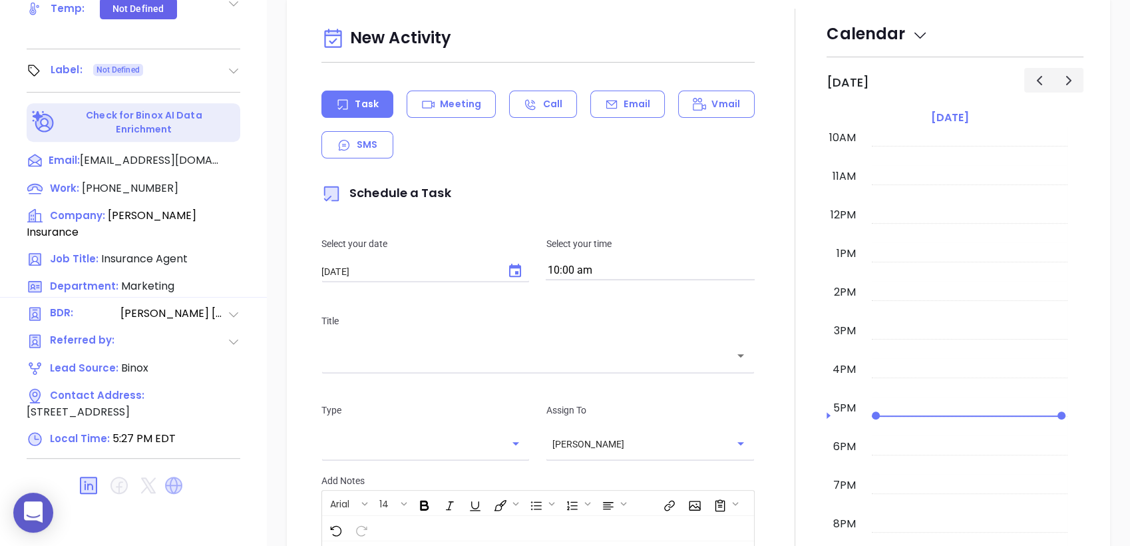
click at [171, 477] on icon at bounding box center [173, 485] width 17 height 17
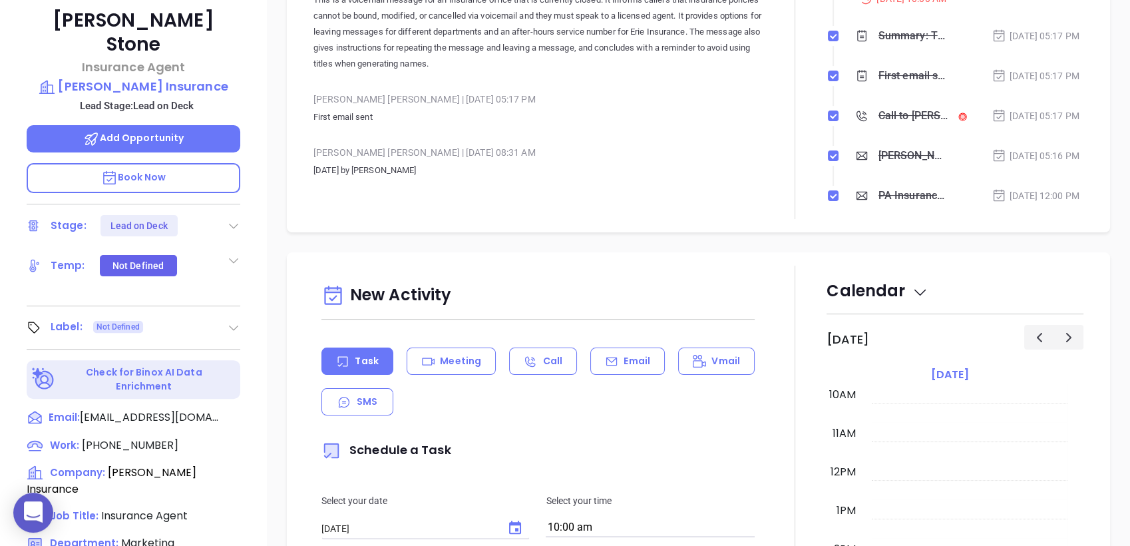
scroll to position [493, 0]
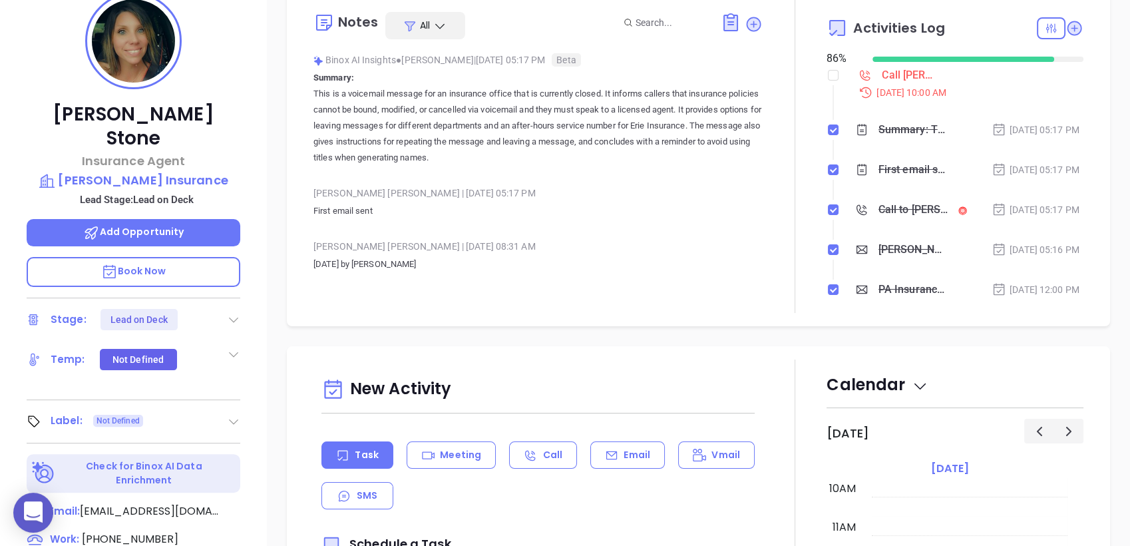
scroll to position [197, 0]
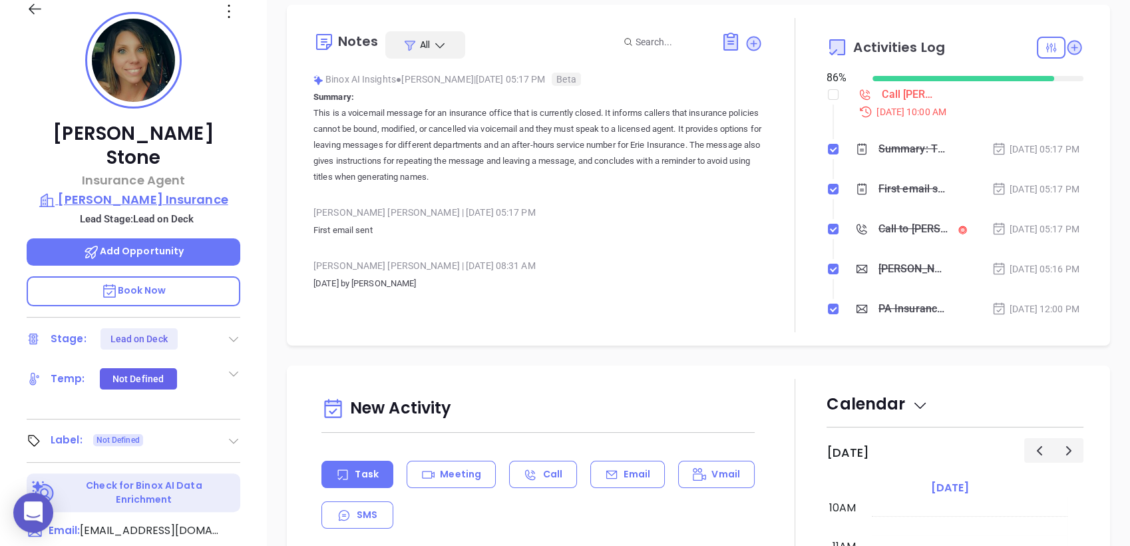
click at [158, 190] on p "[PERSON_NAME] Insurance" at bounding box center [134, 199] width 214 height 19
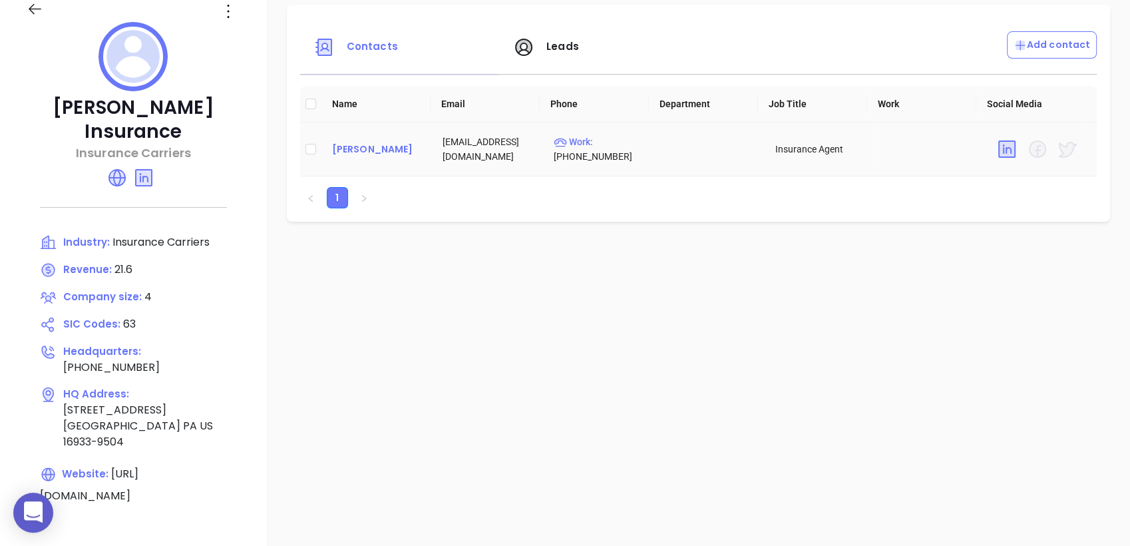
click at [387, 146] on div "[PERSON_NAME]" at bounding box center [376, 149] width 89 height 16
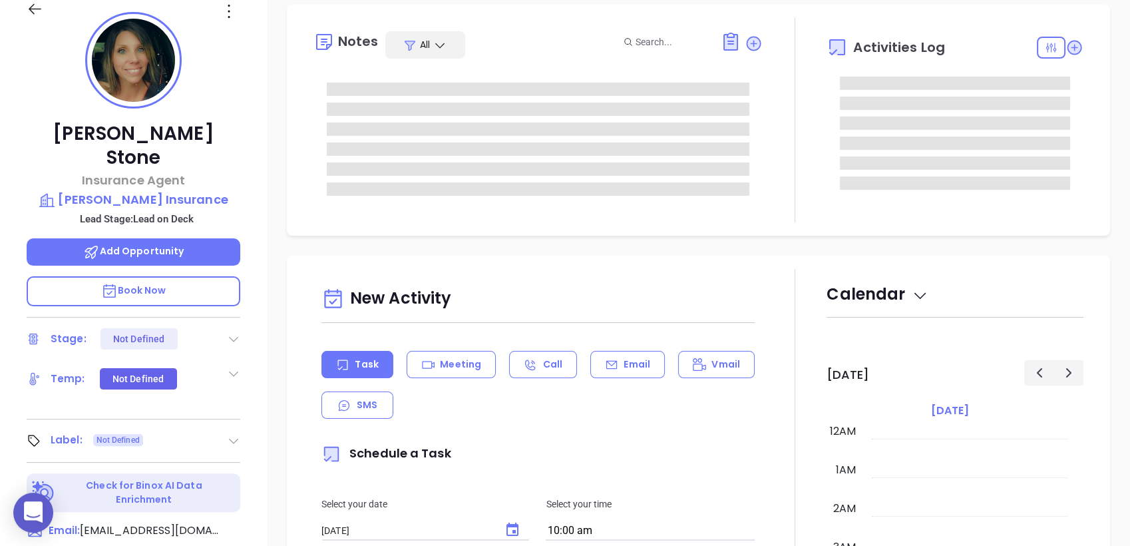
type input "[DATE]"
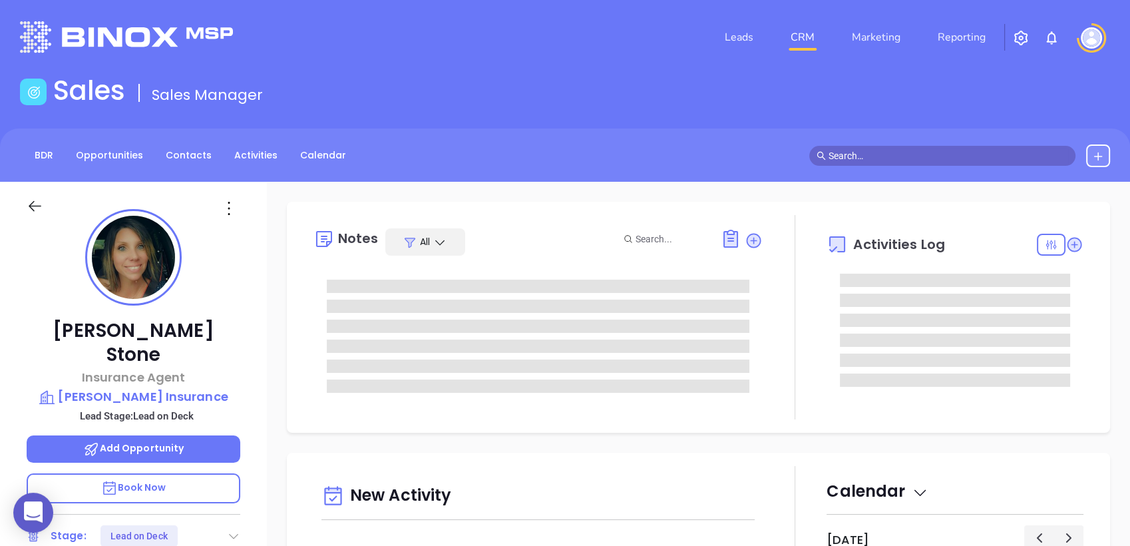
type input "[PERSON_NAME]"
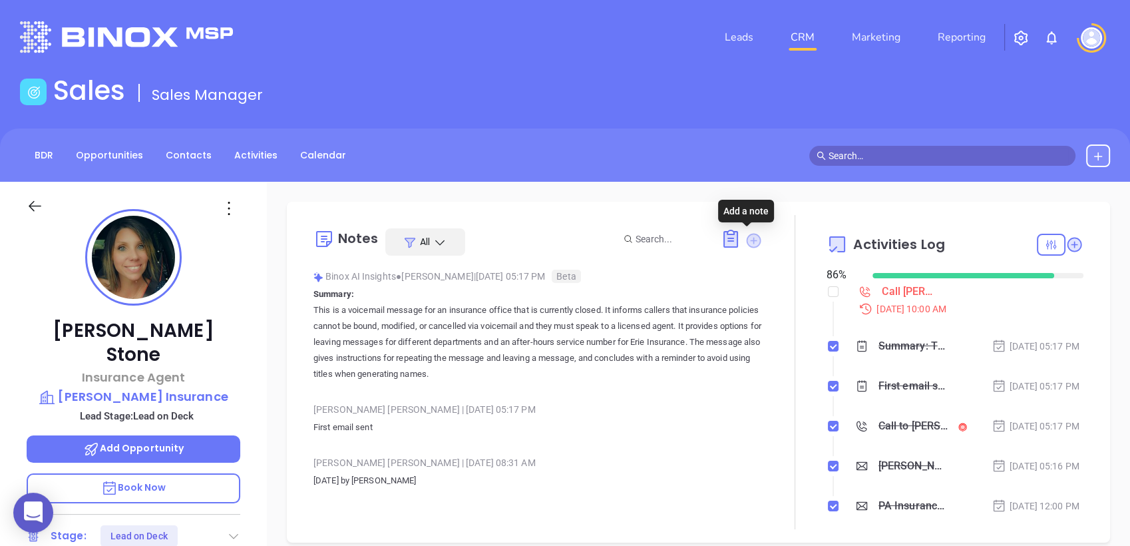
click at [748, 239] on icon at bounding box center [753, 240] width 15 height 15
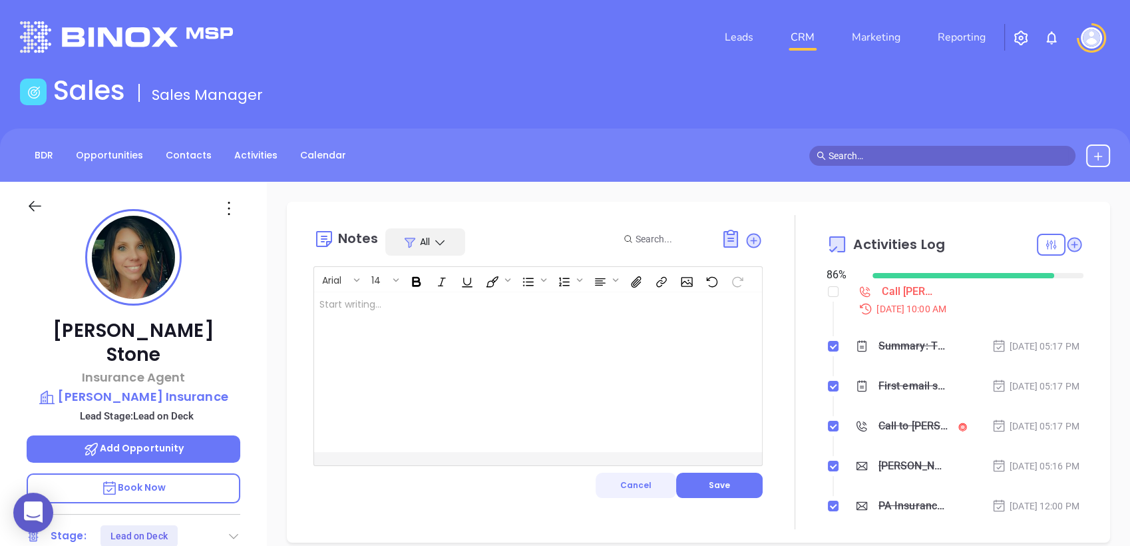
click at [640, 486] on span "Cancel" at bounding box center [635, 484] width 31 height 11
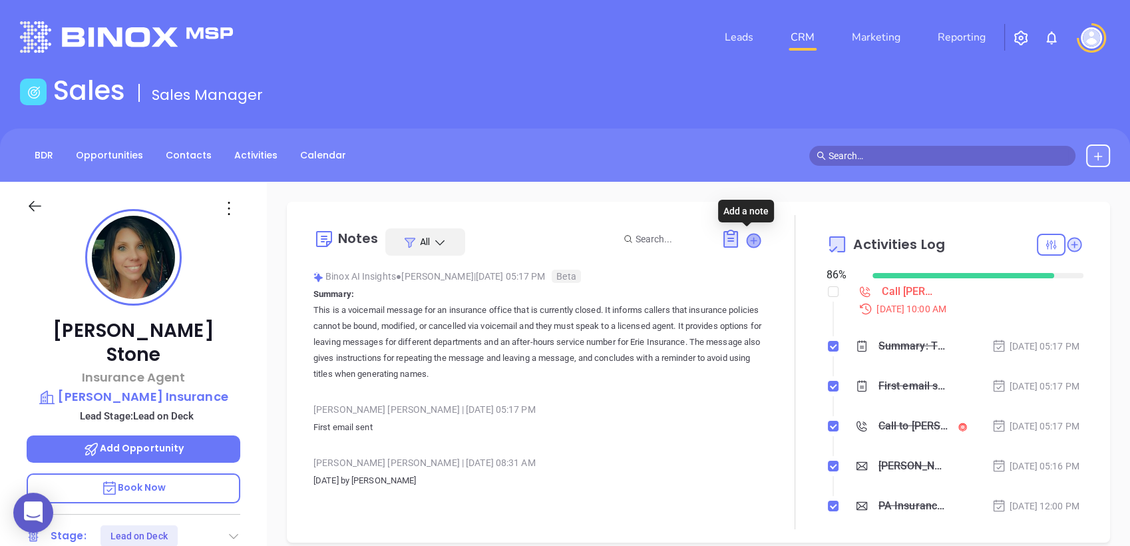
click at [747, 241] on icon at bounding box center [753, 240] width 13 height 13
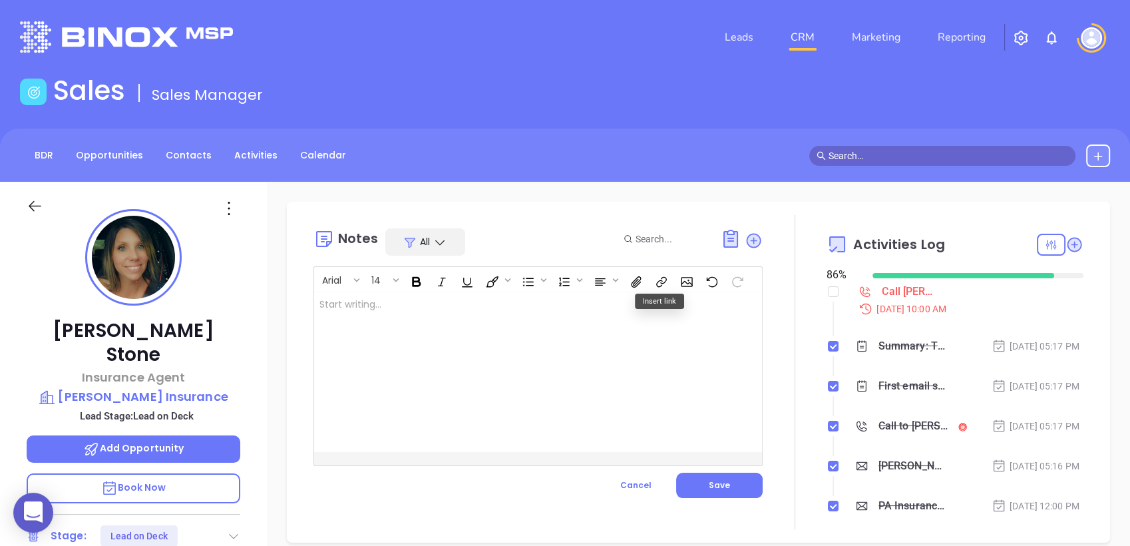
click at [523, 306] on div at bounding box center [522, 372] width 417 height 160
click at [702, 480] on button "Save" at bounding box center [719, 485] width 87 height 25
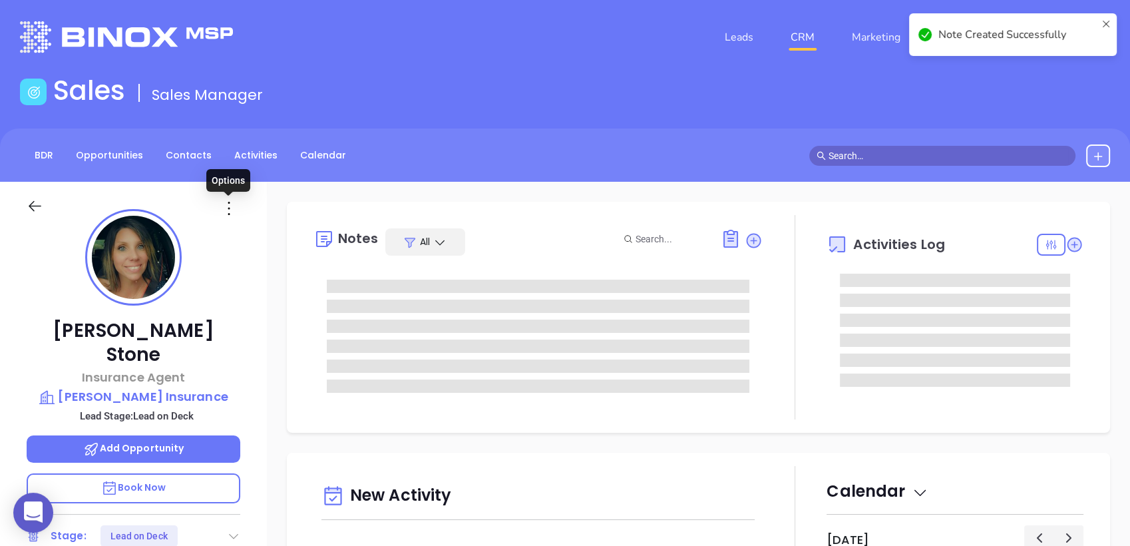
click at [224, 205] on icon at bounding box center [228, 208] width 21 height 21
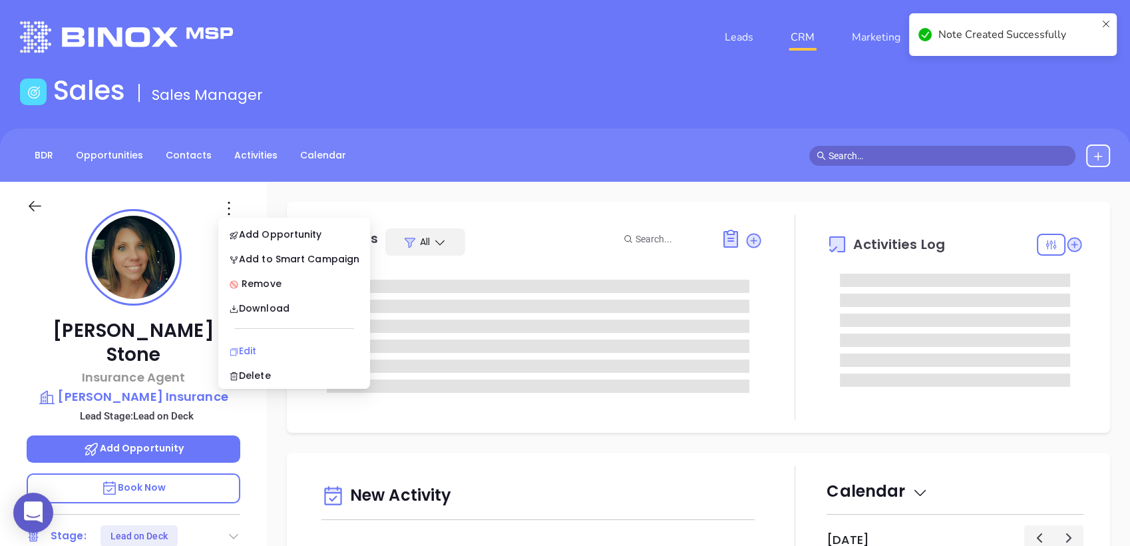
click at [248, 349] on div "Edit" at bounding box center [294, 351] width 130 height 15
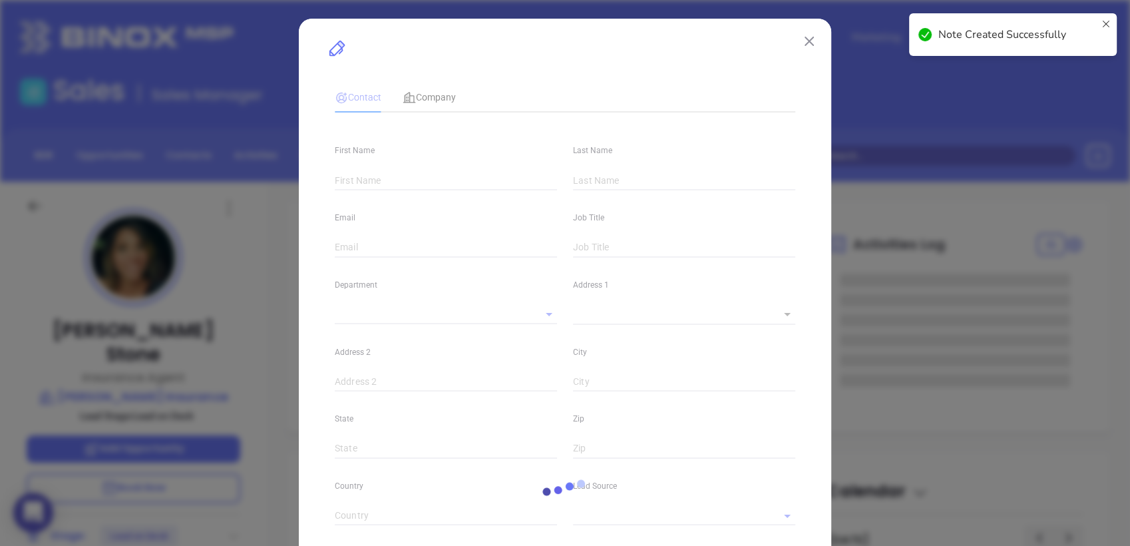
type input "Shannon"
type input "Stone"
type input "sstone@wertinsurance.com"
type input "Insurance Agent"
type input "1"
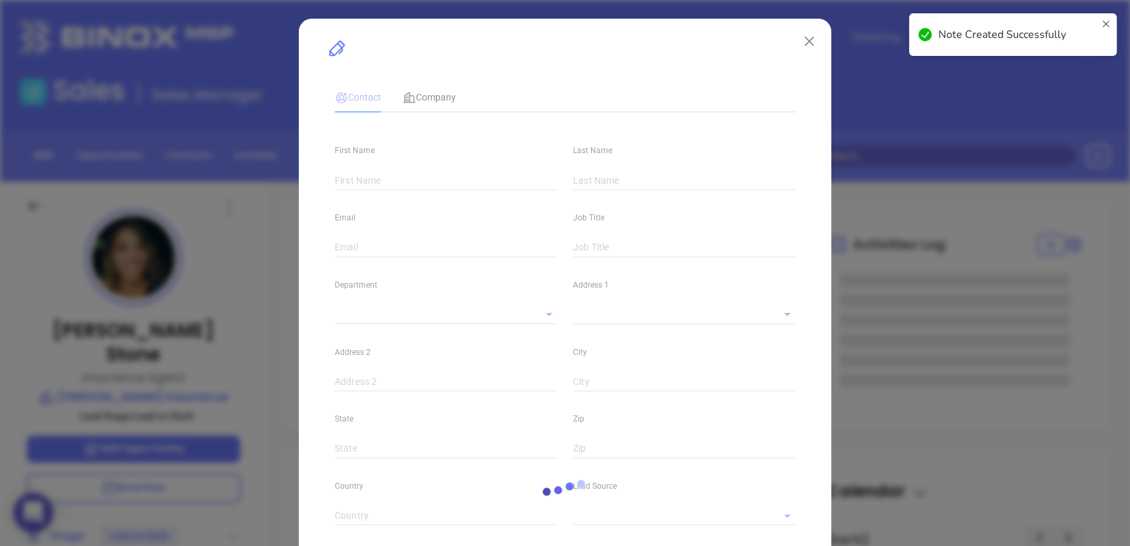
type input "www.linkedin.com/in/shannon-stone-62b6ba61/"
type input "Marketing"
type input "Binox"
type input "[PERSON_NAME]"
type input "Lead on Deck"
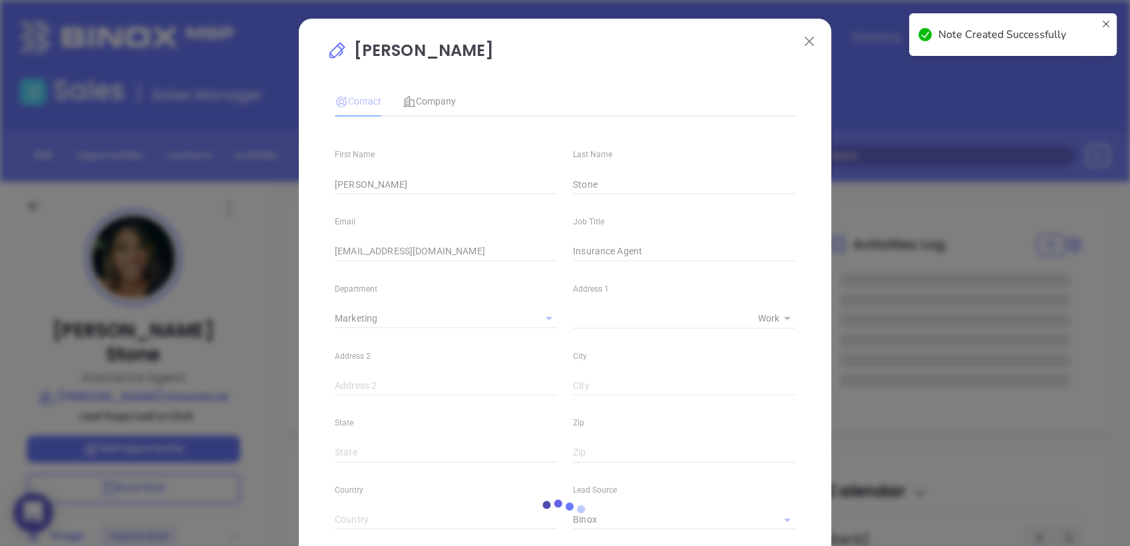
type input "(570) 662-7300"
type input "1"
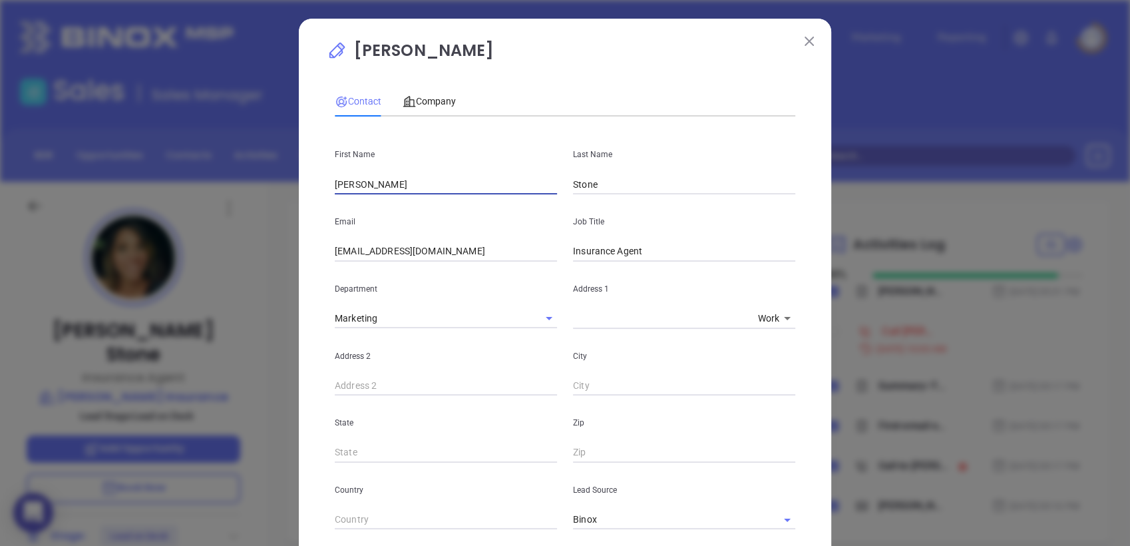
drag, startPoint x: 384, startPoint y: 179, endPoint x: 237, endPoint y: 204, distance: 149.3
click at [237, 204] on div "Shannon Stone Contact Company First Name Shannon Last Name Stone Email sstone@w…" at bounding box center [565, 273] width 1130 height 546
type input "Thomas"
type input "D'Angelo"
paste input "tdangelo"
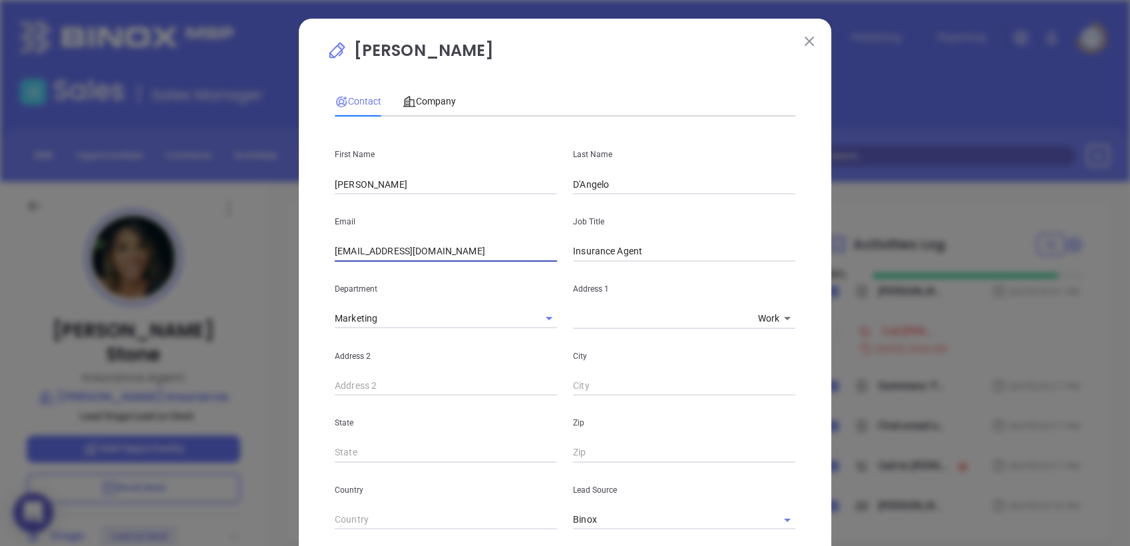
type input "tdangelo@wertinsurance.com"
drag, startPoint x: 646, startPoint y: 253, endPoint x: 415, endPoint y: 320, distance: 240.4
click at [415, 320] on div "First Name Thomas Last Name D'Angelo Email tdangelo@wertinsurance.com Job Title…" at bounding box center [565, 511] width 461 height 769
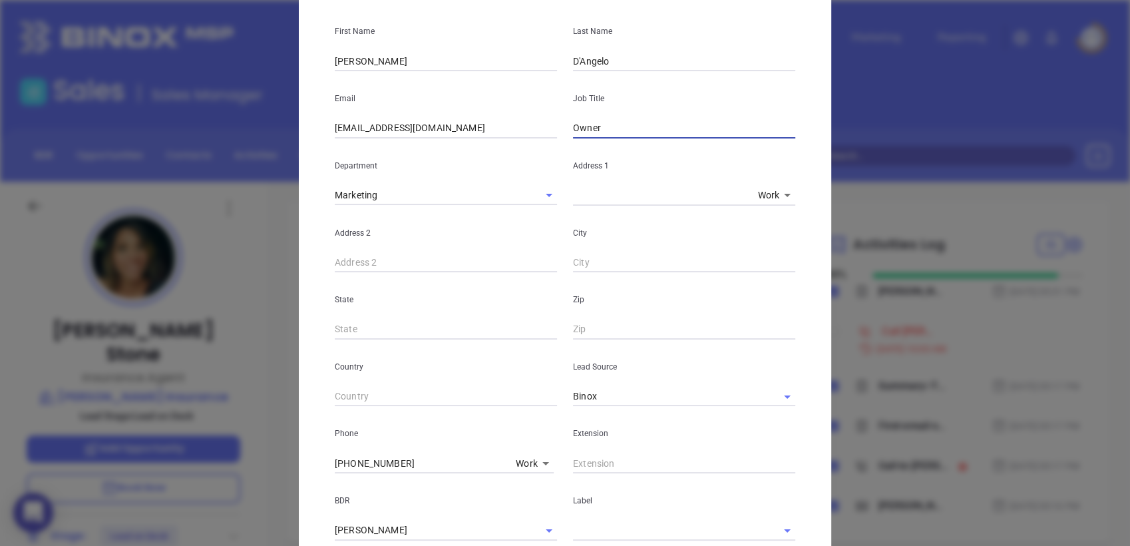
scroll to position [148, 0]
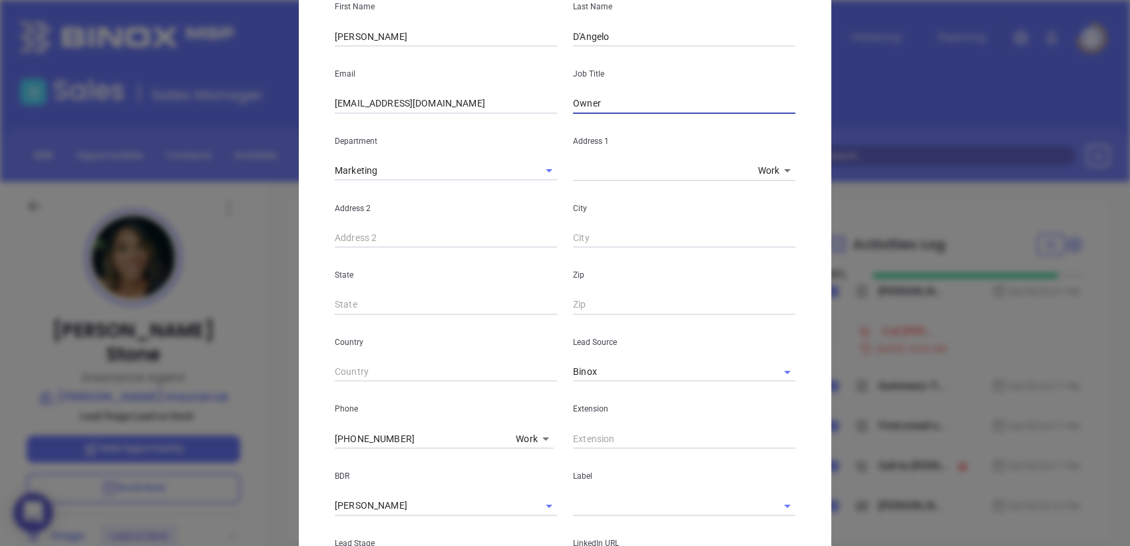
type input "Owner"
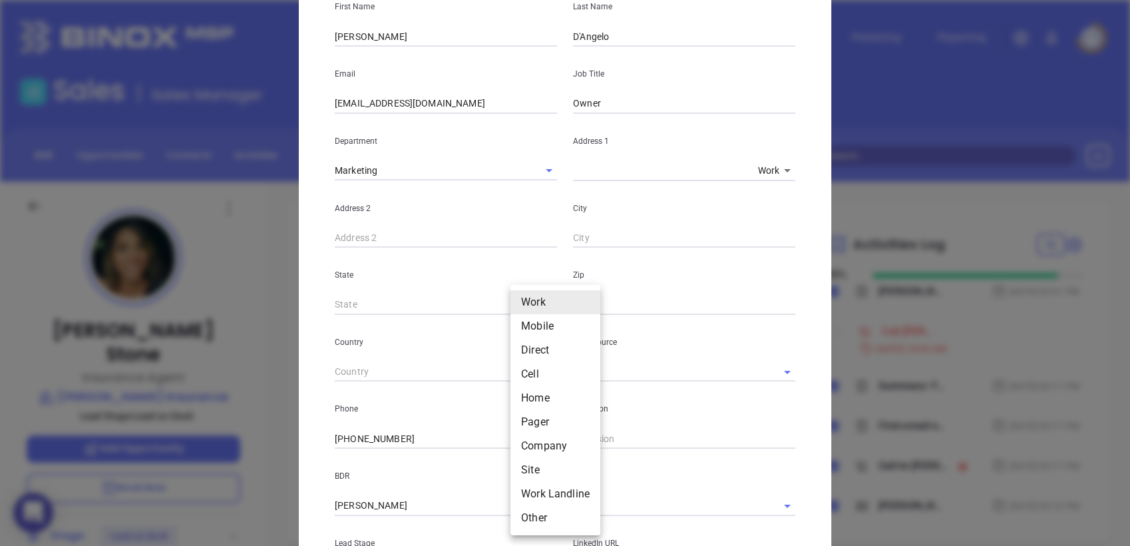
drag, startPoint x: 512, startPoint y: 447, endPoint x: 533, endPoint y: 434, distance: 24.6
click at [515, 445] on body "0 Leads CRM Marketing Reporting Financial Leads Leads Sales Sales Manager BDR O…" at bounding box center [565, 273] width 1130 height 546
drag, startPoint x: 537, startPoint y: 329, endPoint x: 514, endPoint y: 367, distance: 44.5
click at [537, 328] on li "Mobile" at bounding box center [556, 326] width 90 height 24
drag, startPoint x: 515, startPoint y: 434, endPoint x: 530, endPoint y: 424, distance: 18.3
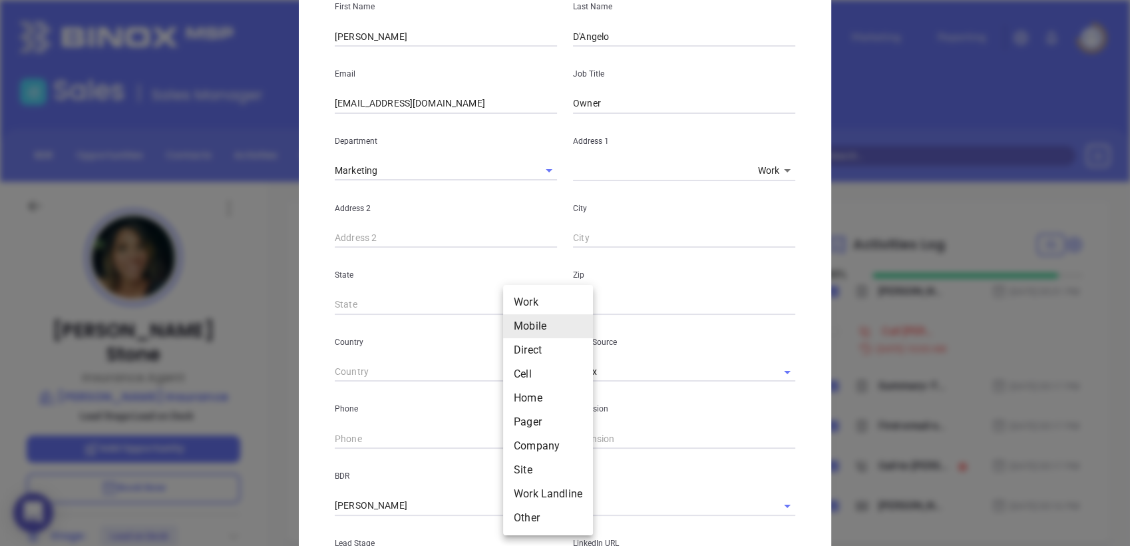
click at [524, 429] on body "0 Leads CRM Marketing Reporting Financial Leads Leads Sales Sales Manager BDR O…" at bounding box center [565, 273] width 1130 height 546
drag, startPoint x: 531, startPoint y: 370, endPoint x: 461, endPoint y: 412, distance: 81.5
click at [531, 370] on li "Cell" at bounding box center [548, 374] width 90 height 24
type input "4"
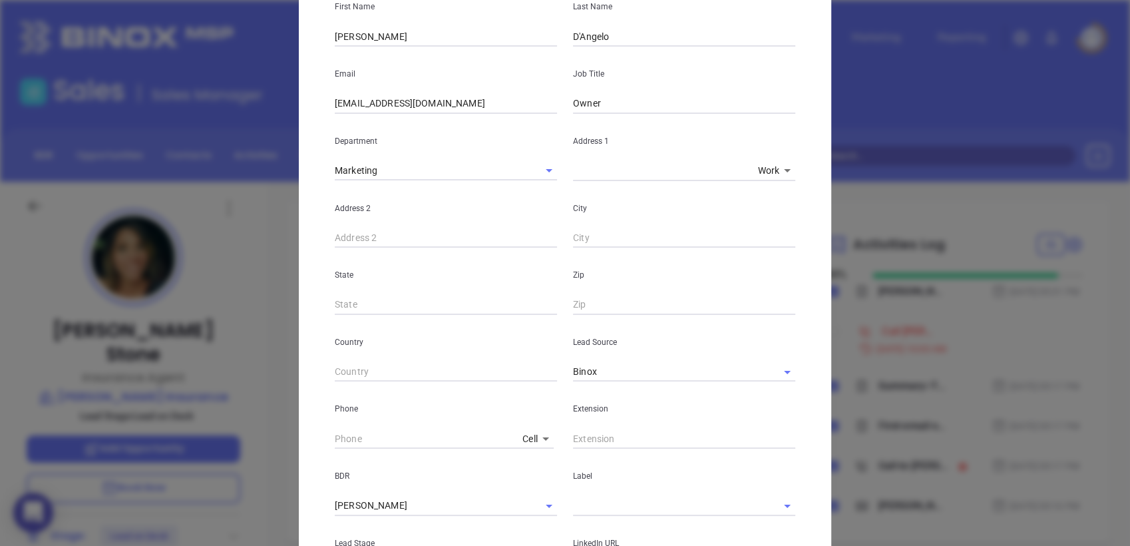
type input "( ) -"
click at [400, 431] on input "( ) -" at bounding box center [426, 439] width 182 height 20
type input "( ) -"
click at [521, 436] on body "0 Leads CRM Marketing Reporting Financial Leads Leads Sales Sales Manager BDR O…" at bounding box center [565, 273] width 1130 height 546
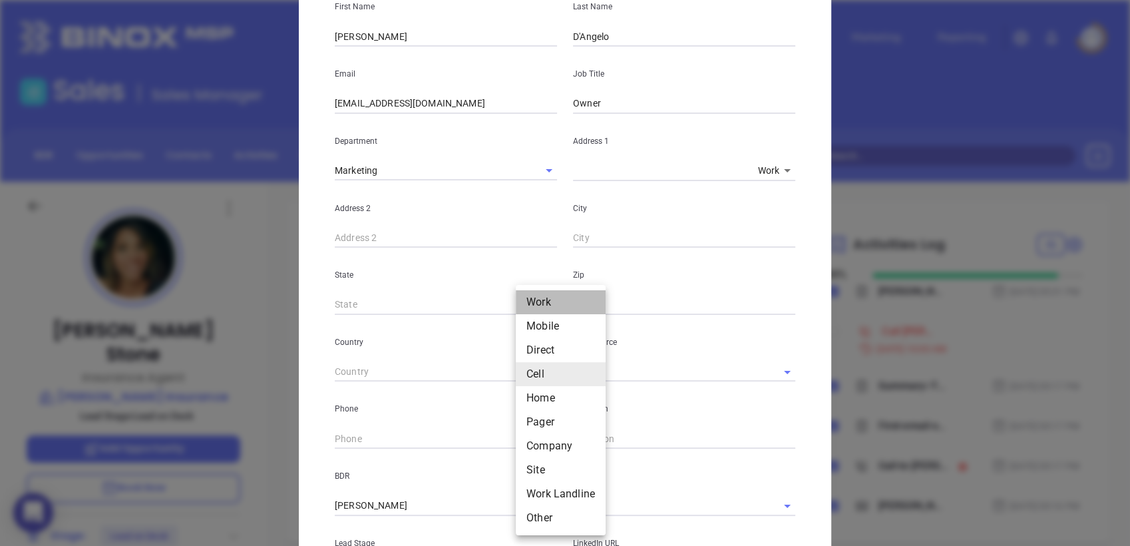
click at [547, 297] on li "Work" at bounding box center [561, 302] width 90 height 24
type input "(570) 662-7300"
type input "1"
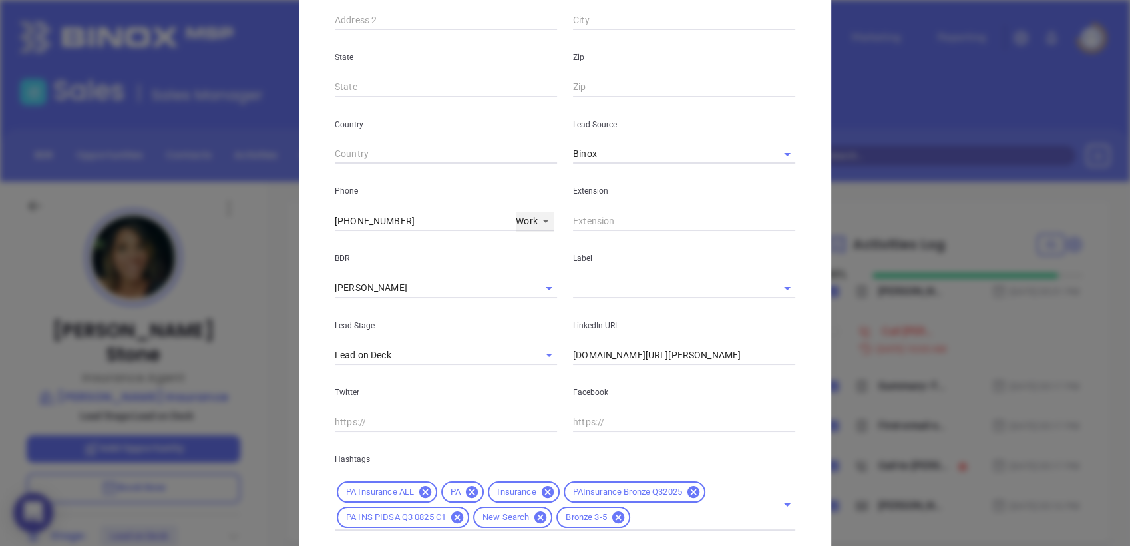
scroll to position [450, 0]
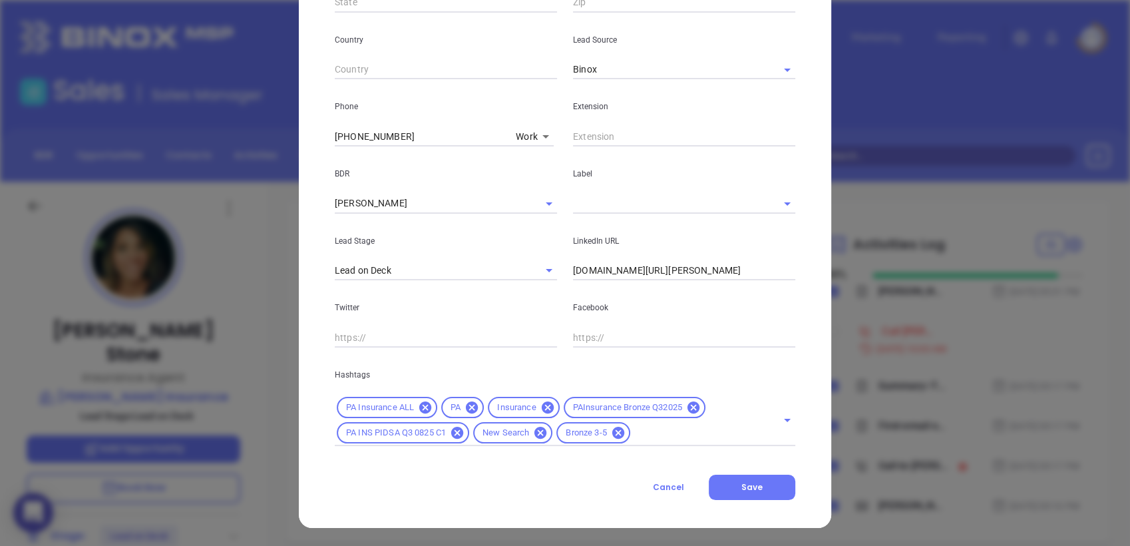
click at [642, 268] on input "www.linkedin.com/in/shannon-stone-62b6ba61/" at bounding box center [684, 271] width 222 height 20
click at [642, 267] on input "www.linkedin.com/in/shannon-stone-62b6ba61/" at bounding box center [684, 271] width 222 height 20
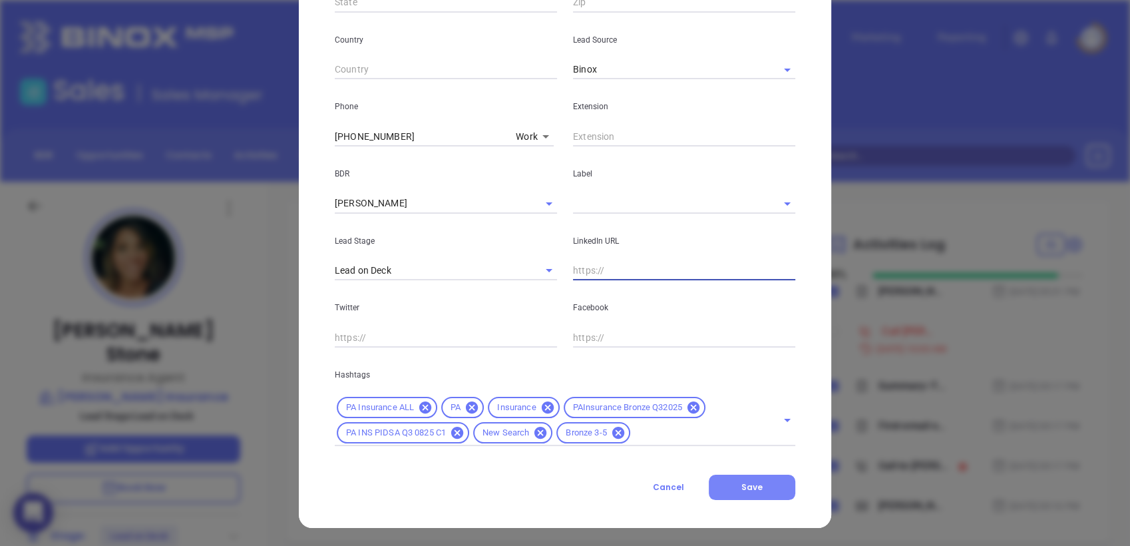
click at [751, 480] on button "Save" at bounding box center [752, 487] width 87 height 25
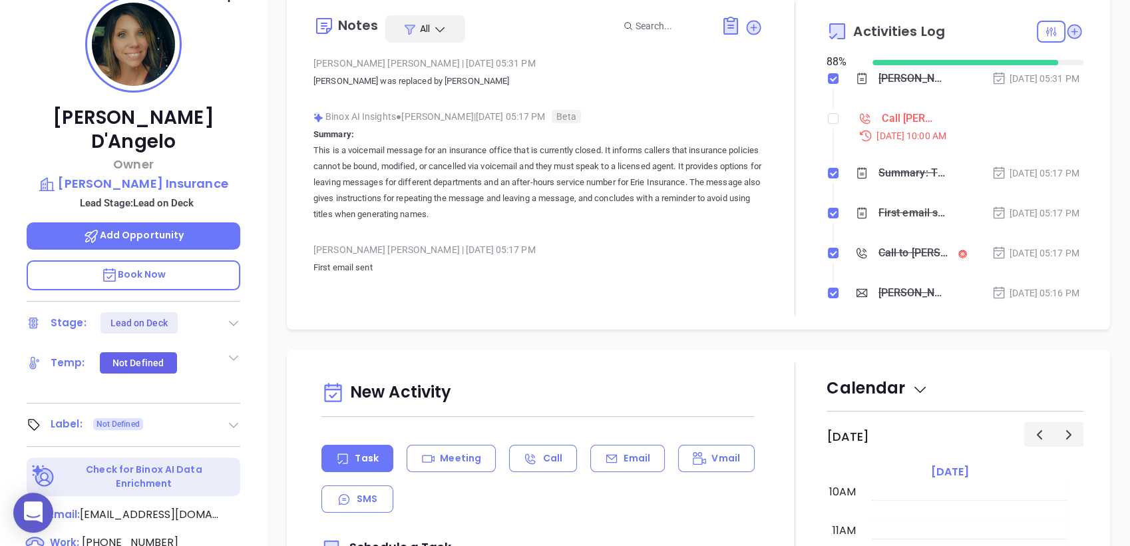
scroll to position [296, 0]
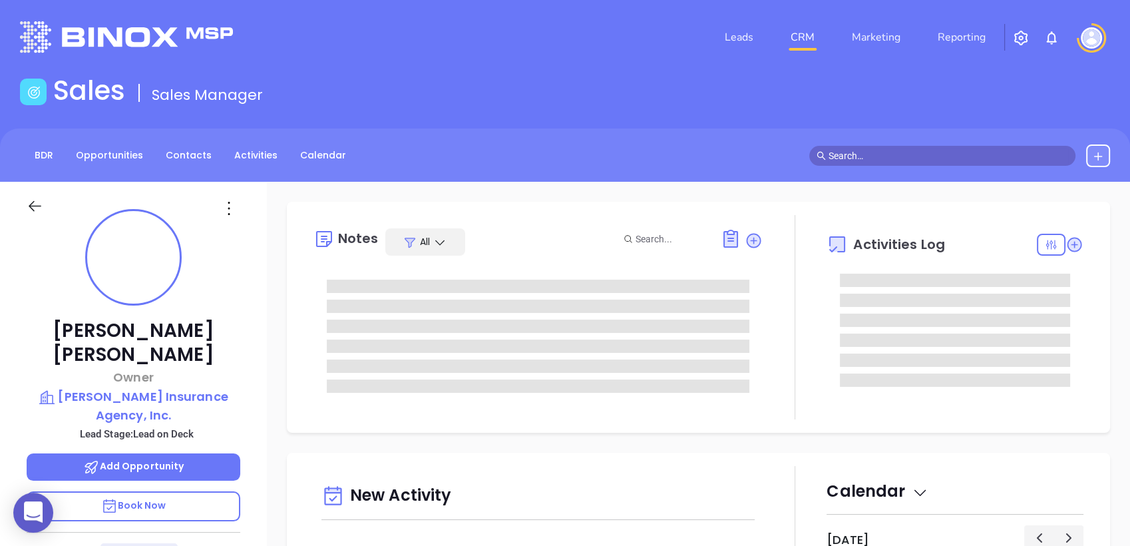
type input "[DATE]"
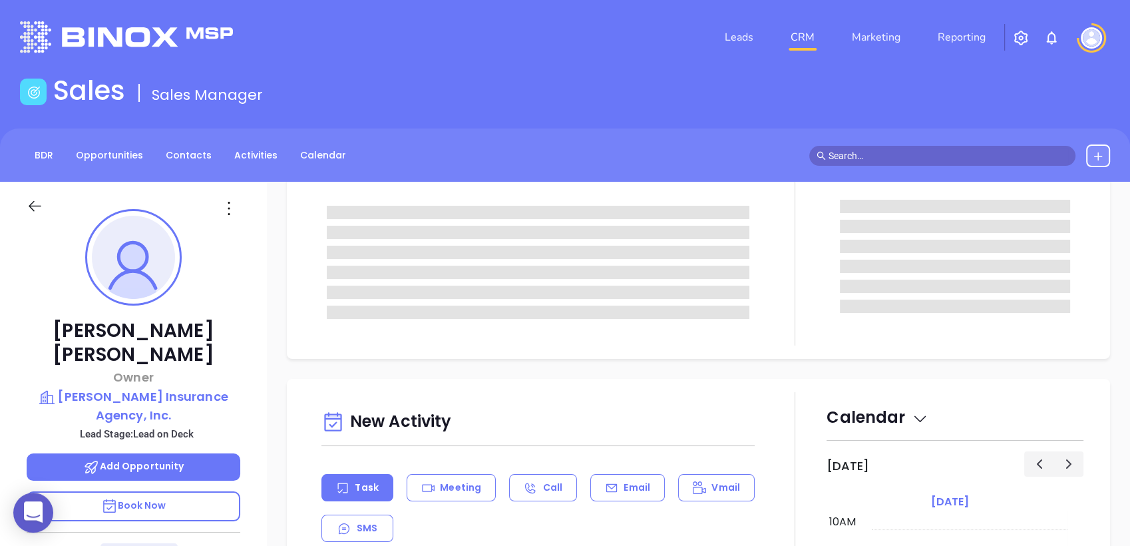
type input "[PERSON_NAME]"
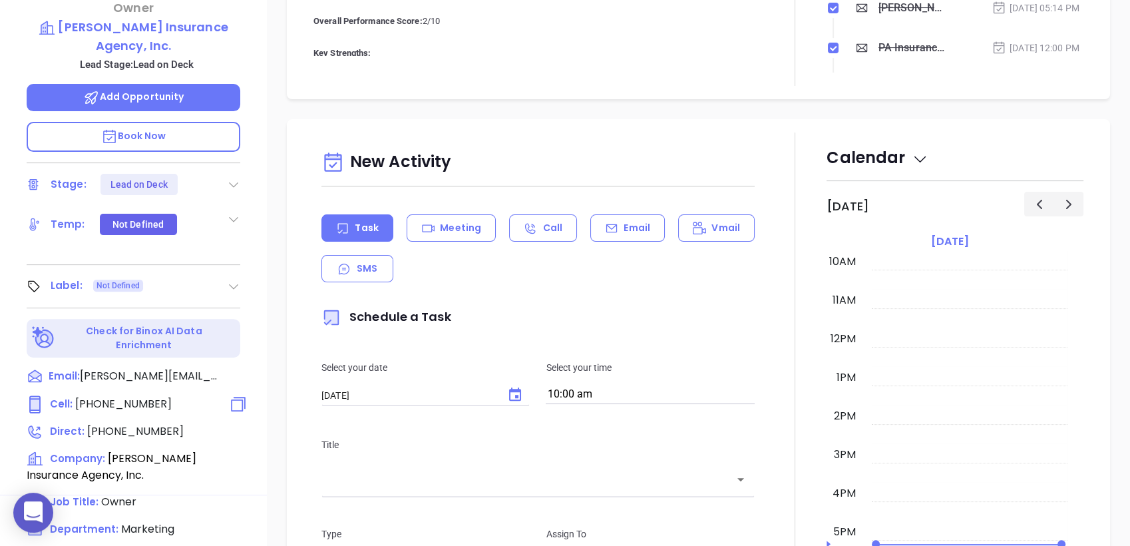
scroll to position [567, 0]
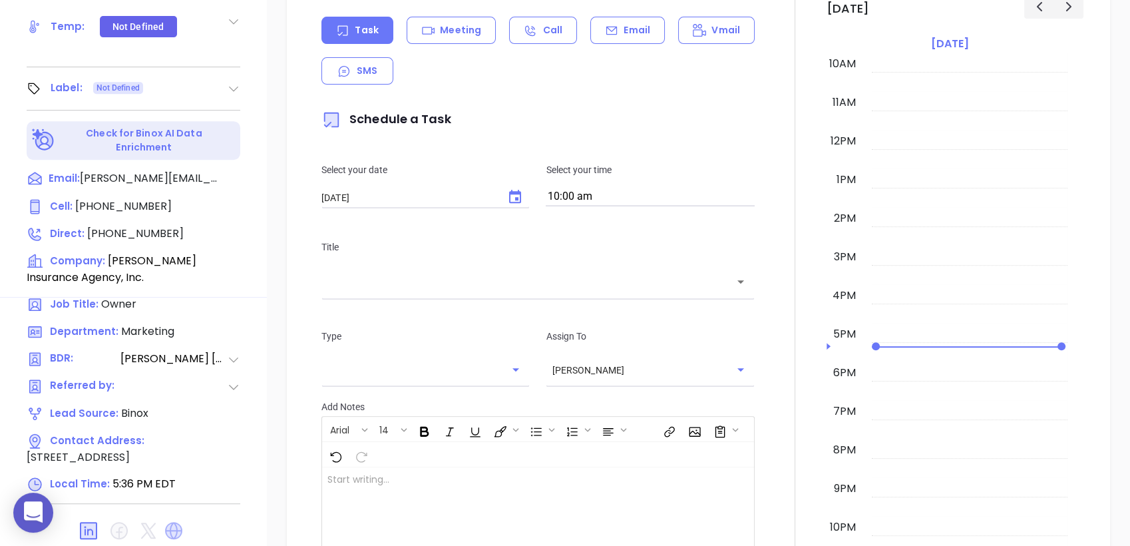
click at [175, 522] on icon at bounding box center [173, 530] width 17 height 17
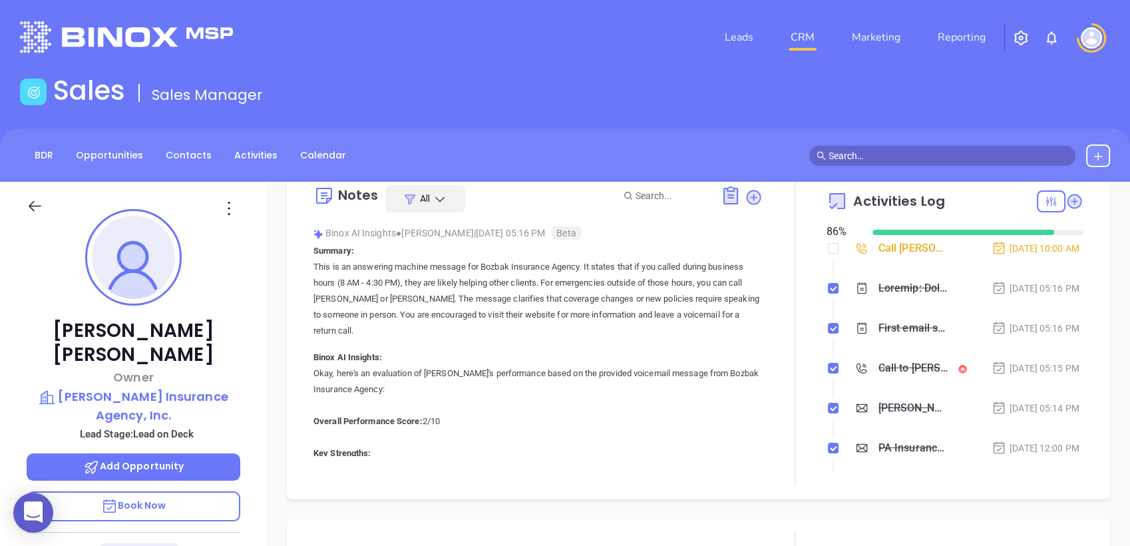
scroll to position [0, 0]
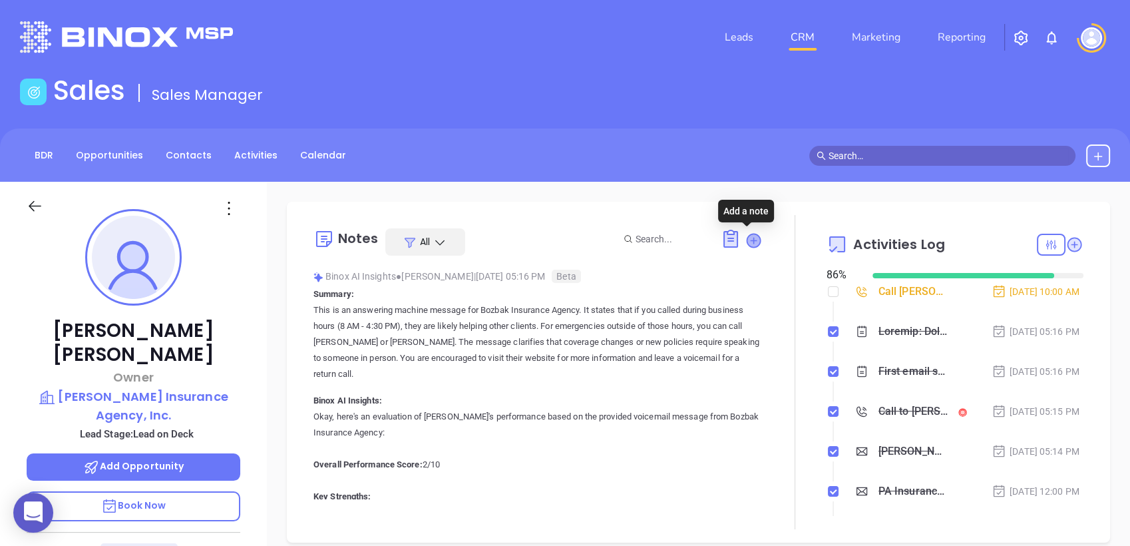
click at [752, 237] on icon at bounding box center [753, 240] width 13 height 13
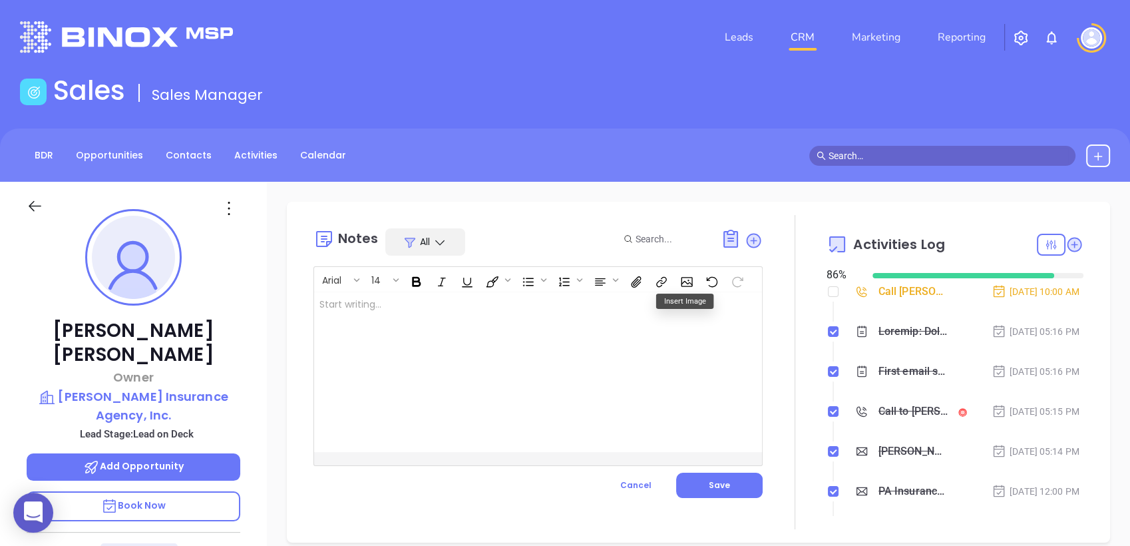
click at [559, 313] on div at bounding box center [522, 372] width 417 height 160
click at [700, 482] on button "Save" at bounding box center [719, 485] width 87 height 25
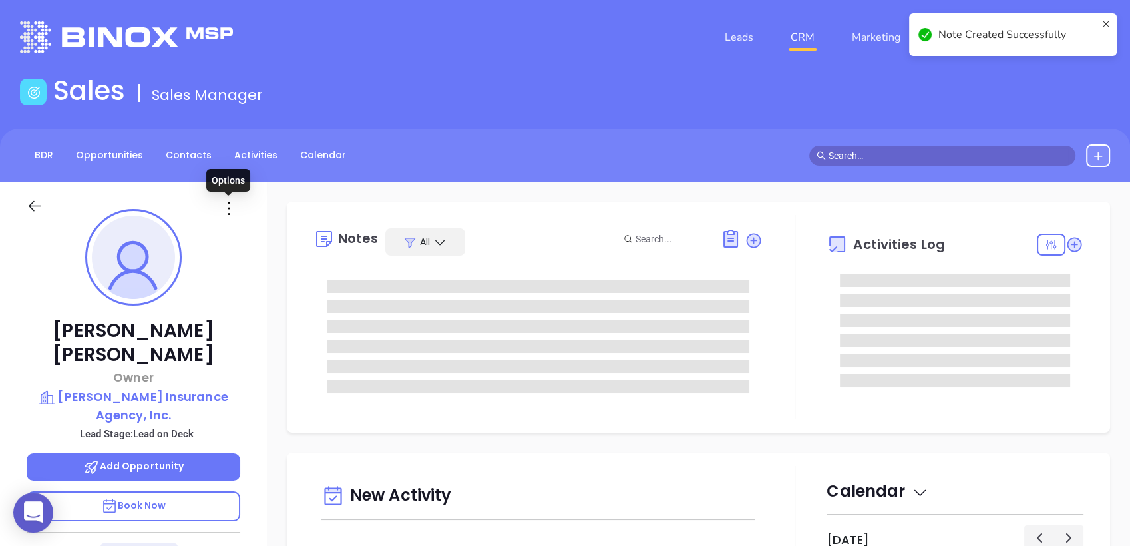
click at [224, 210] on icon at bounding box center [228, 208] width 21 height 21
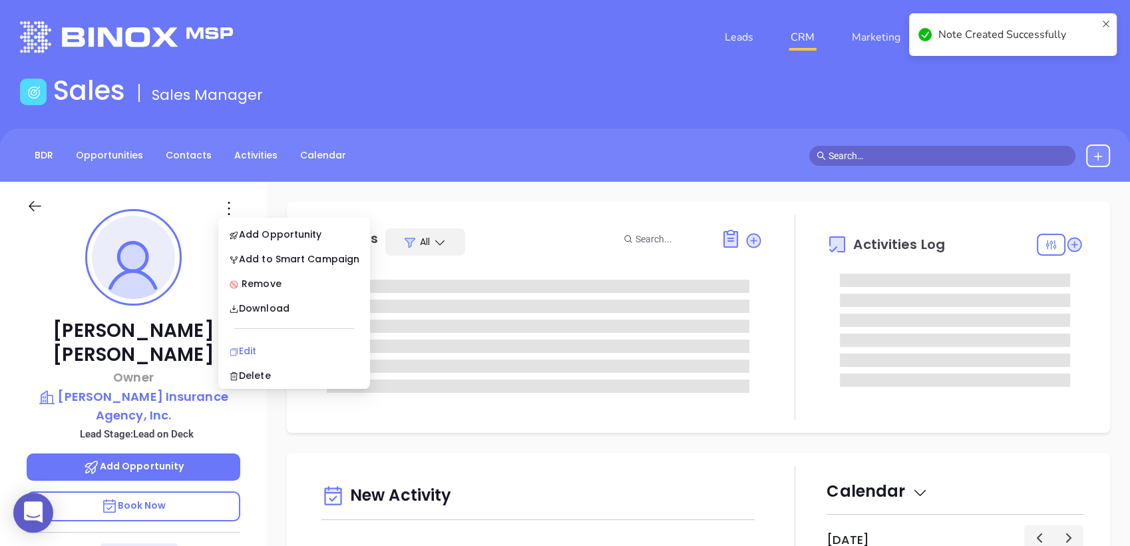
click at [245, 348] on div "Edit" at bounding box center [294, 351] width 130 height 15
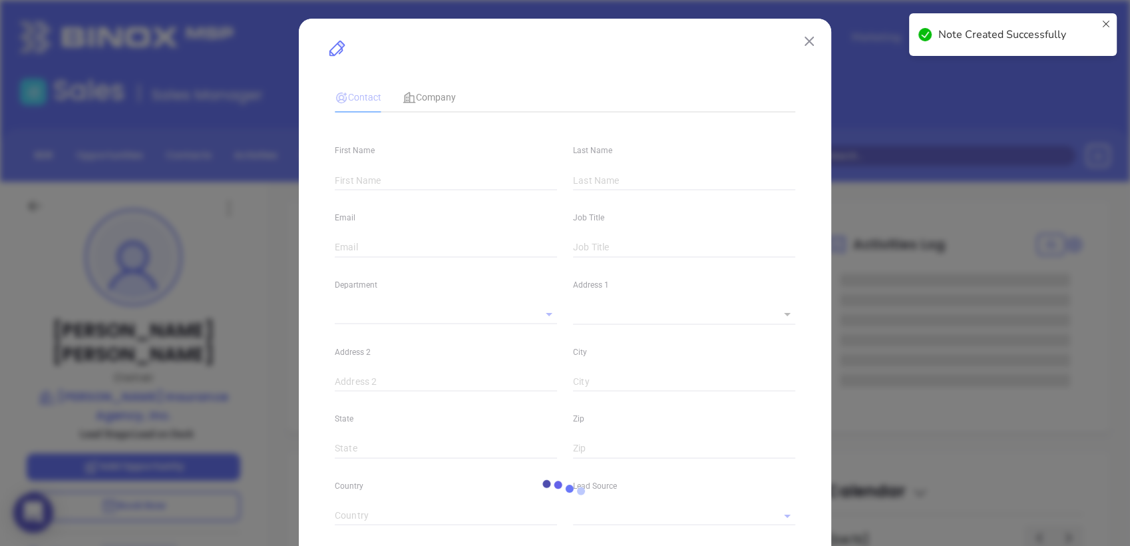
type input "Michael"
type input "Landis"
type input "m.landis@balsbaughinsurance.com"
type input "Owner"
type input "1"
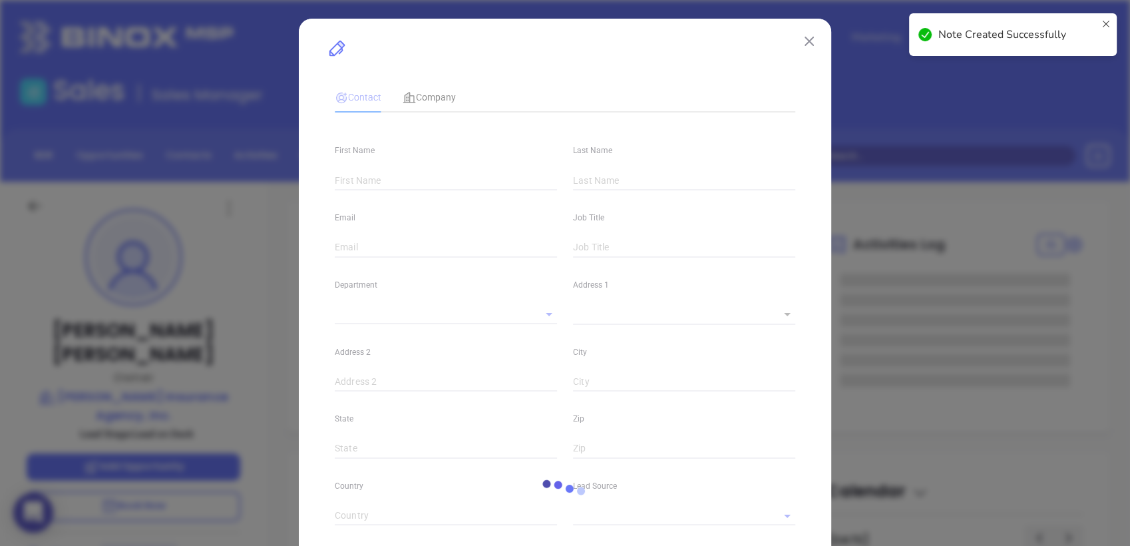
type input "www.linkedin.com/in/mike-landis-cic-cisr-b2297415/"
type input "Marketing"
type input "Binox"
type input "[PERSON_NAME]"
type input "Lead on Deck"
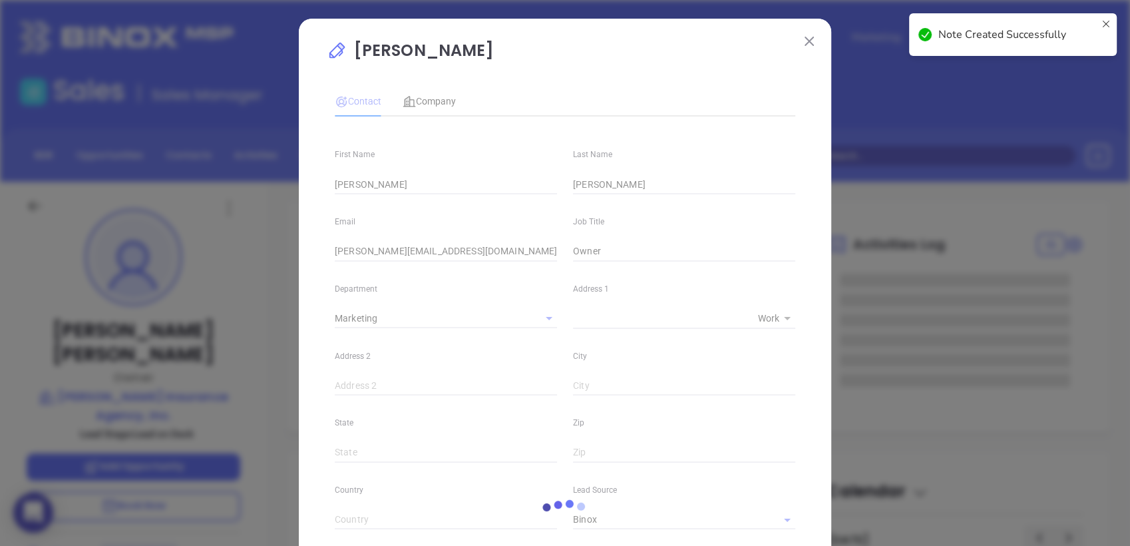
type input "1"
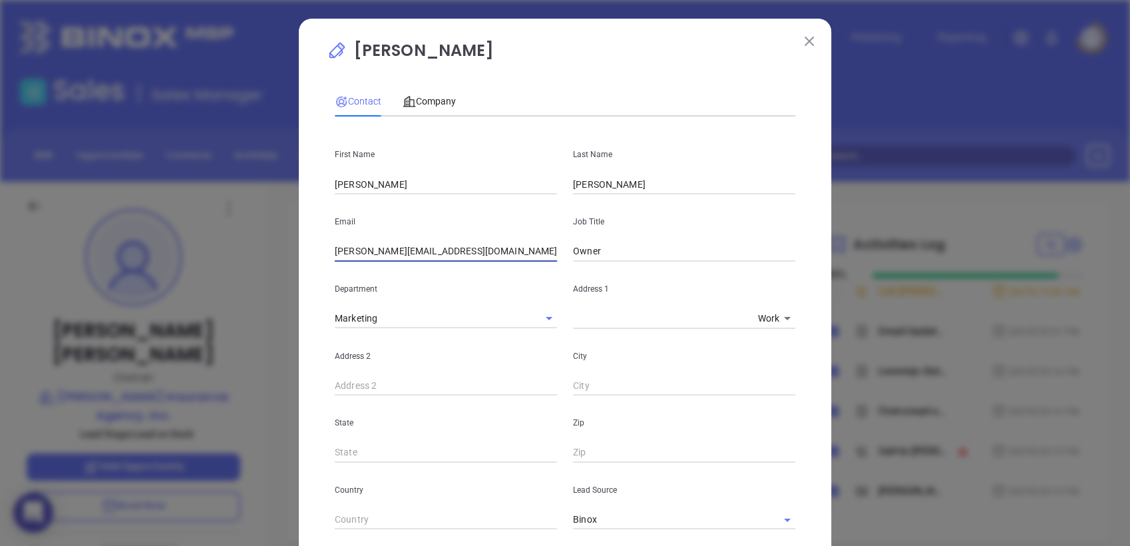
click at [469, 248] on input "m.landis@balsbaughinsurance.com" at bounding box center [446, 252] width 222 height 20
paste input "jb@balsins"
drag, startPoint x: 266, startPoint y: 286, endPoint x: 175, endPoint y: 310, distance: 94.1
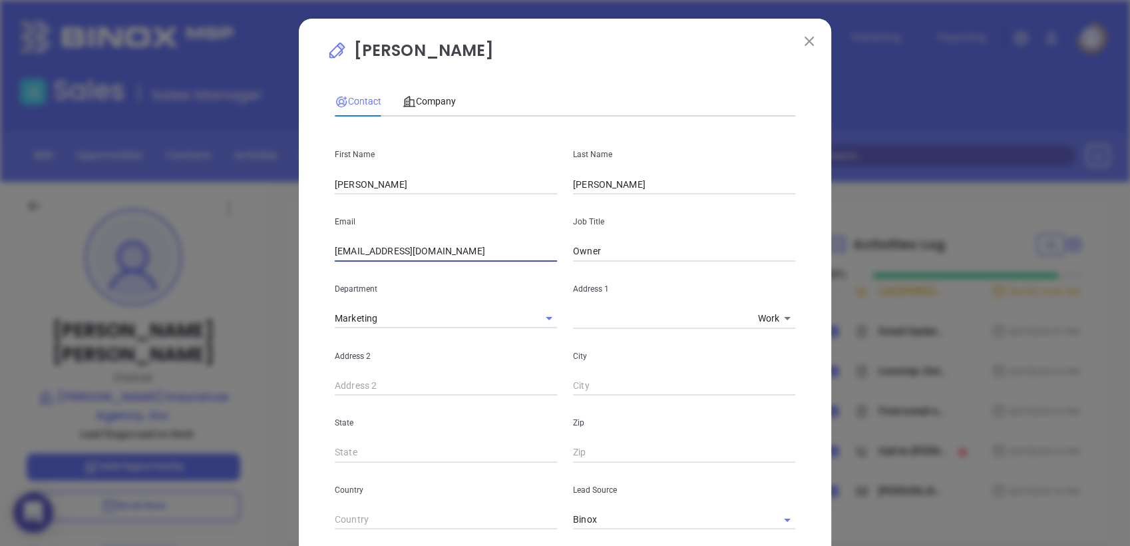
click at [137, 323] on div "Michael Landis Contact Company First Name Michael Last Name Landis Email mjb@ba…" at bounding box center [565, 273] width 1130 height 546
paste input "landis"
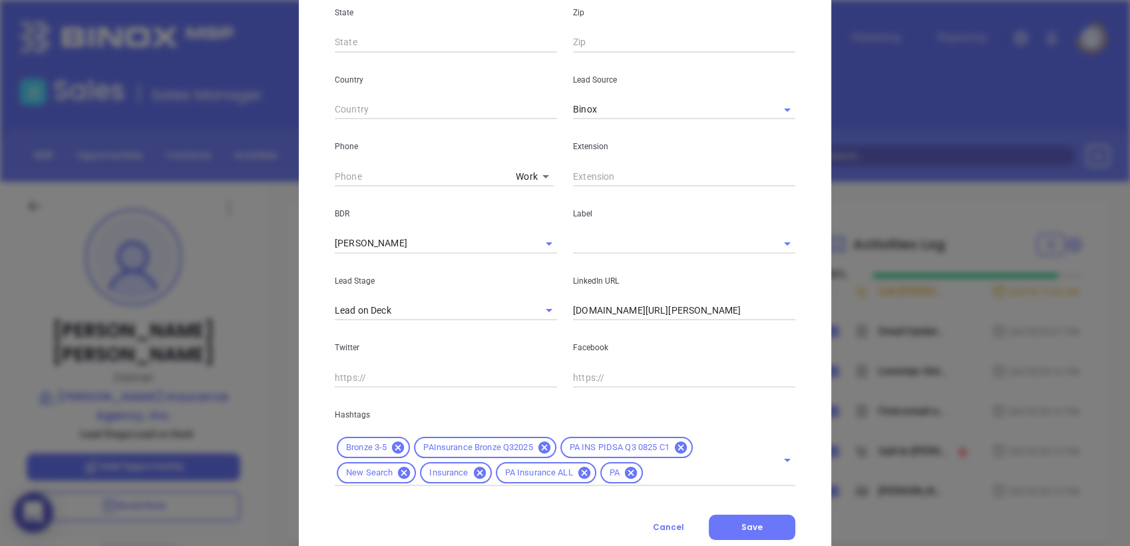
scroll to position [450, 0]
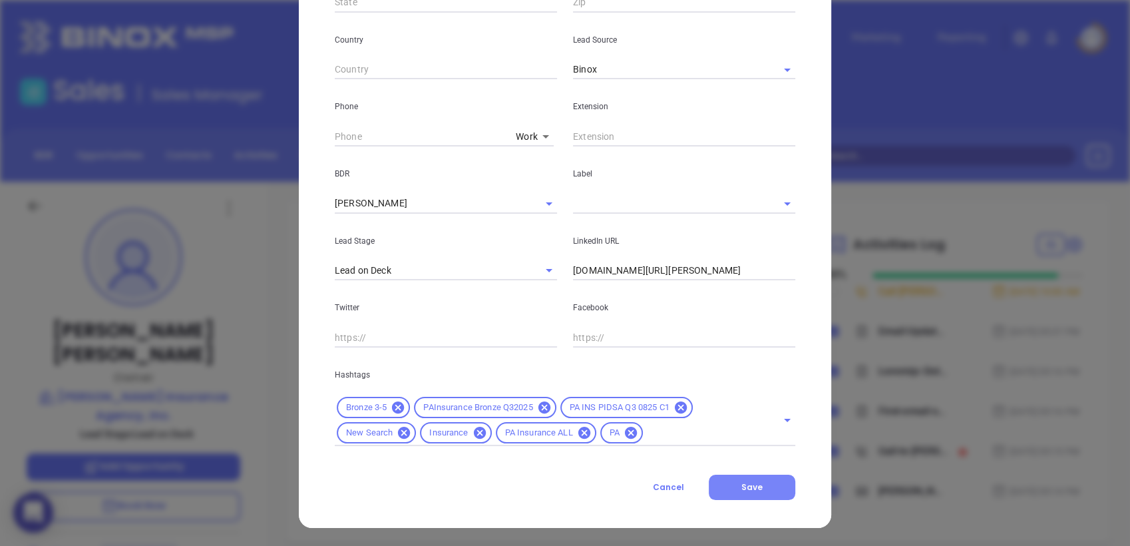
type input "mlandis@balsins.com"
drag, startPoint x: 742, startPoint y: 496, endPoint x: 746, endPoint y: 479, distance: 17.9
click at [742, 492] on button "Save" at bounding box center [752, 487] width 87 height 25
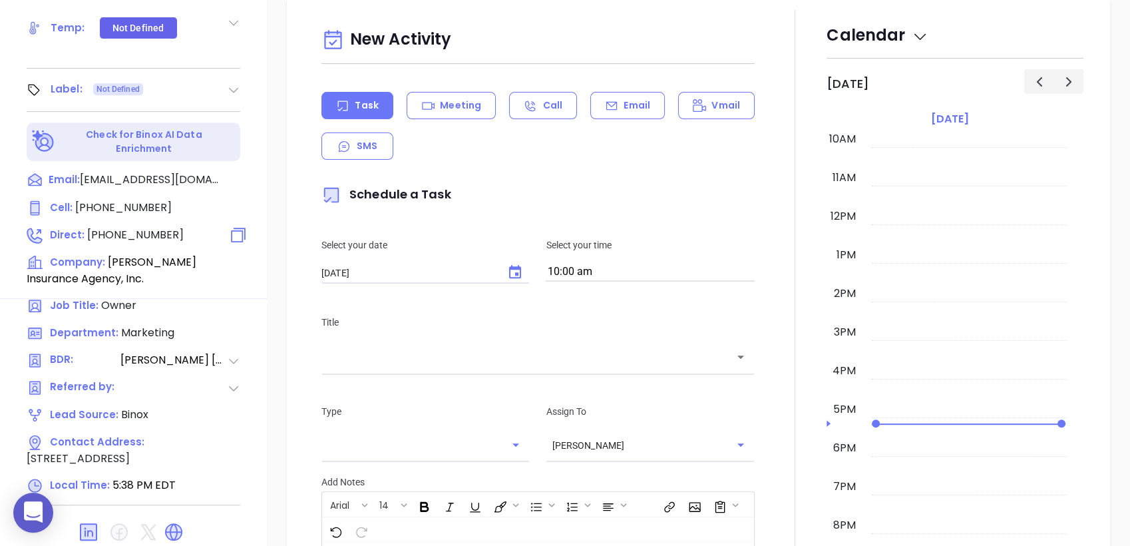
scroll to position [567, 0]
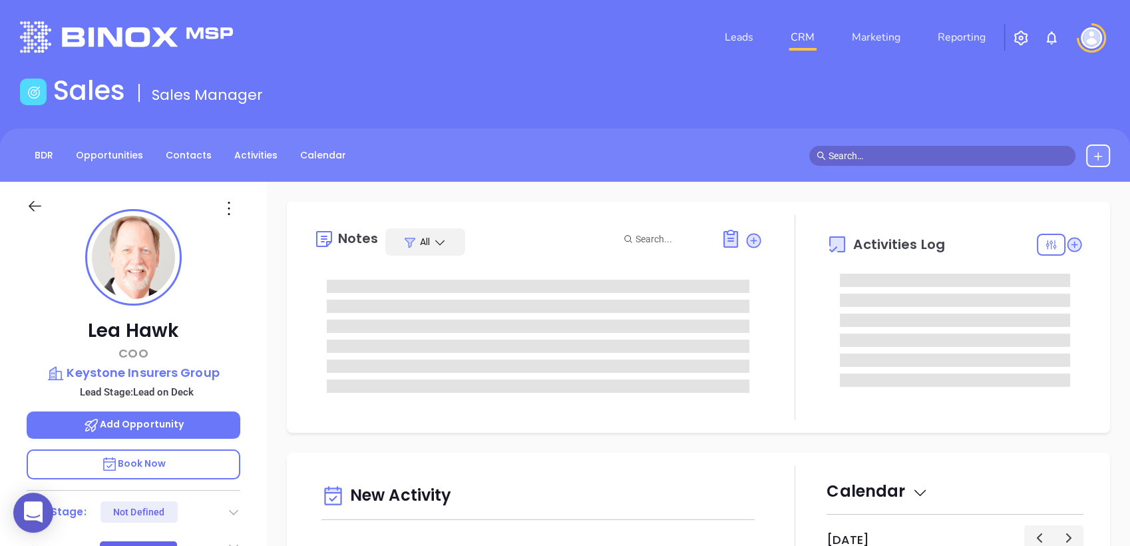
type input "[DATE]"
type input "[PERSON_NAME]"
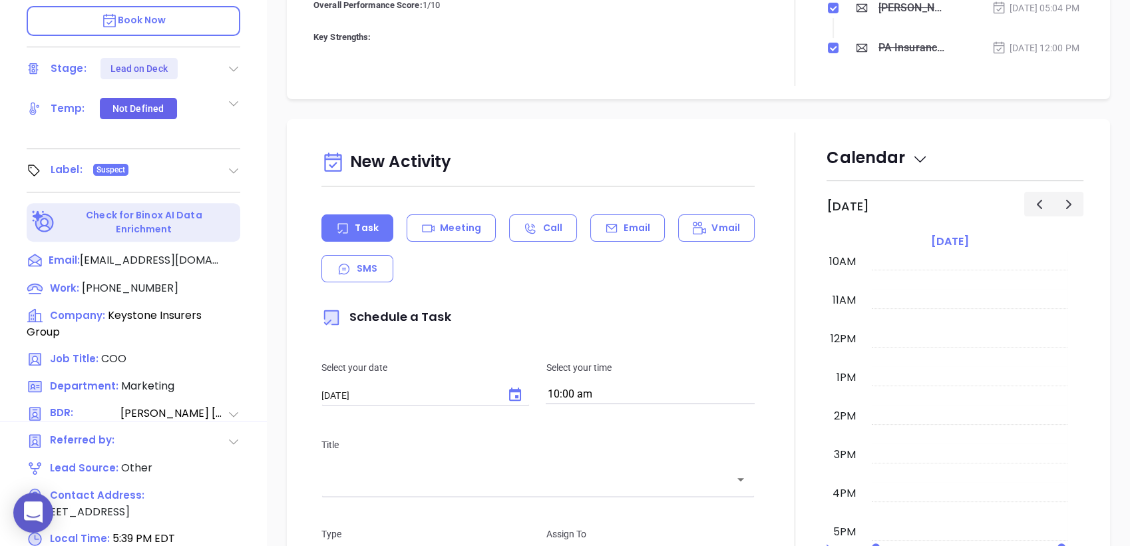
scroll to position [517, 0]
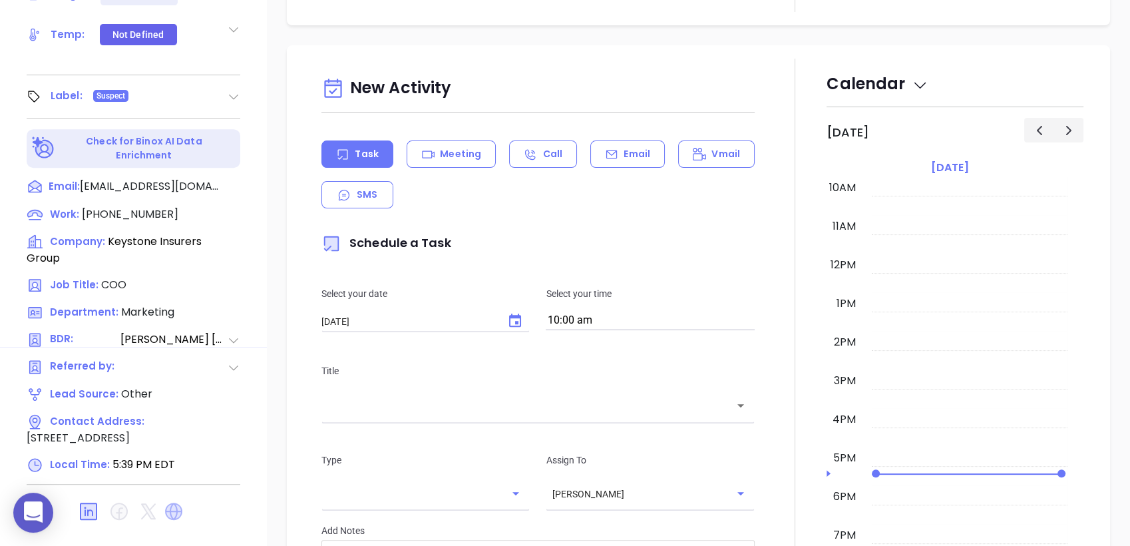
click at [179, 519] on icon at bounding box center [173, 511] width 17 height 17
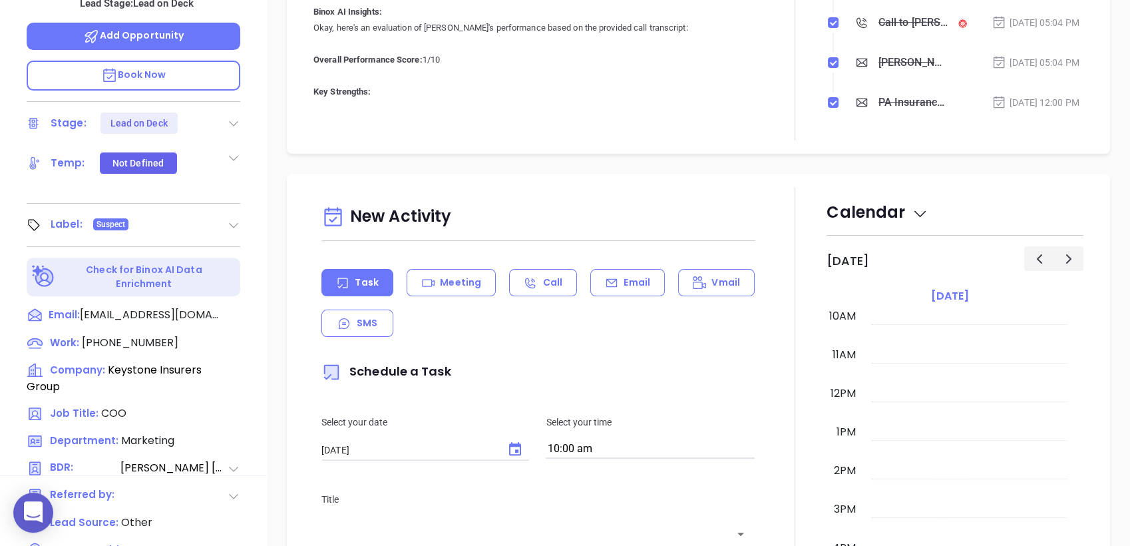
scroll to position [296, 0]
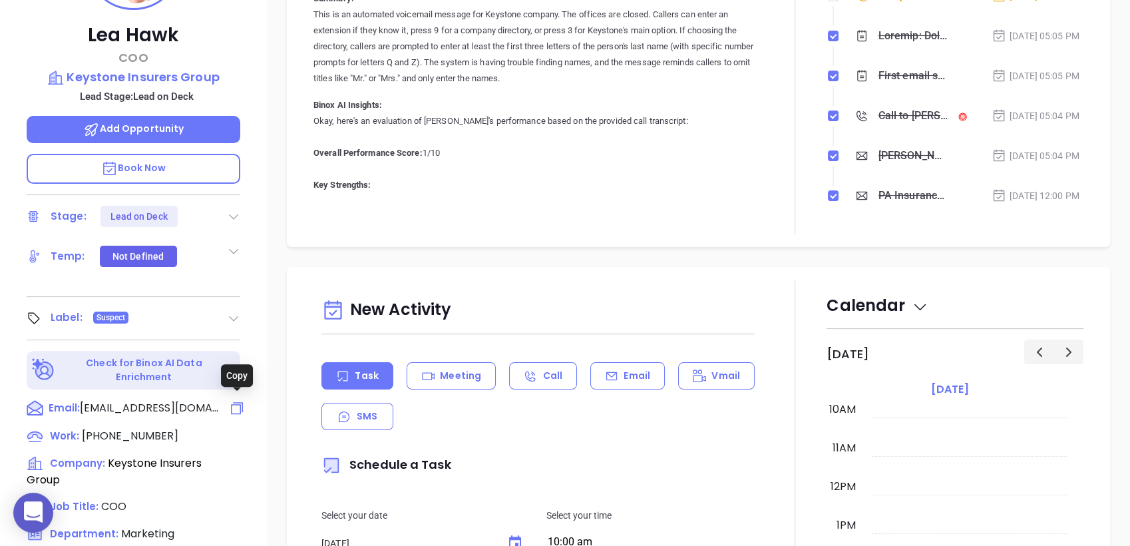
click at [241, 400] on icon at bounding box center [237, 408] width 16 height 16
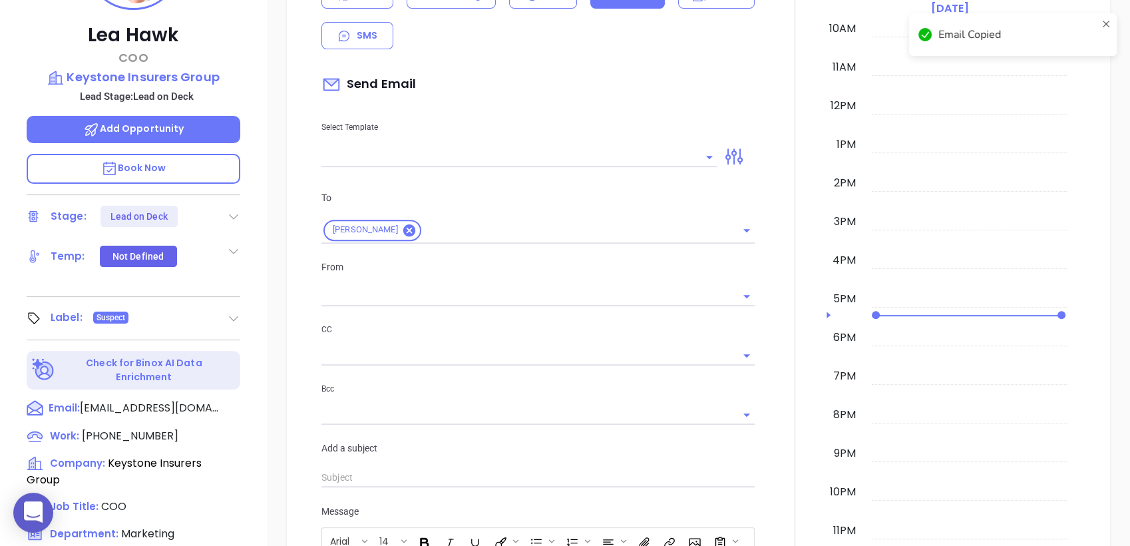
scroll to position [181, 0]
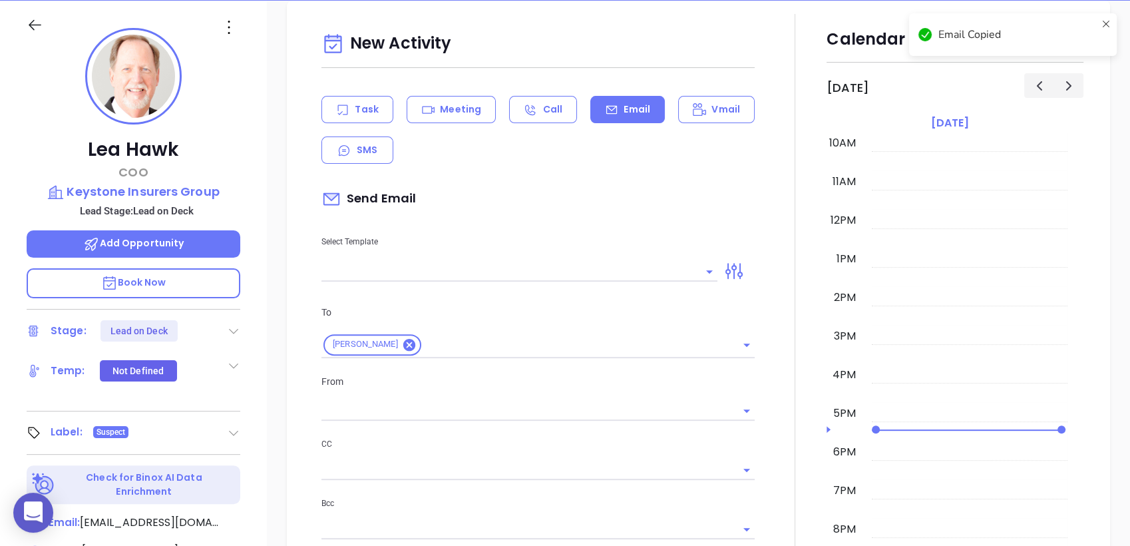
type input "[PERSON_NAME]"
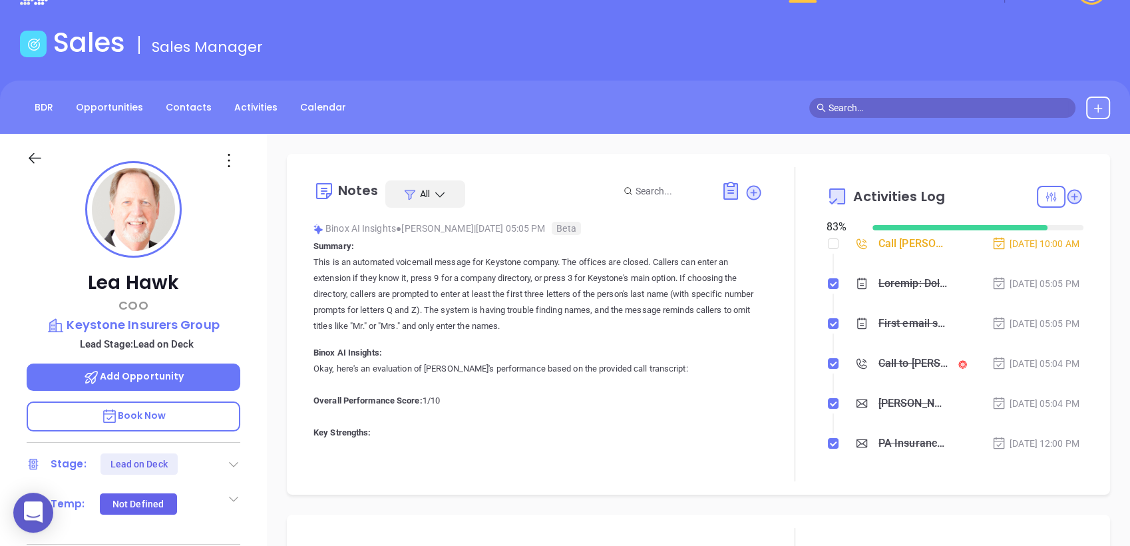
scroll to position [0, 0]
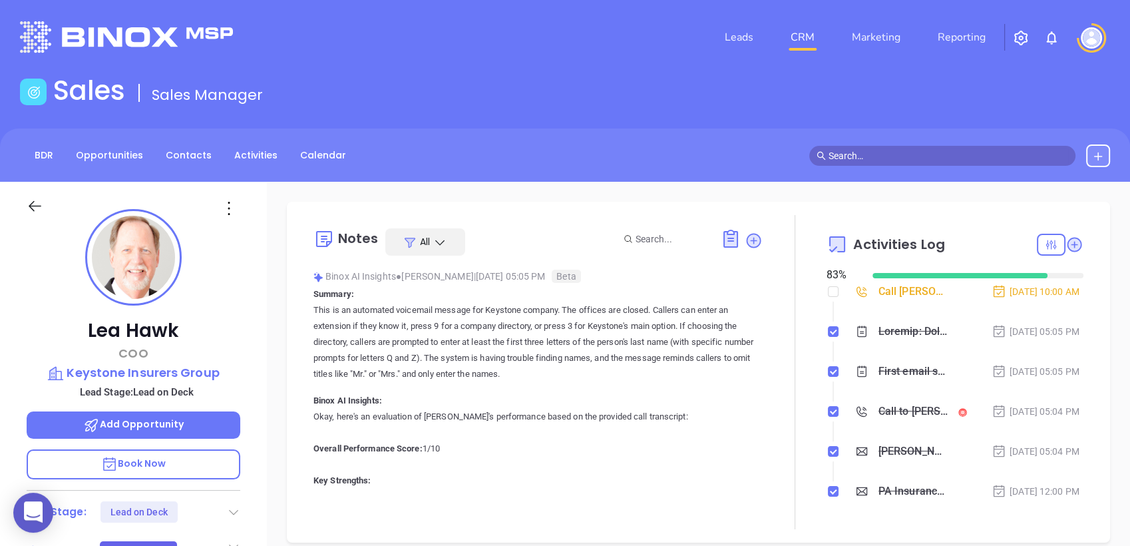
click at [747, 243] on icon at bounding box center [753, 240] width 13 height 13
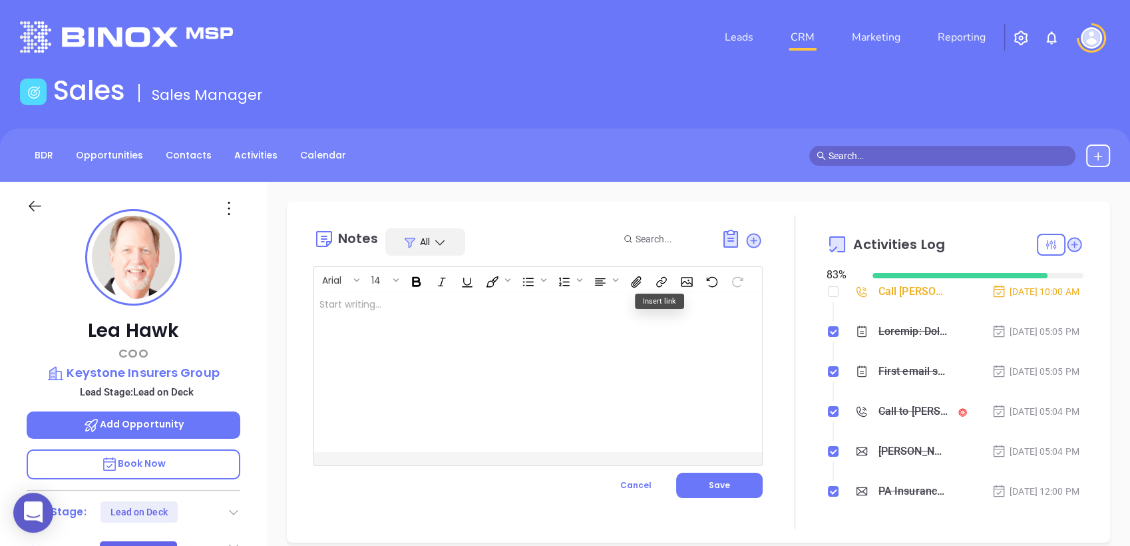
click at [508, 310] on div at bounding box center [522, 372] width 417 height 160
click at [724, 489] on button "Save" at bounding box center [719, 485] width 87 height 25
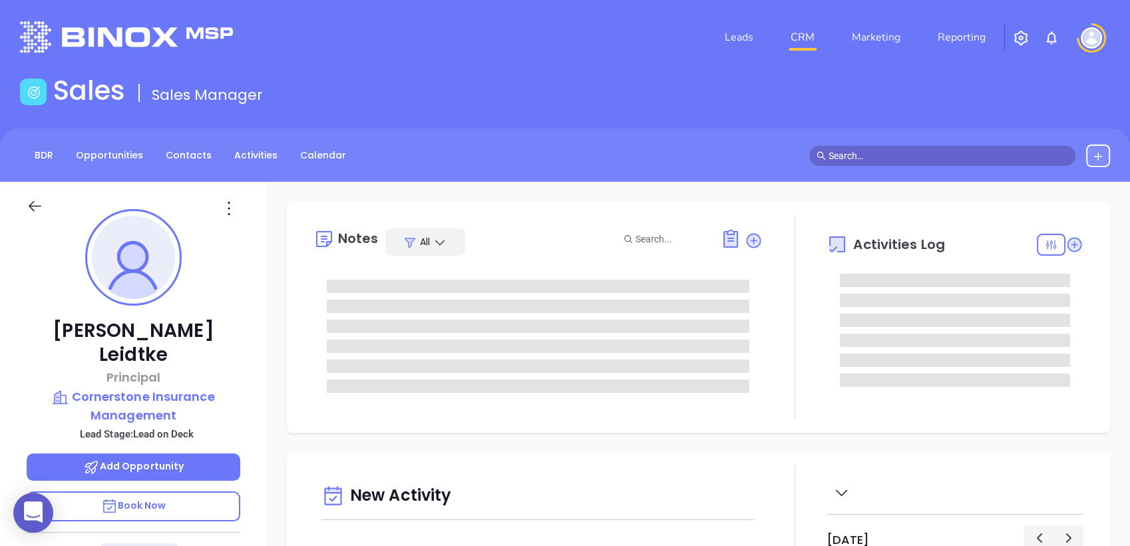
type input "[DATE]"
type input "[PERSON_NAME]"
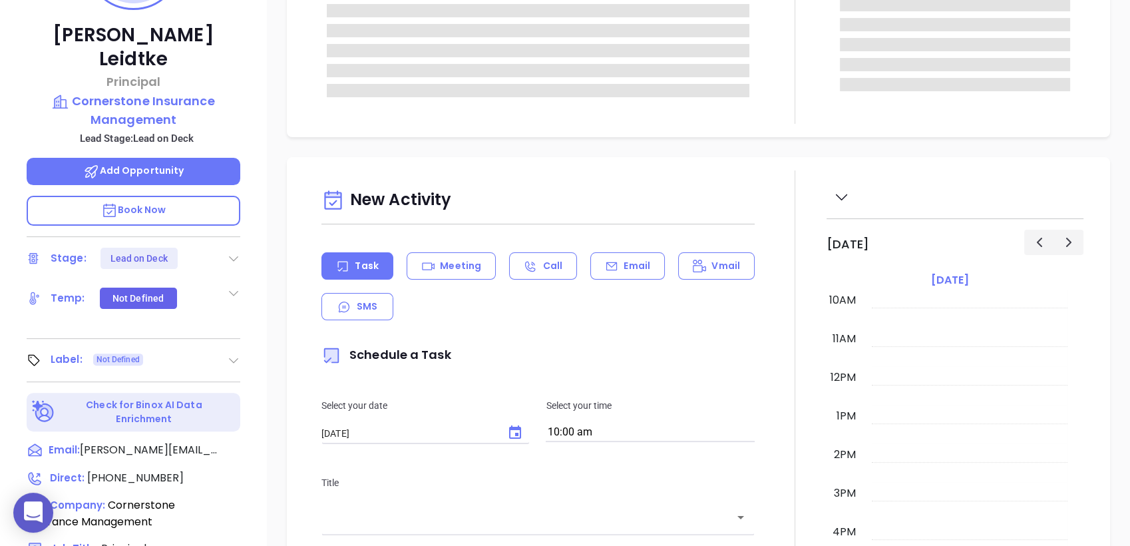
scroll to position [517, 0]
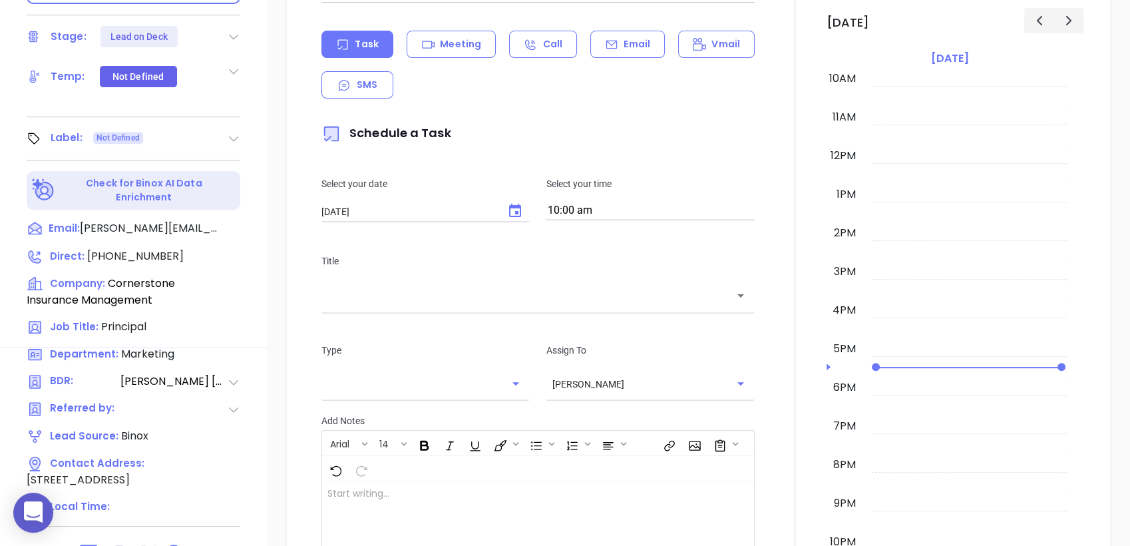
click at [167, 545] on icon at bounding box center [174, 553] width 16 height 16
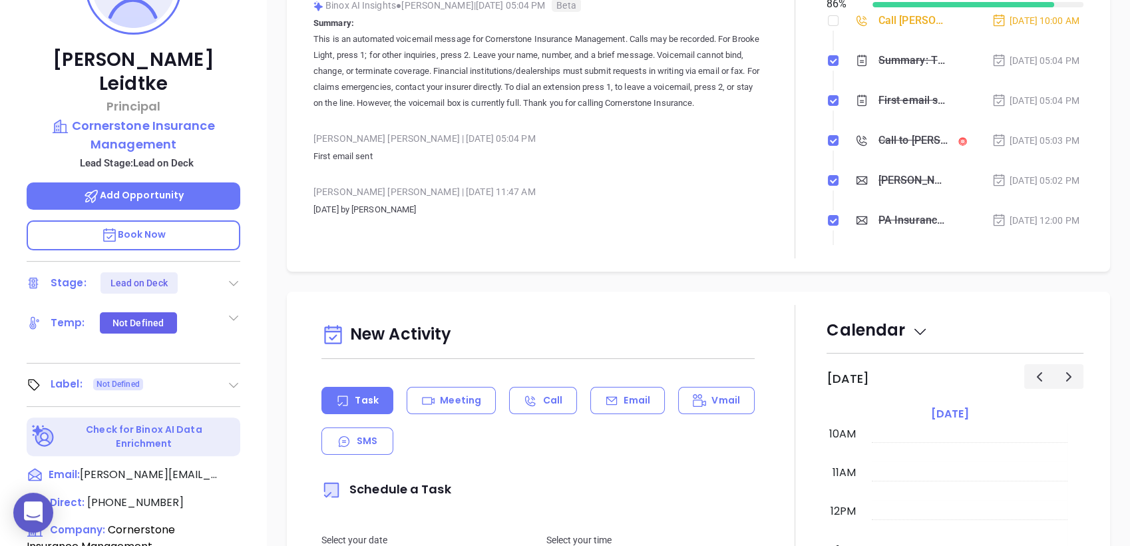
scroll to position [272, 0]
click at [237, 466] on icon at bounding box center [237, 474] width 16 height 16
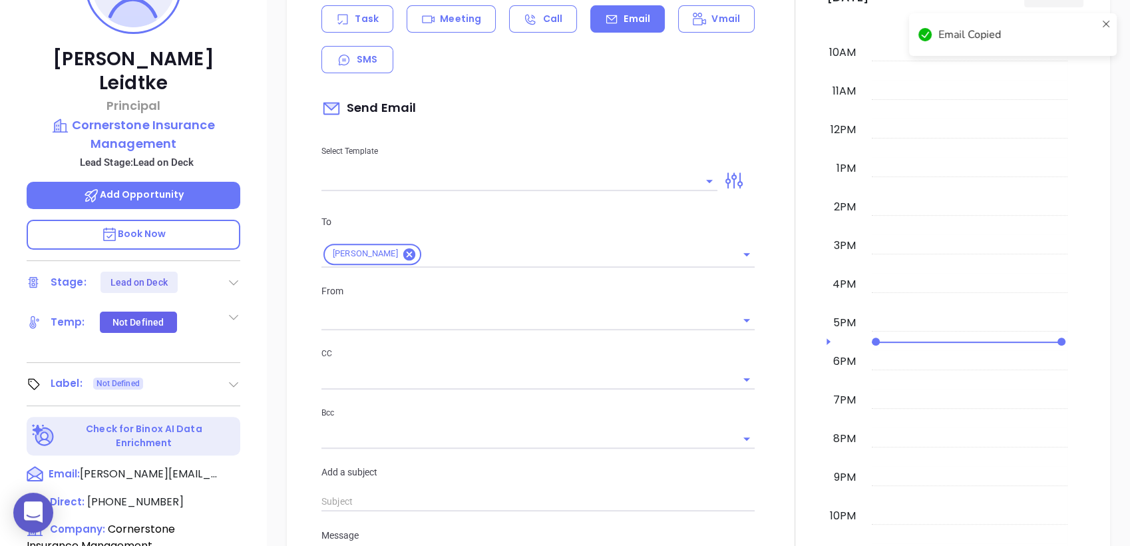
scroll to position [181, 0]
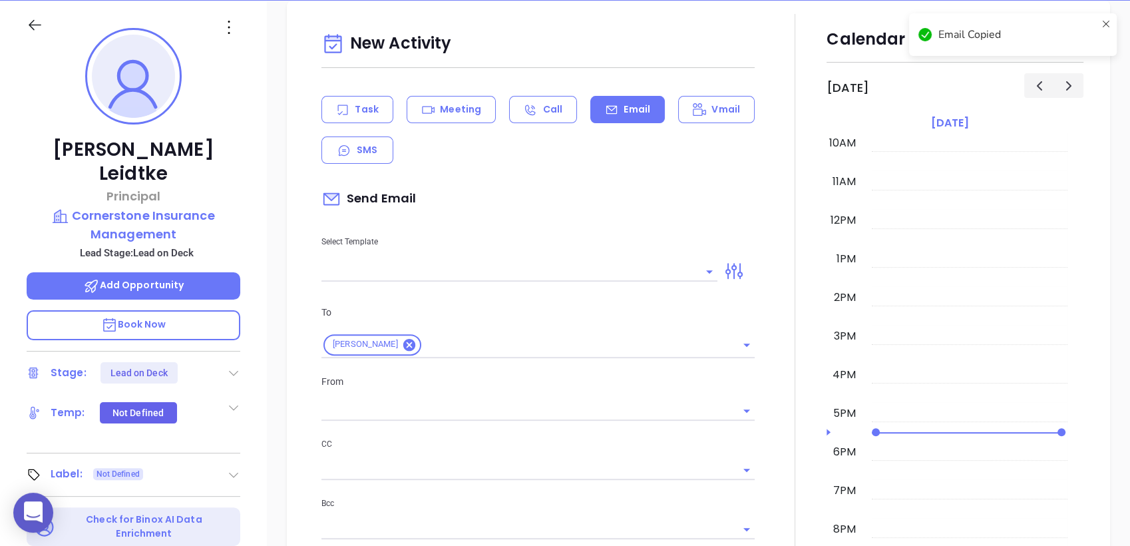
type input "[PERSON_NAME]"
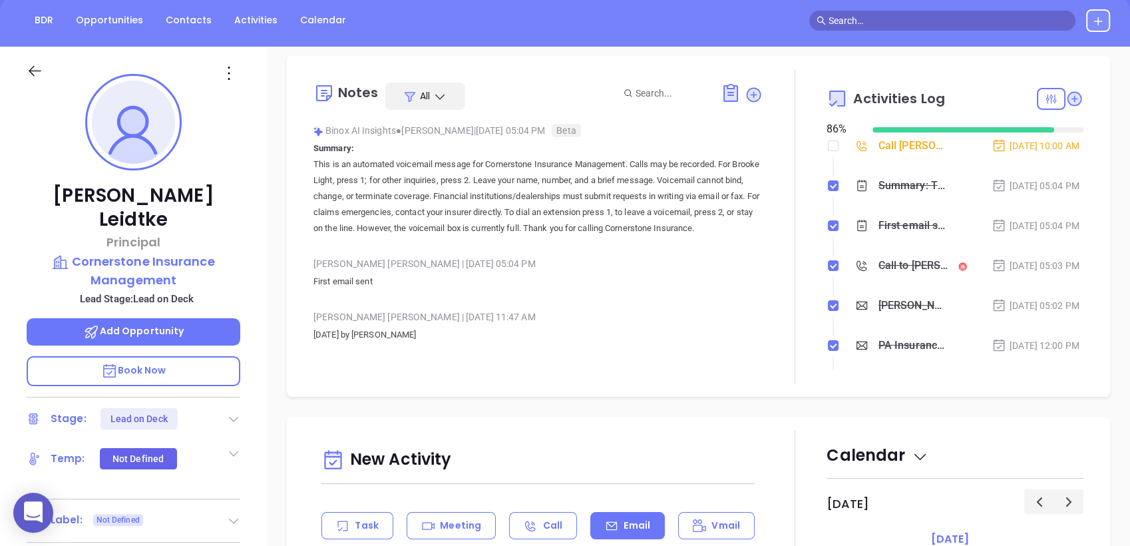
scroll to position [0, 0]
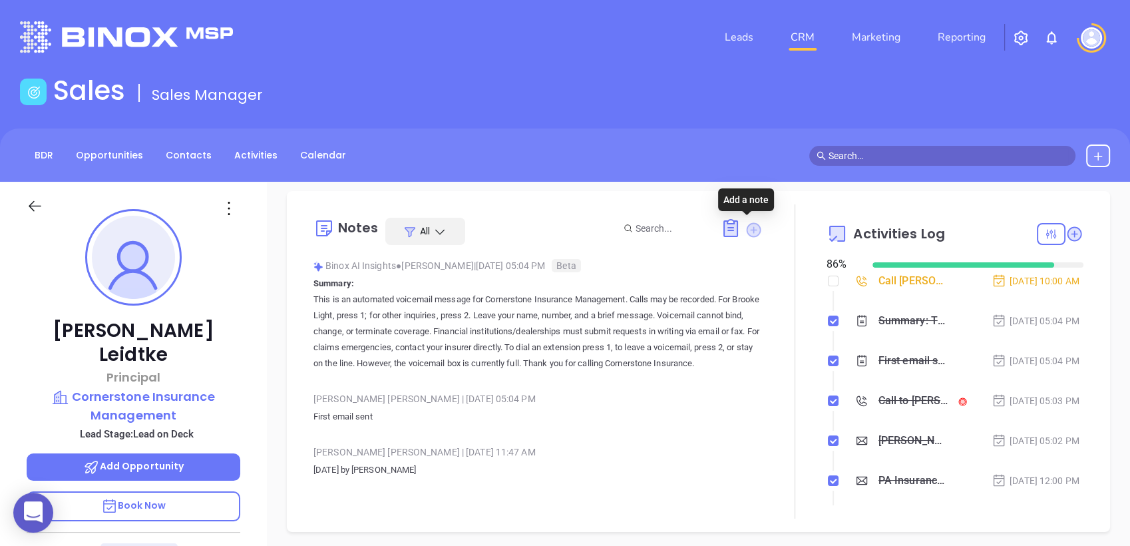
click at [748, 222] on icon at bounding box center [754, 230] width 18 height 18
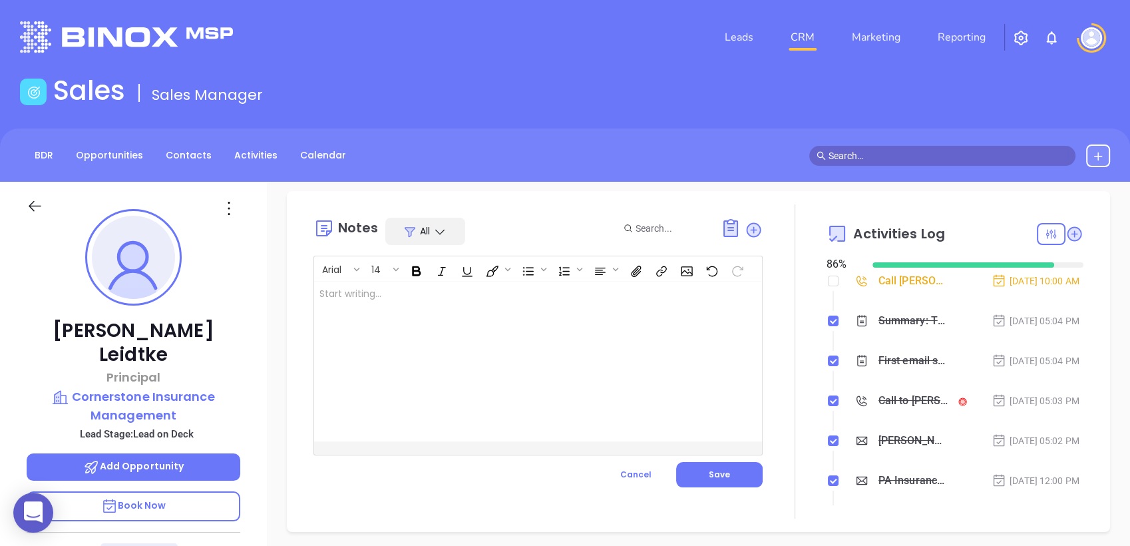
click at [477, 304] on div at bounding box center [522, 362] width 417 height 160
click at [361, 310] on p "Confirm email on call Generic" at bounding box center [523, 301] width 406 height 28
drag, startPoint x: 714, startPoint y: 471, endPoint x: 780, endPoint y: 429, distance: 77.6
click at [718, 467] on button "Save" at bounding box center [719, 474] width 87 height 25
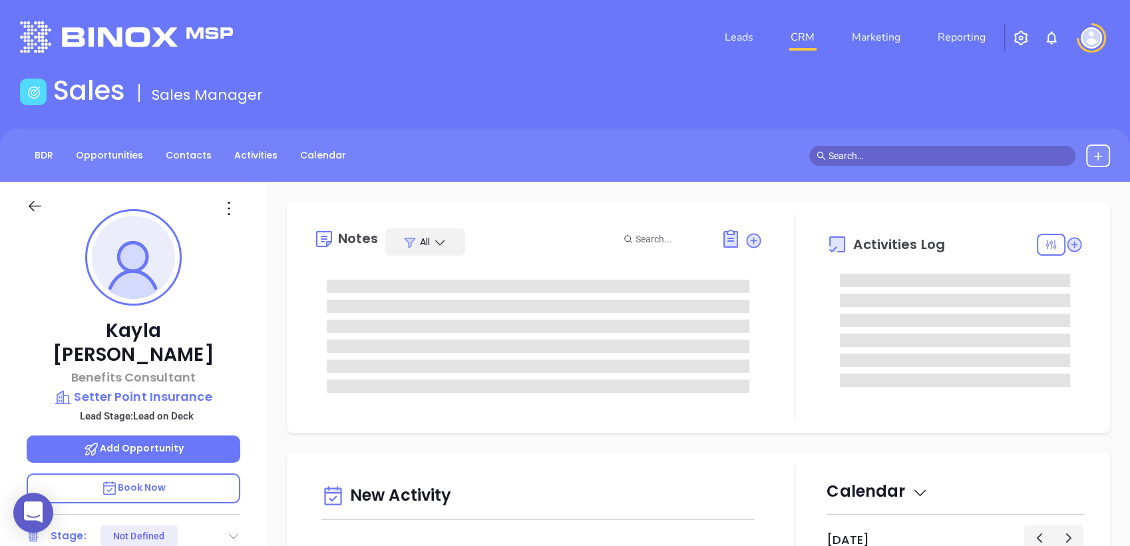
type input "[DATE]"
type input "[PERSON_NAME]"
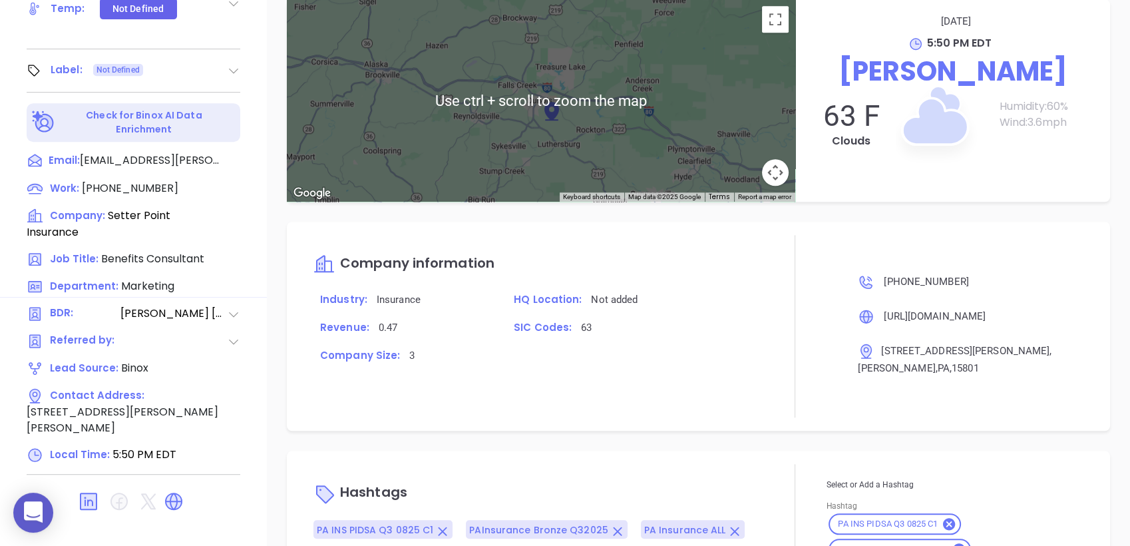
scroll to position [903, 0]
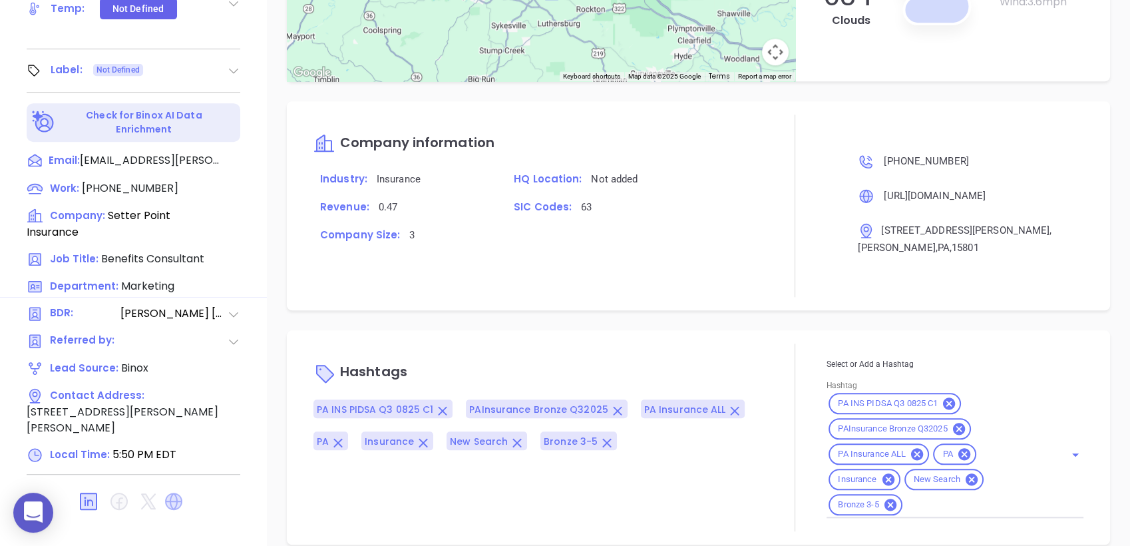
click at [170, 493] on icon at bounding box center [173, 501] width 17 height 17
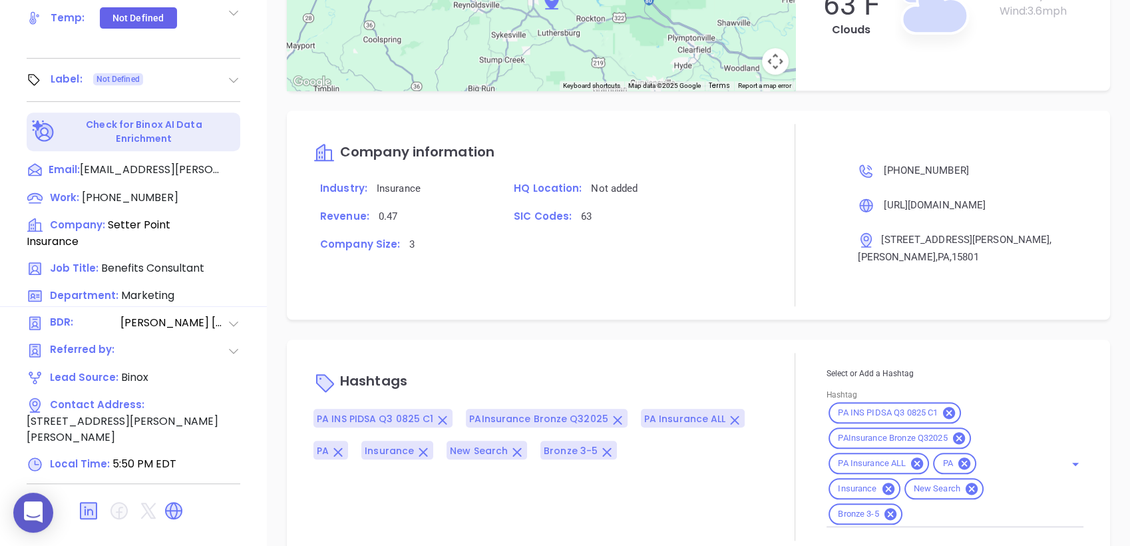
scroll to position [567, 0]
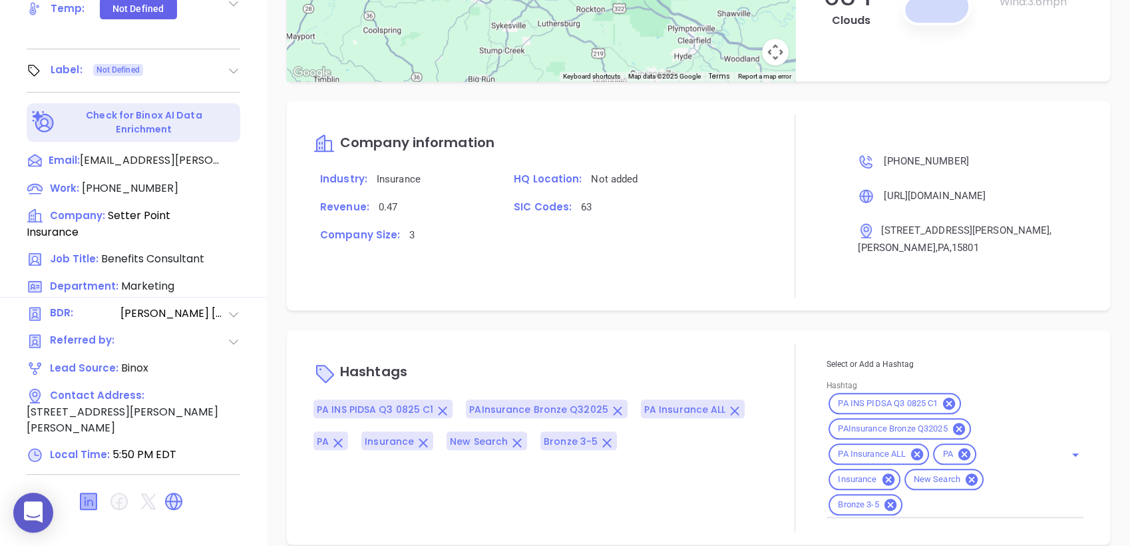
click at [93, 493] on icon at bounding box center [89, 501] width 16 height 16
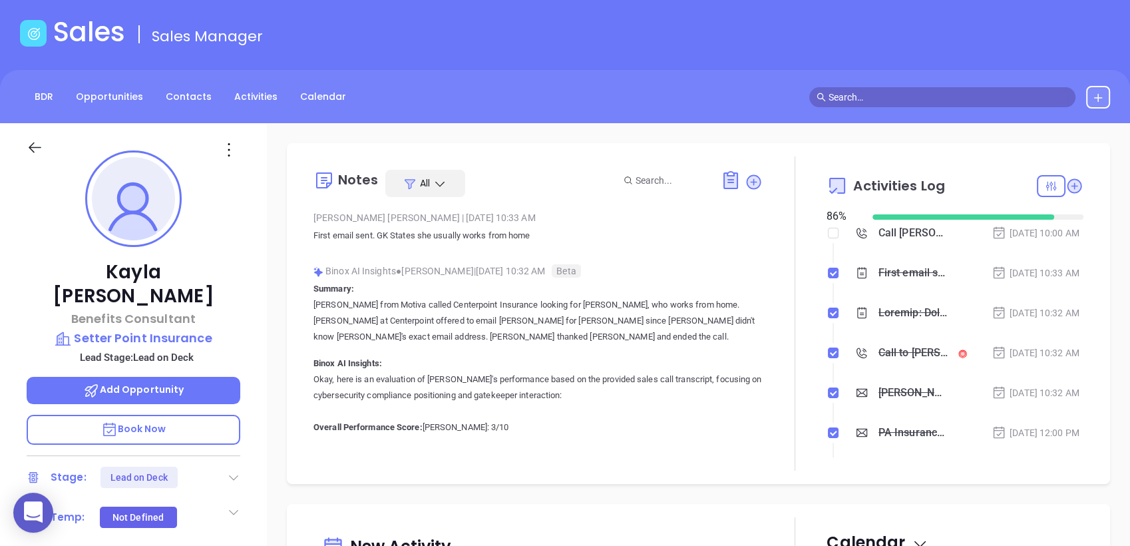
scroll to position [0, 0]
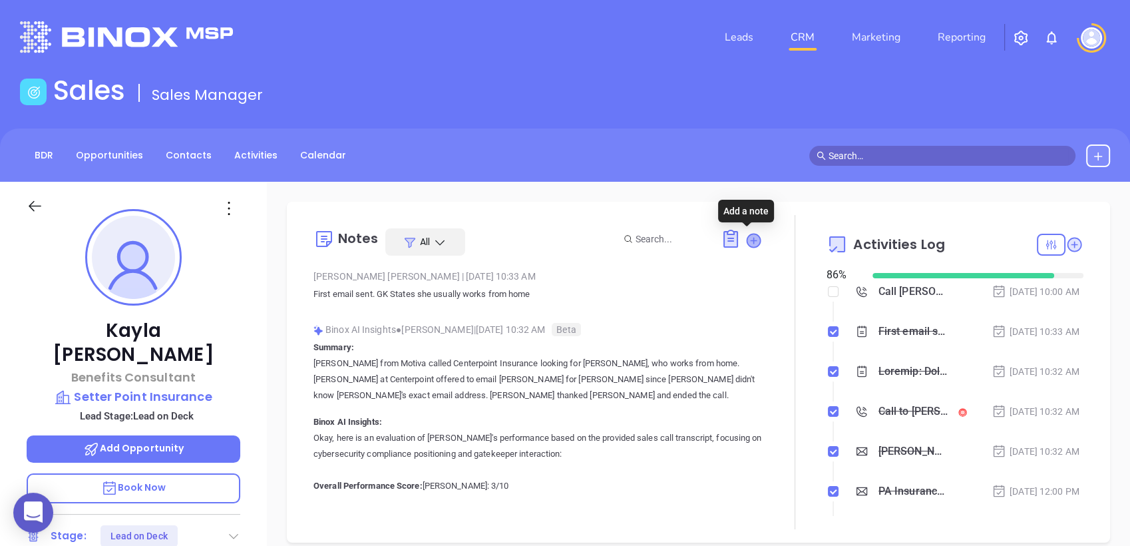
click at [749, 237] on icon at bounding box center [753, 240] width 13 height 13
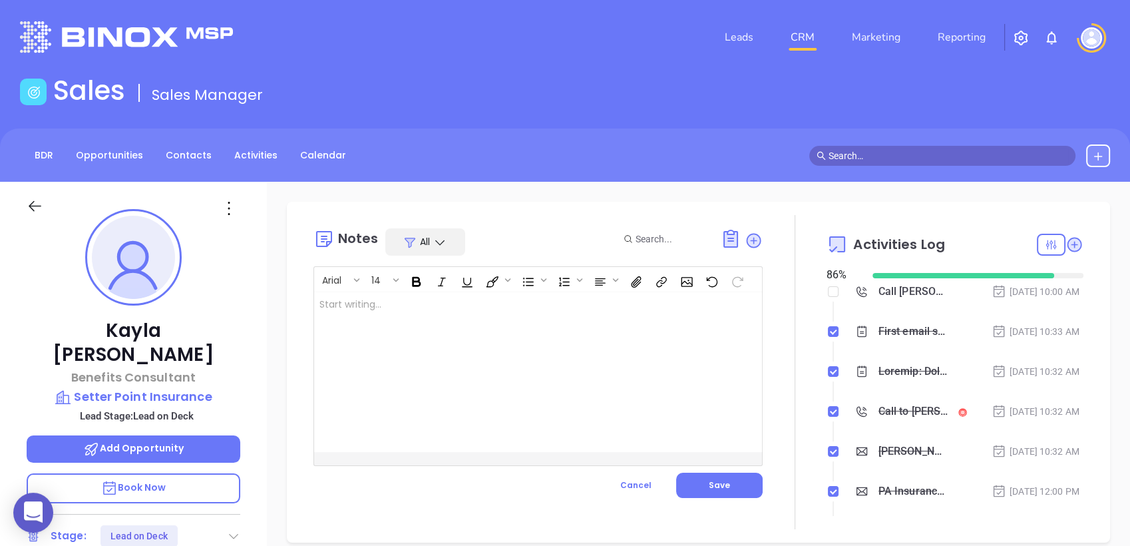
click at [579, 322] on div at bounding box center [522, 372] width 417 height 160
click at [608, 302] on body "0 Leads CRM Marketing Reporting Financial Leads Leads Sales Sales Manager BDR O…" at bounding box center [565, 273] width 1130 height 546
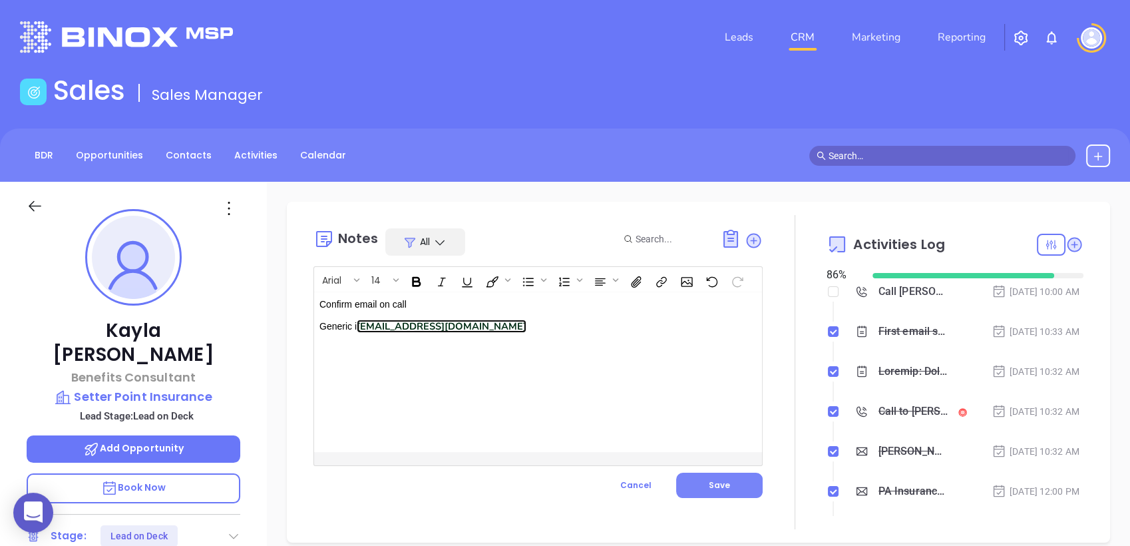
drag, startPoint x: 708, startPoint y: 487, endPoint x: 703, endPoint y: 479, distance: 9.8
click at [709, 487] on span "Save" at bounding box center [719, 484] width 21 height 11
